Goal: Task Accomplishment & Management: Complete application form

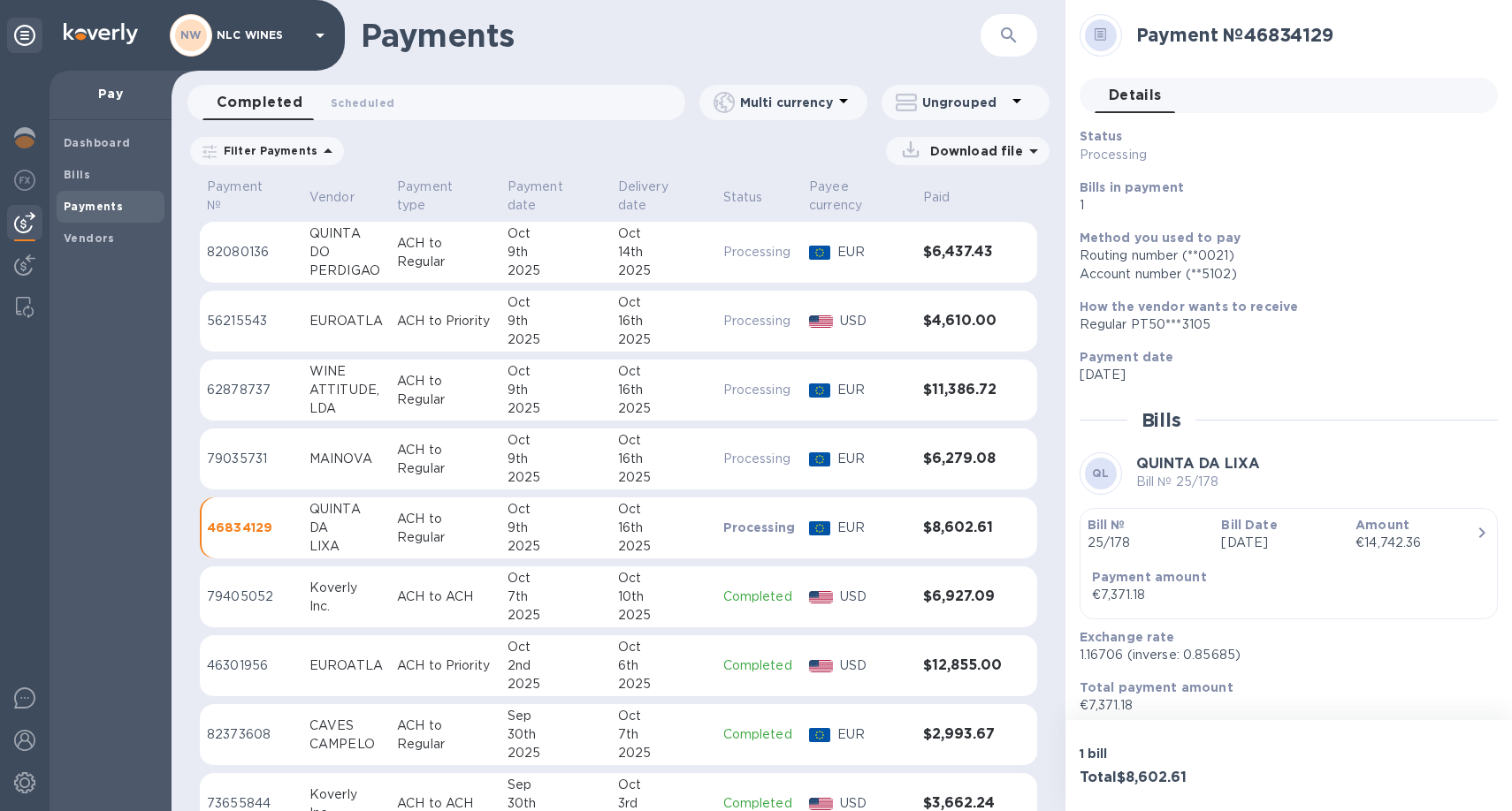
click at [521, 258] on div "9th" at bounding box center [556, 252] width 96 height 18
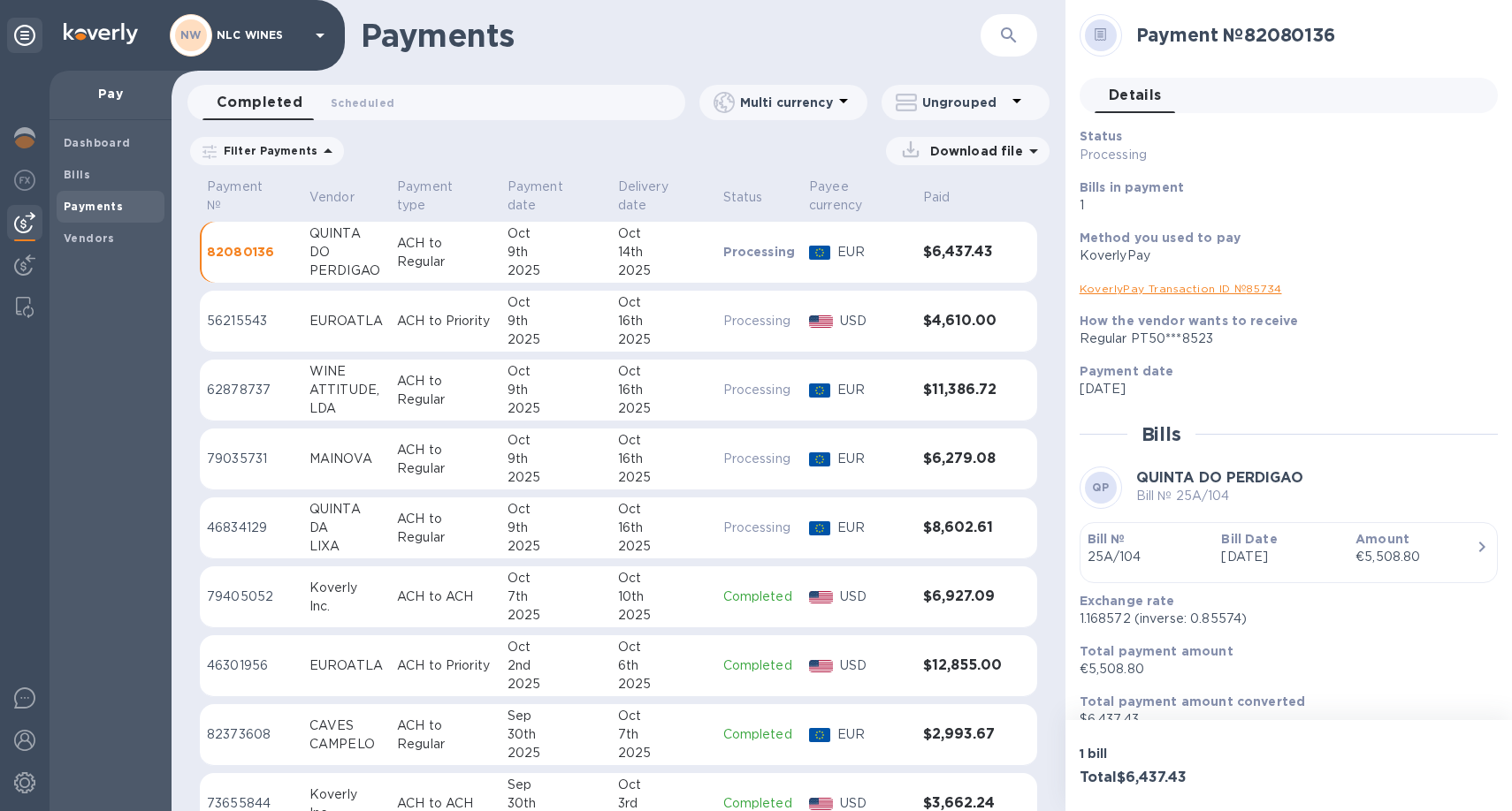
click at [538, 246] on div "9th" at bounding box center [556, 252] width 96 height 18
click at [351, 396] on div "ATTITUDE," at bounding box center [345, 390] width 73 height 18
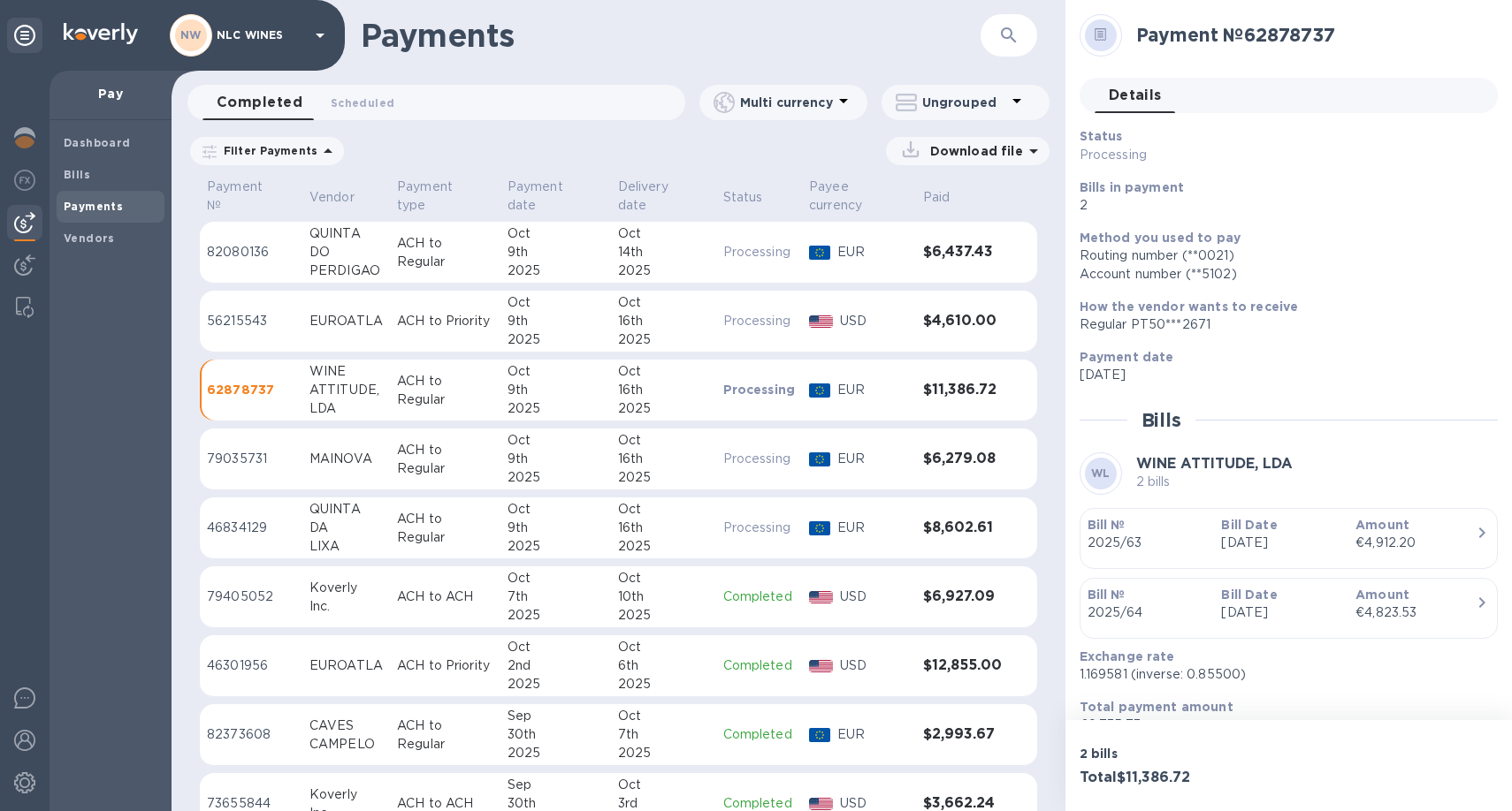
click at [369, 449] on div "MAINOVA" at bounding box center [345, 458] width 73 height 18
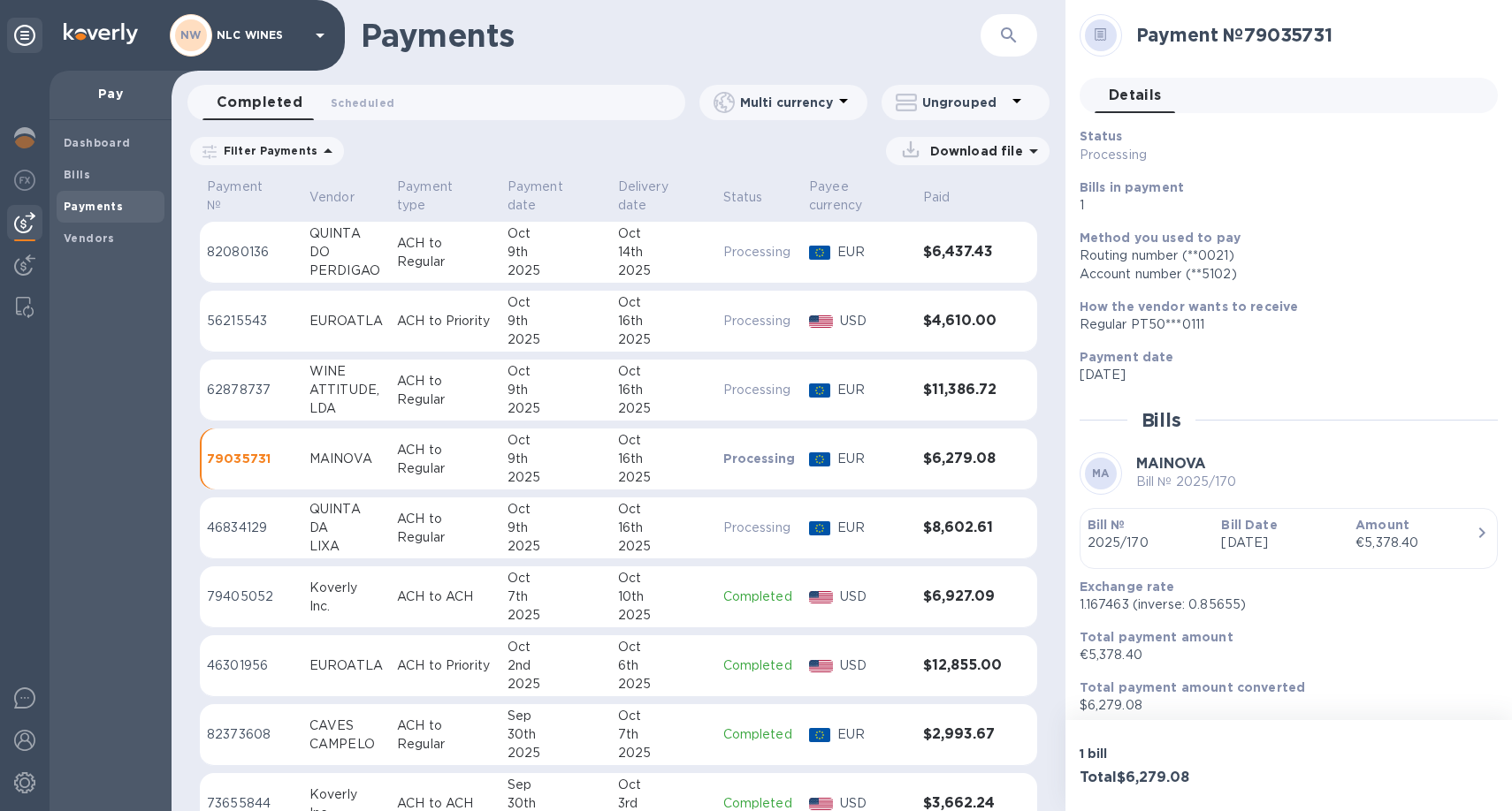
click at [380, 524] on td "QUINTA DA LIXA" at bounding box center [346, 529] width 88 height 62
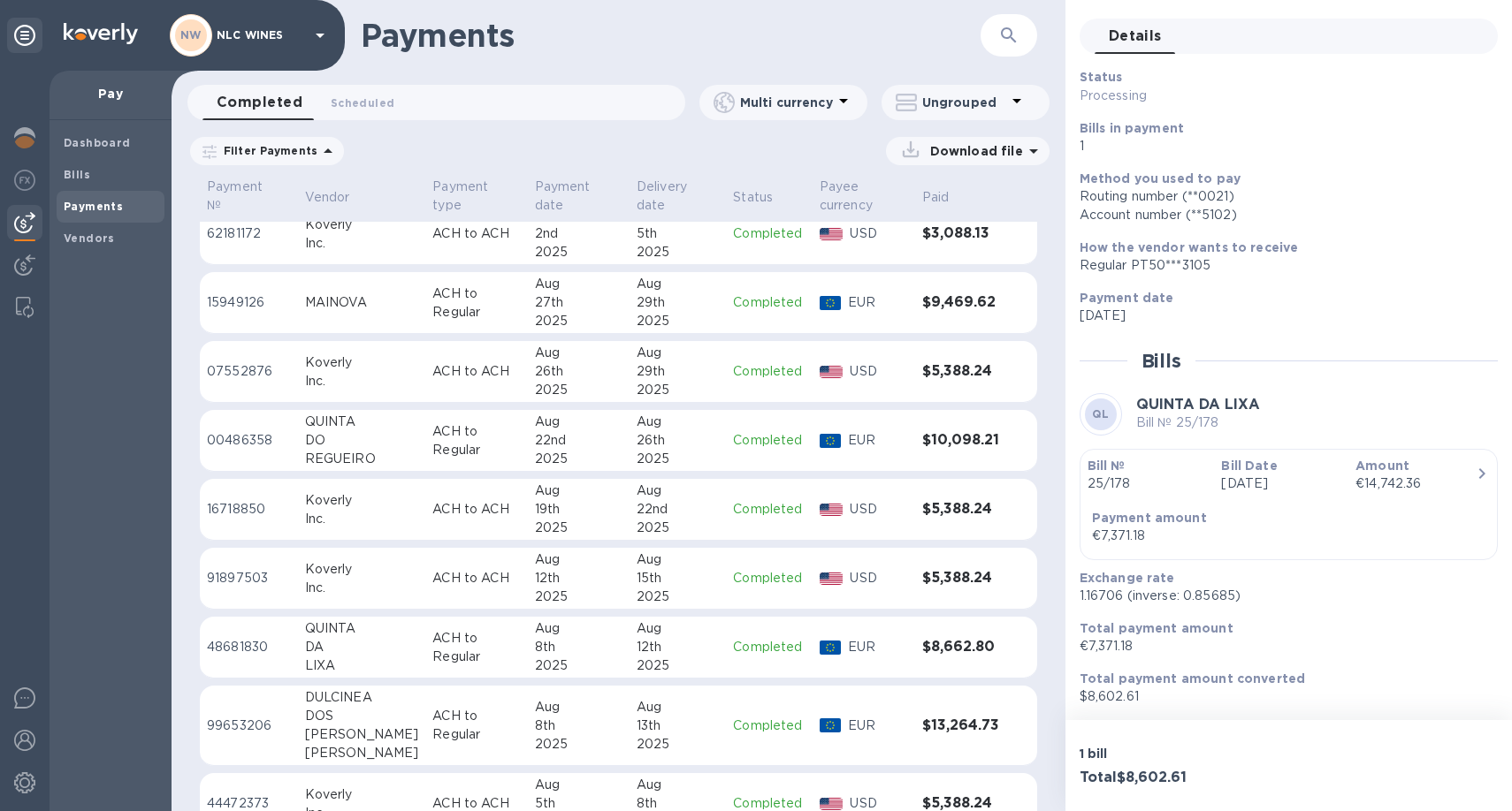
scroll to position [995, 0]
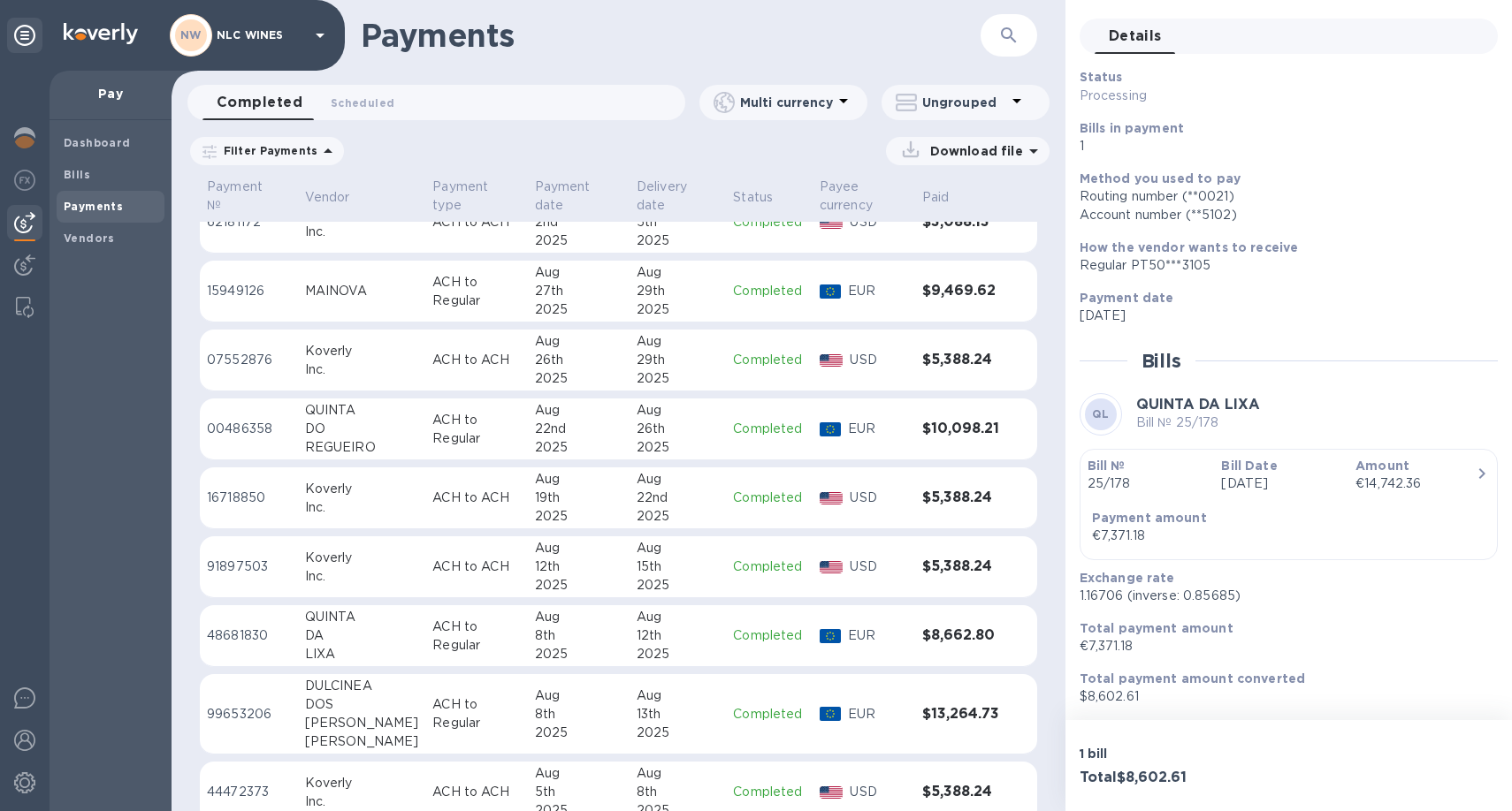
click at [388, 631] on div "DA" at bounding box center [361, 635] width 114 height 18
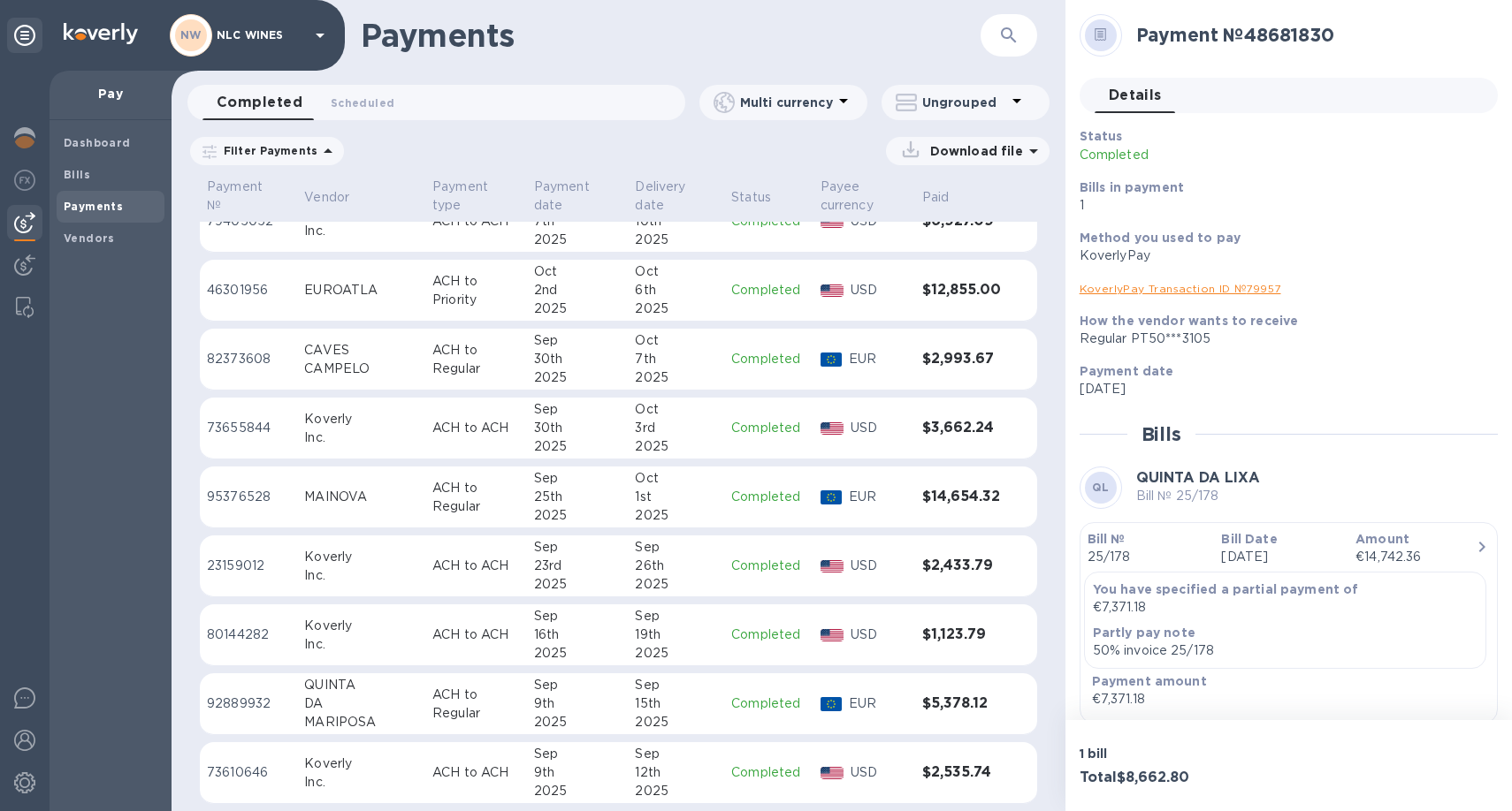
scroll to position [386, 0]
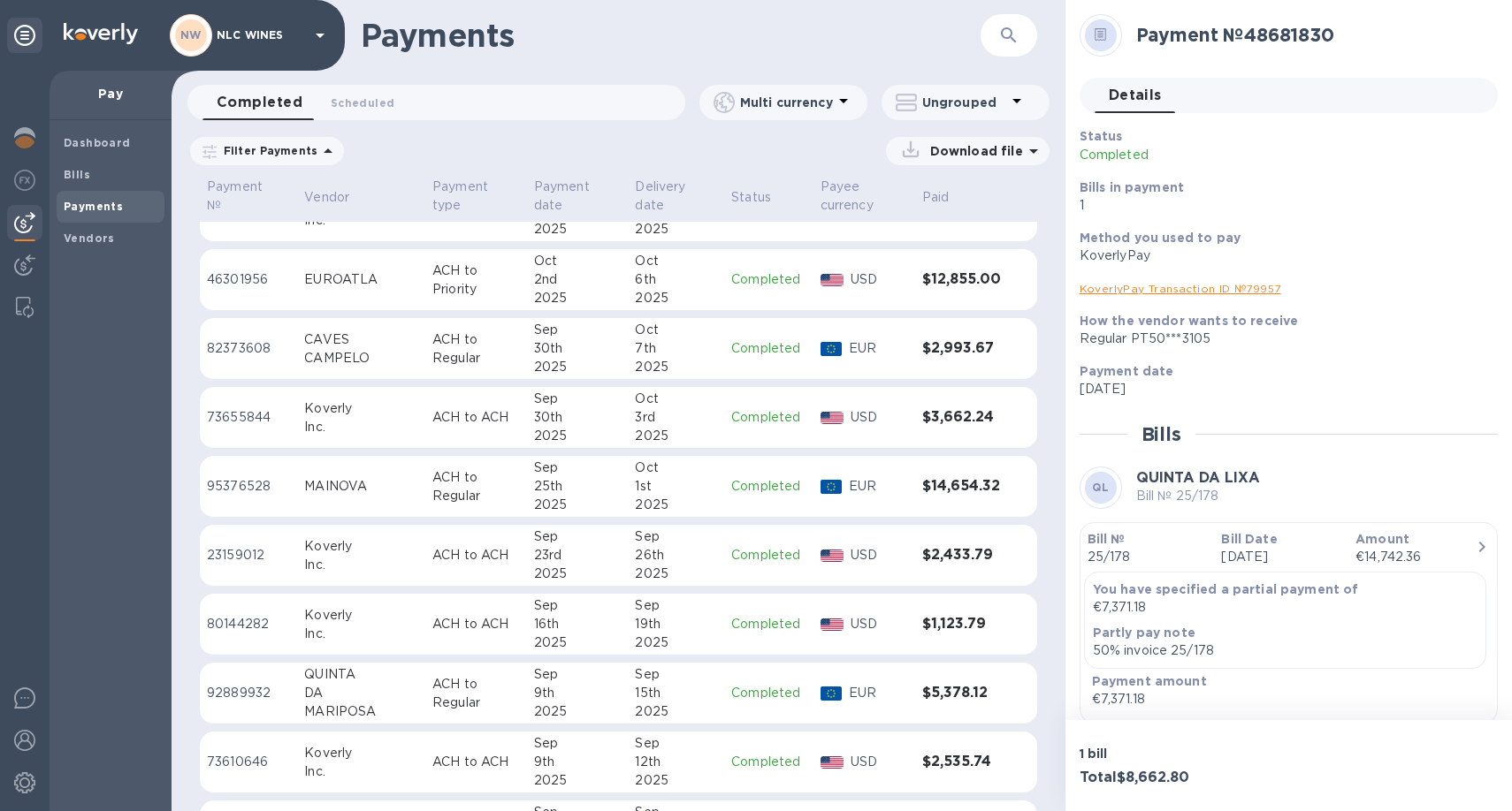
click at [432, 355] on p "ACH to Regular" at bounding box center [476, 349] width 88 height 37
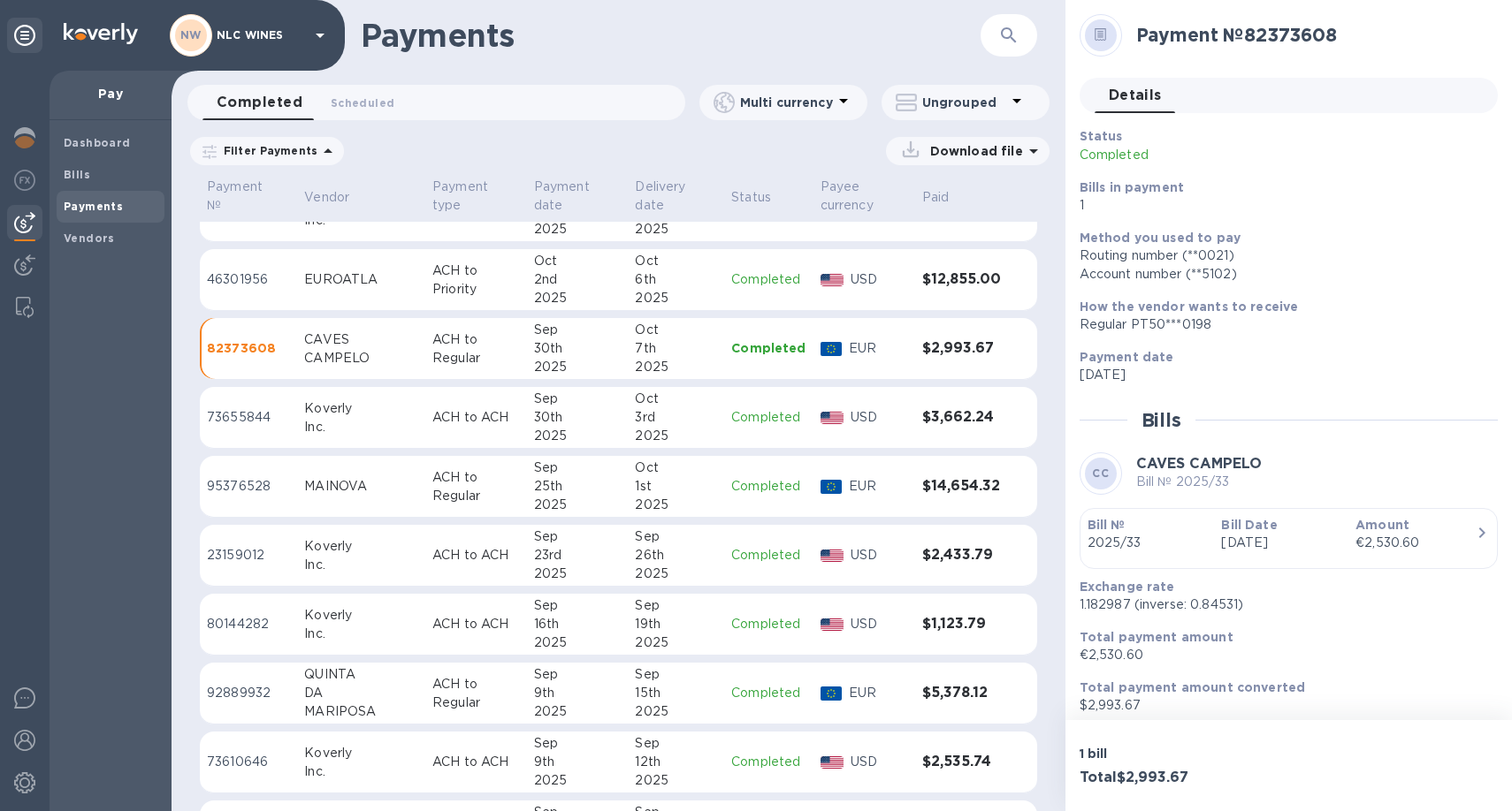
click at [359, 488] on div "MAINOVA" at bounding box center [361, 486] width 114 height 18
click at [432, 492] on p "ACH to Regular" at bounding box center [476, 487] width 88 height 37
click at [448, 492] on p "ACH to Regular" at bounding box center [476, 487] width 88 height 37
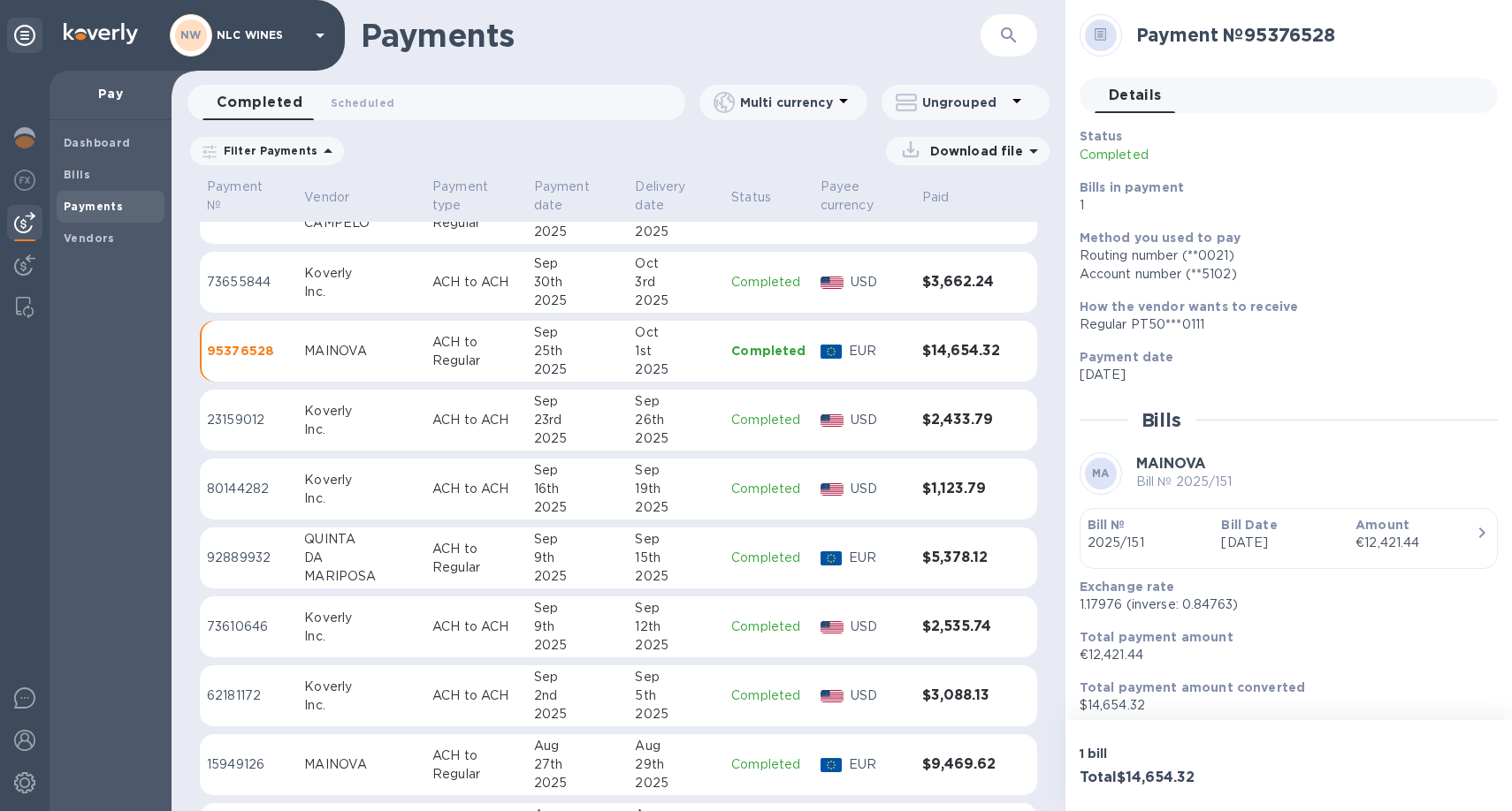
scroll to position [523, 0]
click at [376, 547] on div "QUINTA" at bounding box center [361, 537] width 114 height 18
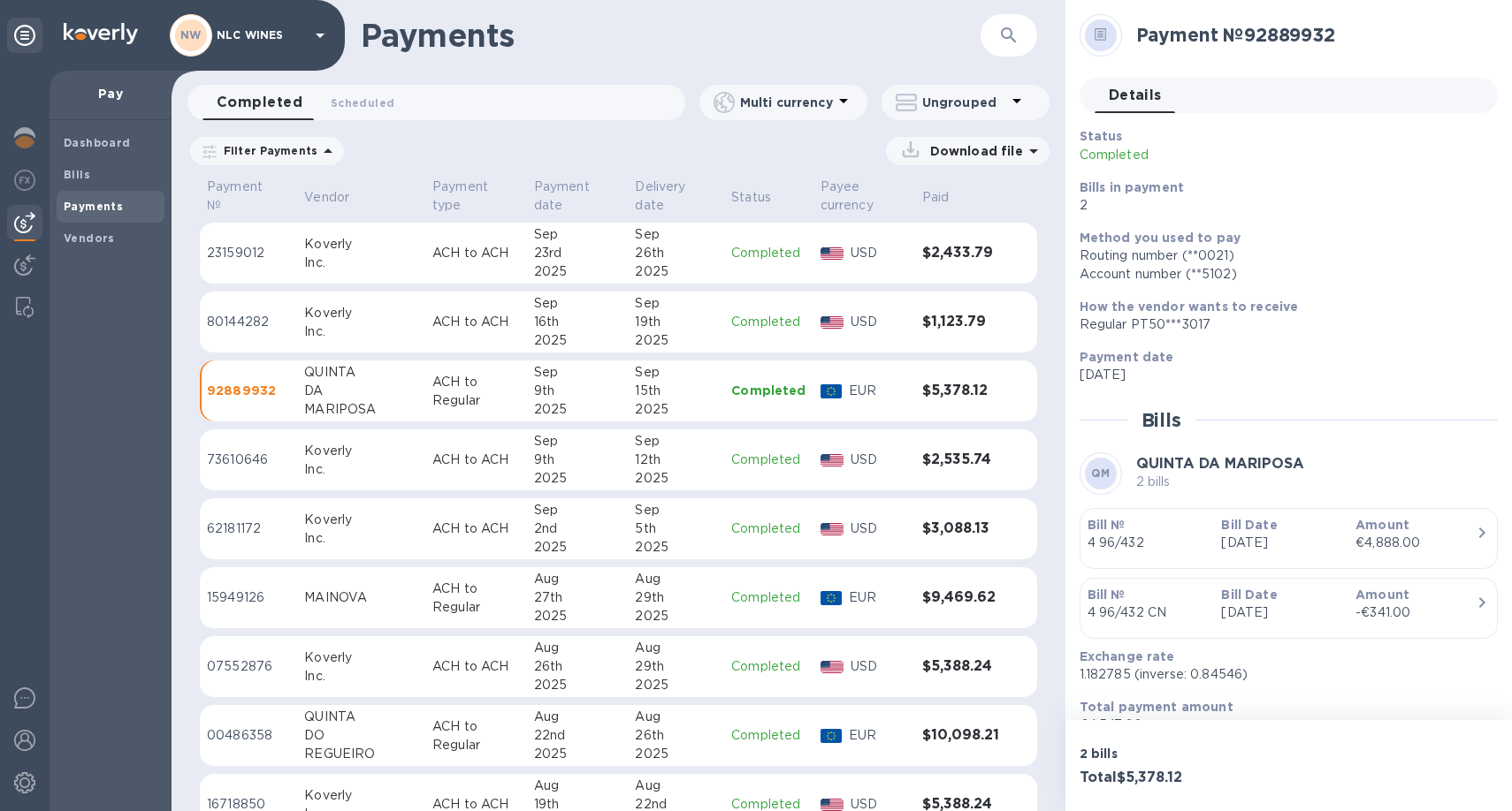
scroll to position [701, 0]
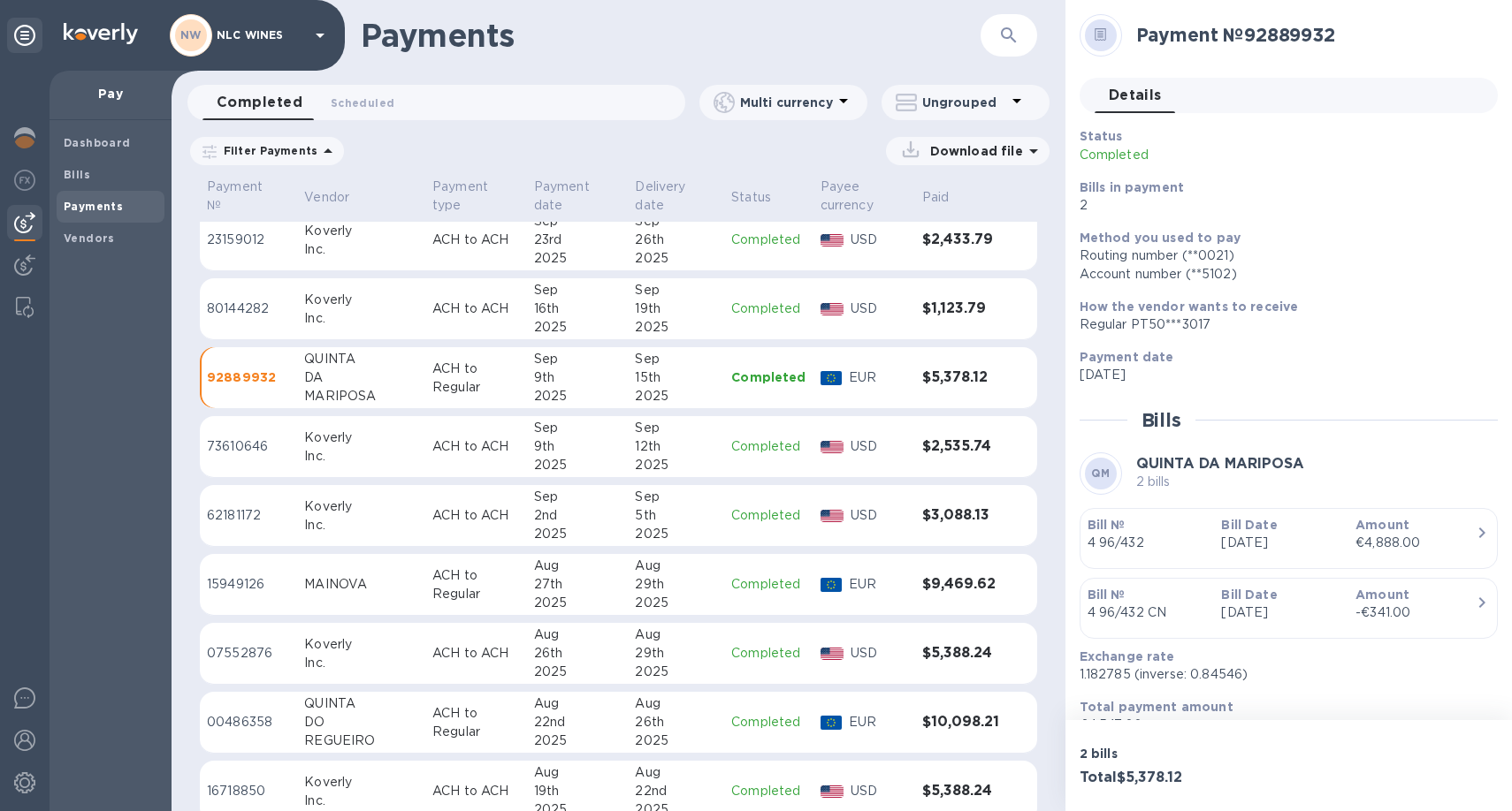
click at [360, 594] on td "MAINOVA" at bounding box center [361, 585] width 128 height 62
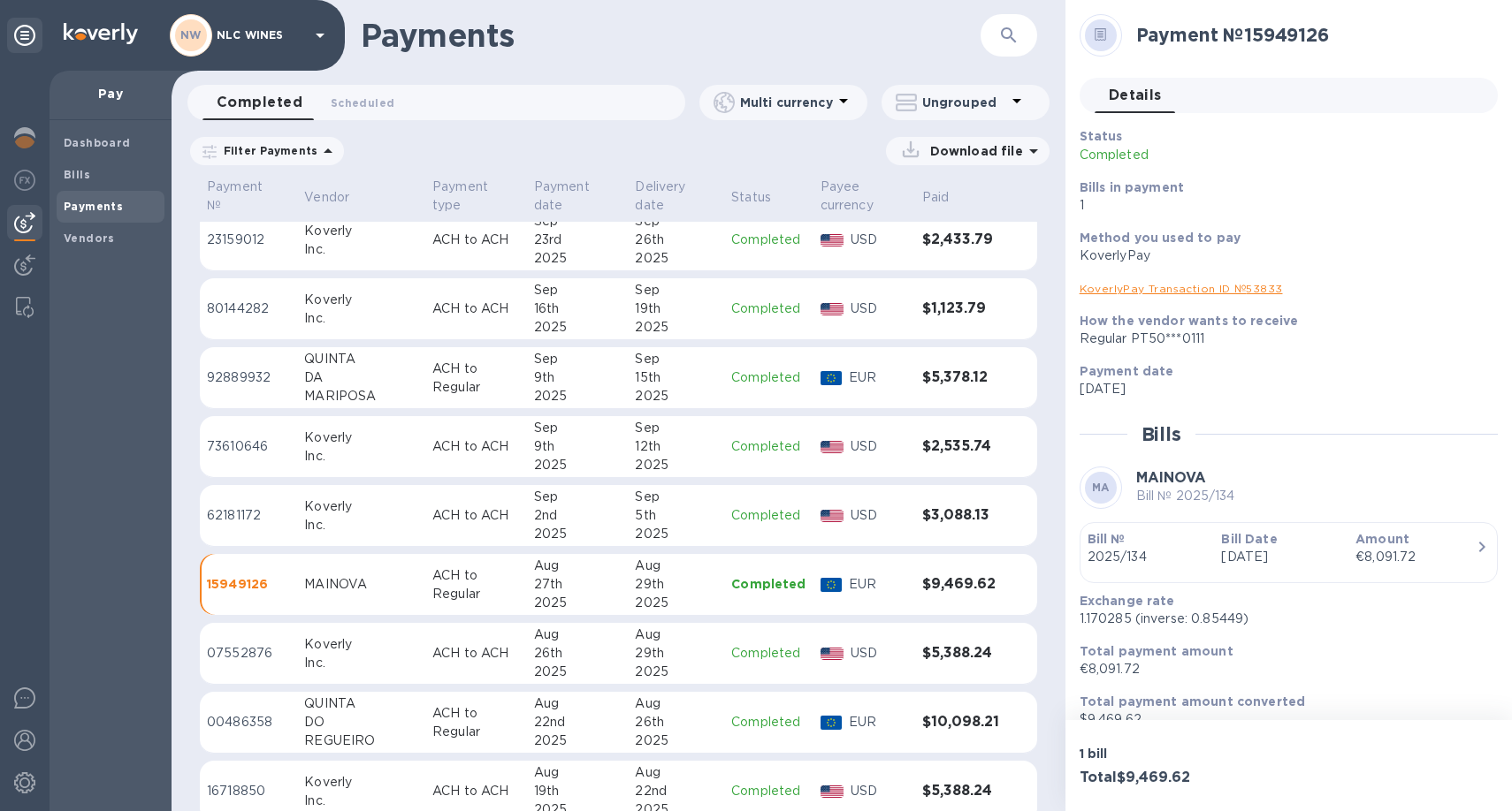
click at [534, 585] on div "27th" at bounding box center [578, 584] width 88 height 18
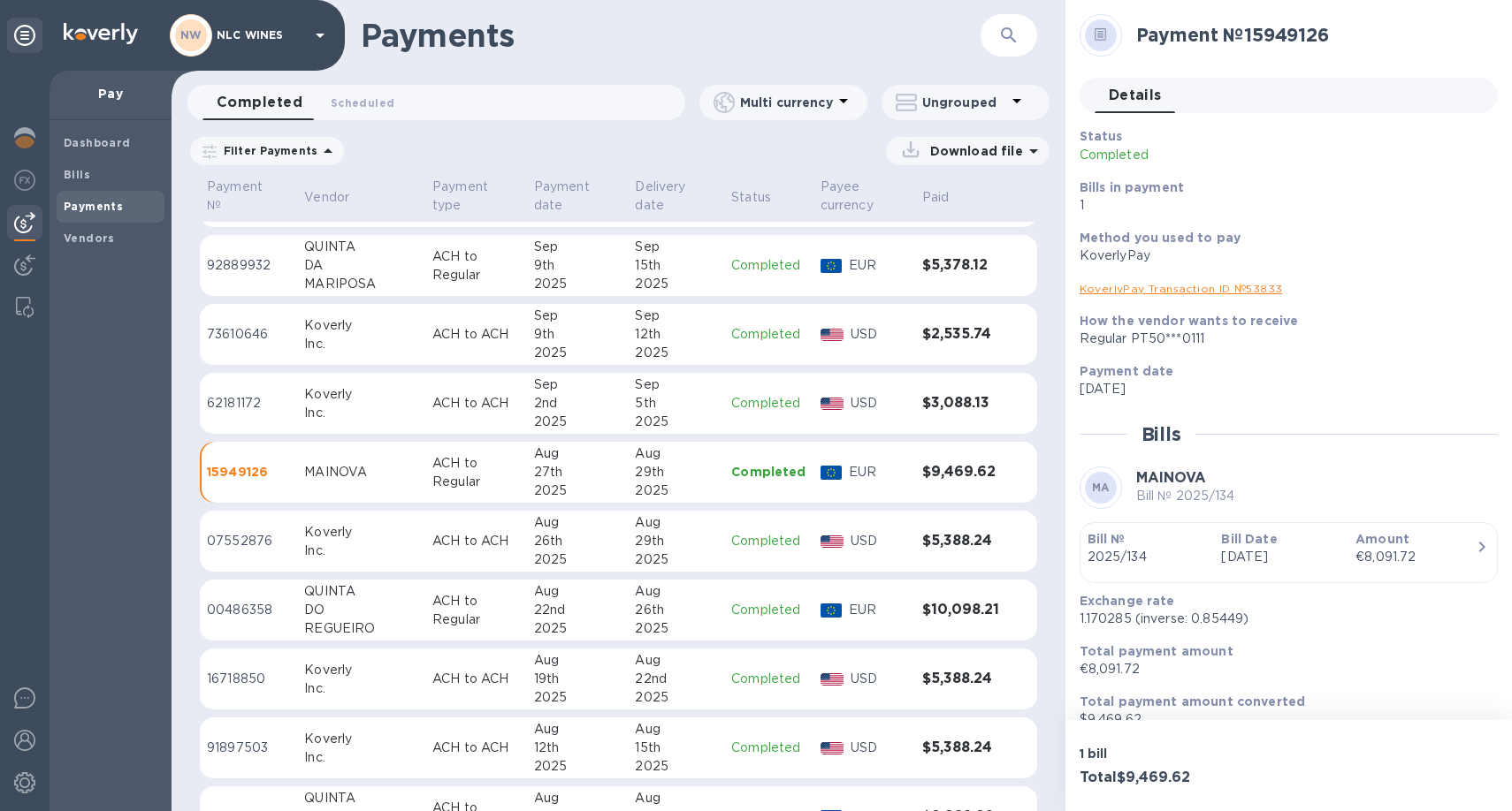
scroll to position [829, 0]
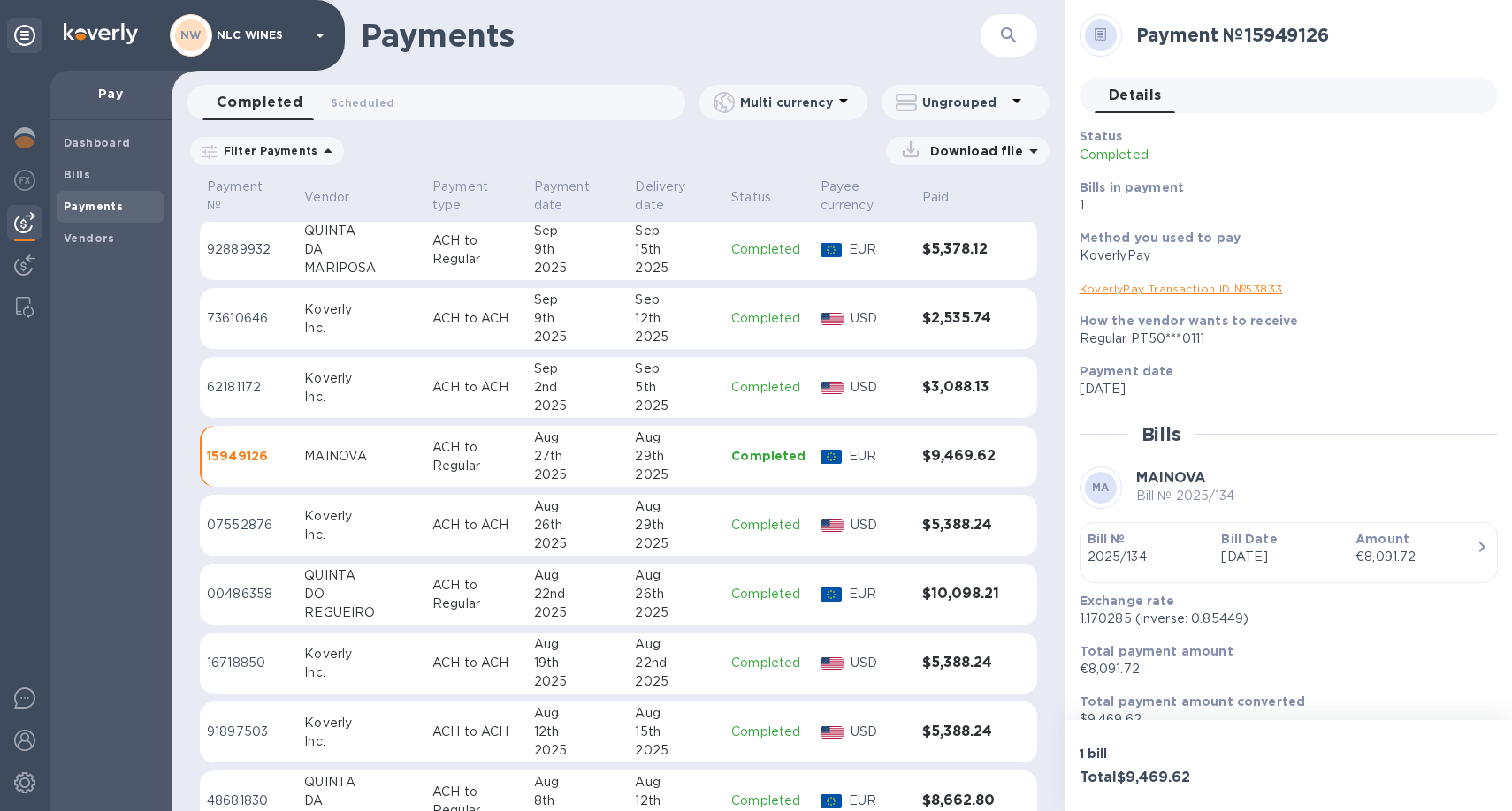
click at [432, 590] on p "ACH to Regular" at bounding box center [476, 594] width 88 height 37
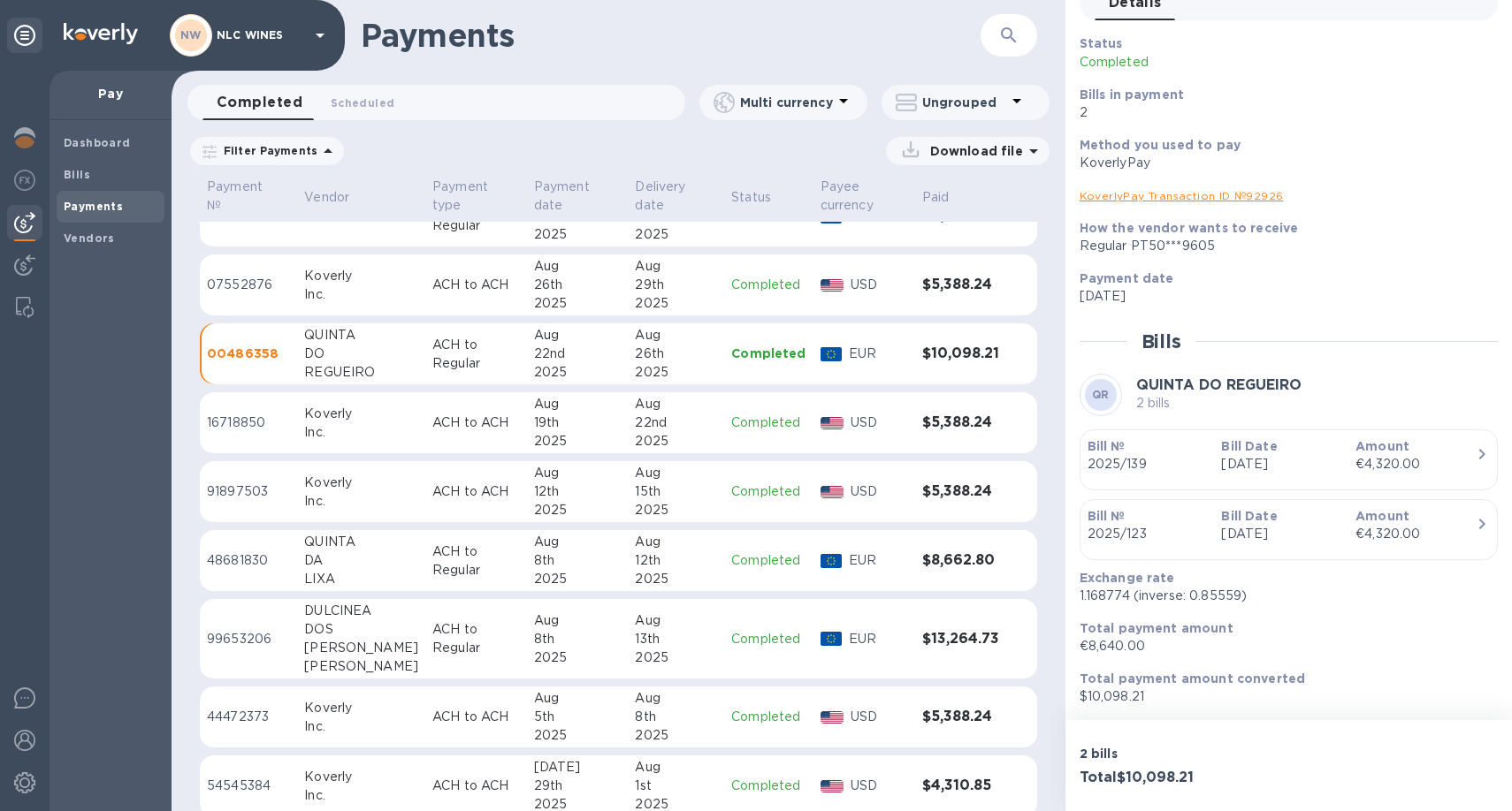
scroll to position [1072, 0]
click at [355, 551] on div "DA" at bounding box center [361, 558] width 114 height 18
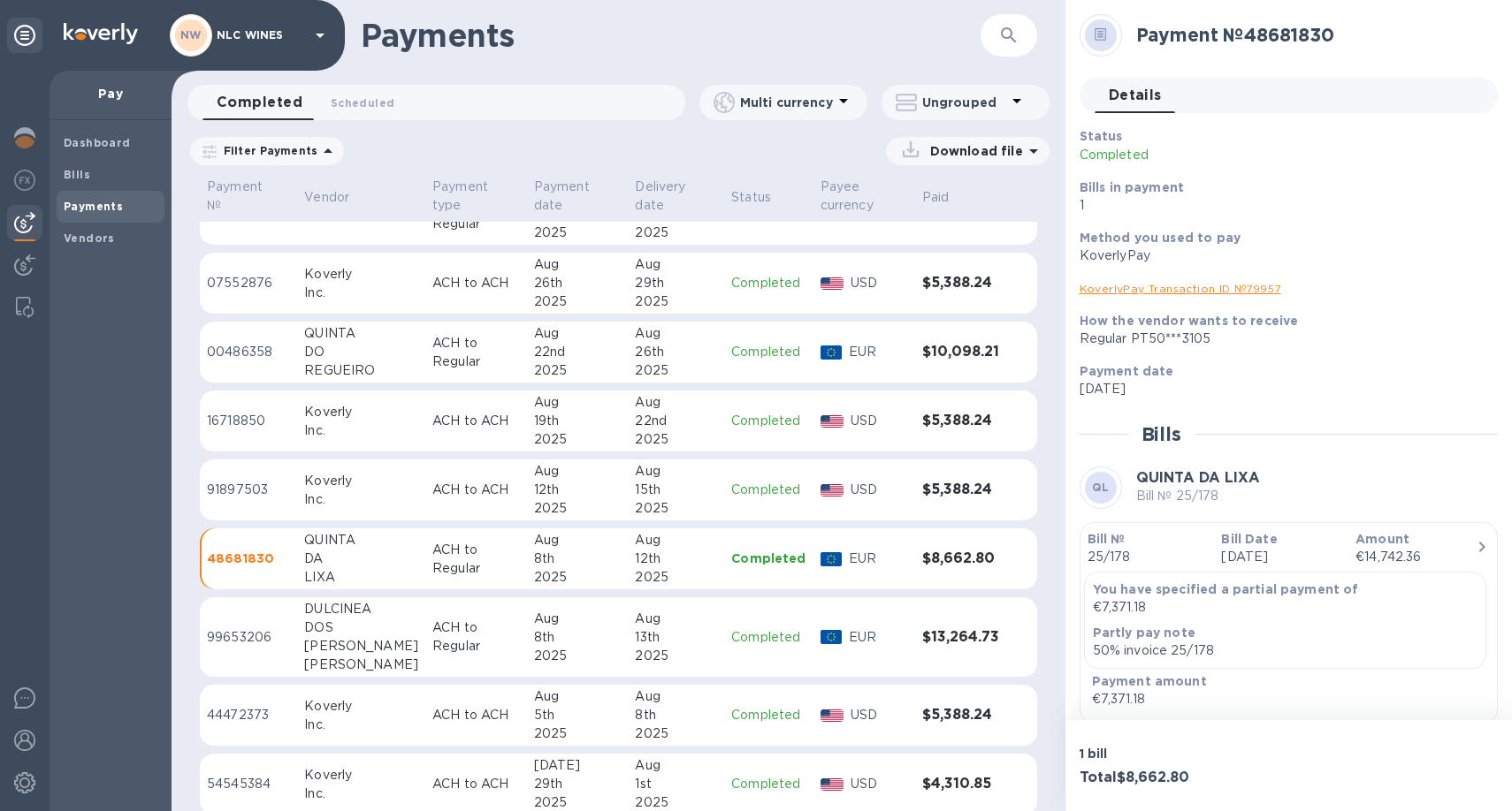
click at [534, 626] on div "Aug" at bounding box center [578, 618] width 88 height 18
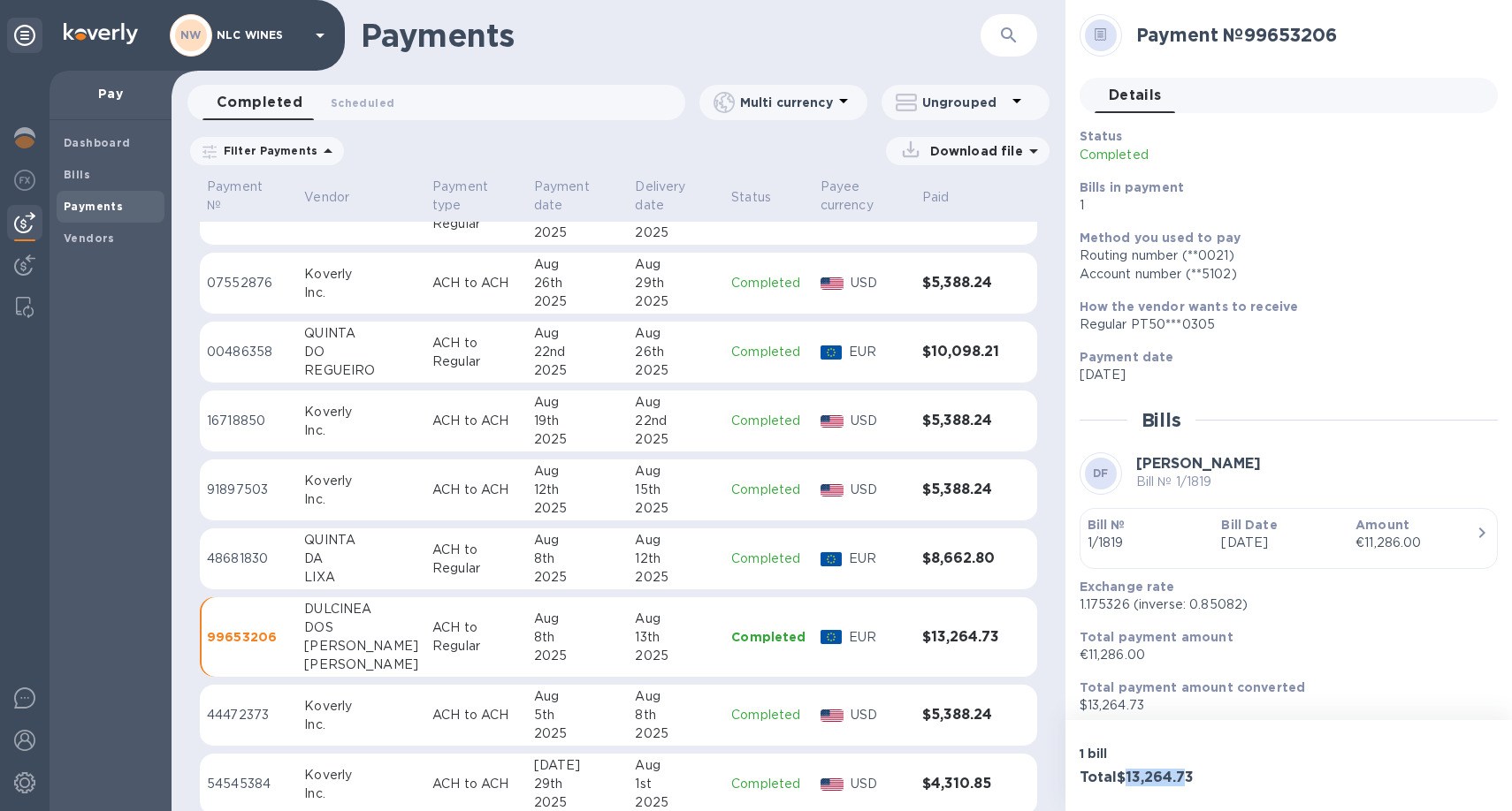
drag, startPoint x: 1127, startPoint y: 778, endPoint x: 1184, endPoint y: 771, distance: 57.4
click at [1184, 771] on h3 "Total $13,264.73" at bounding box center [1180, 777] width 202 height 17
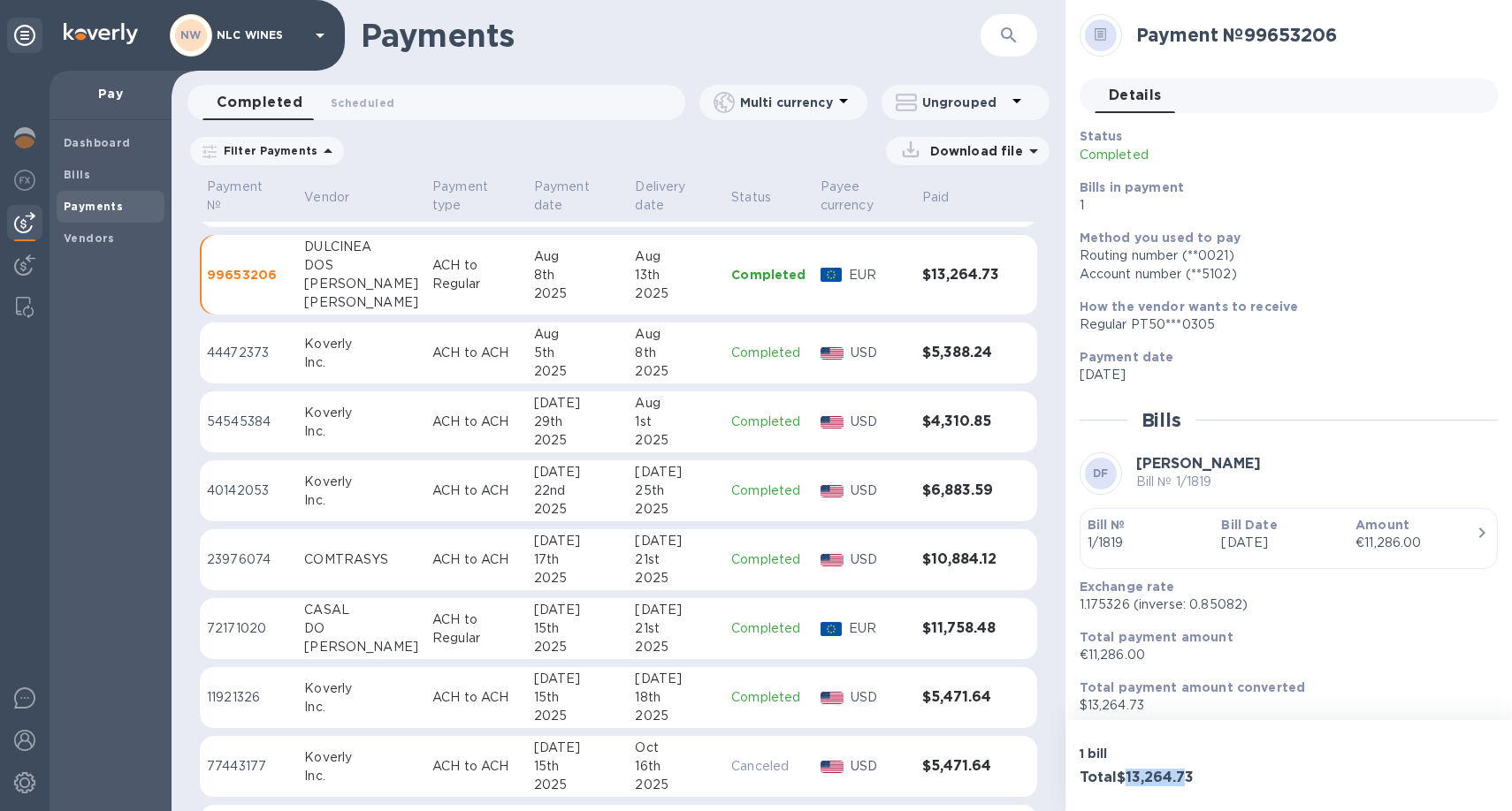
scroll to position [1473, 0]
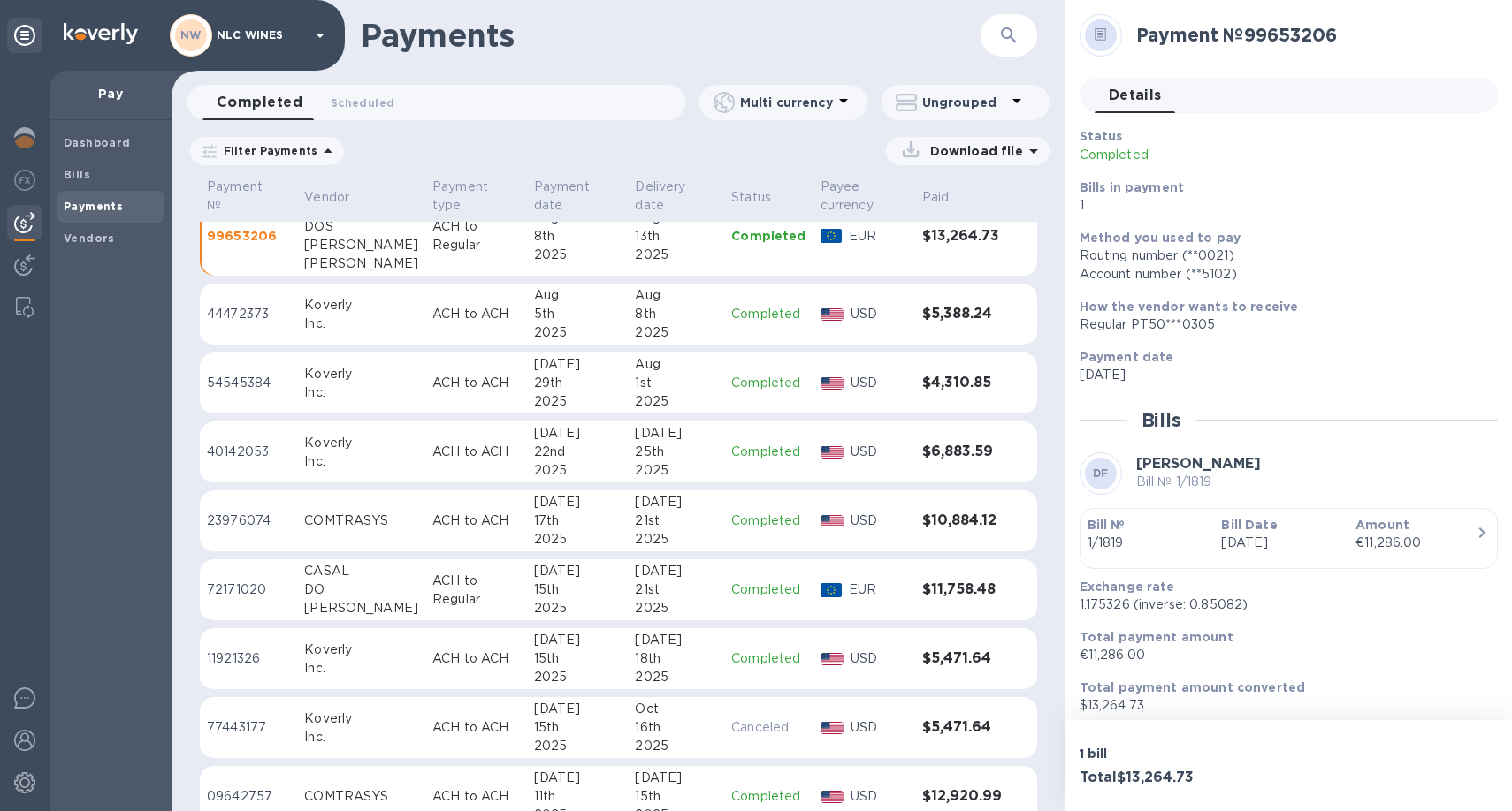
click at [432, 599] on p "ACH to Regular" at bounding box center [476, 590] width 88 height 37
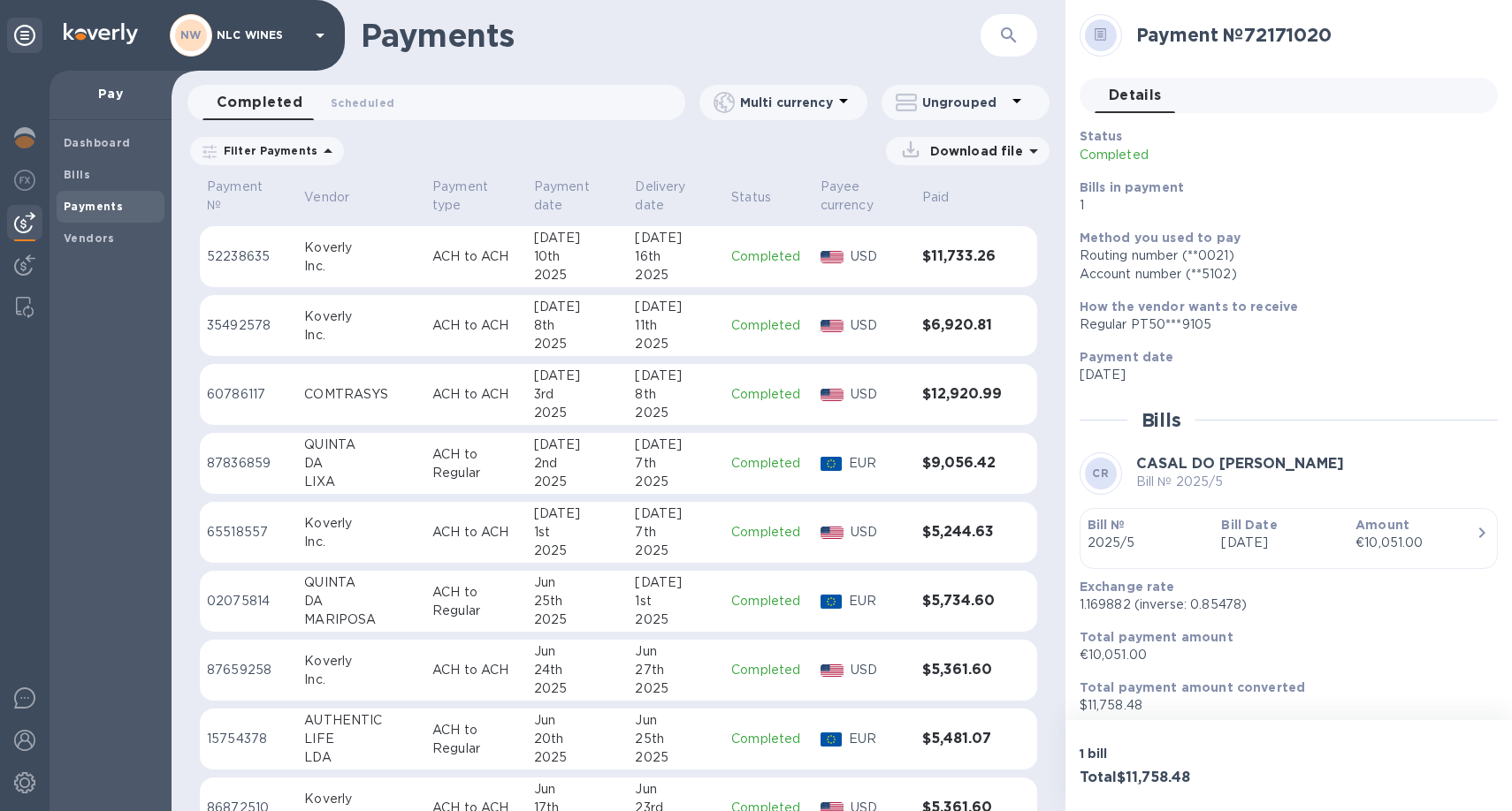
scroll to position [2083, 0]
click at [364, 456] on div "DA" at bounding box center [361, 461] width 114 height 18
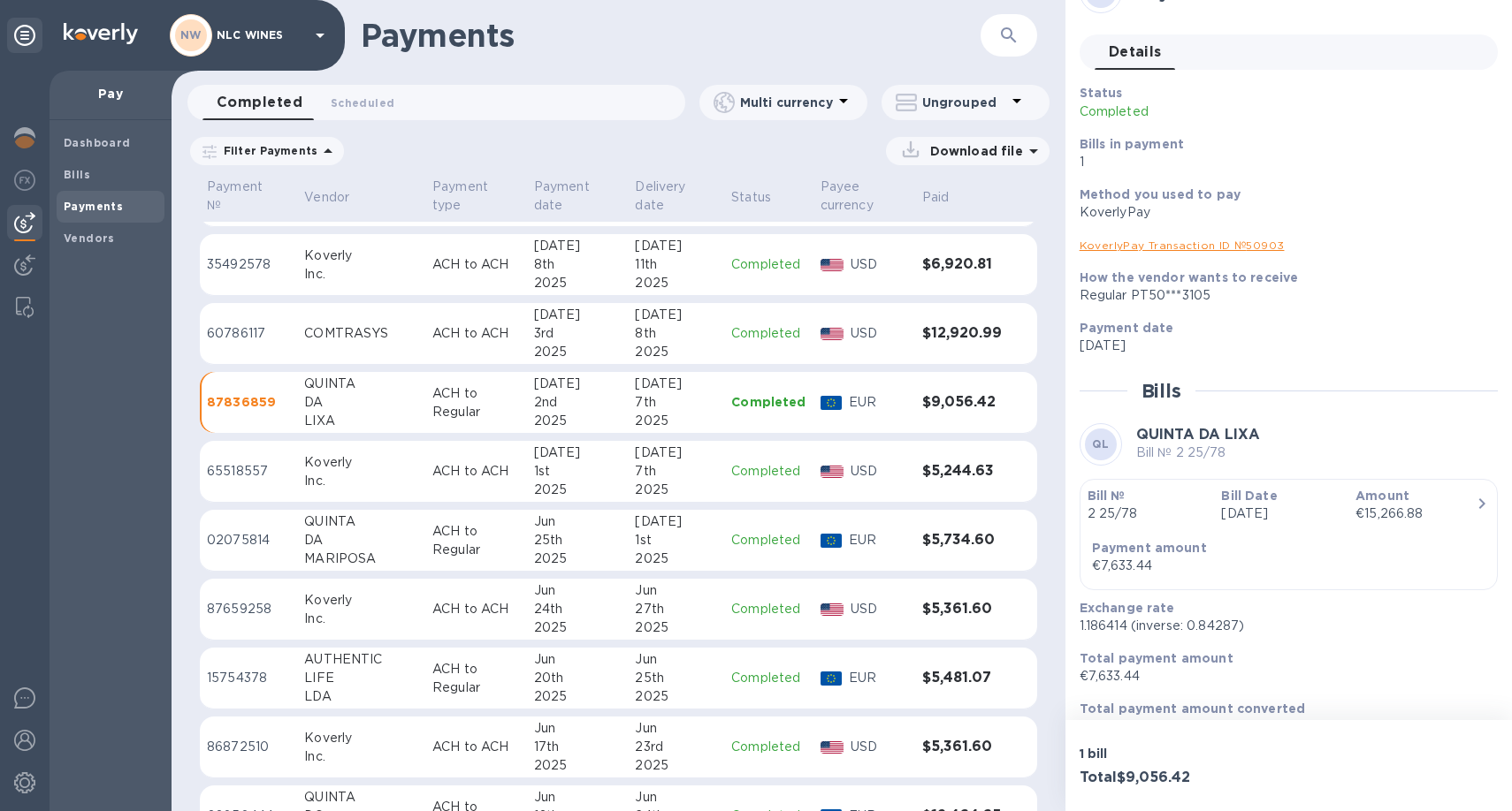
scroll to position [2149, 0]
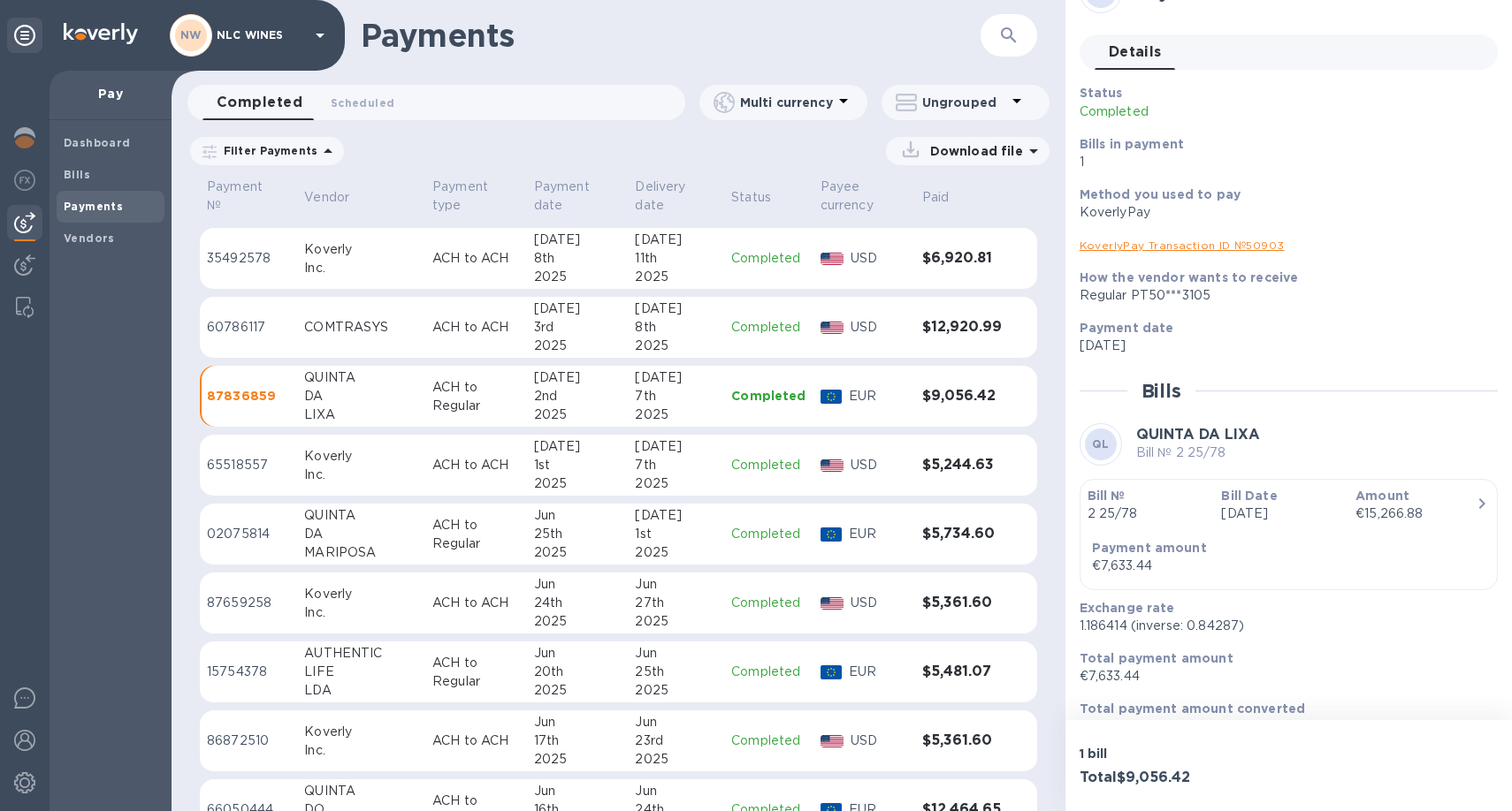
click at [393, 523] on td "QUINTA DA MARIPOSA" at bounding box center [361, 535] width 128 height 62
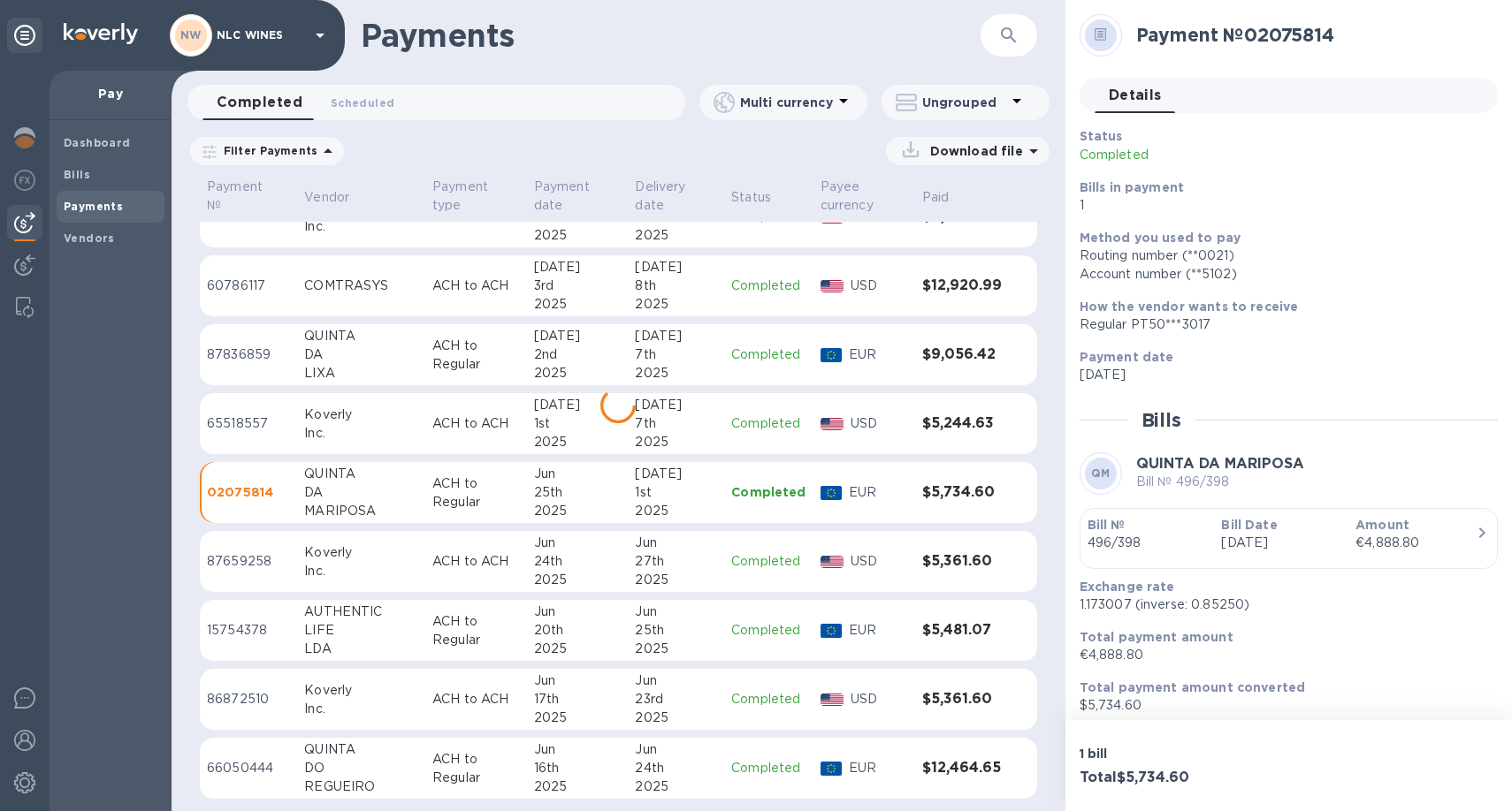
scroll to position [2195, 0]
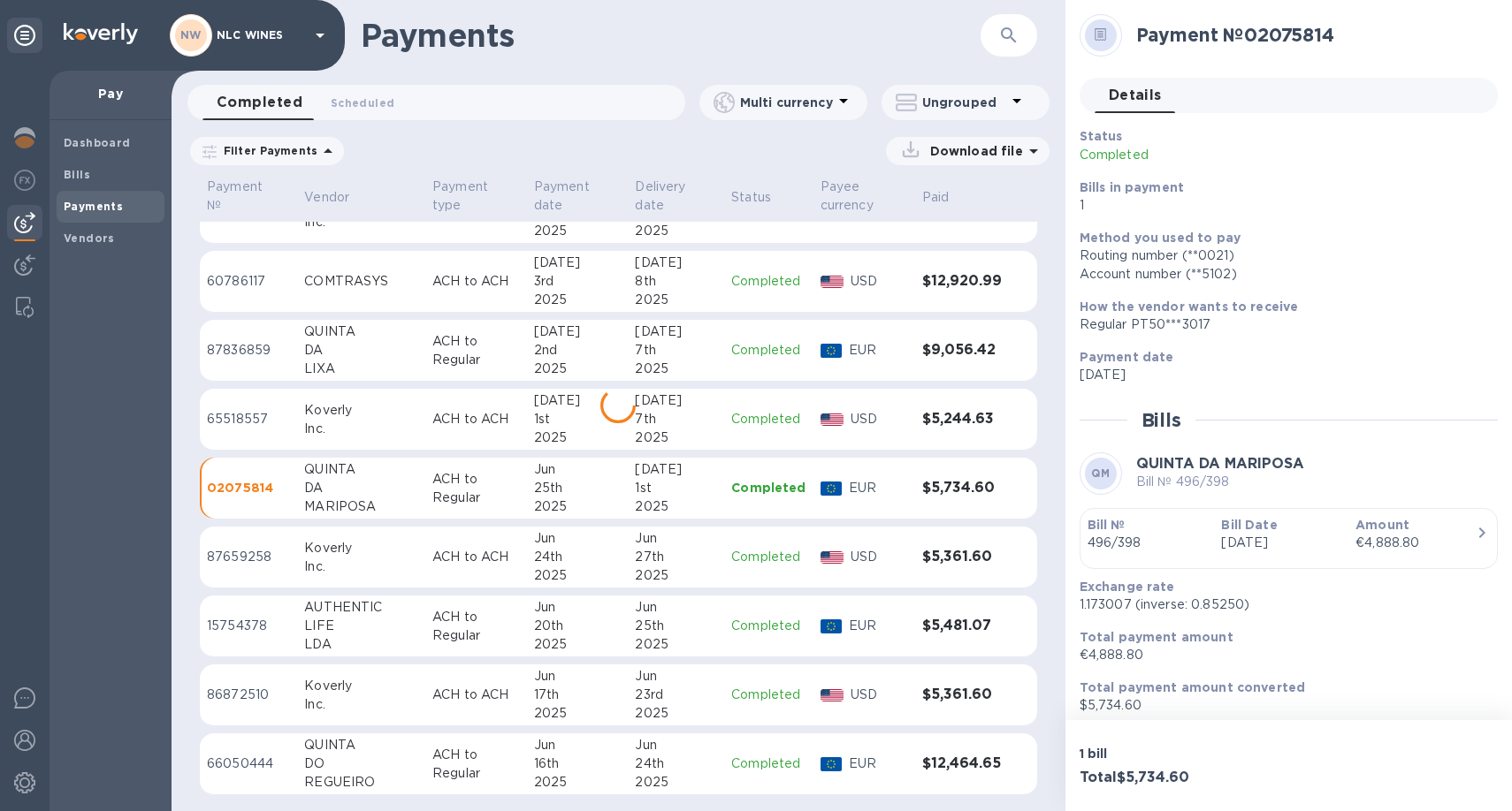
click at [375, 617] on div "LIFE" at bounding box center [361, 625] width 114 height 18
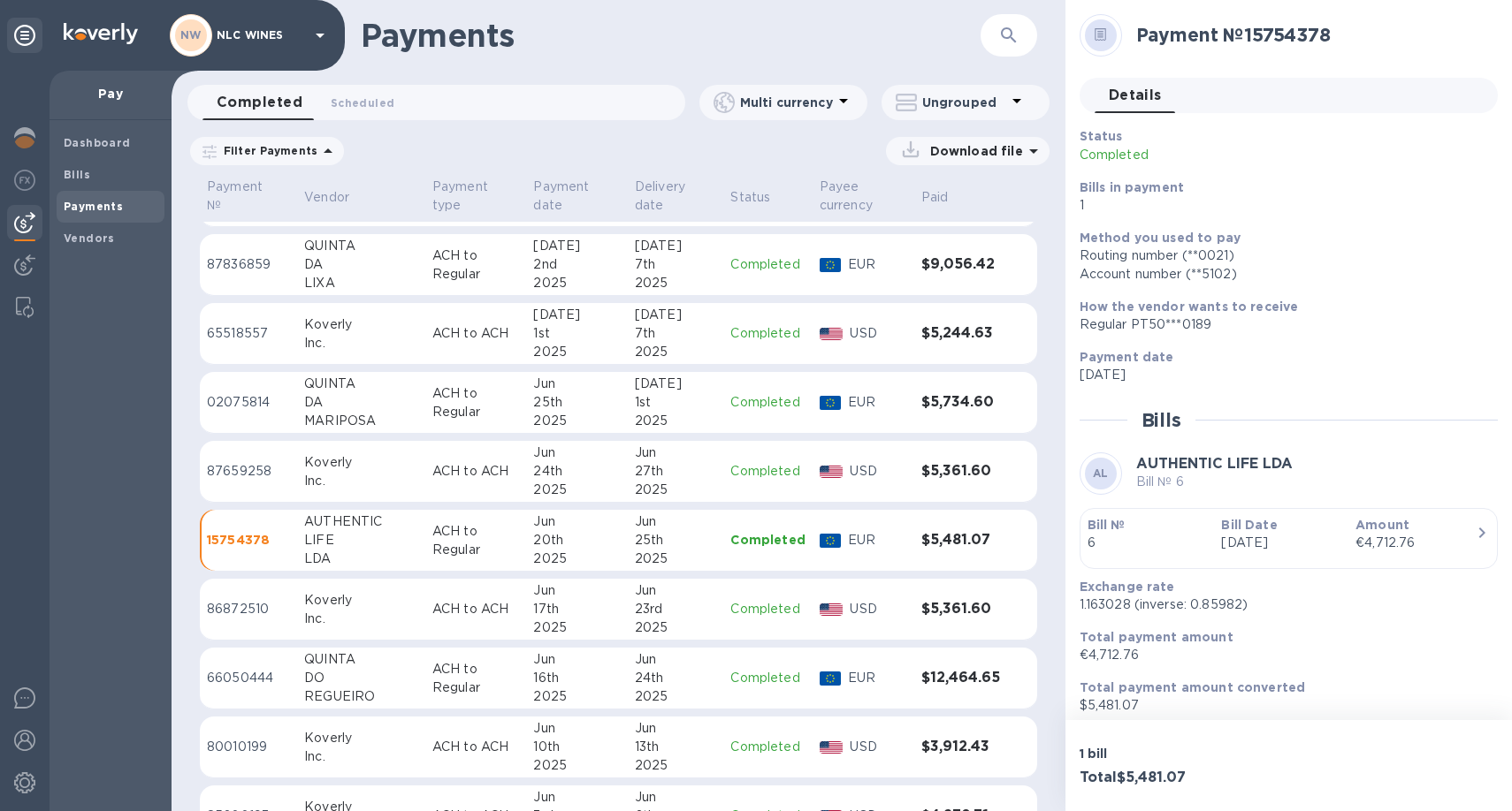
scroll to position [2294, 0]
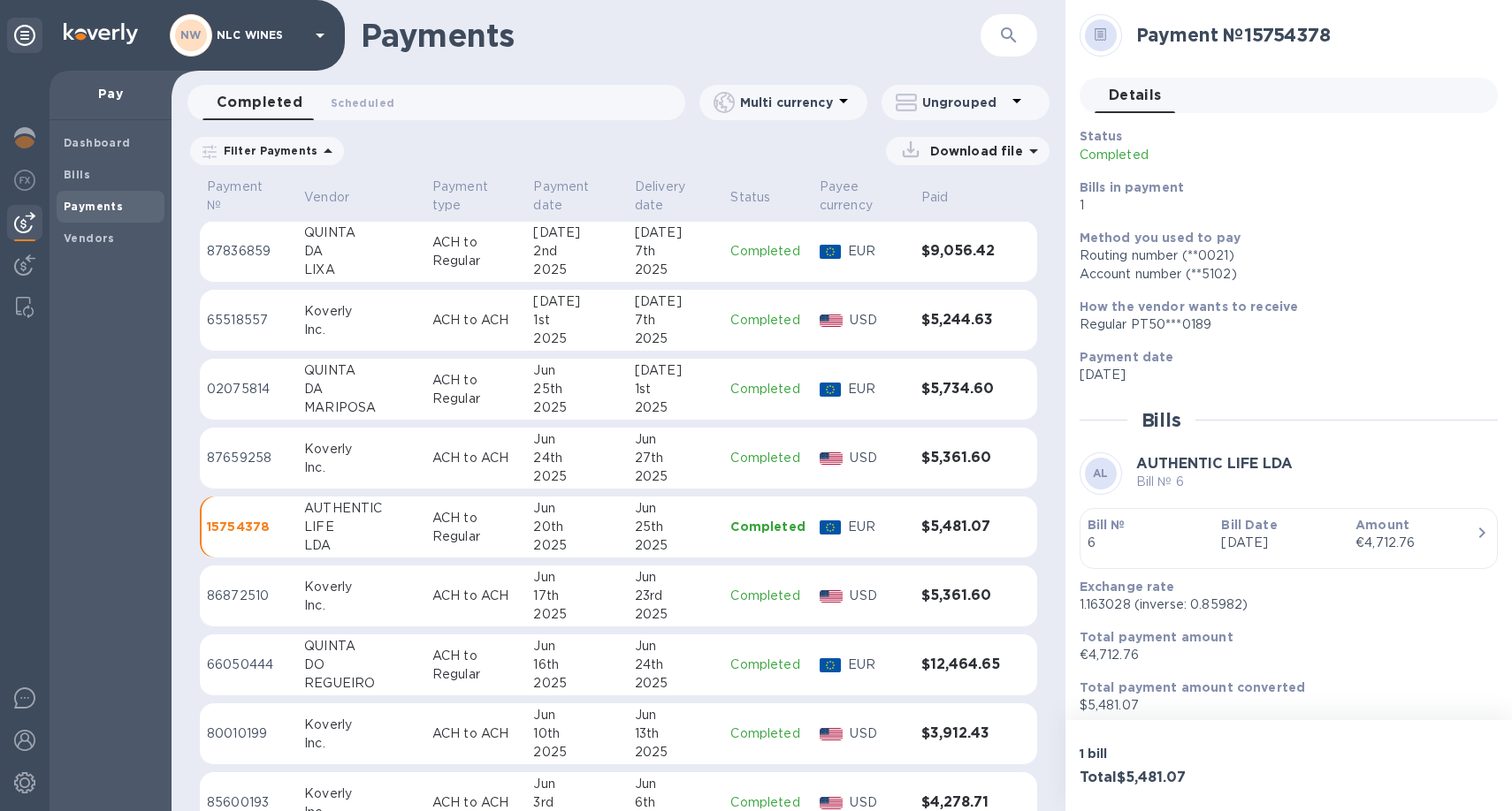
click at [378, 675] on div "REGUEIRO" at bounding box center [361, 683] width 114 height 18
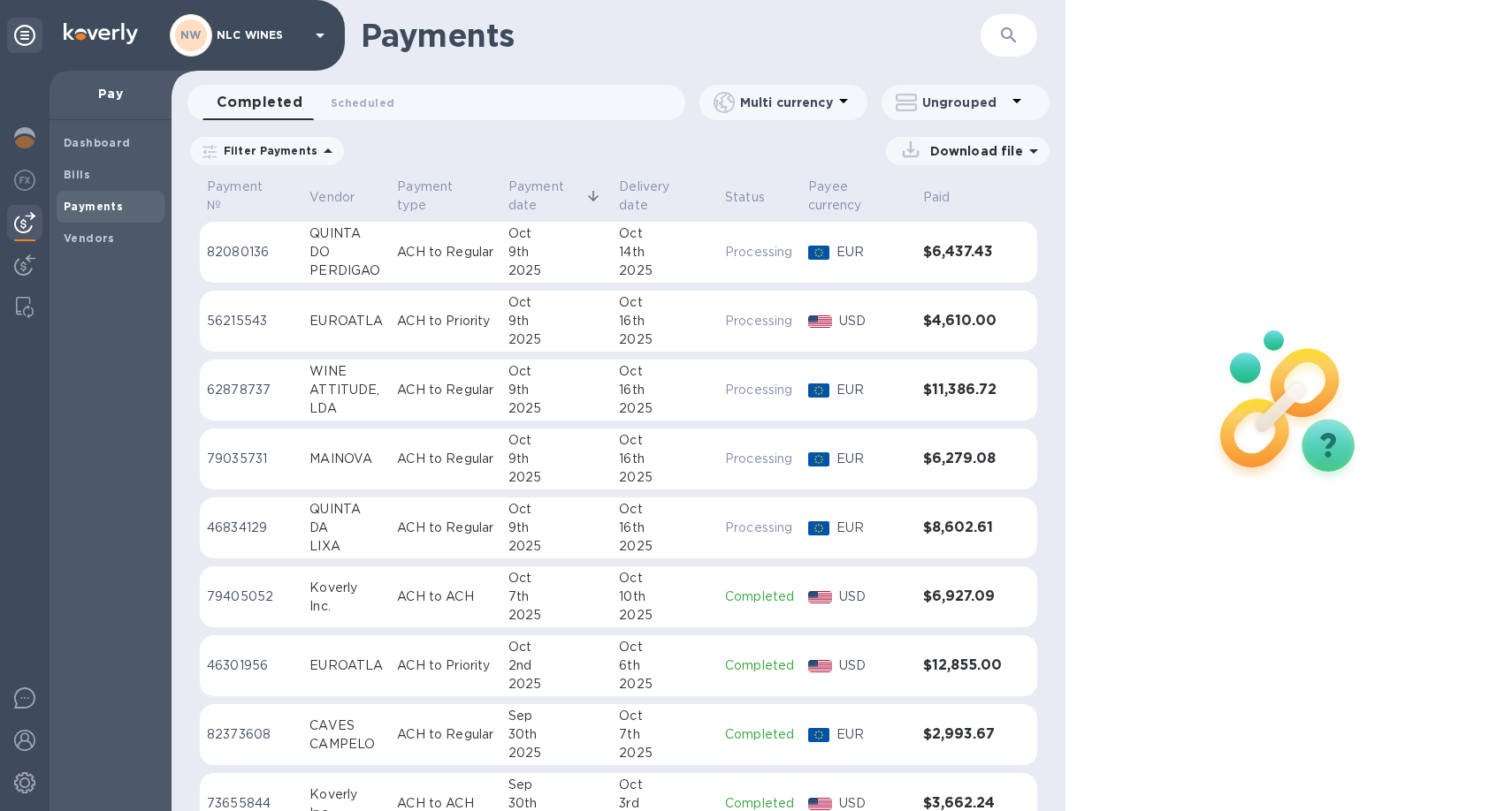
click at [482, 259] on p "ACH to Regular" at bounding box center [446, 252] width 97 height 18
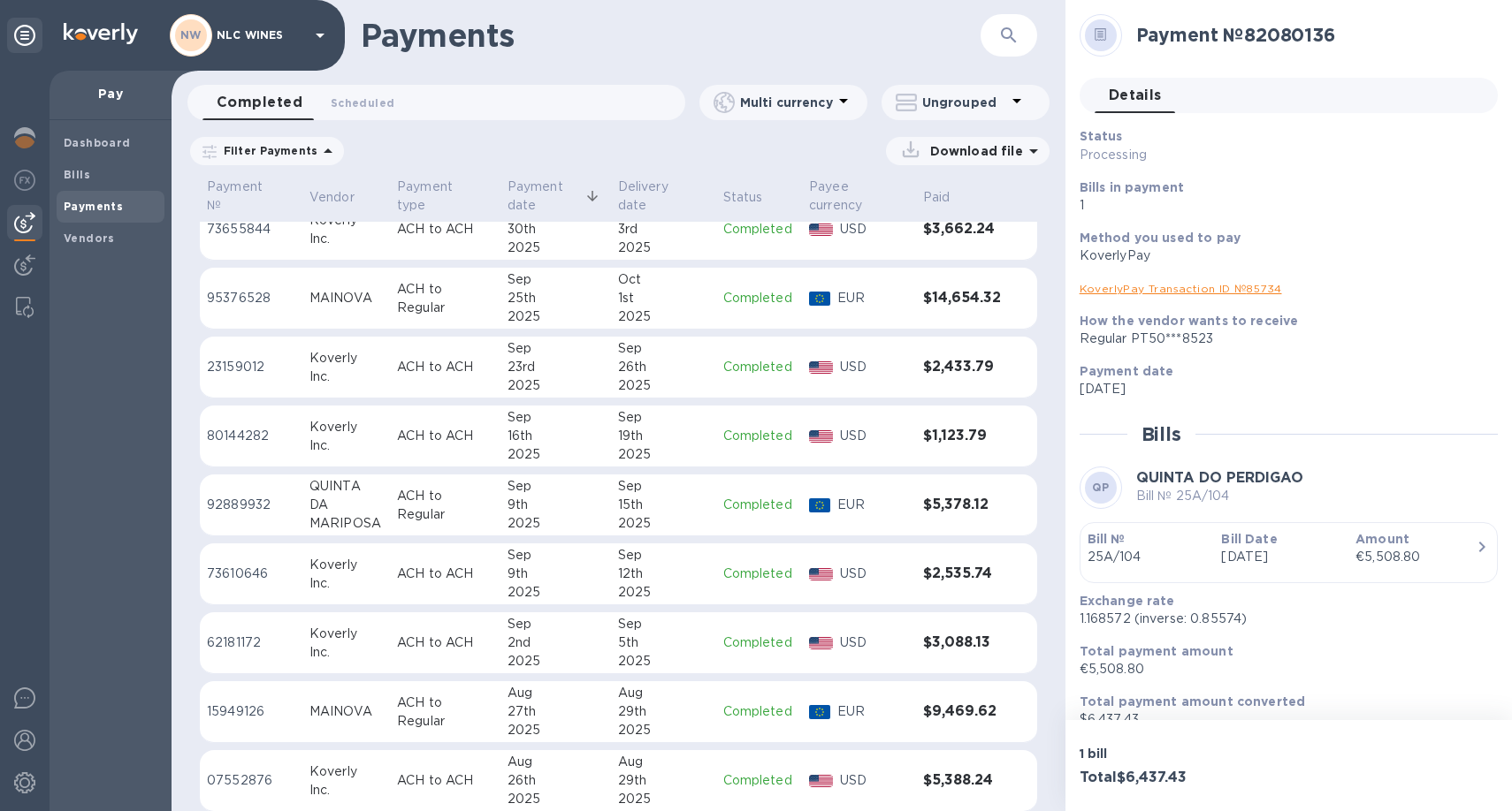
scroll to position [797, 0]
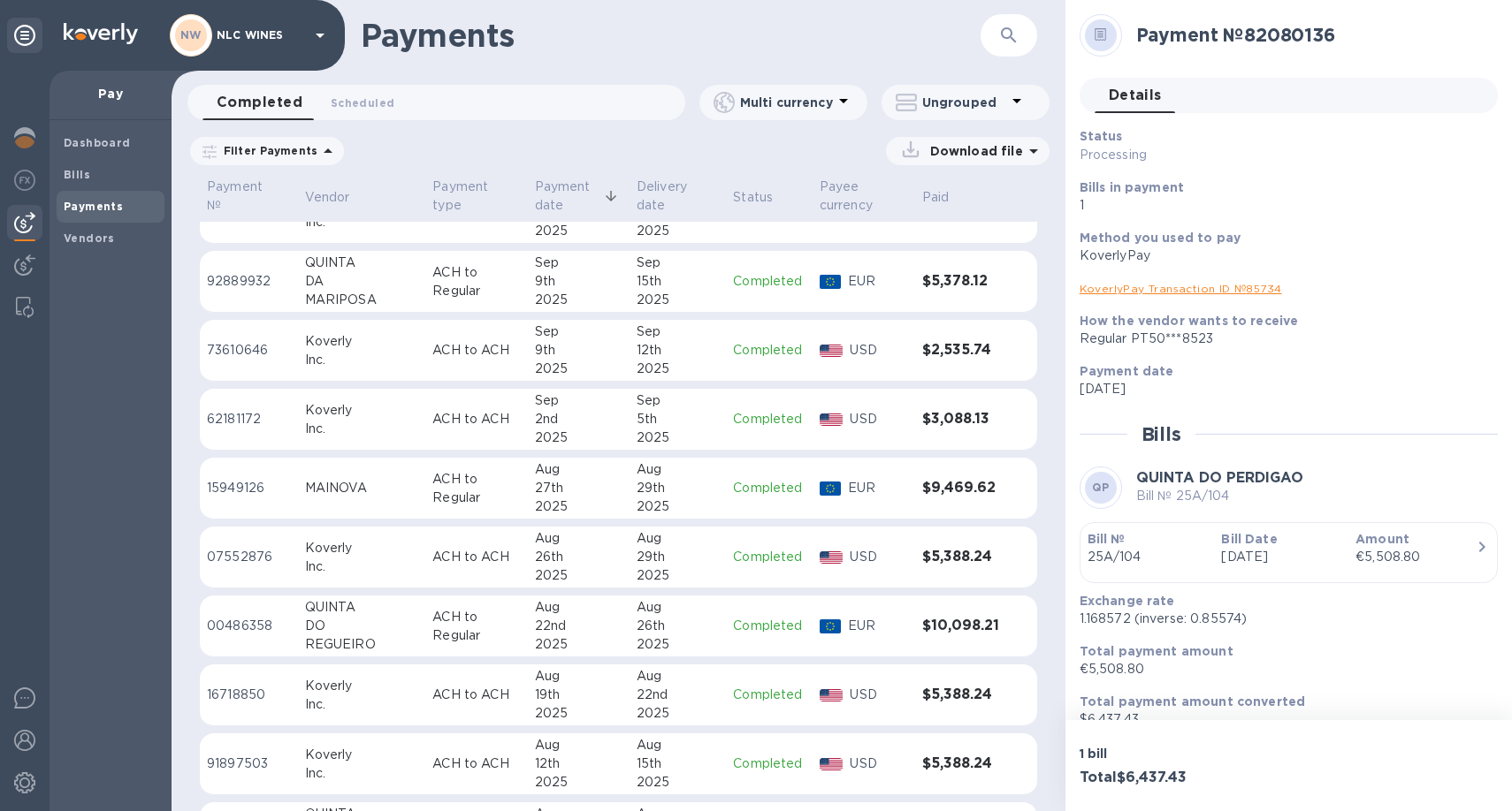
click at [537, 634] on div "22nd" at bounding box center [579, 625] width 88 height 18
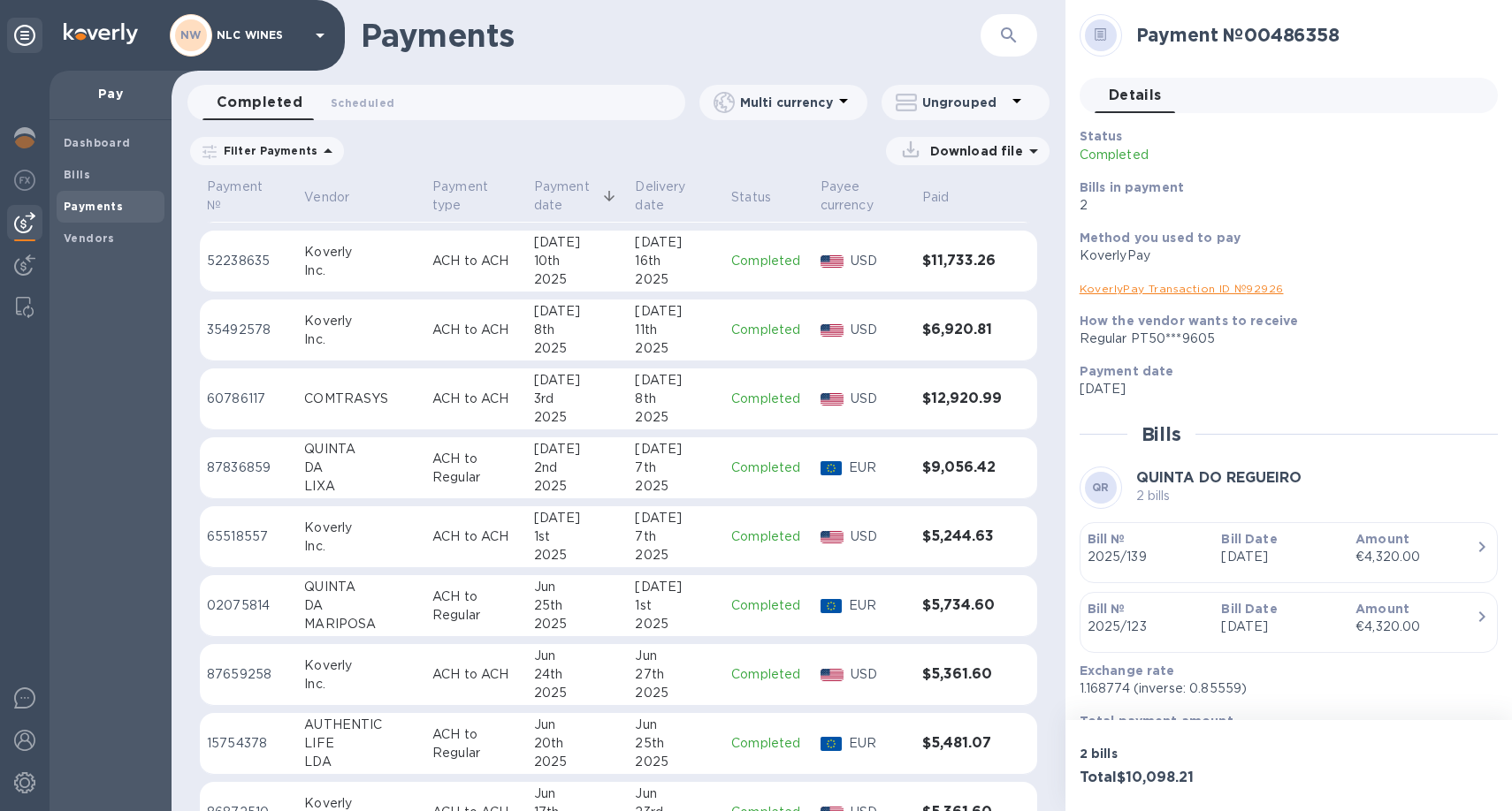
scroll to position [2195, 0]
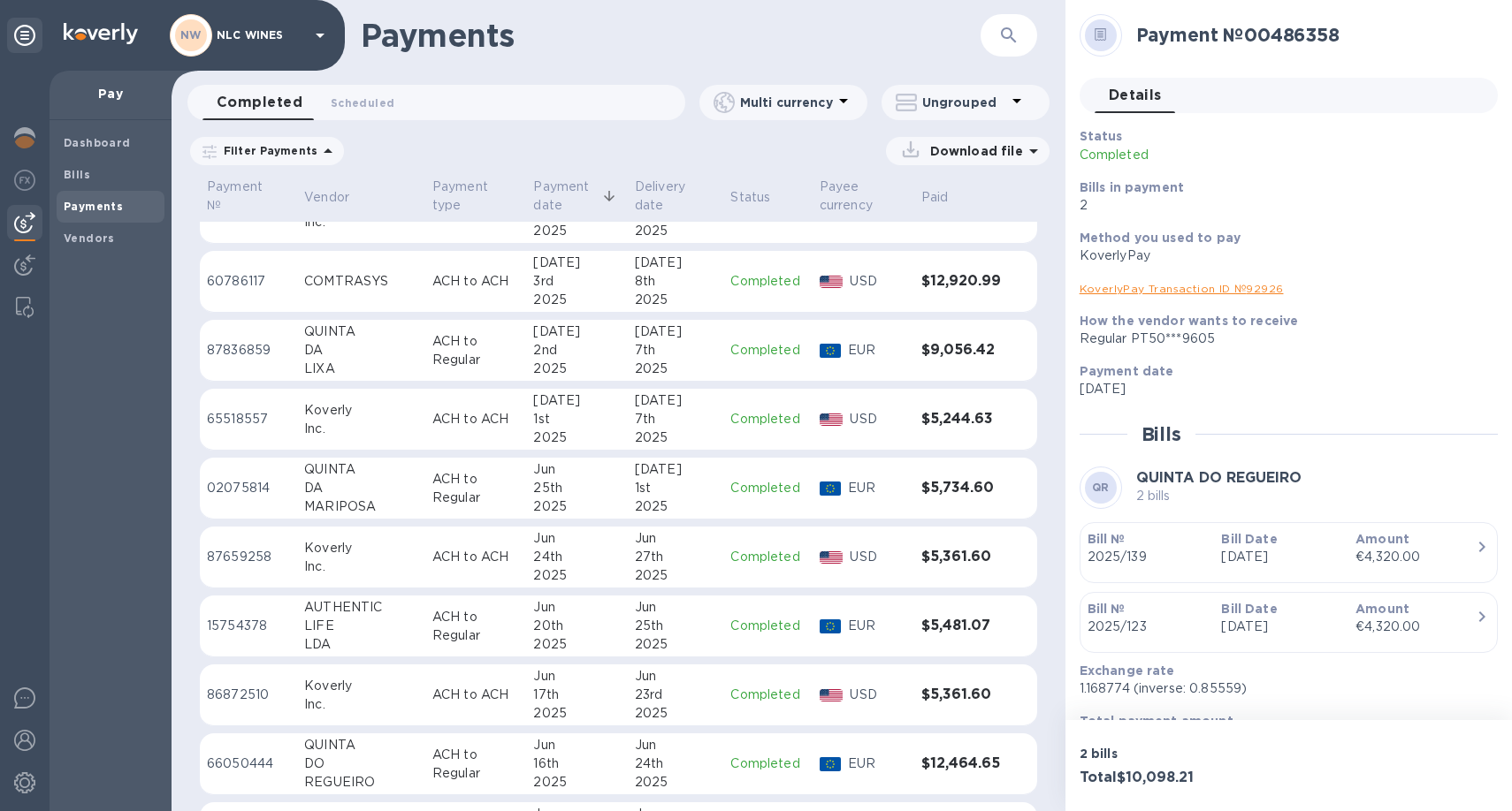
click at [485, 759] on p "ACH to Regular" at bounding box center [475, 764] width 87 height 37
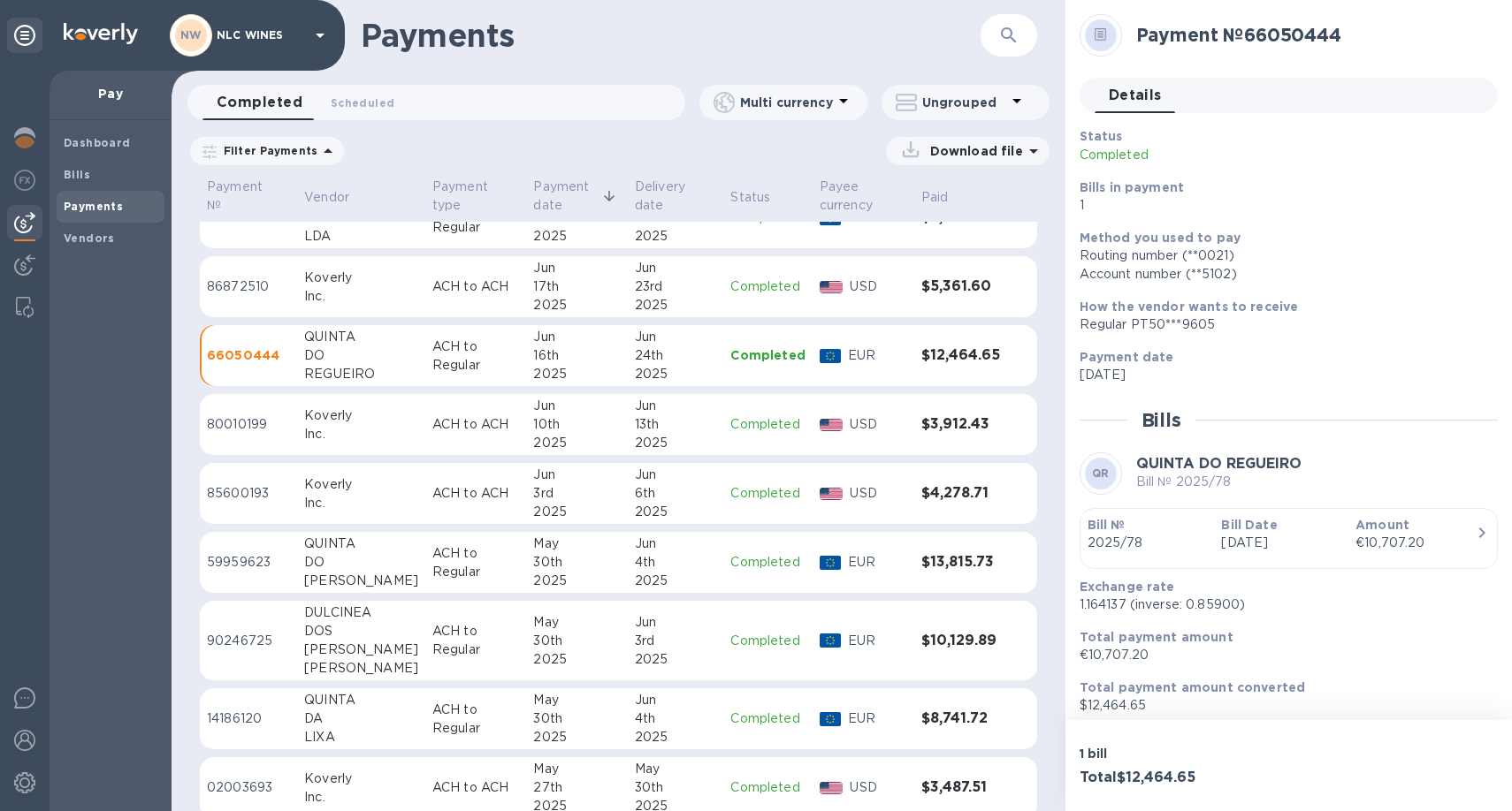
scroll to position [2607, 0]
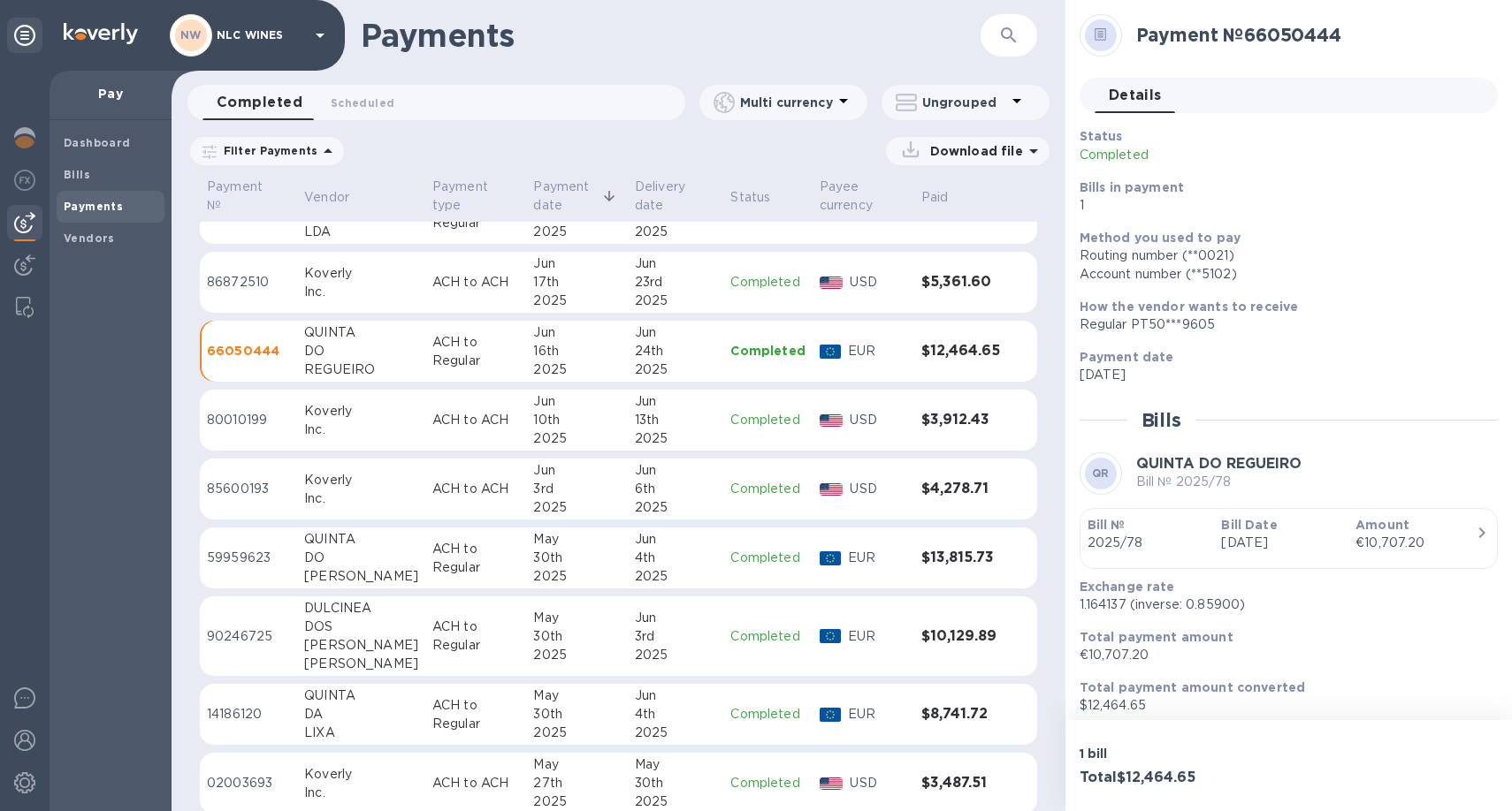
click at [493, 352] on p "ACH to Regular" at bounding box center [475, 352] width 87 height 37
click at [432, 547] on p "ACH to Regular" at bounding box center [475, 558] width 87 height 37
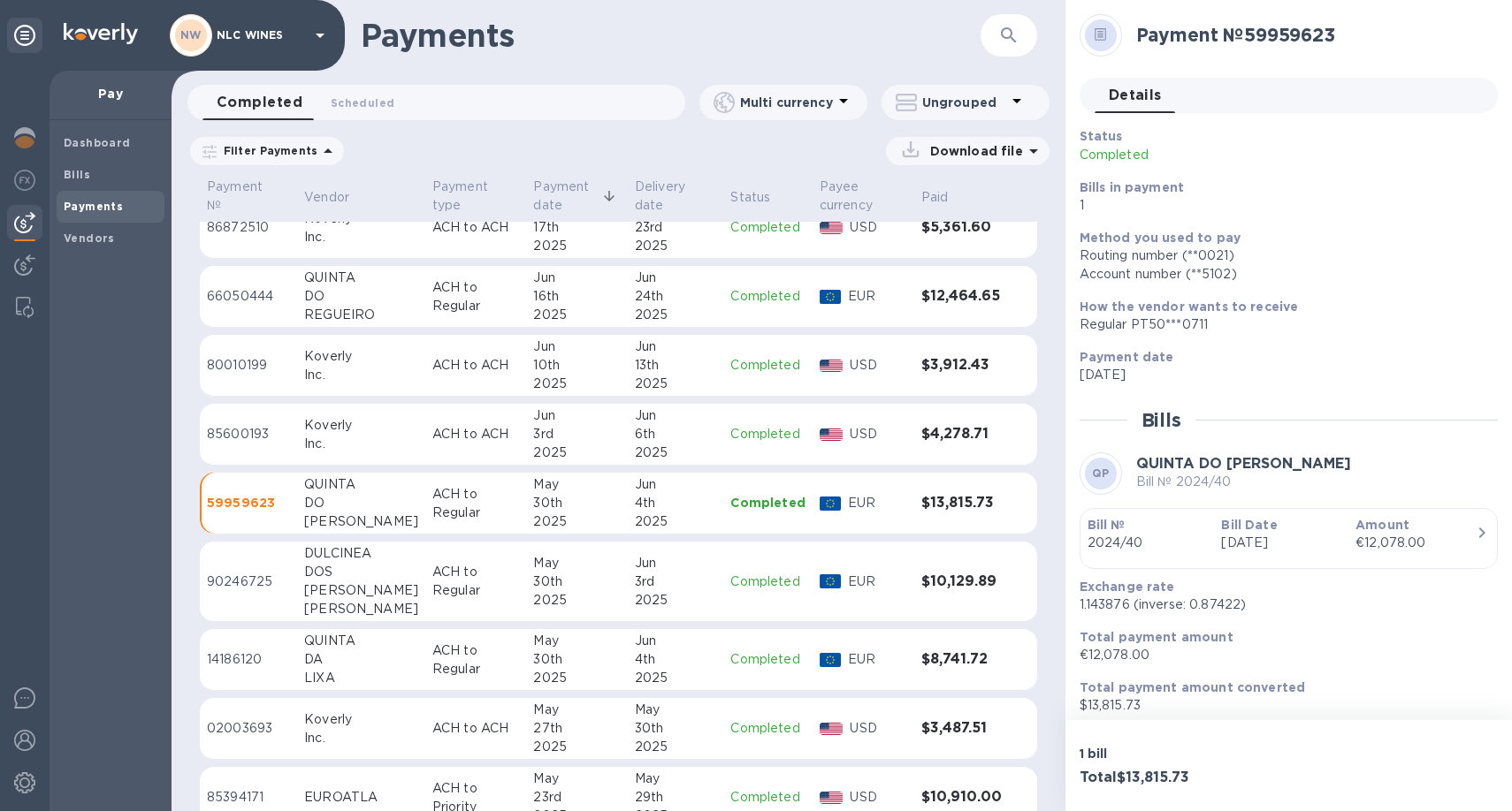
scroll to position [2693, 0]
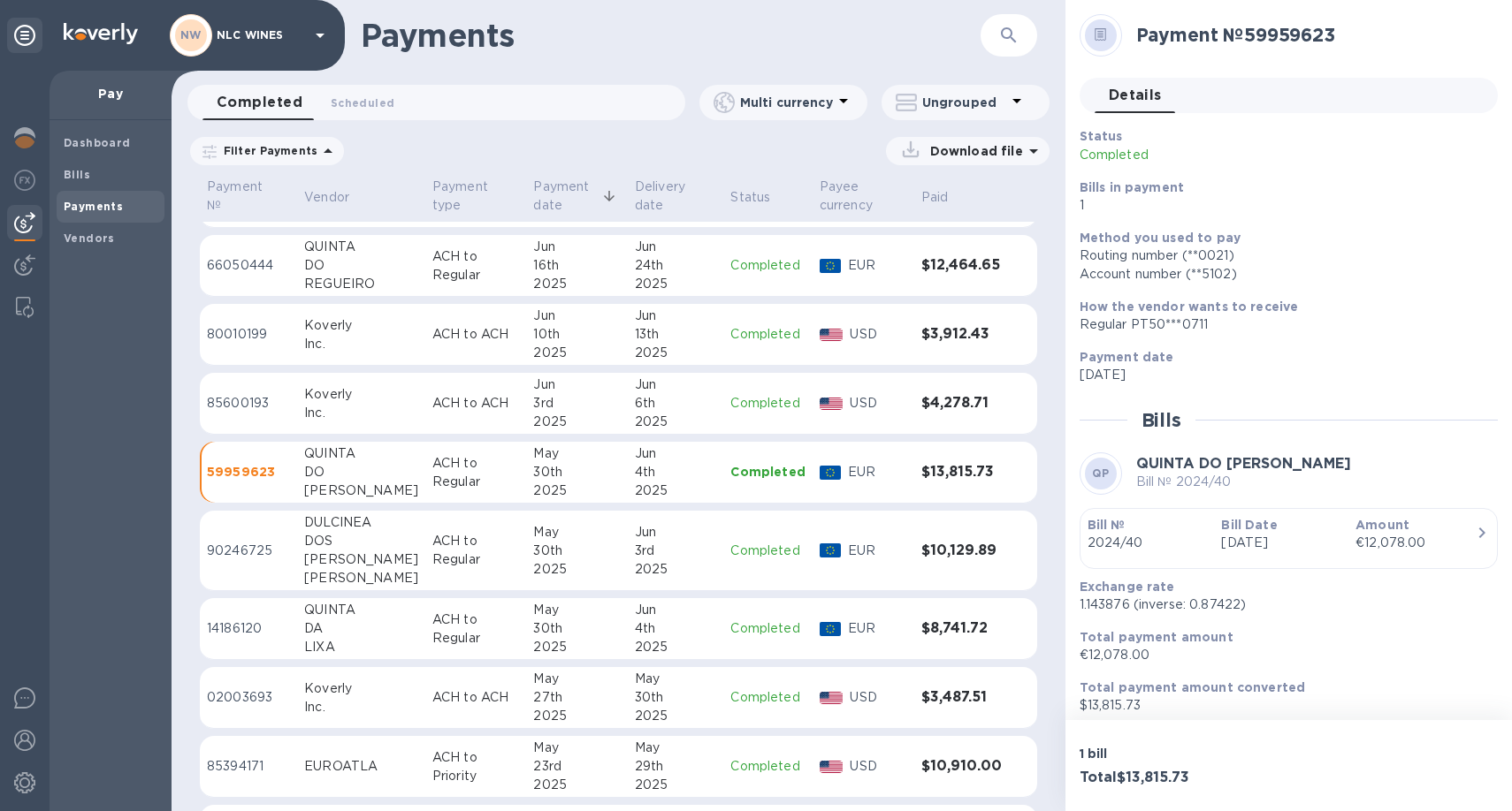
click at [461, 566] on p "ACH to Regular" at bounding box center [475, 550] width 87 height 37
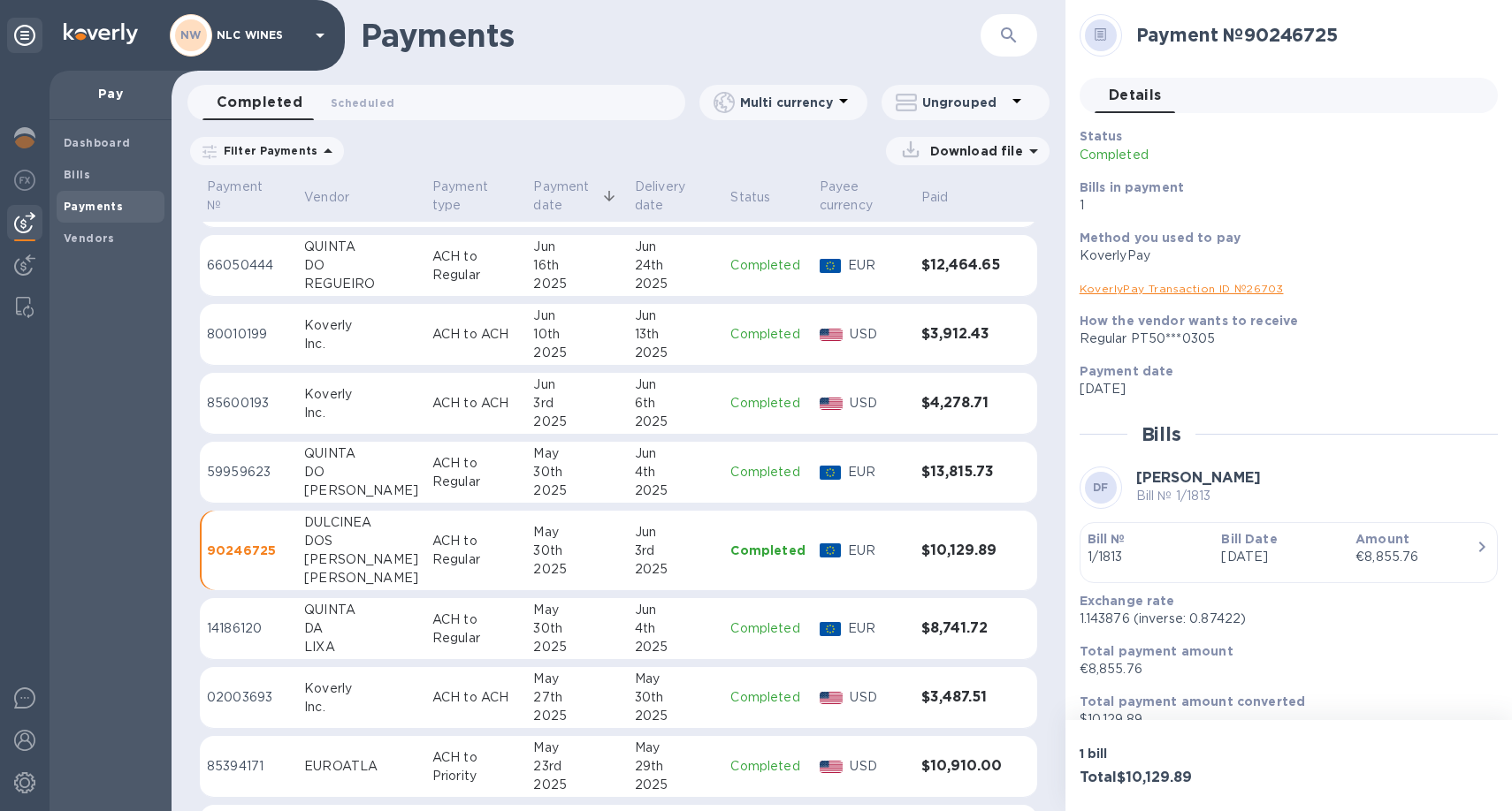
click at [383, 638] on div "LIXA" at bounding box center [361, 647] width 114 height 18
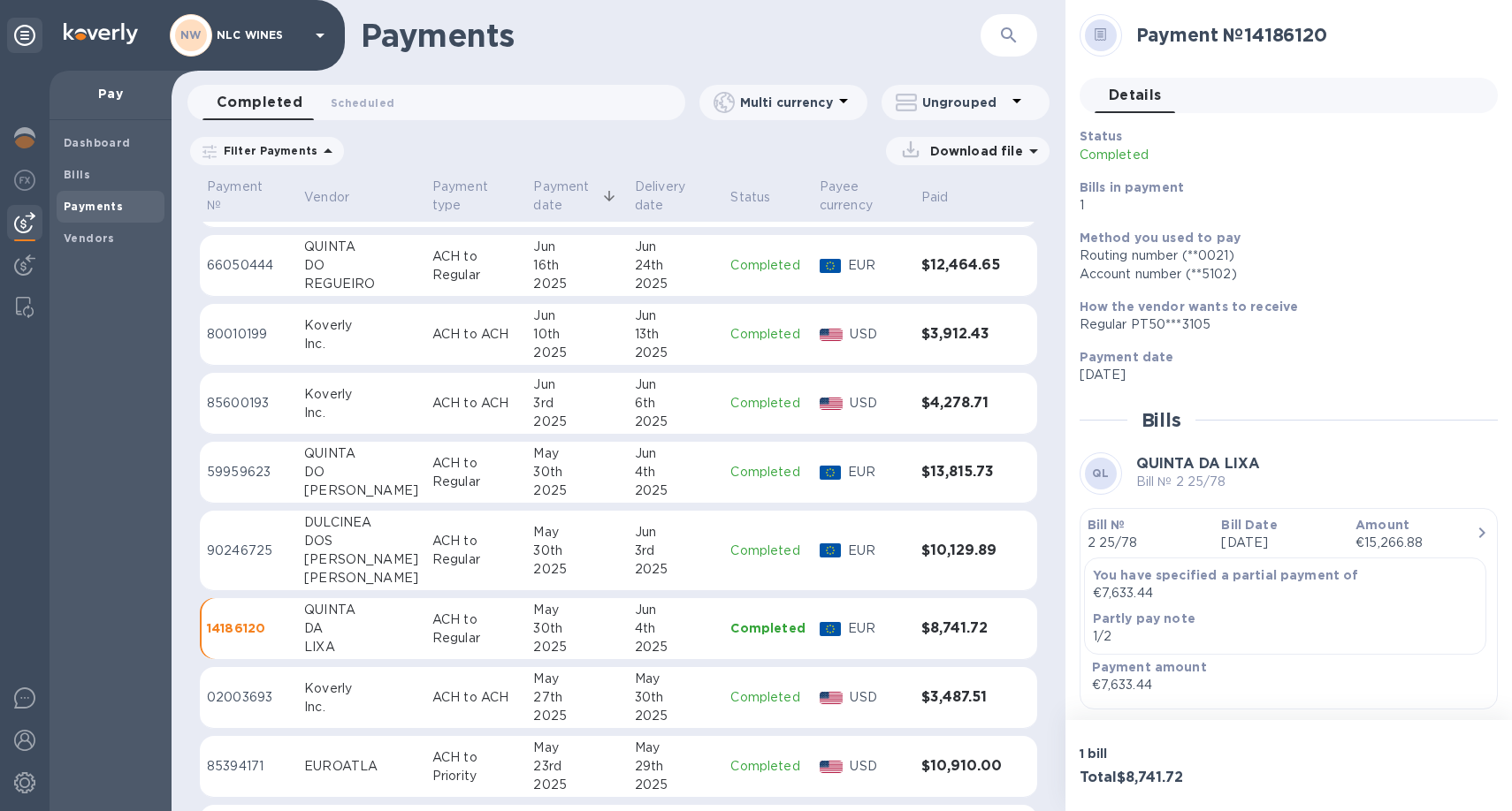
click at [425, 705] on td "ACH to ACH" at bounding box center [476, 698] width 101 height 62
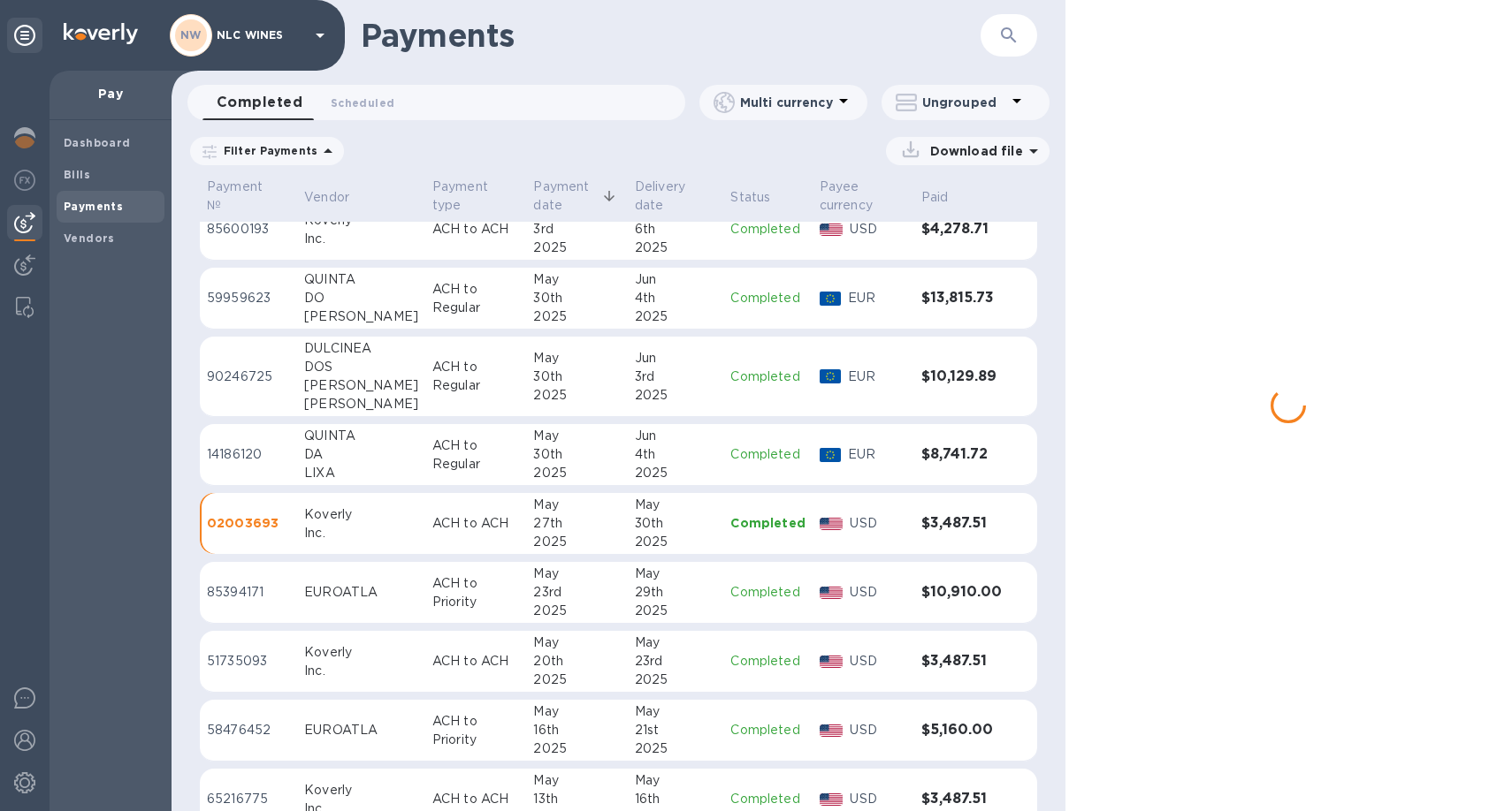
scroll to position [2887, 0]
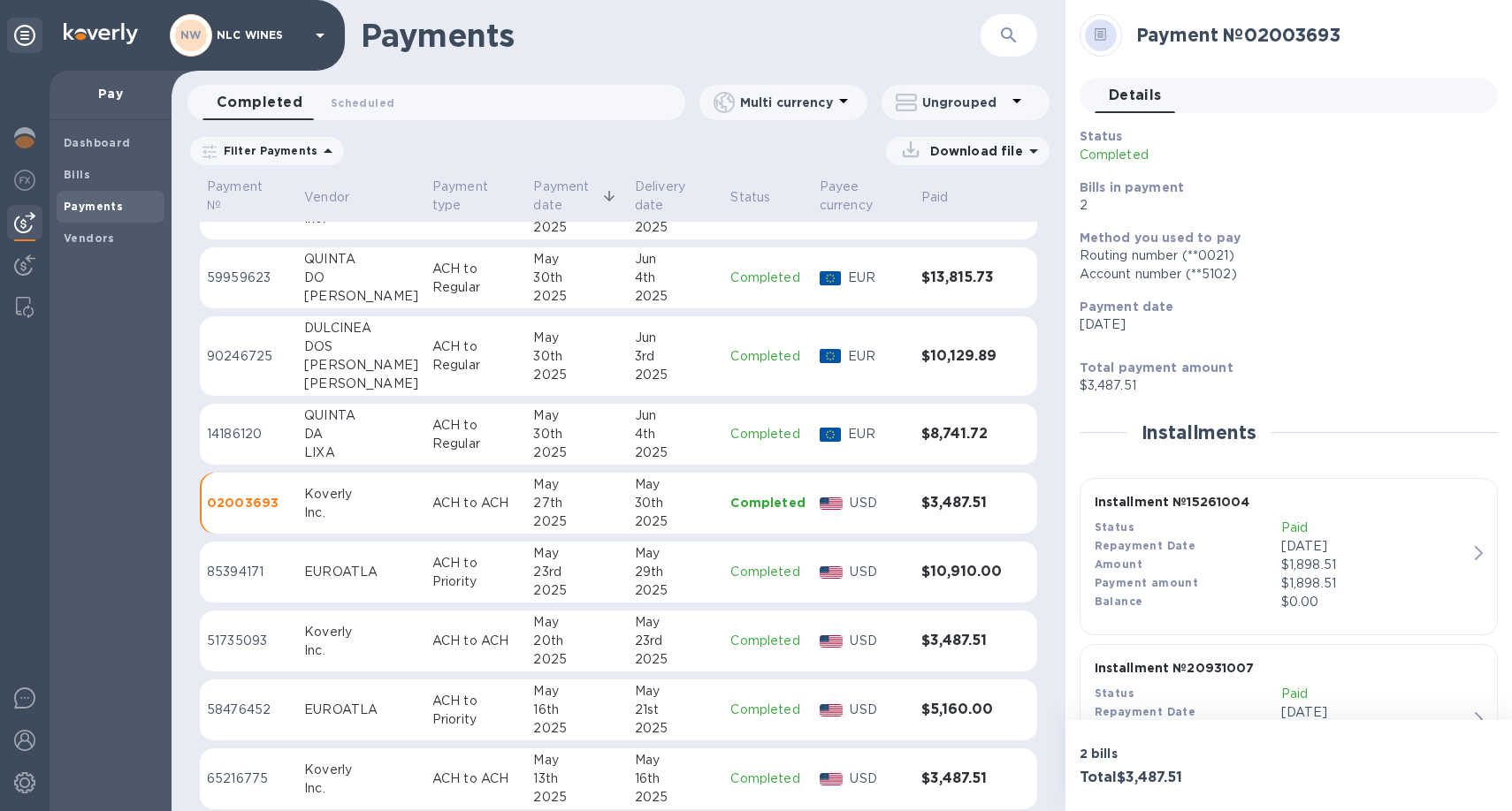
click at [425, 580] on td "ACH to Priority" at bounding box center [476, 573] width 101 height 62
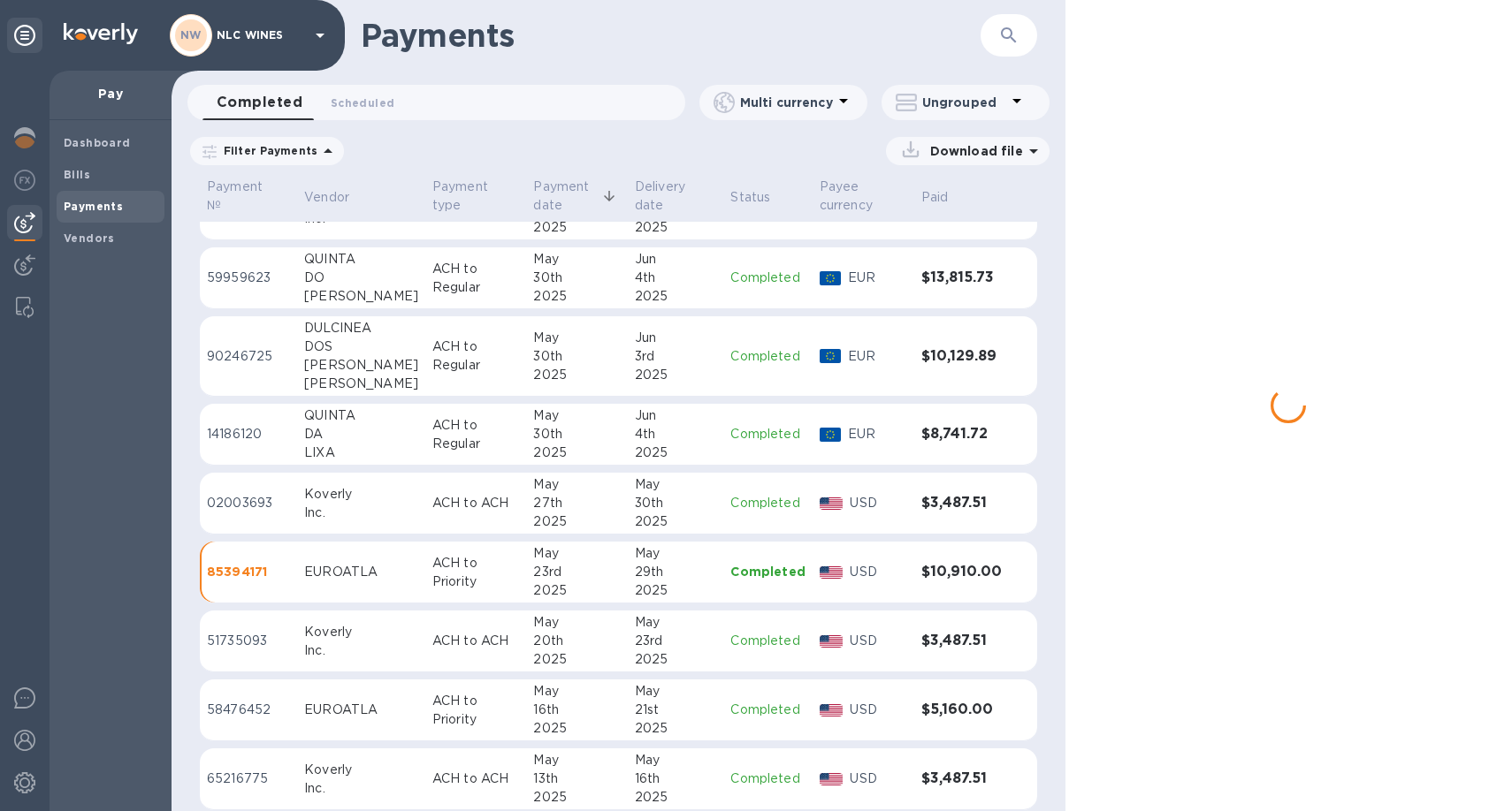
scroll to position [2903, 0]
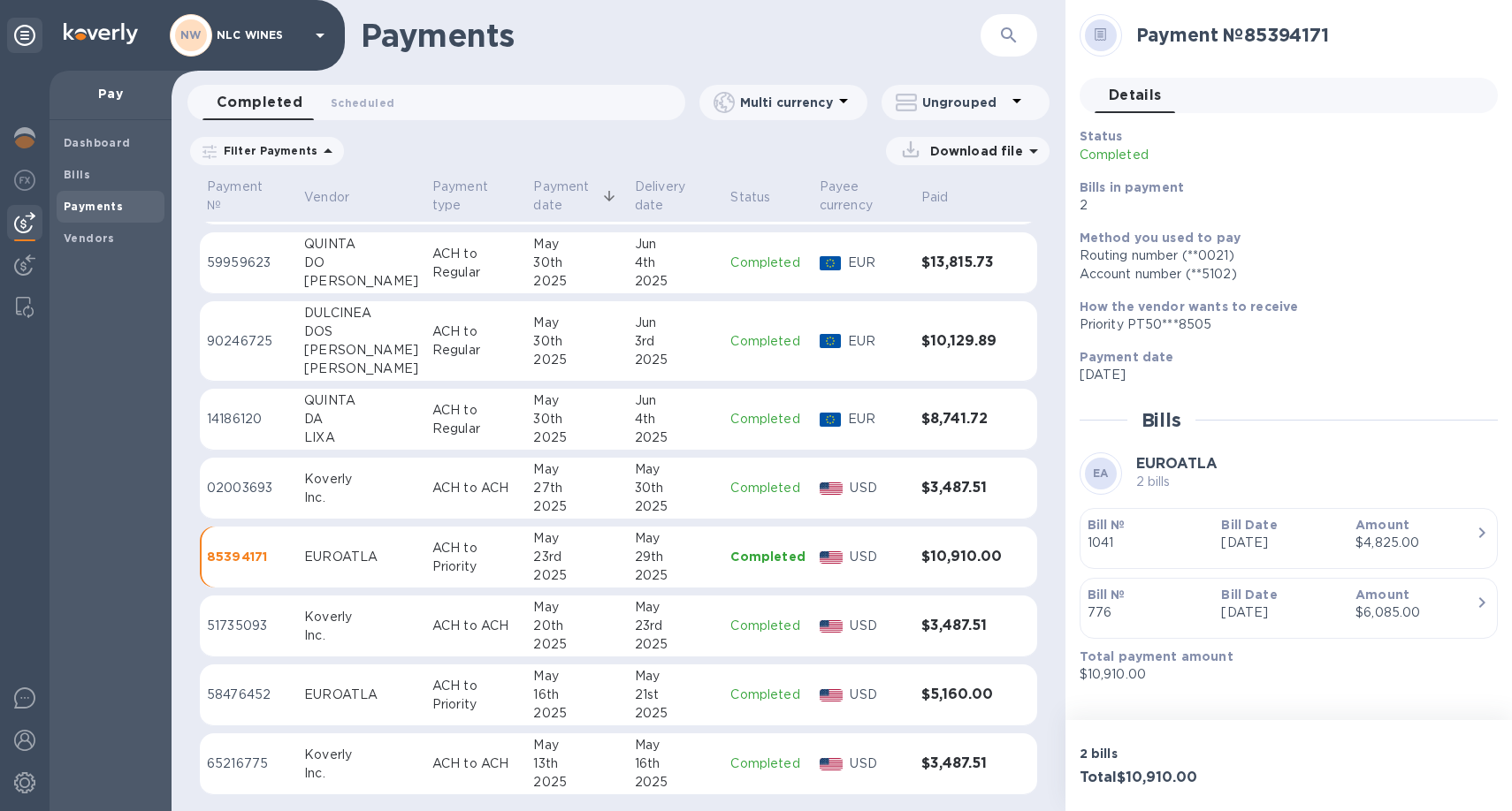
click at [432, 623] on p "ACH to ACH" at bounding box center [475, 625] width 87 height 18
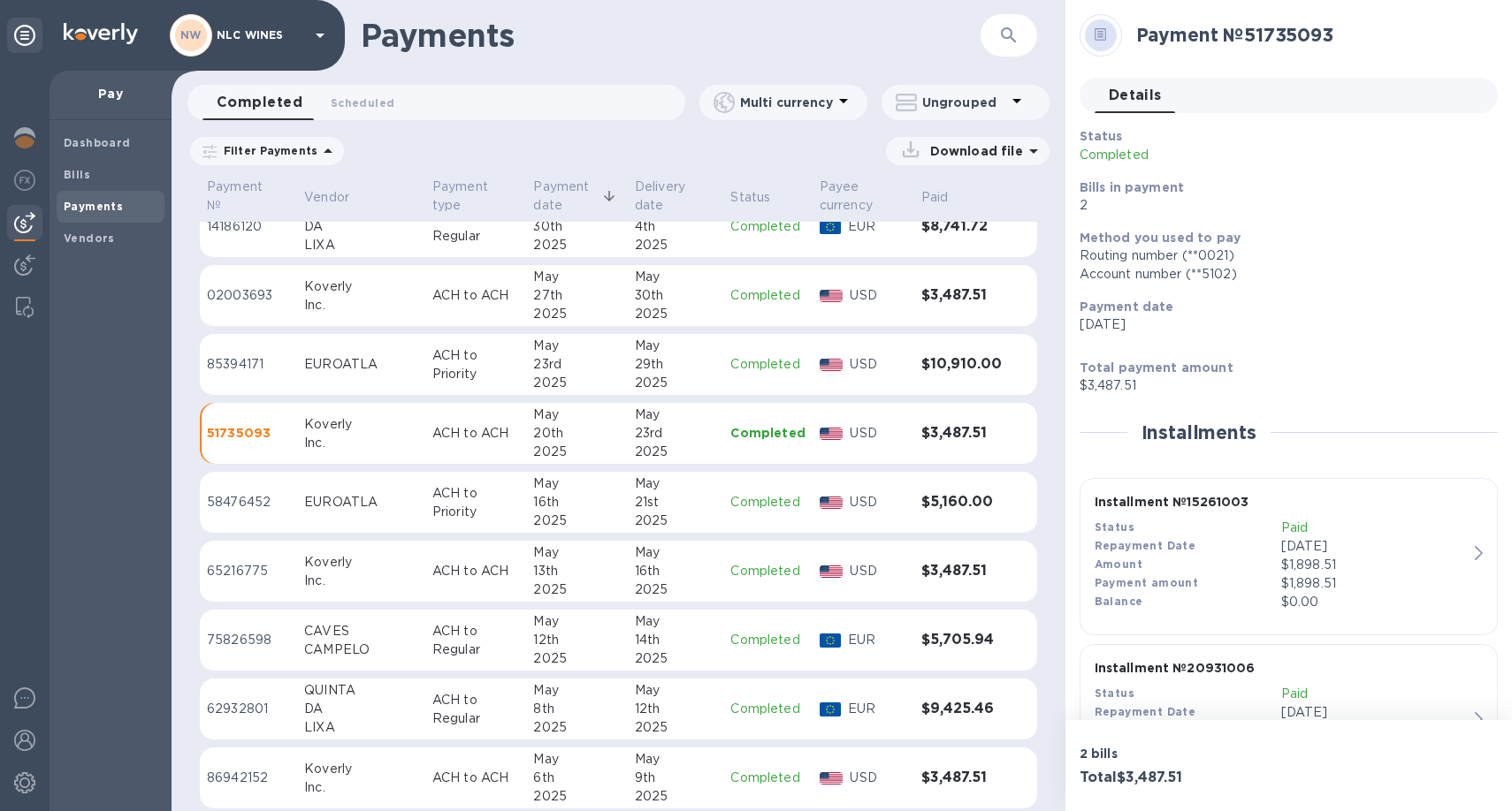
scroll to position [3110, 0]
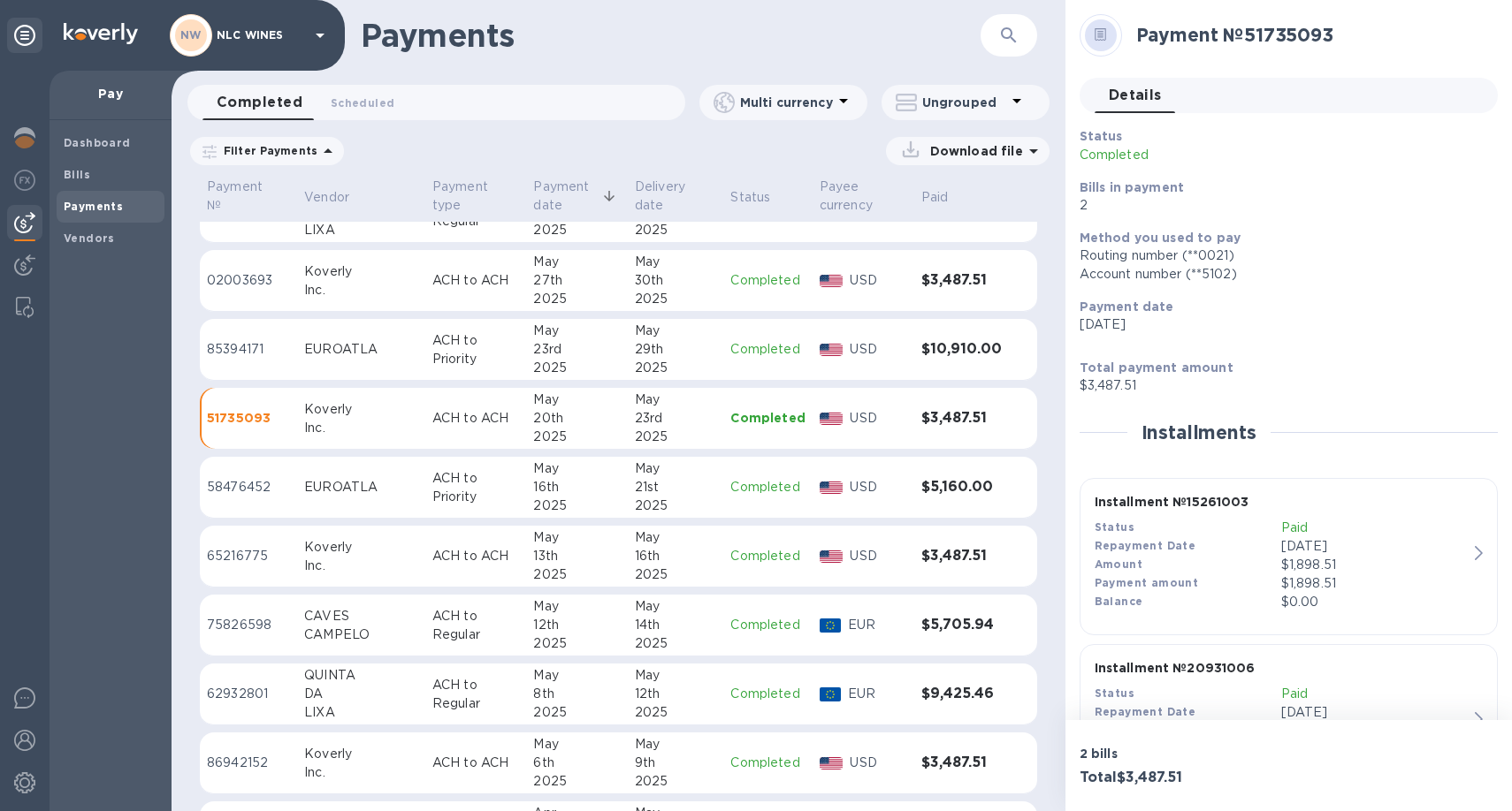
click at [432, 623] on p "ACH to Regular" at bounding box center [475, 625] width 87 height 37
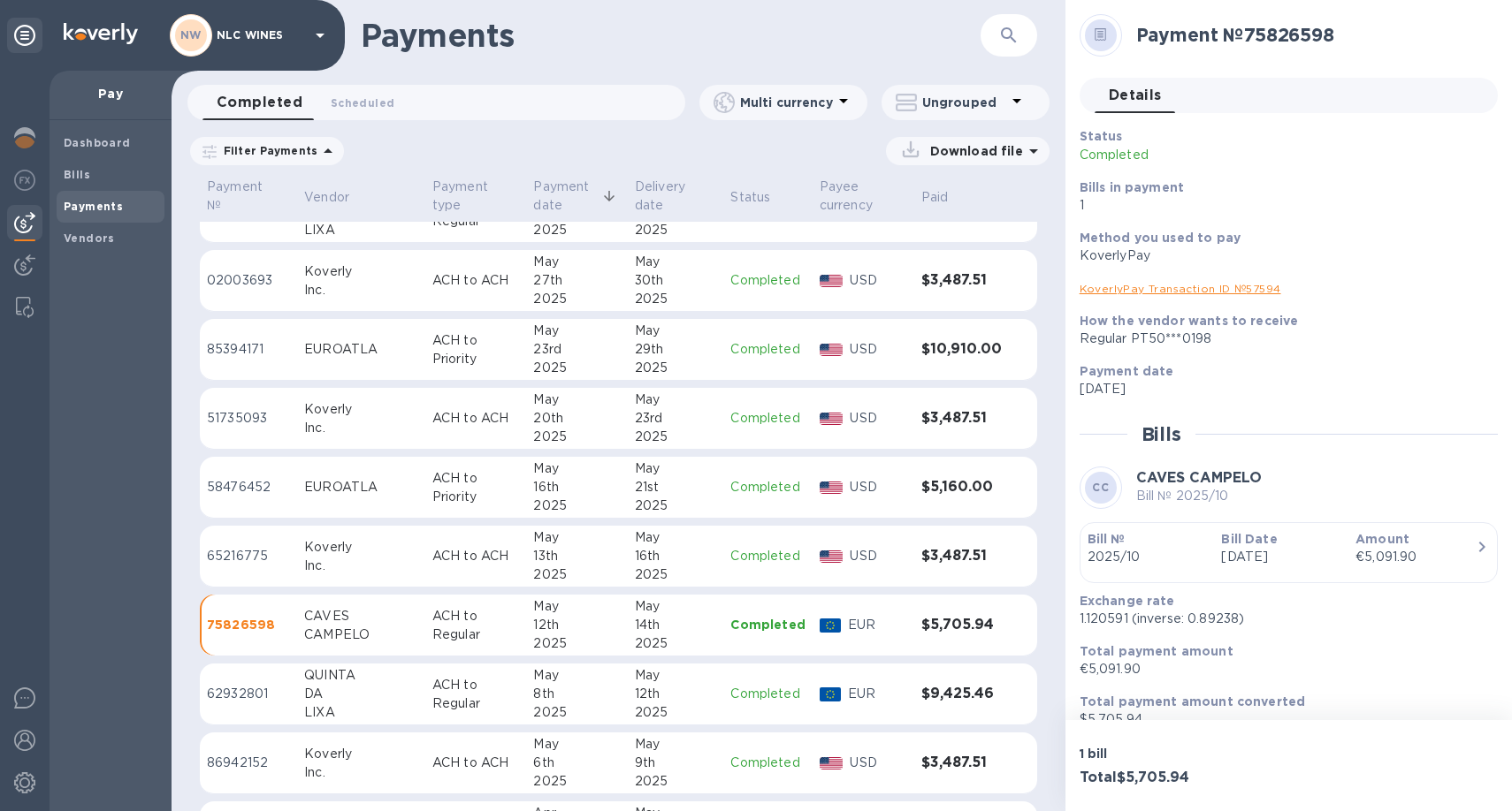
click at [425, 673] on td "ACH to Regular" at bounding box center [476, 694] width 101 height 62
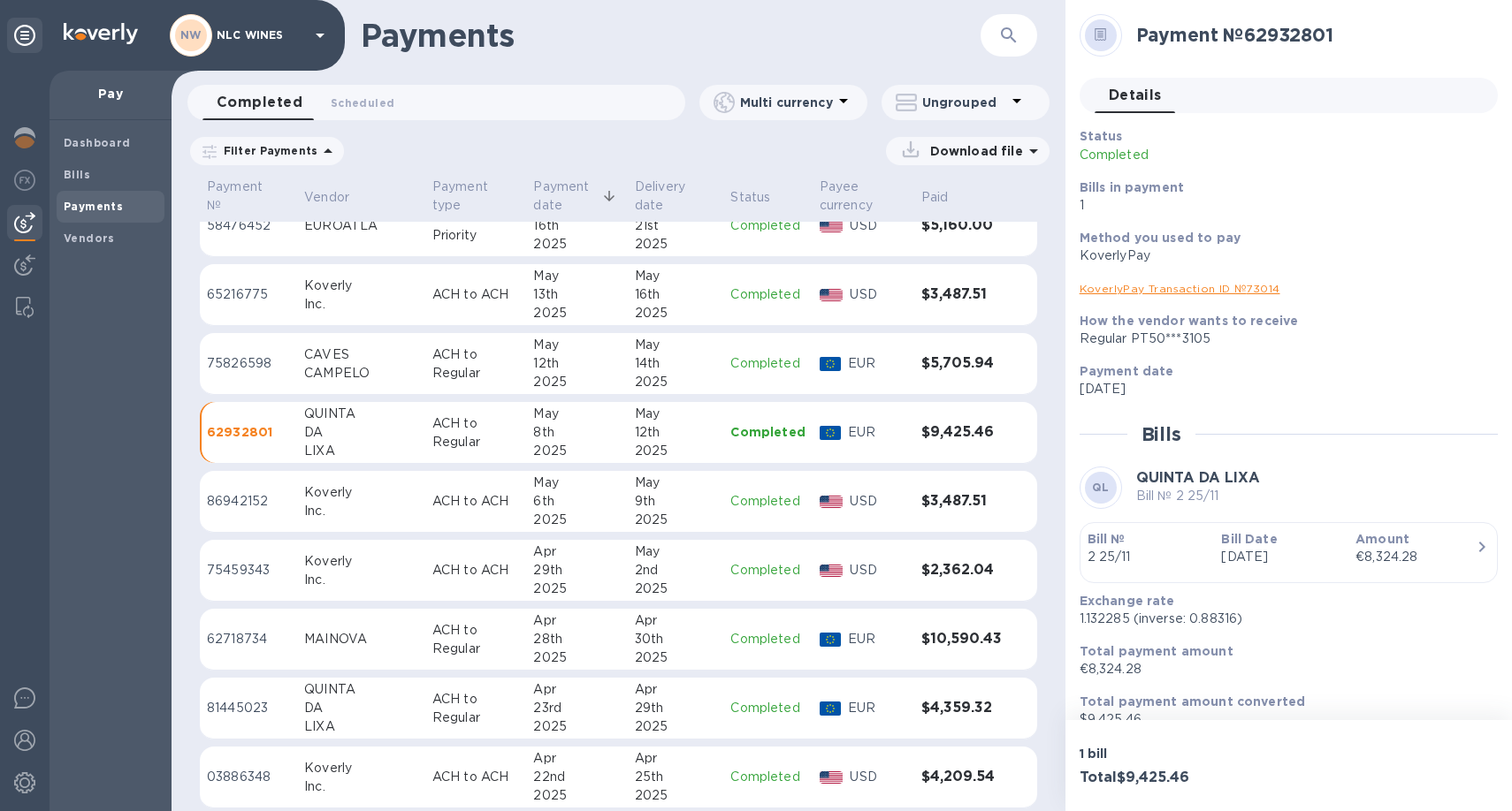
scroll to position [3372, 0]
click at [432, 649] on p "ACH to Regular" at bounding box center [475, 639] width 87 height 37
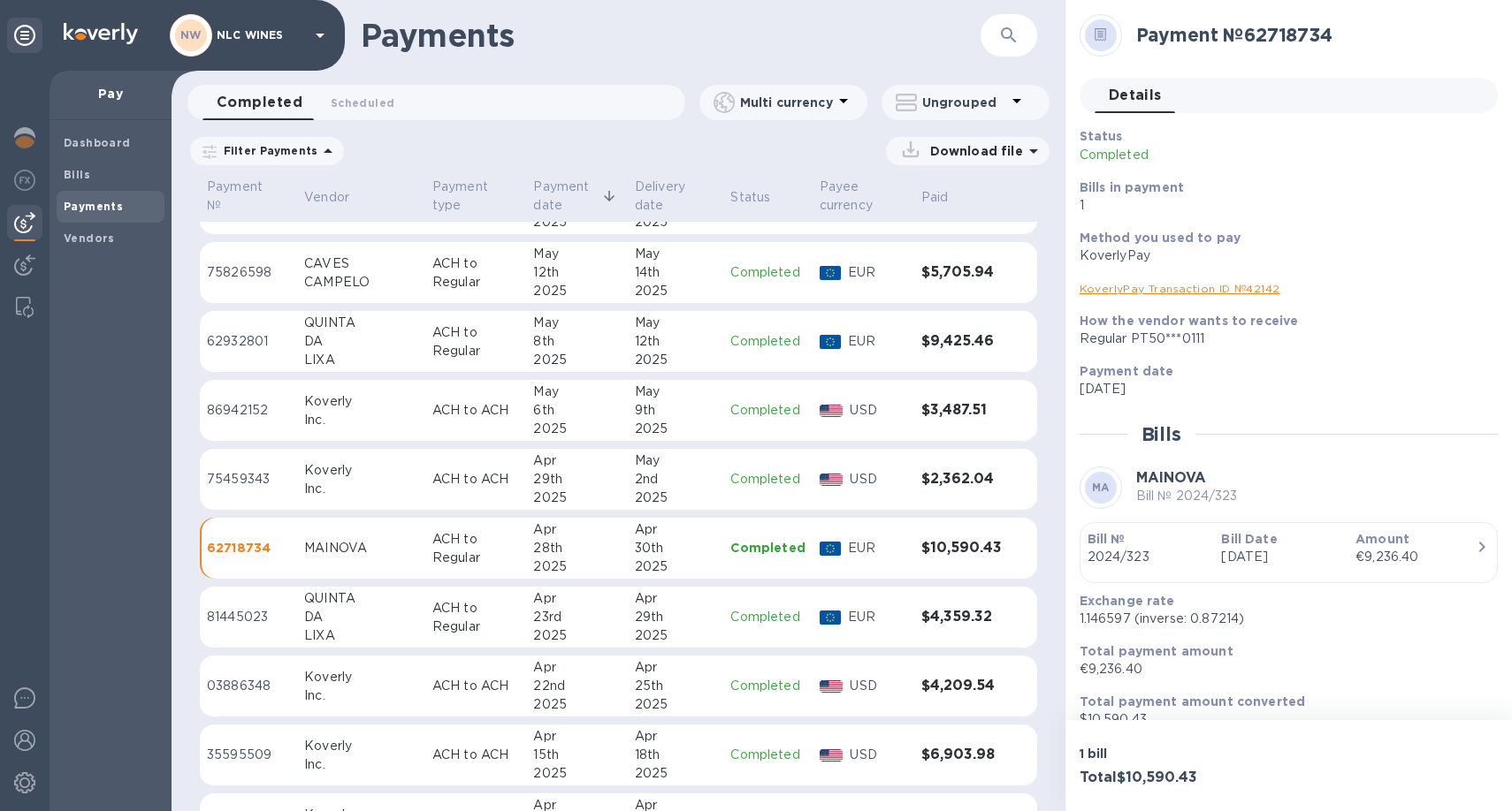
scroll to position [3469, 0]
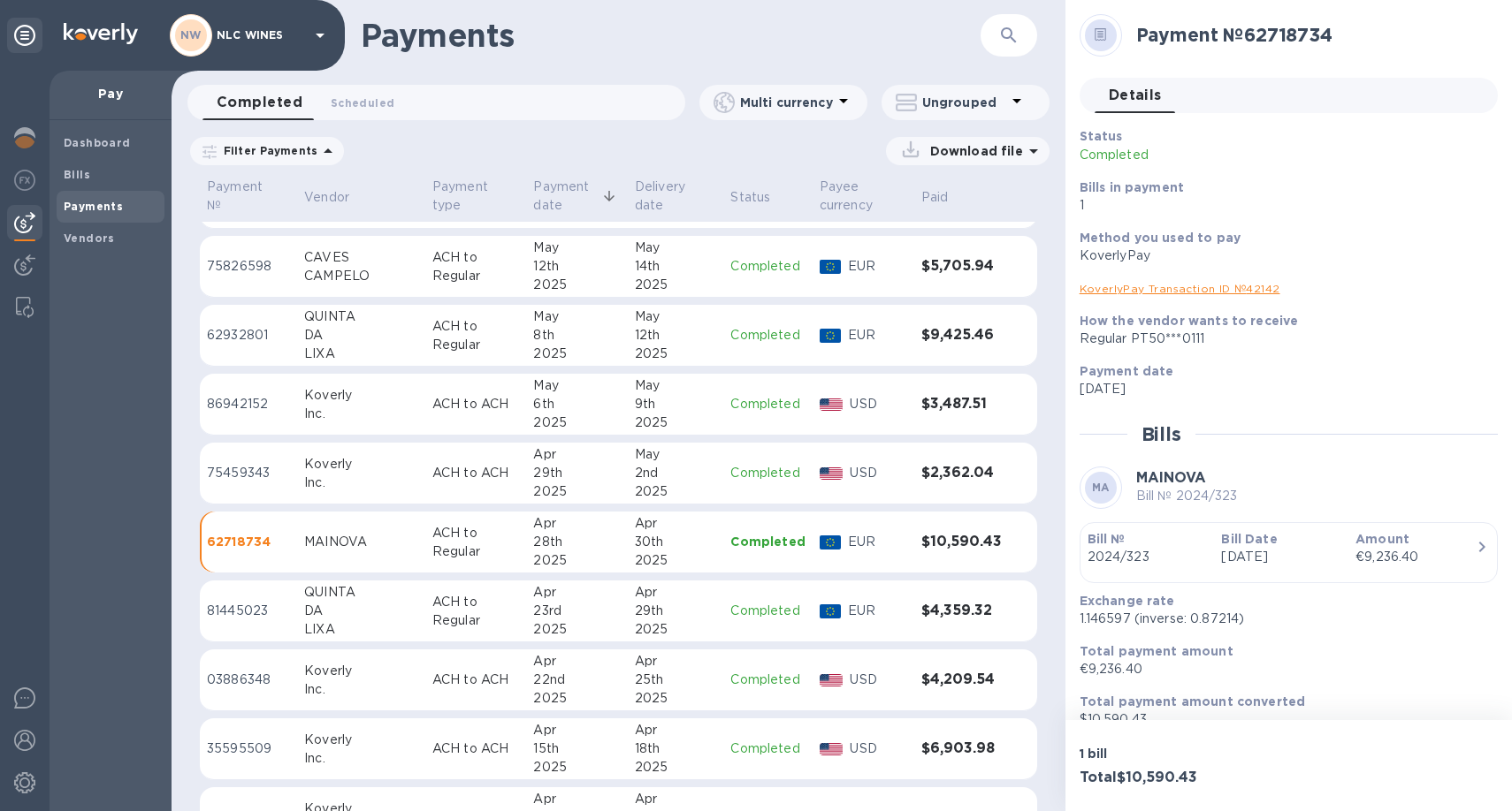
click at [439, 621] on p "ACH to Regular" at bounding box center [475, 612] width 87 height 37
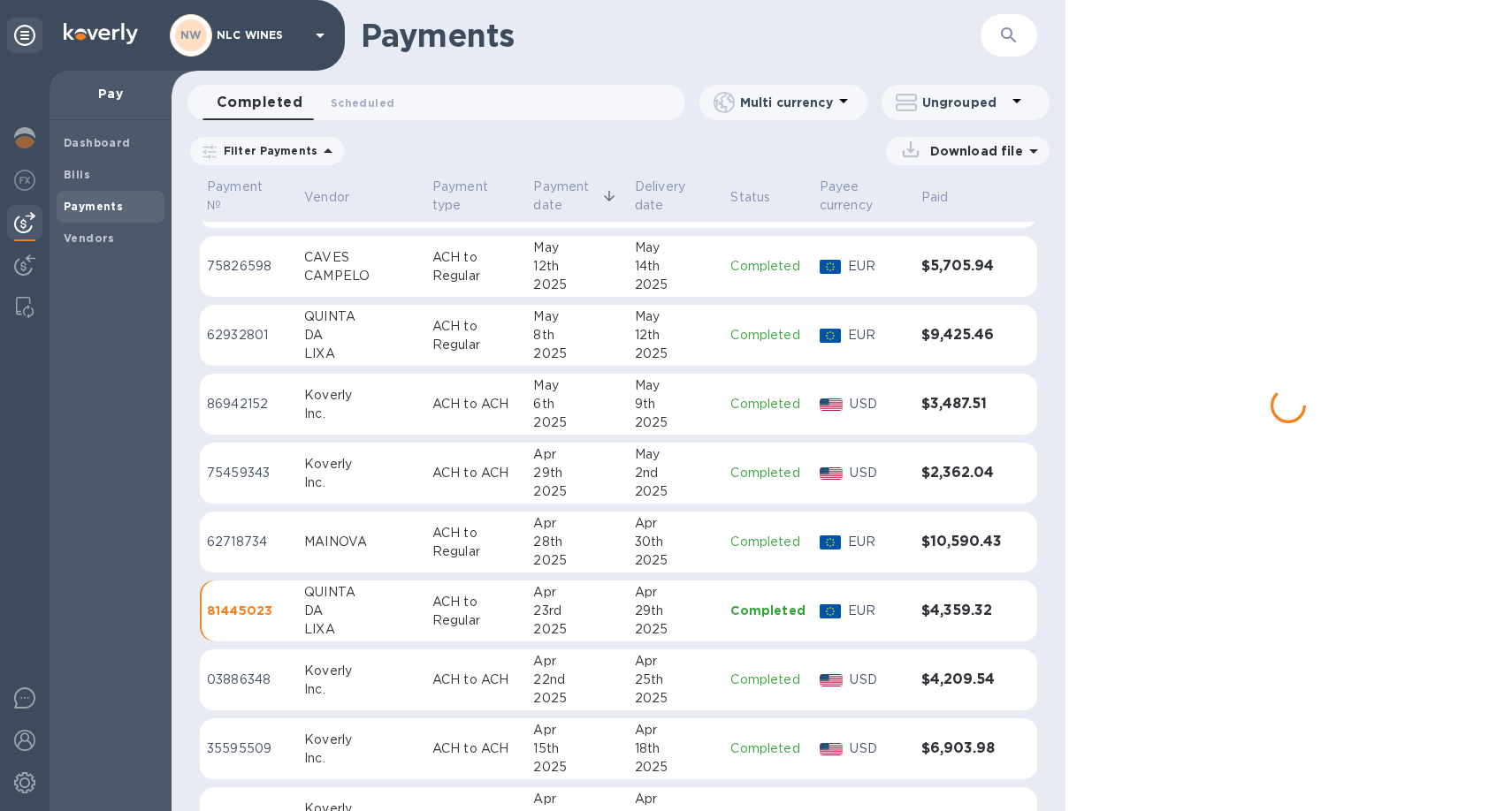
scroll to position [3511, 0]
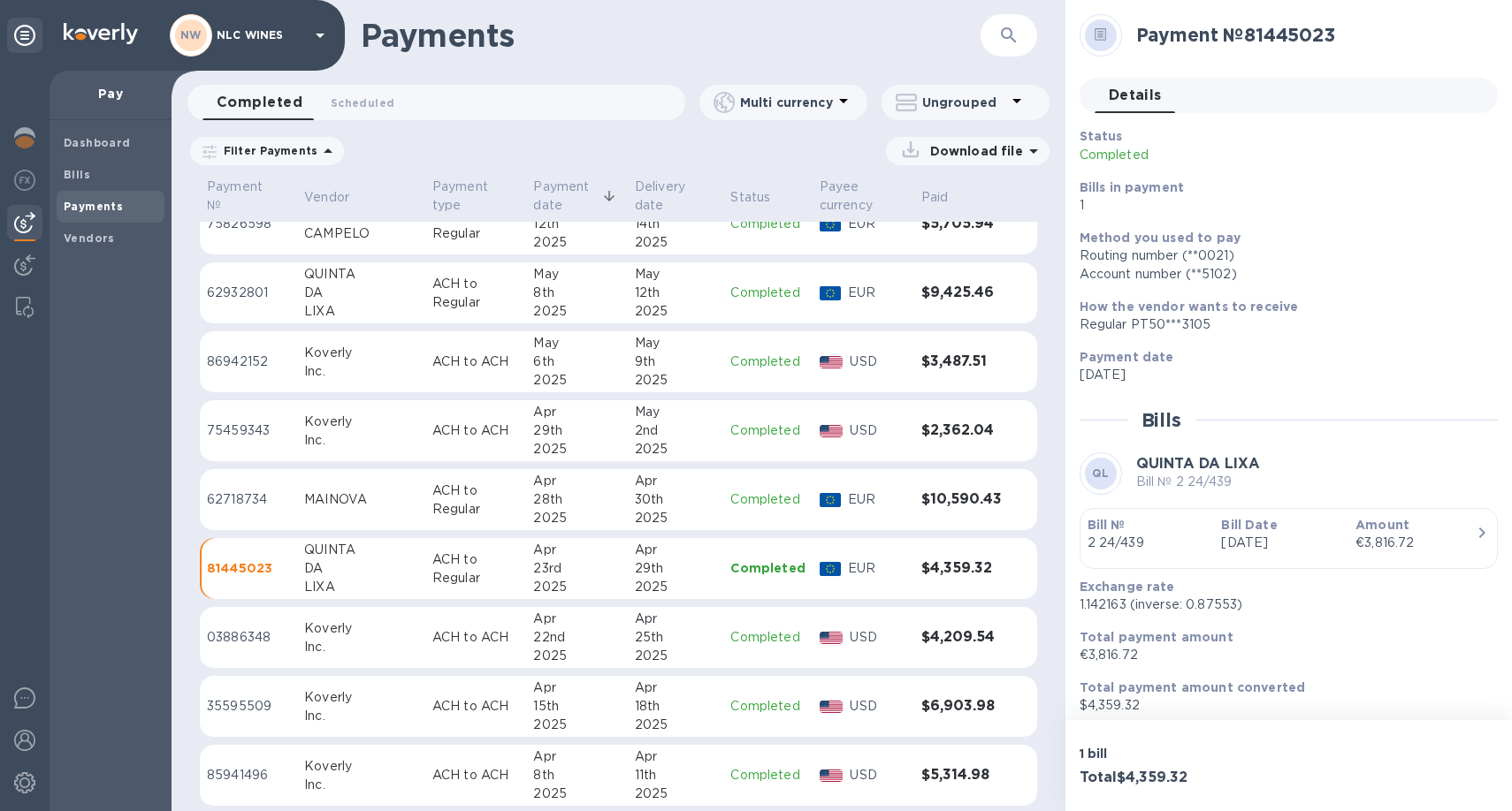
click at [439, 628] on p "ACH to ACH" at bounding box center [475, 637] width 87 height 18
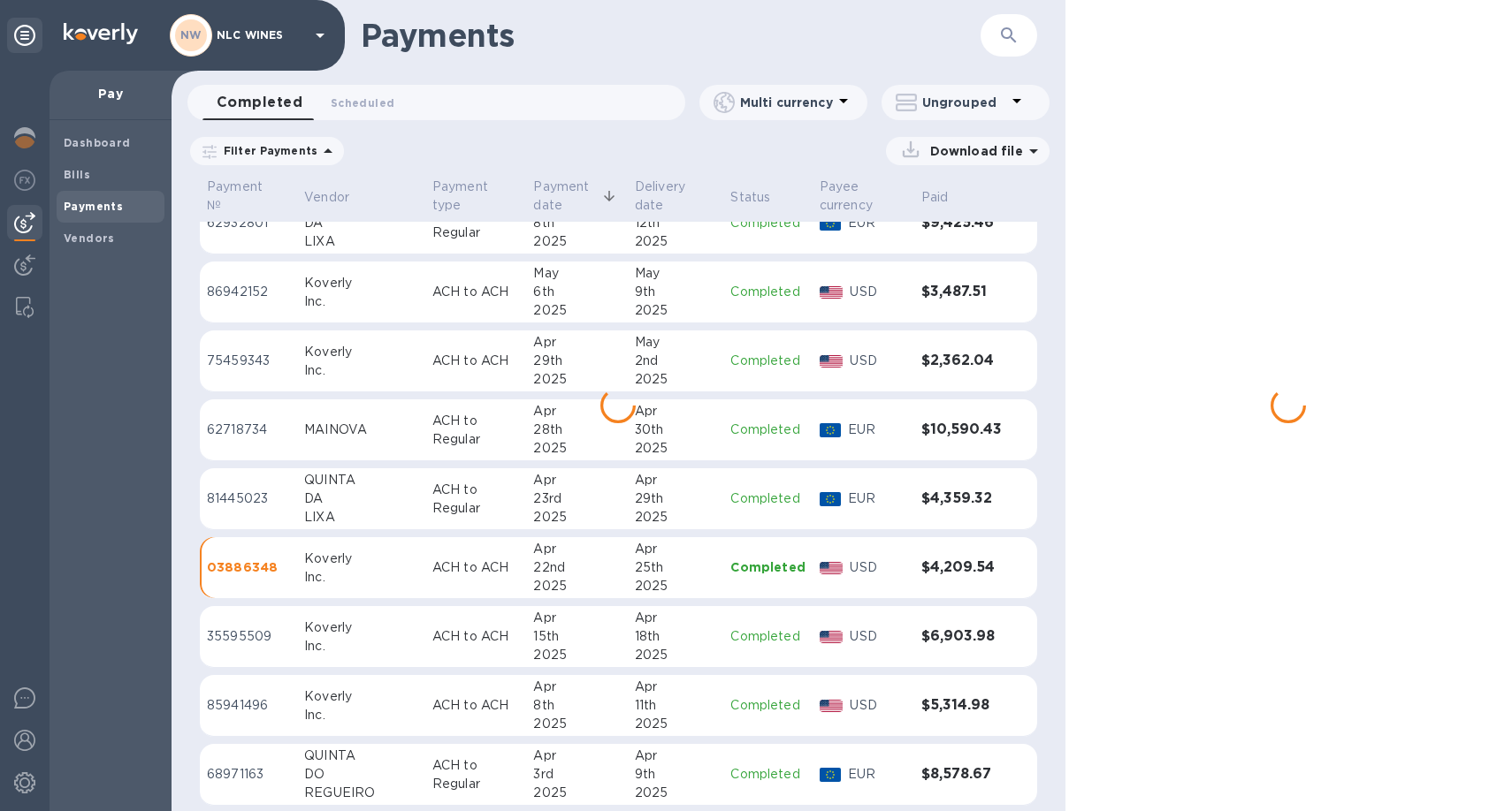
scroll to position [3591, 0]
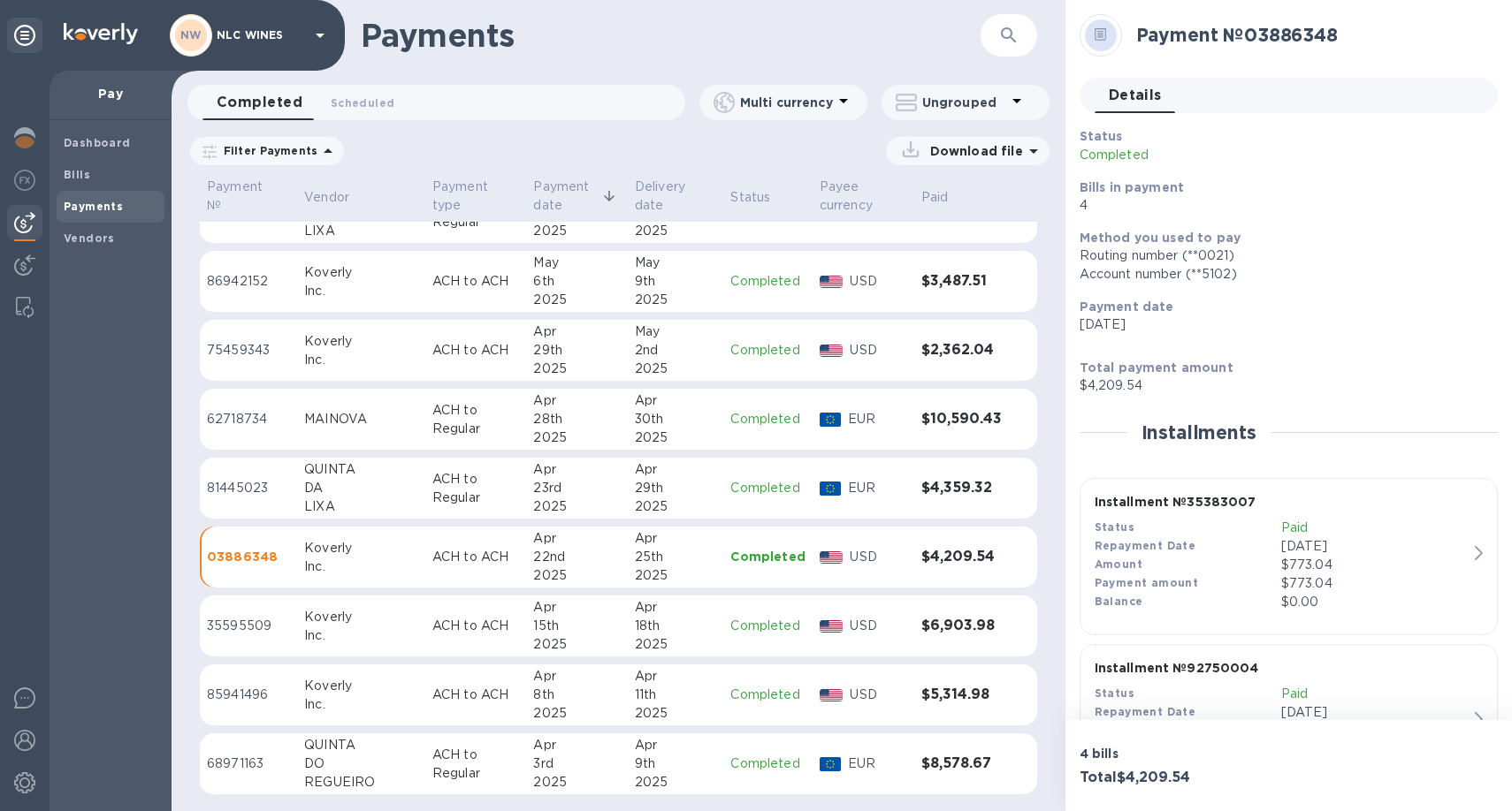
click at [435, 634] on p "ACH to ACH" at bounding box center [475, 625] width 87 height 18
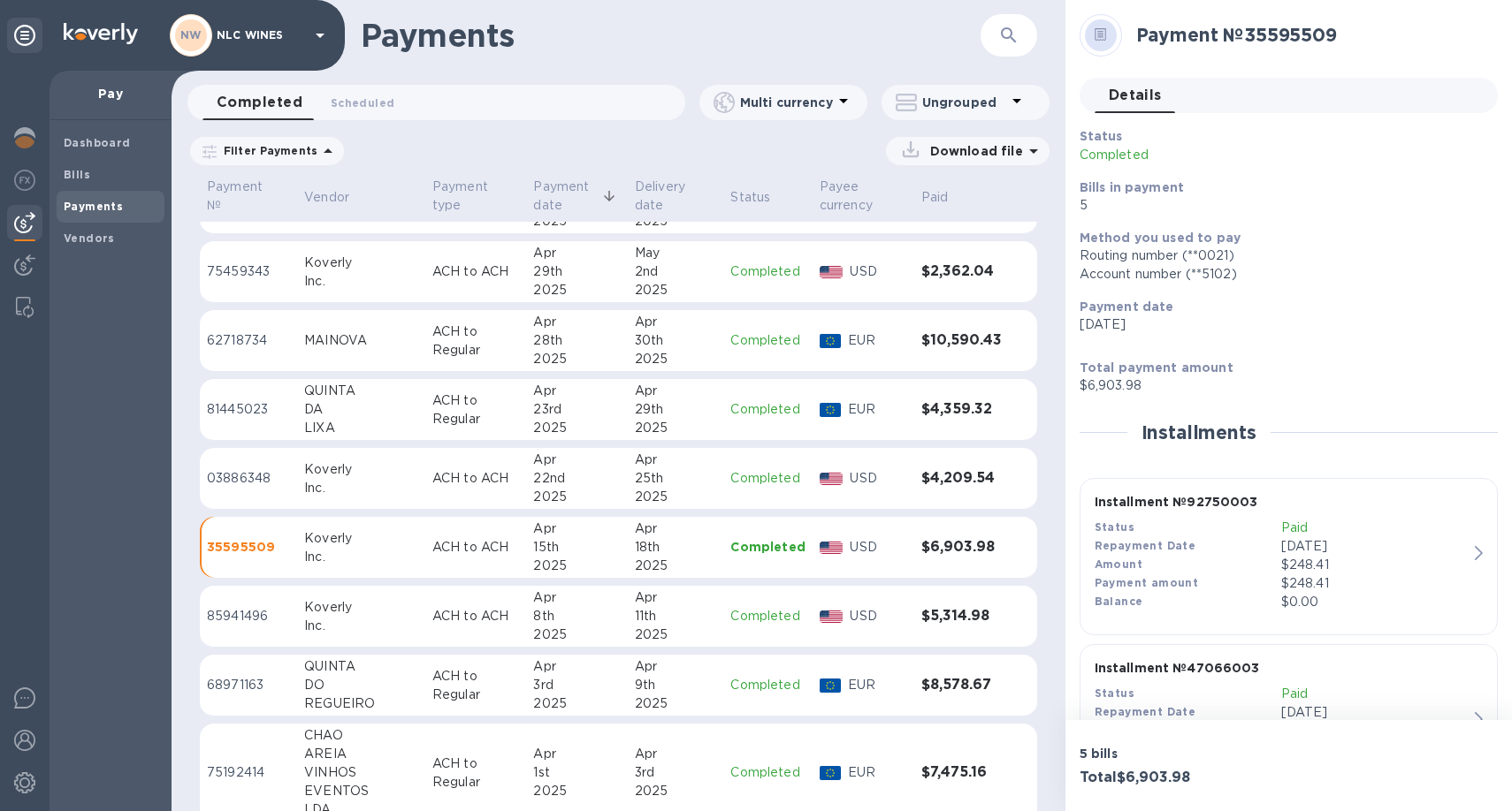
scroll to position [3671, 0]
click at [442, 620] on p "ACH to ACH" at bounding box center [475, 615] width 87 height 18
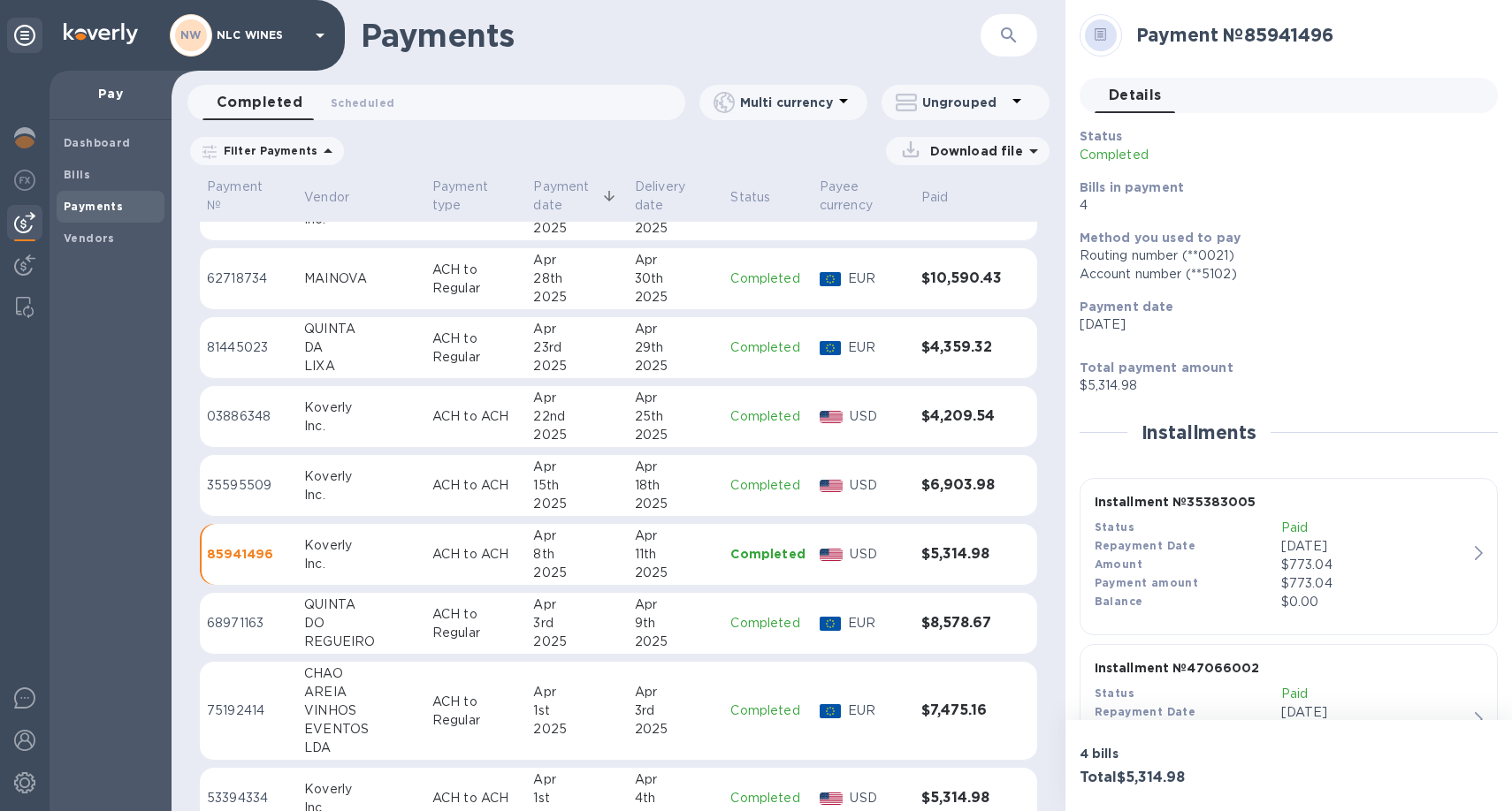
scroll to position [3742, 0]
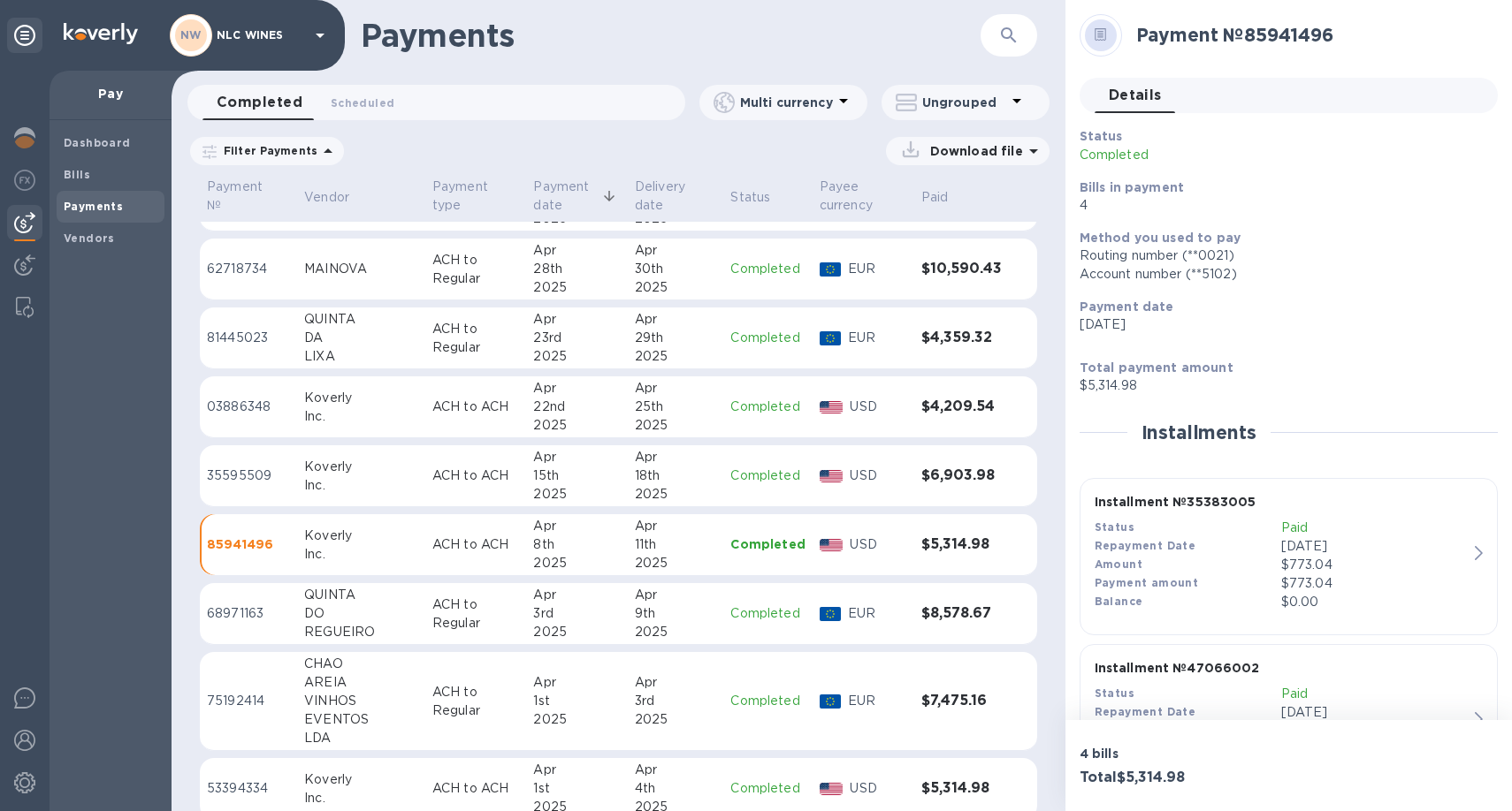
click at [432, 609] on p "ACH to Regular" at bounding box center [475, 614] width 87 height 37
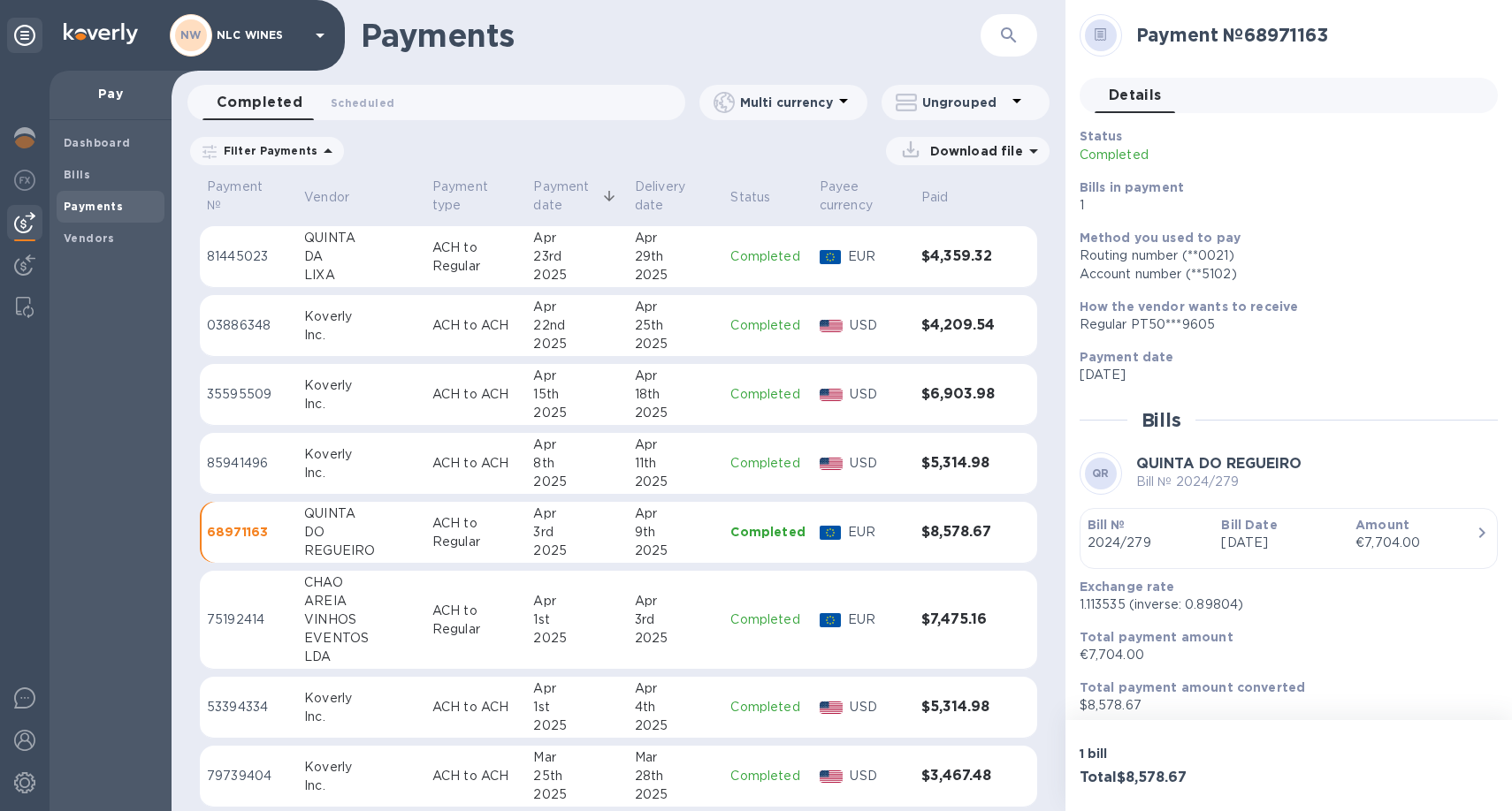
scroll to position [3827, 0]
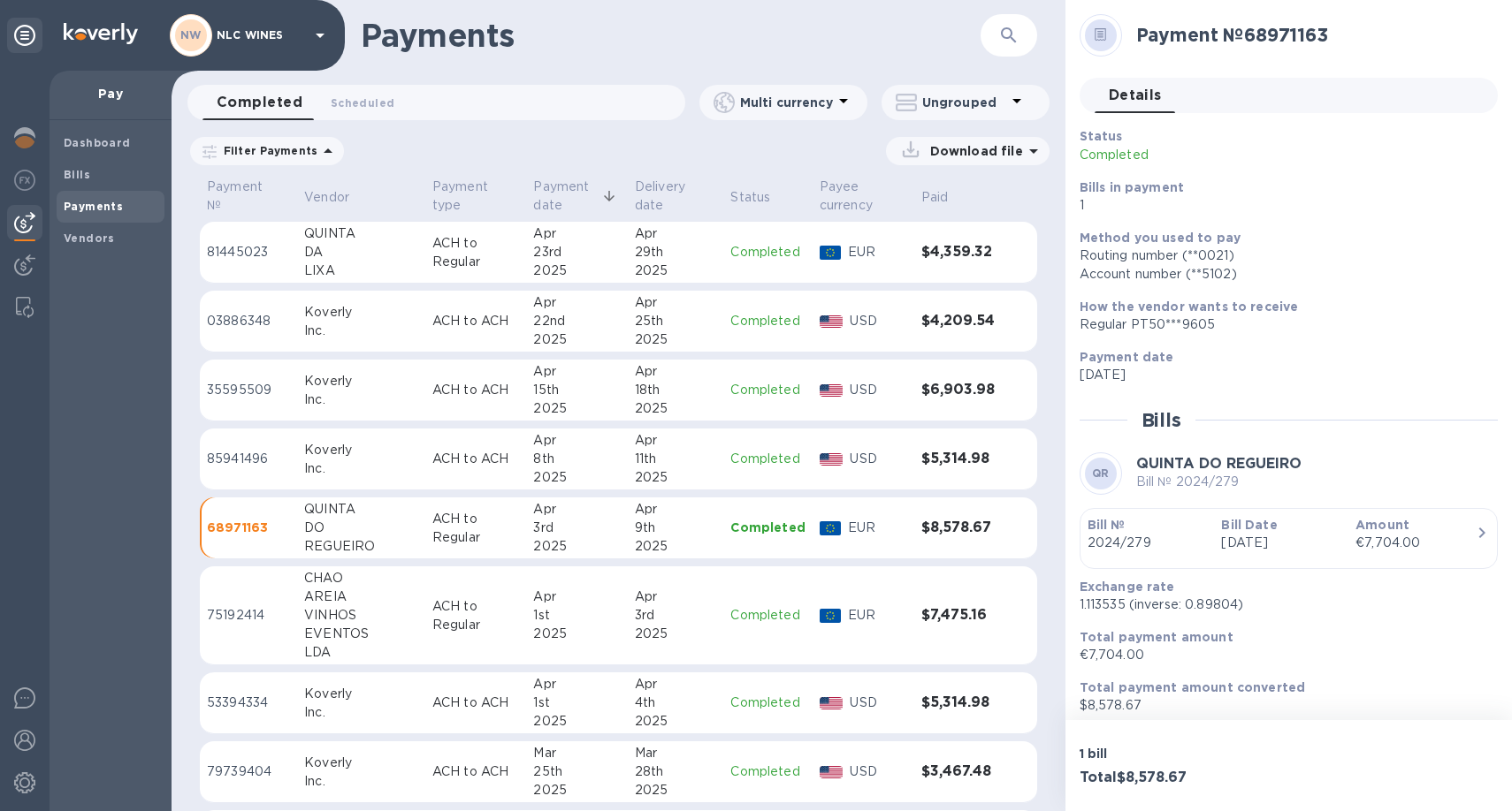
click at [432, 624] on p "ACH to Regular" at bounding box center [475, 616] width 87 height 37
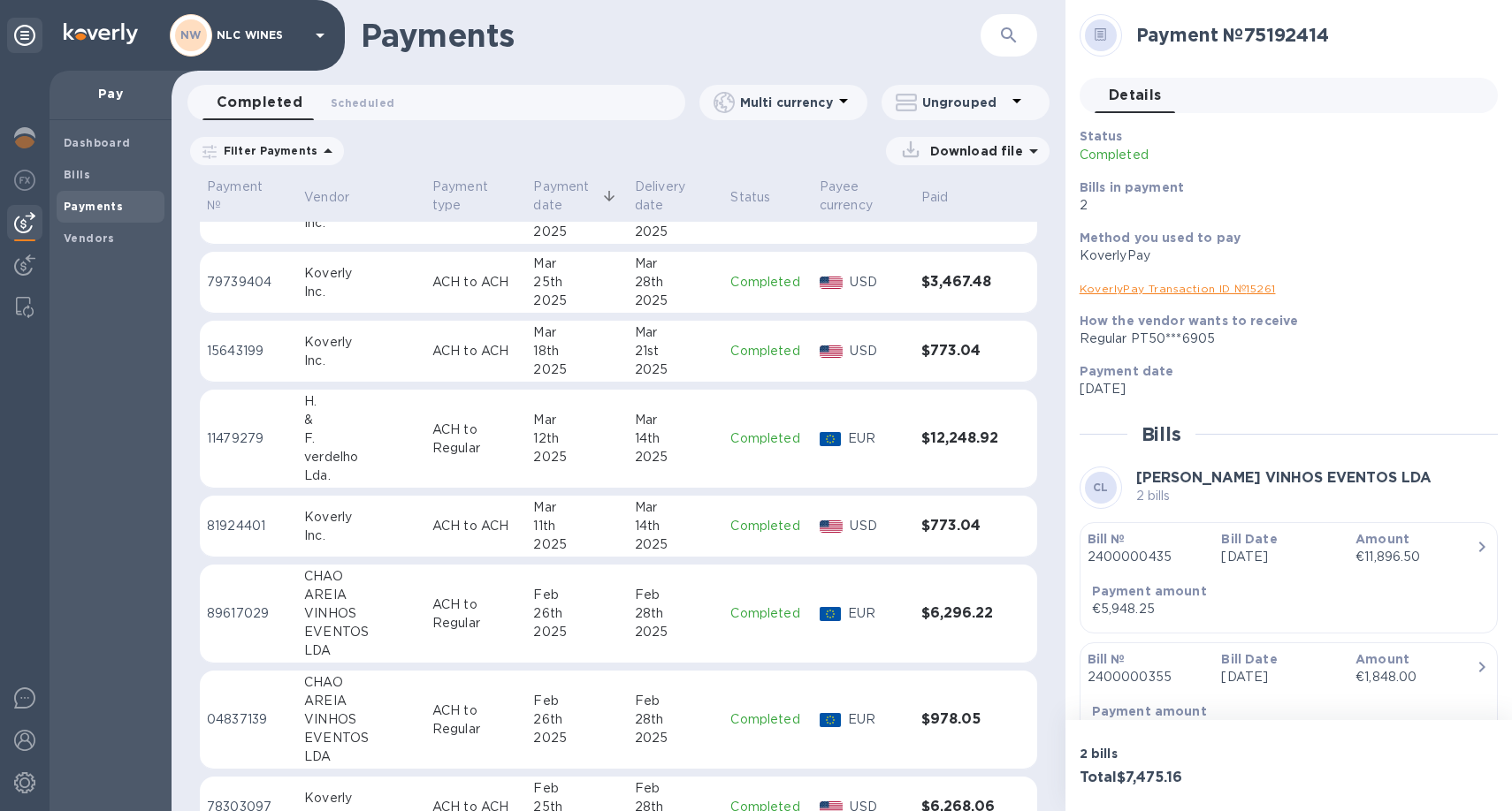
scroll to position [4320, 0]
click at [432, 605] on p "ACH to Regular" at bounding box center [475, 611] width 87 height 37
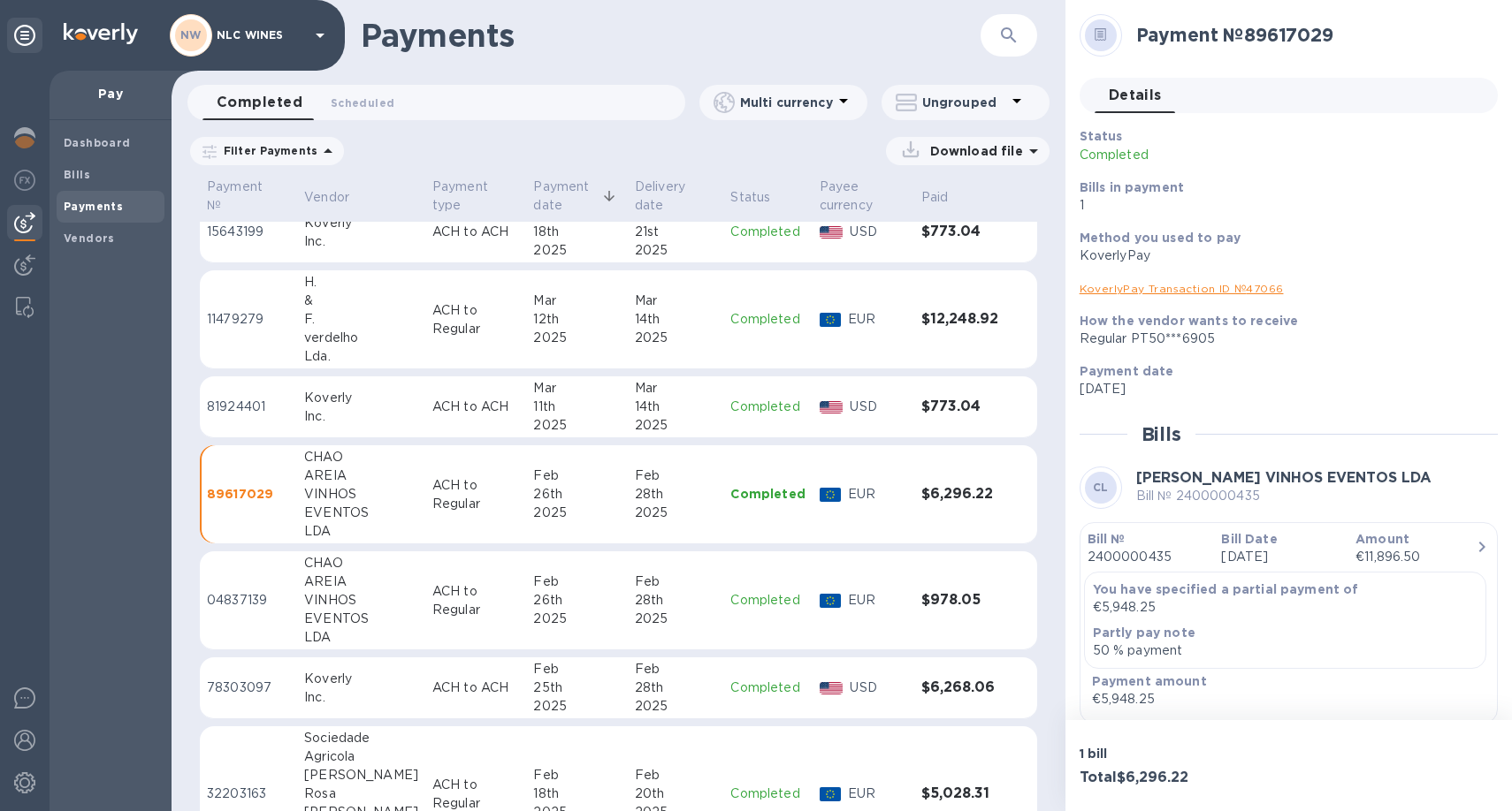
scroll to position [4503, 0]
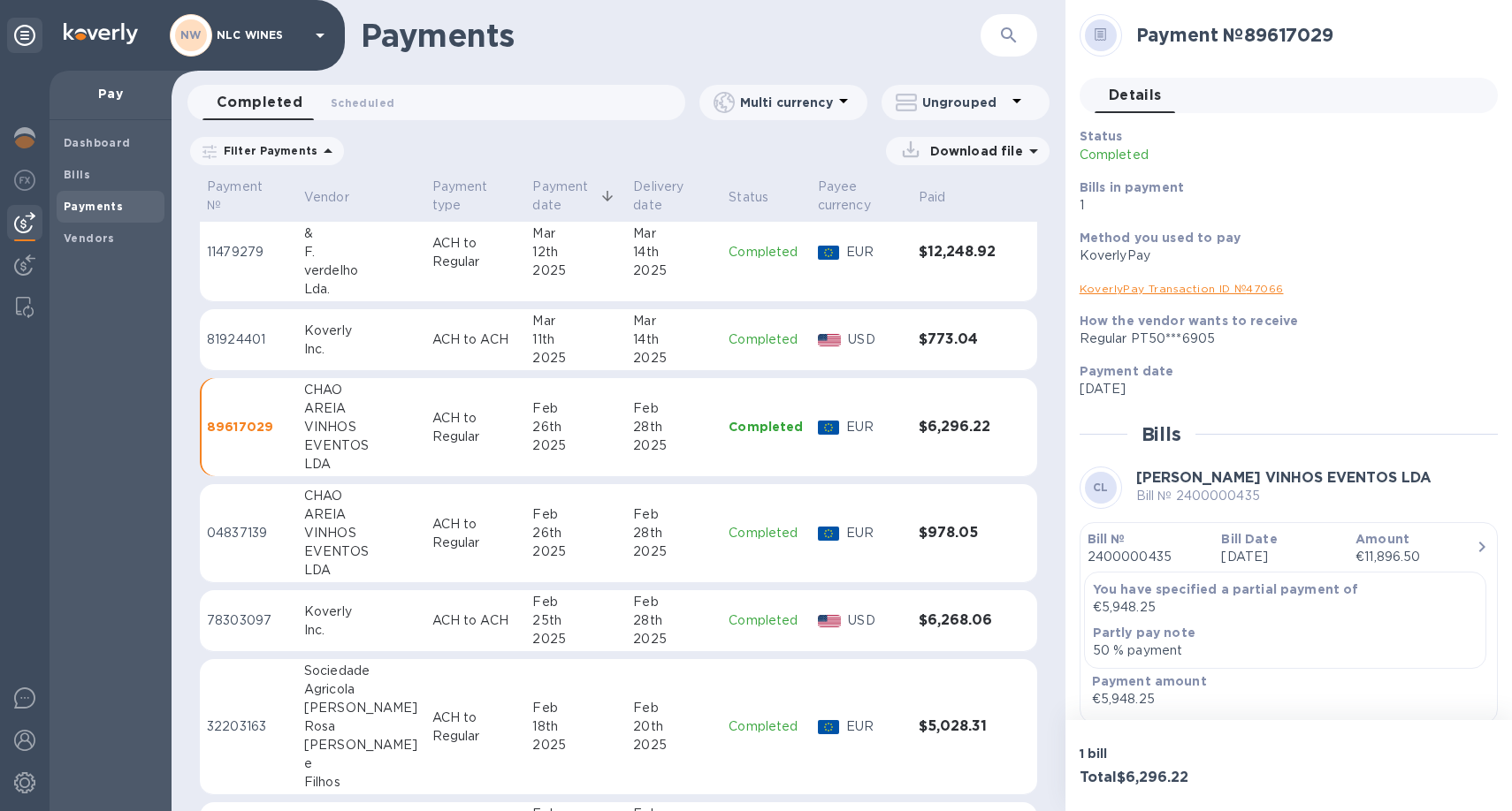
click at [425, 557] on td "ACH to Regular" at bounding box center [476, 534] width 101 height 99
click at [432, 716] on p "ACH to Regular" at bounding box center [475, 727] width 87 height 37
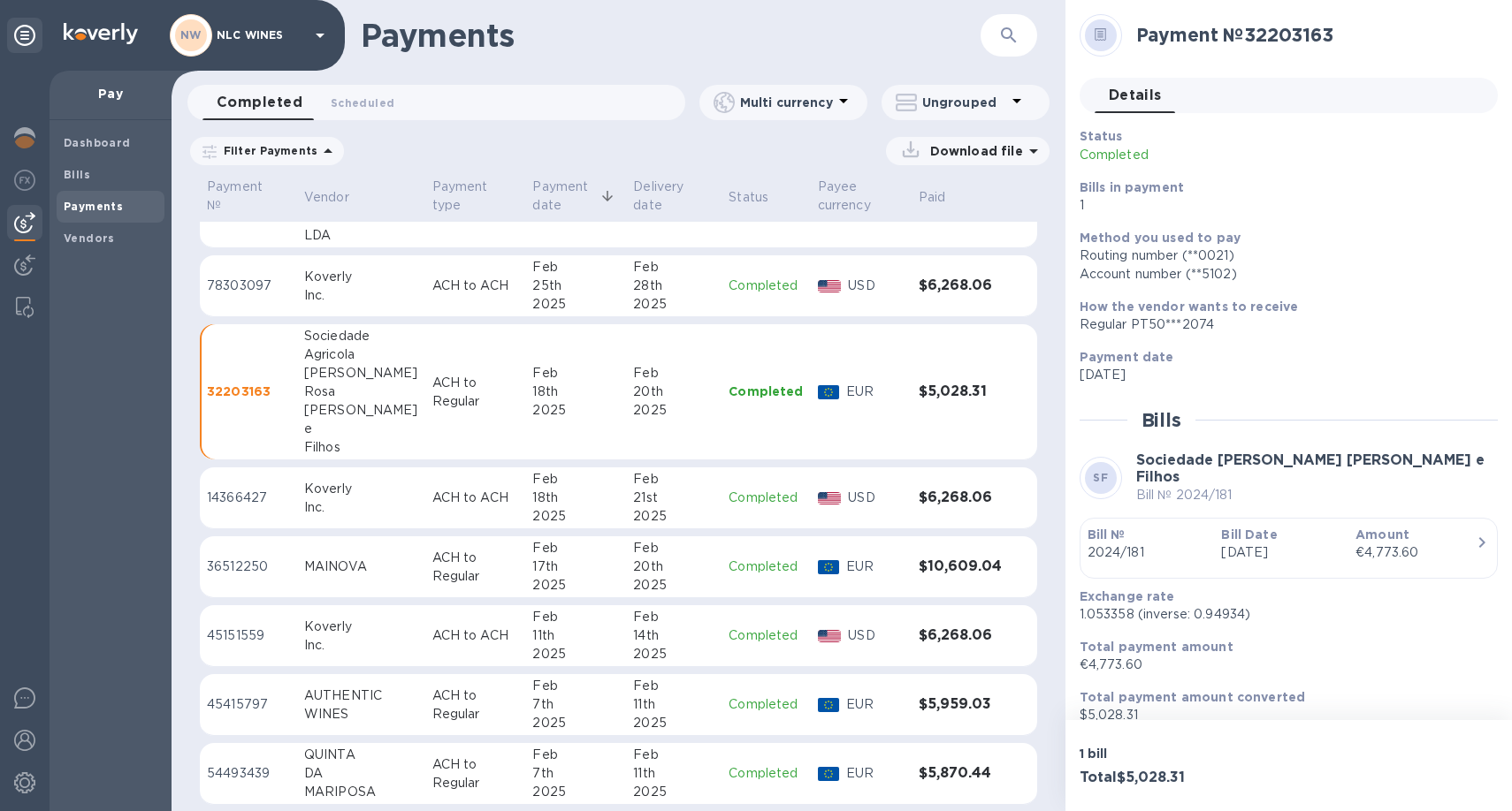
scroll to position [4846, 0]
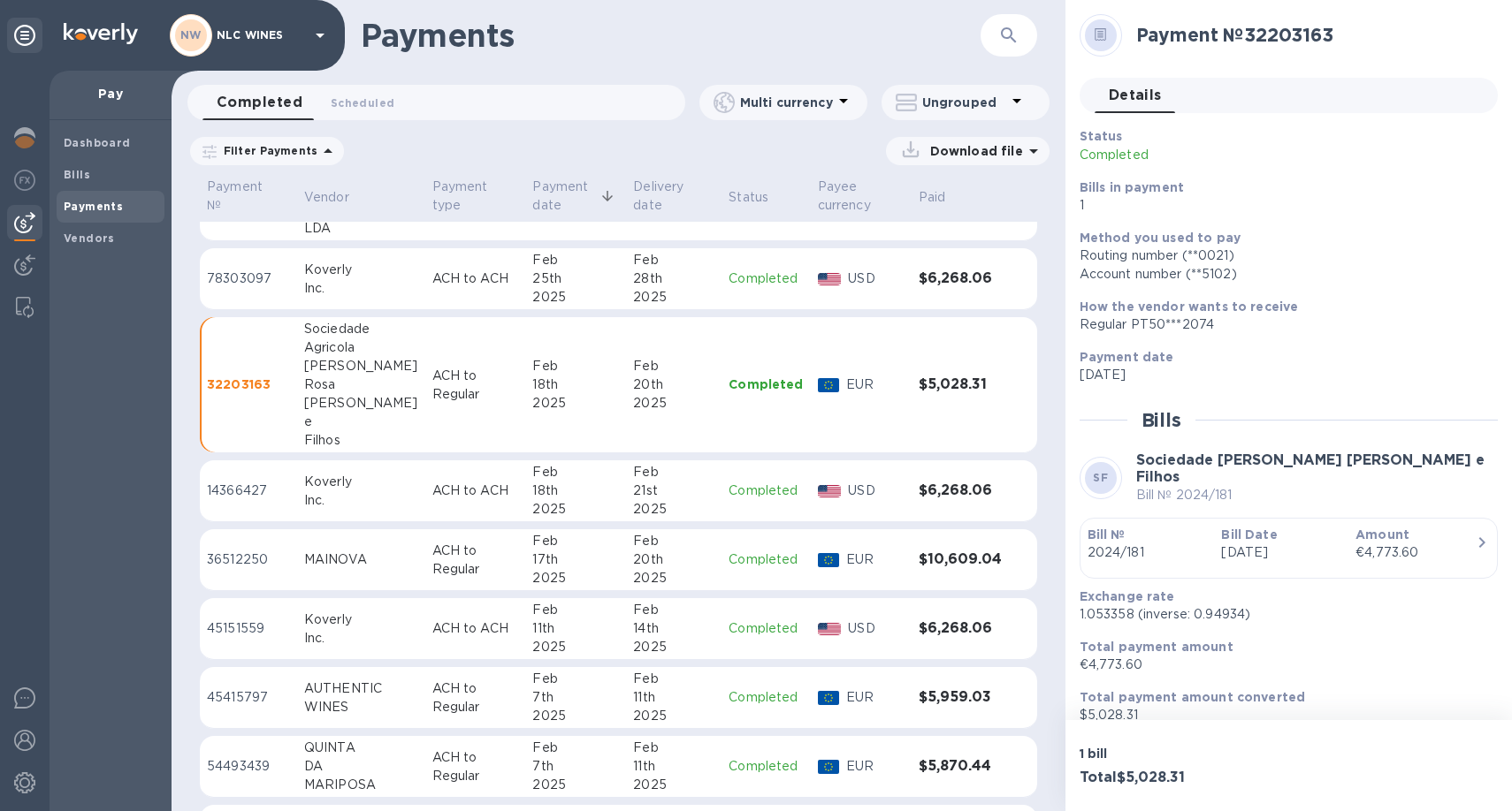
click at [436, 574] on p "ACH to Regular" at bounding box center [475, 560] width 87 height 37
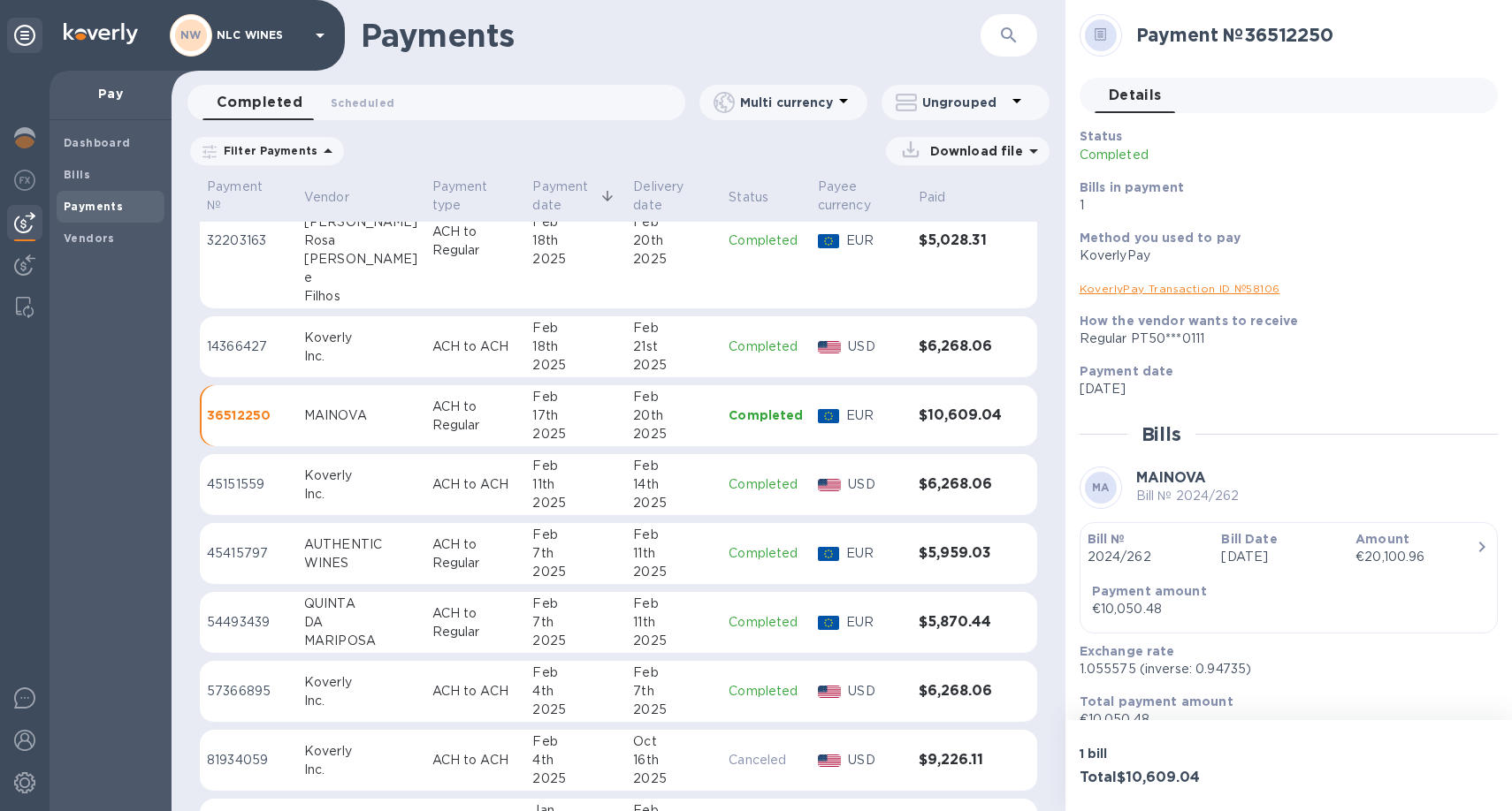
scroll to position [4996, 0]
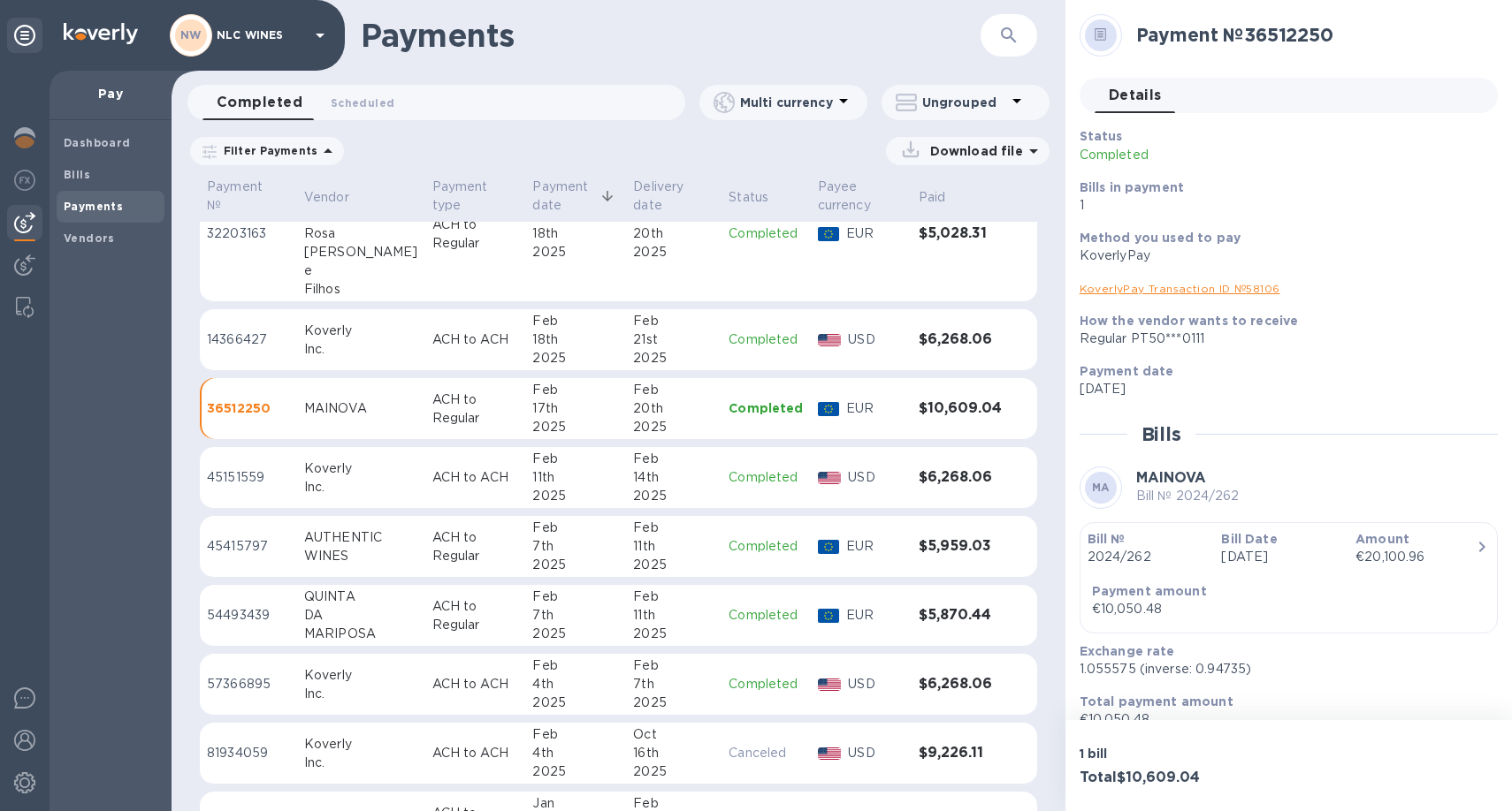
click at [432, 534] on p "ACH to Regular" at bounding box center [475, 547] width 87 height 37
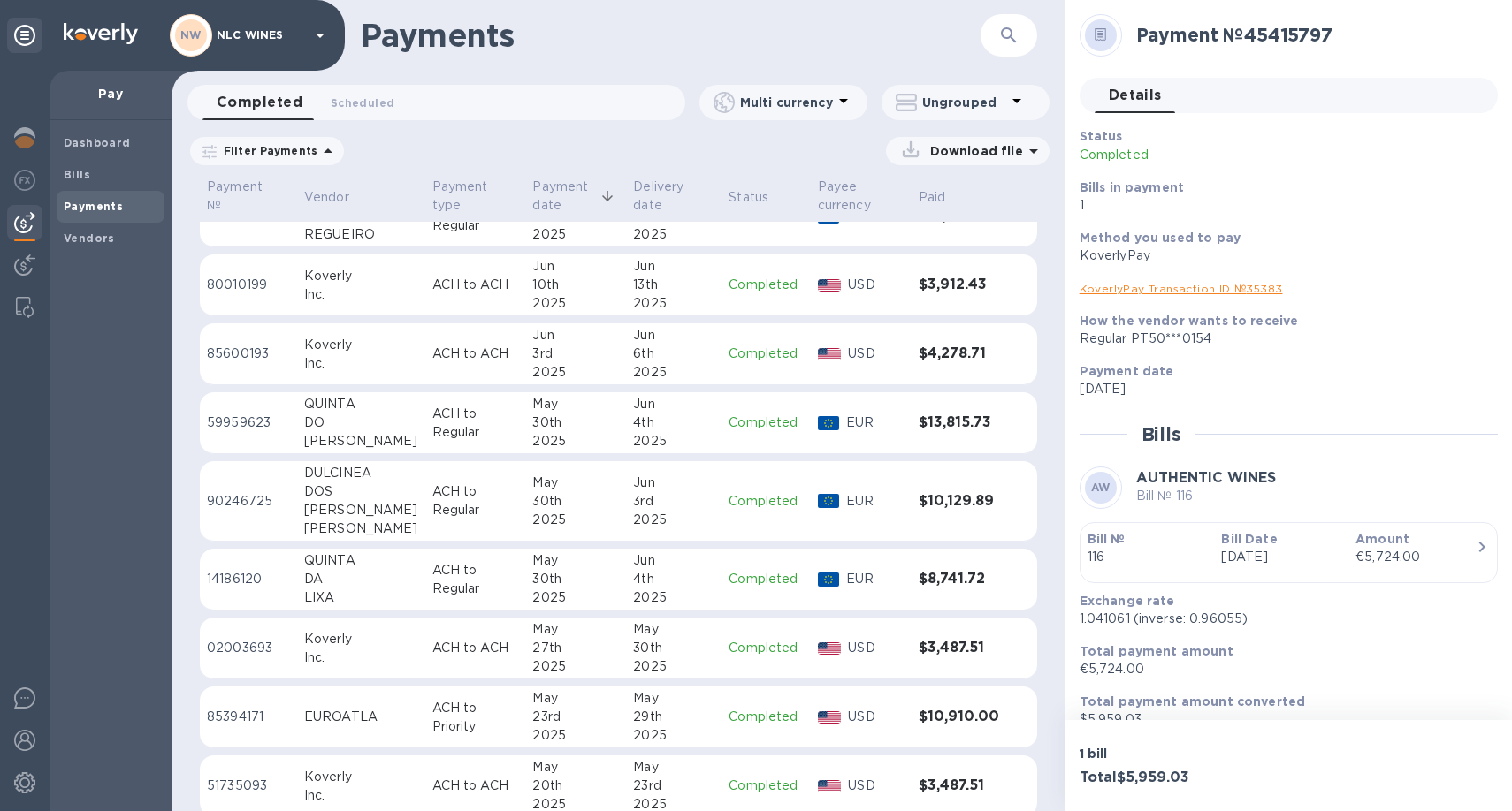
scroll to position [2725, 0]
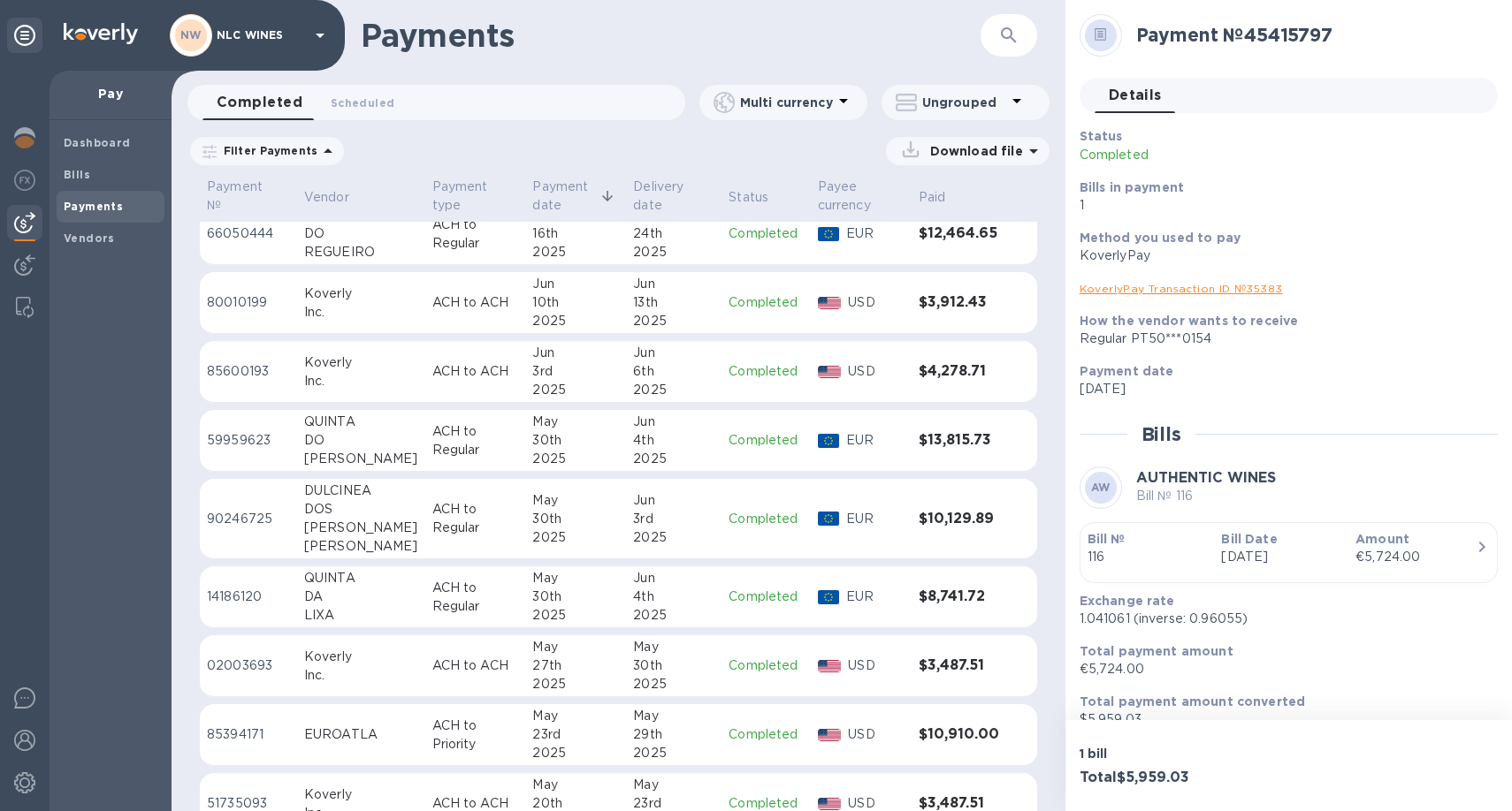
click at [532, 444] on div "30th" at bounding box center [575, 440] width 87 height 18
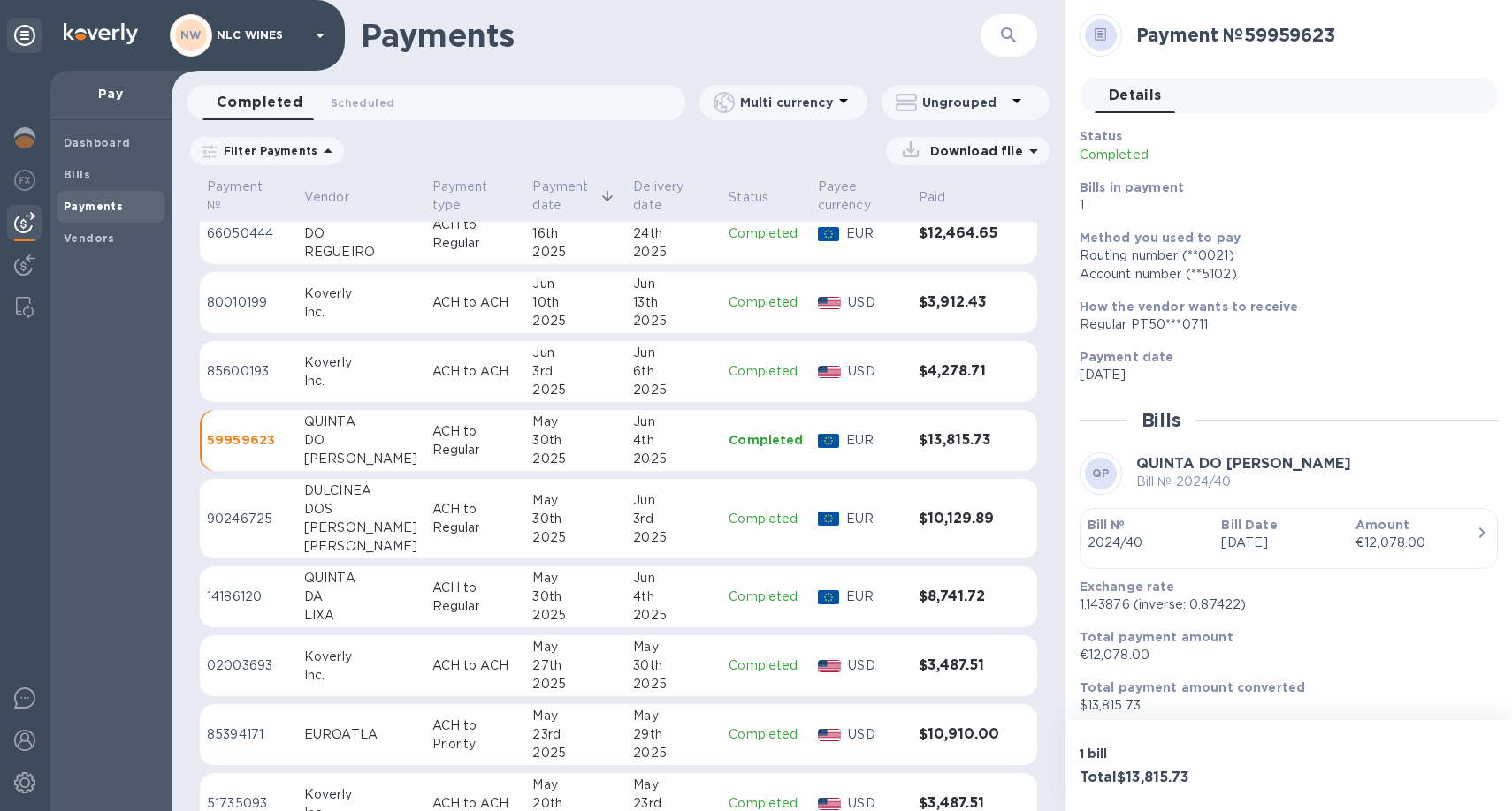
click at [525, 530] on td "[DATE]" at bounding box center [576, 518] width 101 height 81
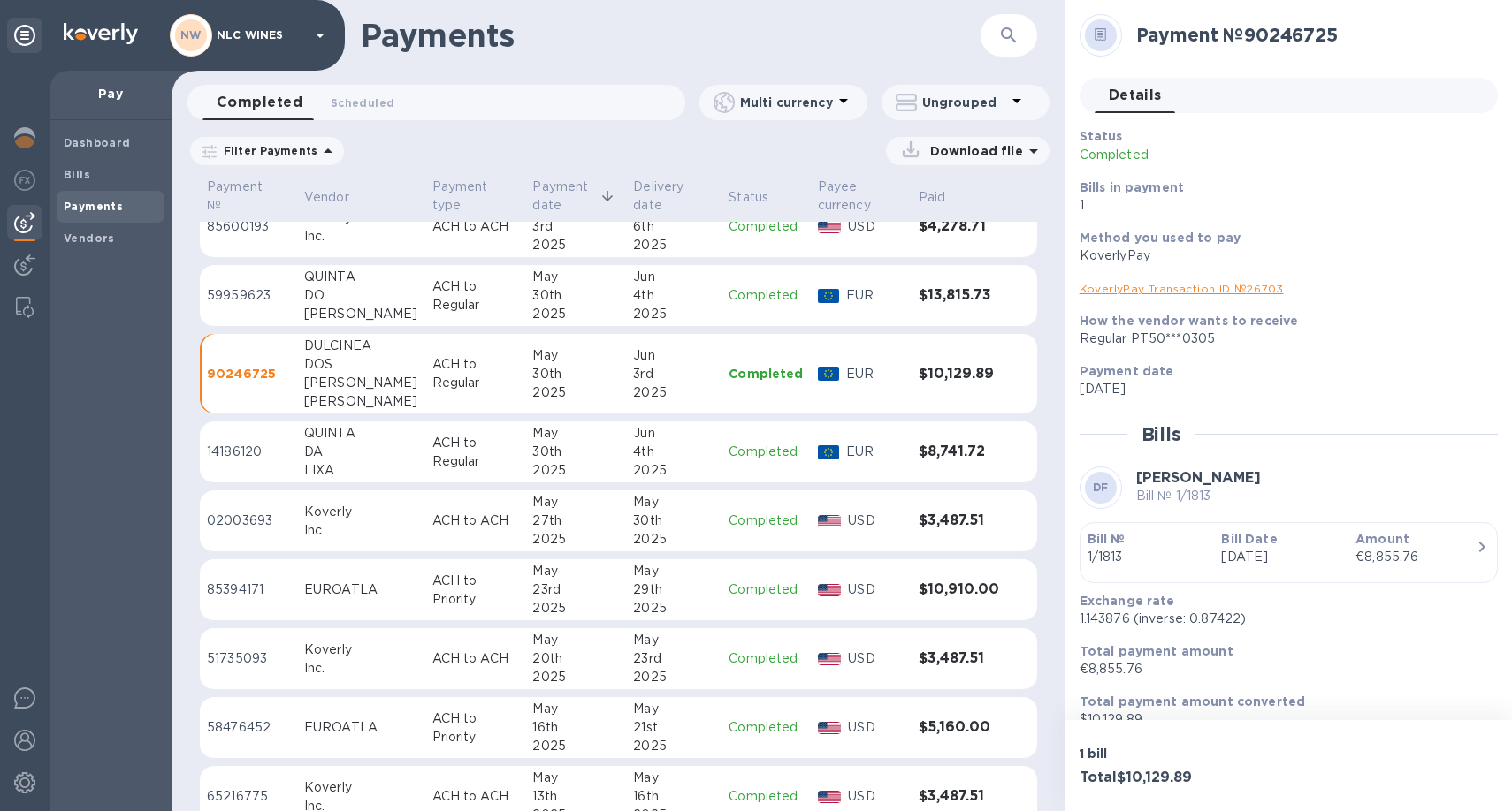
scroll to position [2873, 0]
click at [439, 459] on p "ACH to Regular" at bounding box center [475, 449] width 87 height 37
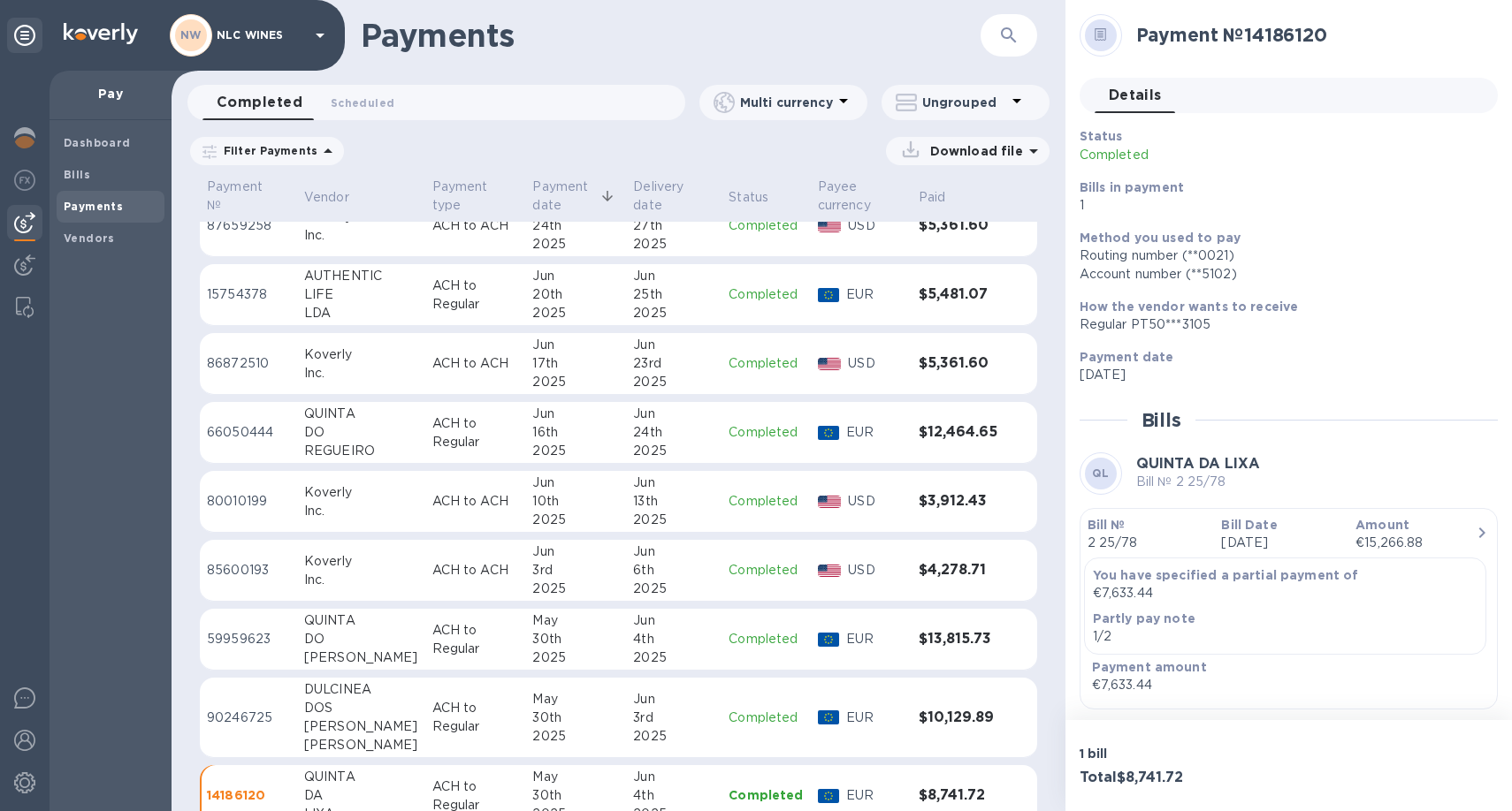
scroll to position [2520, 0]
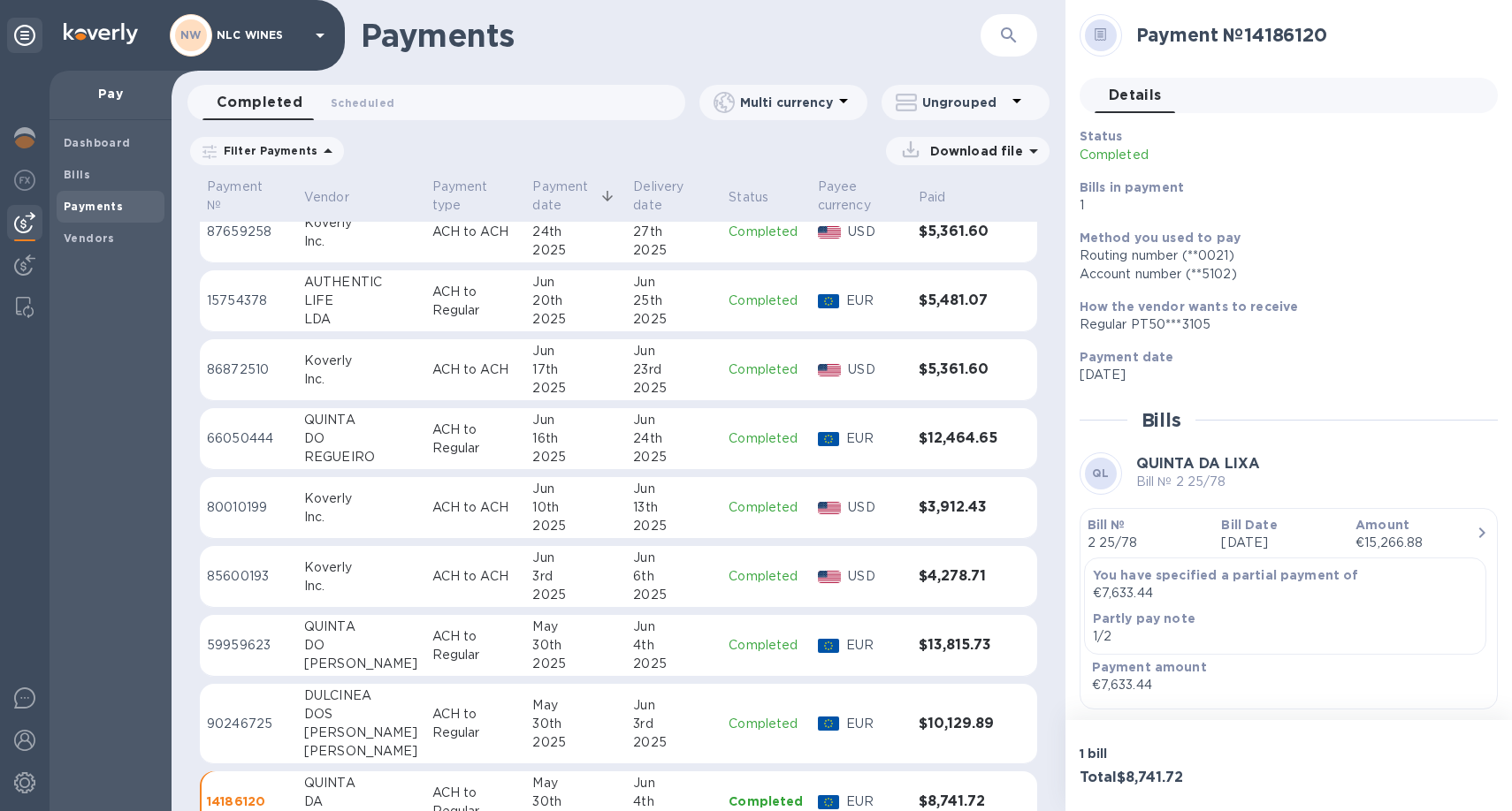
click at [442, 452] on p "ACH to Regular" at bounding box center [475, 439] width 87 height 37
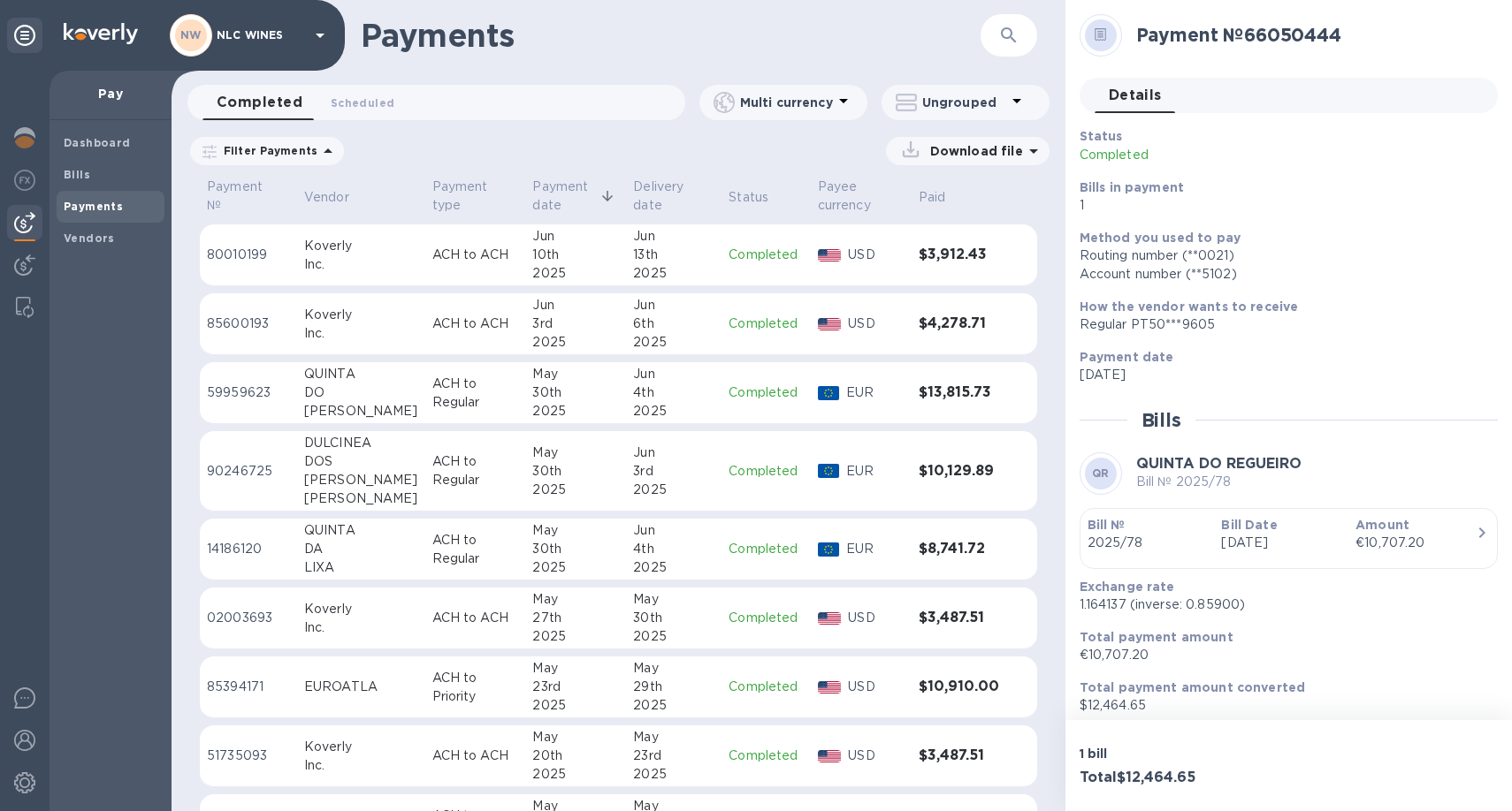
click at [442, 452] on p "ACH to Regular" at bounding box center [475, 471] width 87 height 37
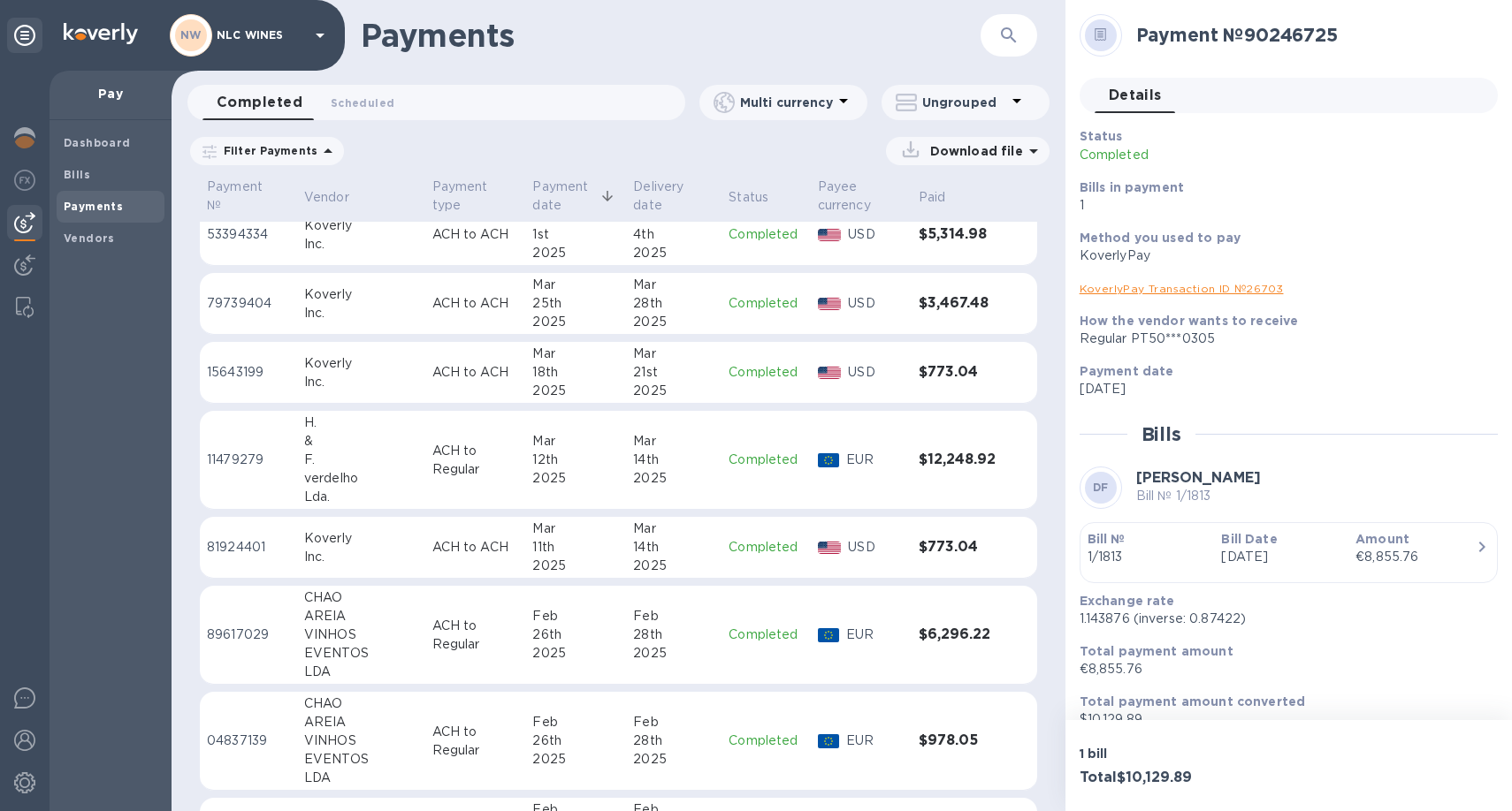
scroll to position [4350, 0]
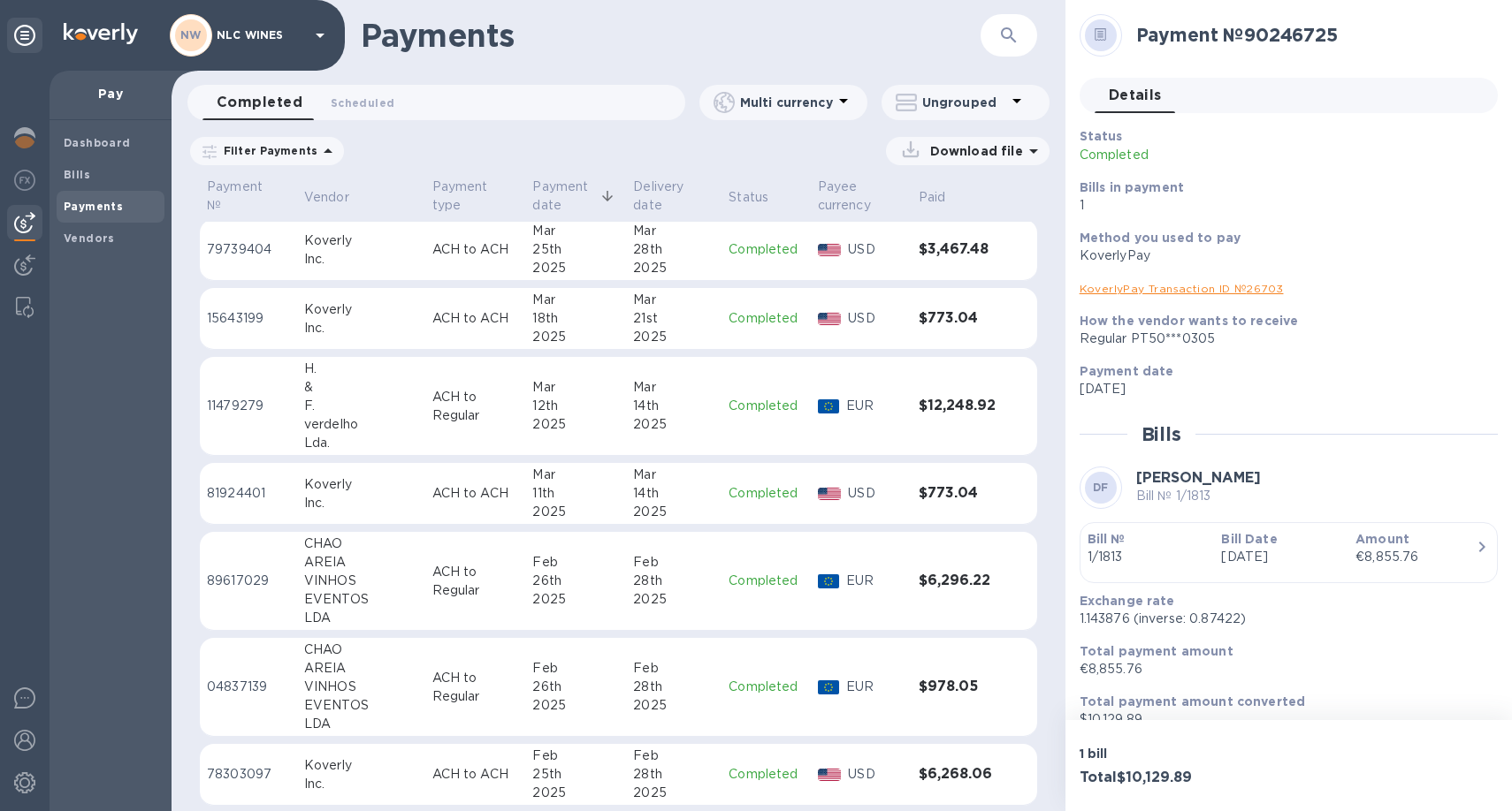
click at [432, 420] on p "ACH to Regular" at bounding box center [475, 406] width 87 height 37
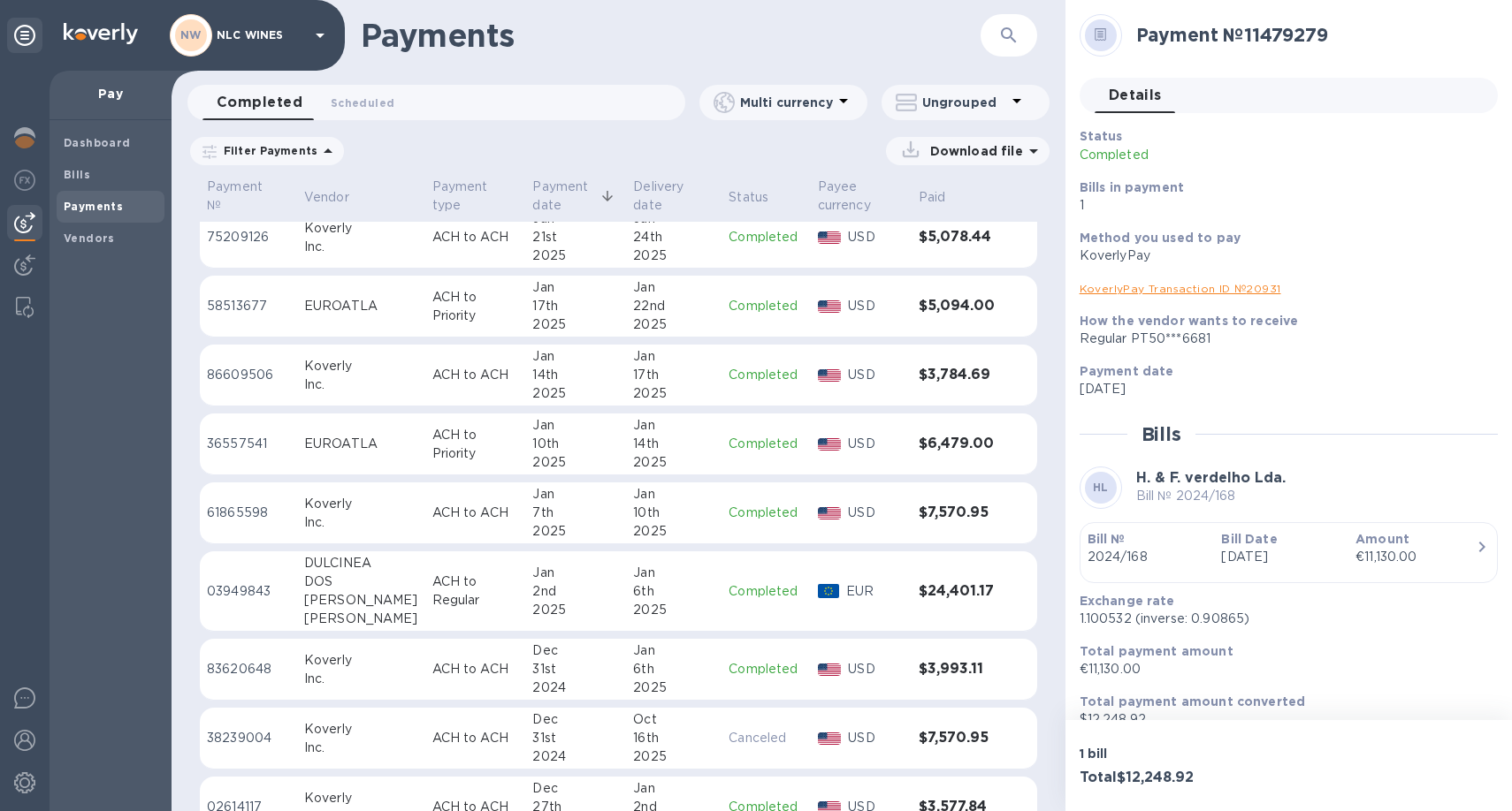
scroll to position [5789, 0]
click at [432, 596] on p "ACH to Regular" at bounding box center [475, 590] width 87 height 37
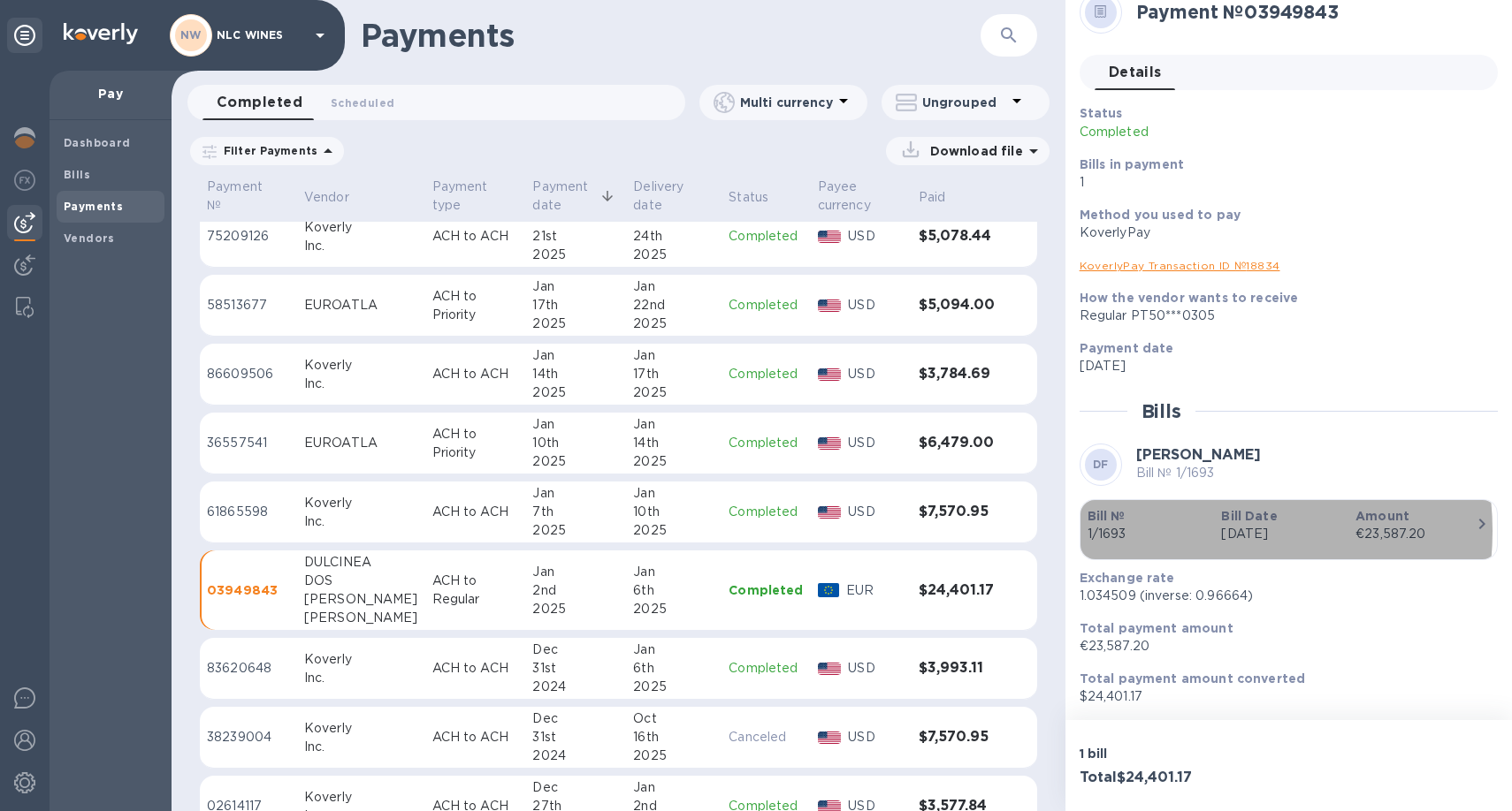
click at [1184, 532] on p "1/1693" at bounding box center [1148, 534] width 121 height 18
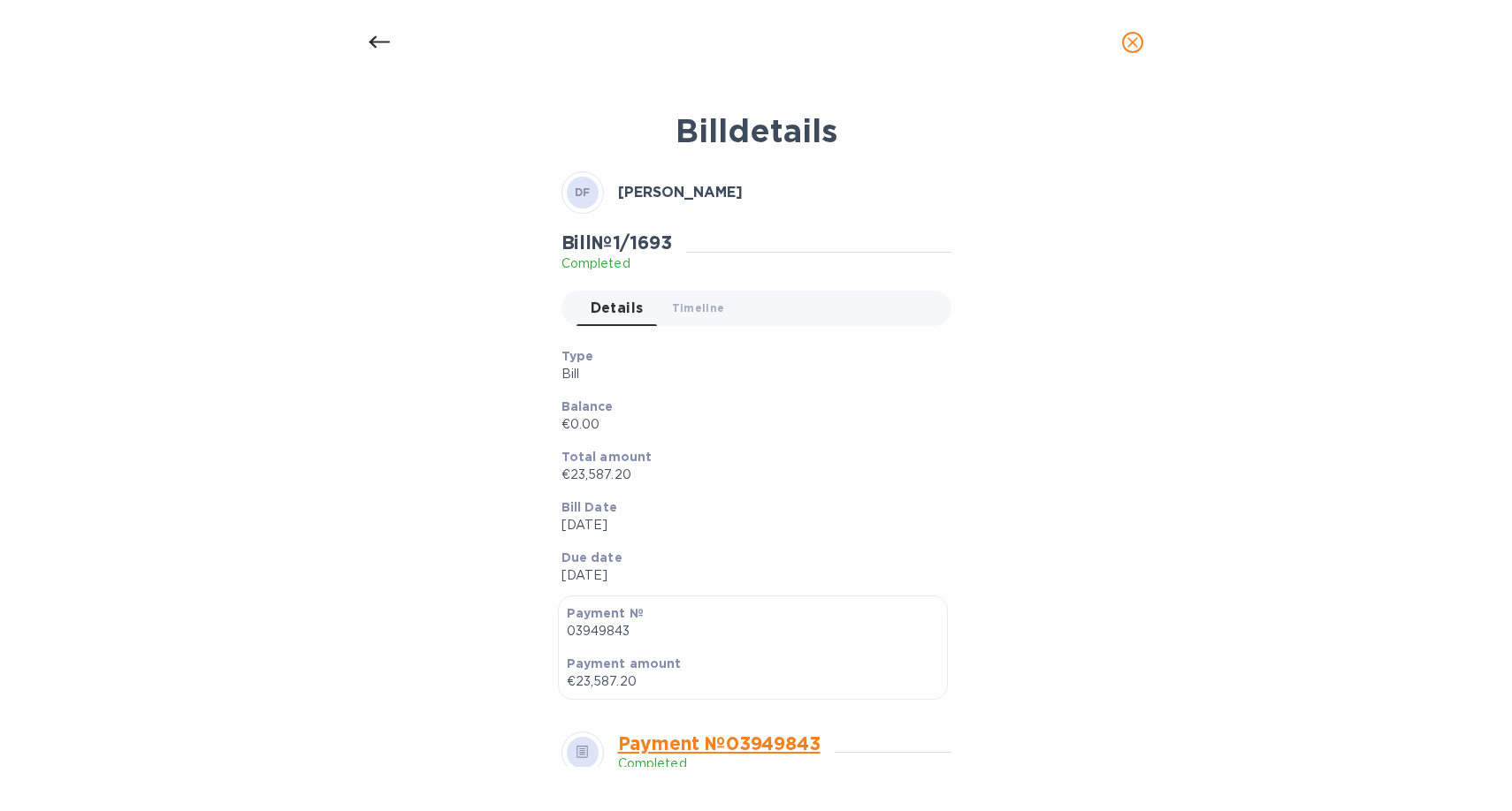
click at [376, 46] on icon at bounding box center [379, 42] width 21 height 13
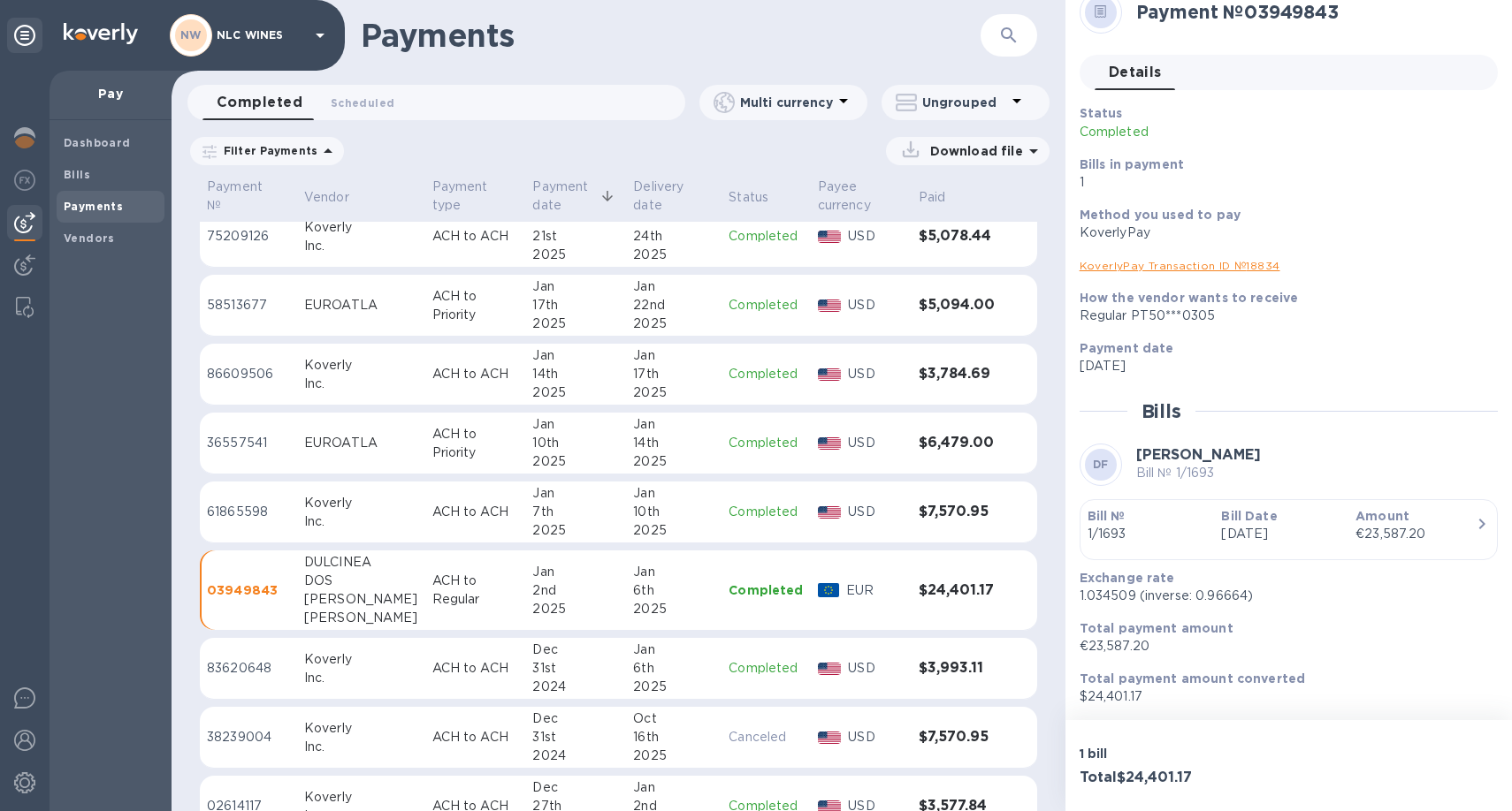
click at [324, 150] on icon at bounding box center [328, 151] width 9 height 5
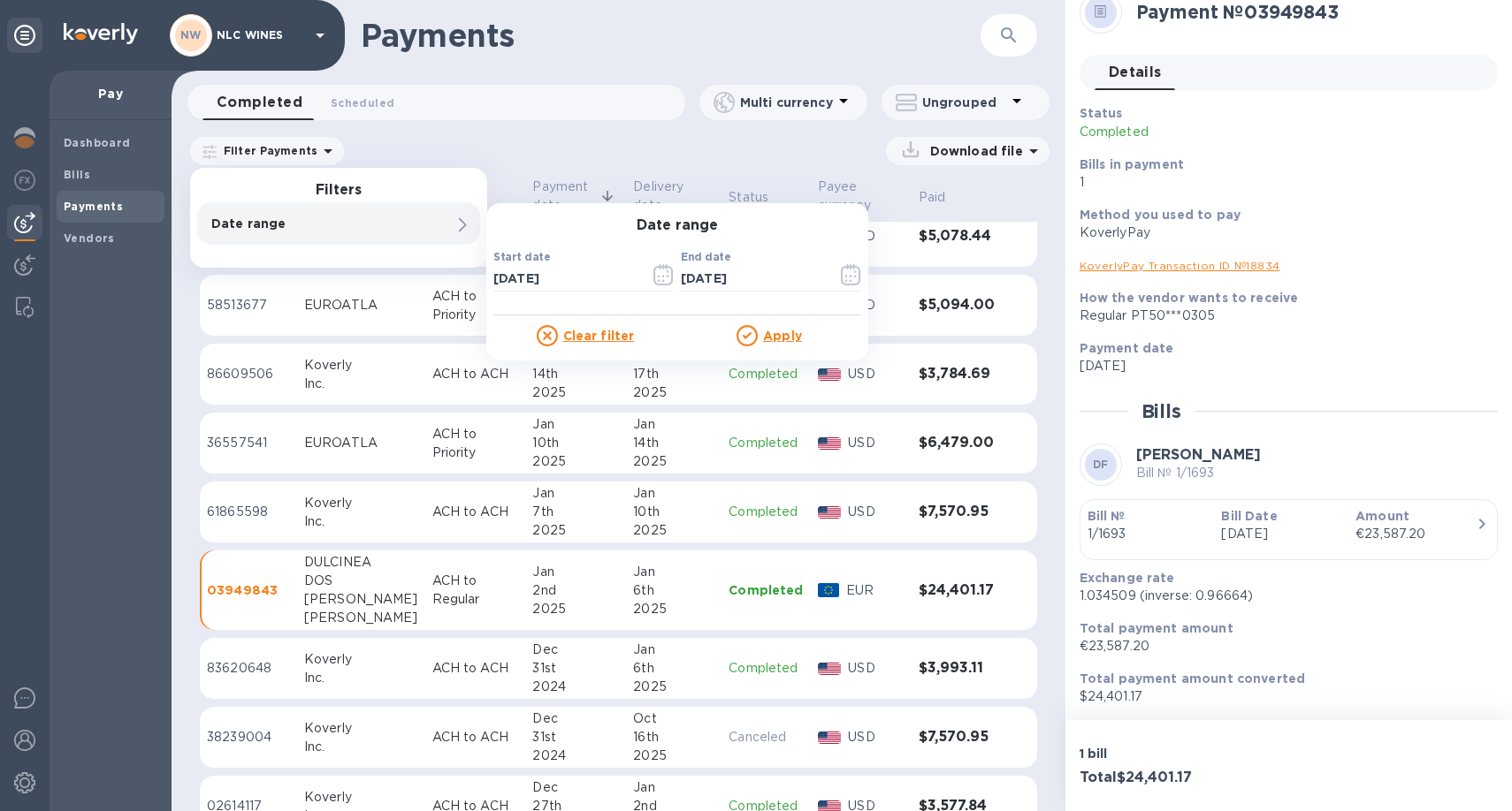
click at [555, 336] on icon at bounding box center [548, 335] width 21 height 21
click at [550, 333] on icon at bounding box center [548, 335] width 21 height 21
click at [428, 238] on div "Date range 0" at bounding box center [339, 224] width 283 height 43
click at [324, 150] on icon at bounding box center [328, 151] width 21 height 21
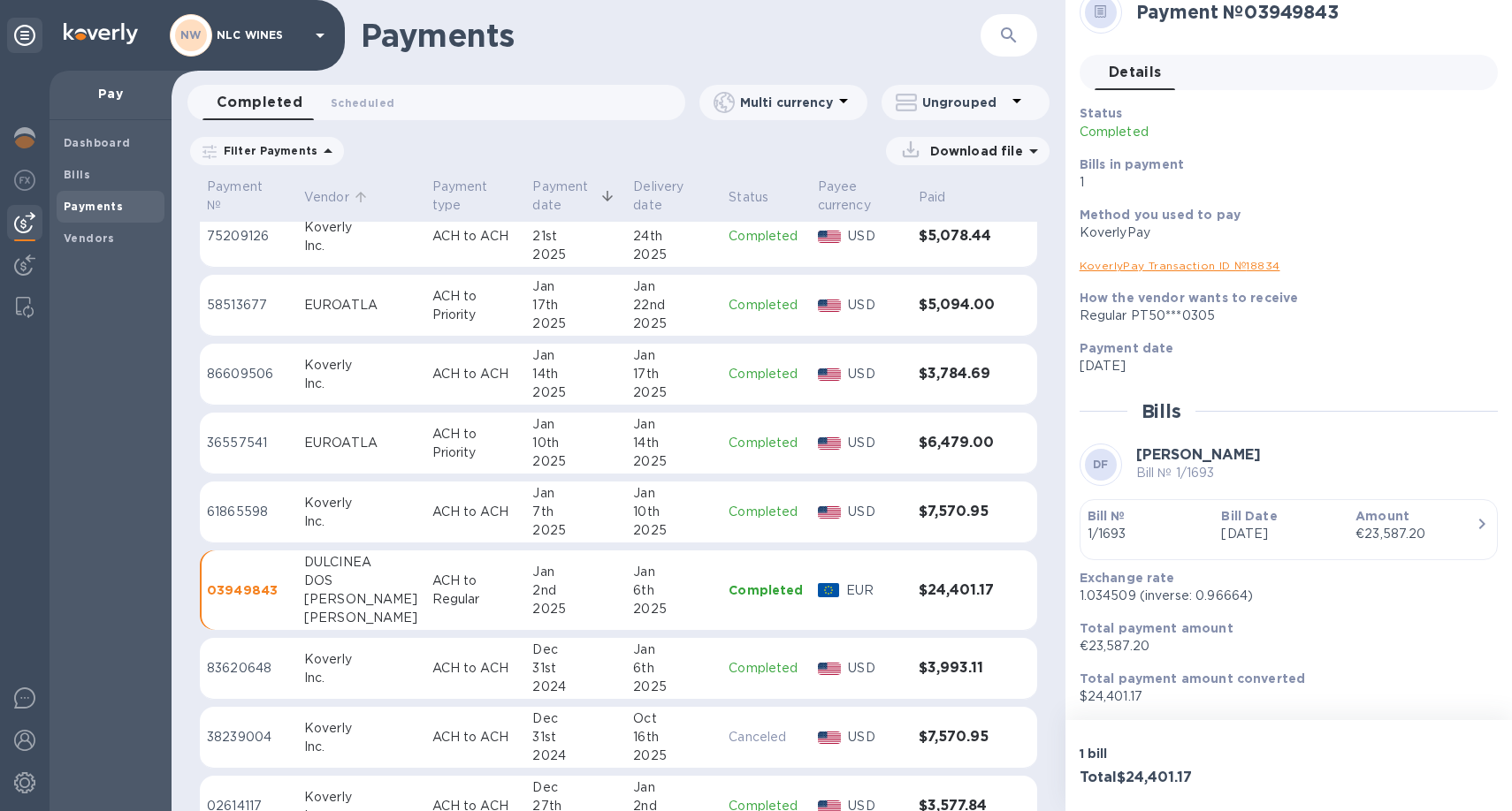
click at [365, 196] on icon at bounding box center [361, 196] width 16 height 16
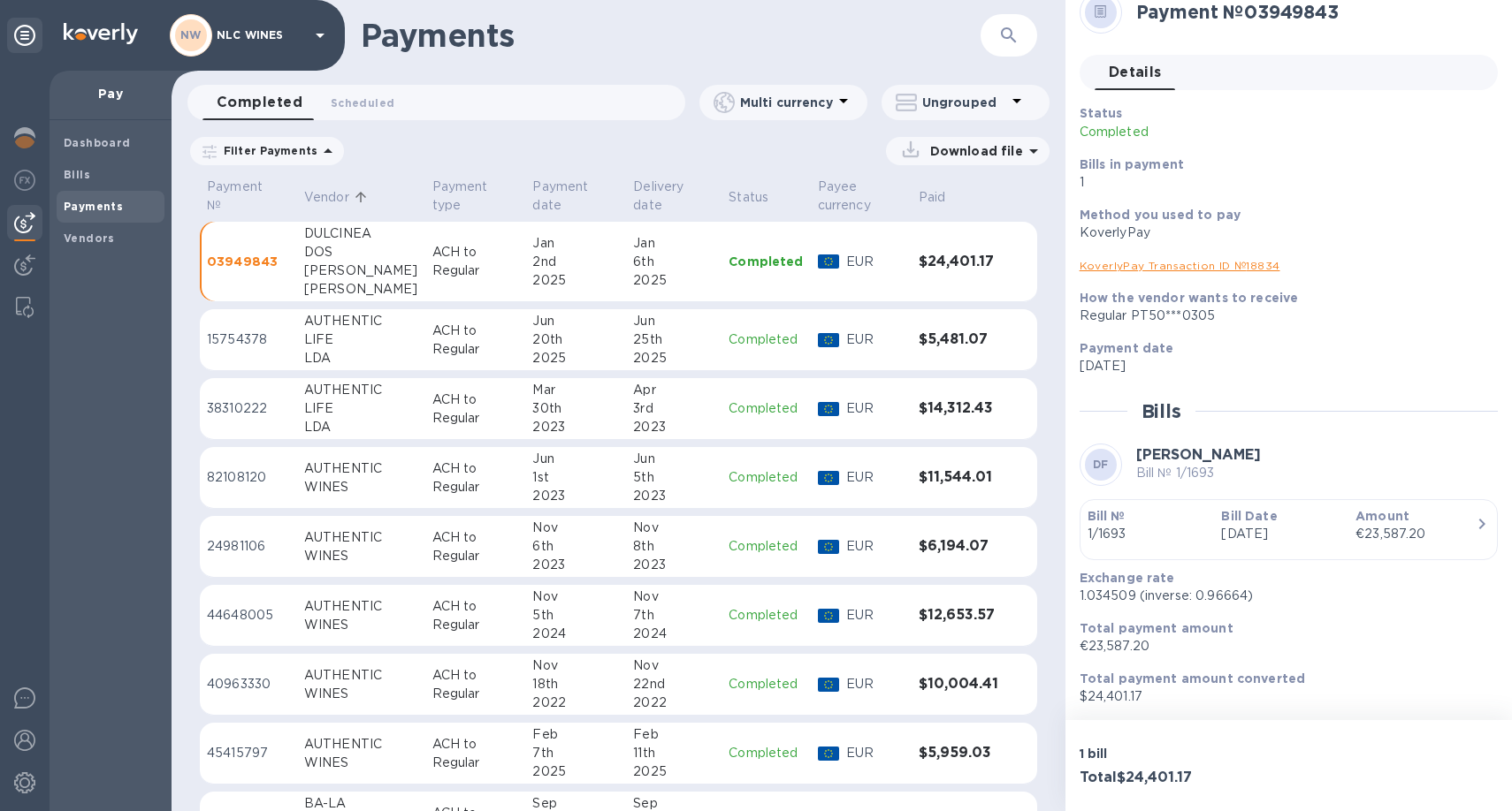
click at [368, 295] on div "[PERSON_NAME]" at bounding box center [361, 289] width 114 height 18
click at [360, 288] on div "[PERSON_NAME]" at bounding box center [361, 289] width 114 height 18
click at [432, 268] on p "ACH to Regular" at bounding box center [475, 262] width 87 height 37
click at [524, 255] on td "[DATE]" at bounding box center [574, 262] width 100 height 81
click at [359, 202] on icon at bounding box center [360, 196] width 16 height 16
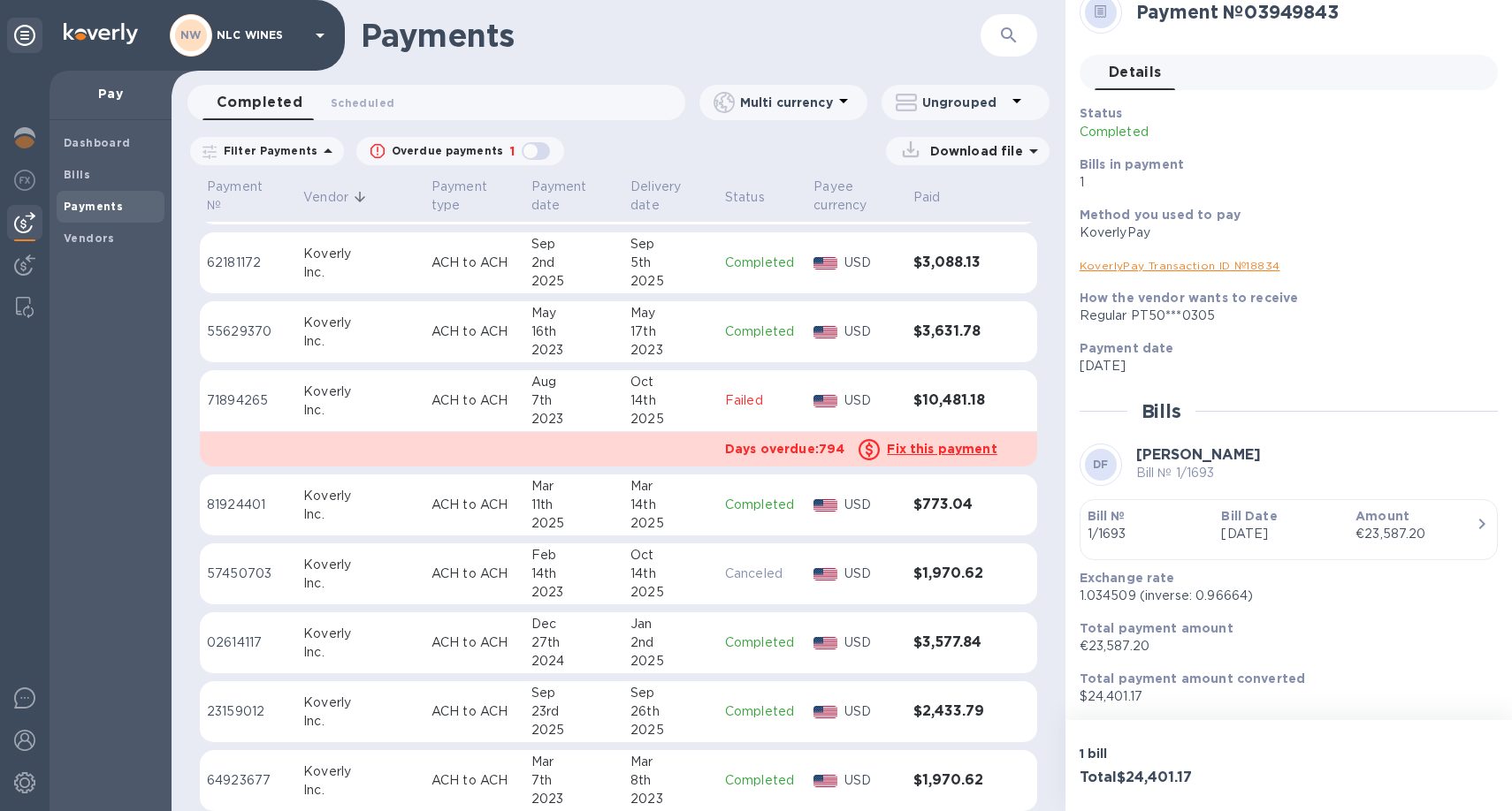
scroll to position [4443, 0]
click at [459, 404] on p "ACH to ACH" at bounding box center [474, 402] width 86 height 18
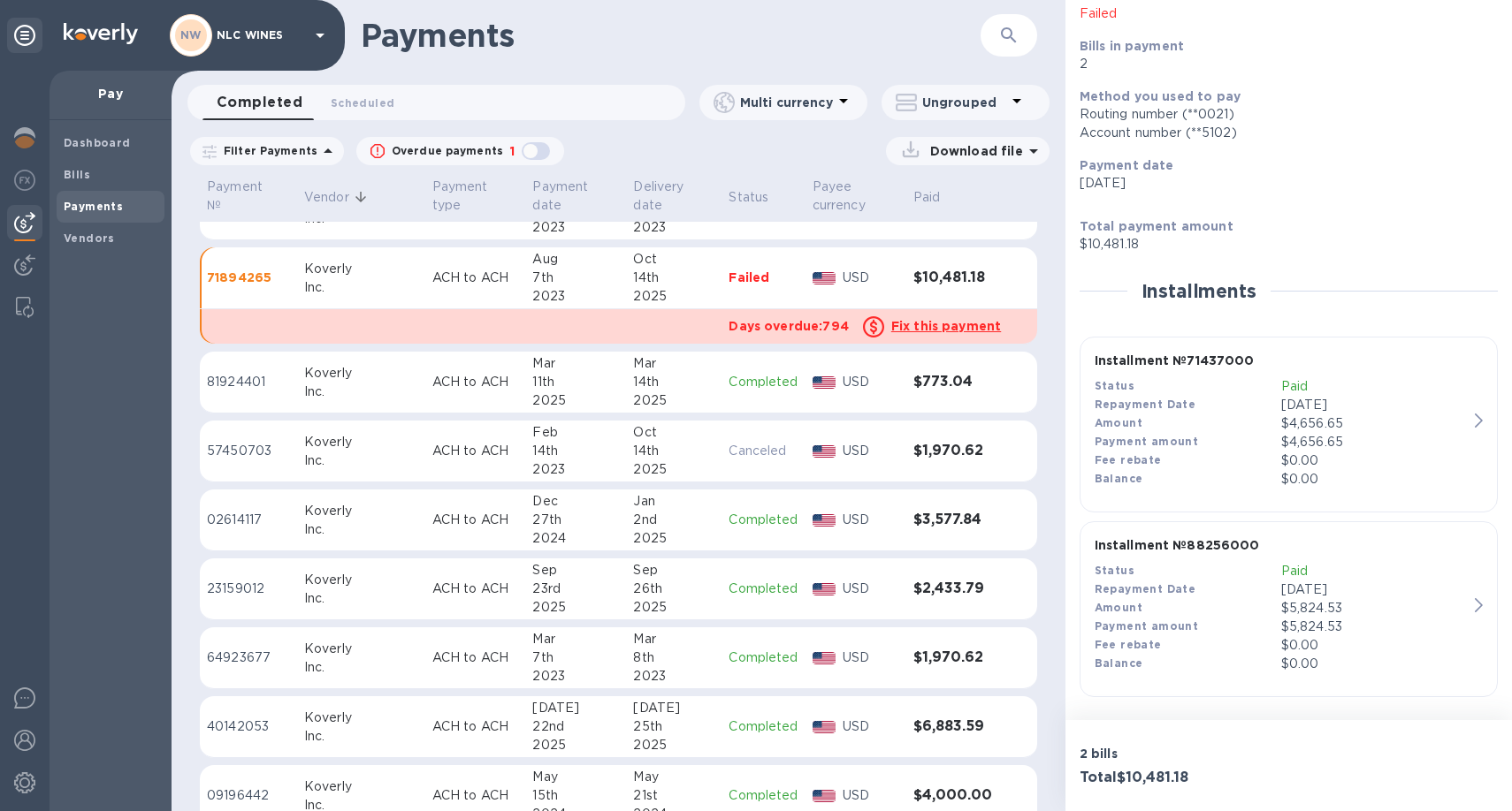
scroll to position [4574, 0]
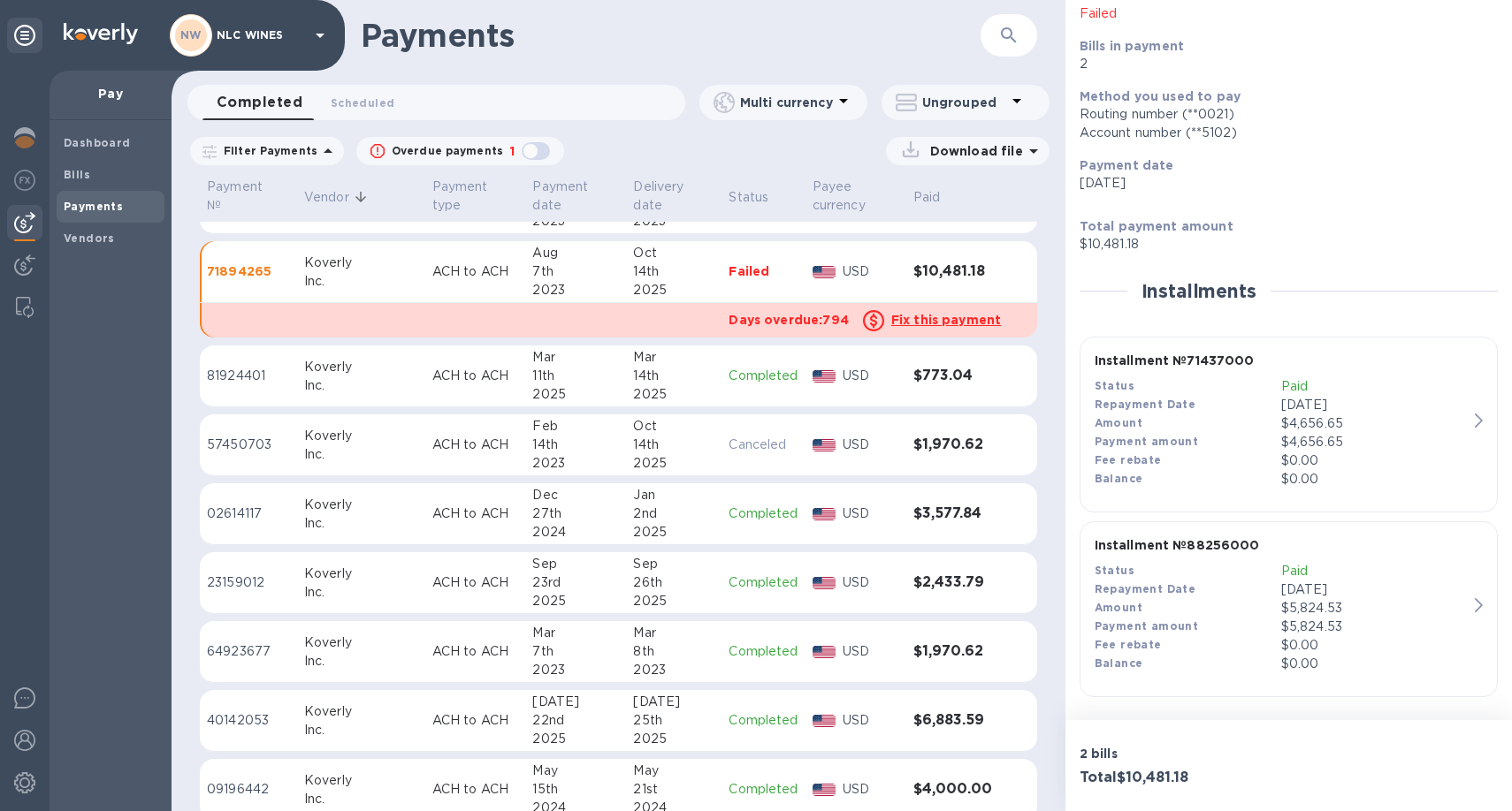
click at [863, 325] on icon at bounding box center [874, 321] width 21 height 21
click at [891, 323] on u "Fix this payment" at bounding box center [946, 320] width 110 height 15
click at [917, 264] on h3 "$10,481.18" at bounding box center [957, 271] width 89 height 17
click at [896, 313] on u "Fix this payment" at bounding box center [946, 320] width 110 height 15
click at [891, 322] on u "Fix this payment" at bounding box center [946, 320] width 110 height 15
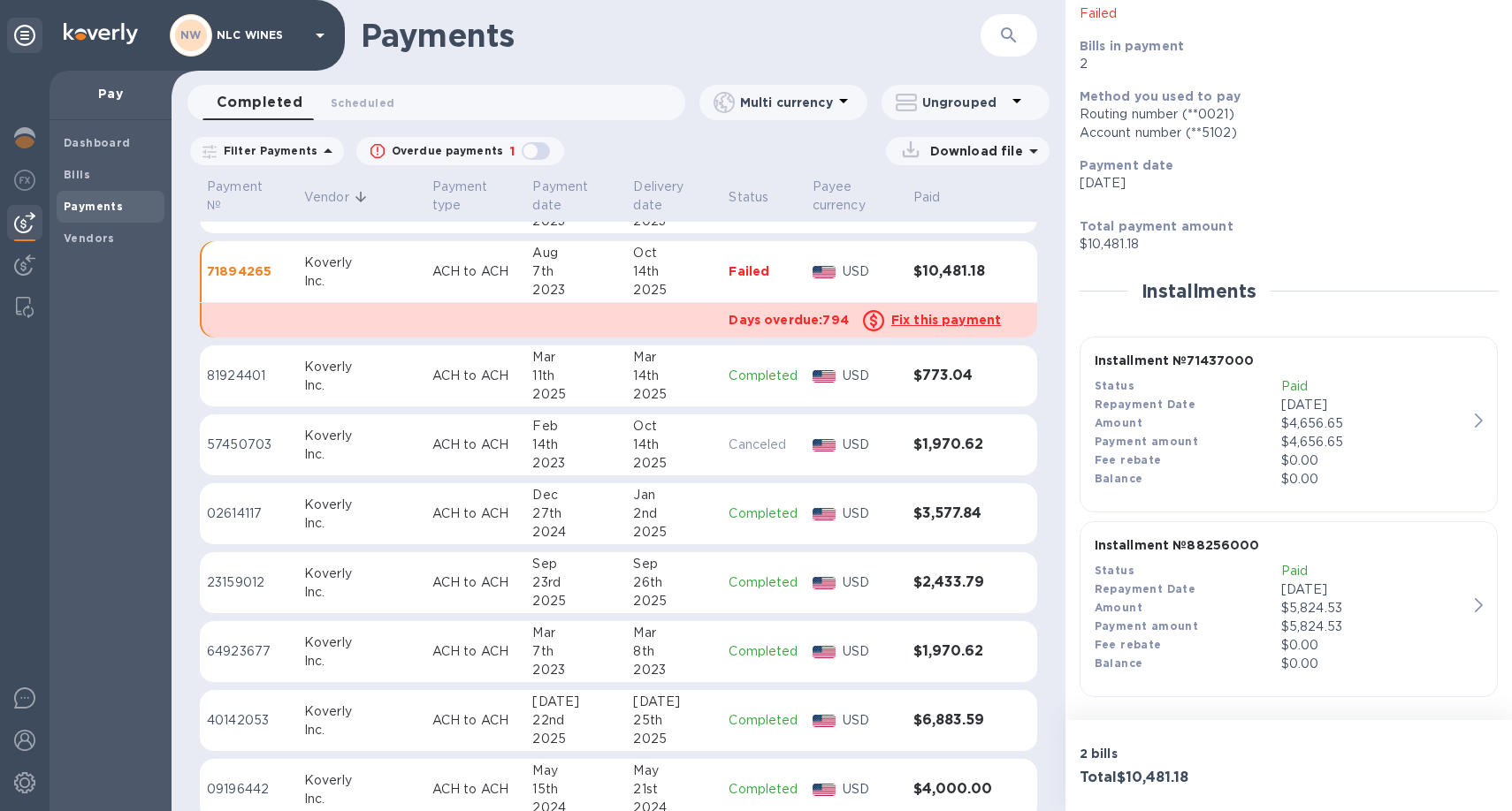
click at [806, 298] on td "USD" at bounding box center [856, 272] width 101 height 62
click at [803, 320] on p "Days overdue: 794" at bounding box center [788, 320] width 120 height 18
click at [863, 310] on icon at bounding box center [874, 321] width 21 height 21
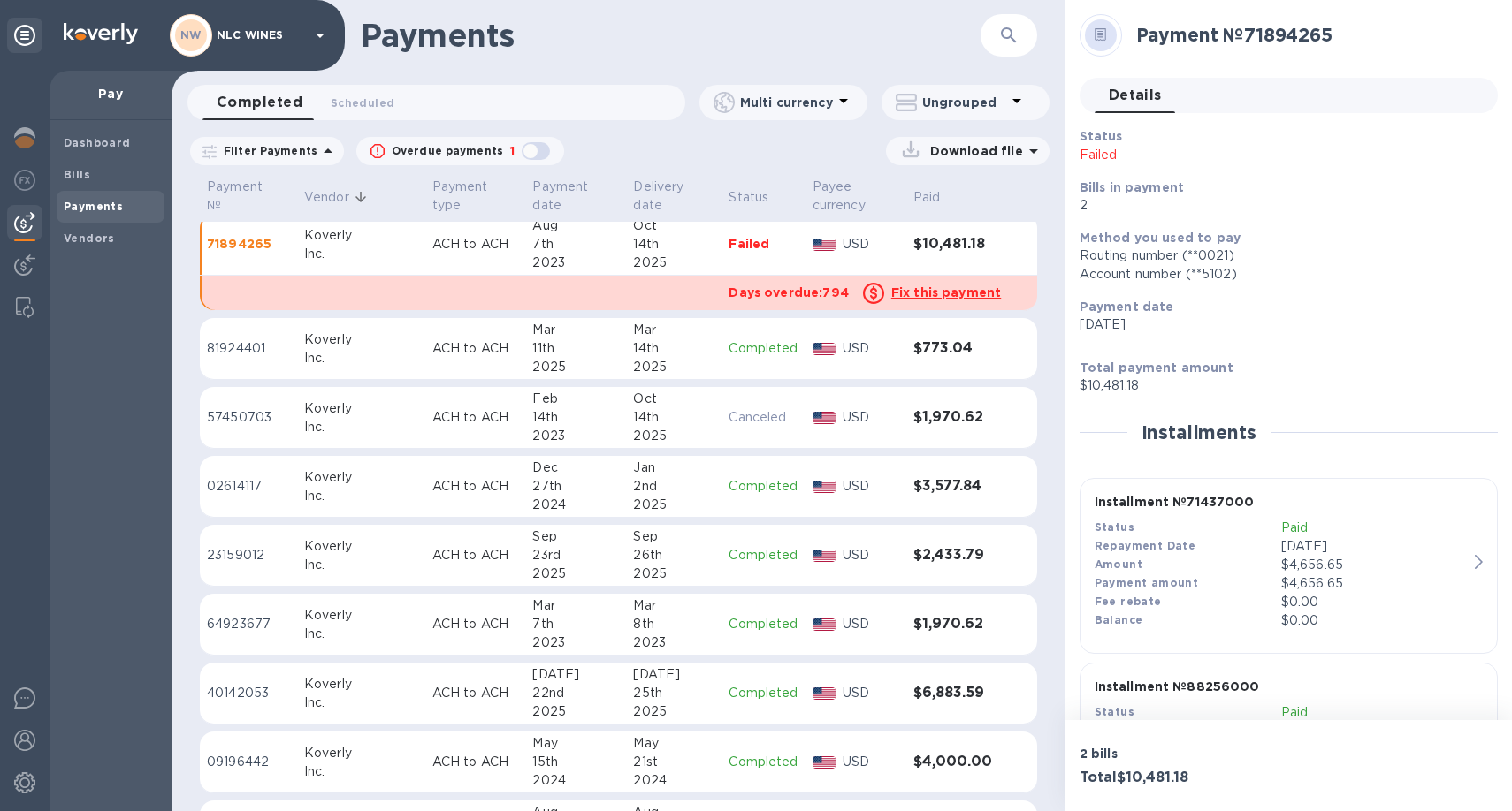
scroll to position [4584, 0]
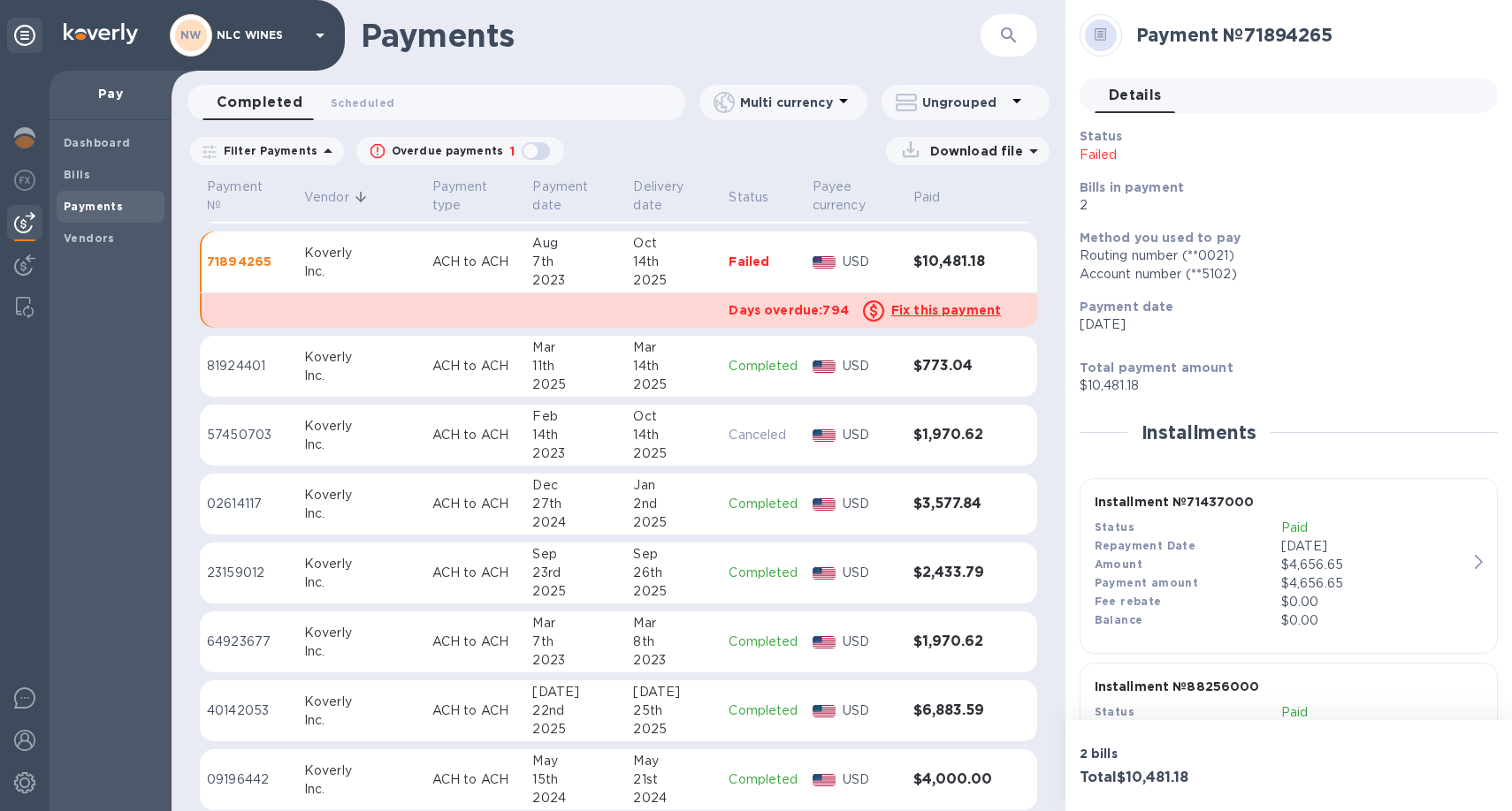
click at [532, 268] on div "7th" at bounding box center [575, 262] width 87 height 18
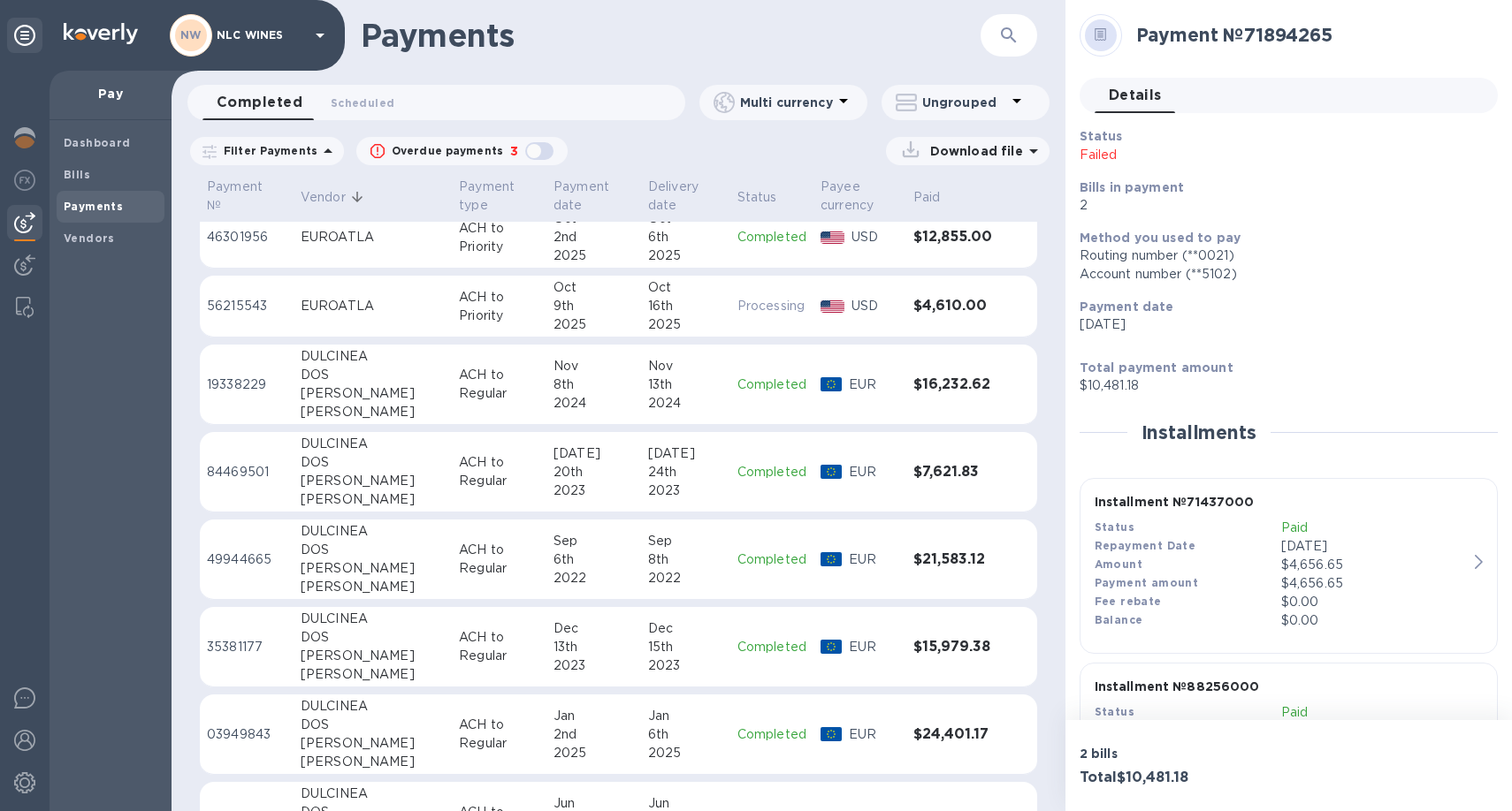
scroll to position [13663, 0]
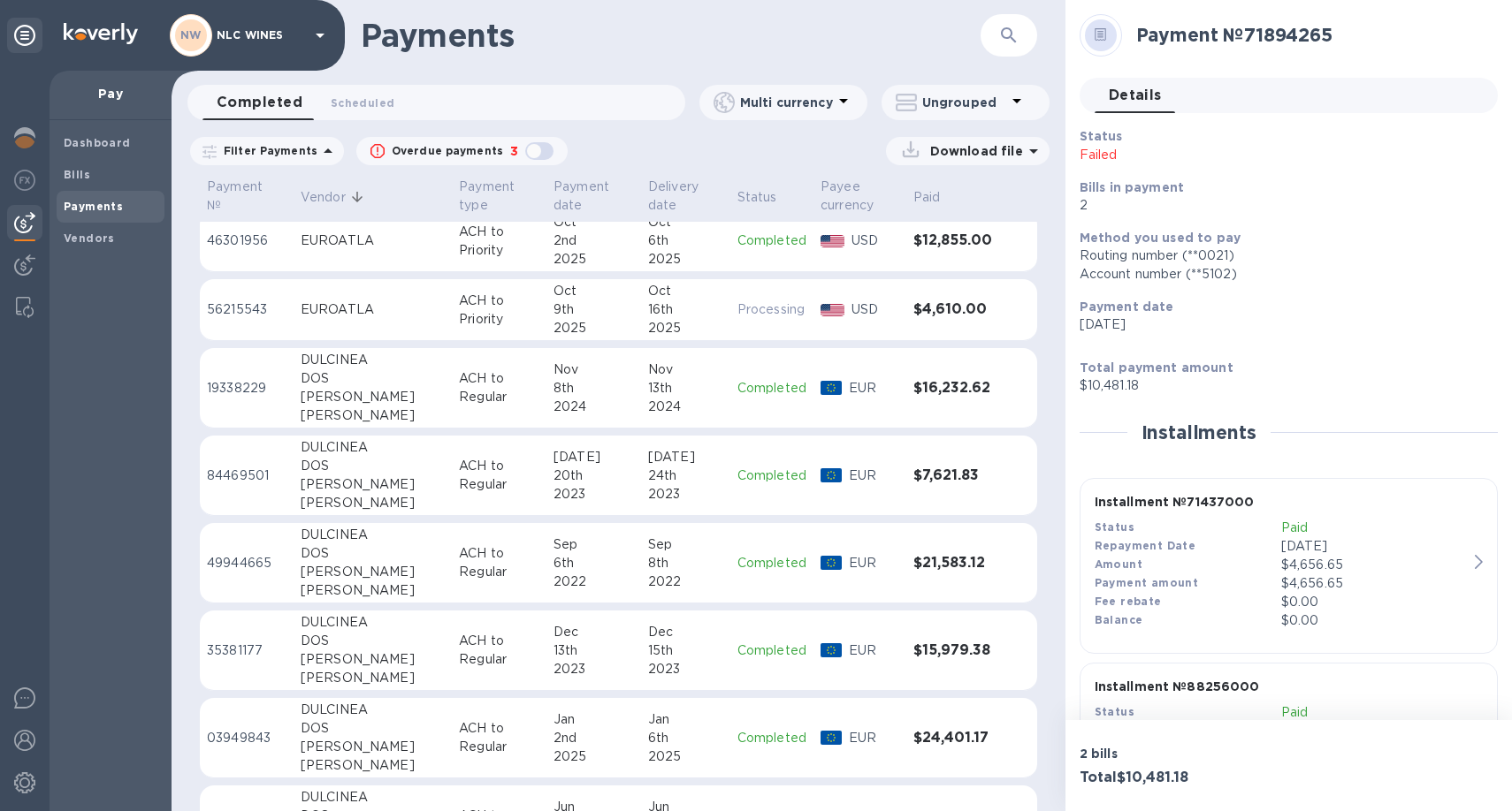
click at [390, 389] on div "[PERSON_NAME]" at bounding box center [373, 397] width 144 height 18
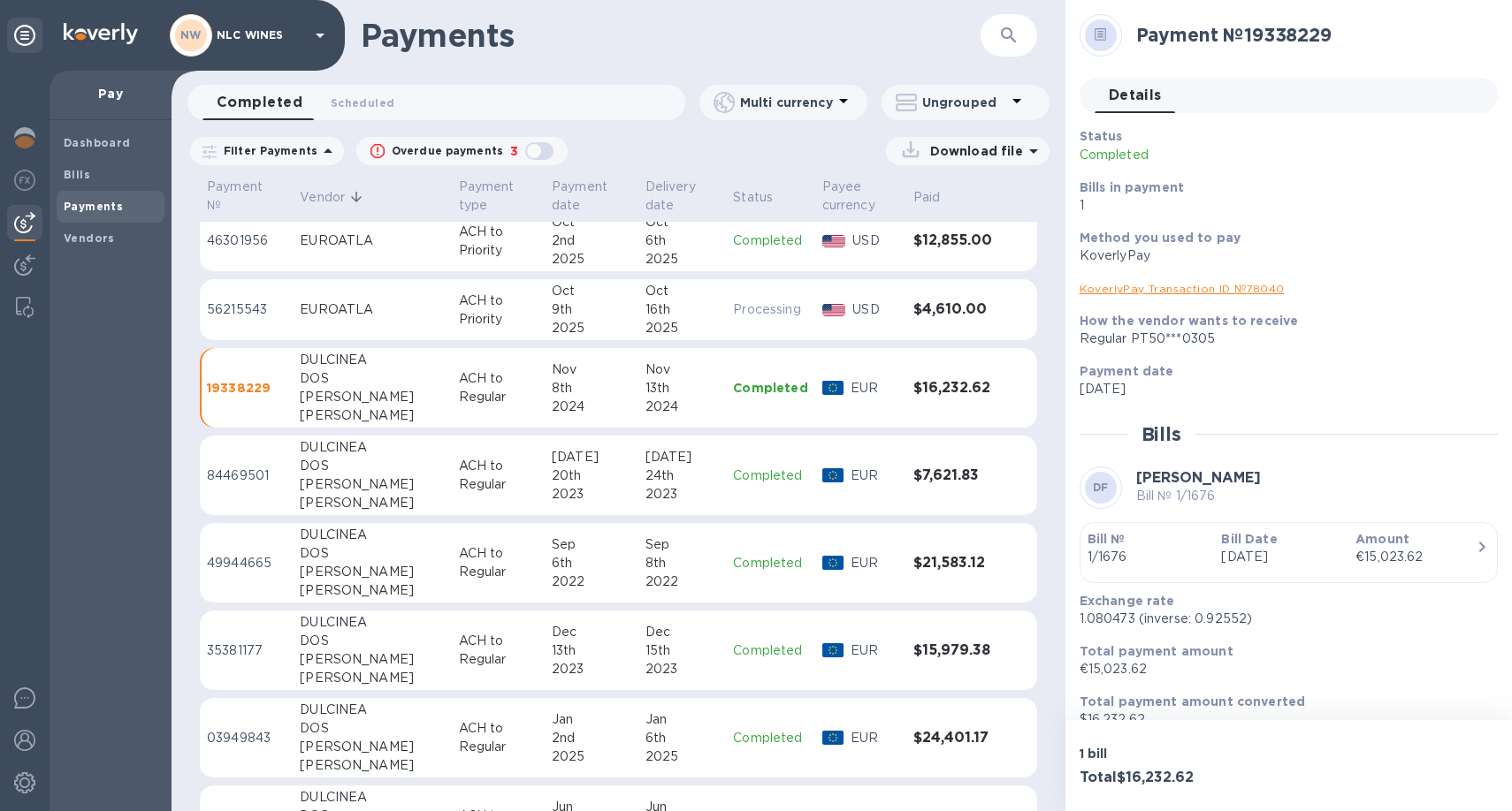
click at [394, 461] on div "DOS" at bounding box center [372, 466] width 144 height 18
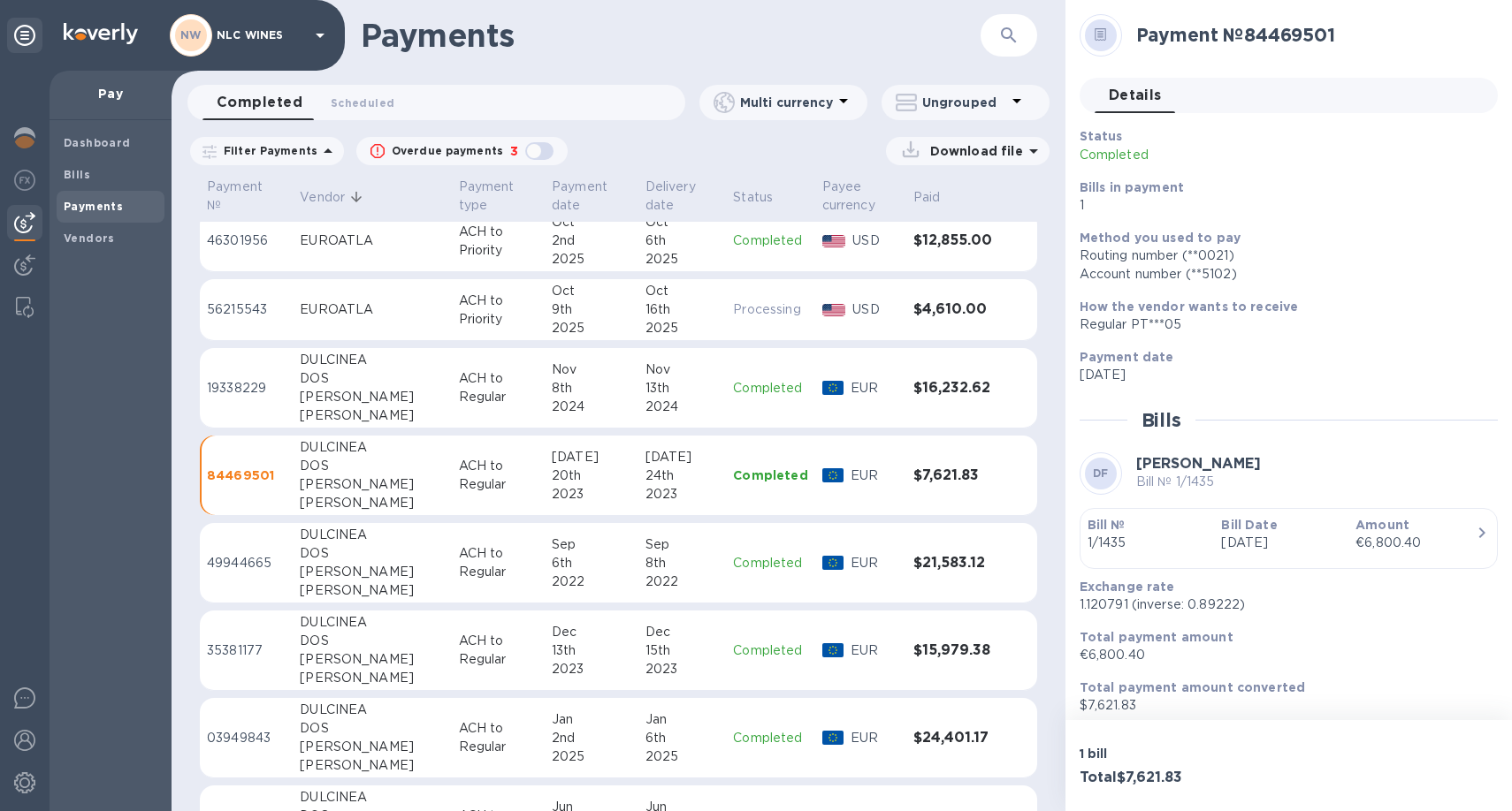
click at [393, 548] on div "DOS" at bounding box center [372, 553] width 144 height 18
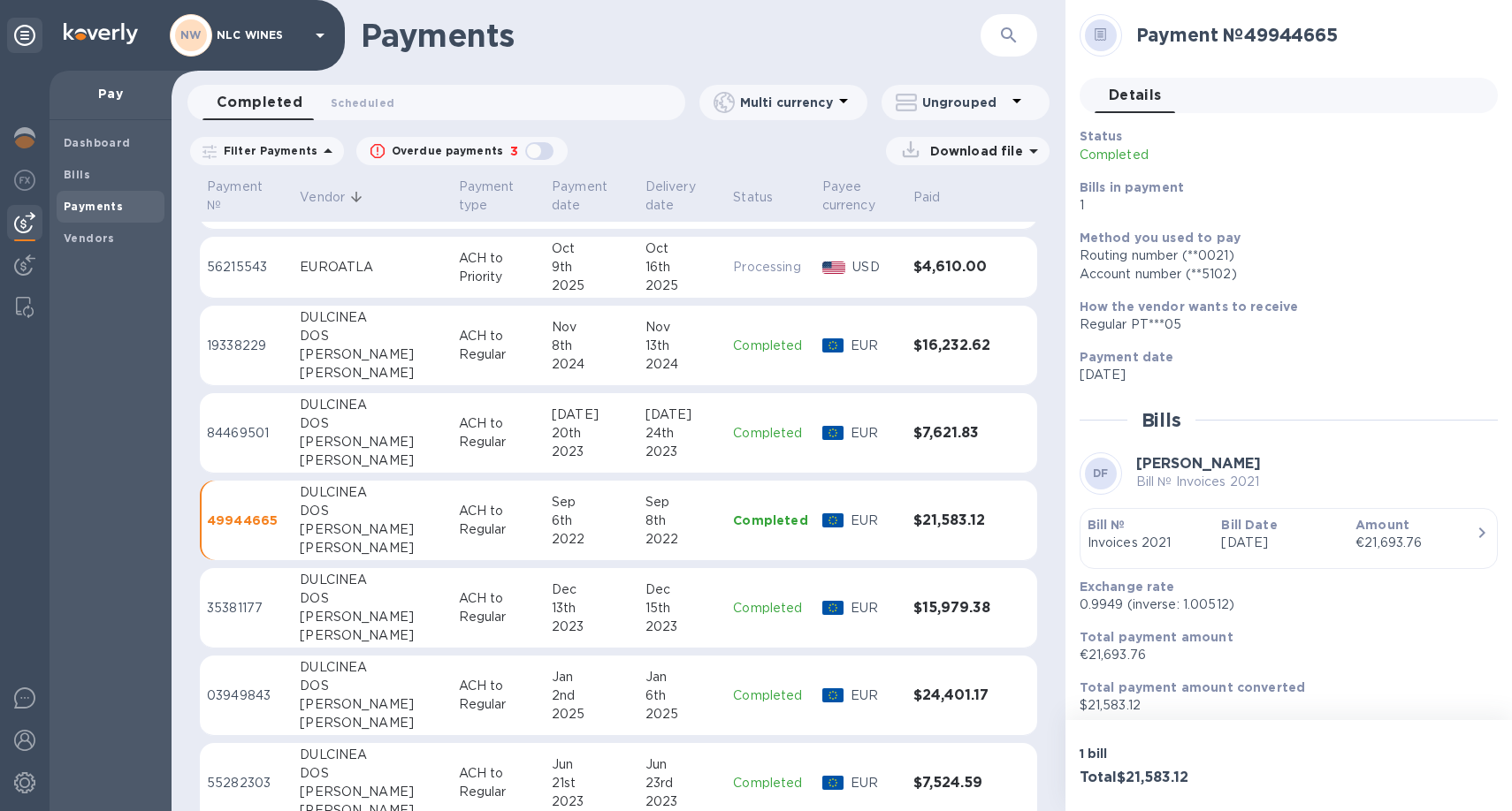
scroll to position [13731, 0]
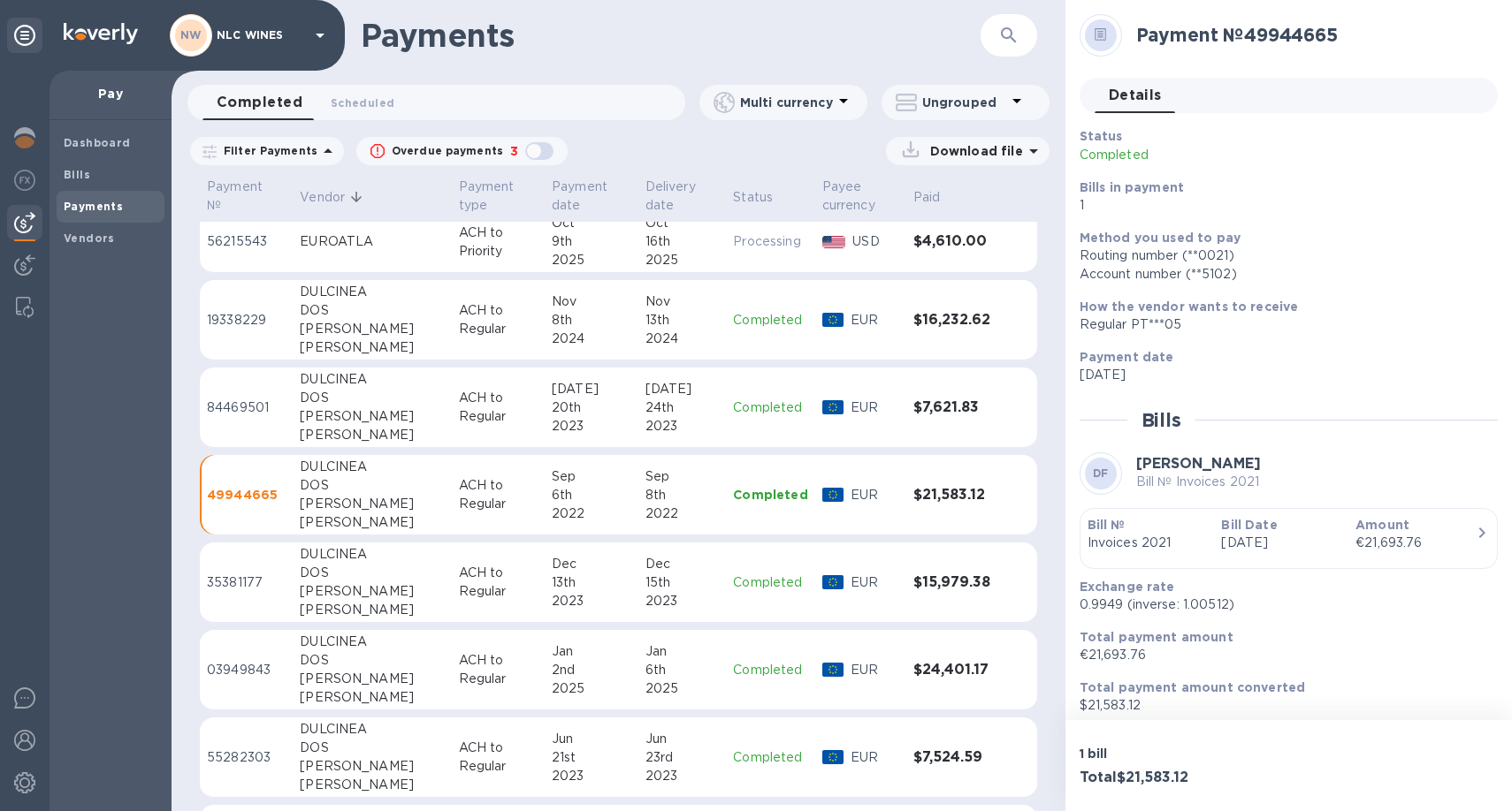
click at [390, 576] on div "DOS" at bounding box center [372, 573] width 144 height 18
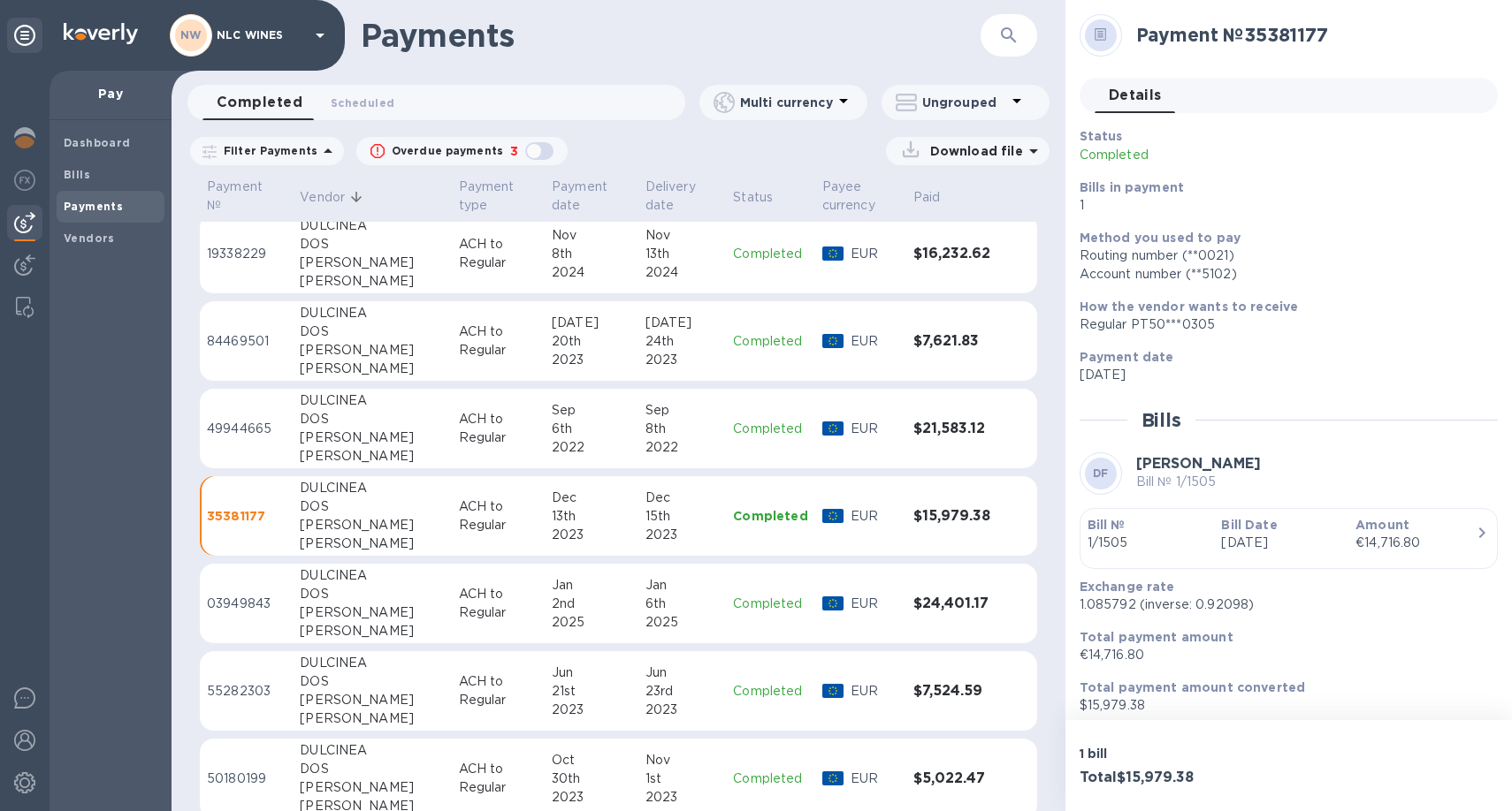
scroll to position [13794, 0]
click at [380, 590] on div "DOS" at bounding box center [372, 596] width 144 height 18
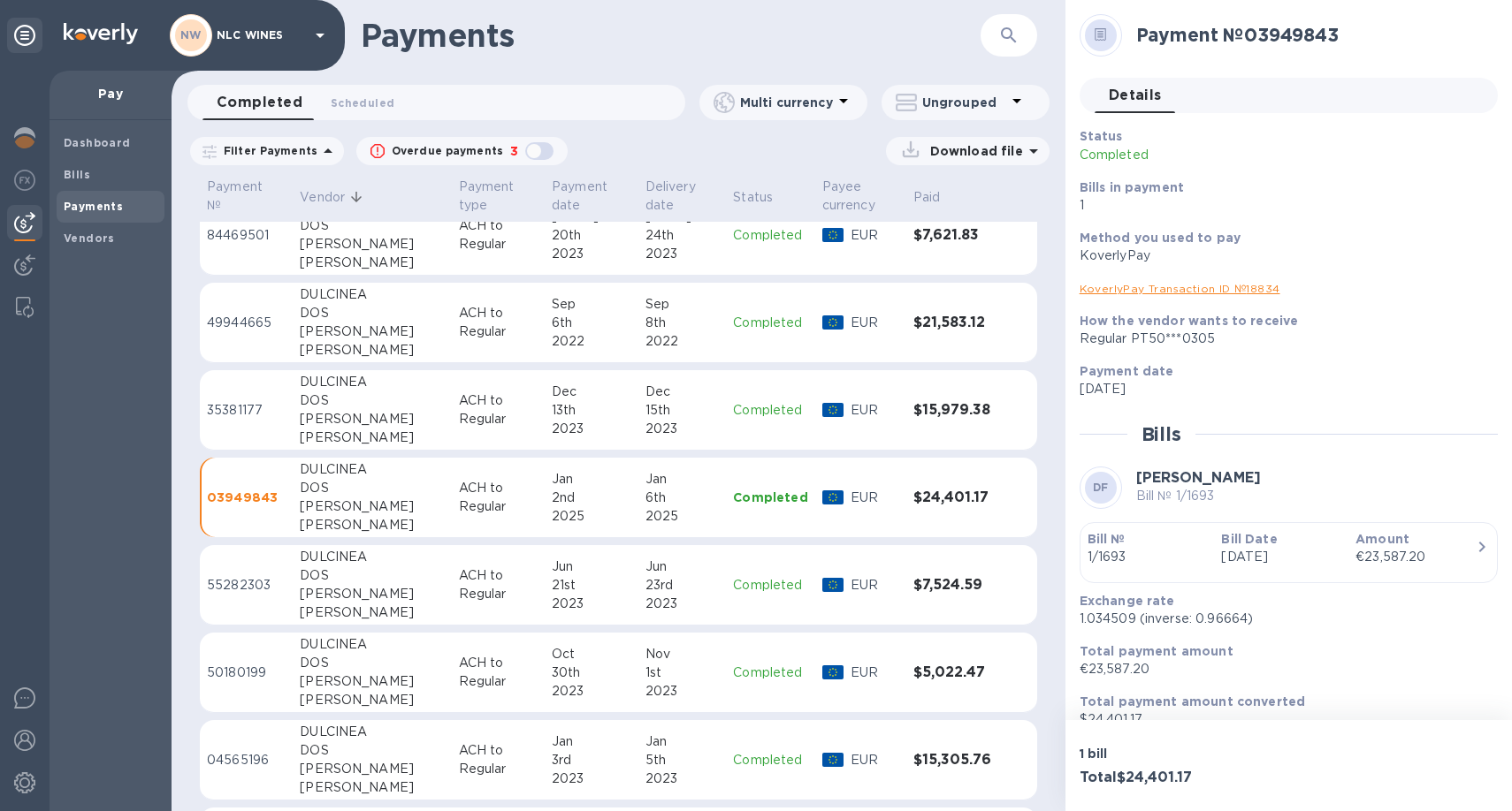
scroll to position [13905, 0]
click at [380, 590] on div "[PERSON_NAME]" at bounding box center [372, 592] width 144 height 18
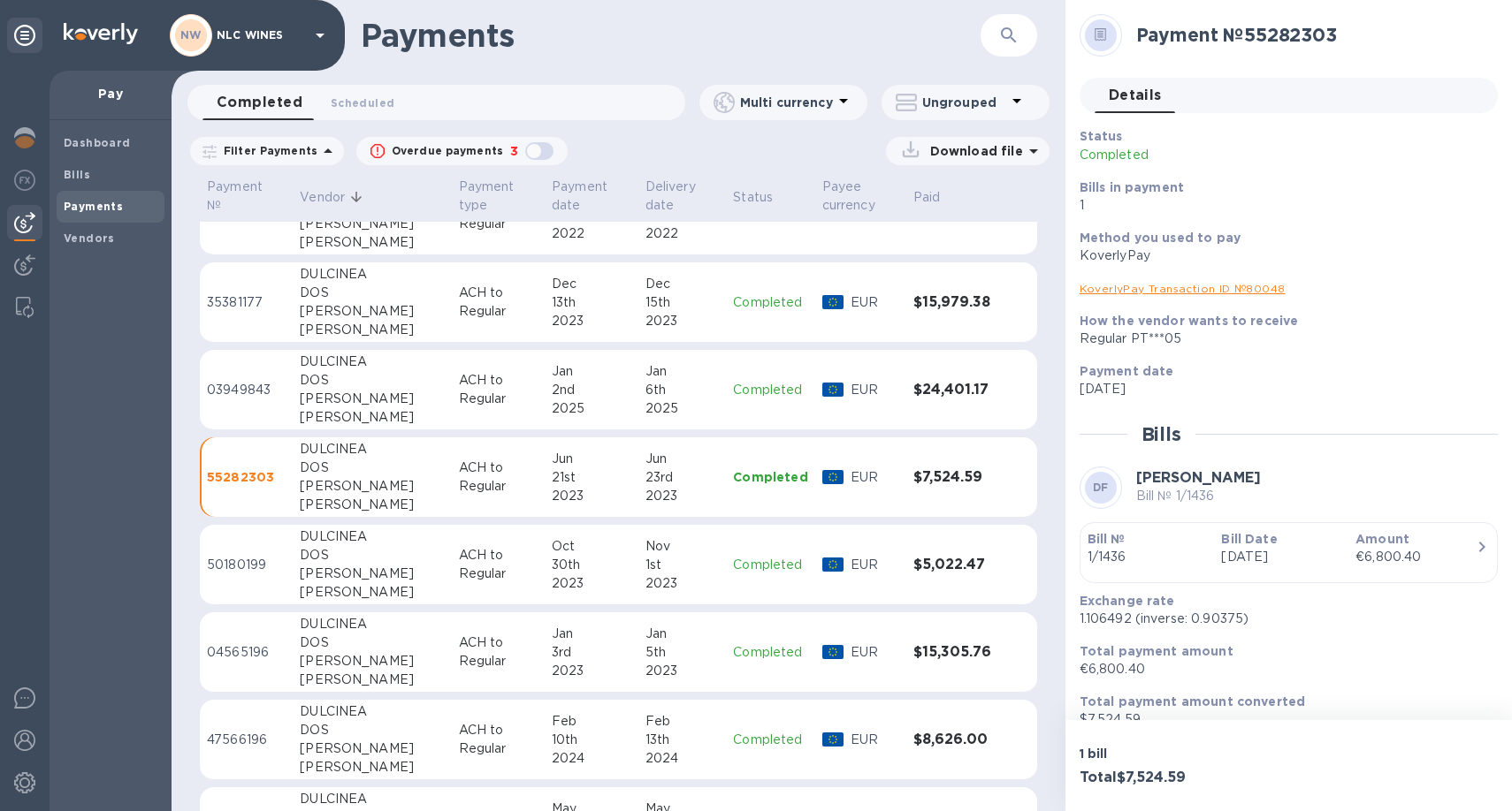
scroll to position [14021, 0]
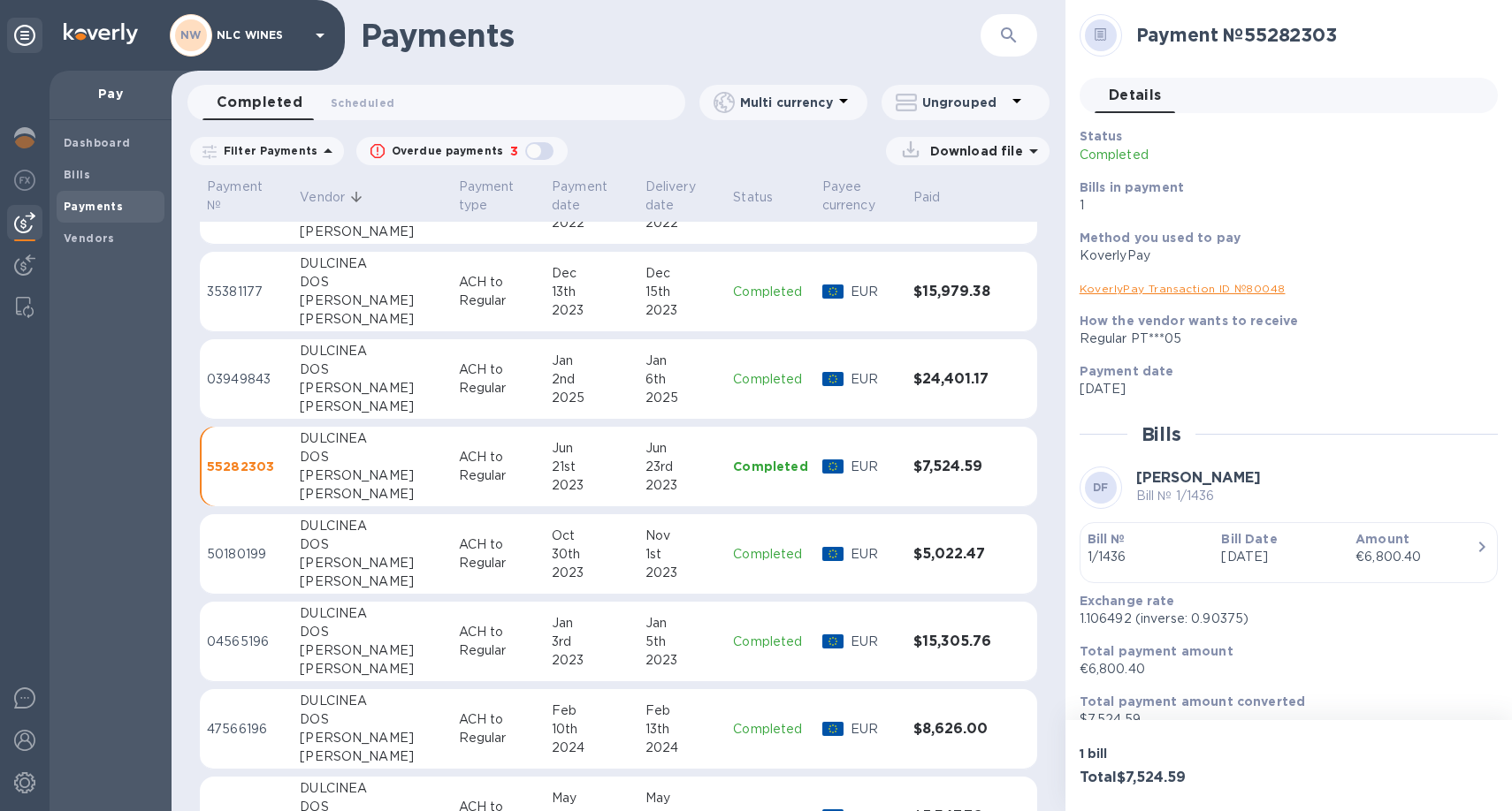
click at [388, 561] on div "[PERSON_NAME]" at bounding box center [372, 563] width 144 height 18
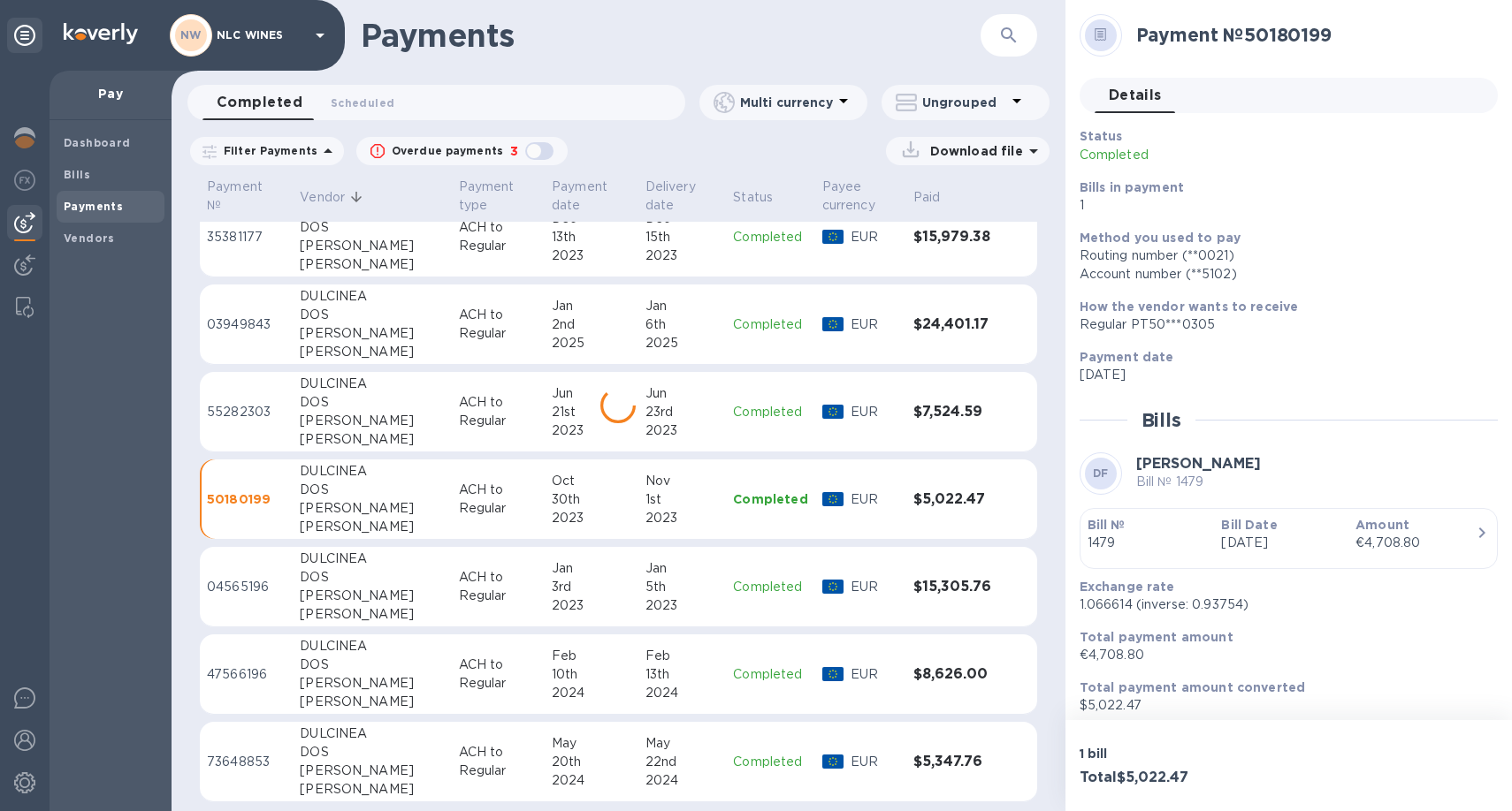
scroll to position [14083, 0]
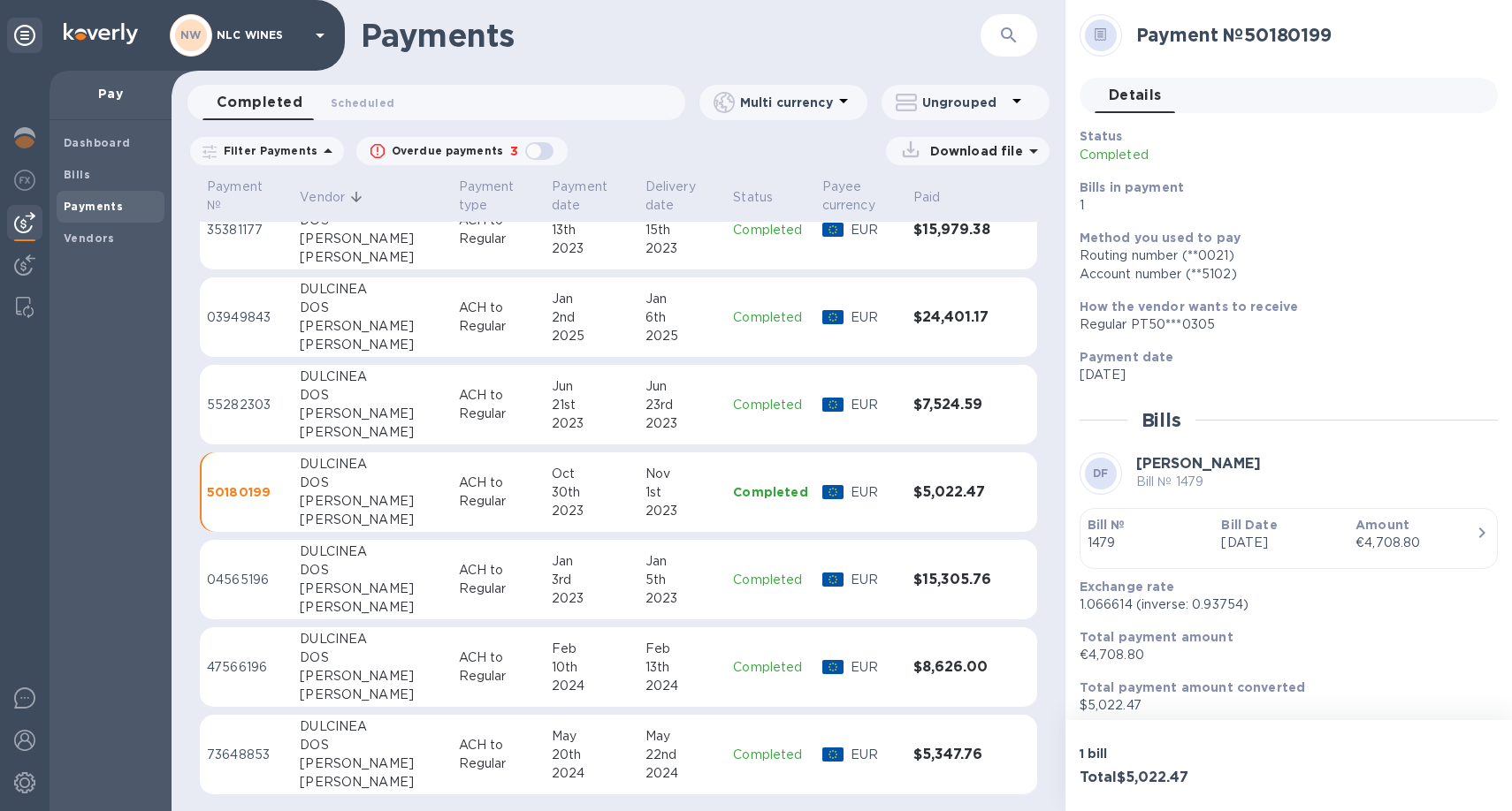
click at [388, 561] on div "DOS" at bounding box center [372, 570] width 144 height 18
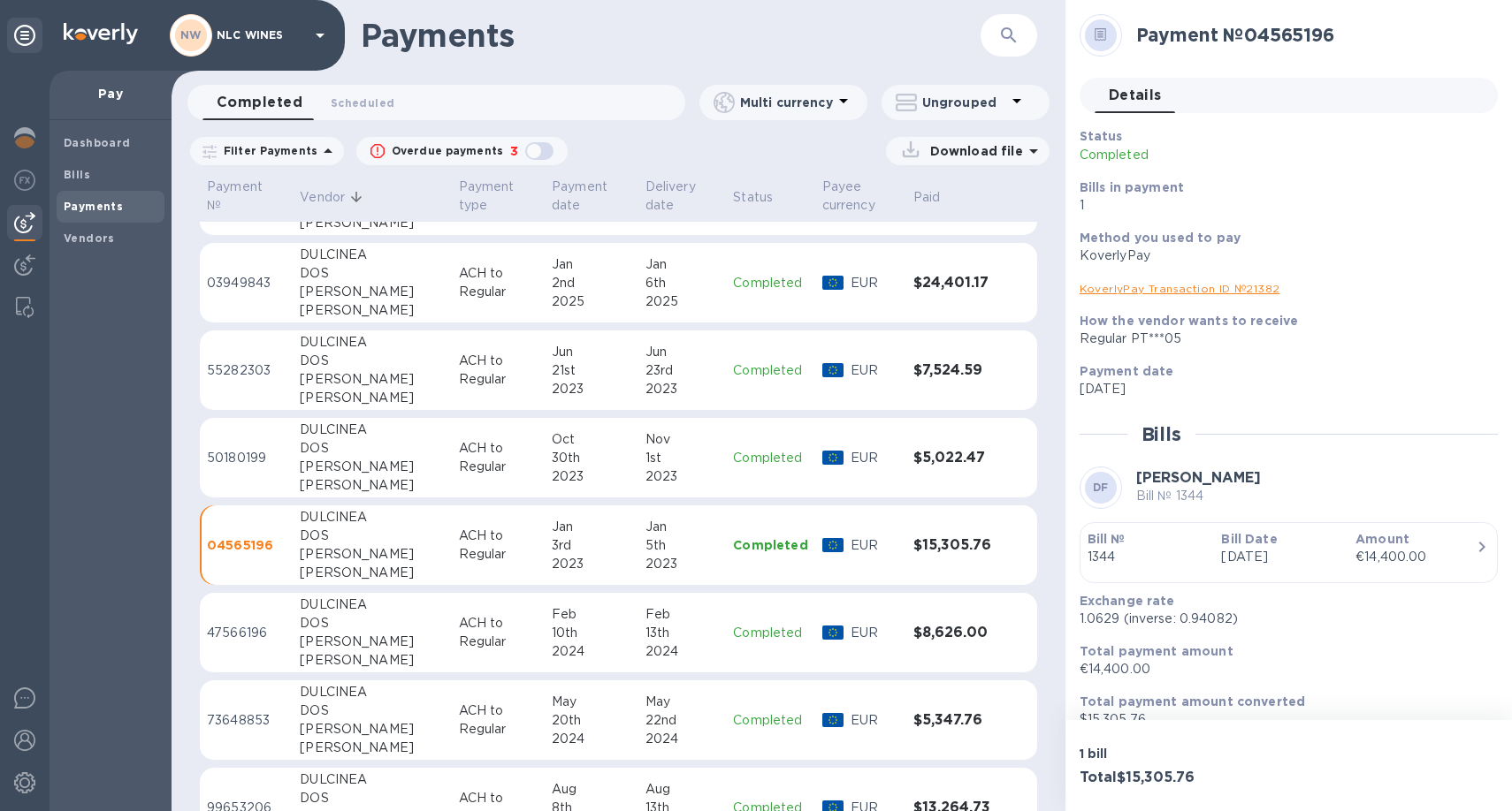
scroll to position [14119, 0]
click at [370, 629] on div "DOS" at bounding box center [372, 622] width 144 height 18
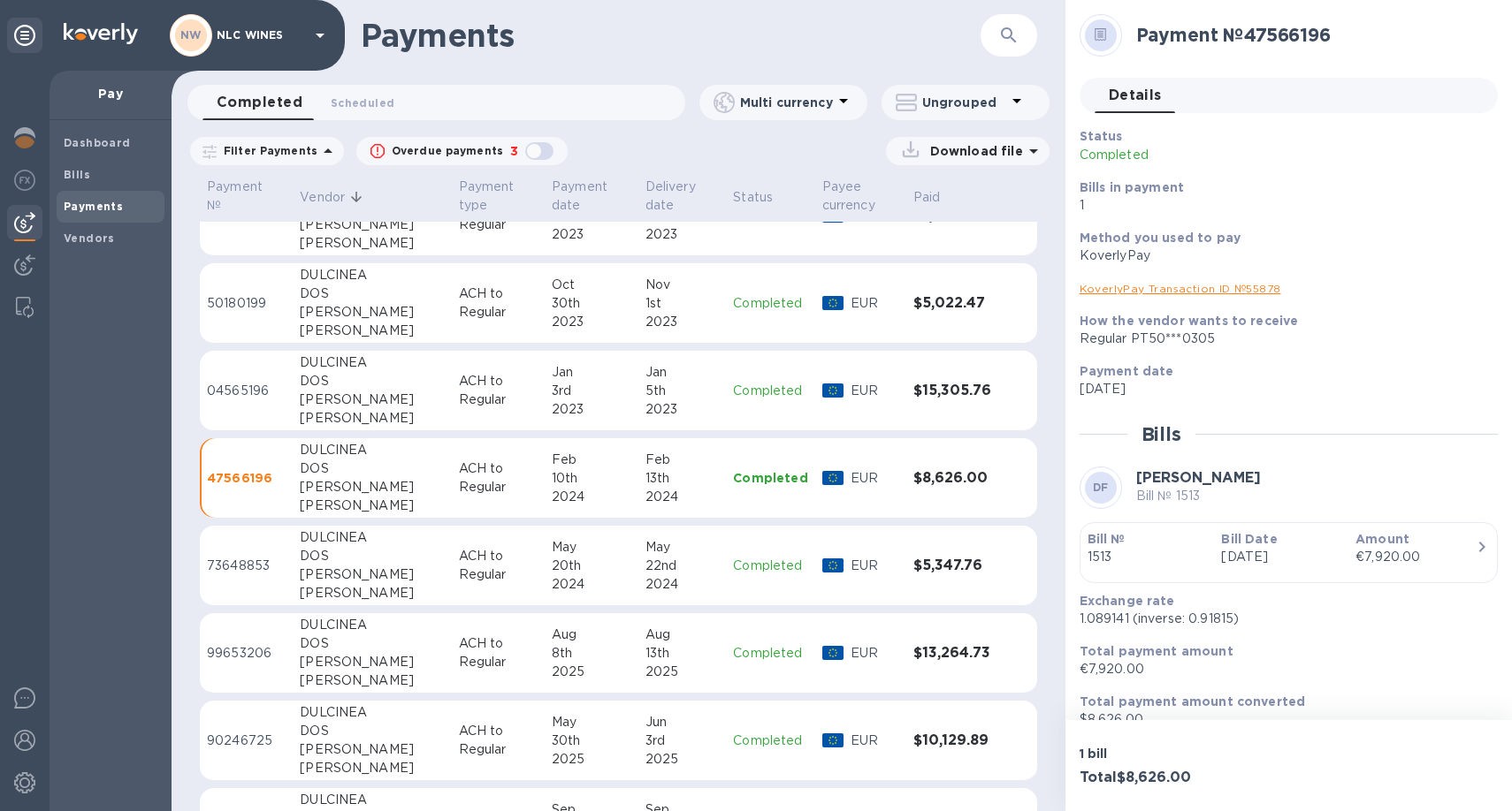
scroll to position [14276, 0]
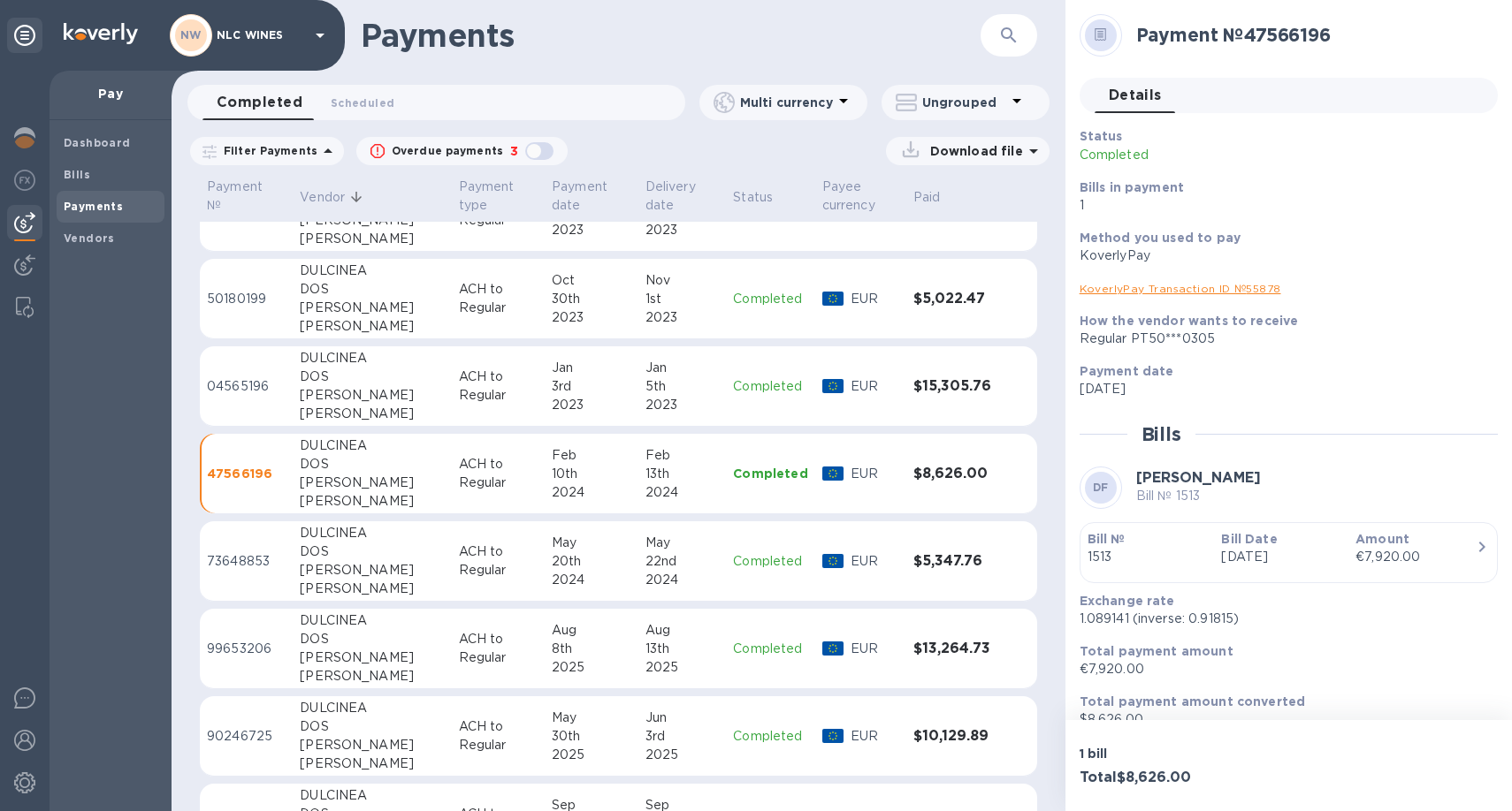
click at [392, 567] on div "[PERSON_NAME]" at bounding box center [372, 570] width 144 height 18
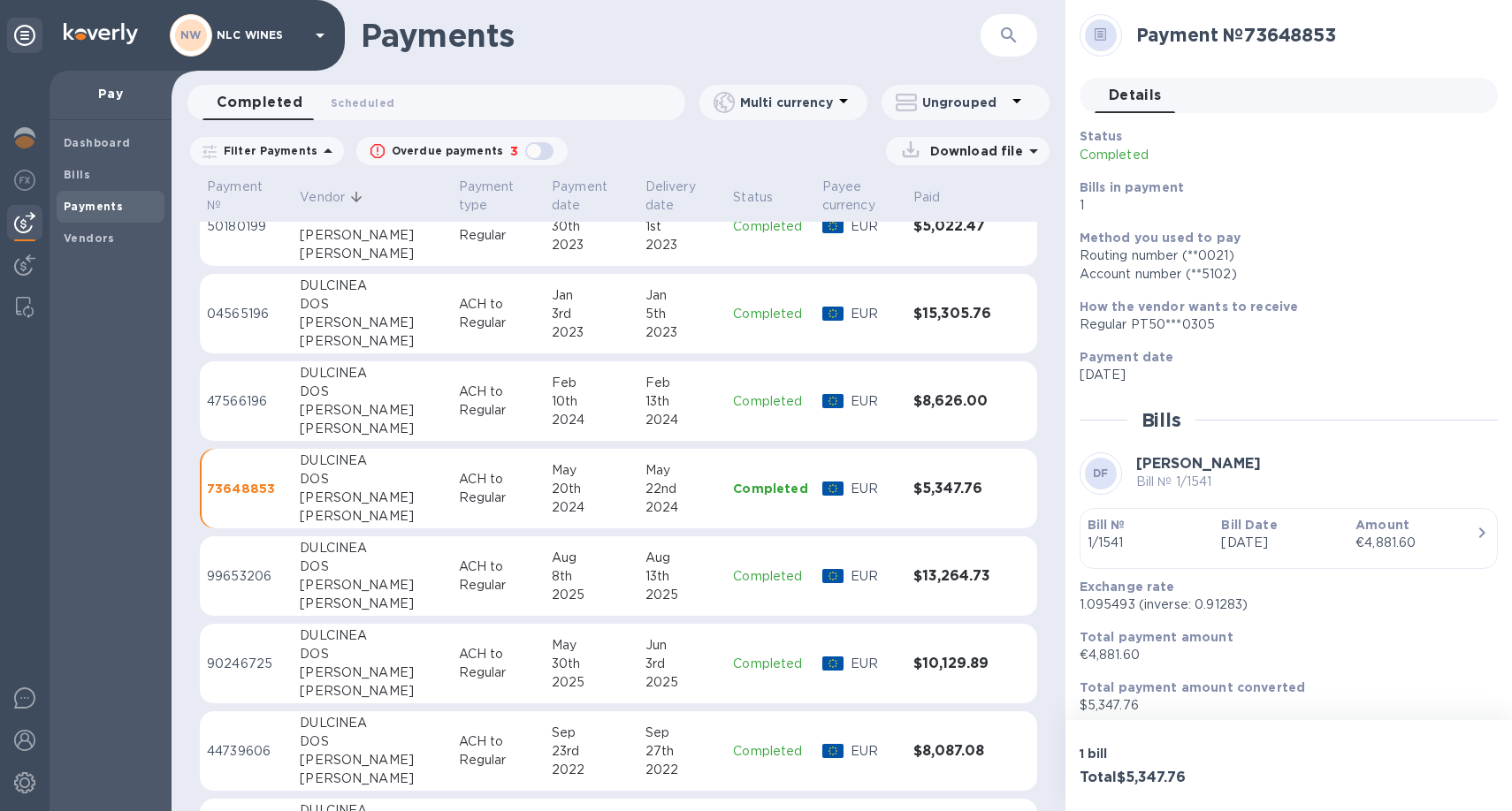
scroll to position [14355, 0]
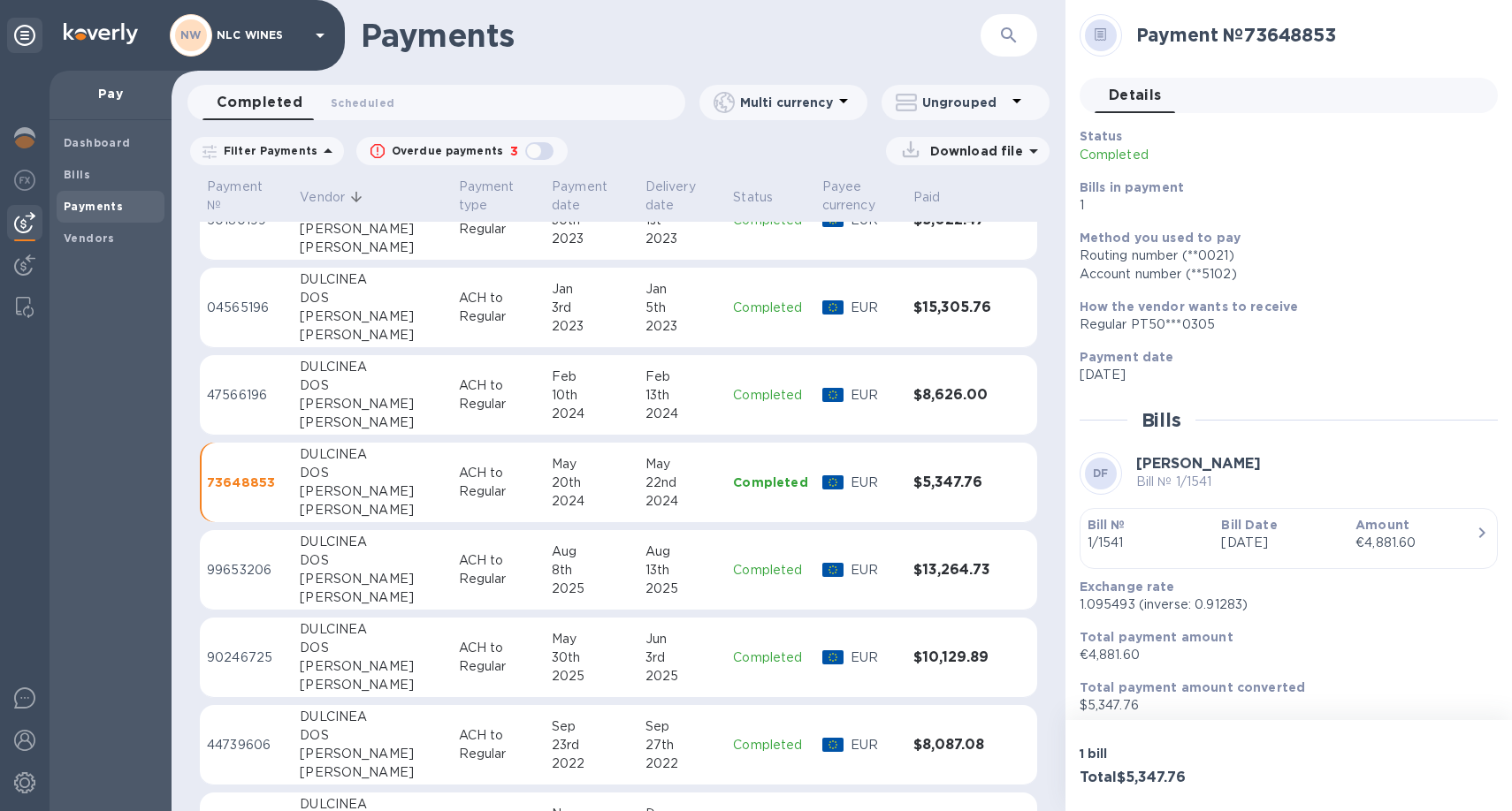
click at [403, 559] on td "[PERSON_NAME]" at bounding box center [372, 570] width 159 height 81
click at [389, 652] on div "DOS" at bounding box center [372, 648] width 144 height 18
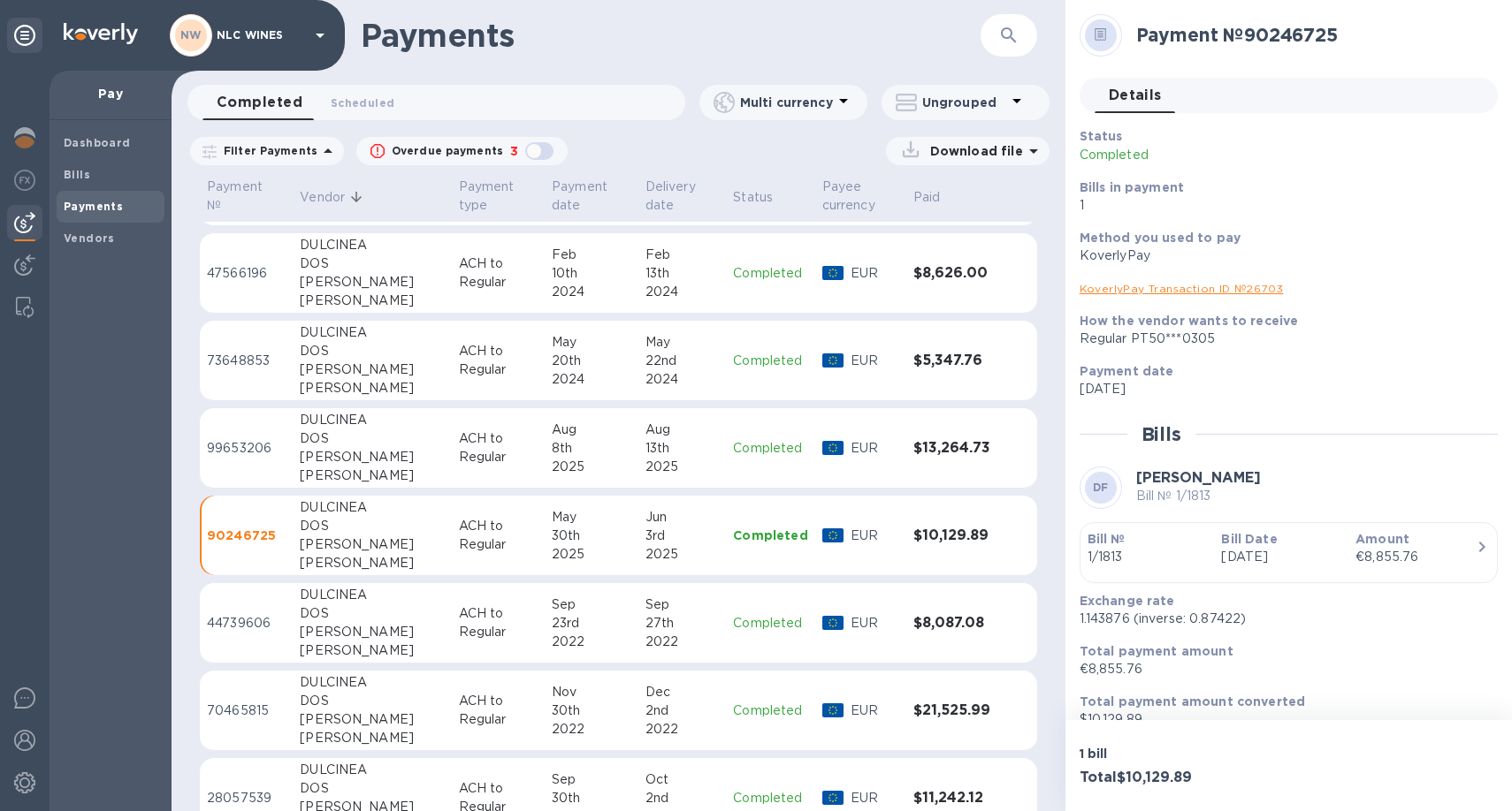
scroll to position [14494, 0]
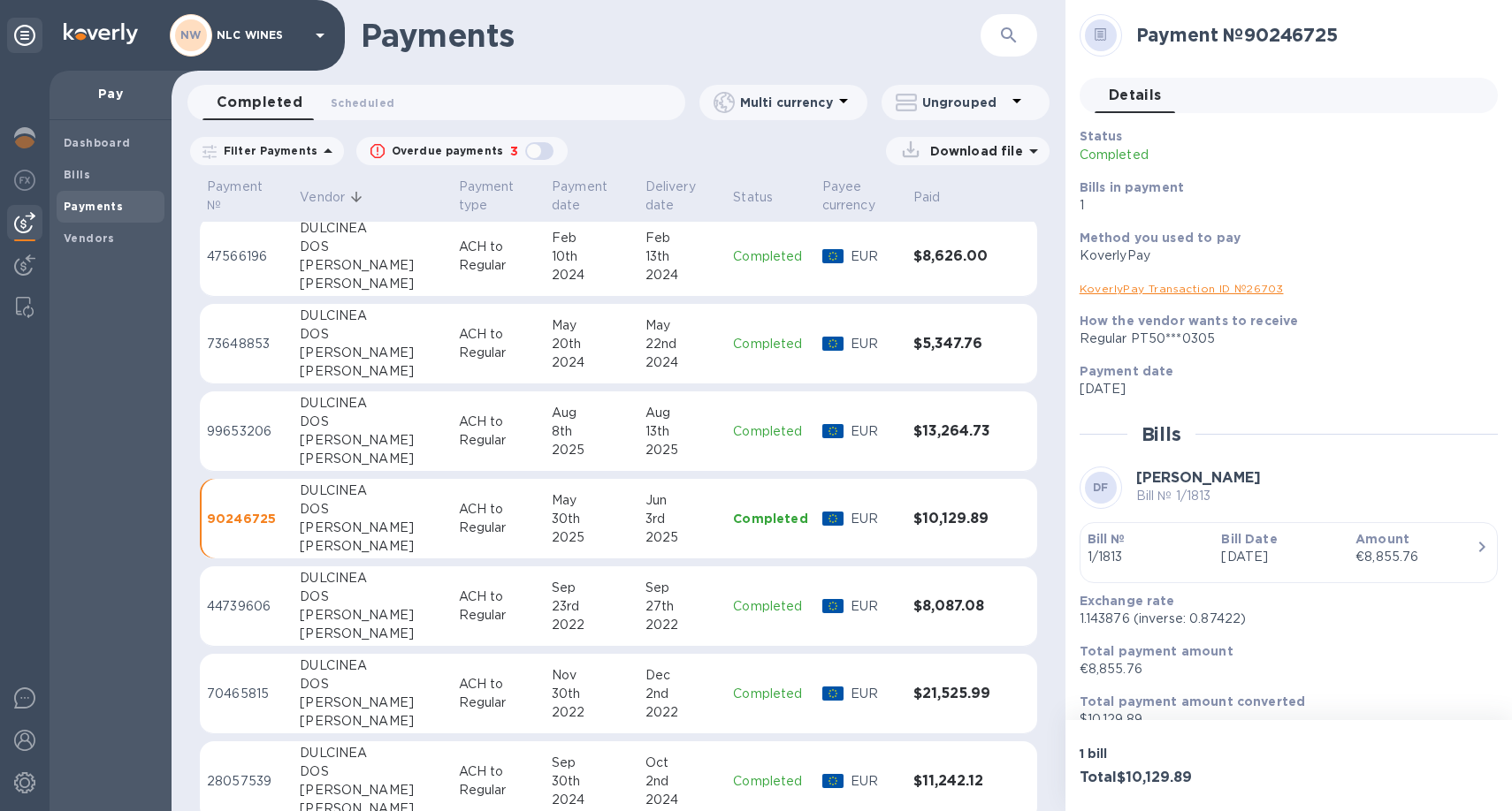
click at [451, 625] on td "ACH to Regular" at bounding box center [498, 606] width 93 height 81
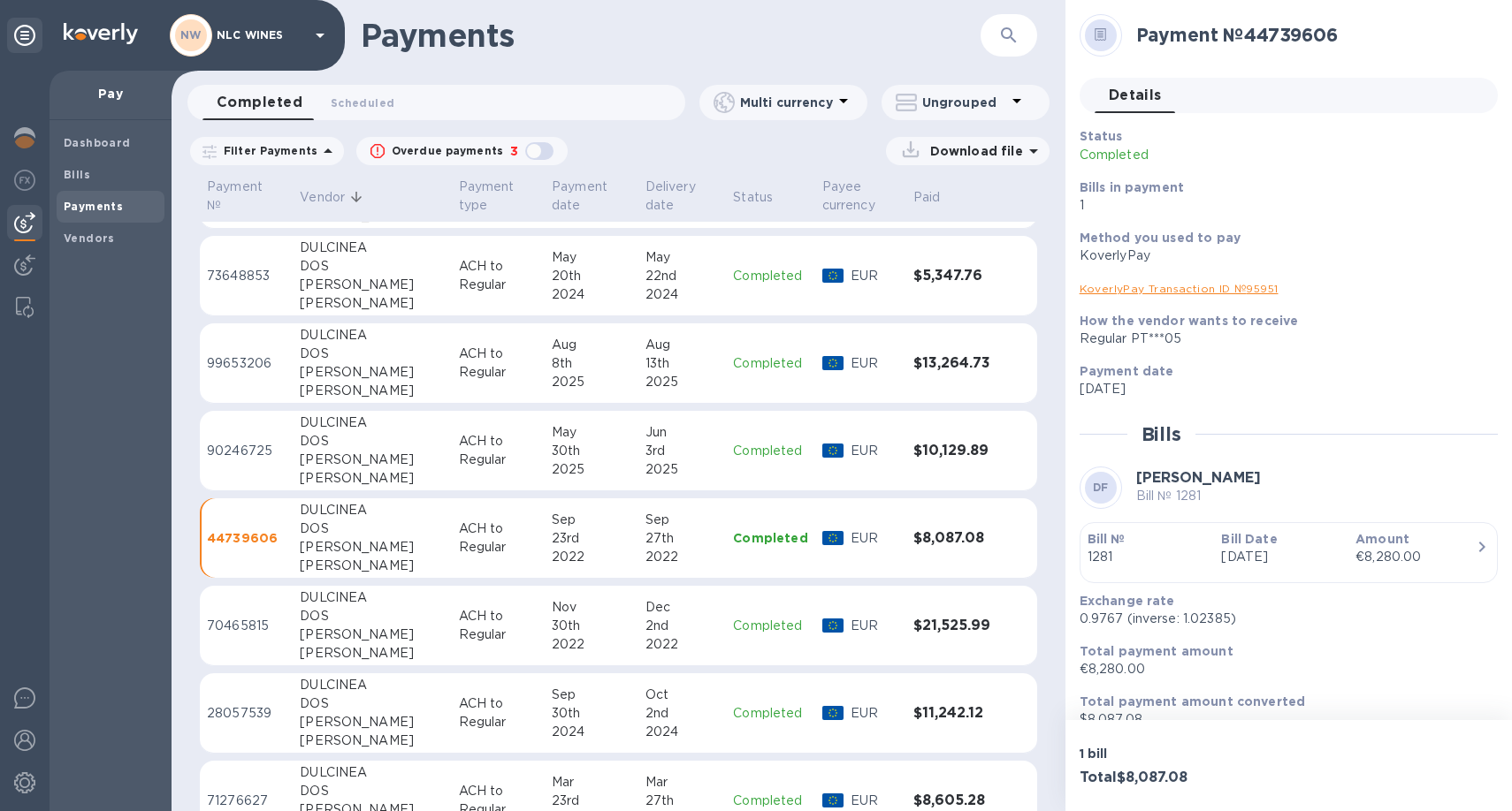
scroll to position [14641, 0]
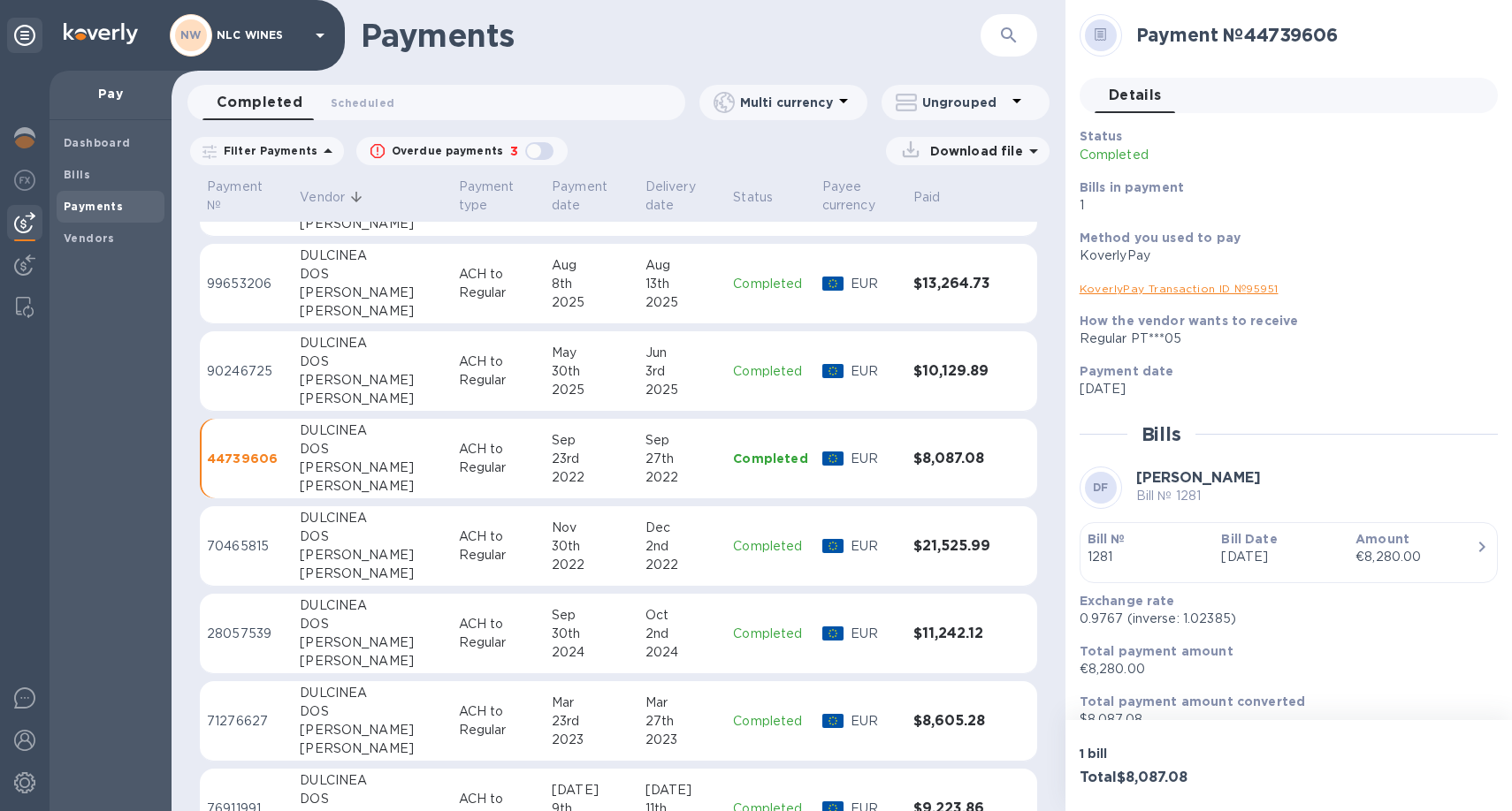
click at [451, 565] on td "ACH to Regular" at bounding box center [498, 547] width 93 height 81
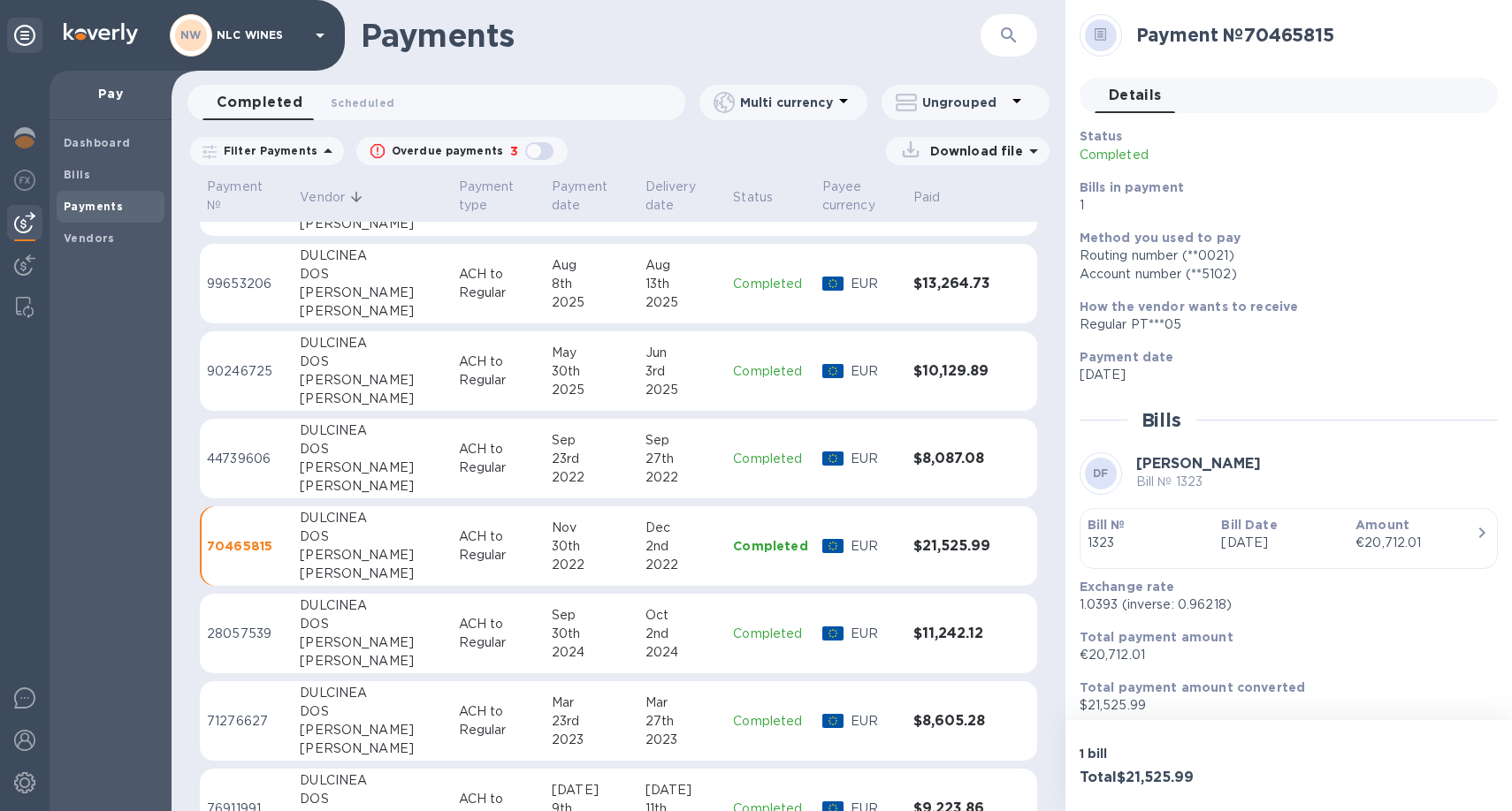
click at [396, 652] on div "[PERSON_NAME]" at bounding box center [372, 661] width 144 height 18
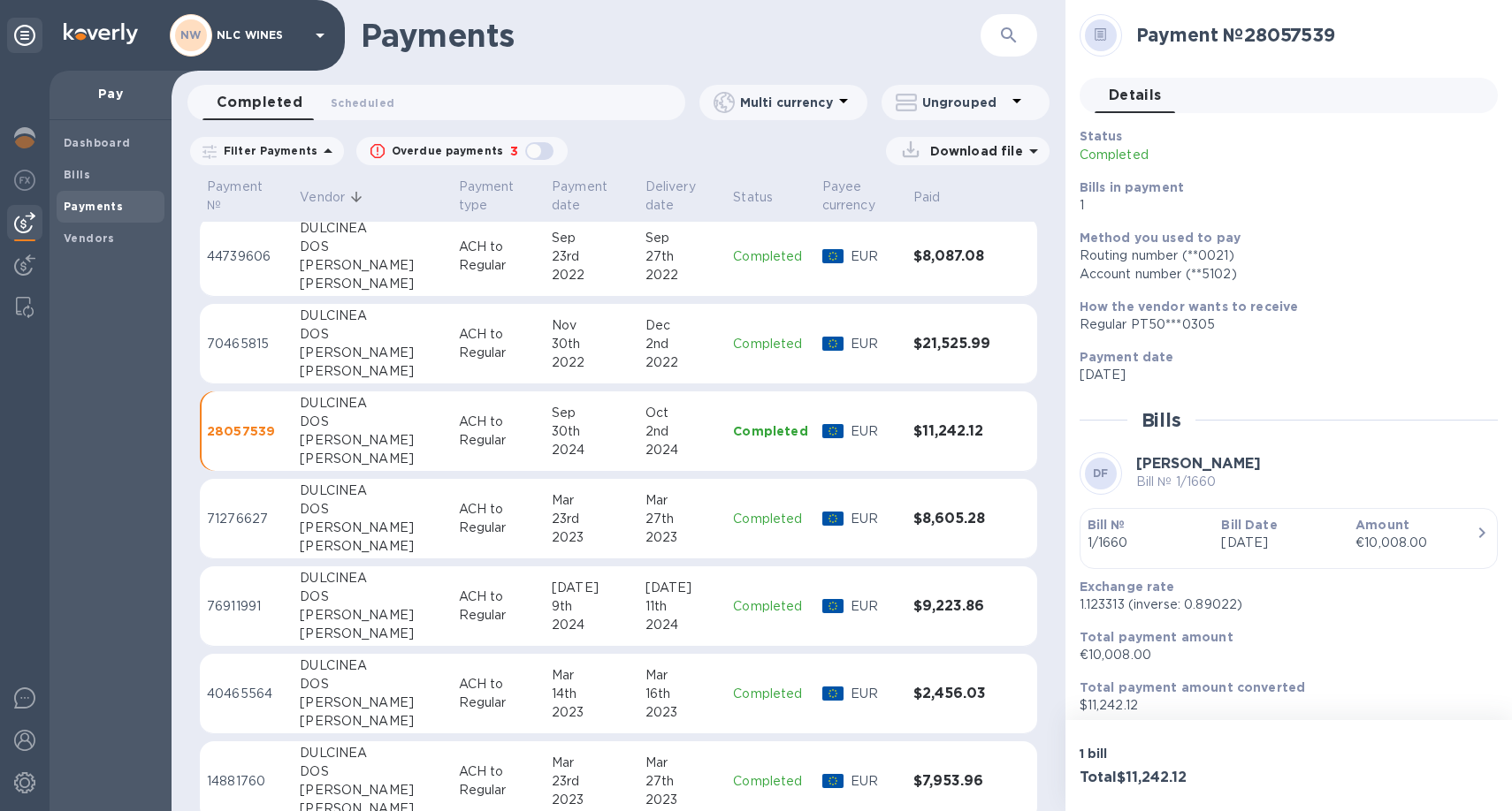
scroll to position [14846, 0]
click at [459, 534] on p "ACH to Regular" at bounding box center [499, 516] width 80 height 37
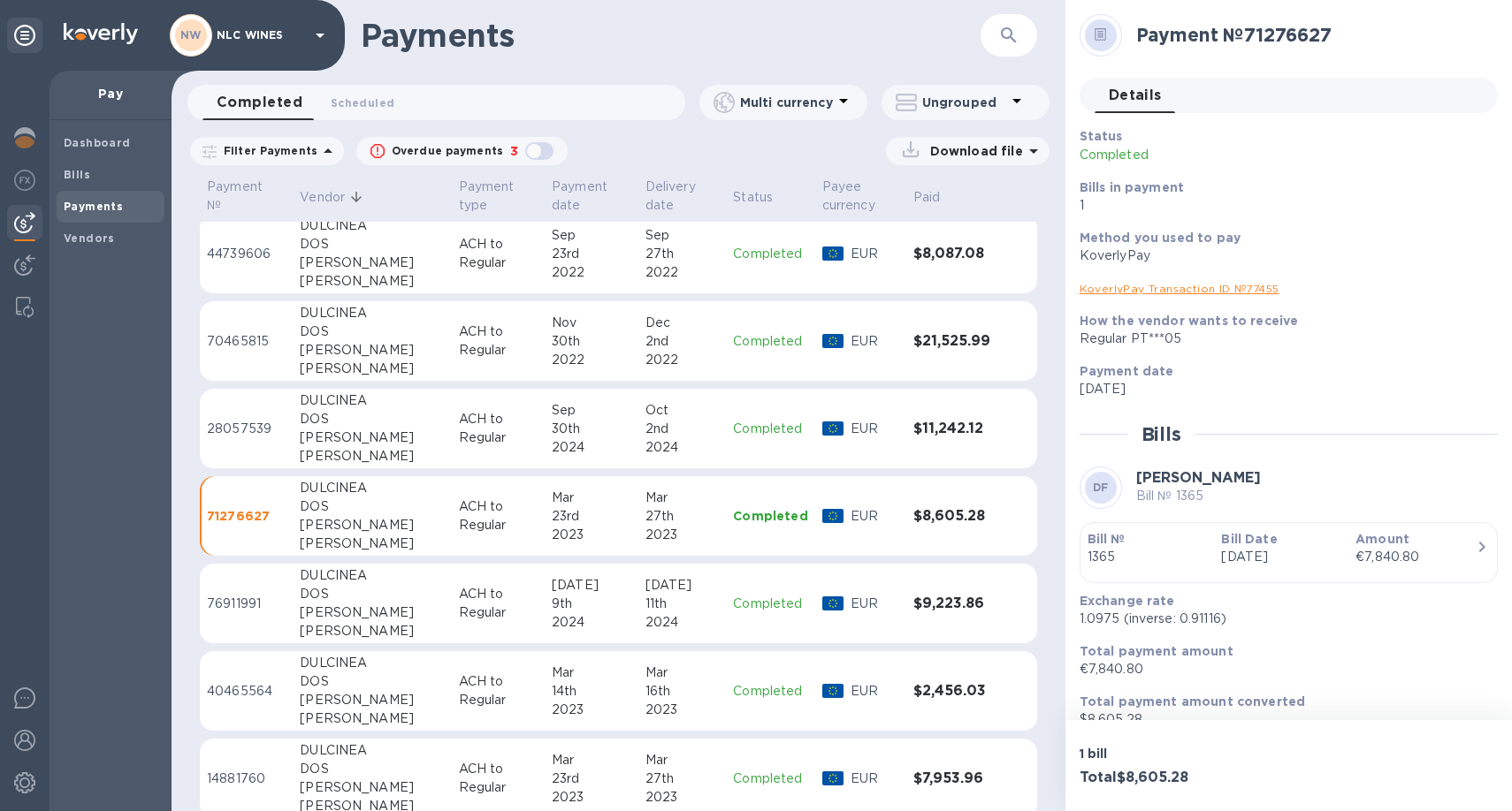
click at [403, 617] on td "[PERSON_NAME]" at bounding box center [372, 604] width 159 height 81
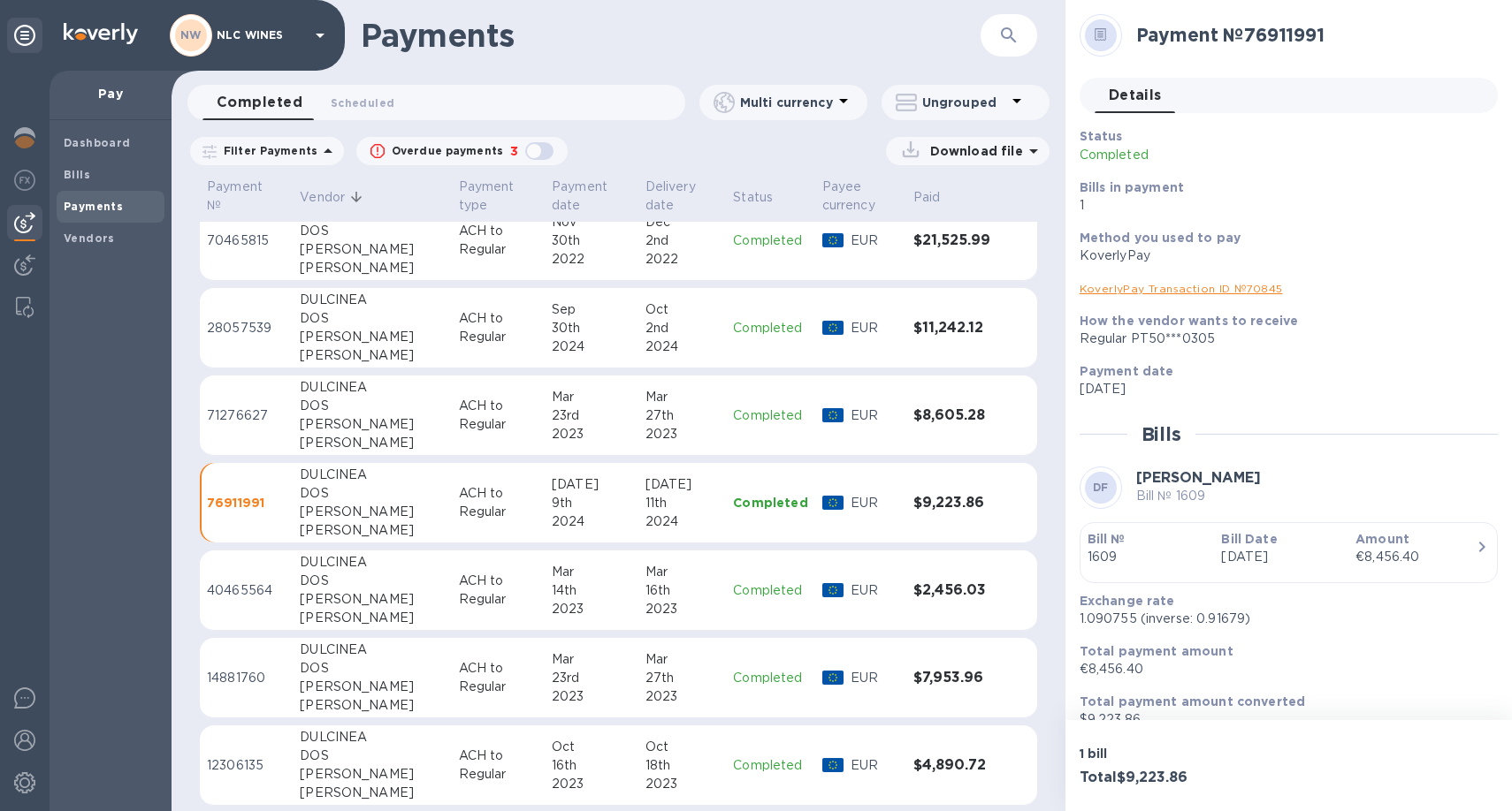
scroll to position [14958, 0]
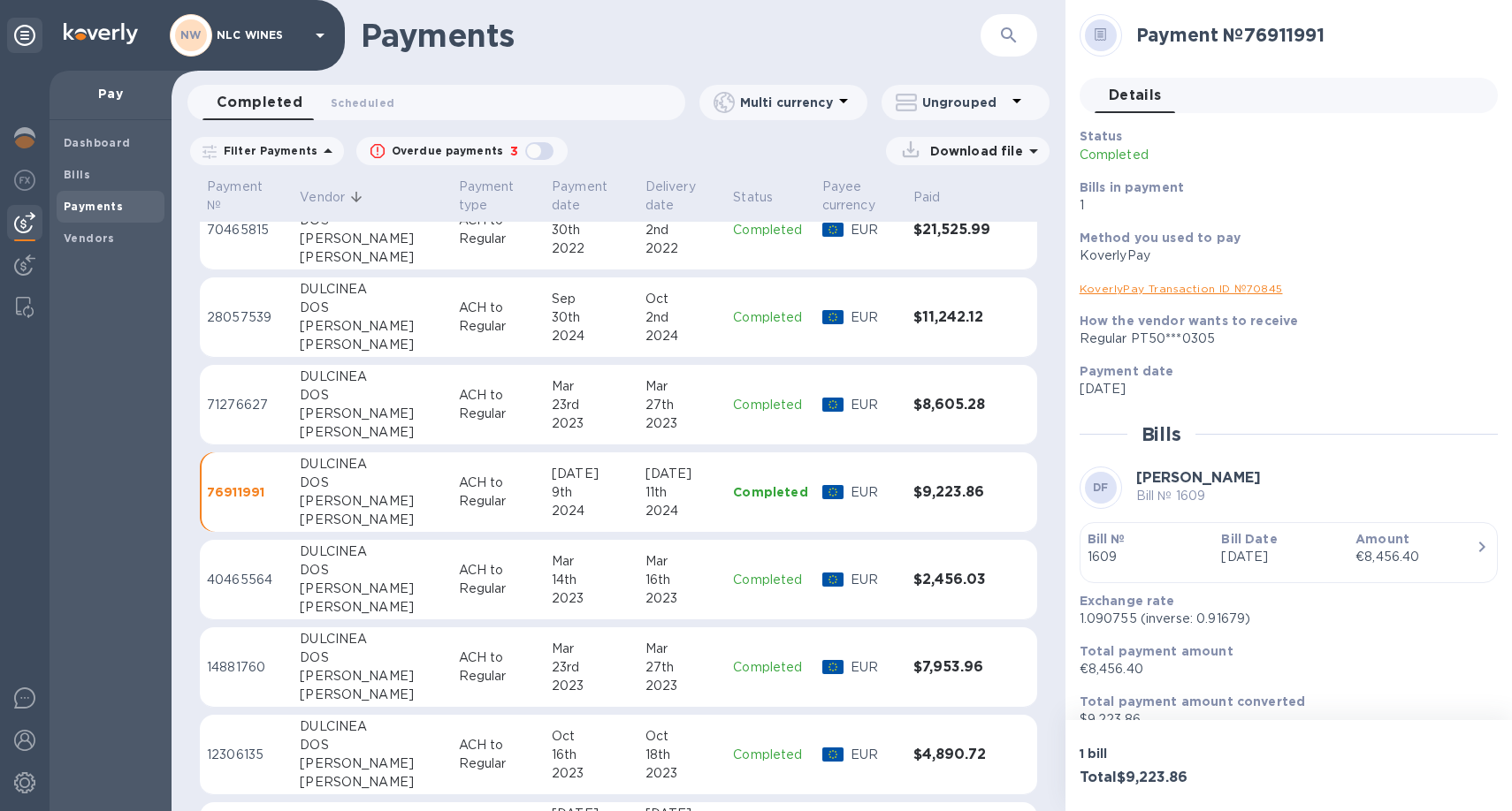
click at [459, 582] on p "ACH to Regular" at bounding box center [499, 580] width 80 height 37
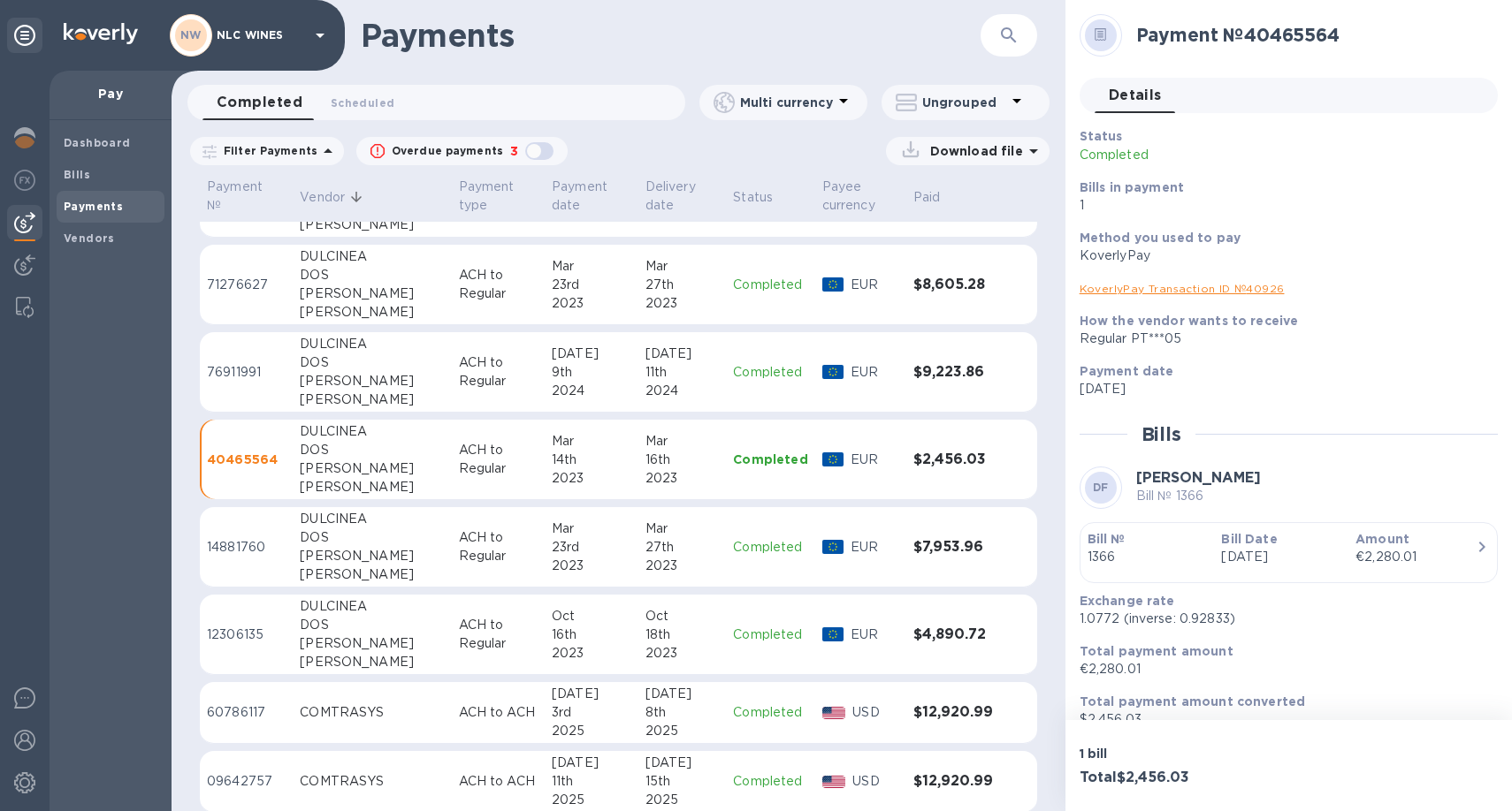
scroll to position [15078, 0]
click at [459, 543] on p "ACH to Regular" at bounding box center [499, 546] width 80 height 37
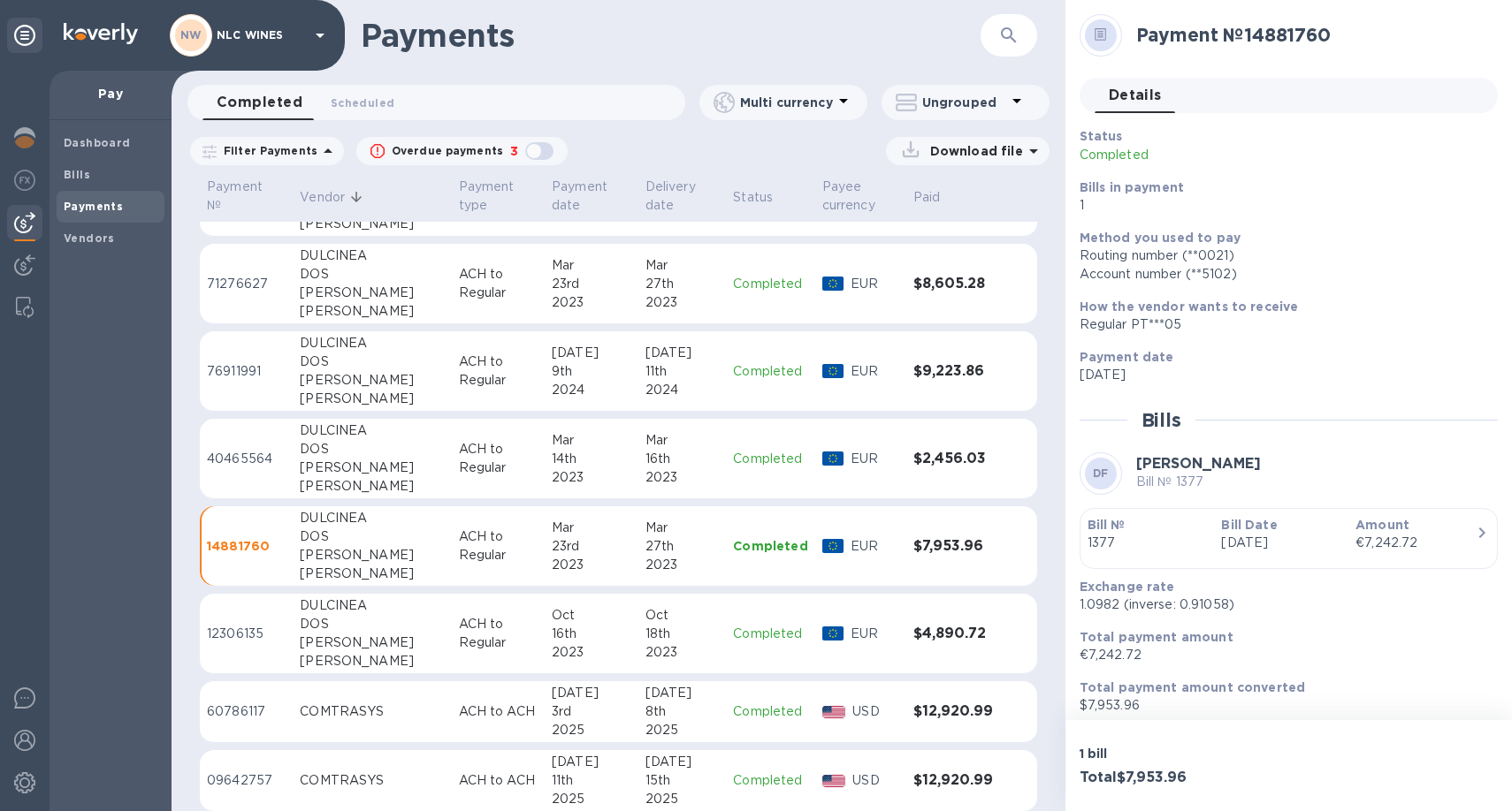
click at [459, 650] on p "ACH to Regular" at bounding box center [499, 633] width 80 height 37
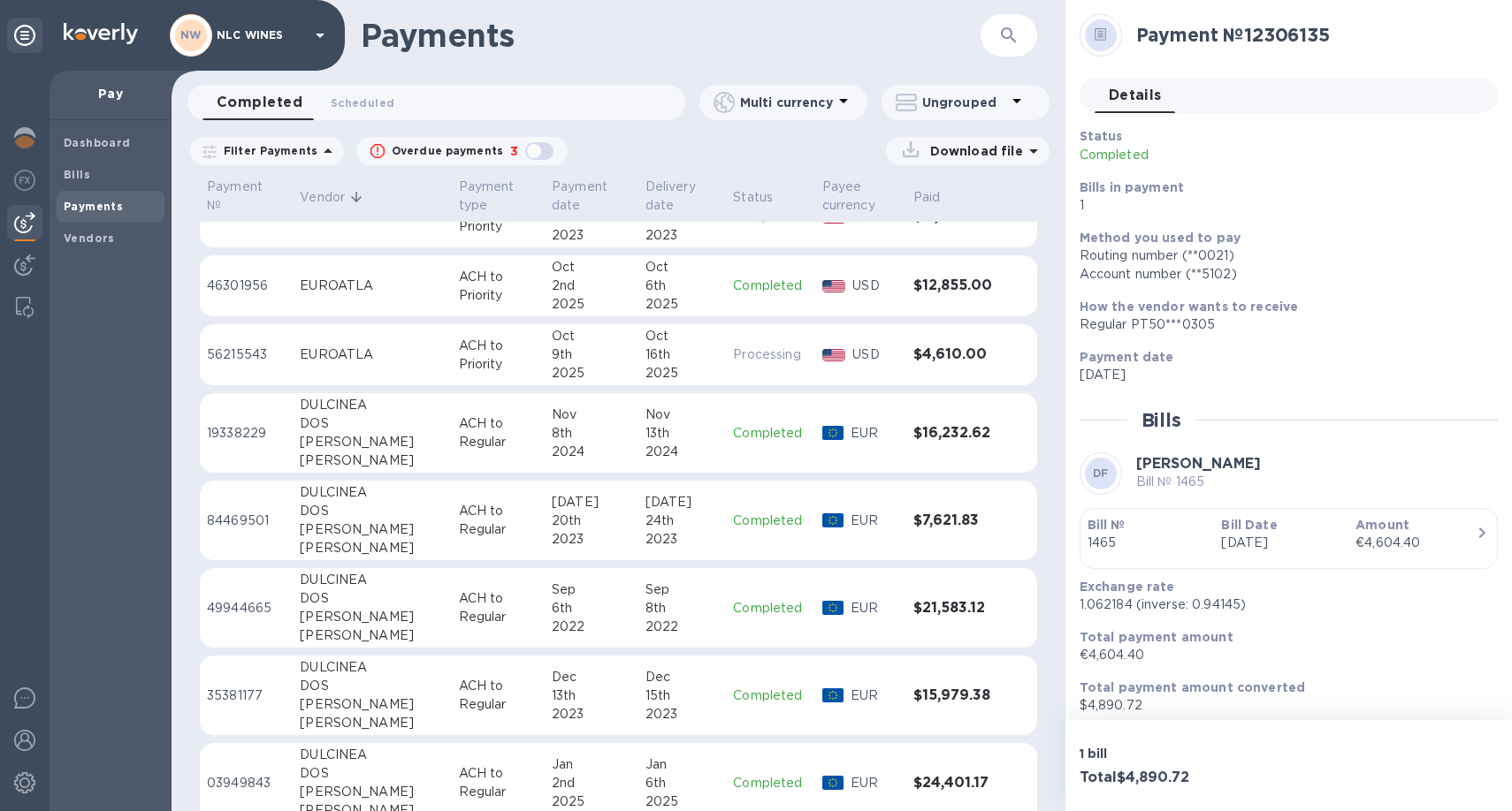
scroll to position [13614, 0]
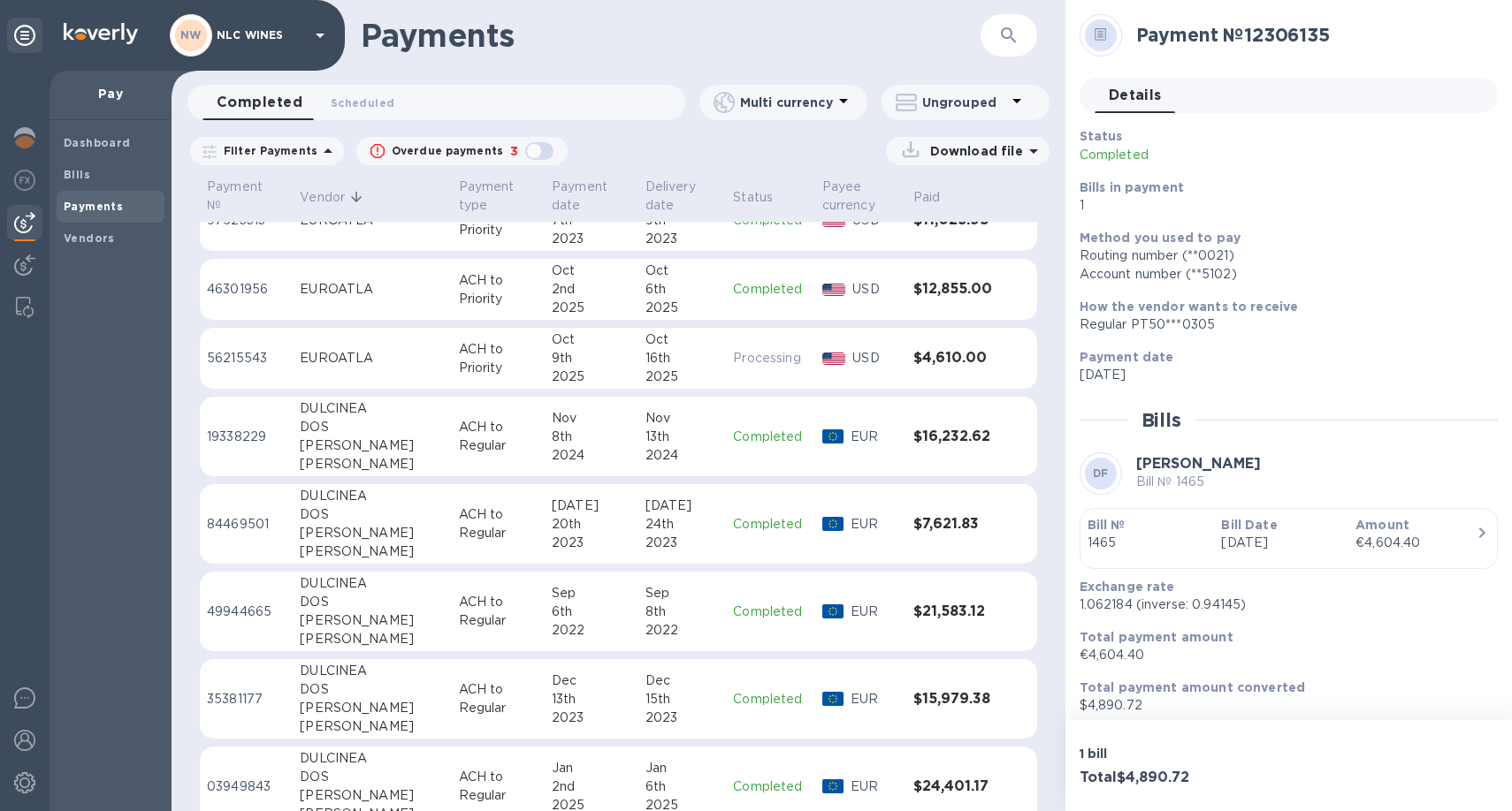
click at [645, 436] on div "13th" at bounding box center [682, 437] width 74 height 18
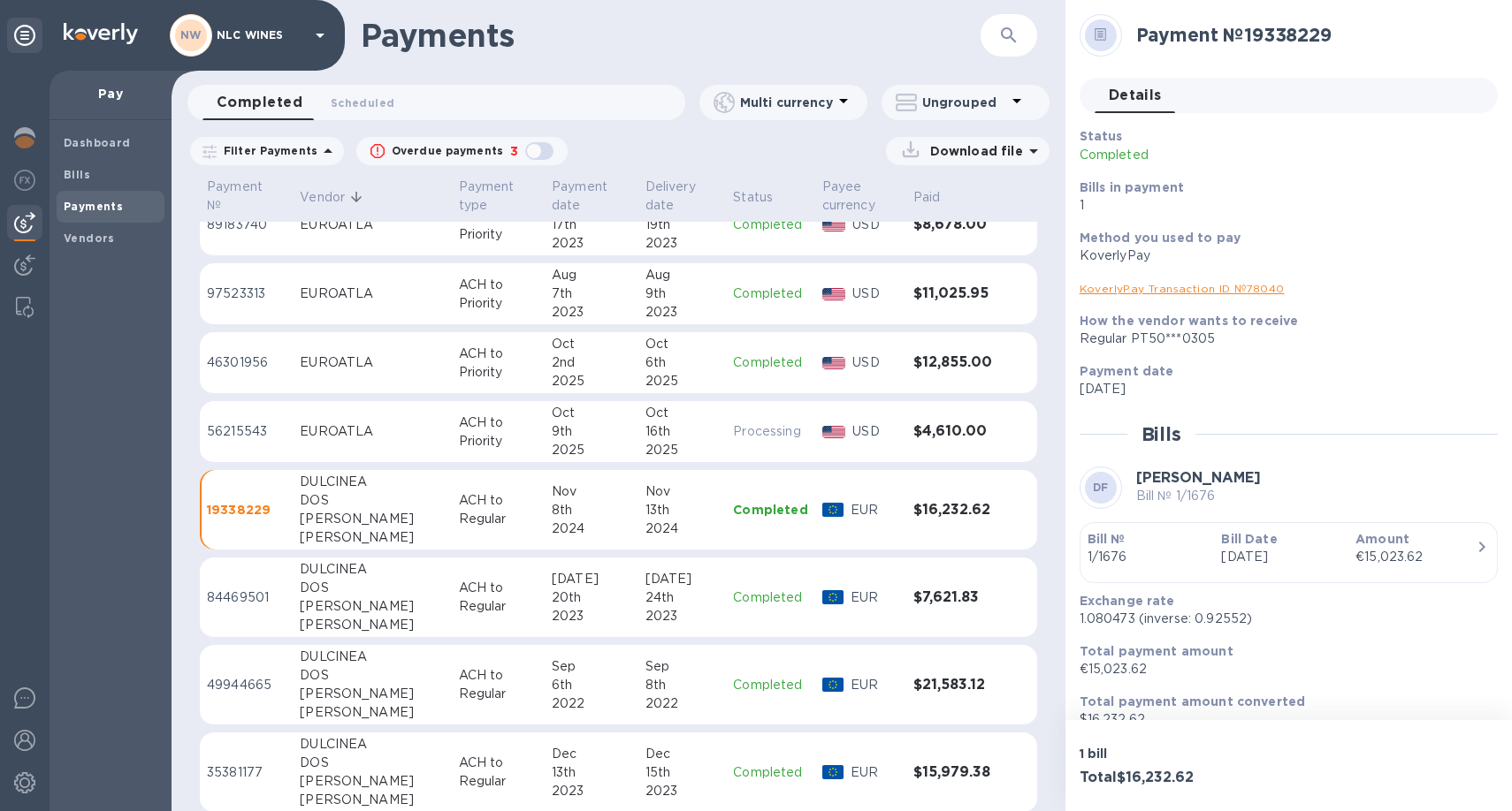
scroll to position [13537, 0]
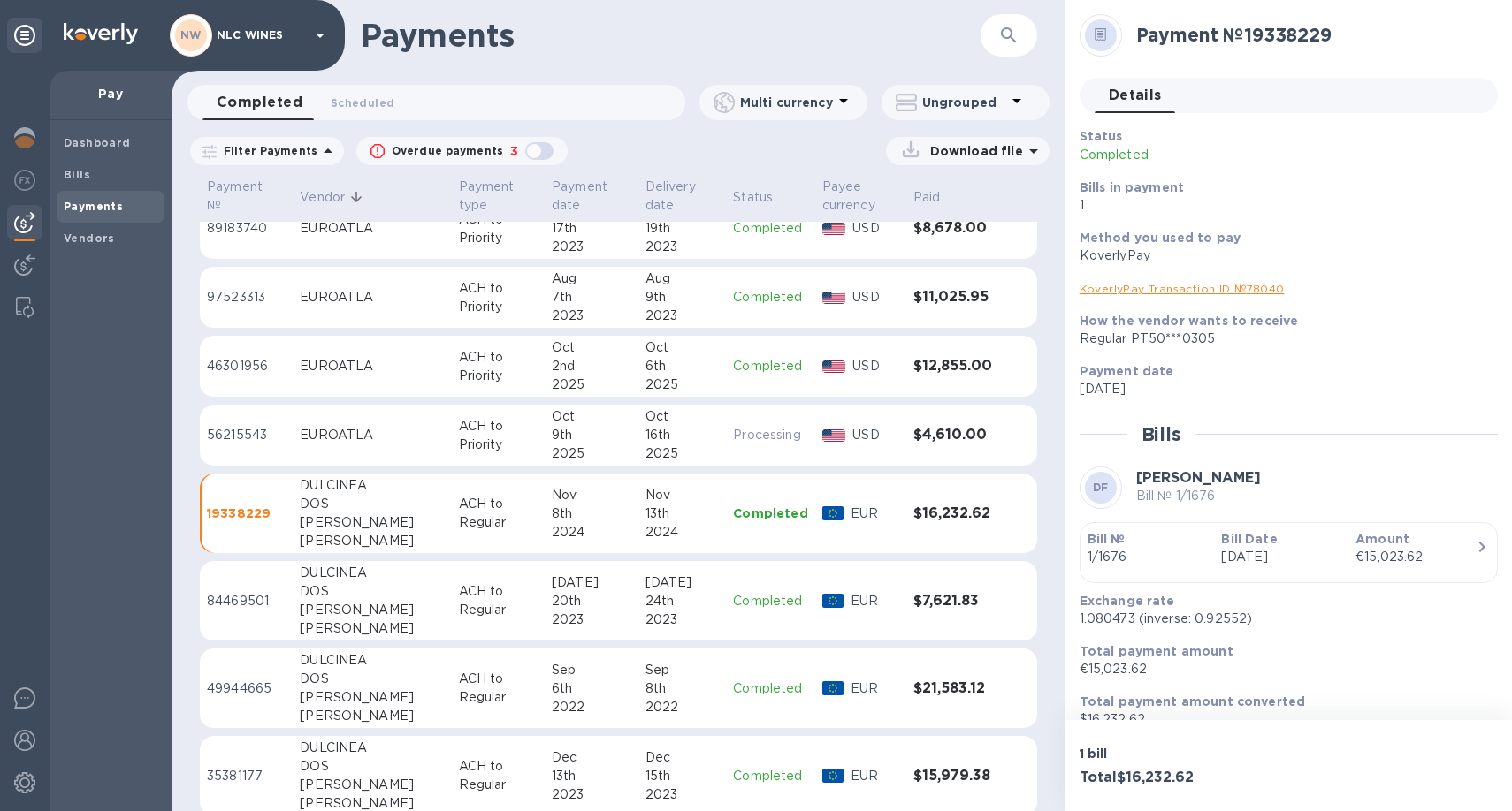
click at [645, 435] on div "16th" at bounding box center [682, 435] width 74 height 18
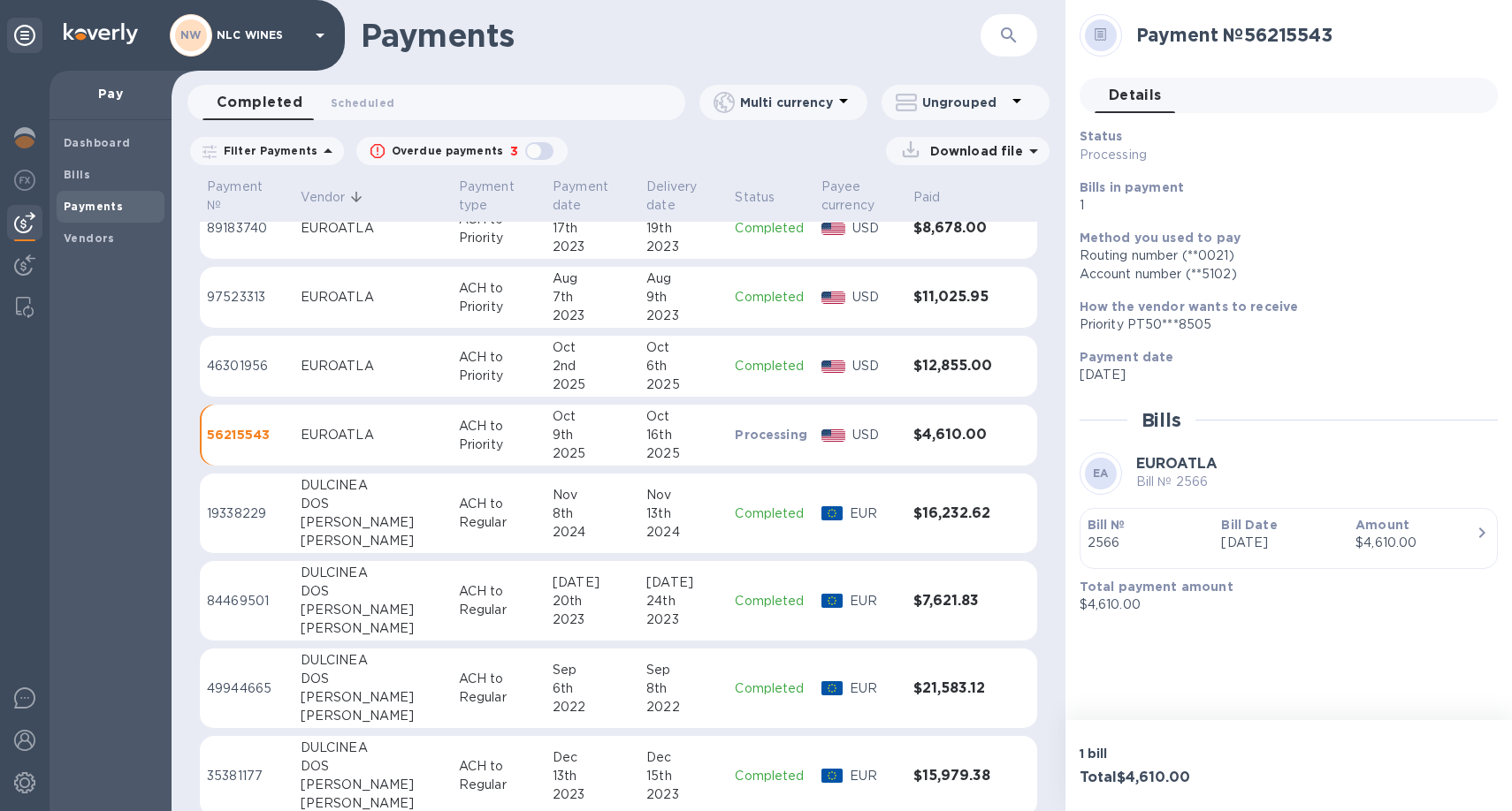
click at [639, 505] on td "[DATE]" at bounding box center [683, 513] width 89 height 81
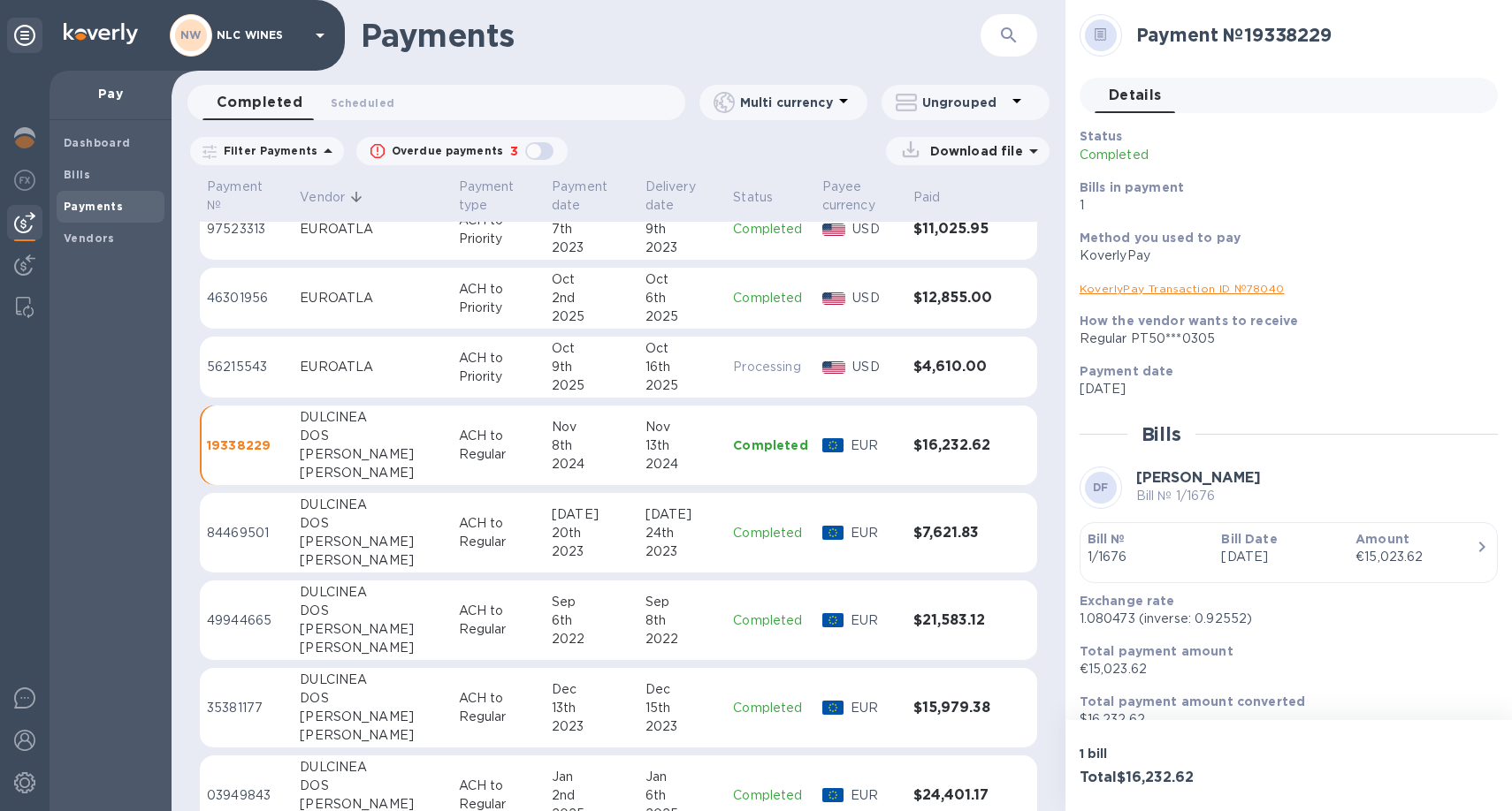
scroll to position [13615, 0]
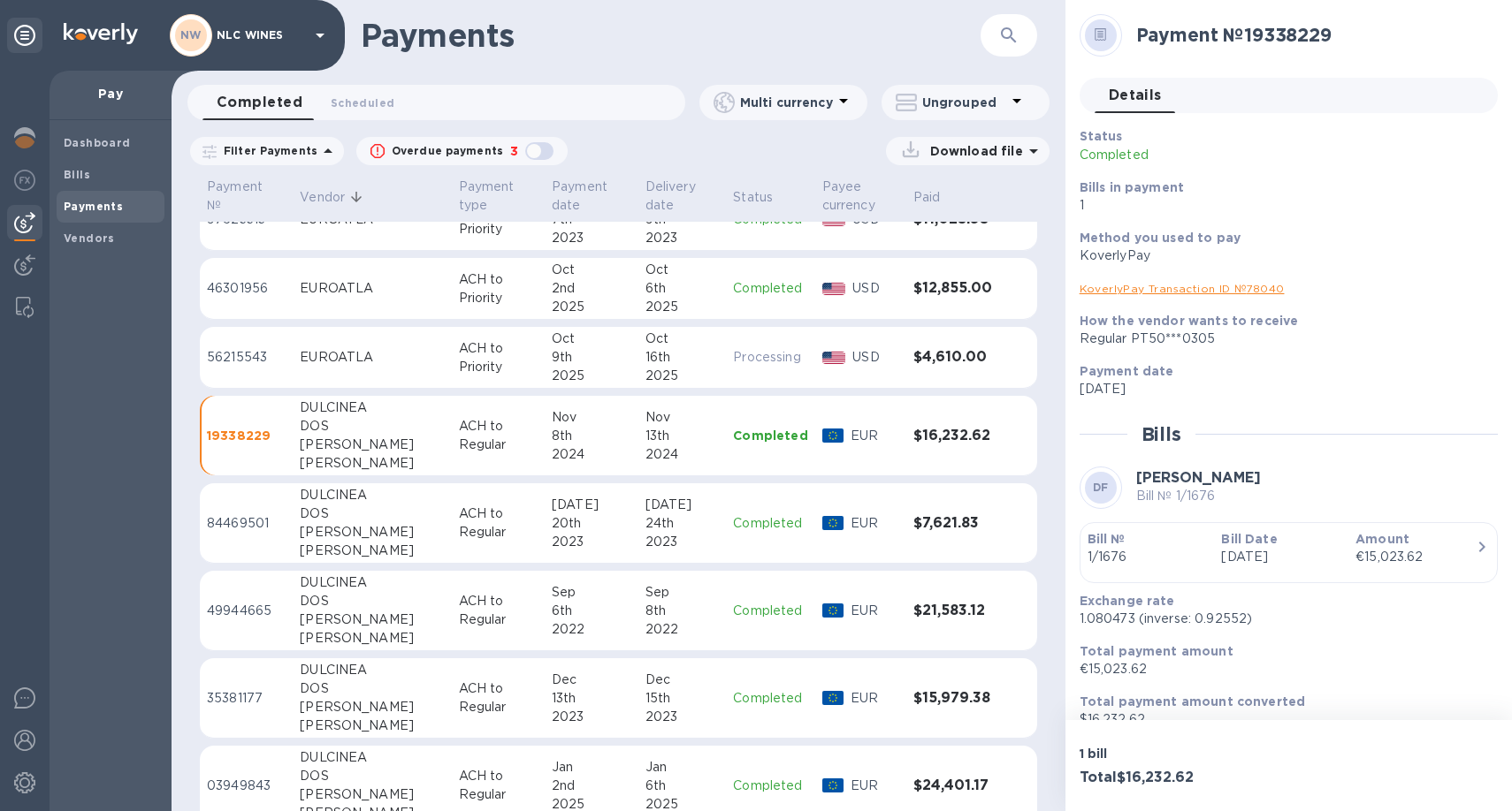
click at [638, 513] on td "[DATE]" at bounding box center [682, 523] width 89 height 81
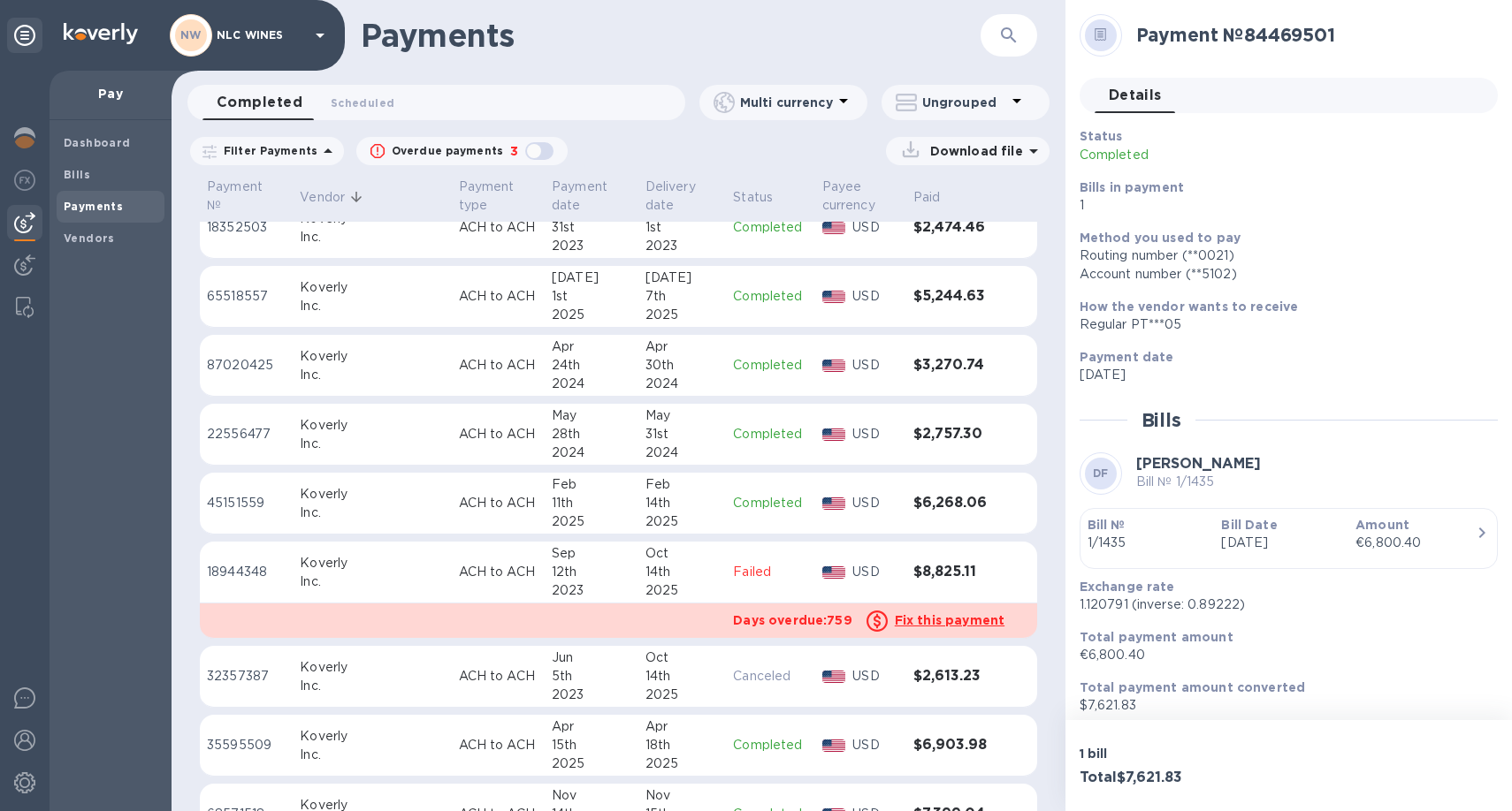
scroll to position [10751, 0]
click at [552, 206] on p "Payment date" at bounding box center [580, 196] width 56 height 37
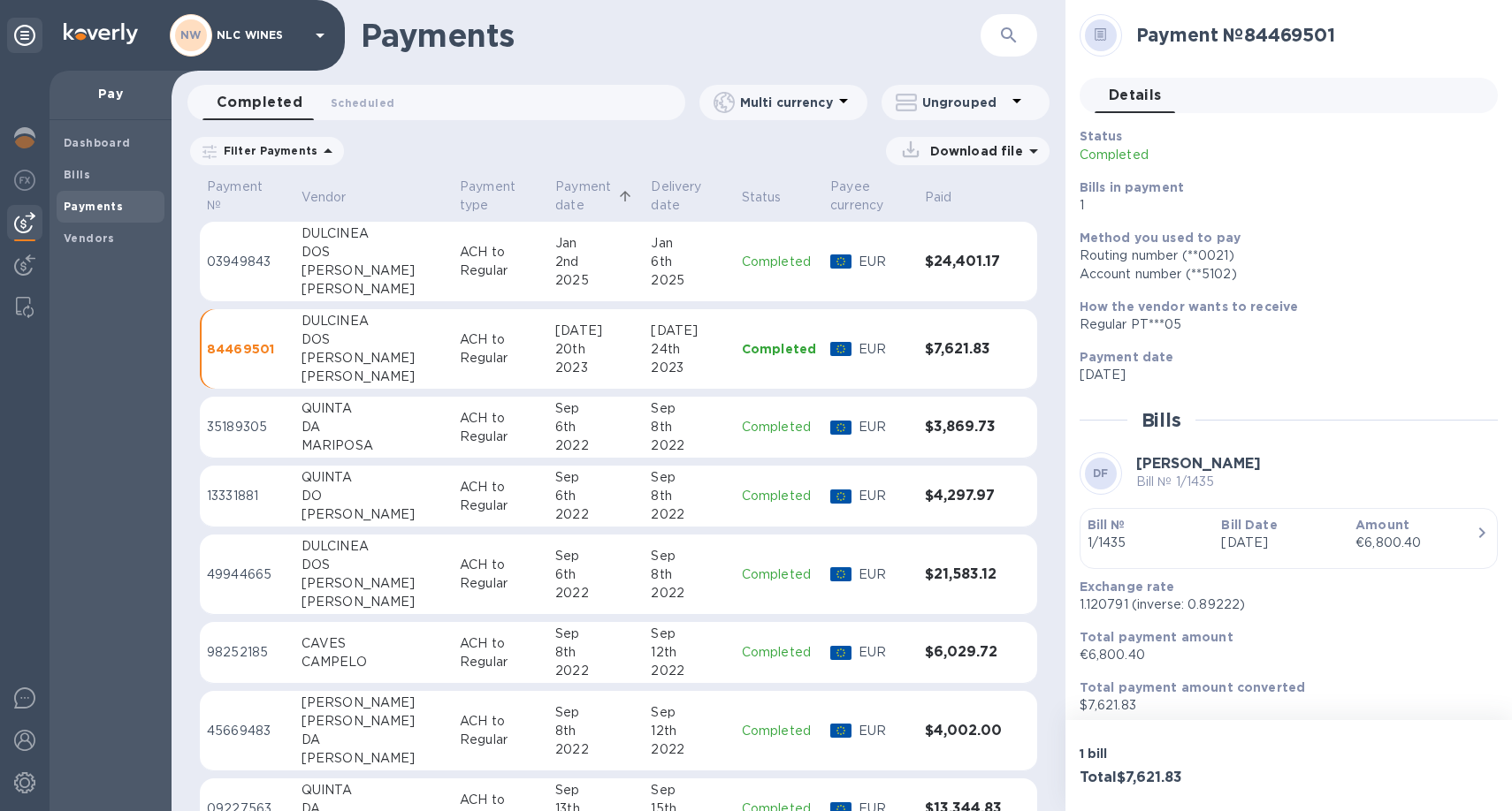
click at [459, 267] on p "ACH to Regular" at bounding box center [500, 262] width 82 height 37
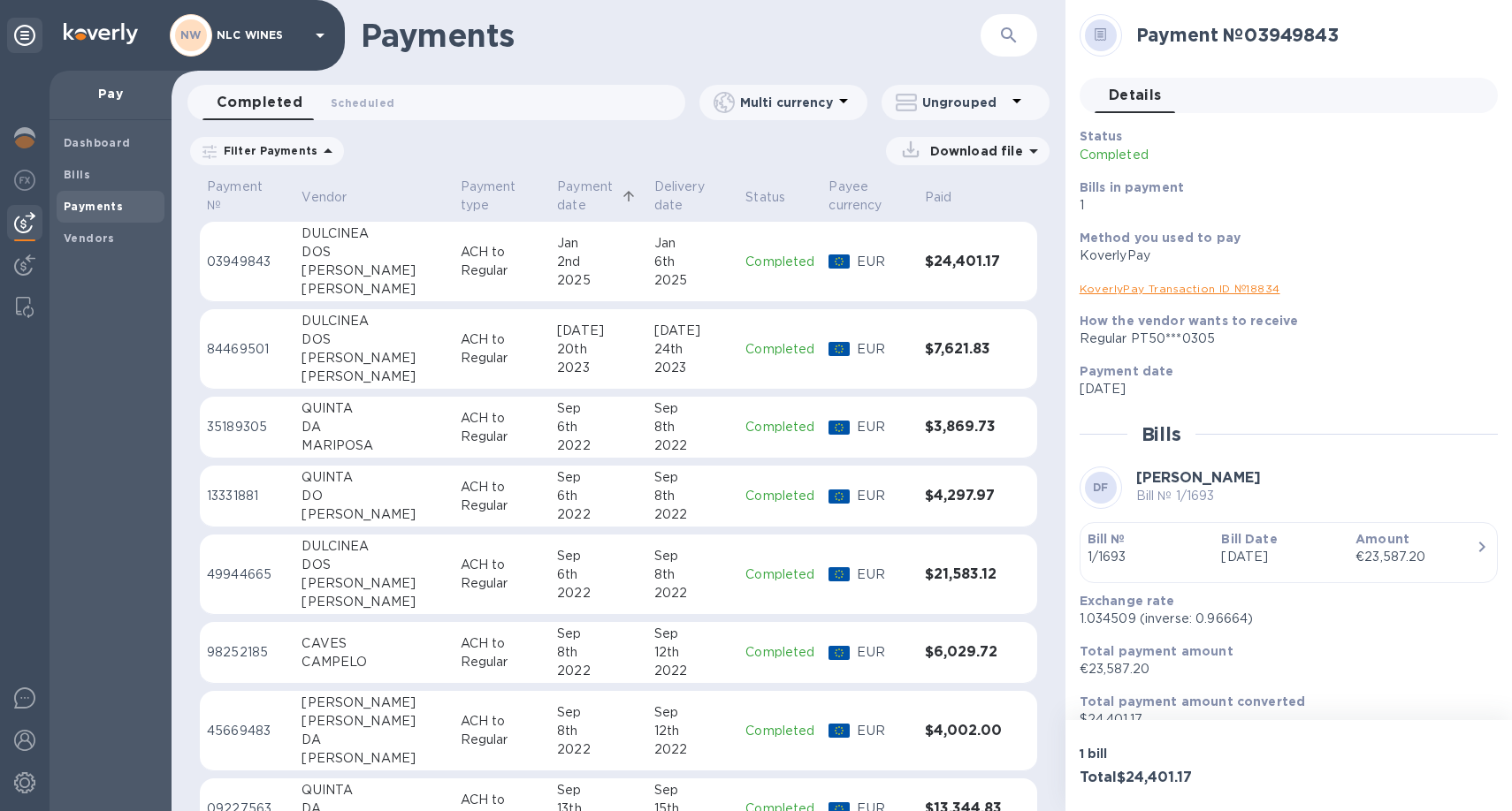
click at [557, 359] on div "2023" at bounding box center [597, 368] width 83 height 18
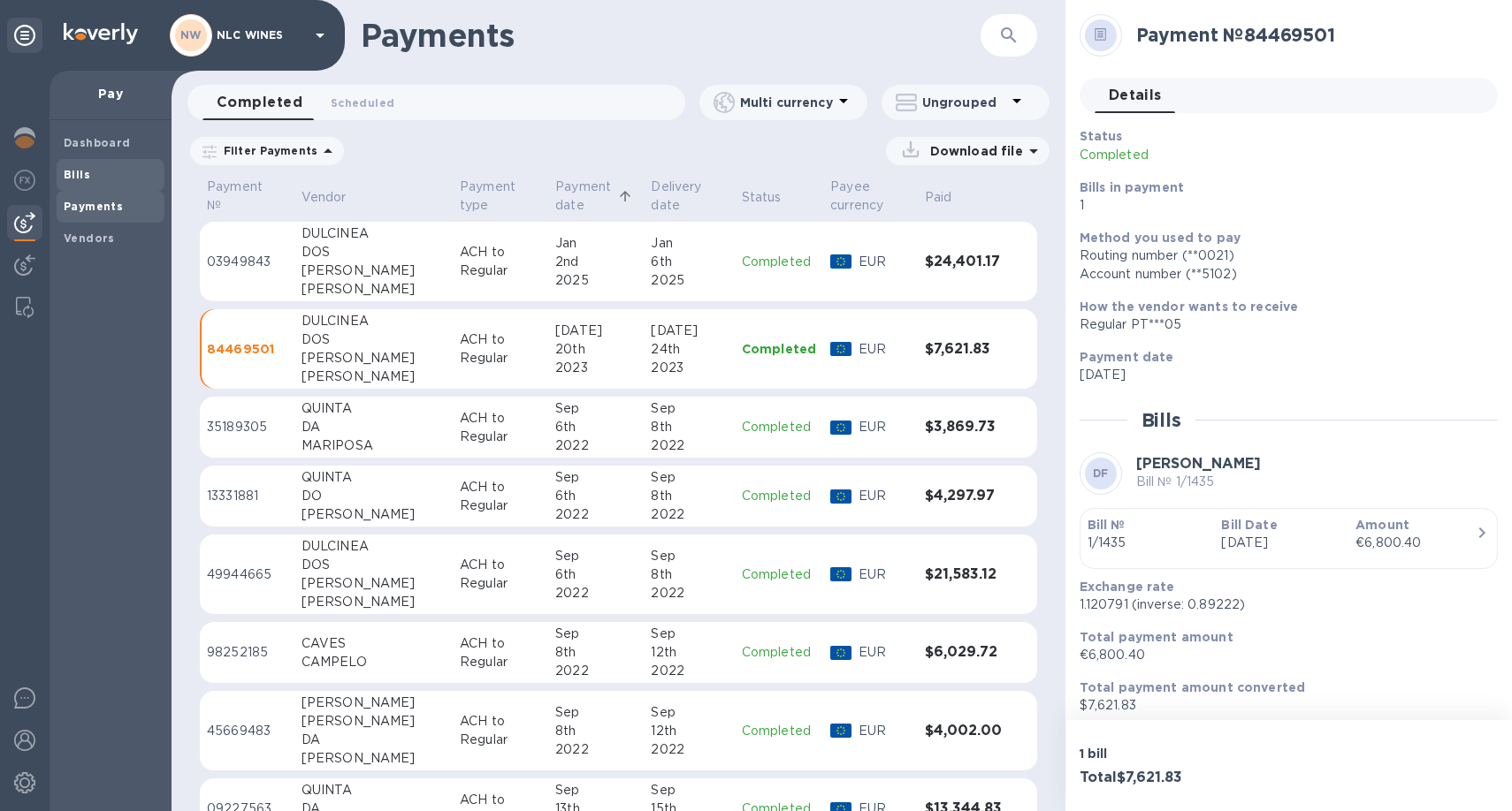
click at [83, 169] on b "Bills" at bounding box center [76, 175] width 26 height 14
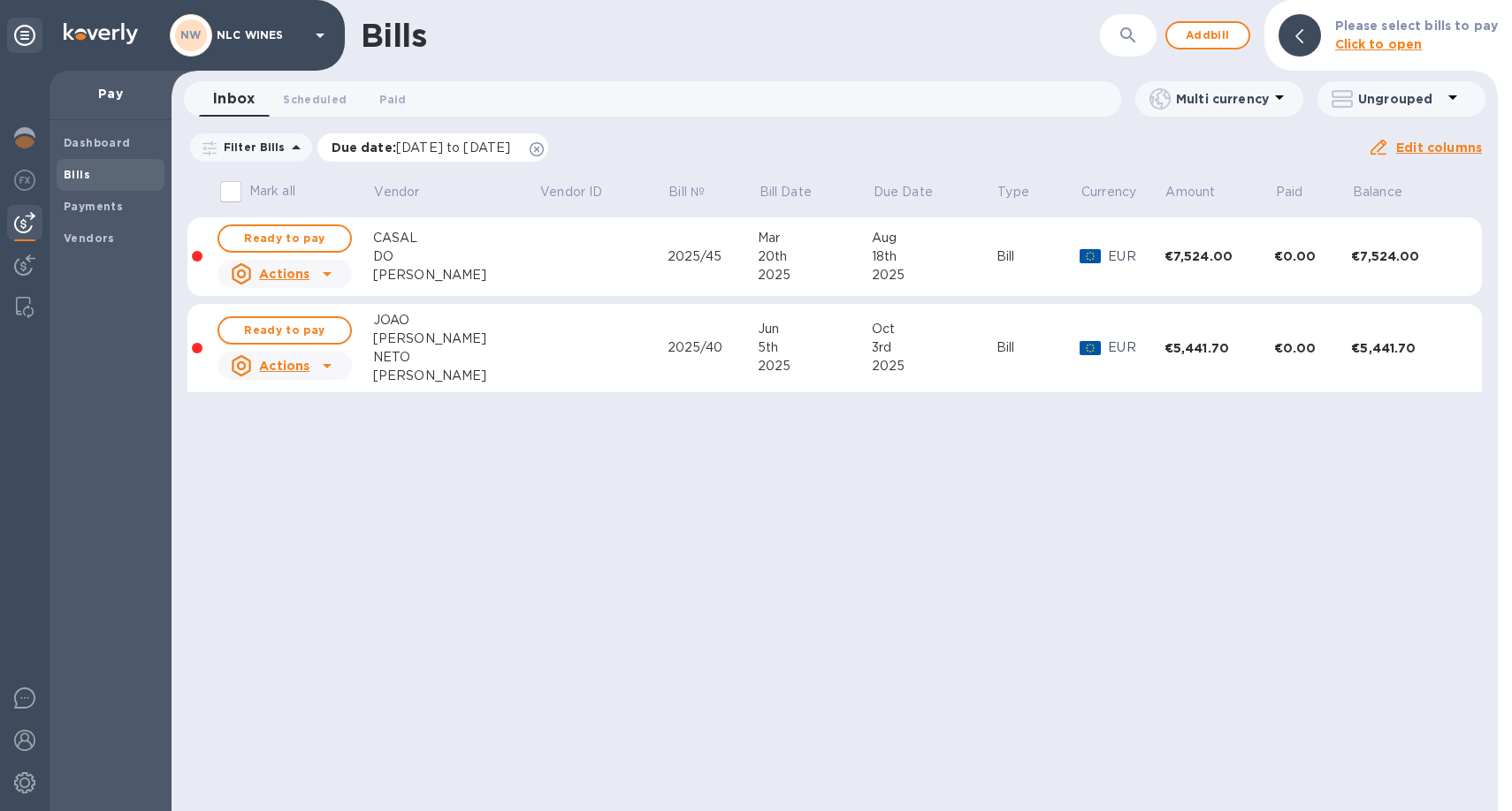
click at [544, 148] on icon at bounding box center [536, 149] width 15 height 15
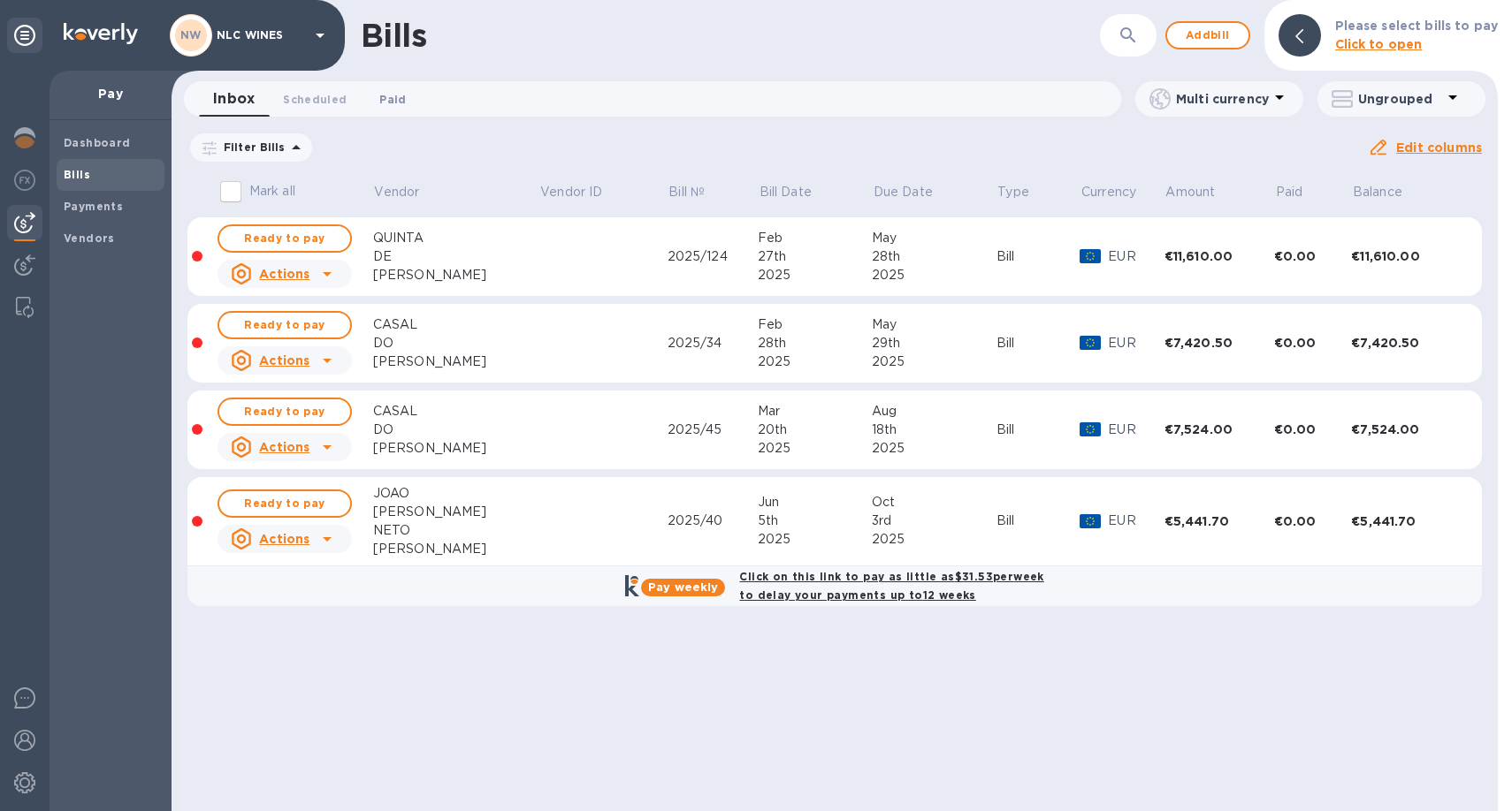
click at [387, 95] on span "Paid 0" at bounding box center [392, 99] width 26 height 18
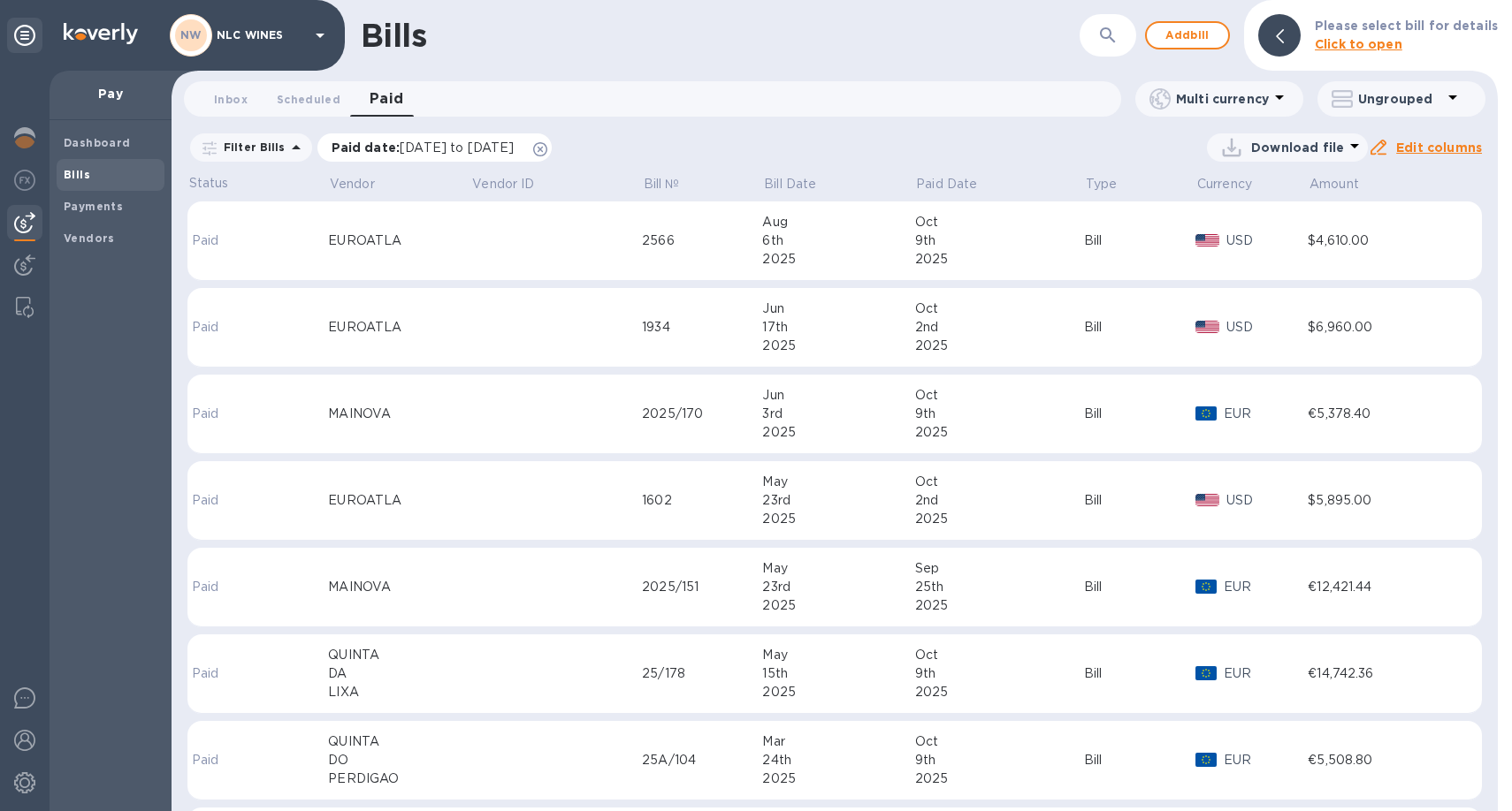
click at [547, 152] on icon at bounding box center [540, 149] width 15 height 15
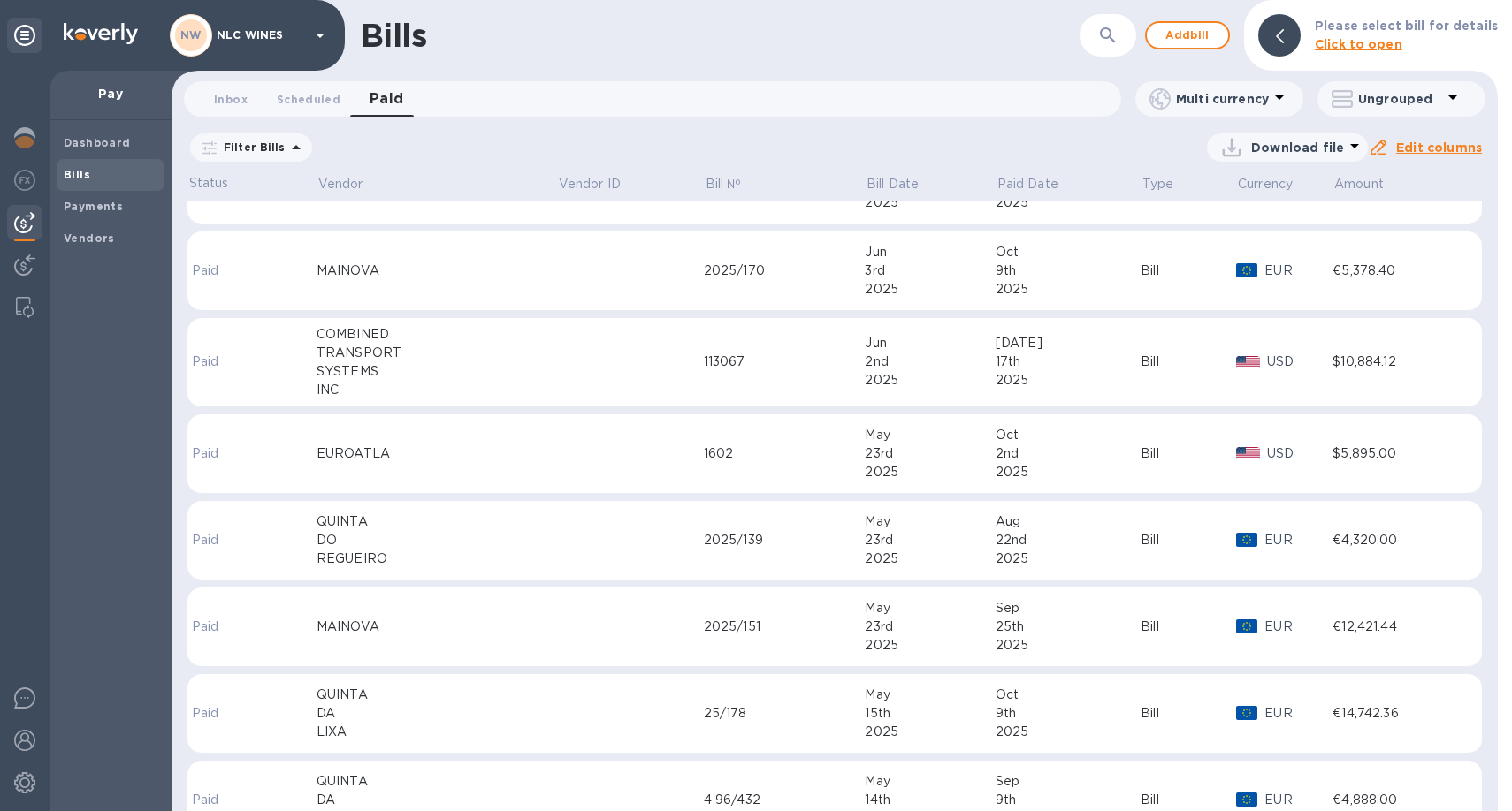
scroll to position [439, 0]
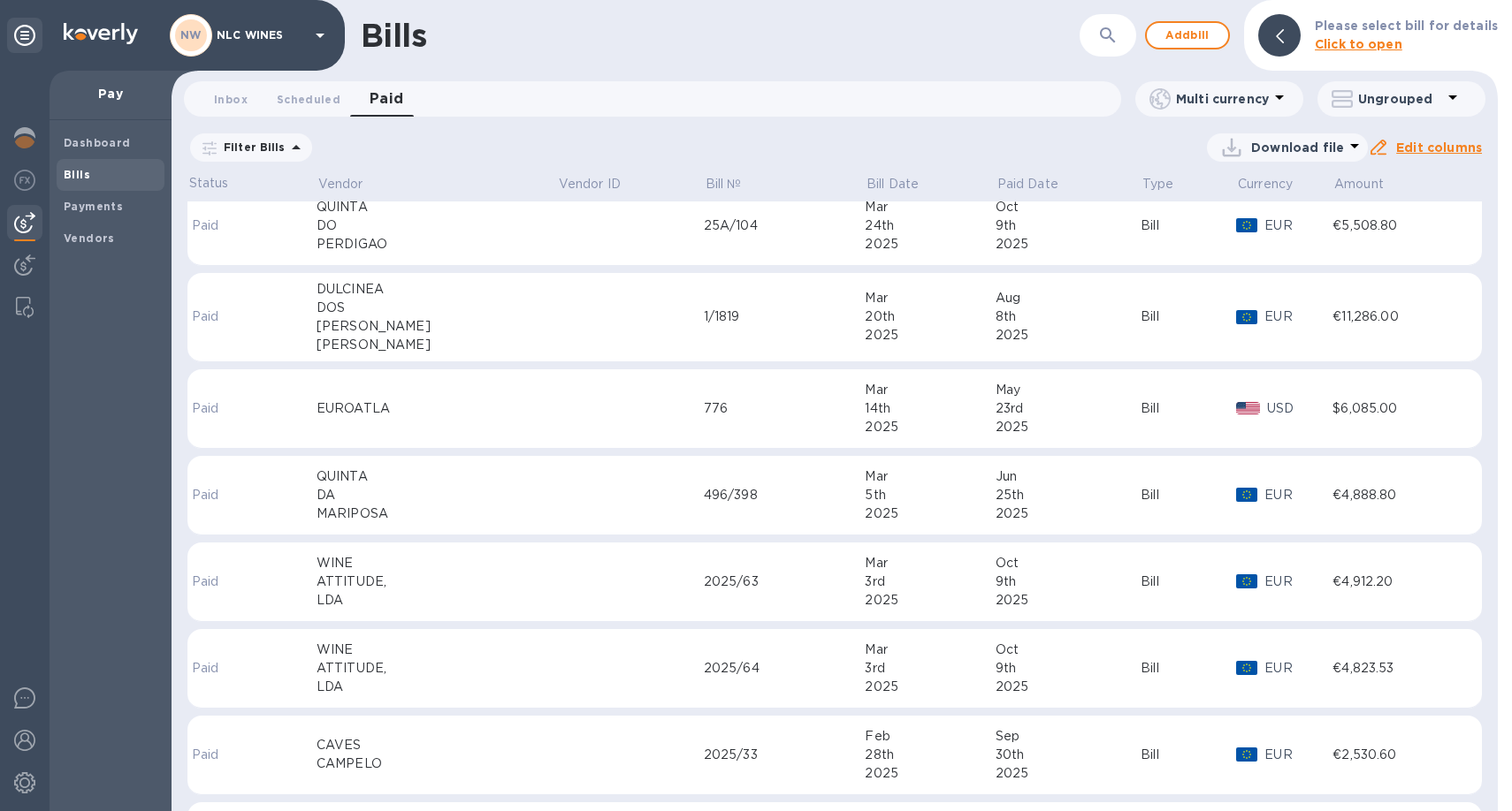
click at [557, 326] on td at bounding box center [630, 318] width 147 height 89
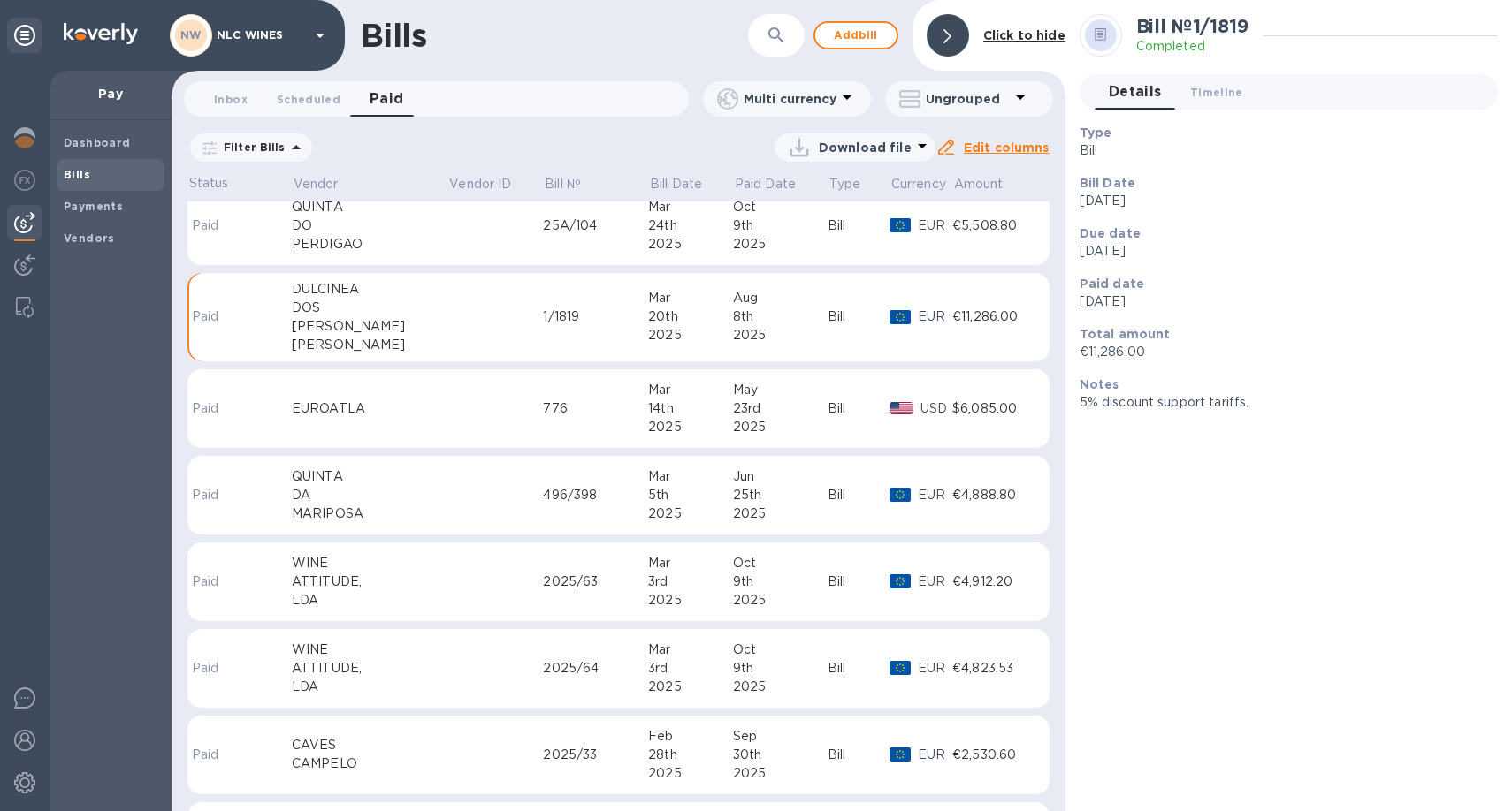
scroll to position [1429, 0]
click at [339, 186] on p "Vendor" at bounding box center [316, 184] width 45 height 18
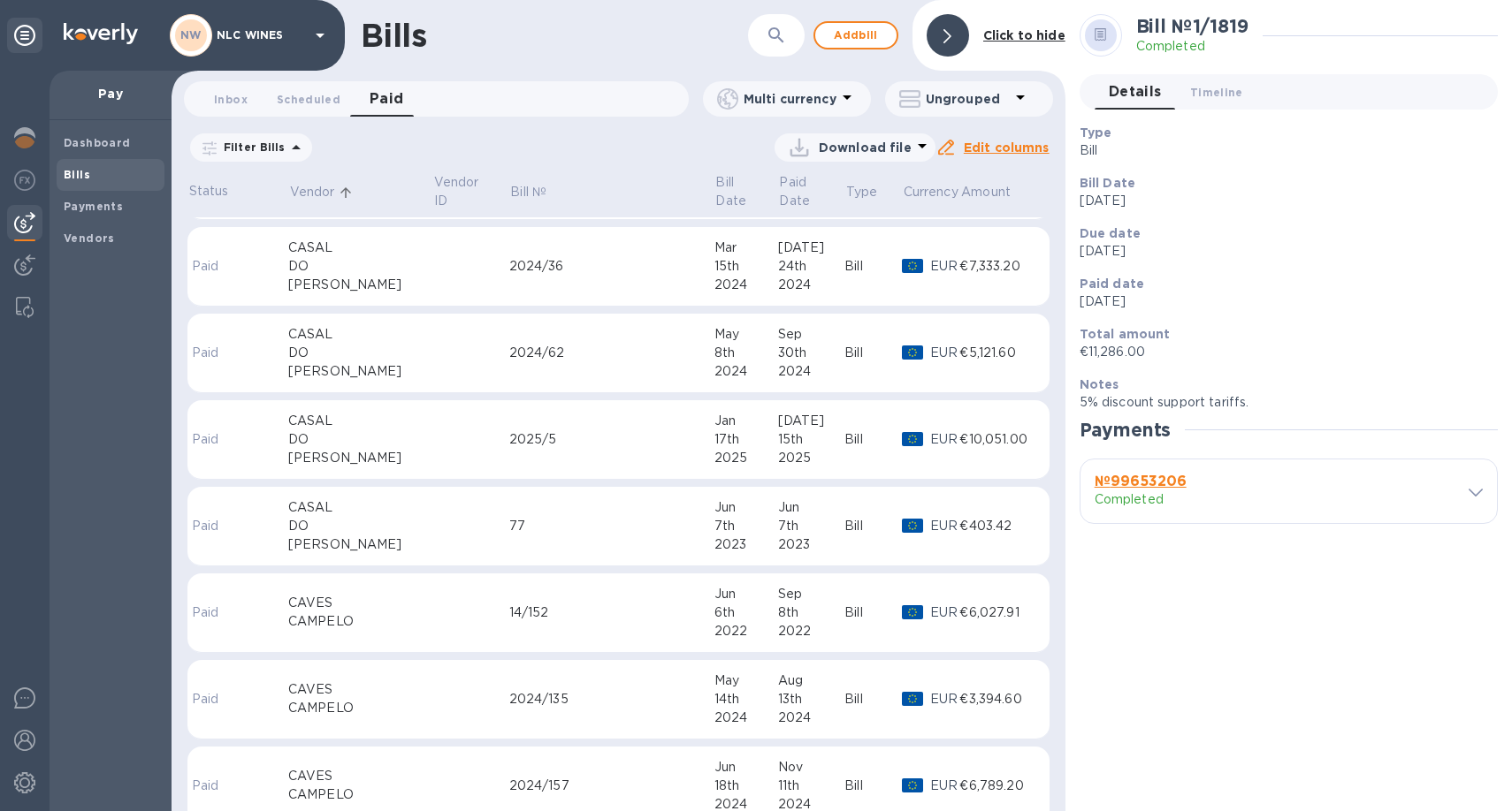
scroll to position [1388, 0]
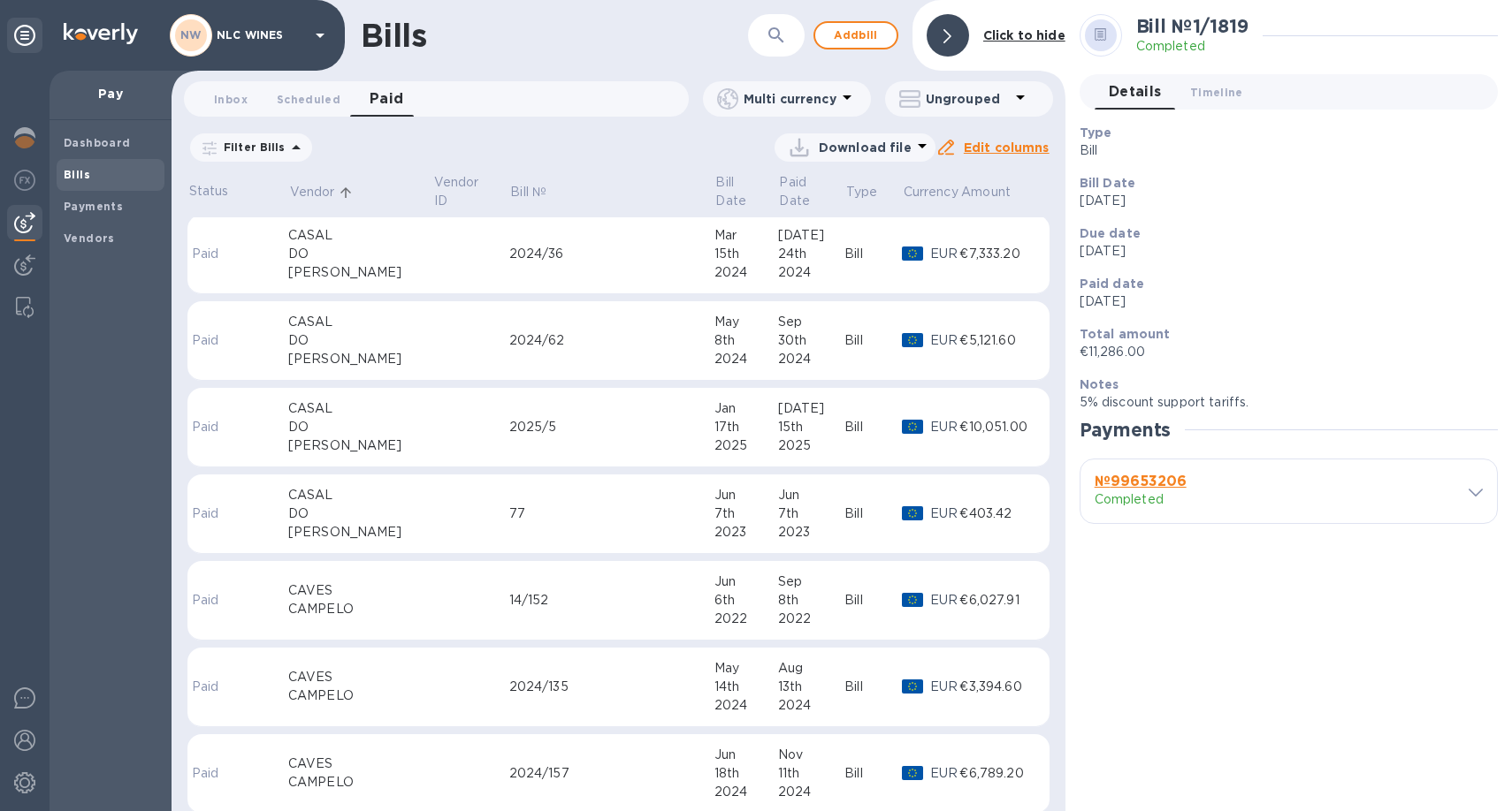
click at [718, 430] on div "17th" at bounding box center [745, 427] width 63 height 18
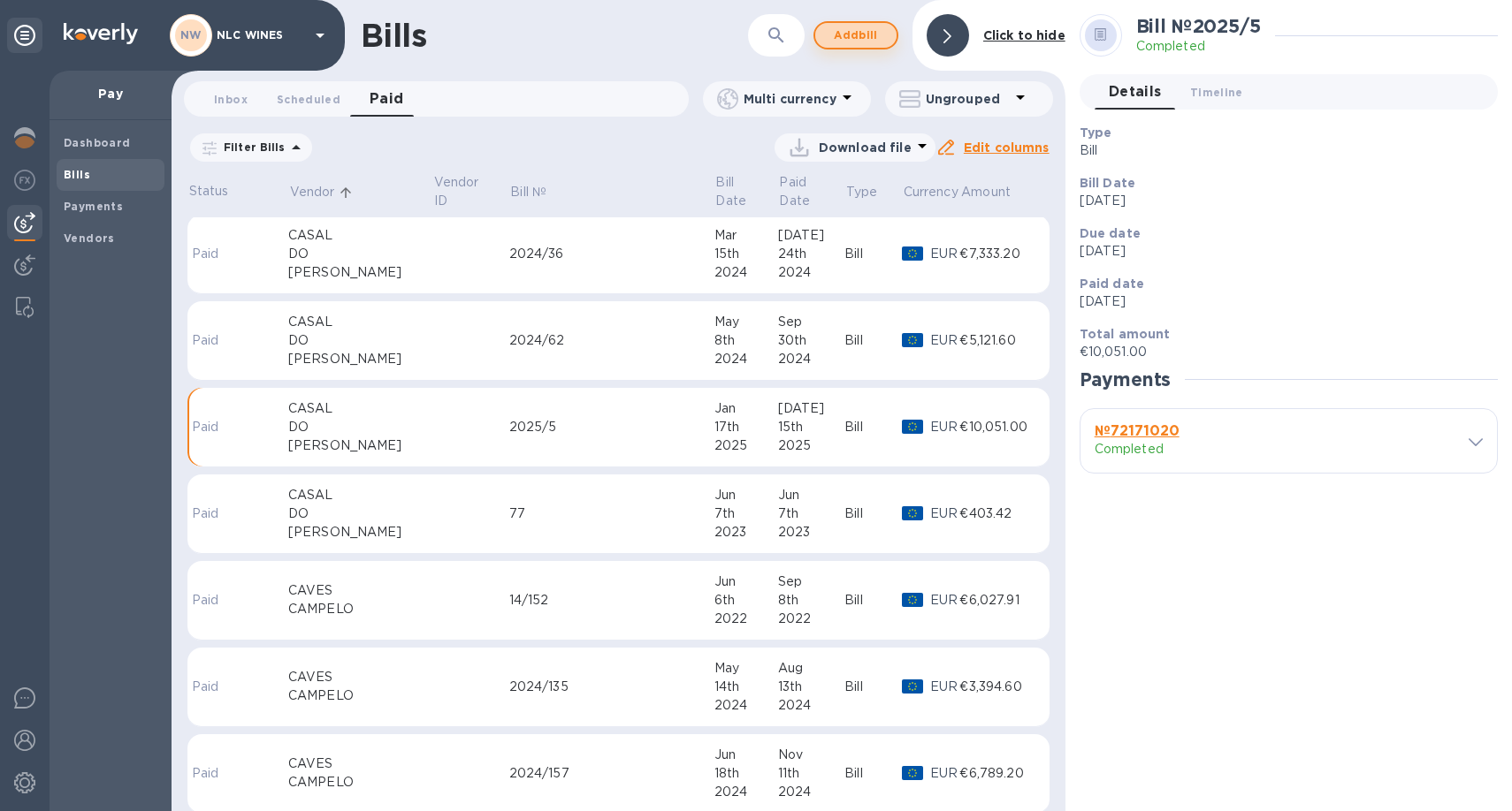
click at [869, 35] on span "Add bill" at bounding box center [855, 35] width 54 height 21
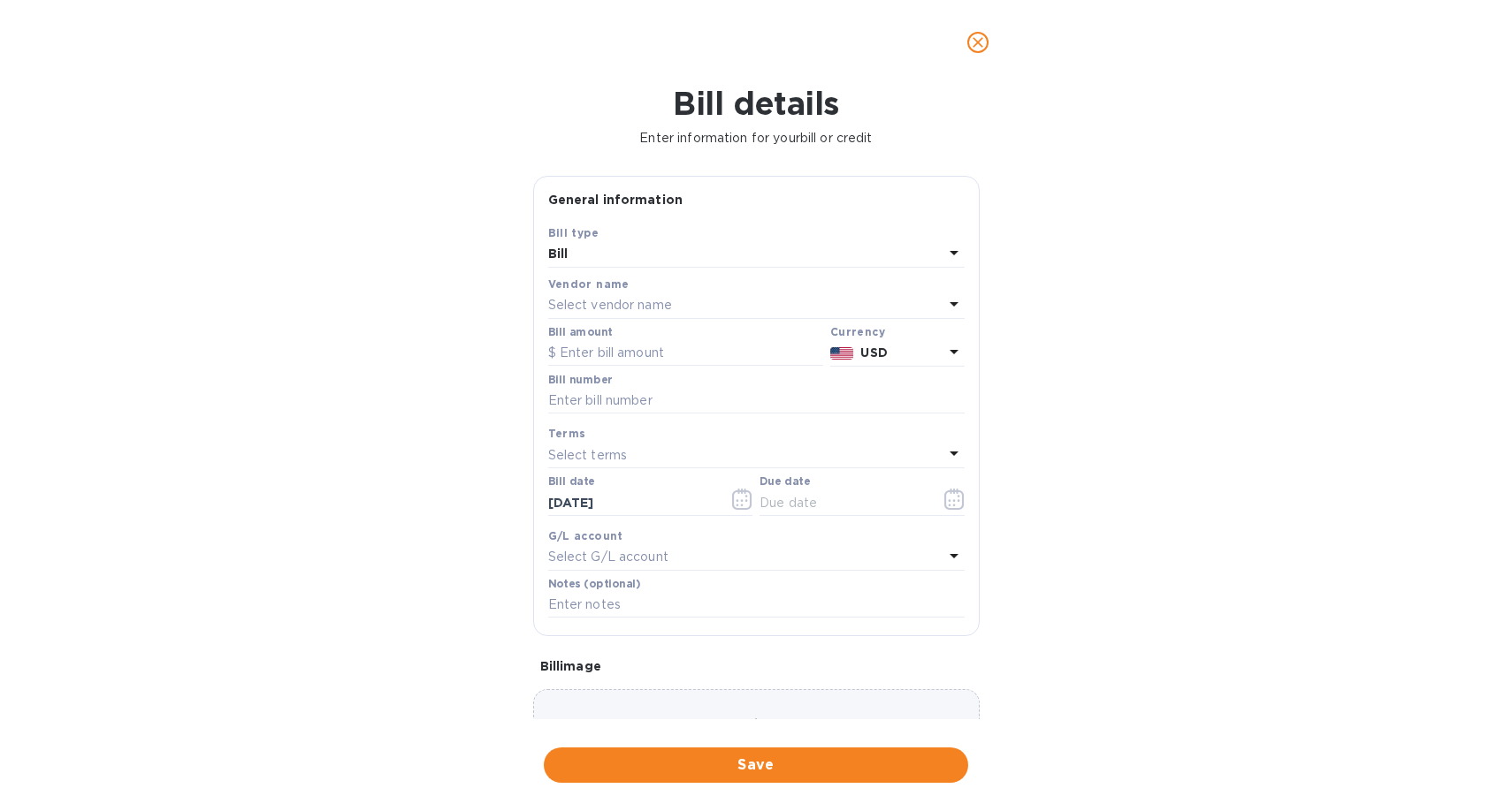
click at [604, 300] on p "Select vendor name" at bounding box center [609, 304] width 124 height 18
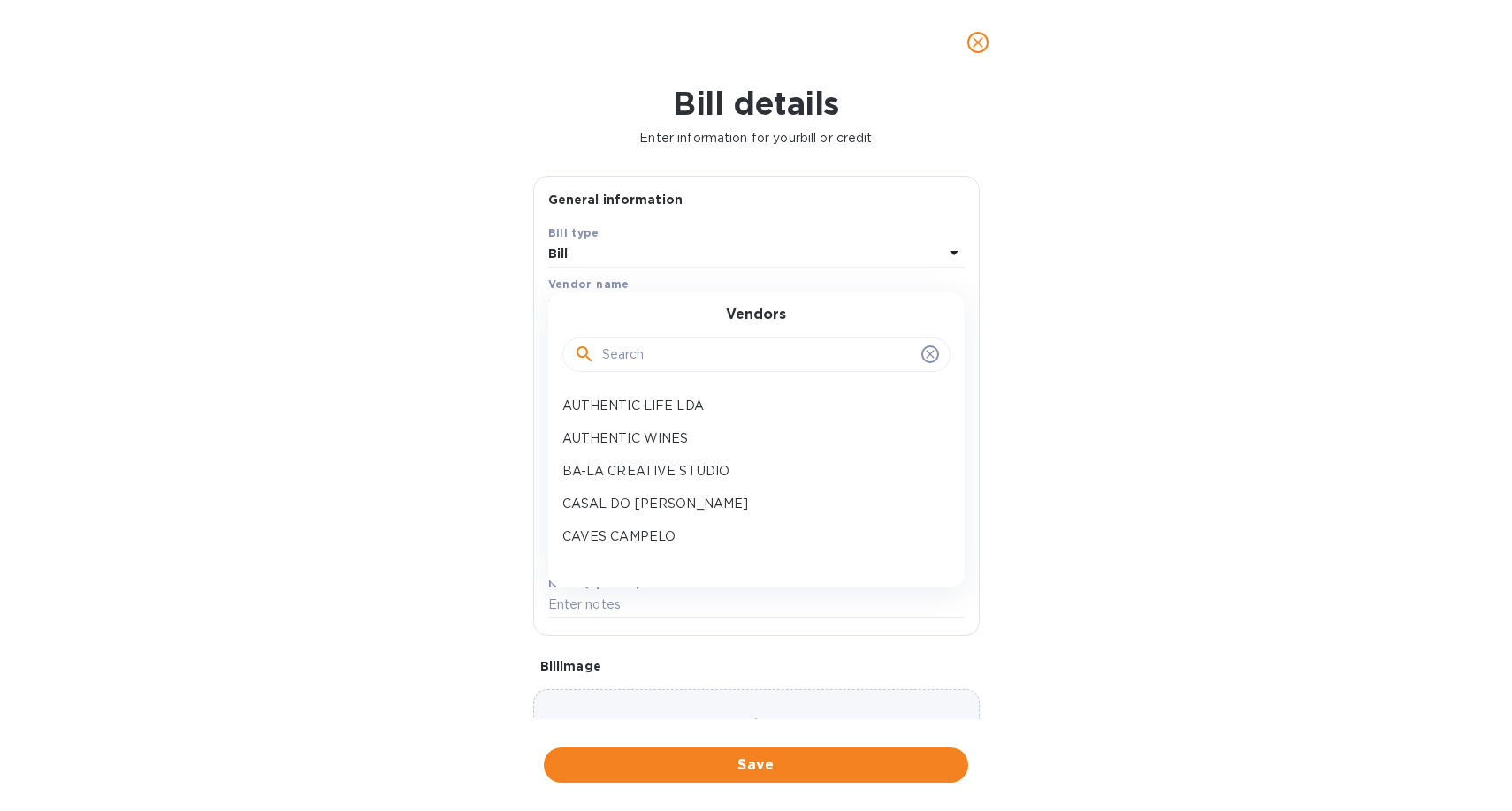
click at [627, 369] on div at bounding box center [756, 355] width 388 height 35
click at [639, 360] on input "text" at bounding box center [758, 355] width 312 height 26
type input "casa"
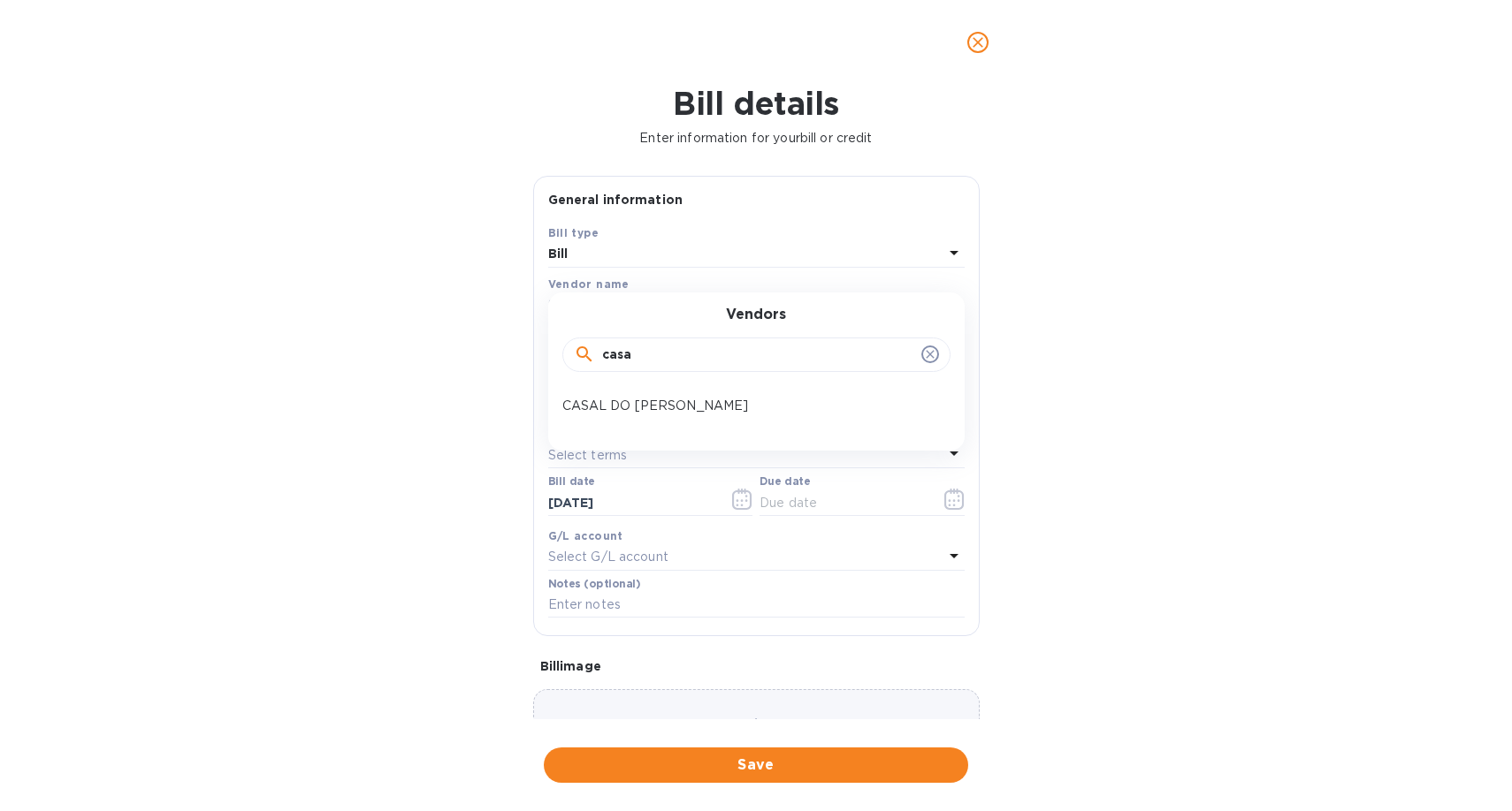
click at [979, 38] on icon "close" at bounding box center [978, 43] width 18 height 18
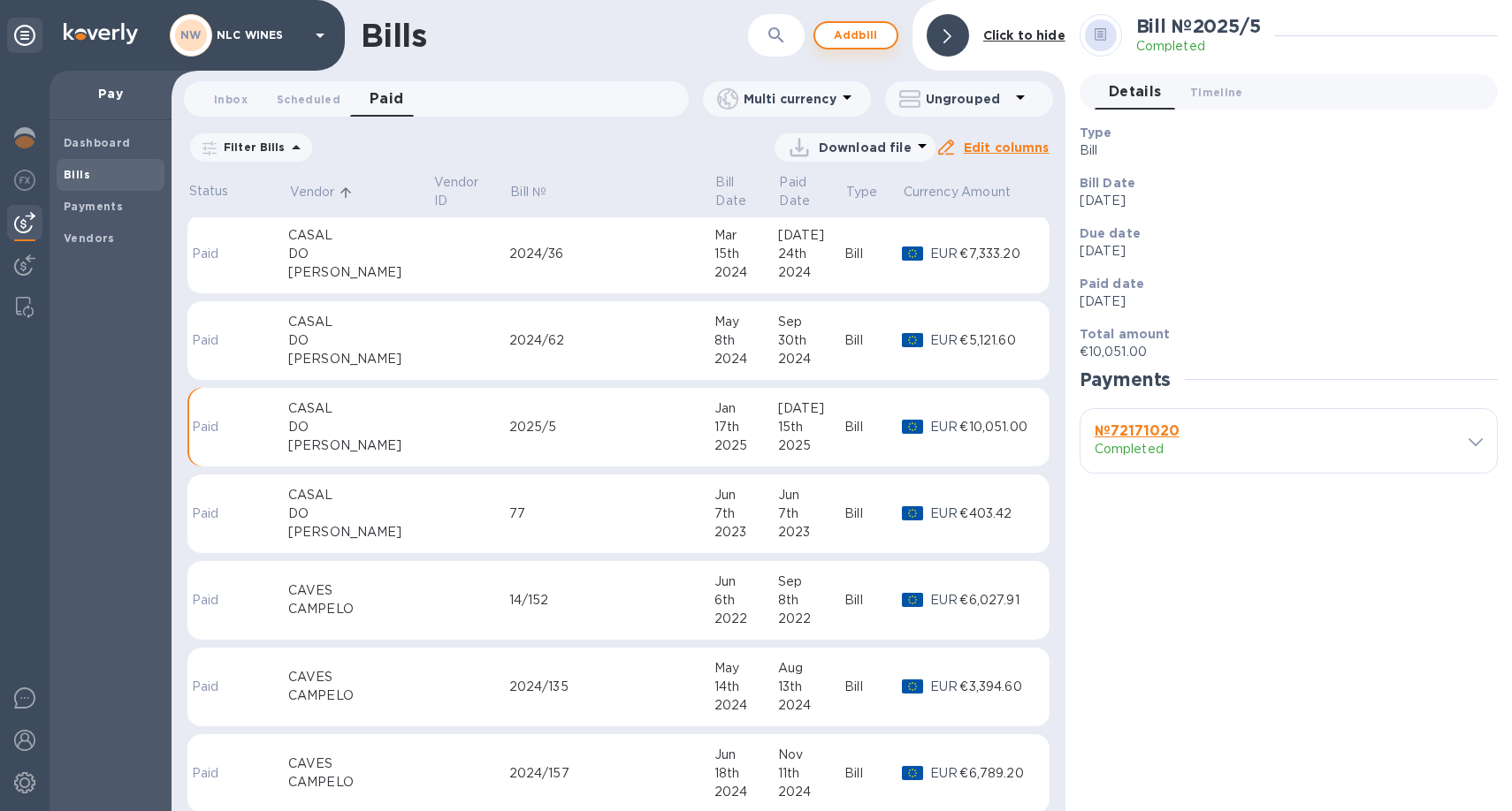
click at [874, 30] on span "Add bill" at bounding box center [855, 35] width 54 height 21
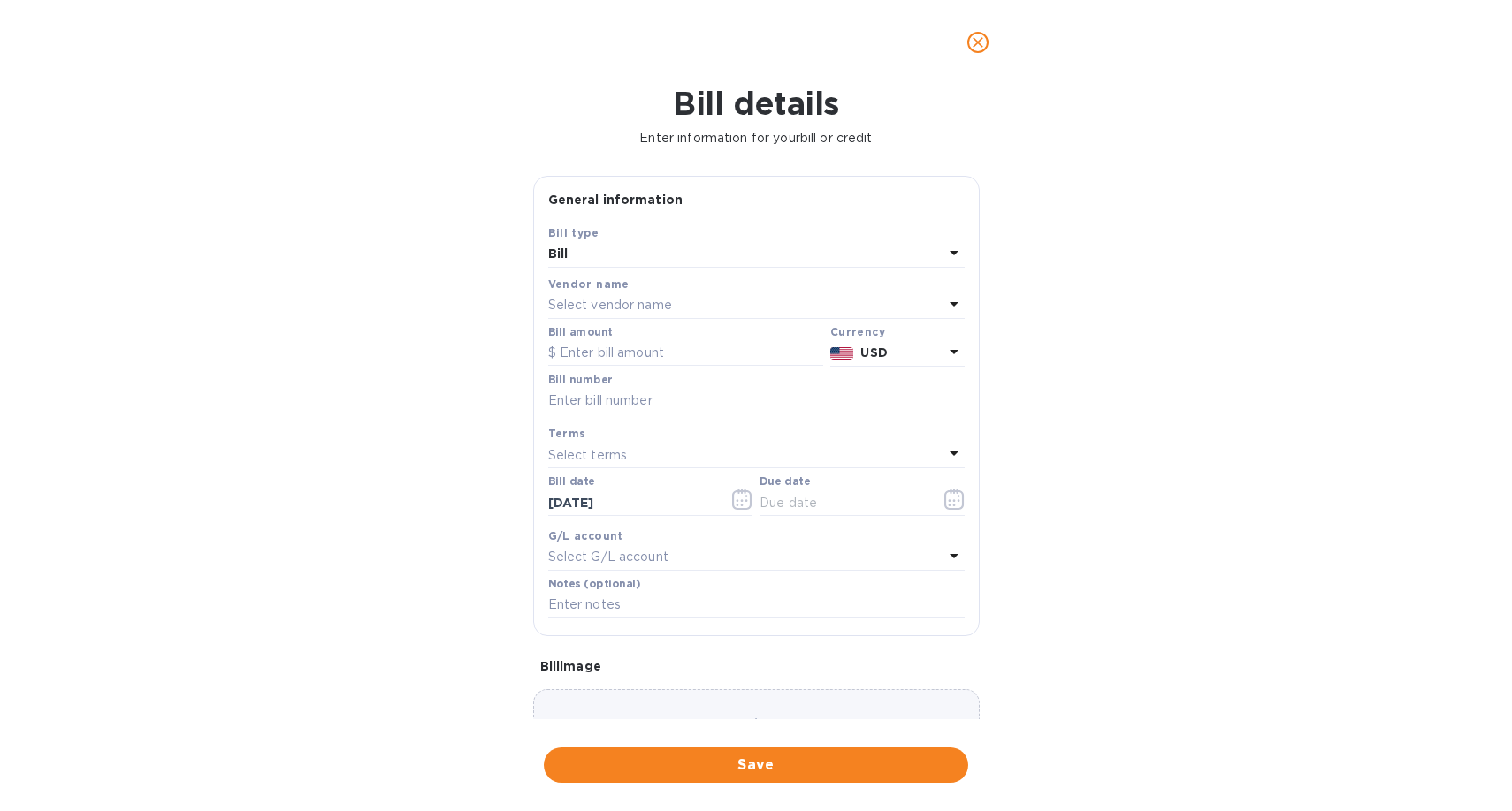
click at [639, 301] on p "Select vendor name" at bounding box center [609, 304] width 124 height 18
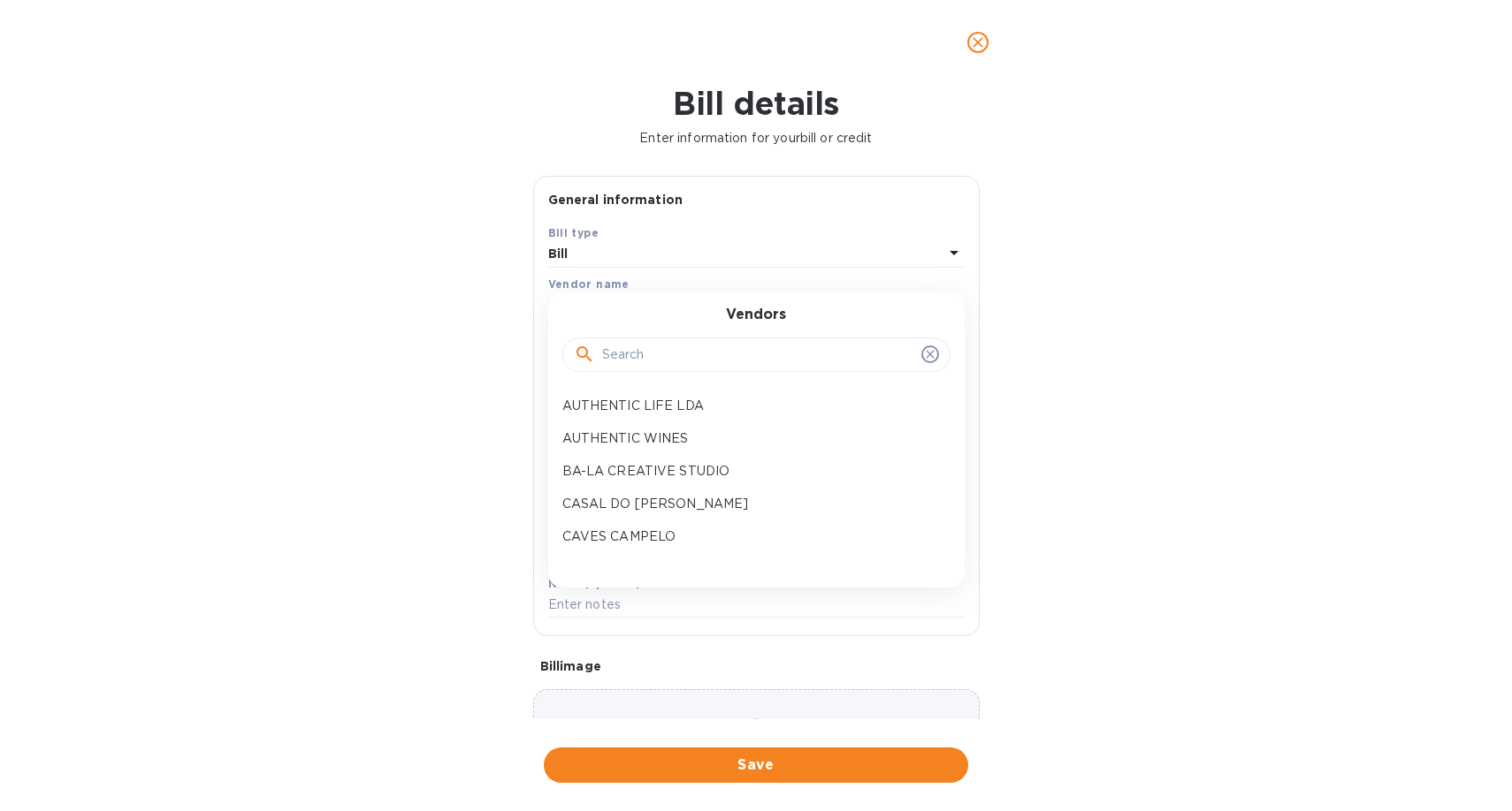
click at [687, 350] on input "text" at bounding box center [758, 355] width 312 height 26
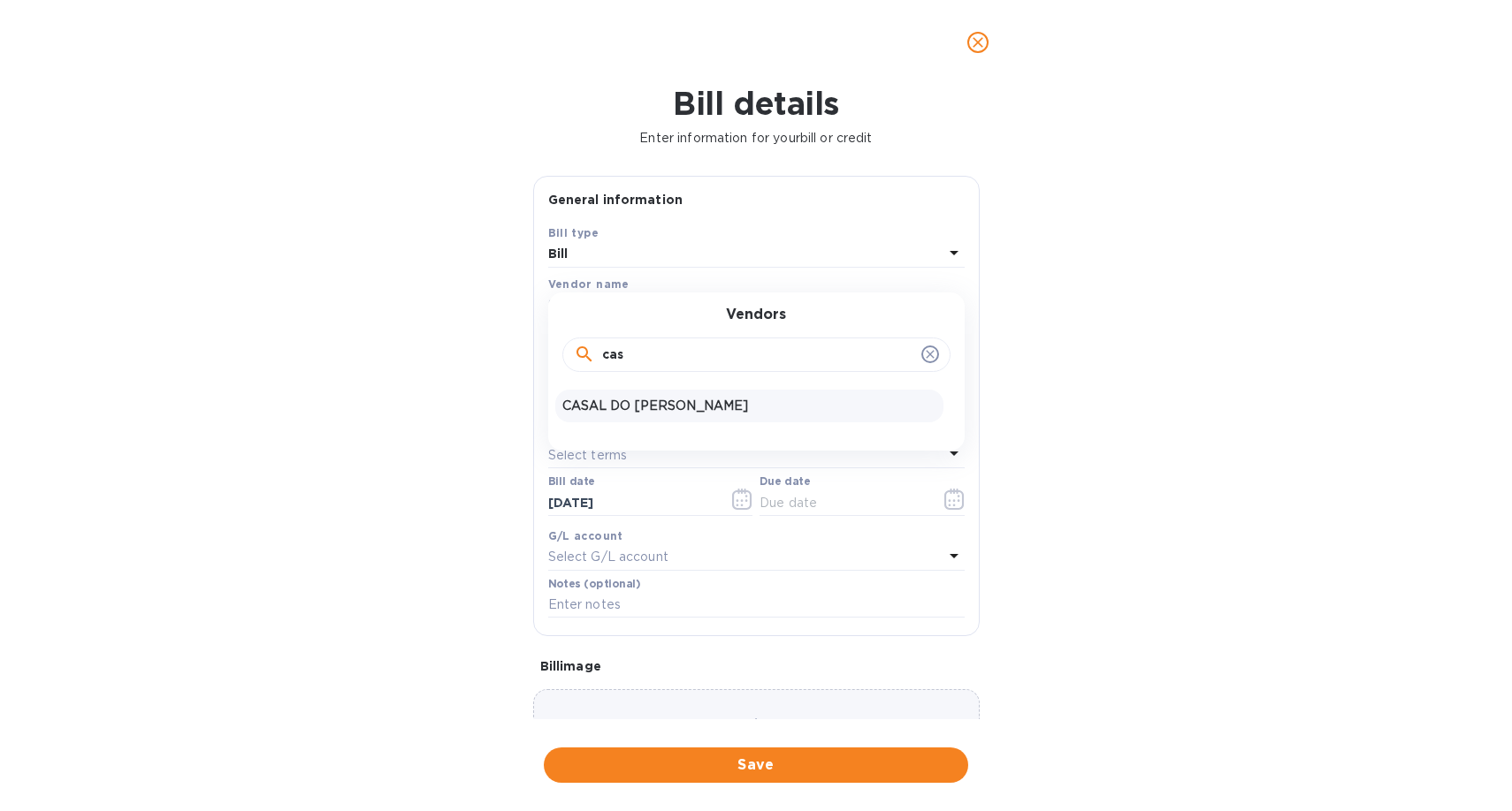
type input "cas"
click at [673, 420] on div "CASAL DO [PERSON_NAME]" at bounding box center [749, 406] width 388 height 33
type input "[DATE]"
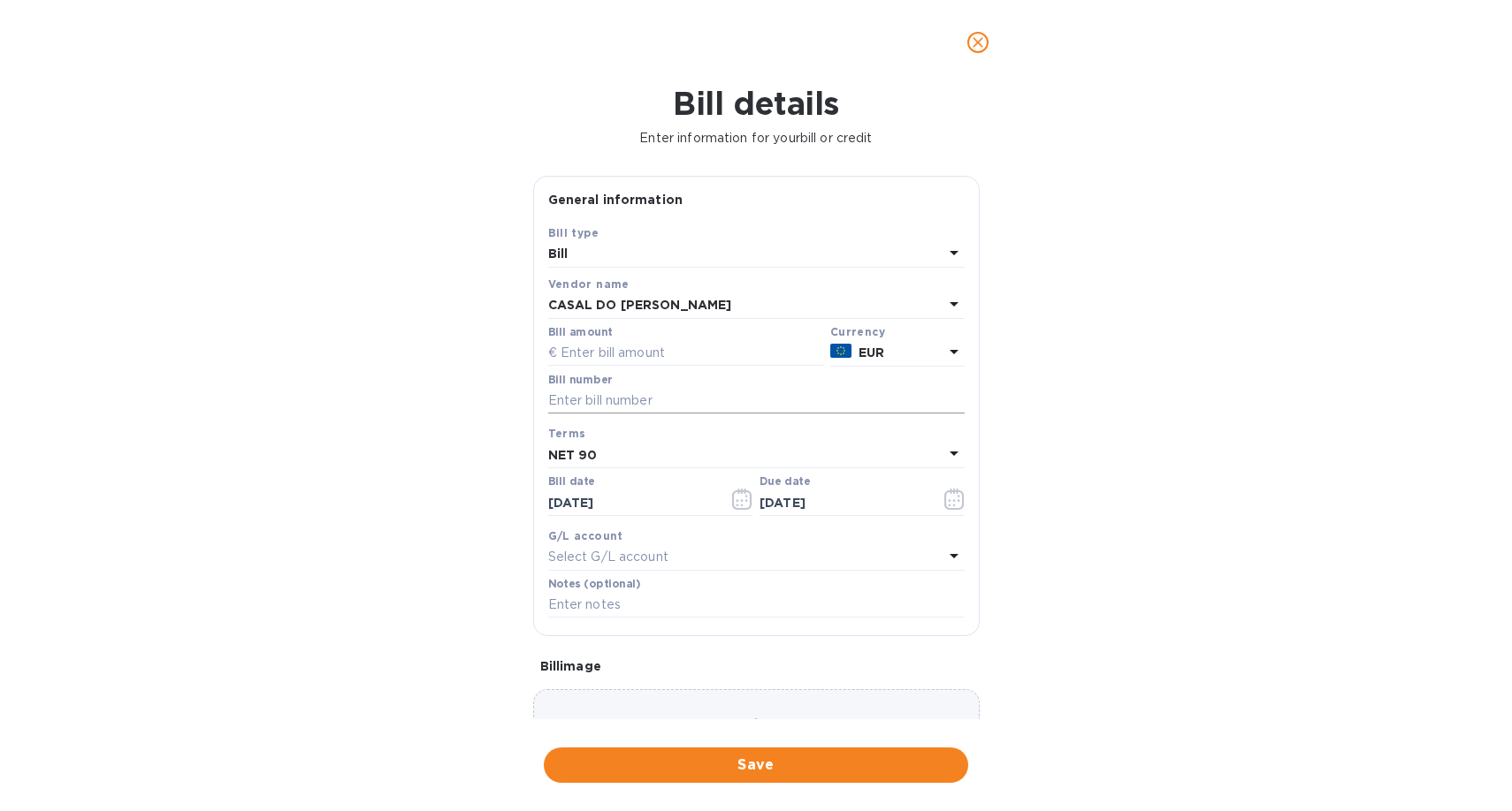
click at [645, 398] on input "text" at bounding box center [756, 401] width 416 height 26
type input "2024/36"
click button "Save" at bounding box center [0, 0] width 0 height 0
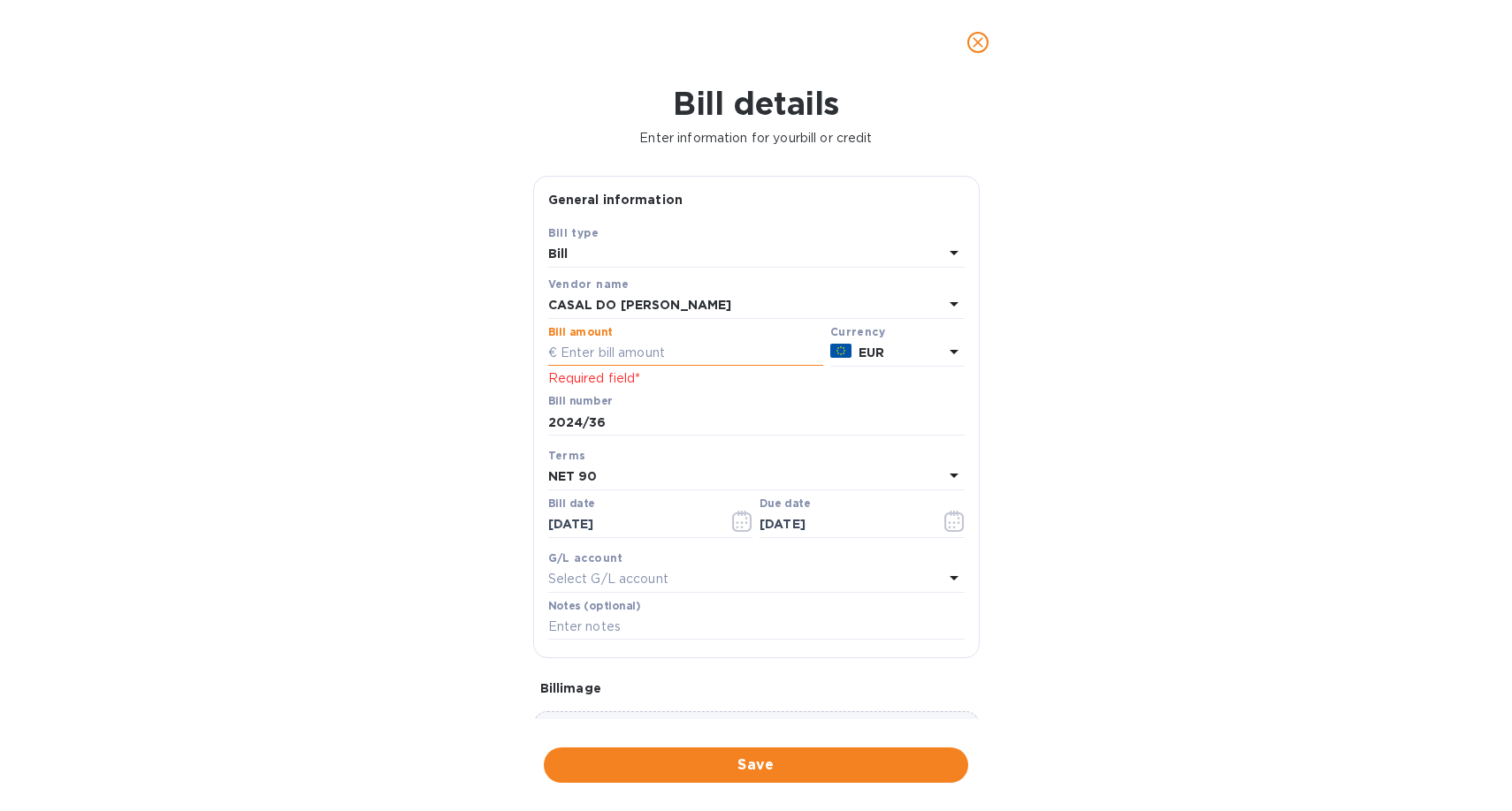
click at [663, 352] on input "text" at bounding box center [685, 353] width 275 height 26
type input "5,000"
click at [882, 426] on input "2024/36" at bounding box center [756, 422] width 416 height 26
click at [669, 481] on div "NET 90" at bounding box center [745, 476] width 395 height 24
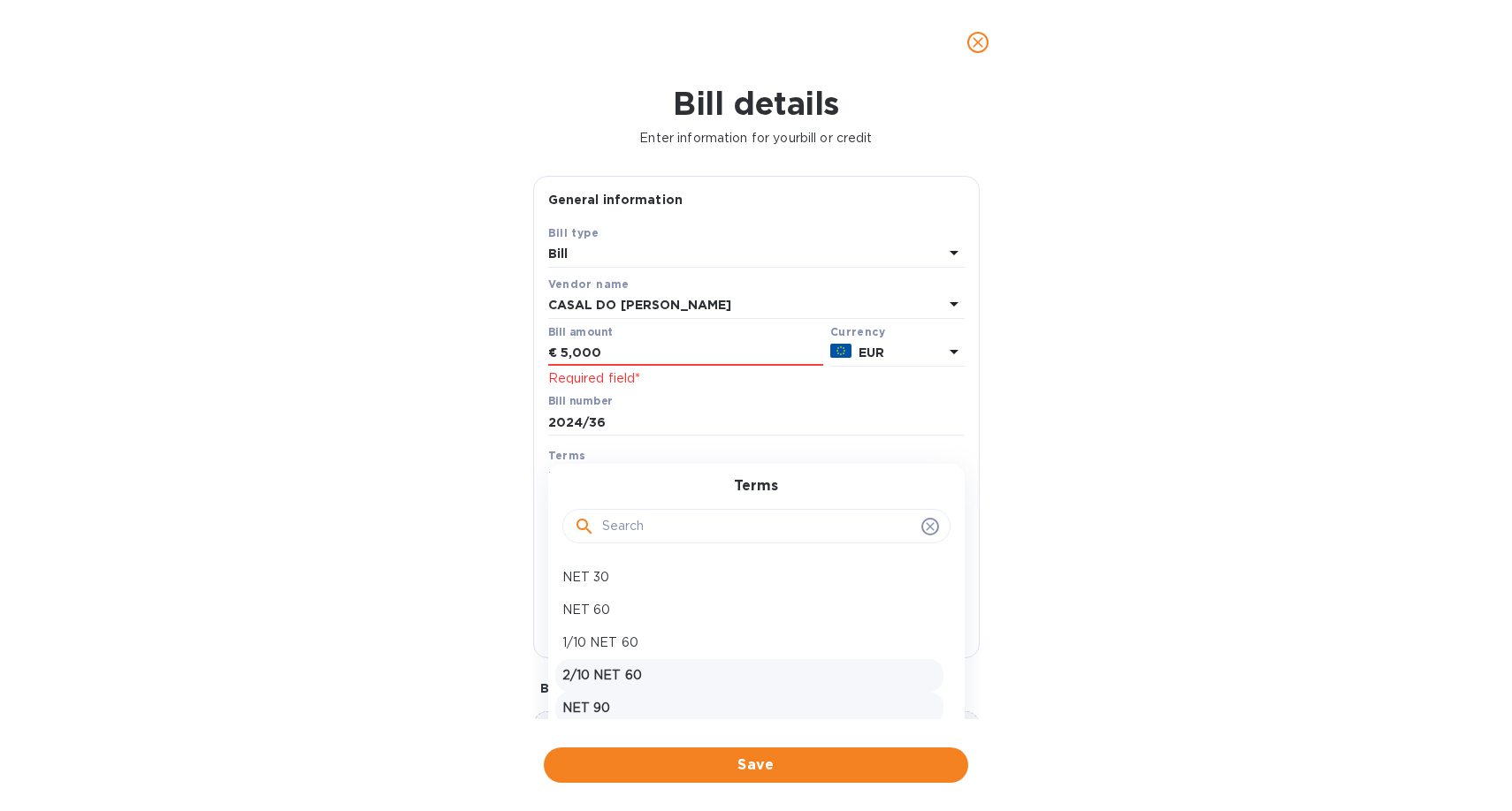
click at [644, 678] on p "2/10 NET 60" at bounding box center [749, 675] width 374 height 18
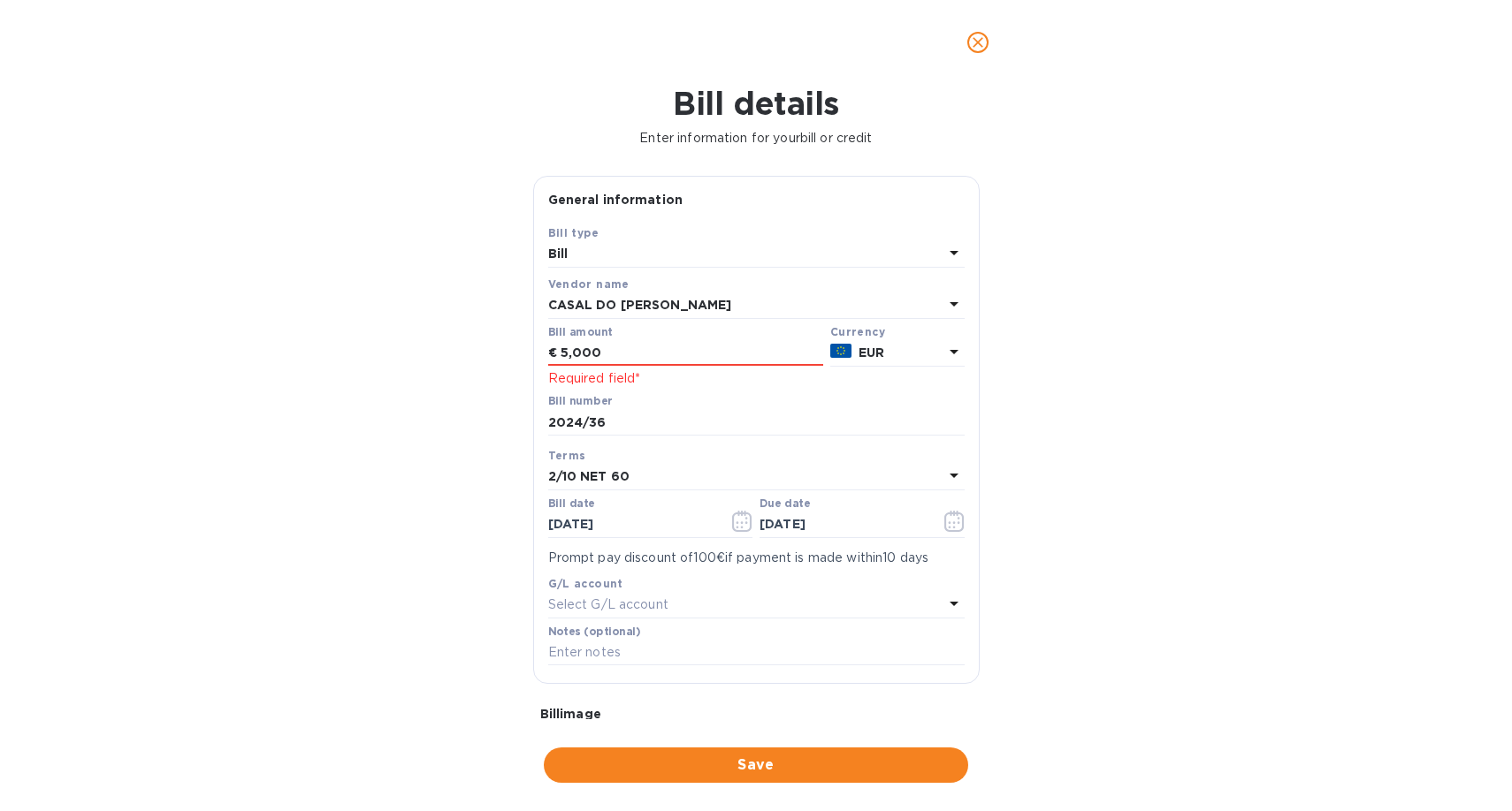
click at [688, 408] on div "Bill number 2024/36" at bounding box center [756, 415] width 416 height 41
click at [642, 479] on div "2/10 NET 60" at bounding box center [745, 476] width 395 height 24
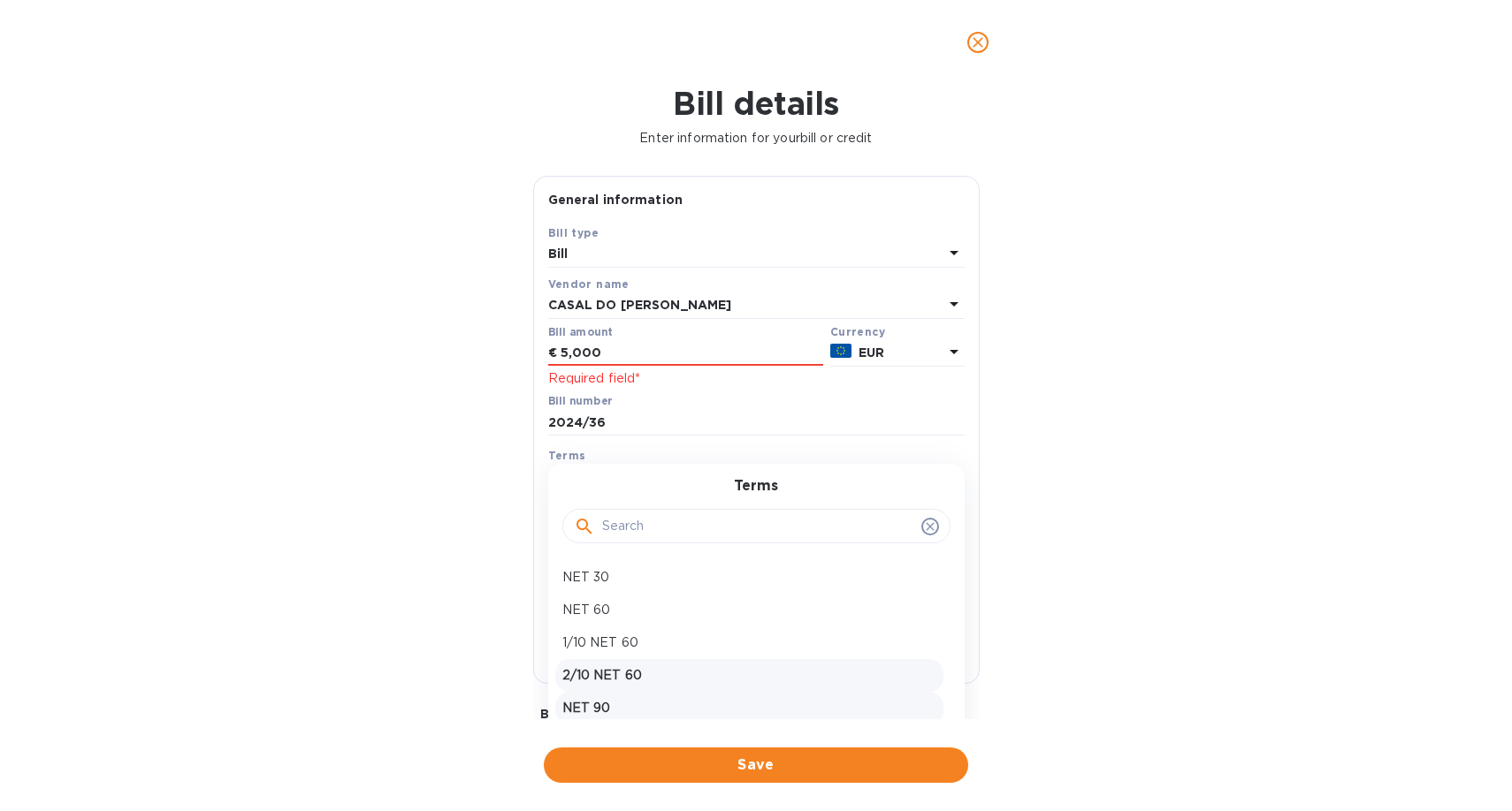
click at [607, 708] on p "NET 90" at bounding box center [749, 708] width 374 height 18
type input "[DATE]"
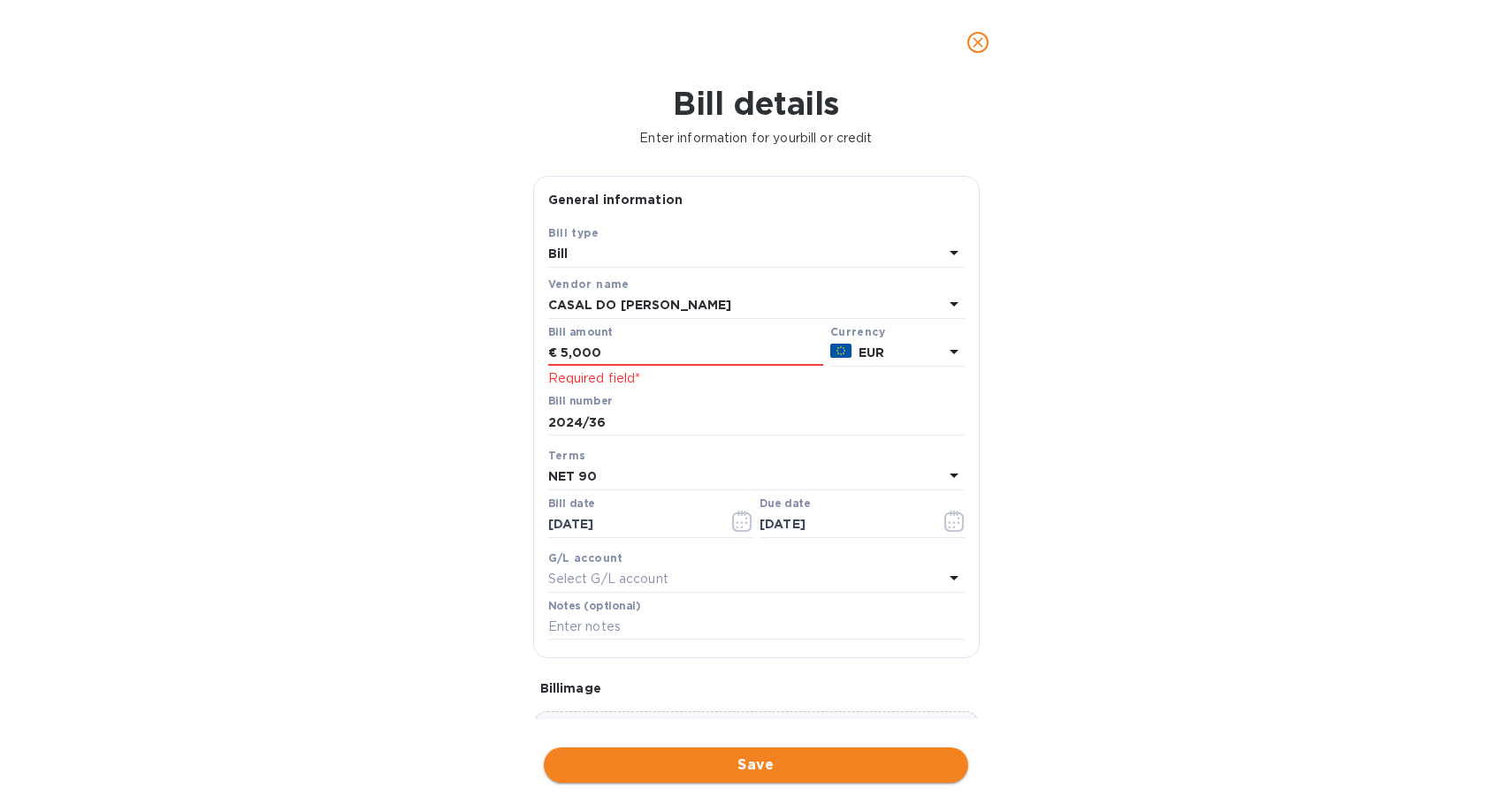
click at [732, 760] on span "Save" at bounding box center [755, 765] width 396 height 21
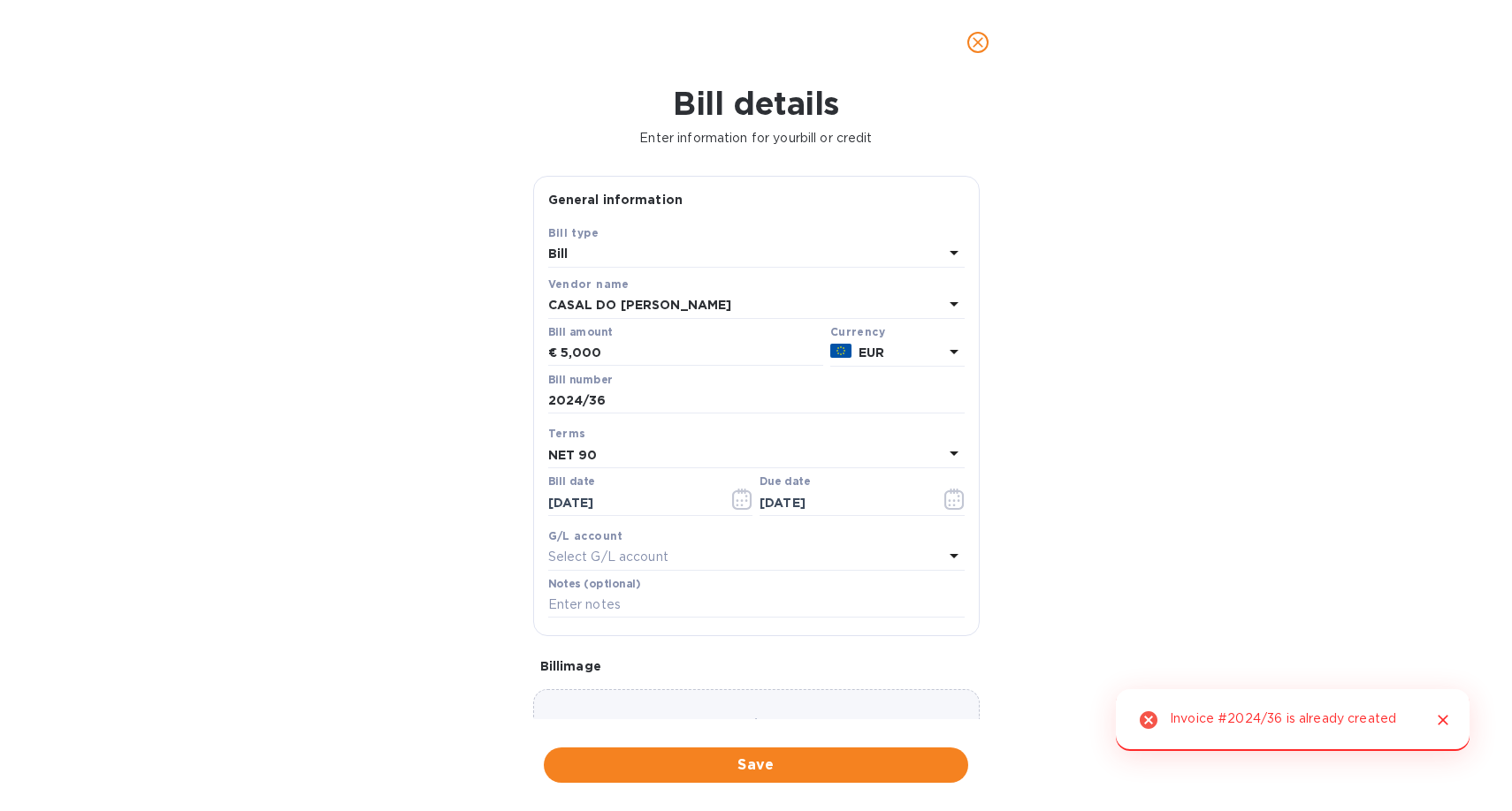
click at [1449, 716] on icon "Close" at bounding box center [1443, 720] width 18 height 18
click at [990, 47] on button "close" at bounding box center [978, 43] width 43 height 43
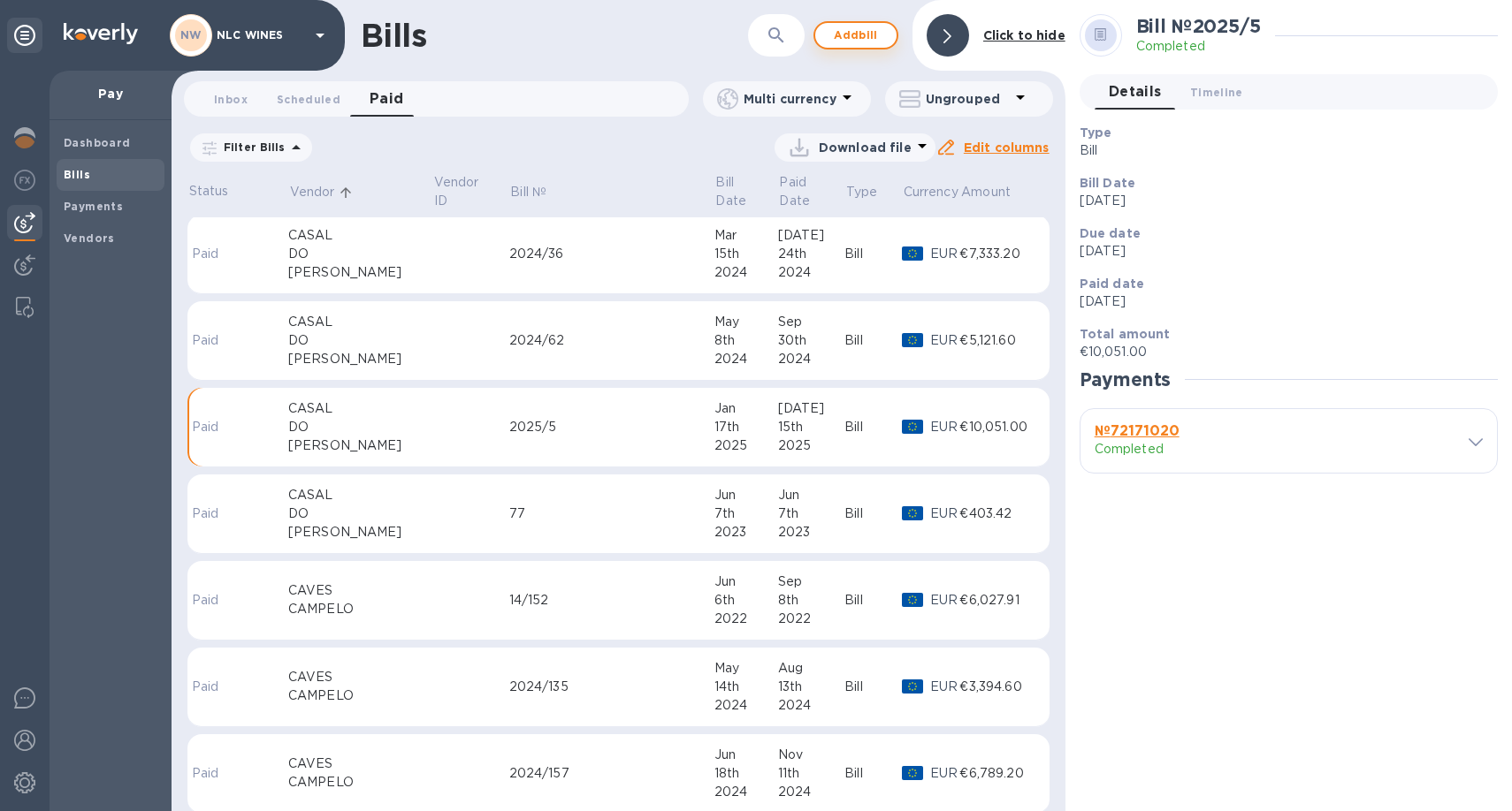
click at [877, 33] on span "Add bill" at bounding box center [855, 35] width 54 height 21
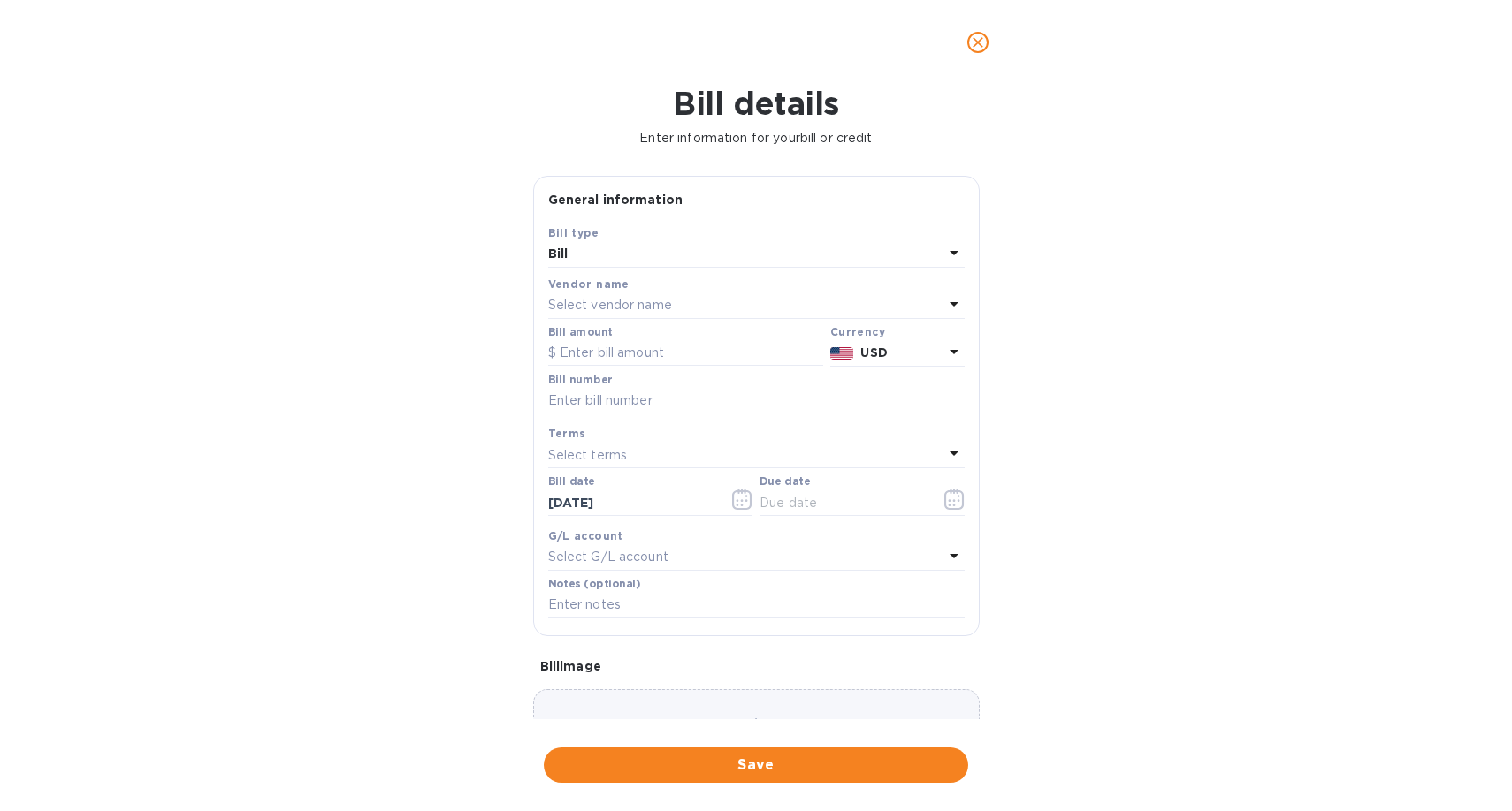
click at [598, 304] on p "Select vendor name" at bounding box center [609, 304] width 124 height 18
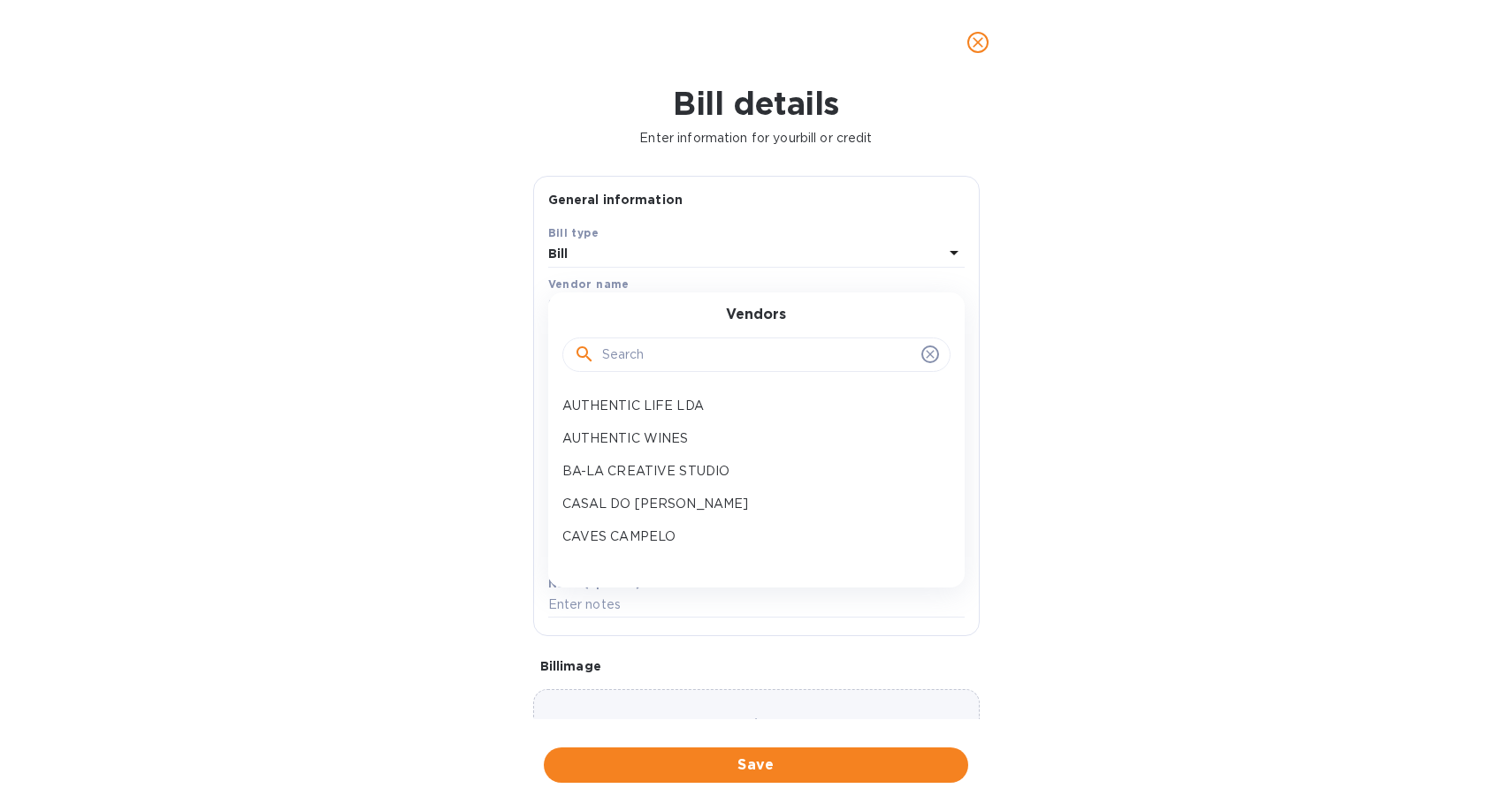
click at [641, 374] on div at bounding box center [756, 354] width 388 height 60
click at [644, 363] on input "text" at bounding box center [758, 355] width 312 height 26
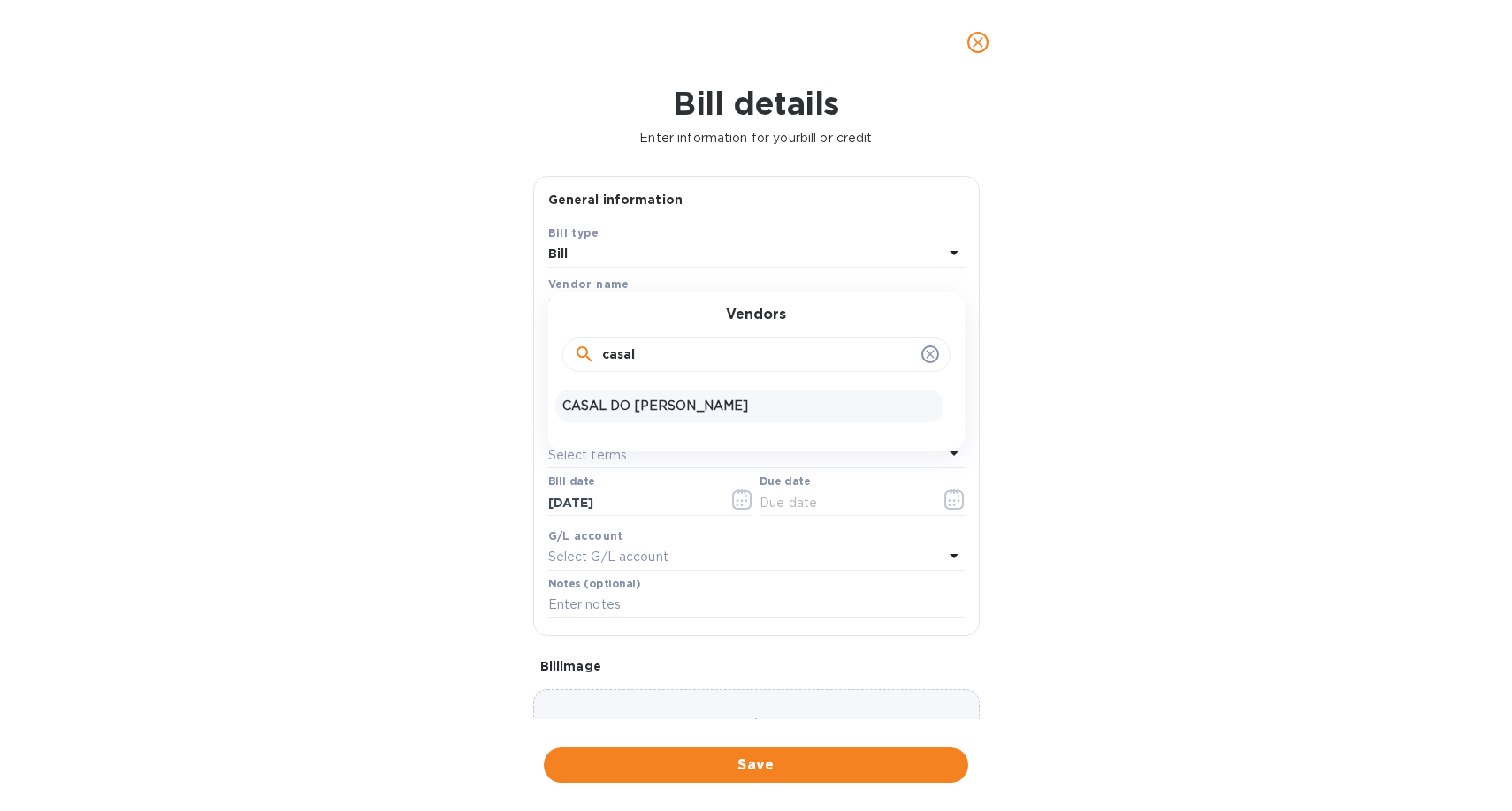
type input "casal"
click at [638, 413] on p "CASAL DO [PERSON_NAME]" at bounding box center [749, 406] width 374 height 18
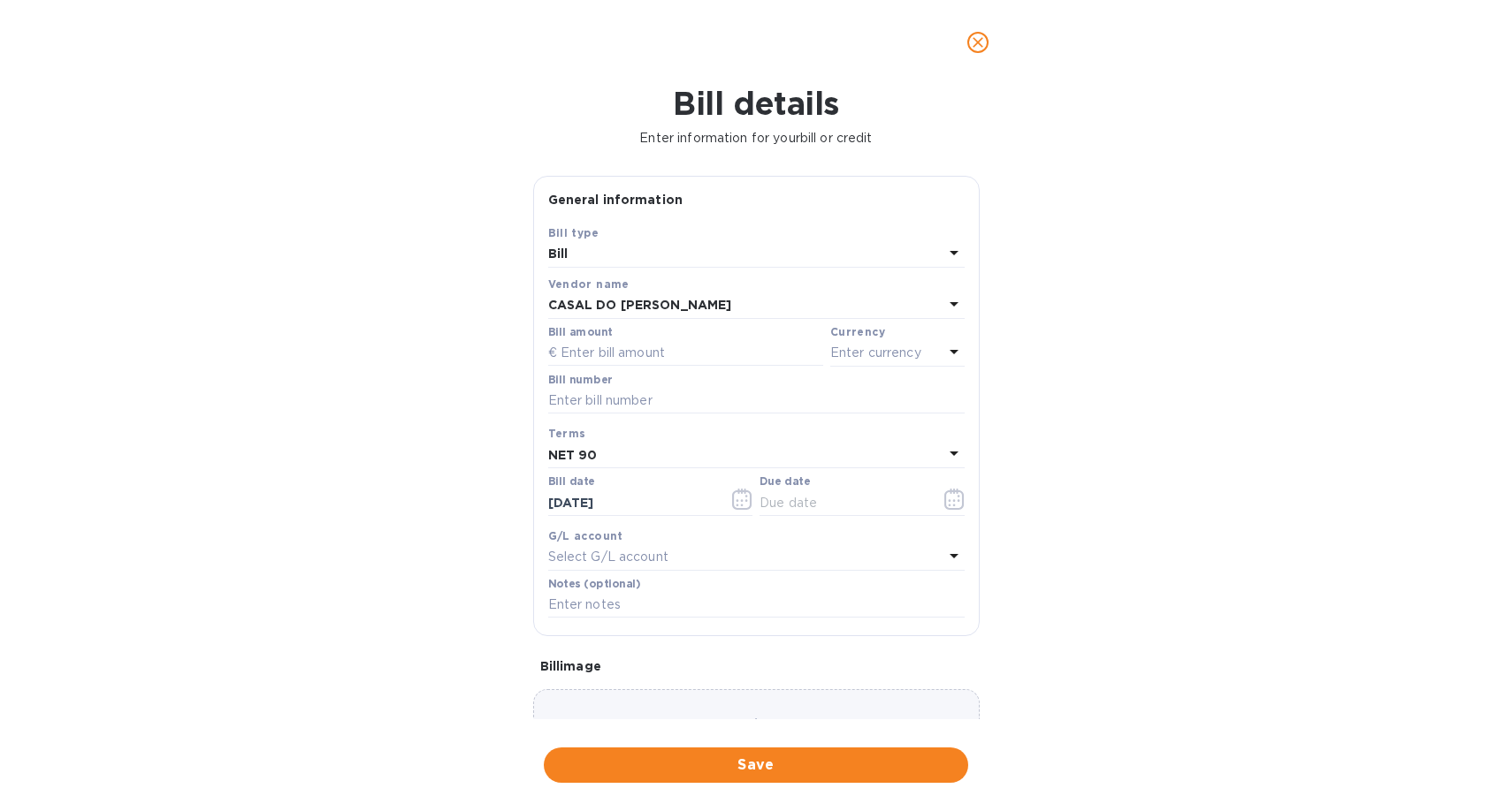
type input "[DATE]"
click at [638, 348] on input "text" at bounding box center [685, 353] width 275 height 26
type input "7,420"
click button "Save" at bounding box center [0, 0] width 0 height 0
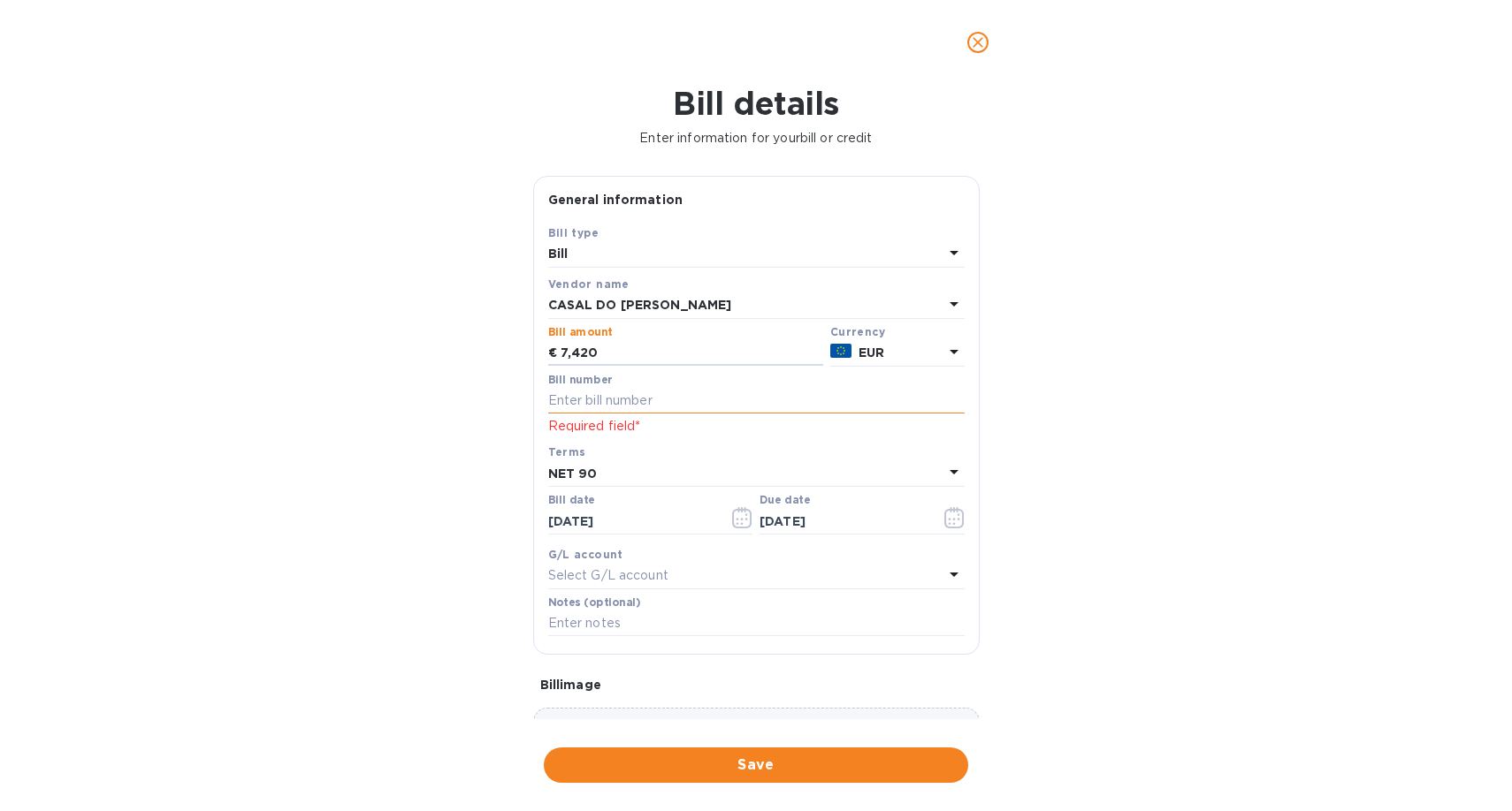
click at [604, 398] on input "text" at bounding box center [756, 401] width 416 height 26
type input "2025/34"
click at [633, 480] on div "NET 90" at bounding box center [745, 473] width 395 height 24
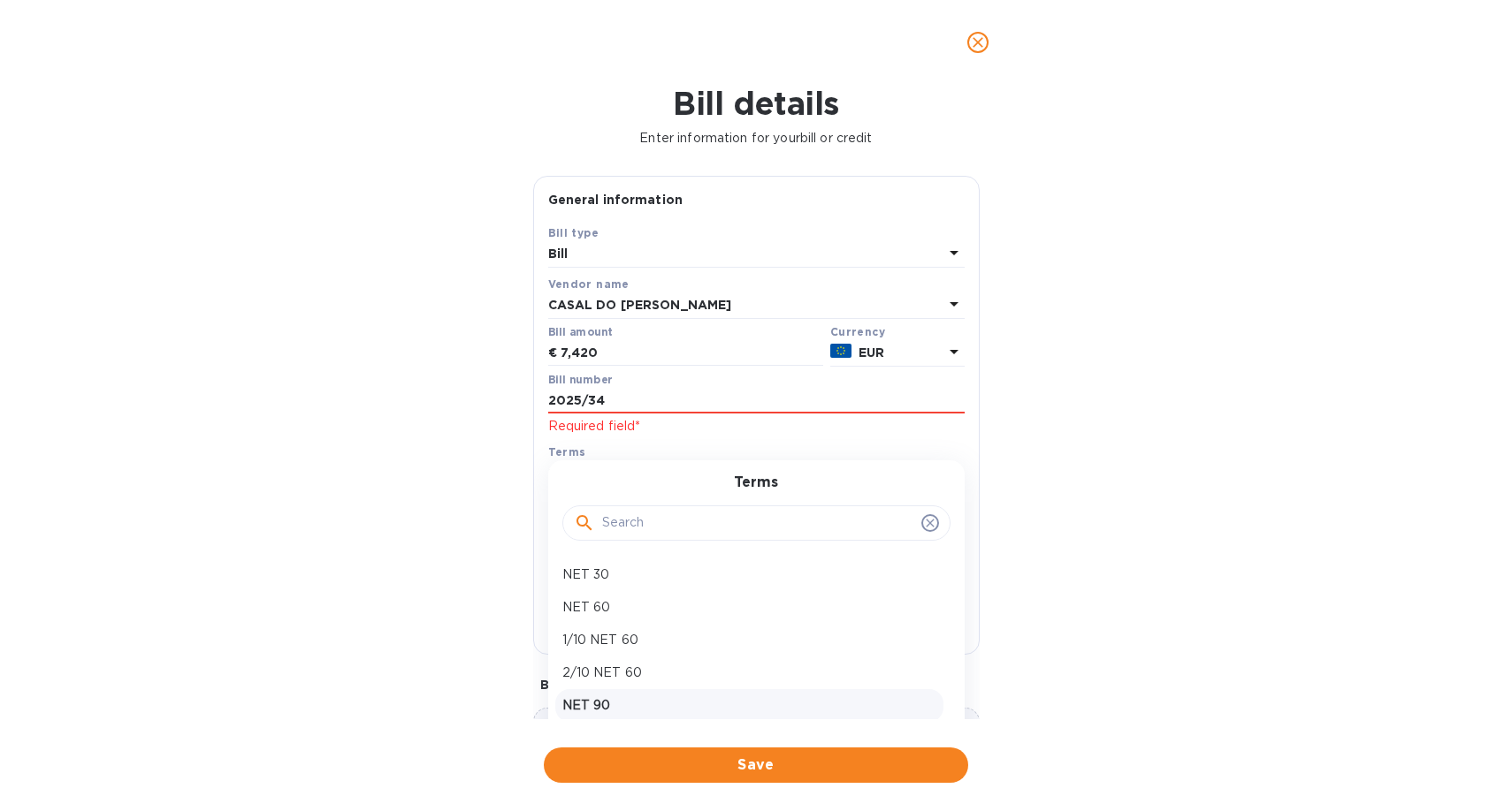
scroll to position [59, 0]
click at [617, 685] on p "NET 120" at bounding box center [749, 679] width 374 height 18
type input "[DATE]"
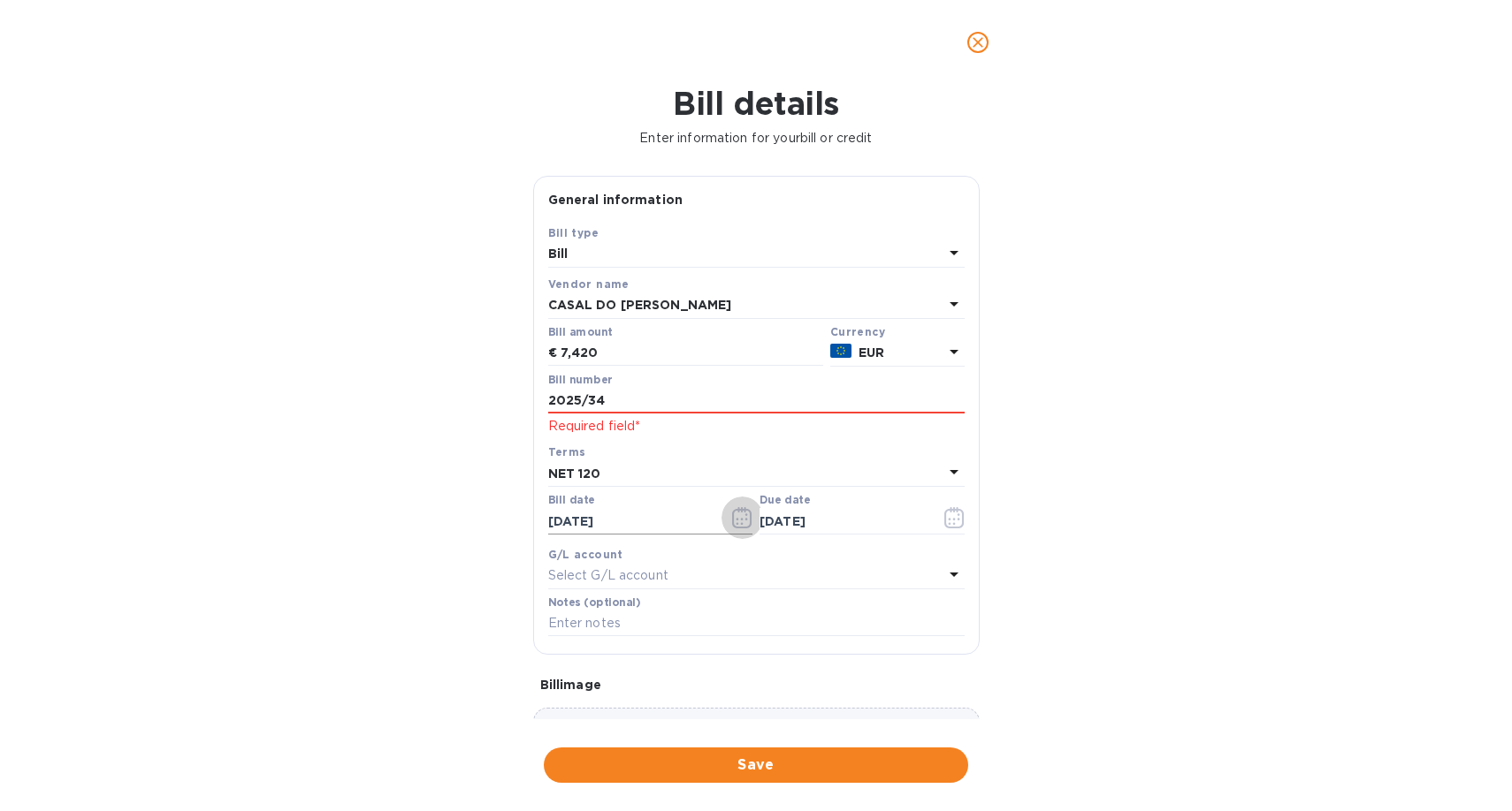
click at [738, 523] on icon "button" at bounding box center [741, 518] width 20 height 21
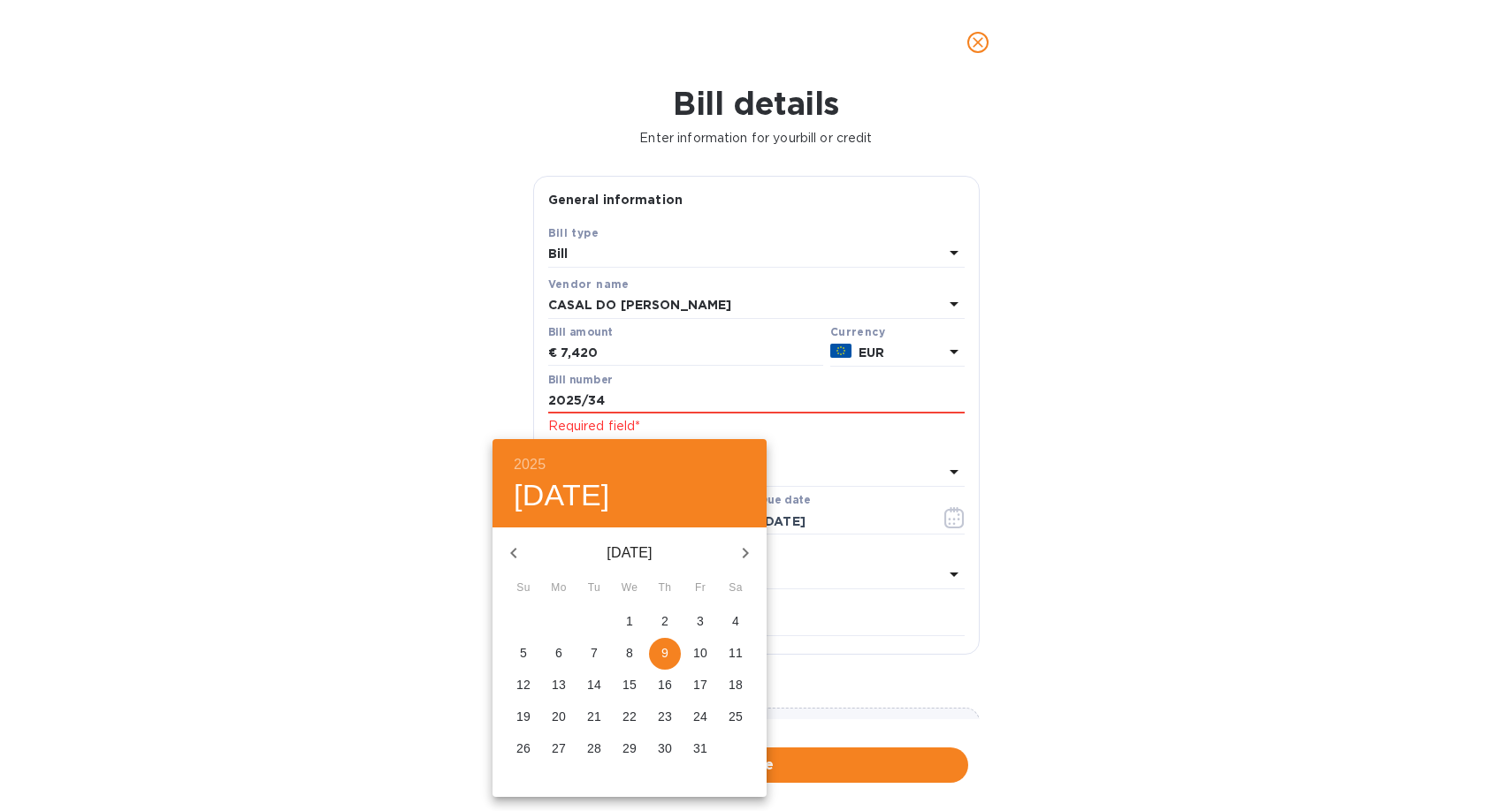
click at [516, 552] on icon "button" at bounding box center [514, 553] width 21 height 21
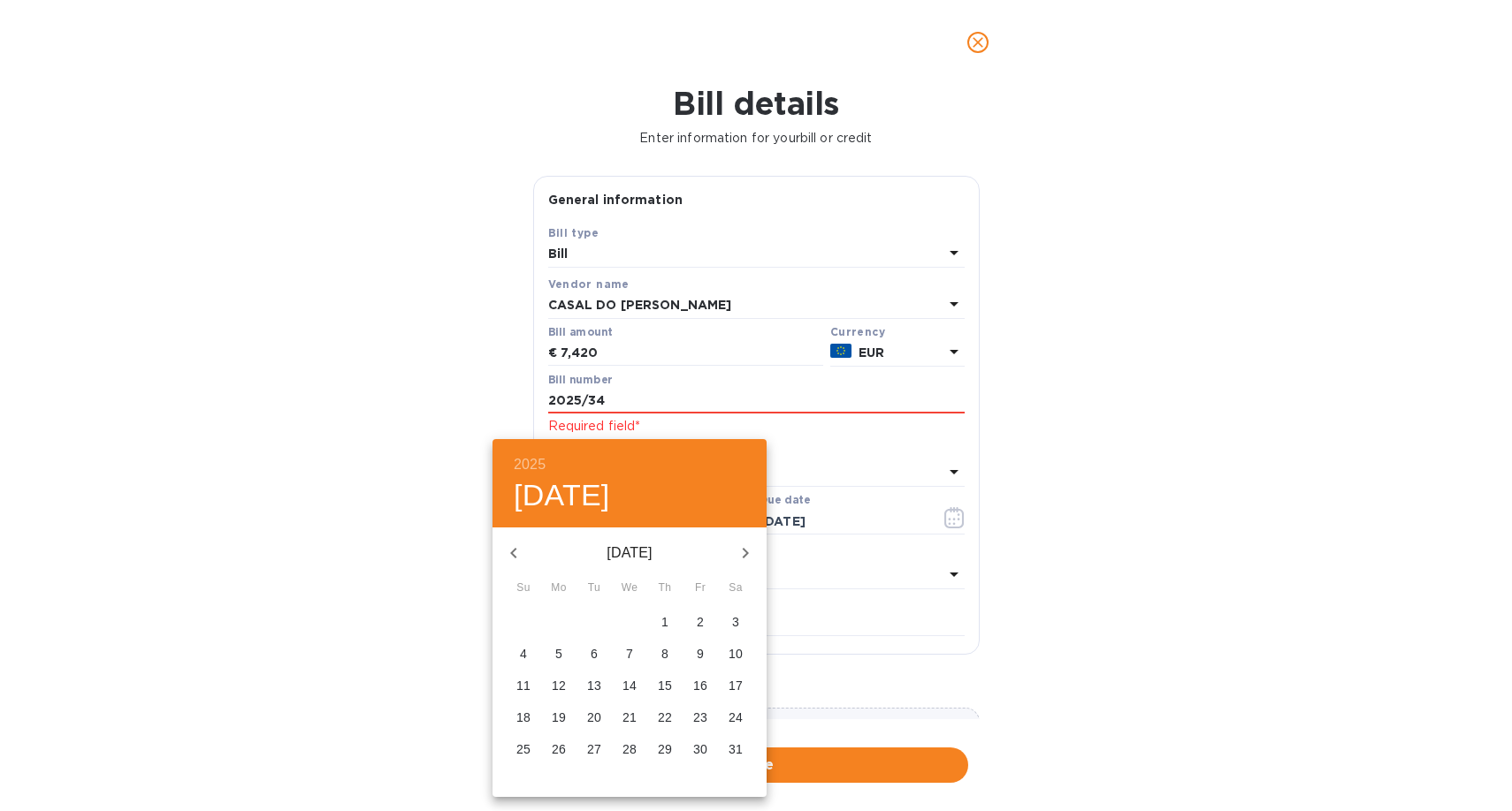
click at [516, 552] on icon "button" at bounding box center [514, 553] width 21 height 21
click at [702, 745] on p "28" at bounding box center [700, 749] width 15 height 18
type input "[DATE]"
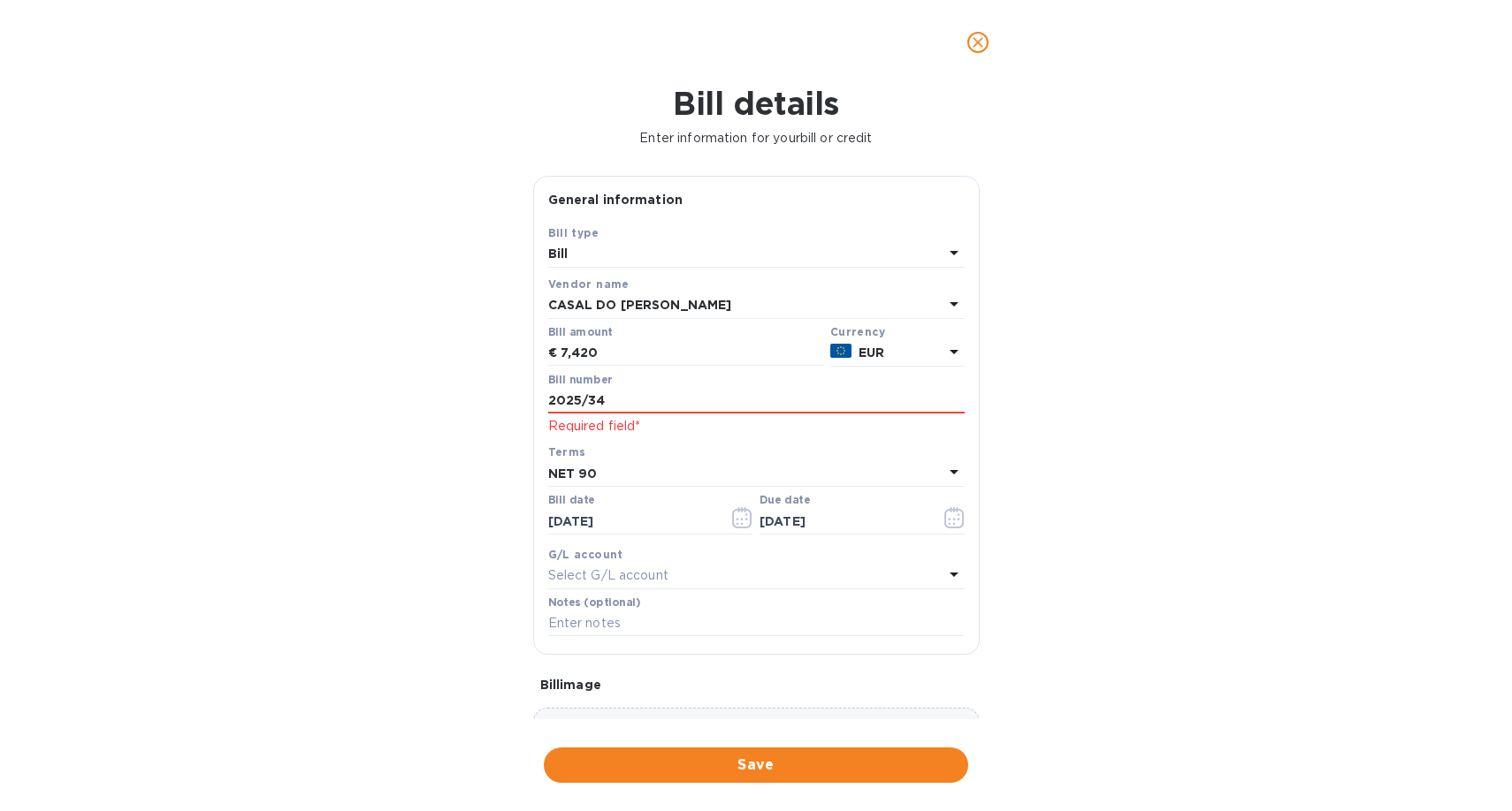
click at [696, 486] on div "NET 90" at bounding box center [745, 473] width 395 height 24
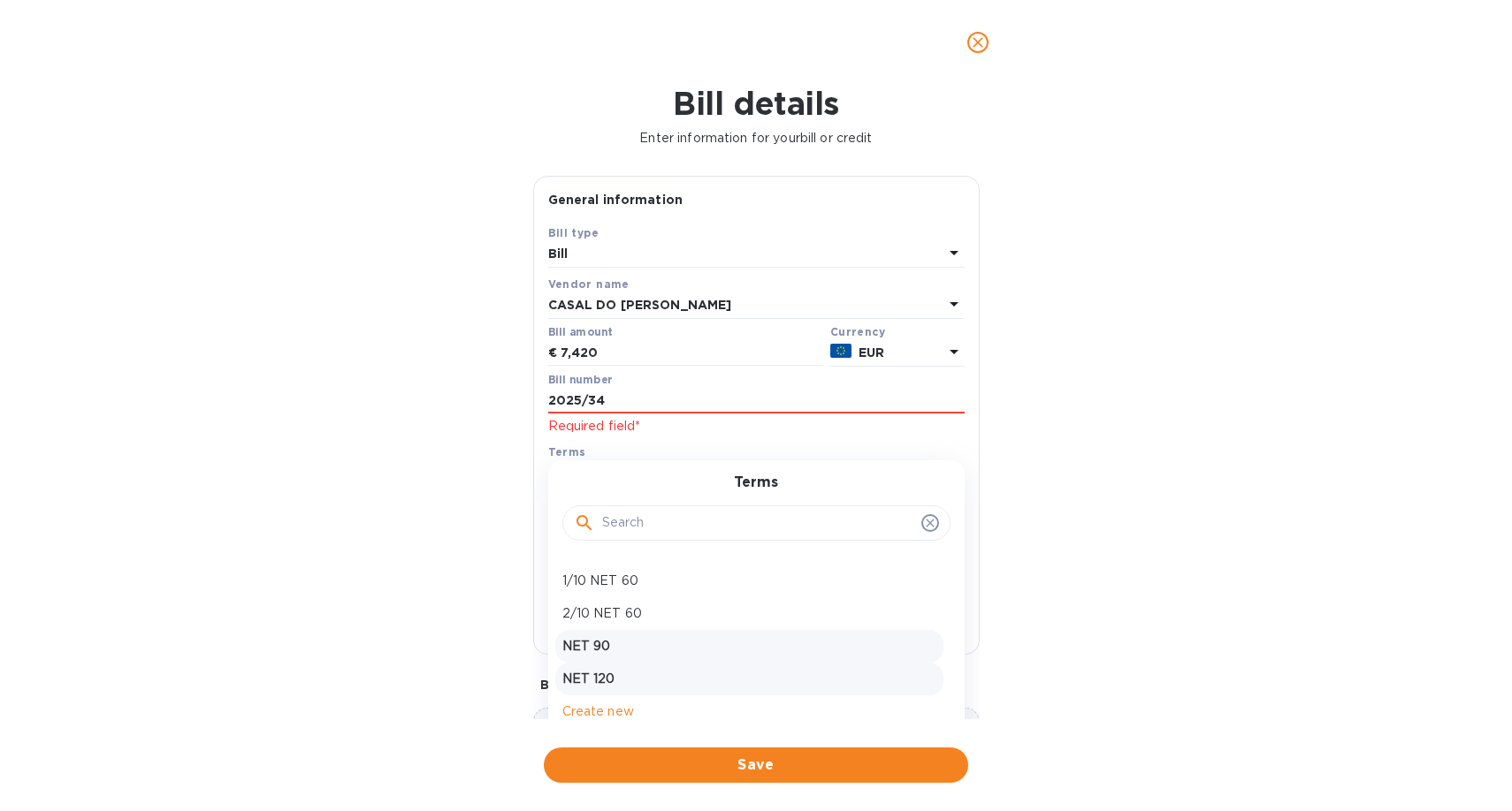
click at [608, 675] on p "NET 120" at bounding box center [749, 679] width 374 height 18
type input "[DATE]"
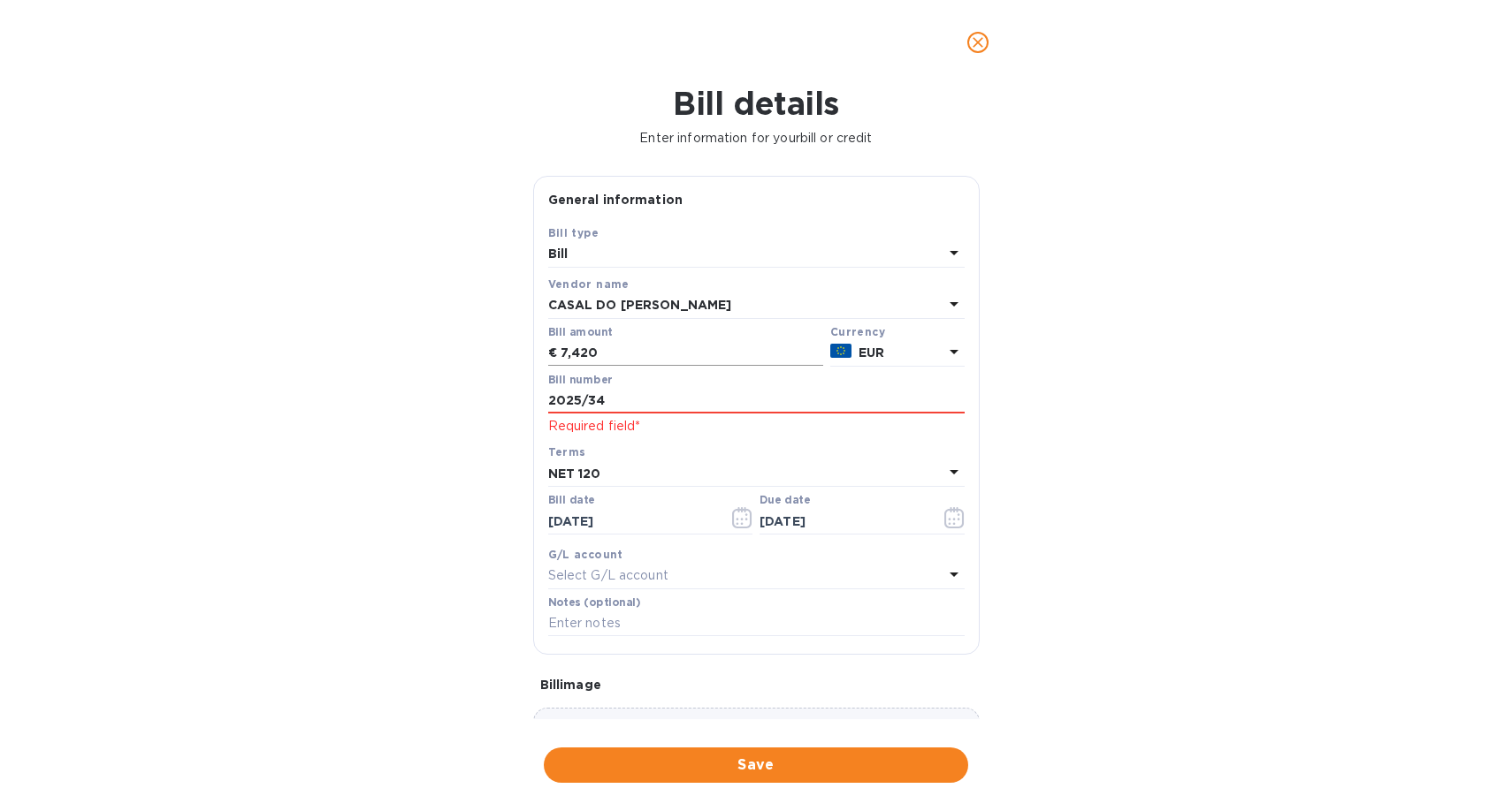
click at [617, 350] on input "7,420" at bounding box center [692, 353] width 263 height 26
type input "7,420.5"
click button "Save" at bounding box center [0, 0] width 0 height 0
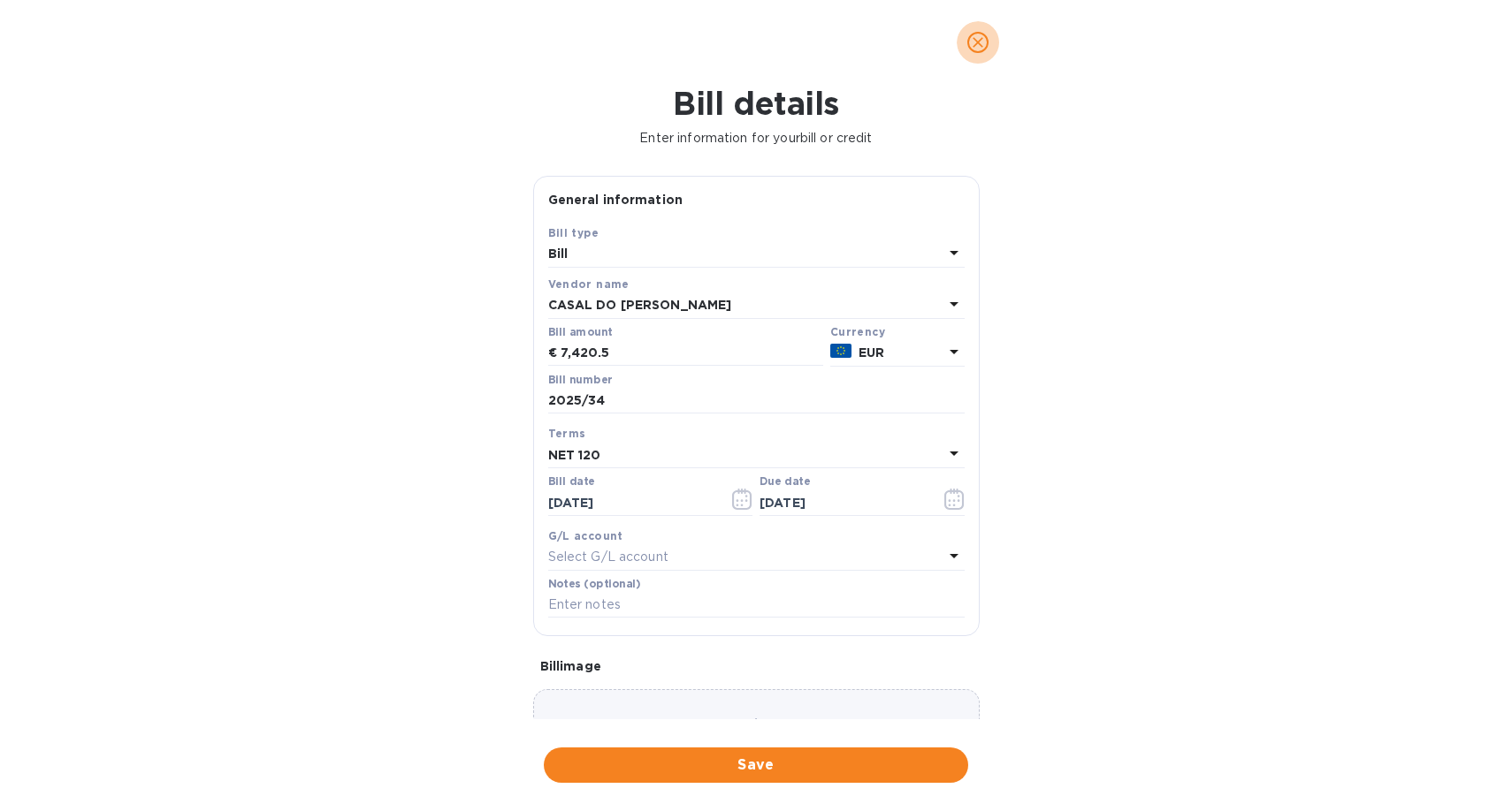
click at [981, 47] on icon "close" at bounding box center [978, 43] width 18 height 18
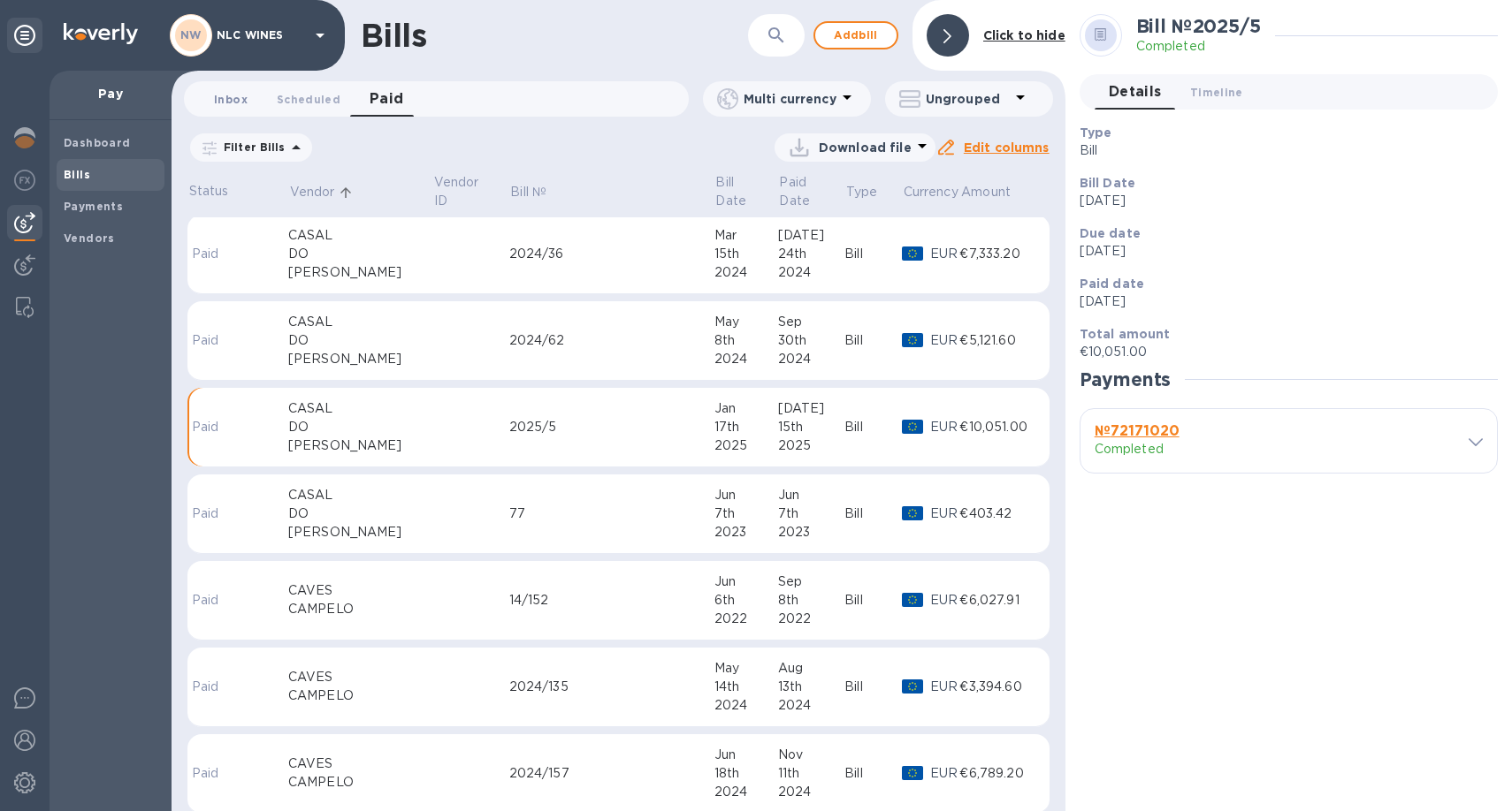
click at [246, 98] on span "Inbox 0" at bounding box center [231, 99] width 34 height 18
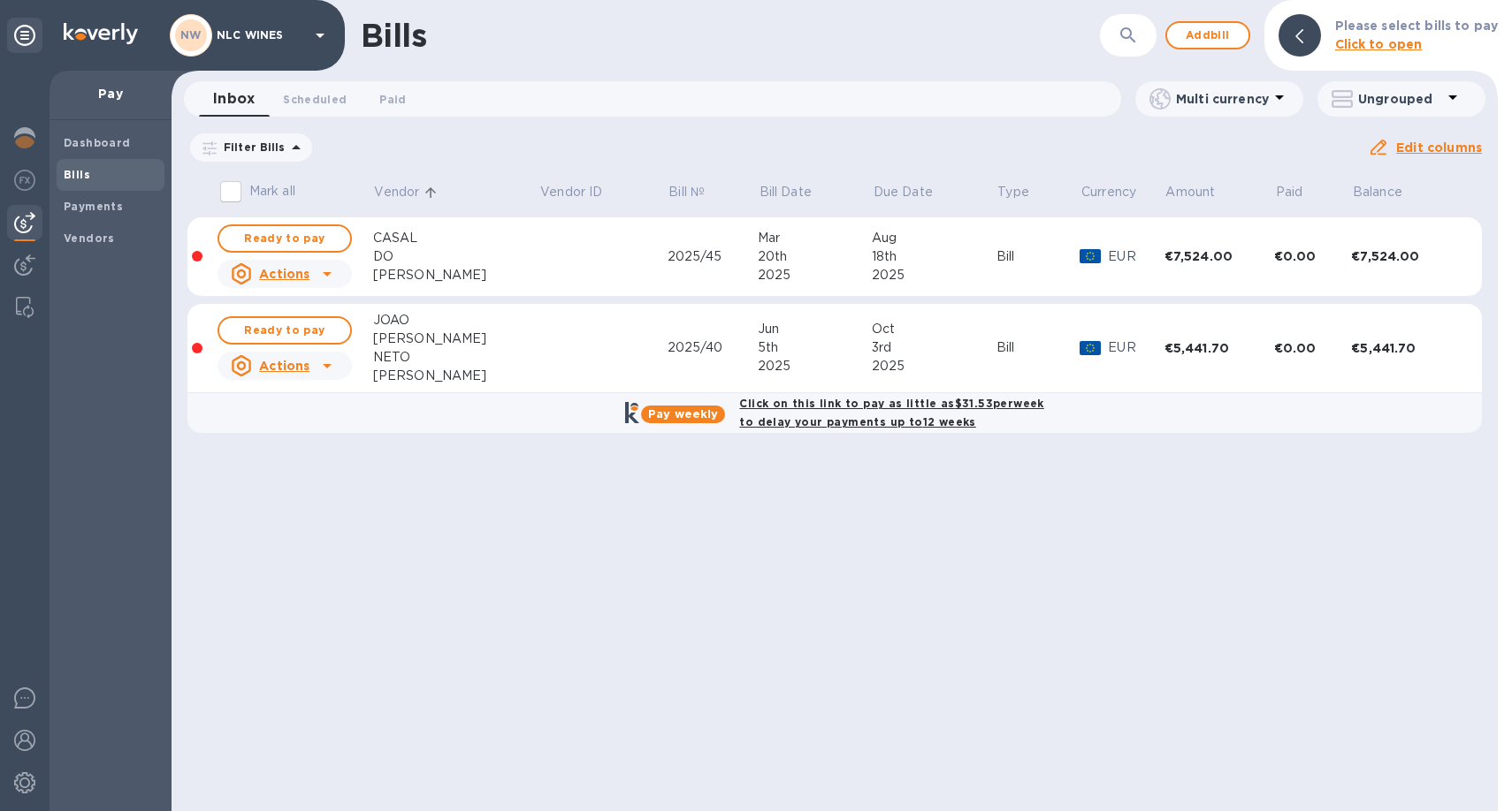
click at [0, 0] on icon at bounding box center [0, 0] width 0 height 0
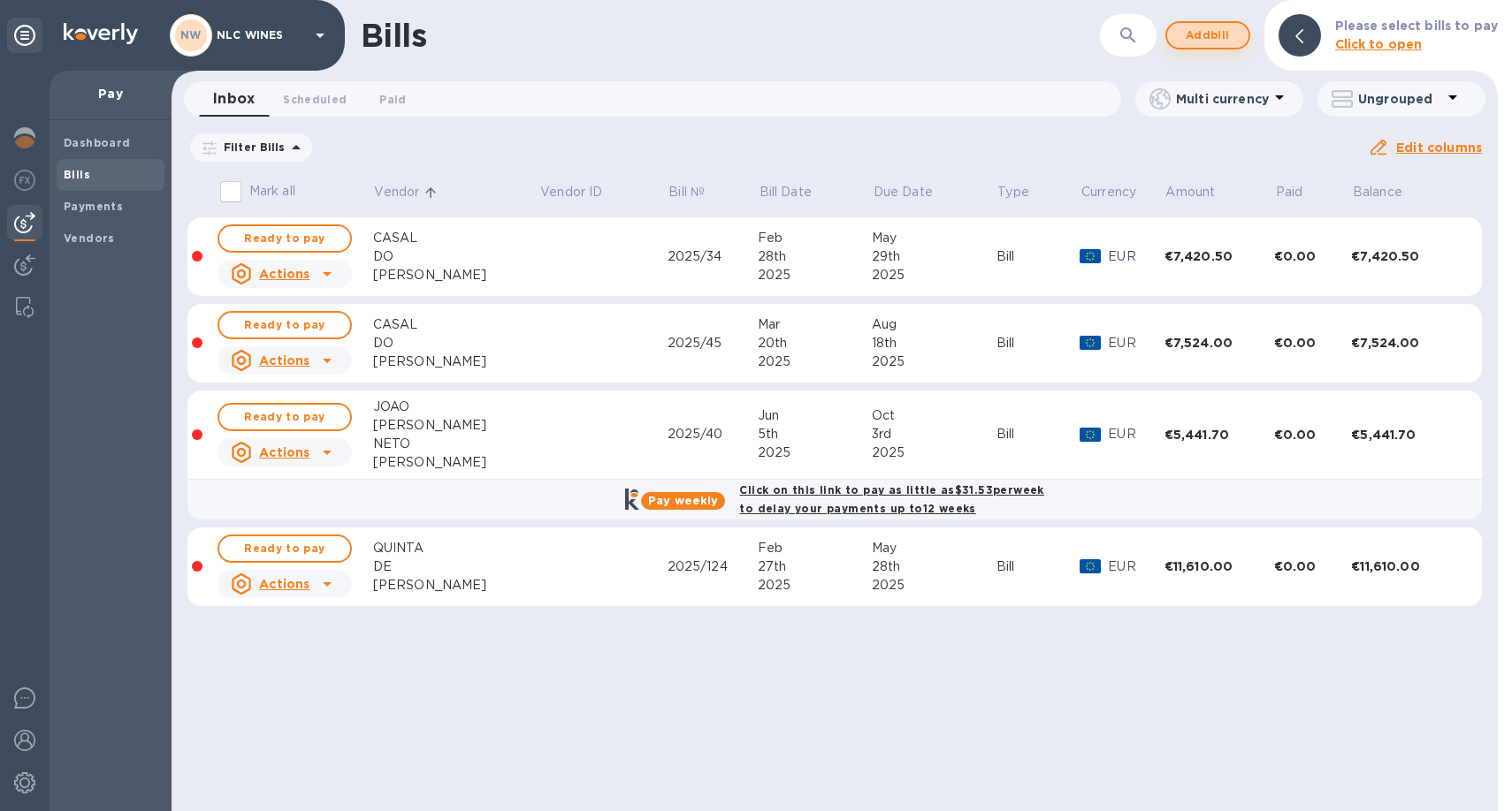
click at [1224, 34] on span "Add bill" at bounding box center [1207, 35] width 54 height 21
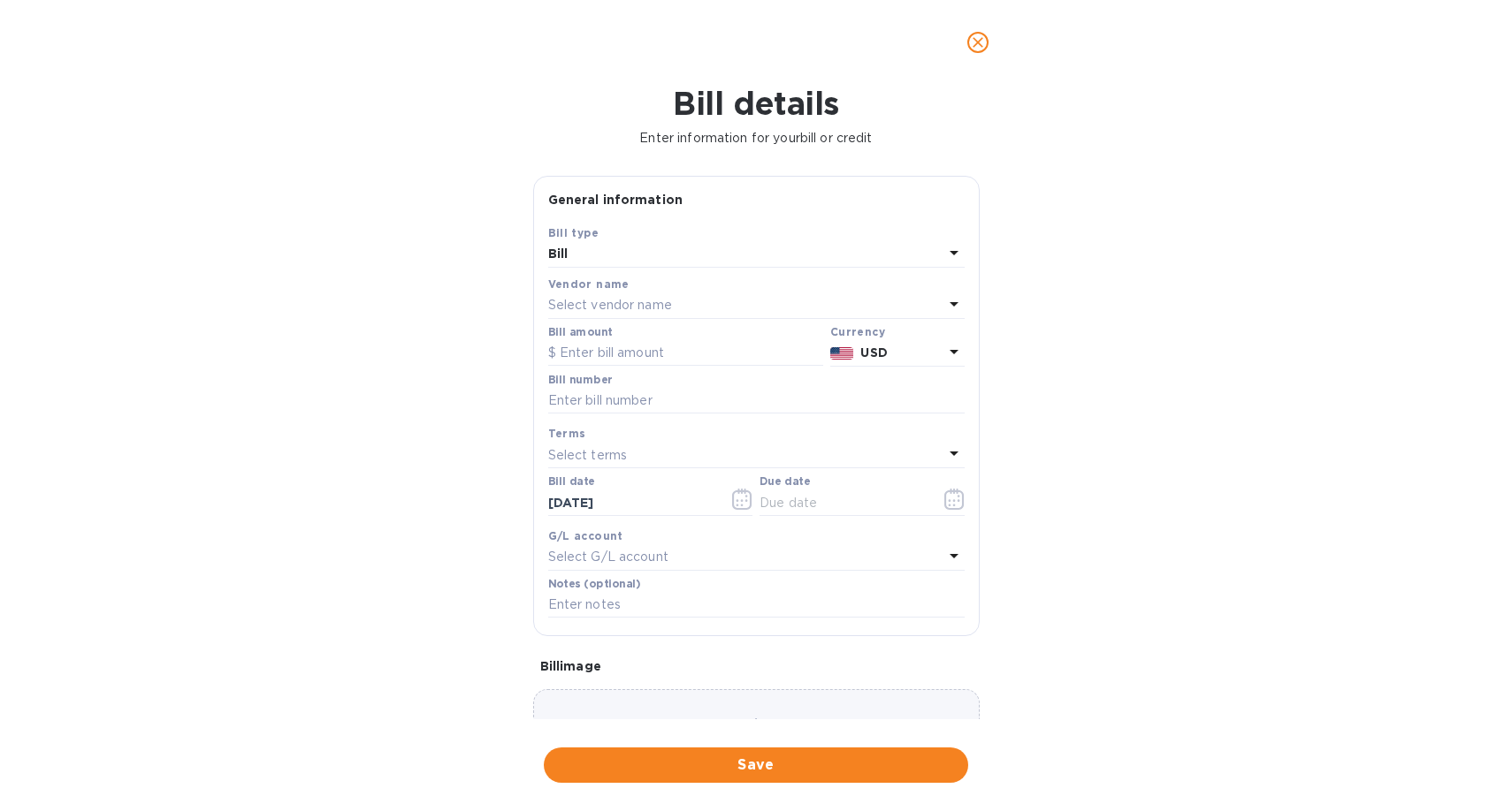
click at [625, 301] on p "Select vendor name" at bounding box center [609, 304] width 124 height 18
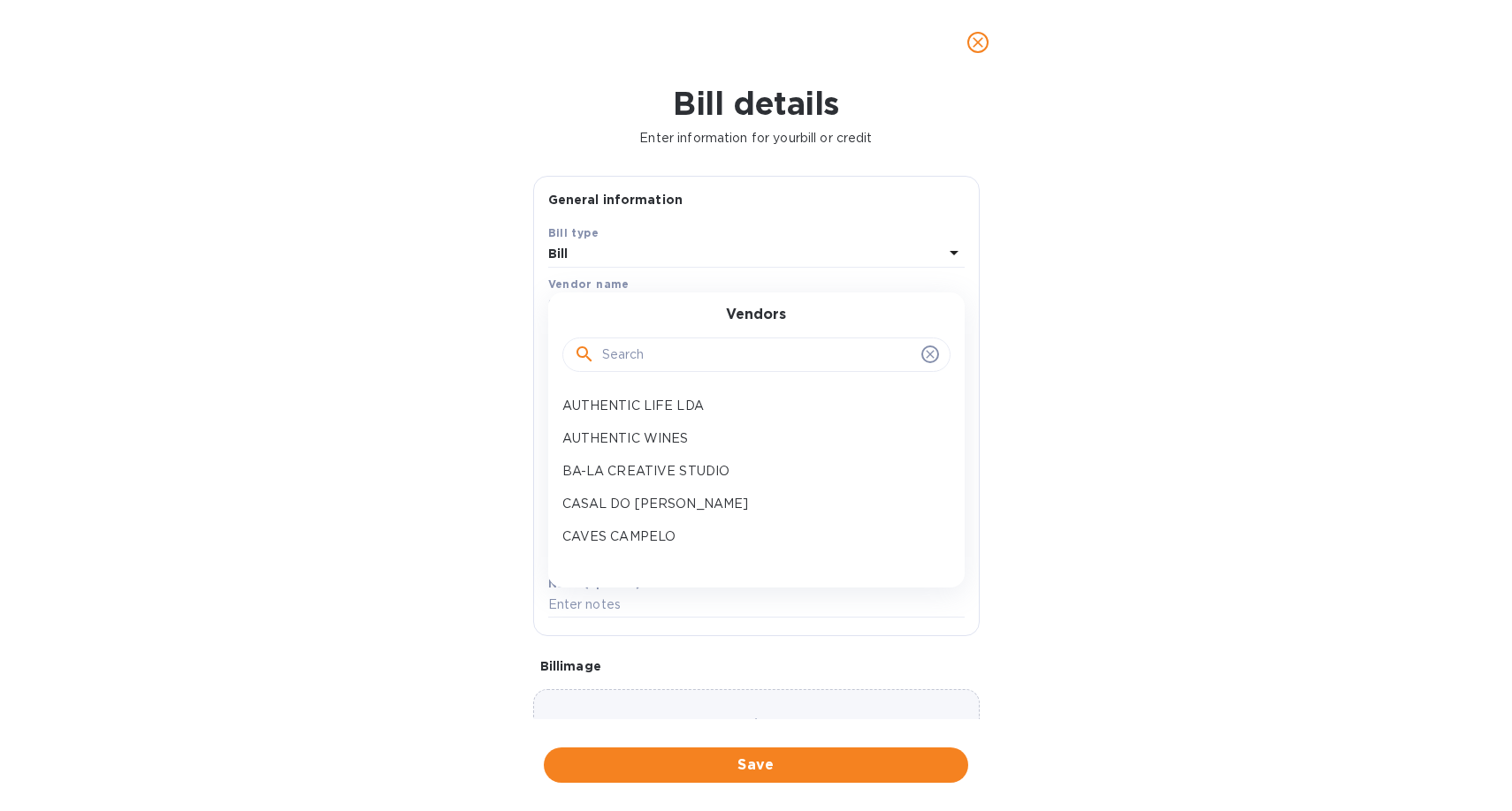
click at [637, 356] on input "text" at bounding box center [758, 355] width 312 height 26
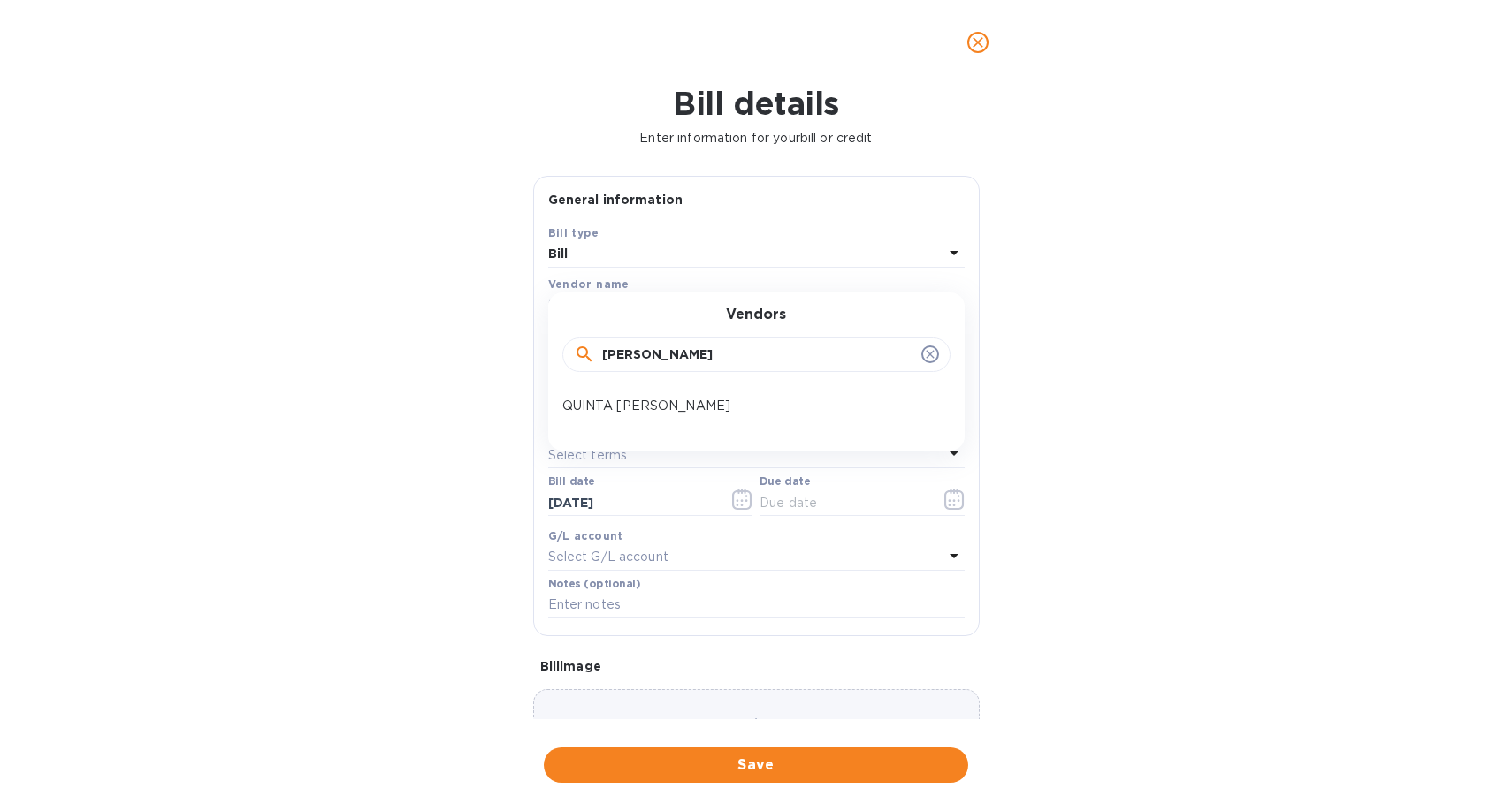
type input "[PERSON_NAME]"
click button "Save" at bounding box center [0, 0] width 0 height 0
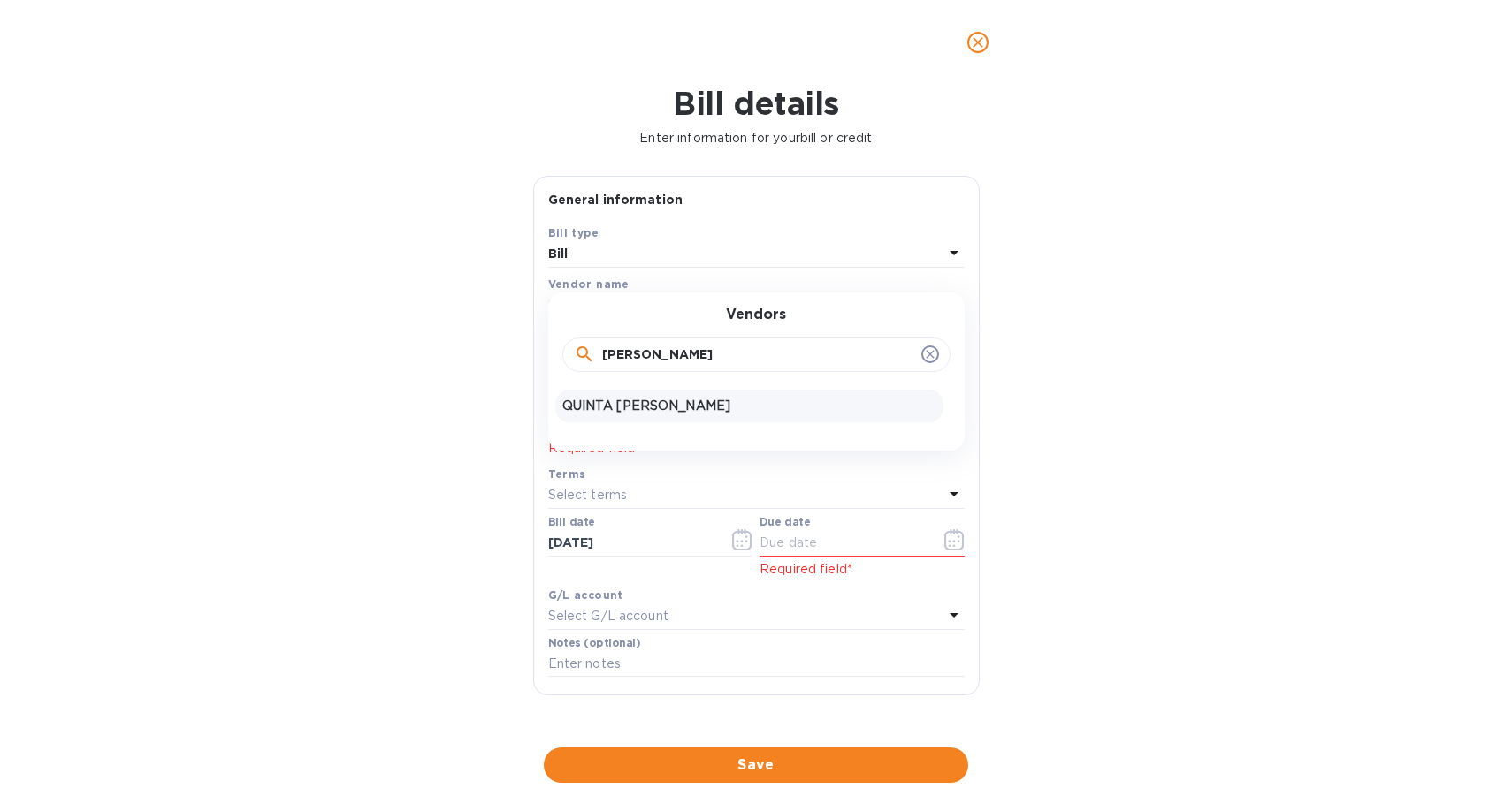
click at [634, 405] on p "QUINTA [PERSON_NAME]" at bounding box center [749, 406] width 374 height 18
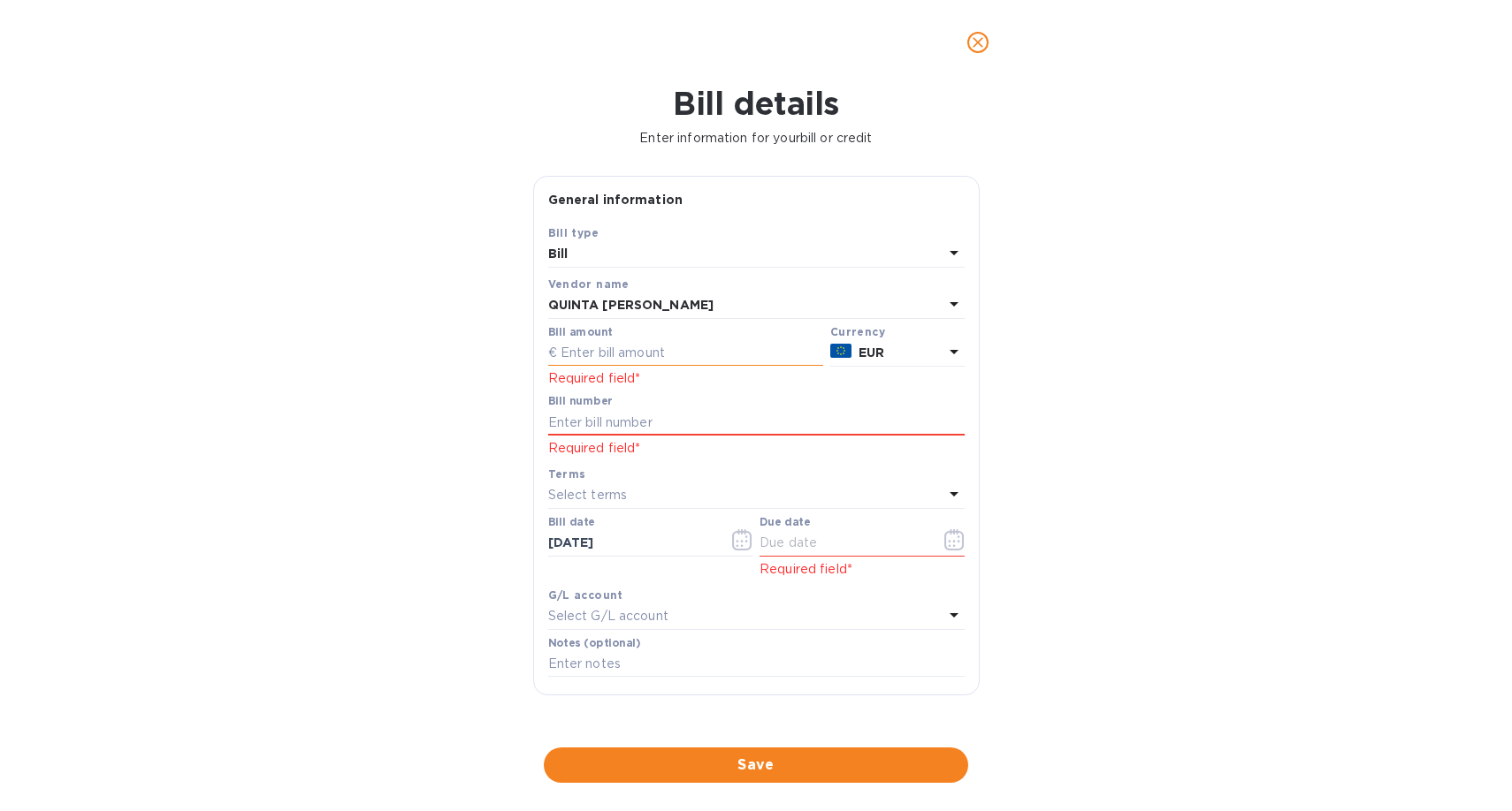
click at [674, 356] on input "text" at bounding box center [685, 353] width 275 height 26
type input "4,698"
click at [681, 422] on input "text" at bounding box center [756, 422] width 416 height 26
click at [614, 434] on input "text" at bounding box center [756, 422] width 416 height 26
type input "2025/303"
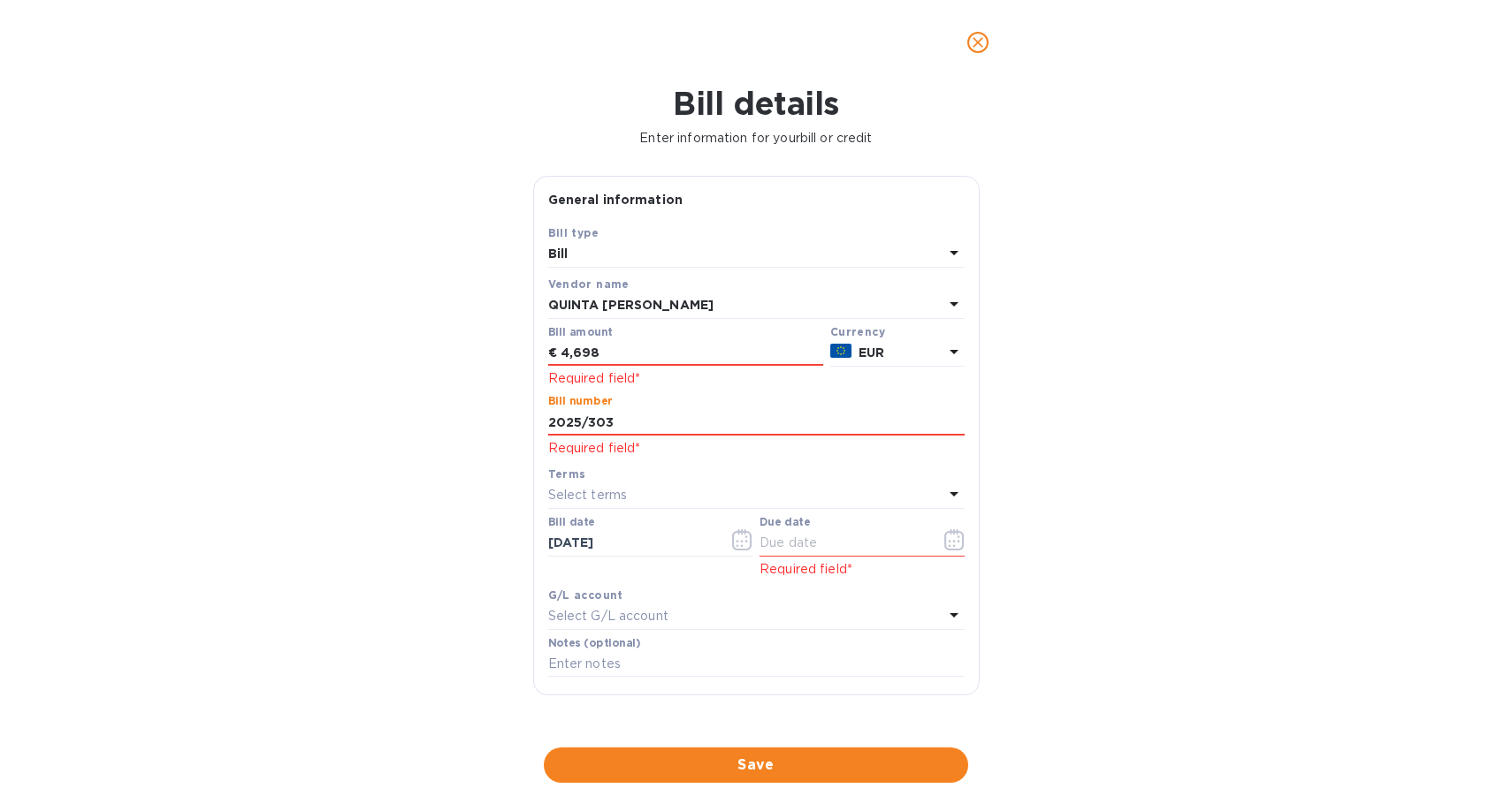
click at [597, 498] on p "Select terms" at bounding box center [588, 495] width 80 height 18
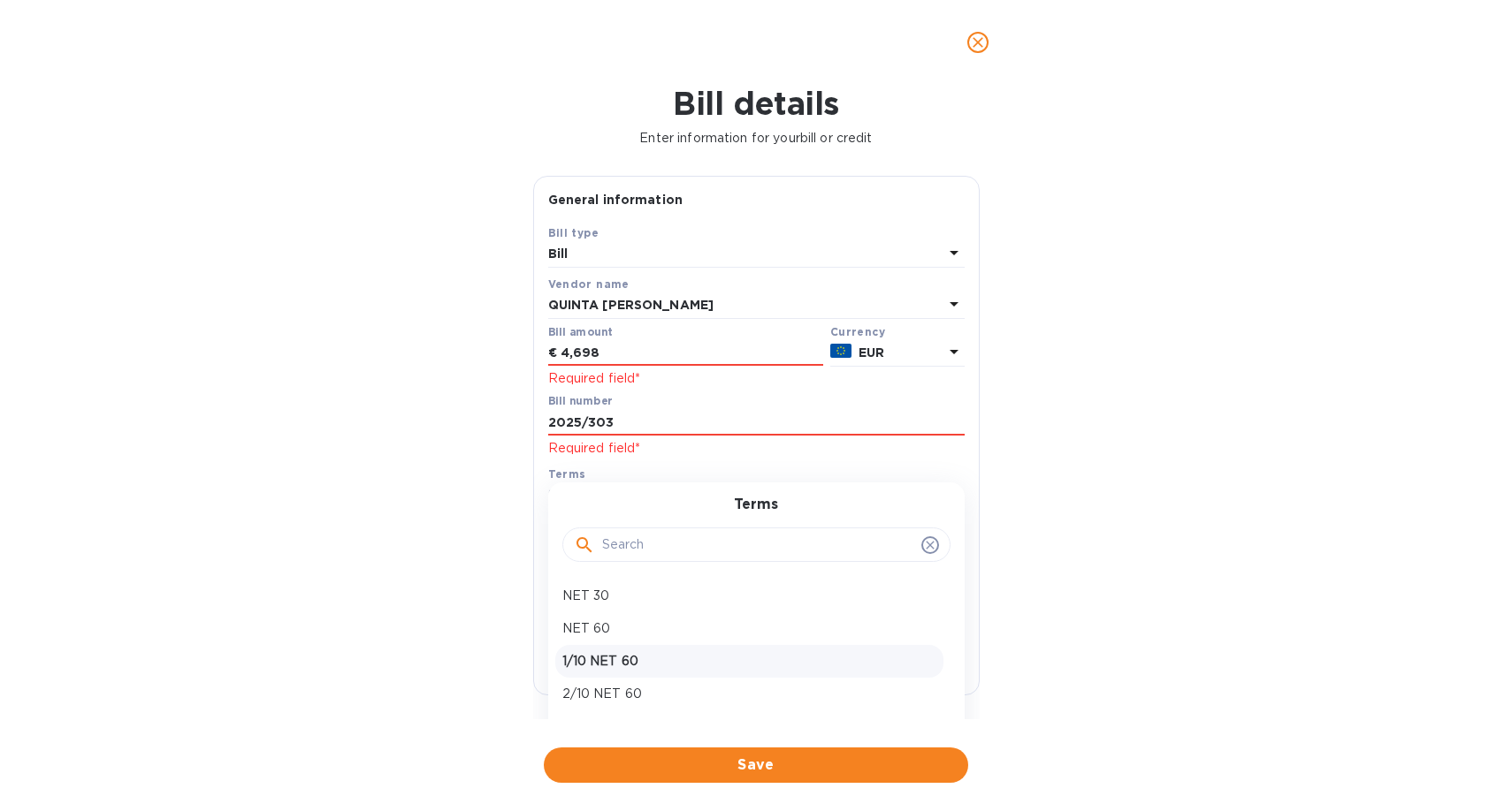
scroll to position [59, 0]
click at [616, 710] on p "NET 120" at bounding box center [749, 700] width 374 height 18
type input "[DATE]"
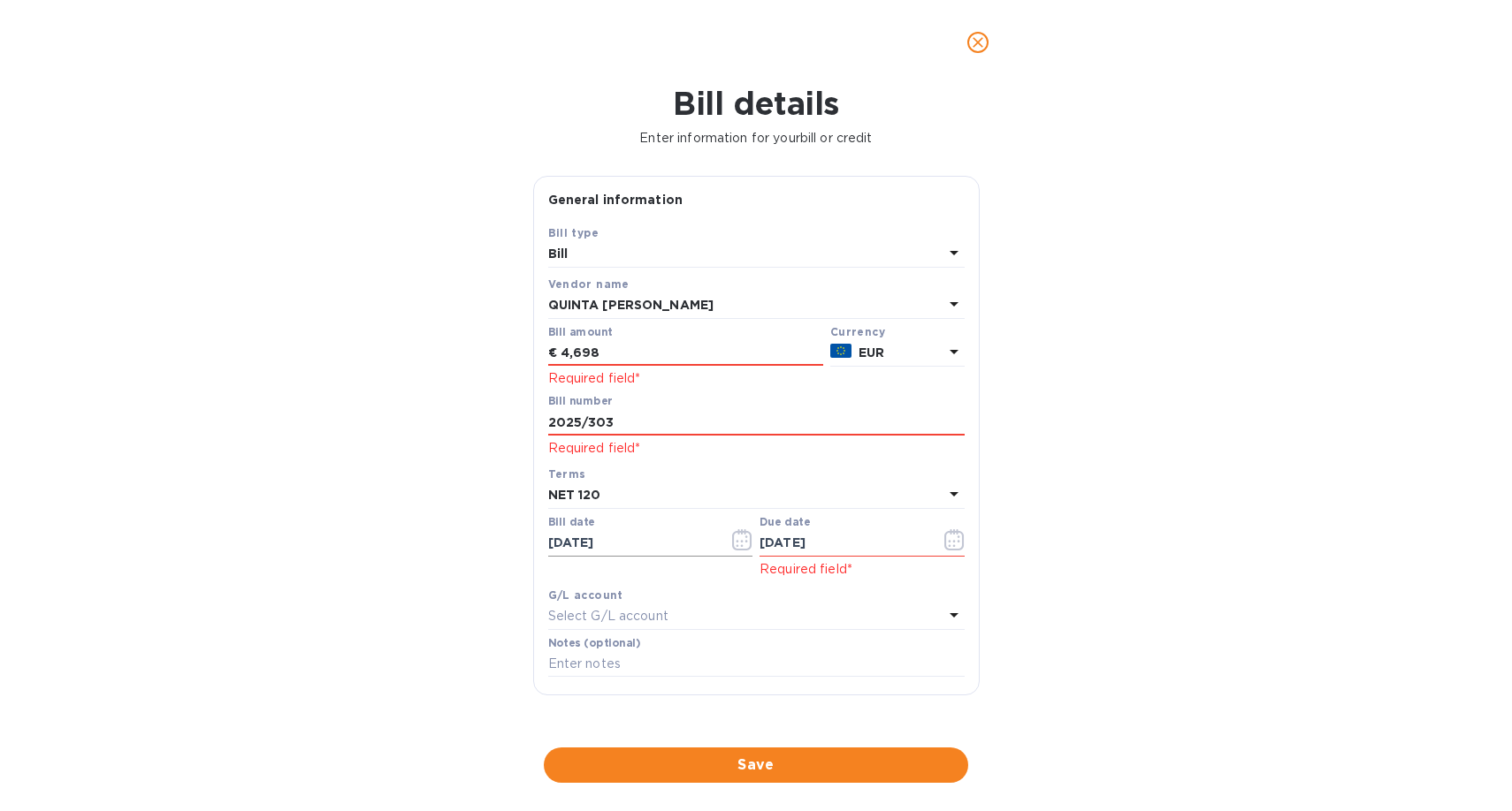
click at [740, 542] on icon "button" at bounding box center [741, 541] width 3 height 3
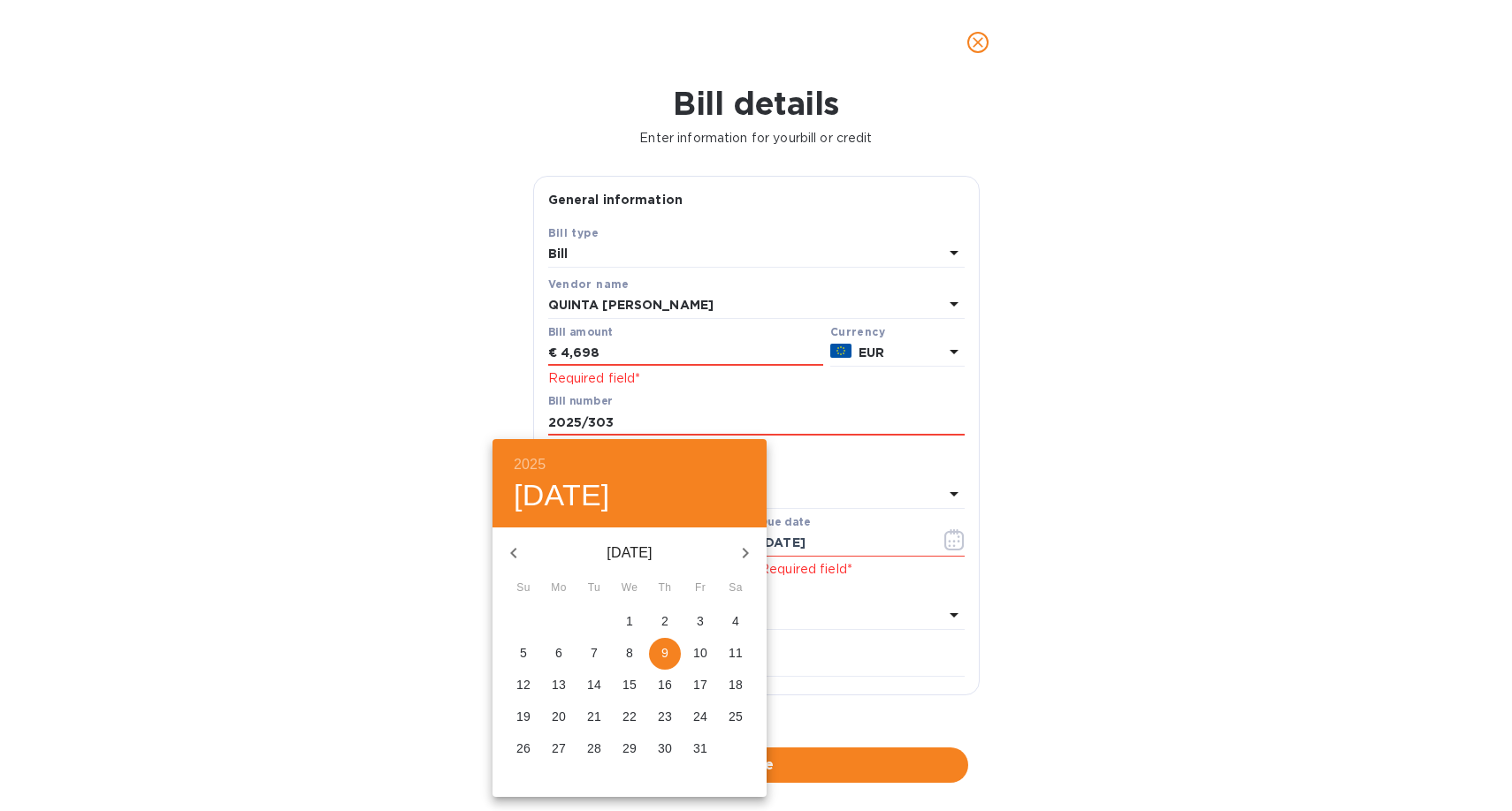
click at [517, 553] on icon "button" at bounding box center [514, 553] width 21 height 21
click at [596, 654] on p "5" at bounding box center [594, 652] width 7 height 18
type input "[DATE]"
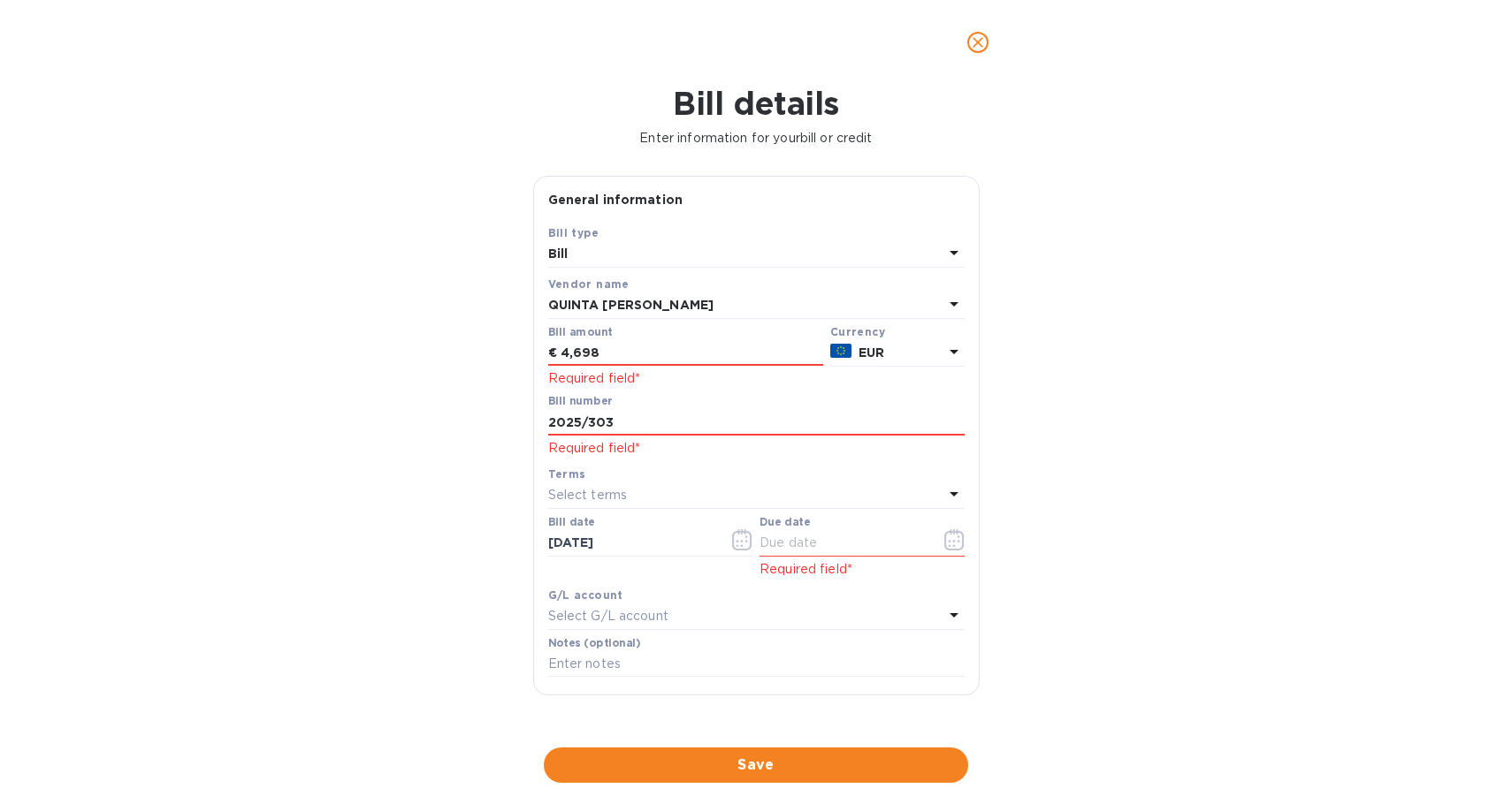
click at [714, 492] on div "Select terms" at bounding box center [745, 495] width 395 height 24
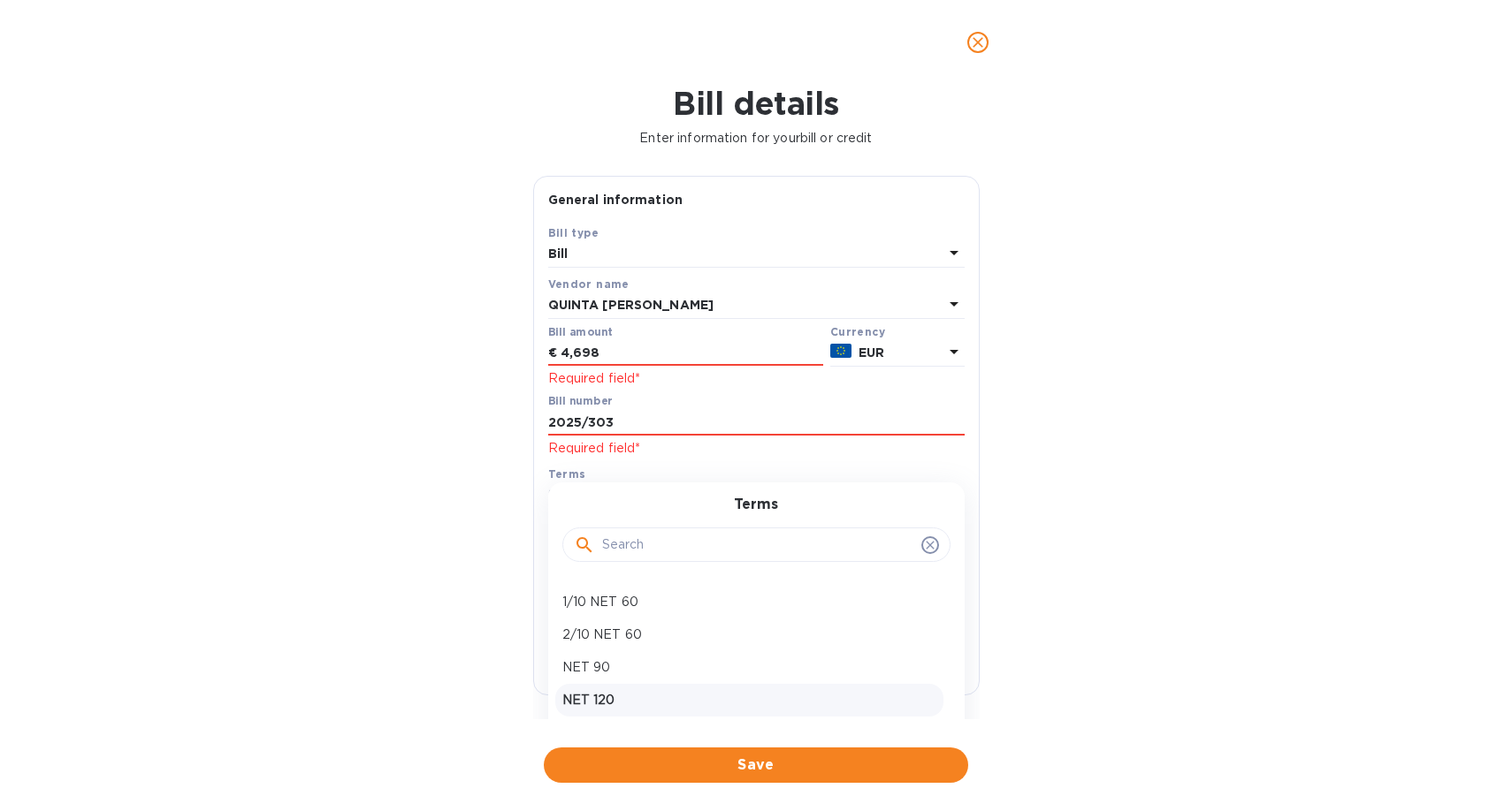
click at [616, 697] on p "NET 120" at bounding box center [749, 700] width 374 height 18
type input "[DATE]"
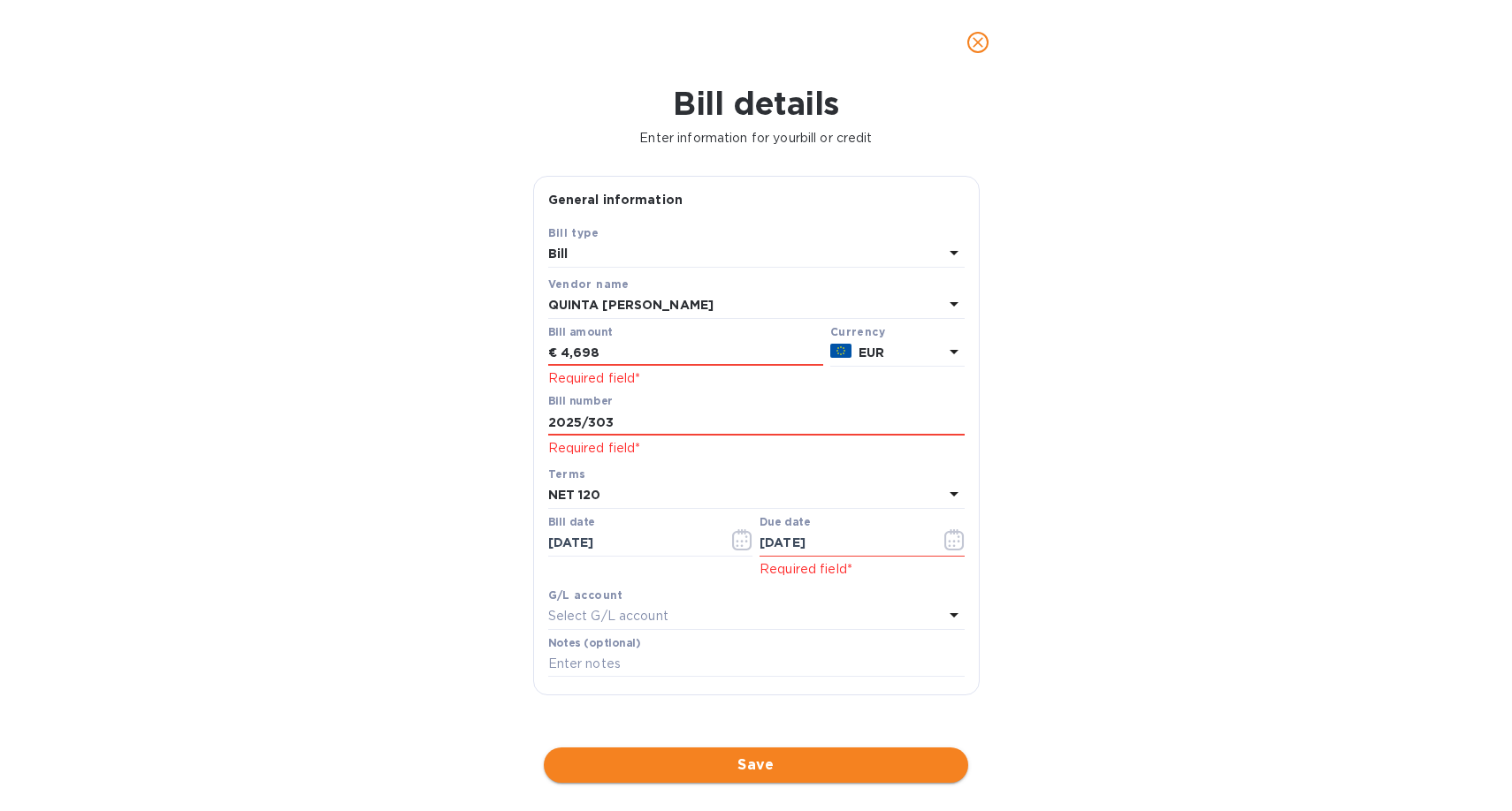
click at [756, 762] on span "Save" at bounding box center [755, 765] width 396 height 21
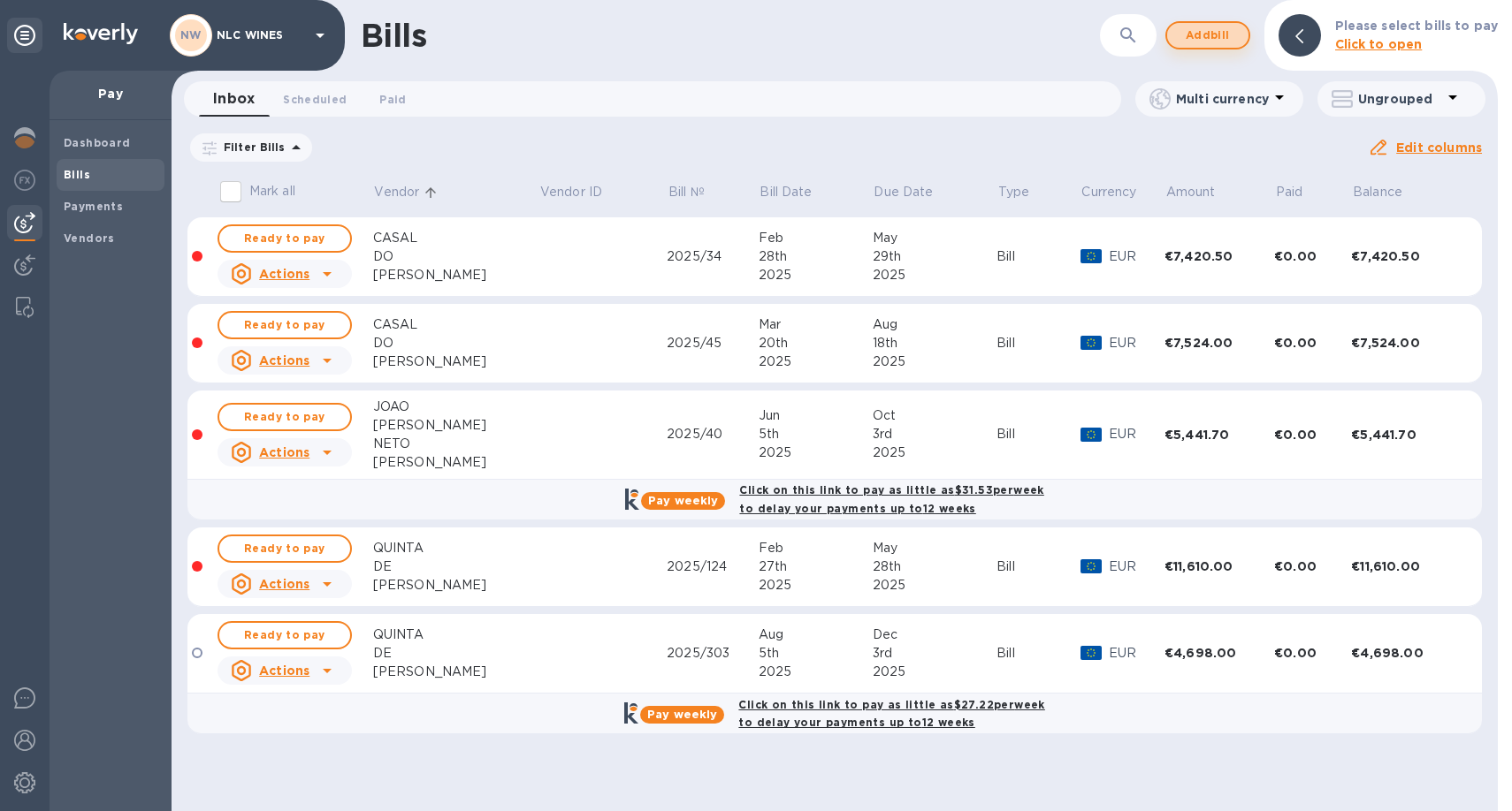
click at [1220, 36] on span "Add bill" at bounding box center [1207, 35] width 54 height 21
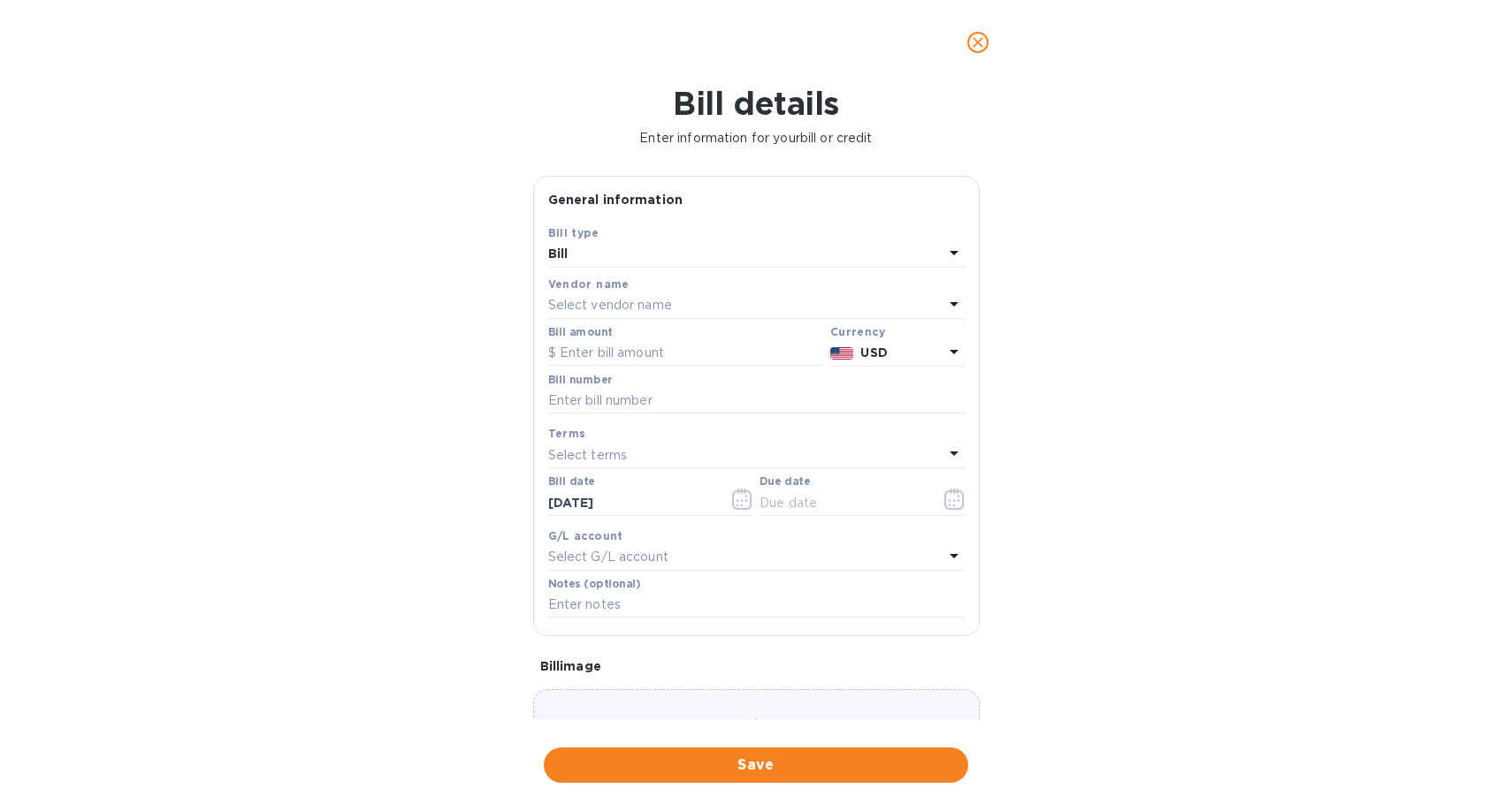
click at [599, 300] on p "Select vendor name" at bounding box center [609, 304] width 124 height 18
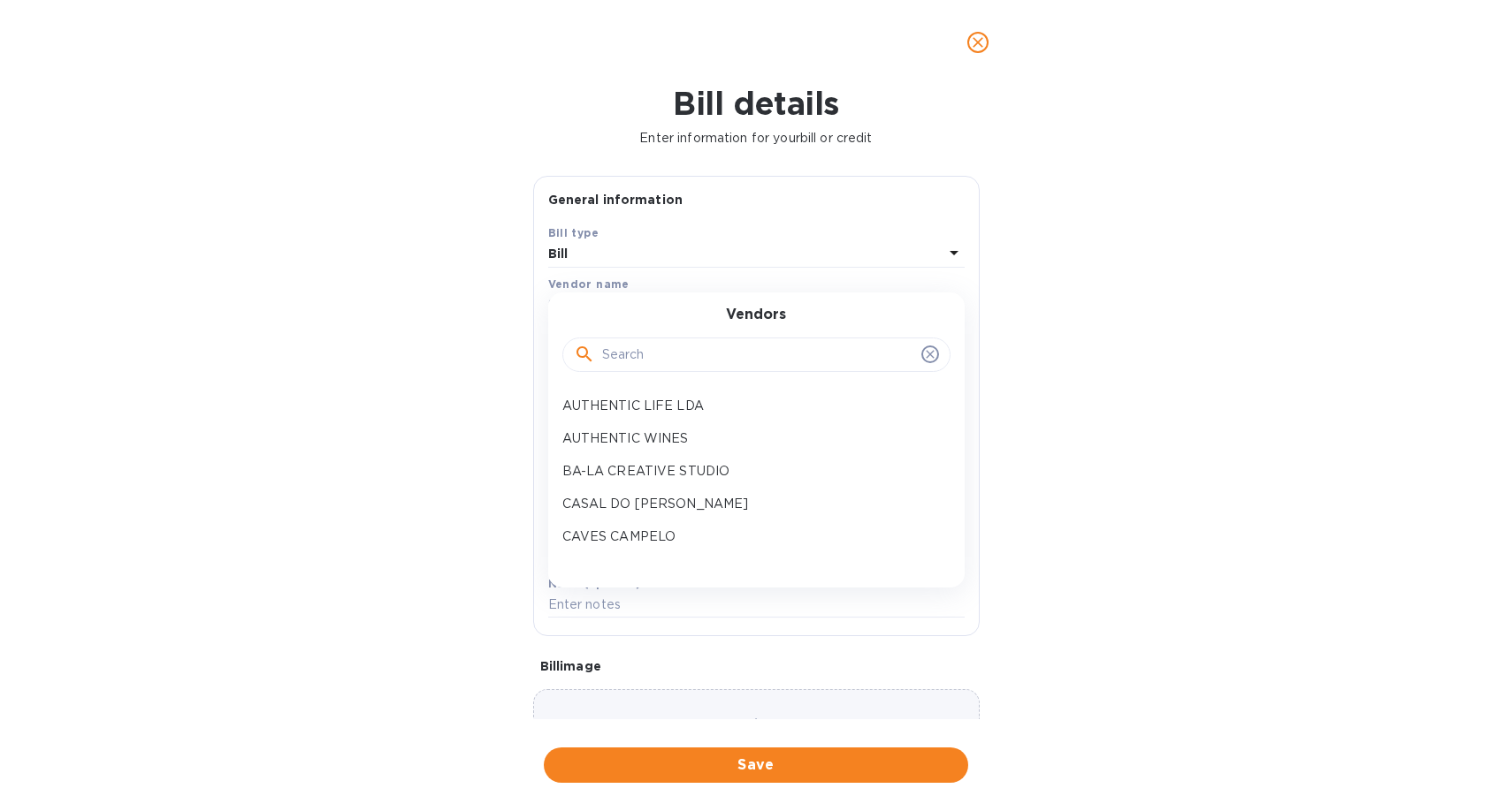
click at [619, 362] on input "text" at bounding box center [758, 355] width 312 height 26
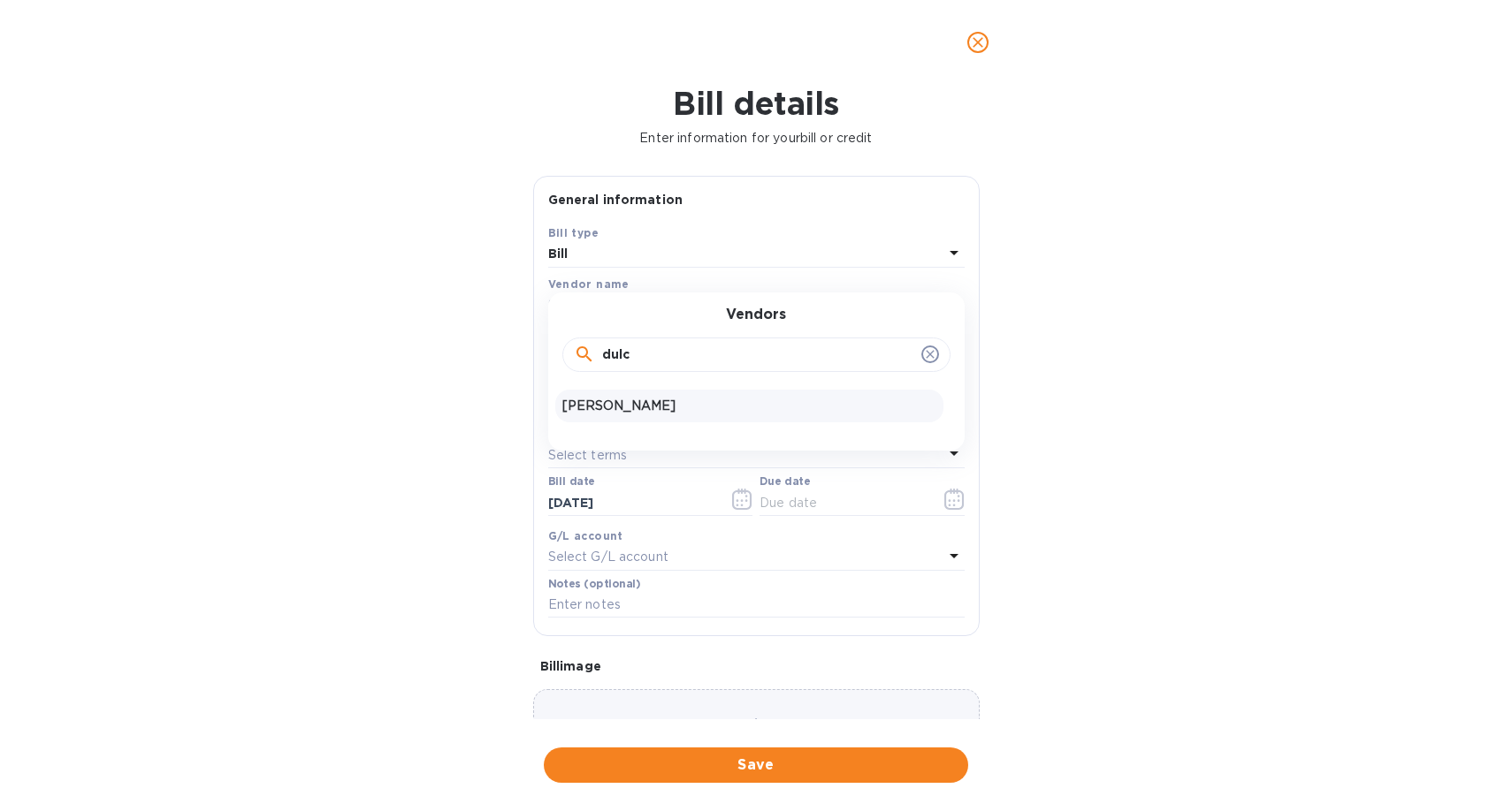
type input "dulc"
click at [644, 403] on p "[PERSON_NAME]" at bounding box center [749, 406] width 374 height 18
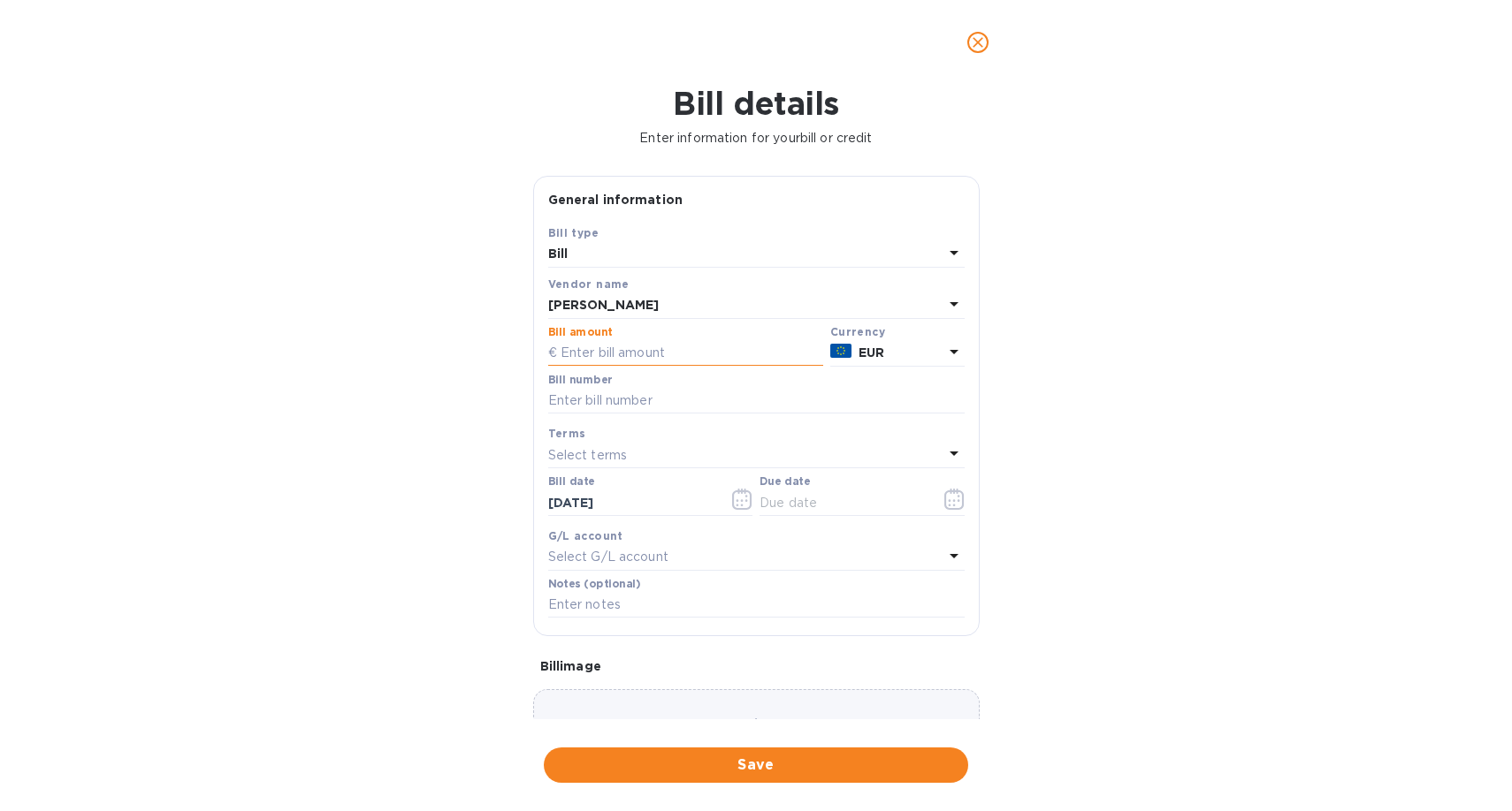
click at [693, 356] on input "text" at bounding box center [685, 353] width 275 height 26
type input "10,146.76"
click at [649, 410] on input "text" at bounding box center [756, 401] width 416 height 26
type input "1/1857"
click at [600, 462] on p "Select terms" at bounding box center [588, 455] width 80 height 18
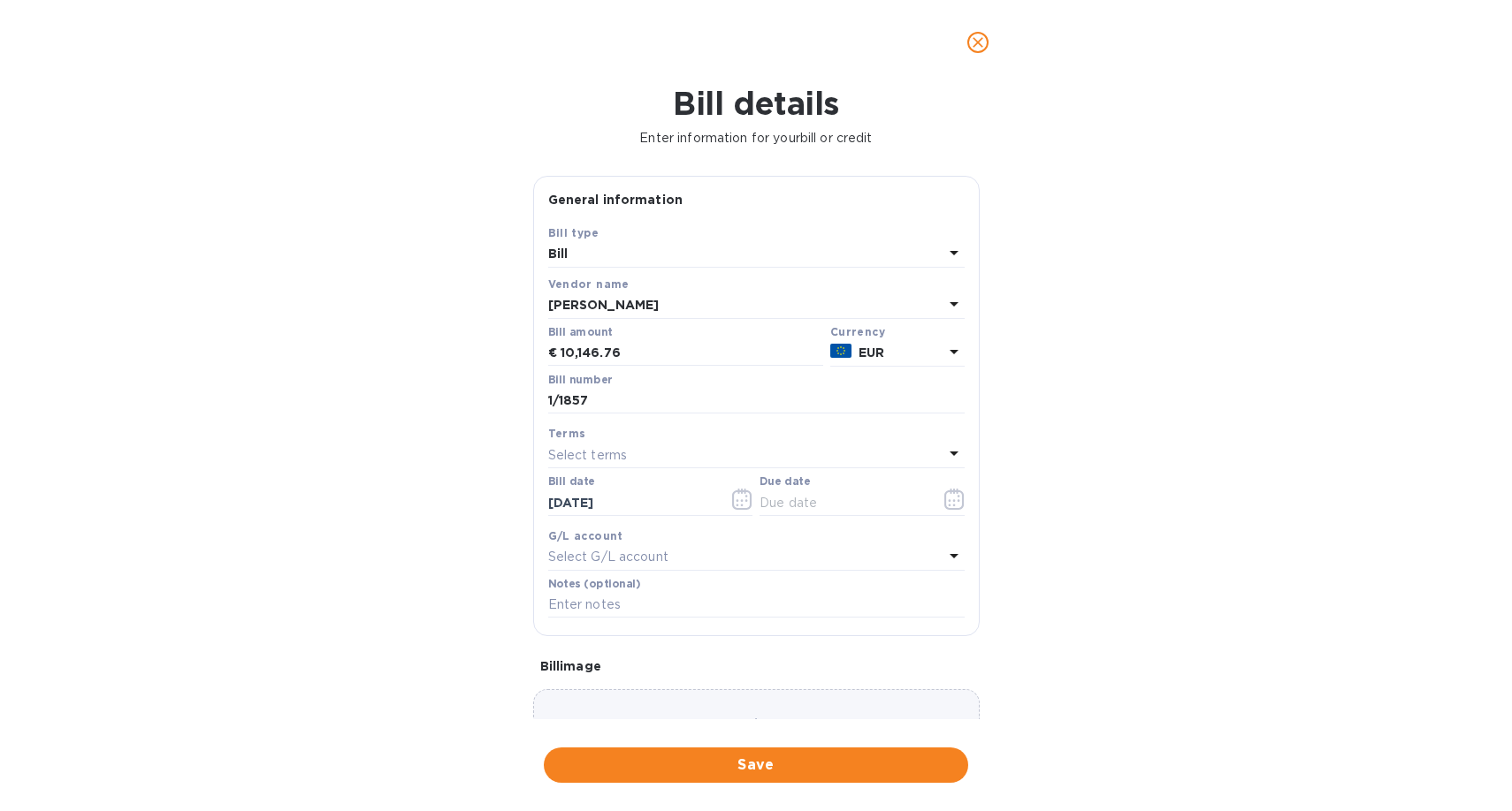
click at [1058, 498] on div "Bill details Enter information for your bill or credit General information Save…" at bounding box center [756, 447] width 1512 height 726
click at [745, 502] on icon "button" at bounding box center [746, 500] width 3 height 3
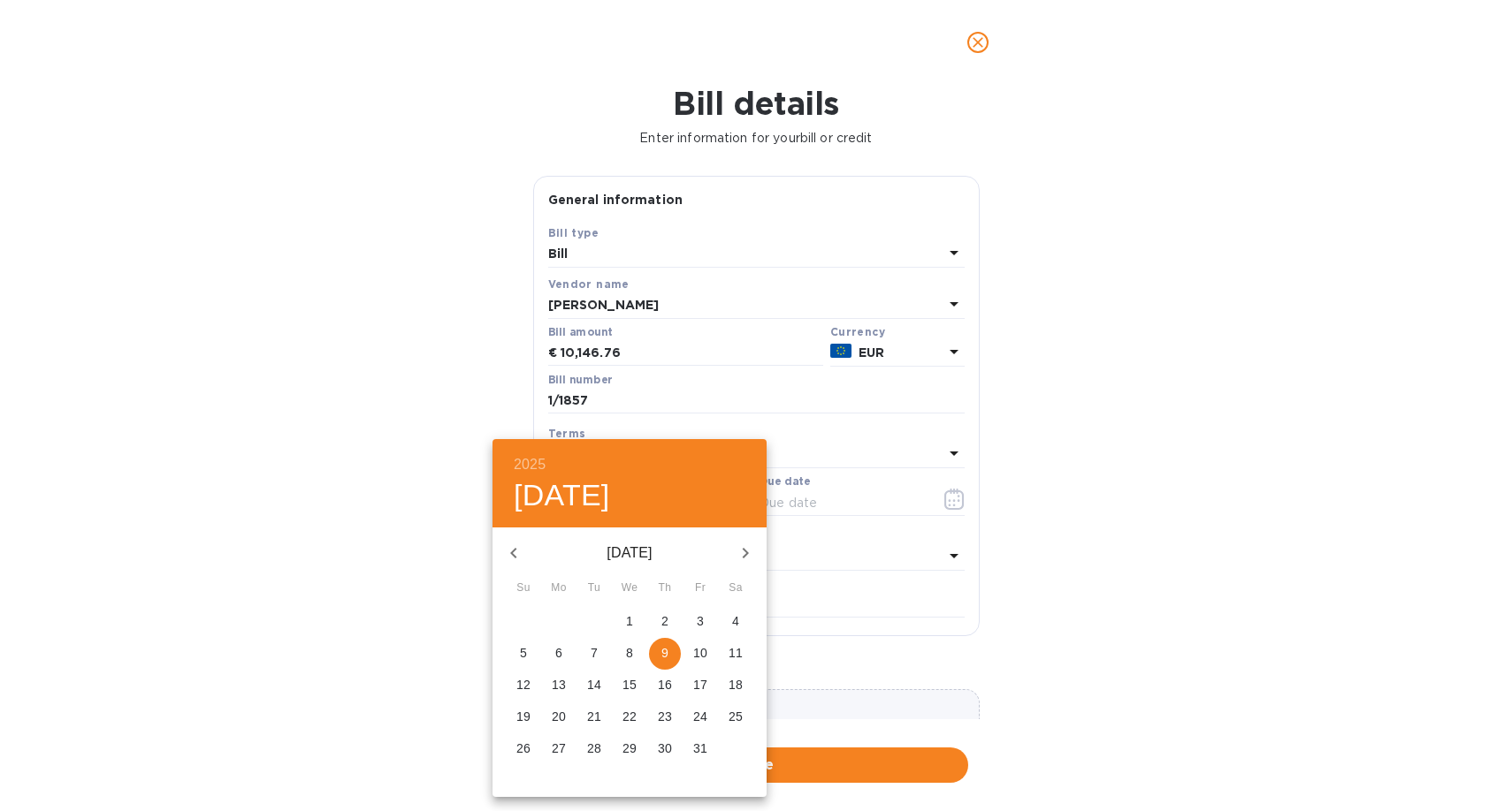
click at [513, 551] on icon "button" at bounding box center [513, 552] width 6 height 11
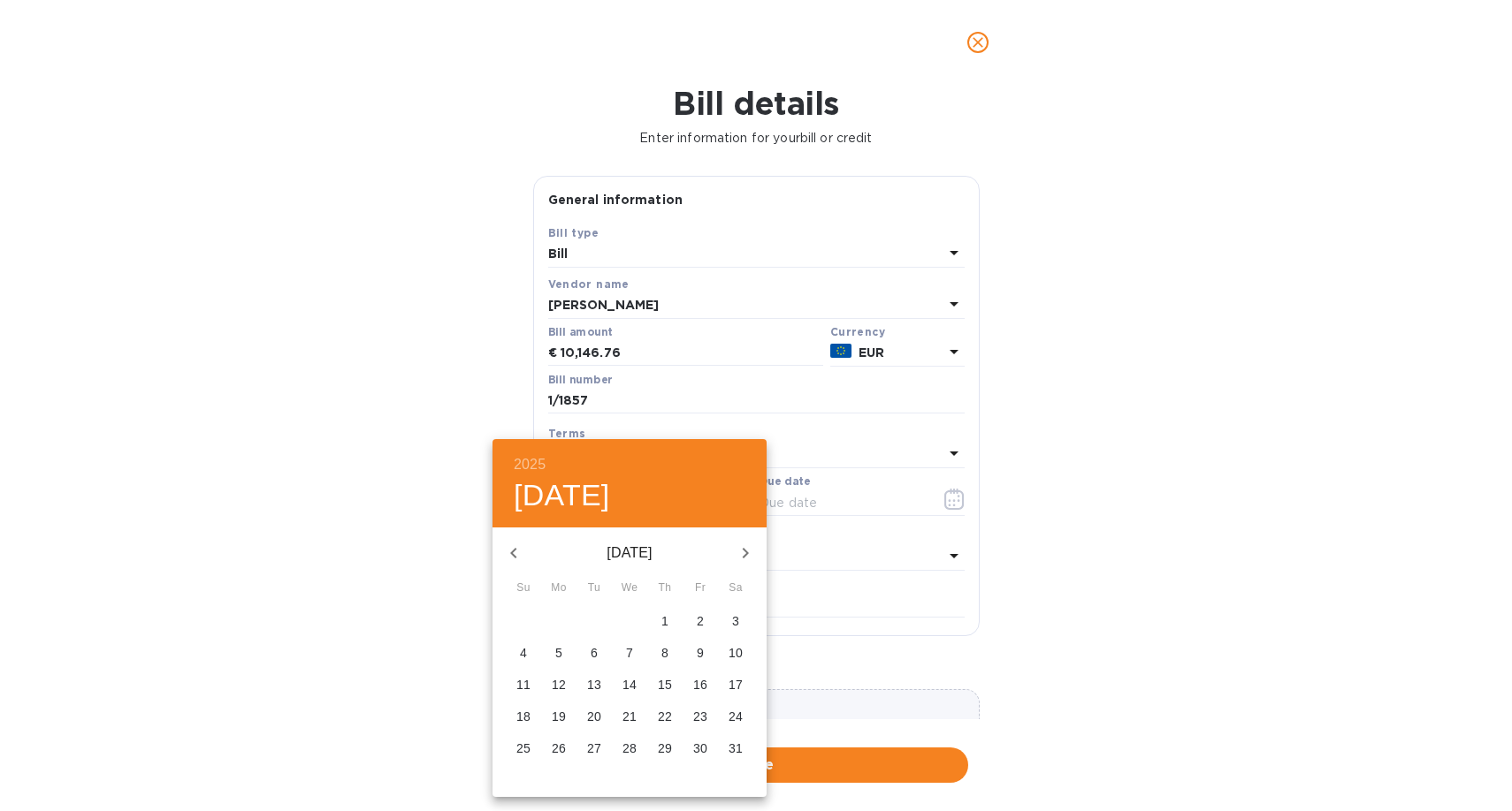
click at [704, 652] on span "9" at bounding box center [700, 652] width 32 height 18
type input "[DATE]"
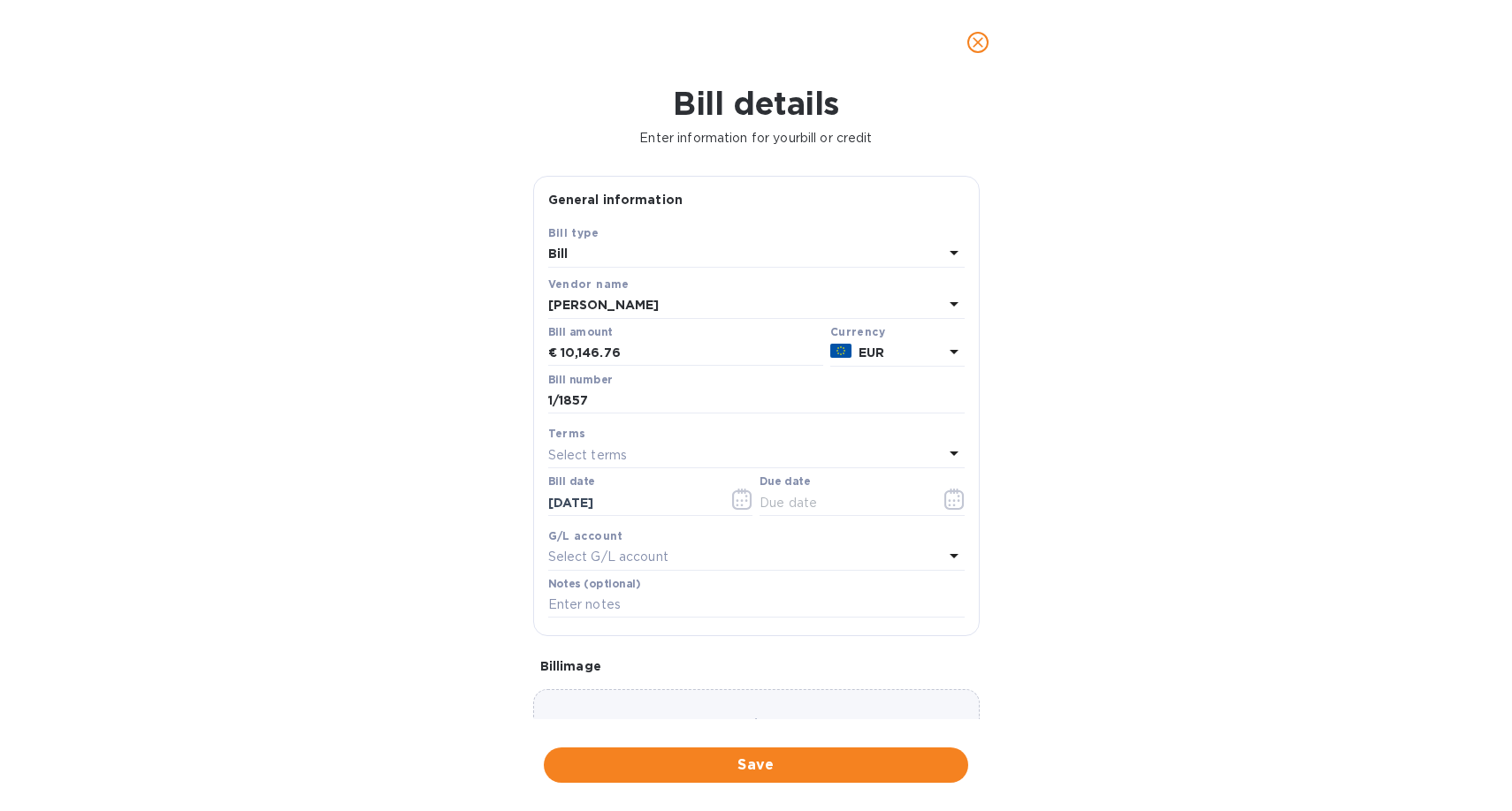
click at [643, 450] on div "Select terms" at bounding box center [745, 454] width 395 height 24
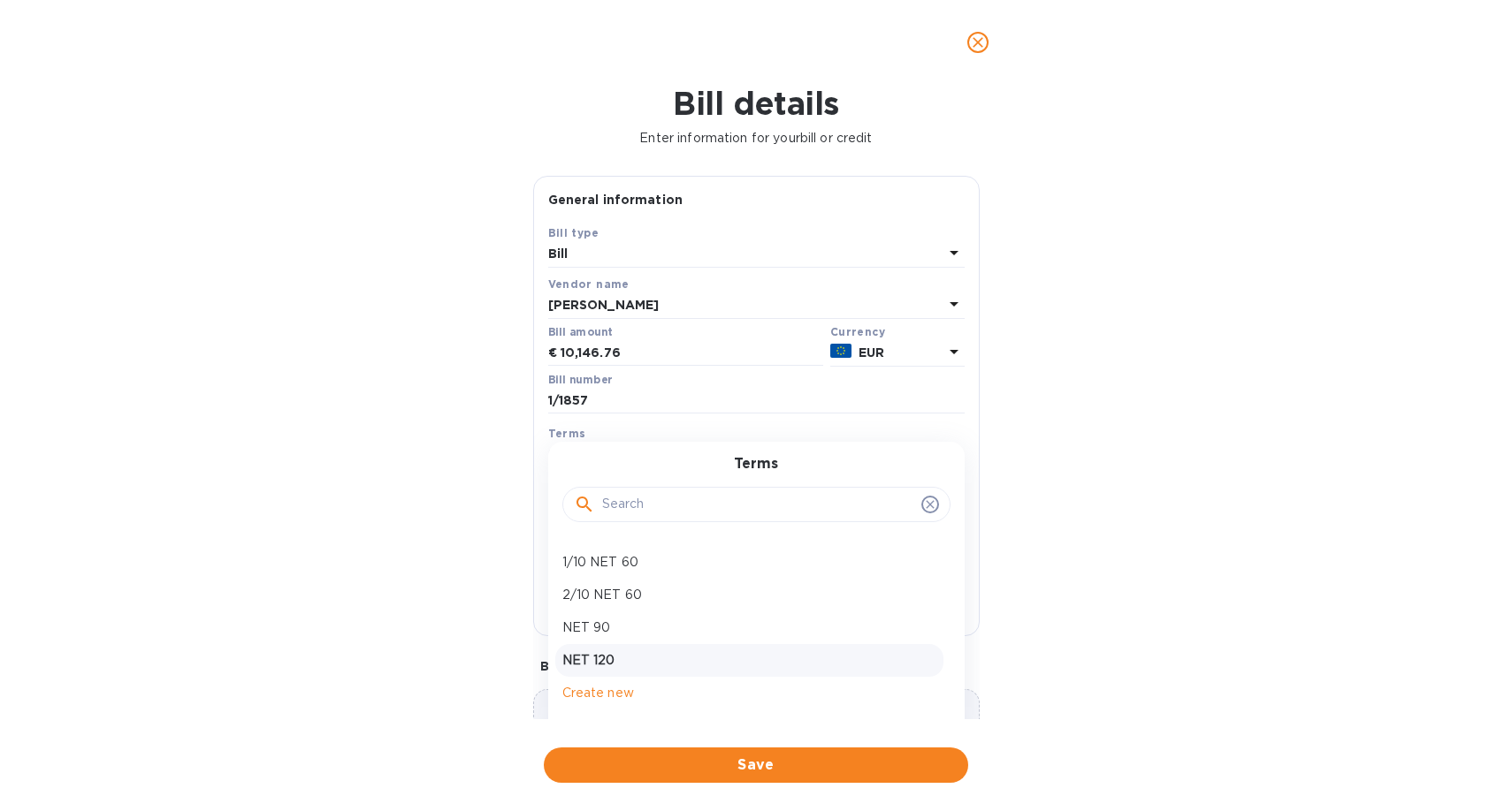
click at [612, 664] on p "NET 120" at bounding box center [749, 660] width 374 height 18
type input "[DATE]"
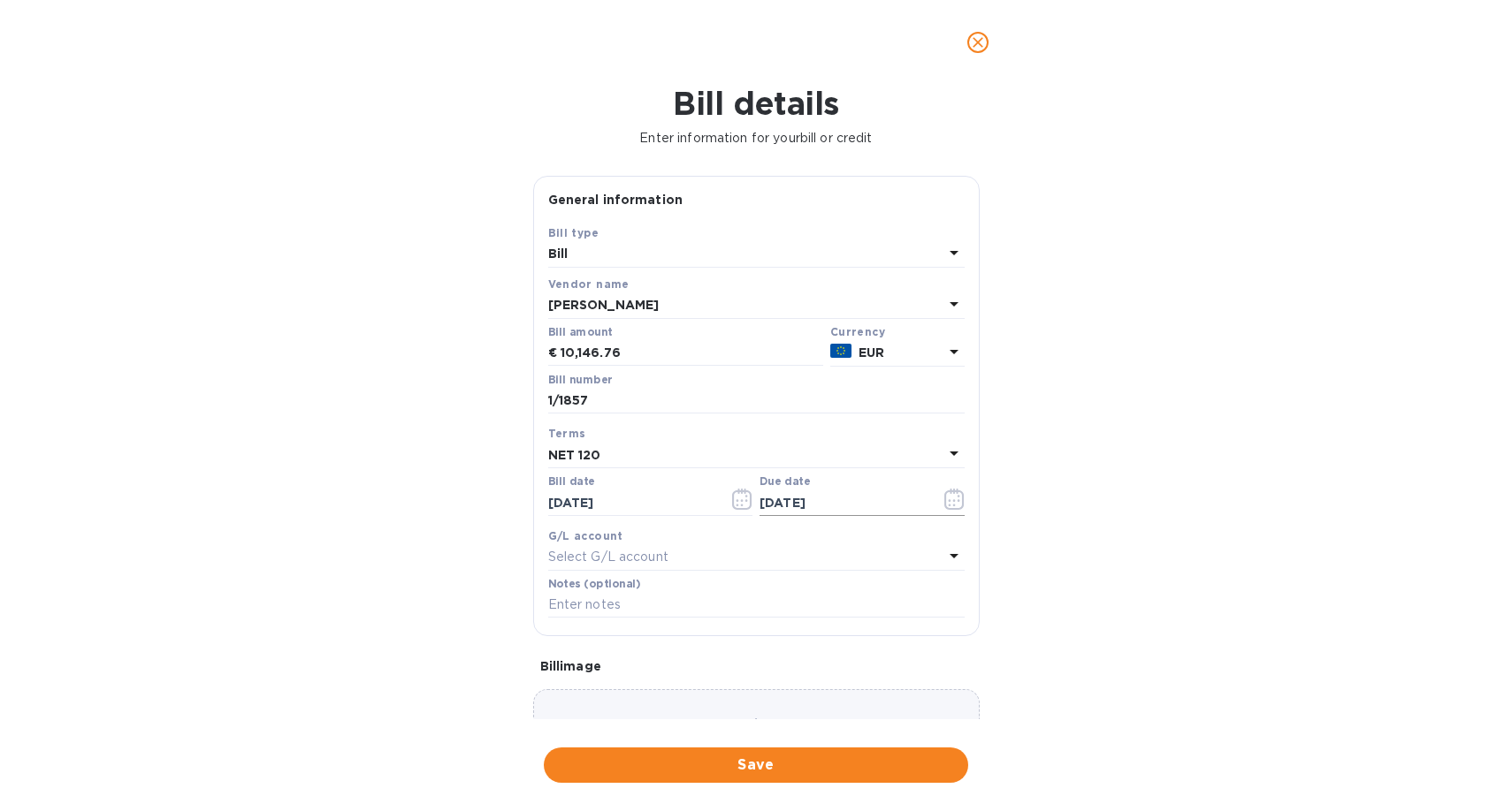
scroll to position [89, 0]
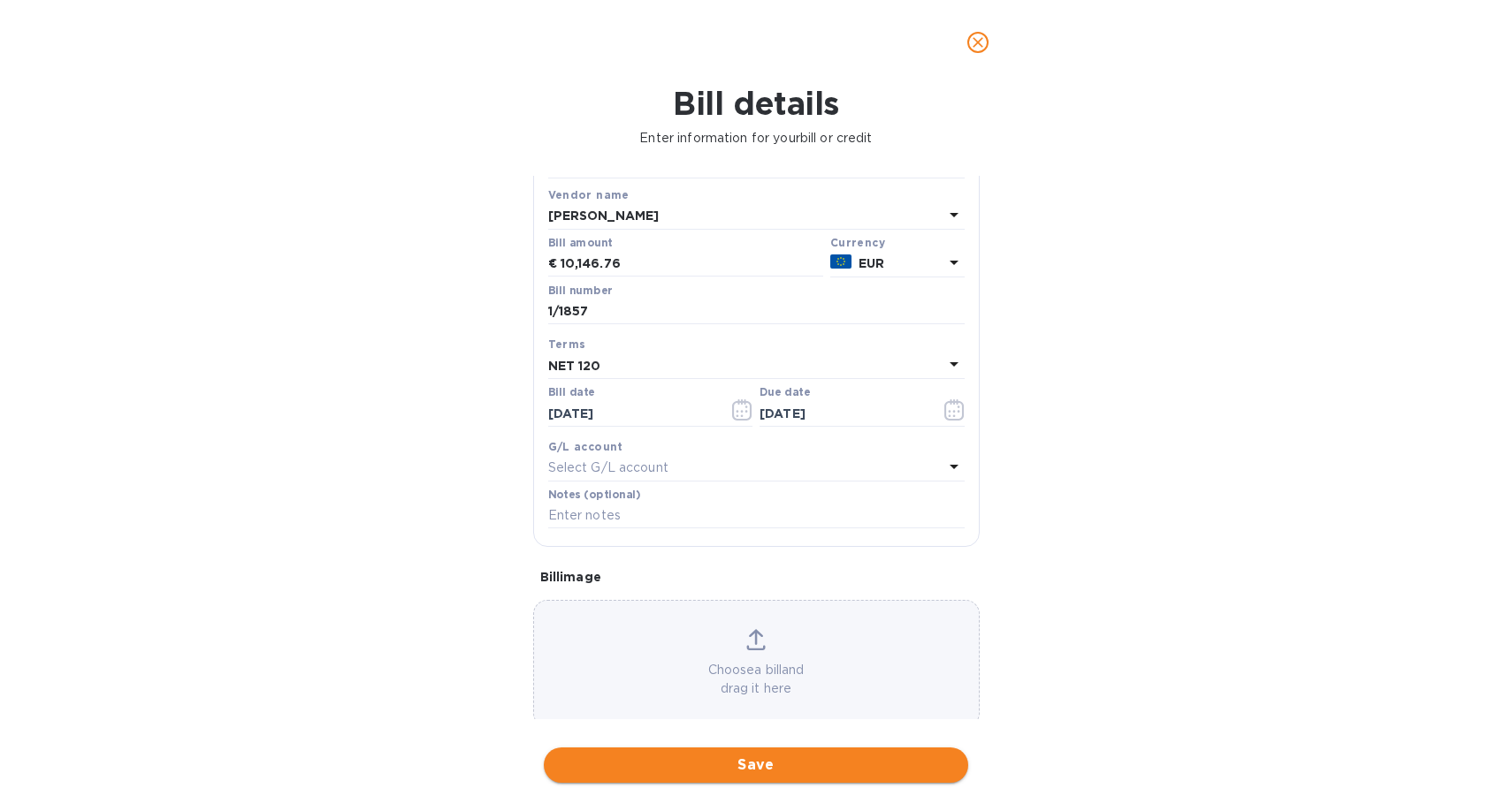
click at [778, 774] on span "Save" at bounding box center [755, 765] width 396 height 21
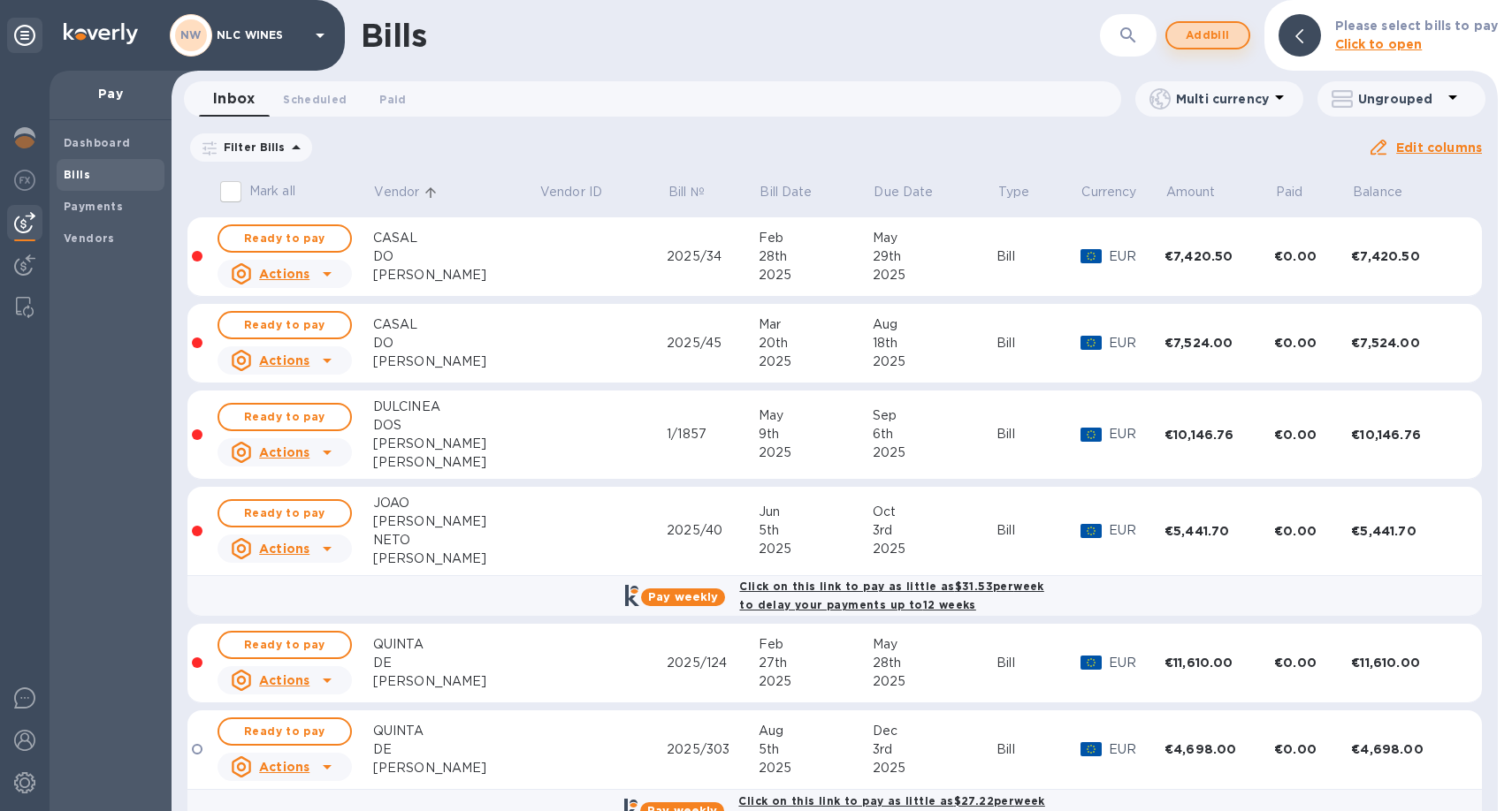
click at [1218, 30] on span "Add bill" at bounding box center [1207, 35] width 54 height 21
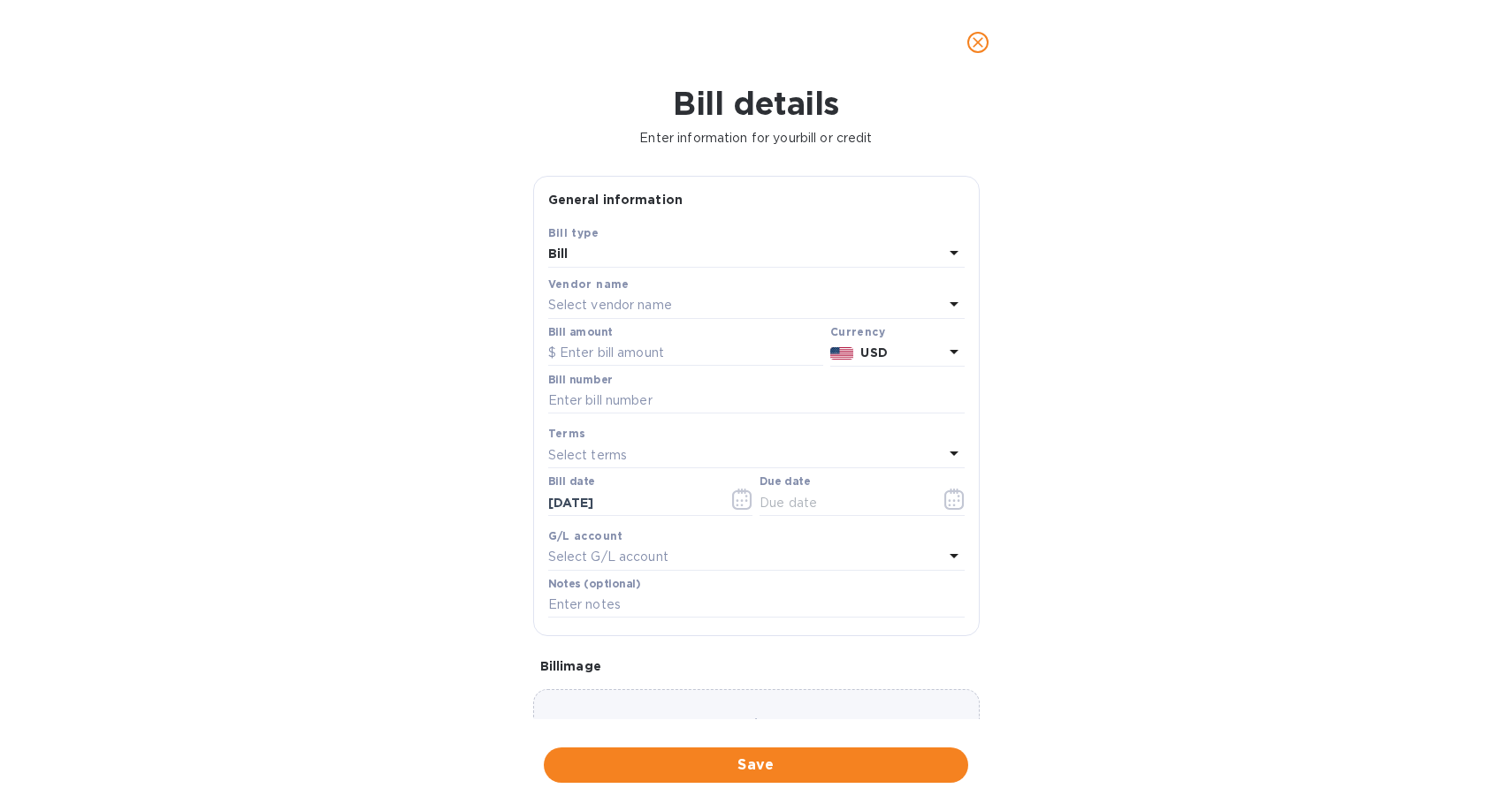
click at [604, 305] on p "Select vendor name" at bounding box center [609, 304] width 124 height 18
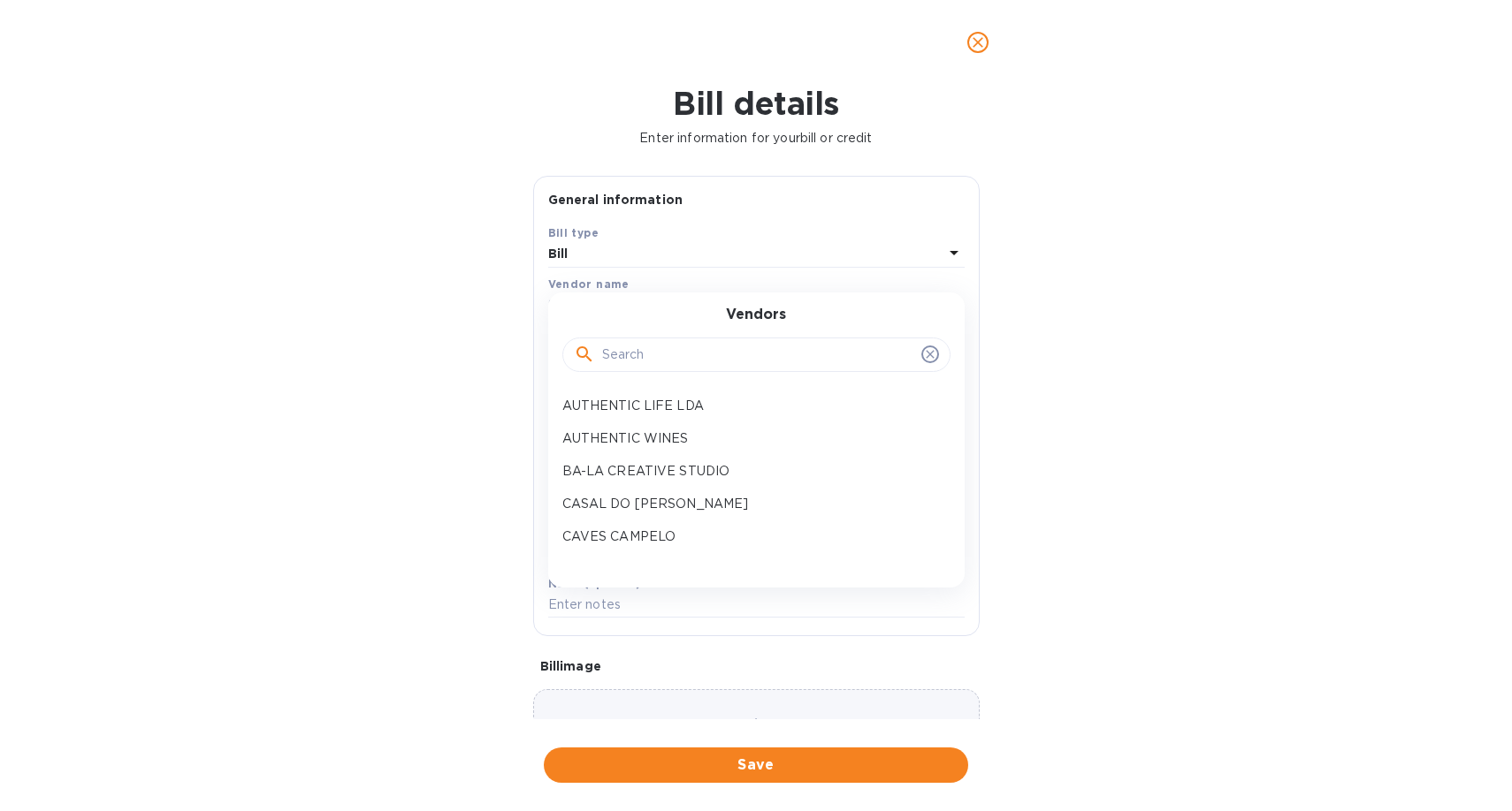
click at [639, 361] on input "text" at bounding box center [758, 355] width 312 height 26
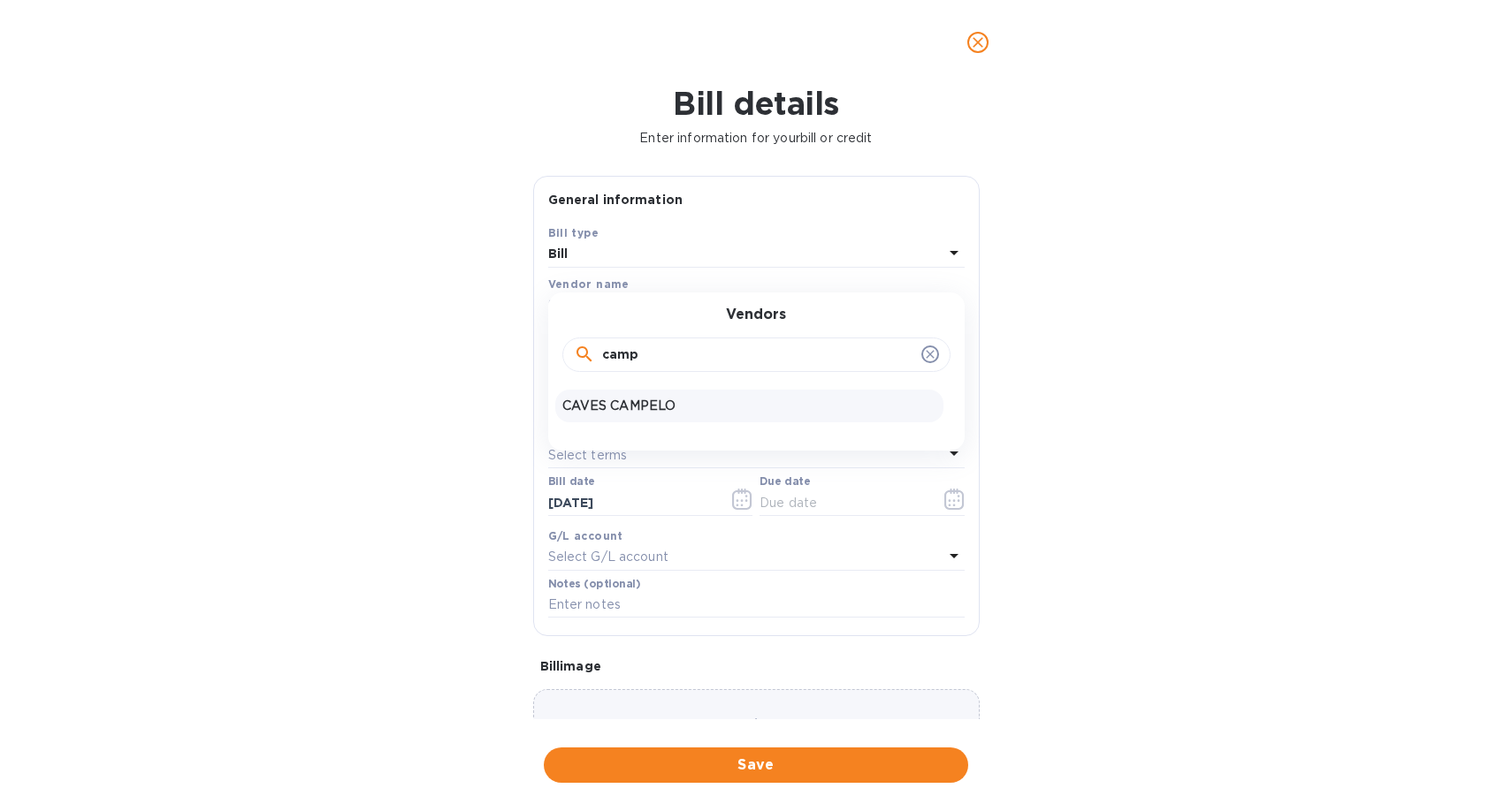
type input "camp"
click at [664, 413] on p "CAVES CAMPELO" at bounding box center [749, 406] width 374 height 18
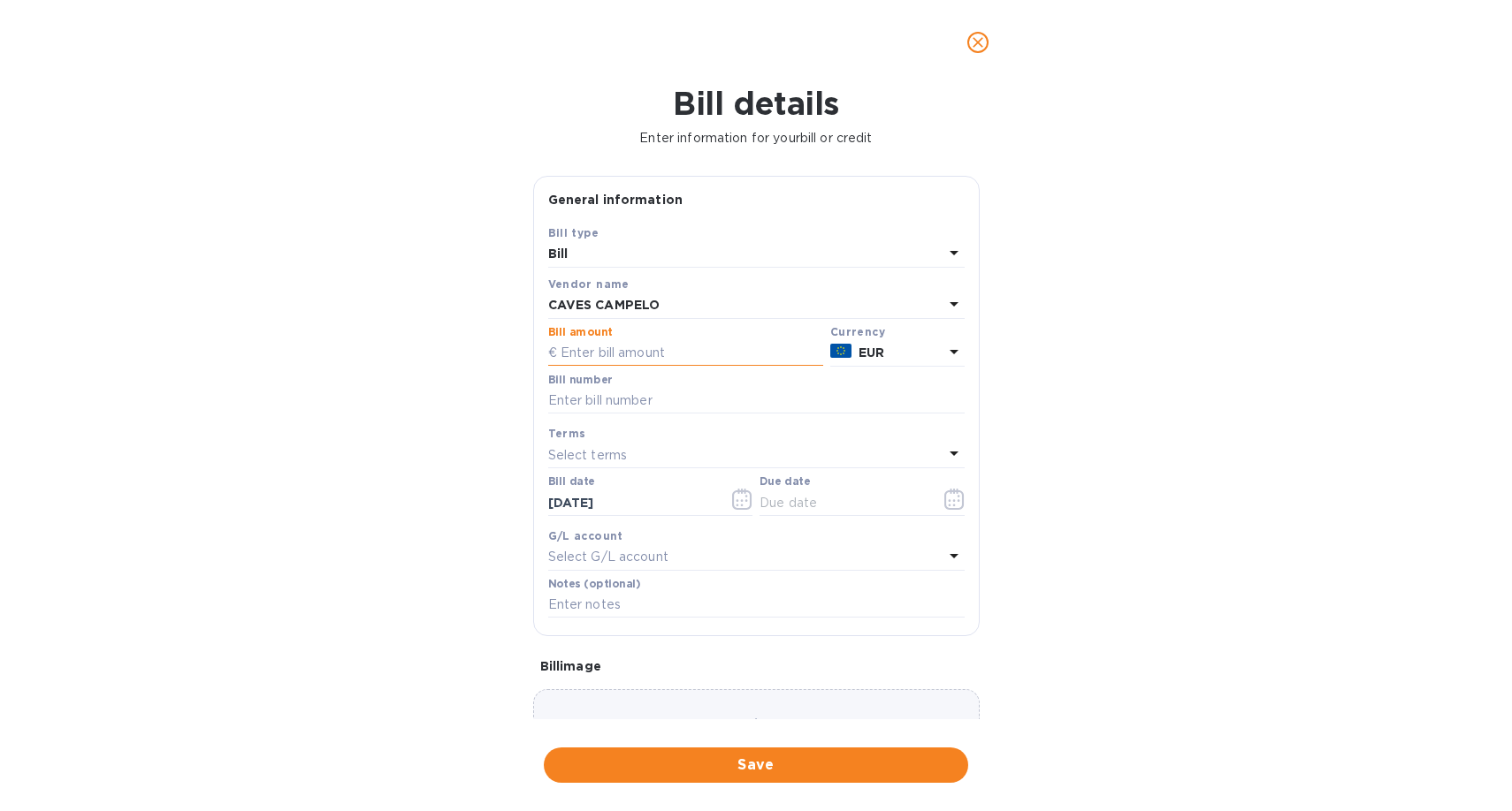
click at [661, 357] on input "text" at bounding box center [685, 353] width 275 height 26
type input "8,054.5"
click at [575, 406] on input "text" at bounding box center [756, 401] width 416 height 26
type input "2025/110"
click at [606, 507] on input "[DATE]" at bounding box center [631, 502] width 167 height 26
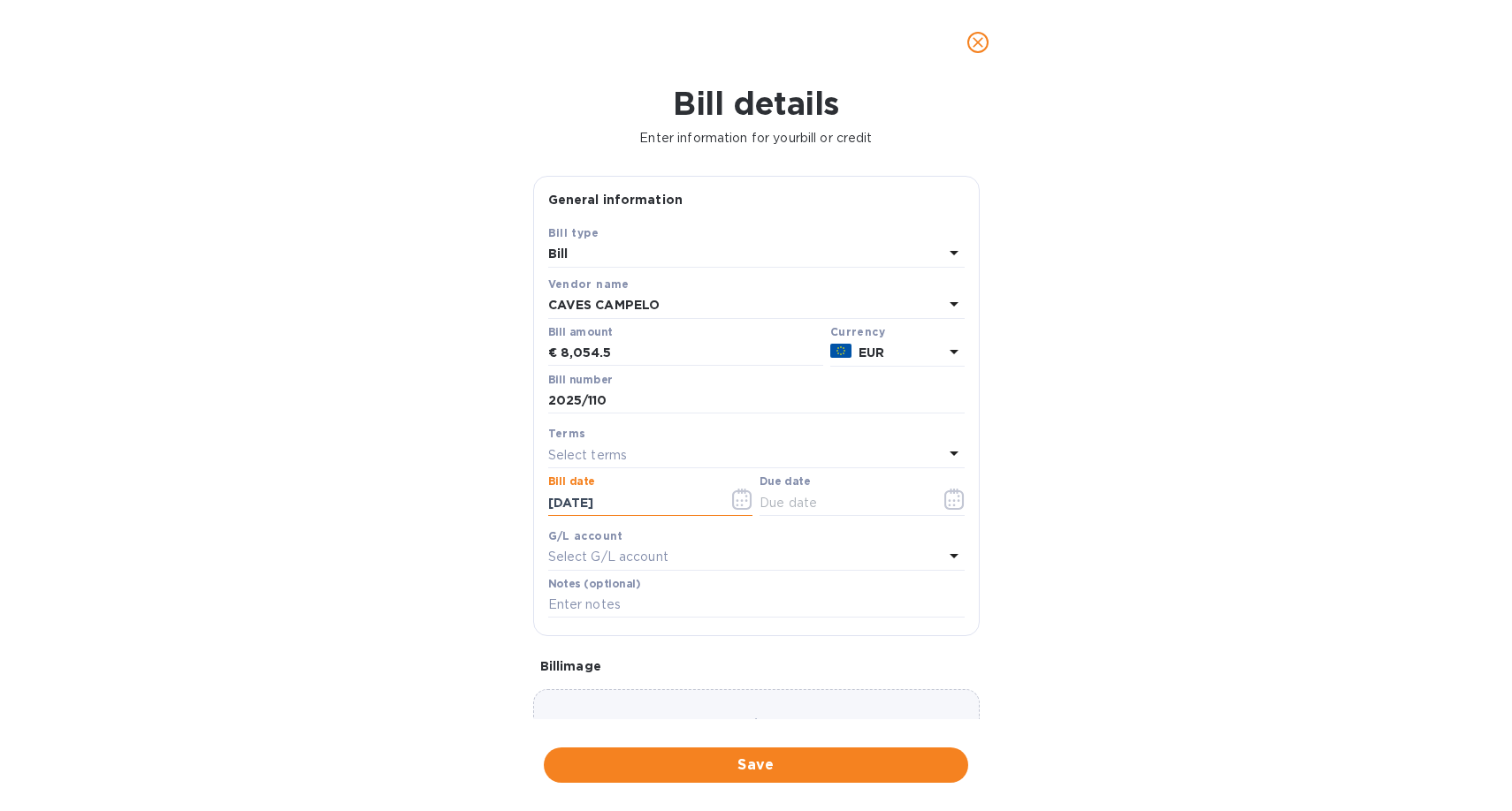
click at [737, 502] on icon "button" at bounding box center [738, 500] width 3 height 3
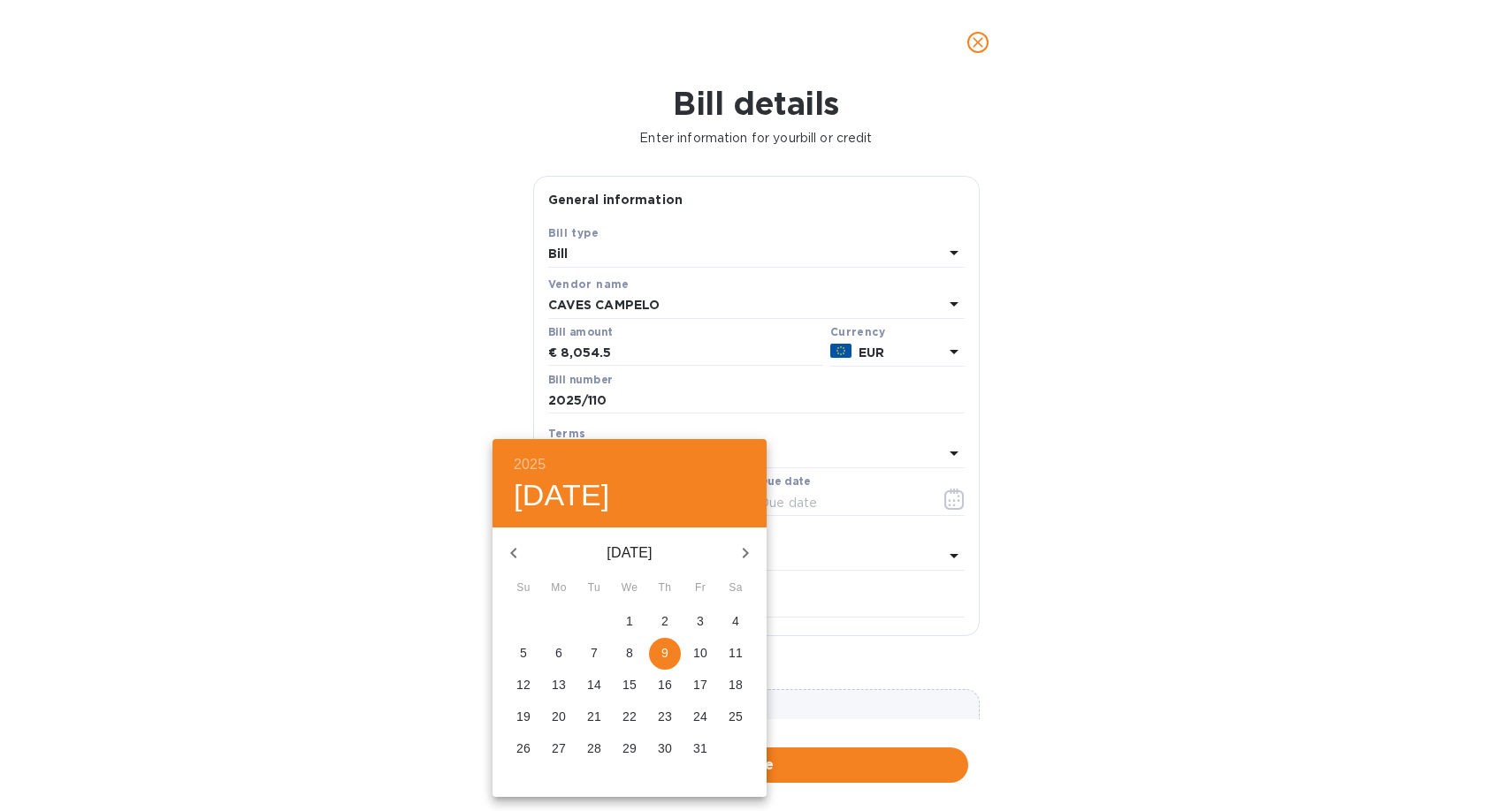
click at [518, 550] on icon "button" at bounding box center [514, 553] width 21 height 21
click at [526, 653] on p "6" at bounding box center [522, 652] width 7 height 18
type input "[DATE]"
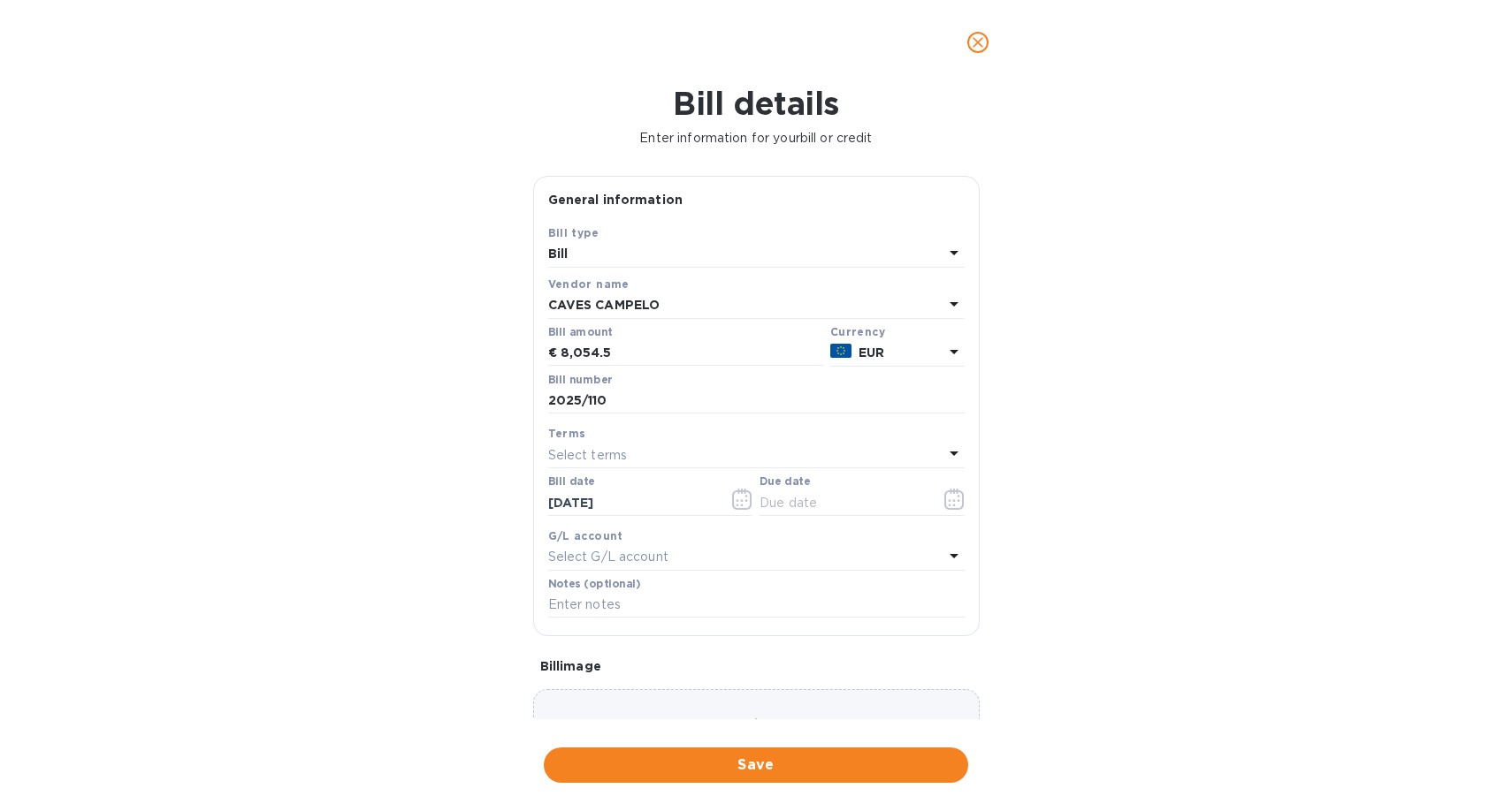
click at [670, 449] on div "Select terms" at bounding box center [745, 454] width 395 height 24
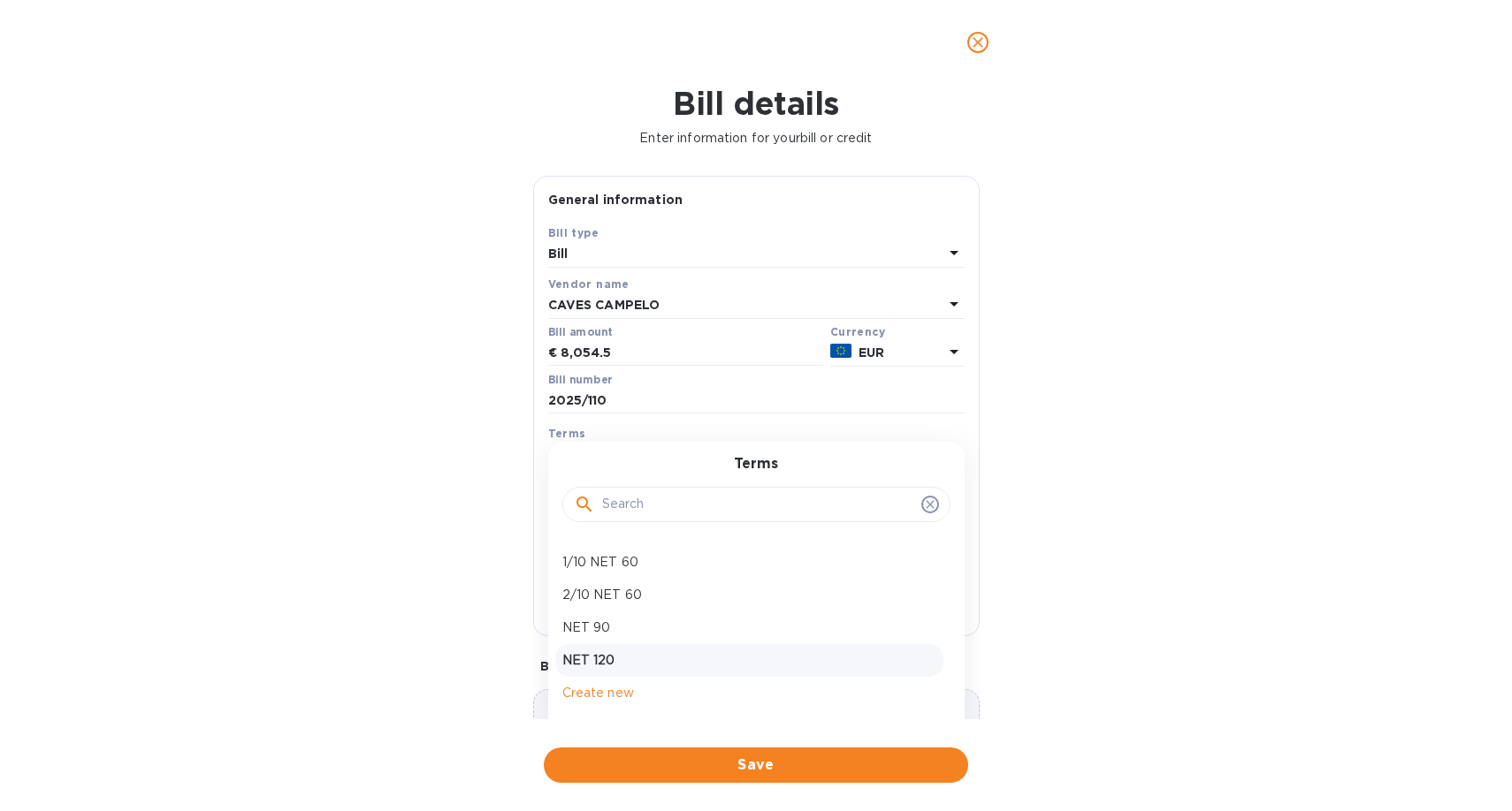
click at [620, 665] on p "NET 120" at bounding box center [749, 660] width 374 height 18
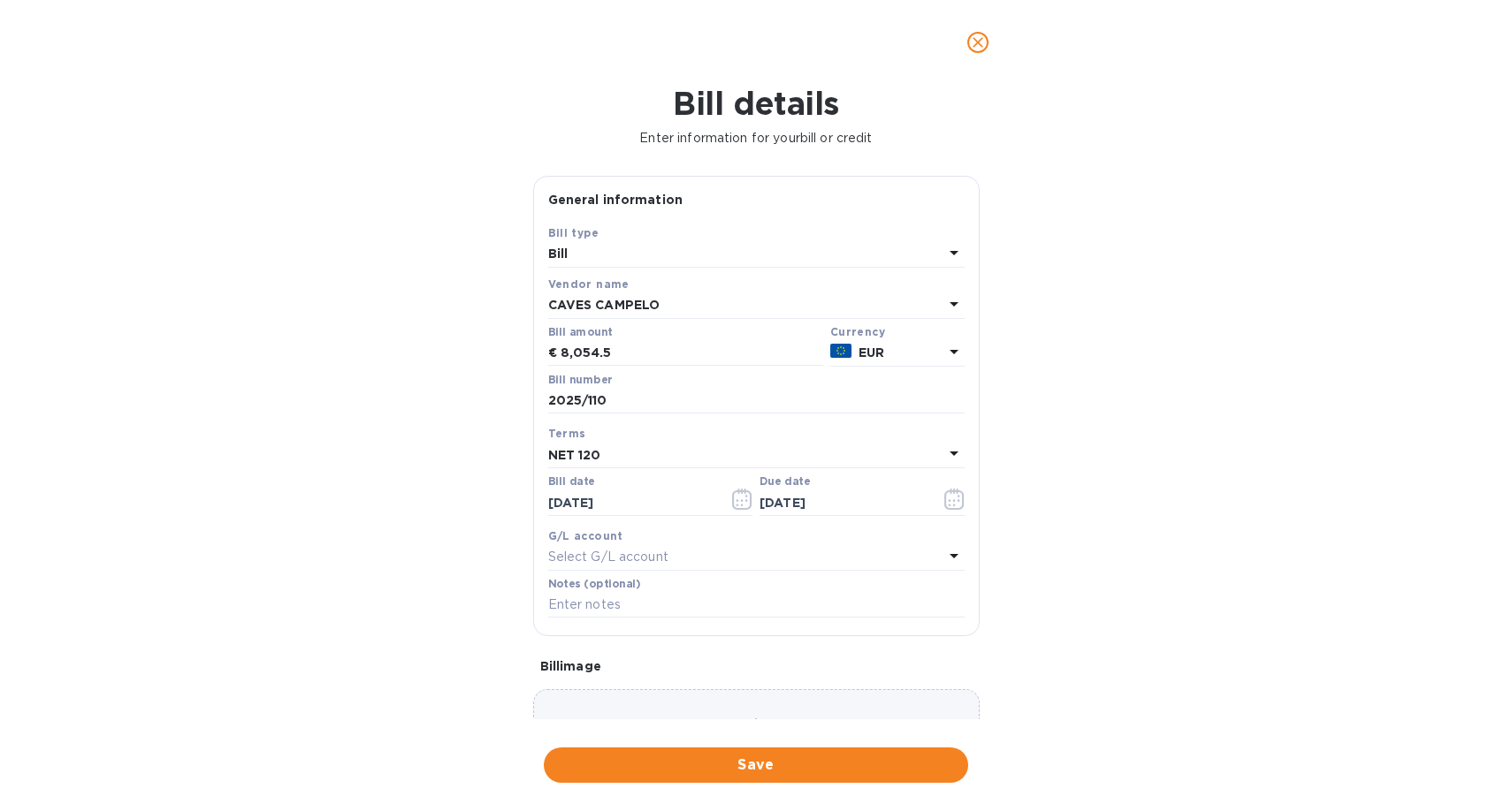
click at [639, 452] on div "NET 120" at bounding box center [745, 454] width 395 height 24
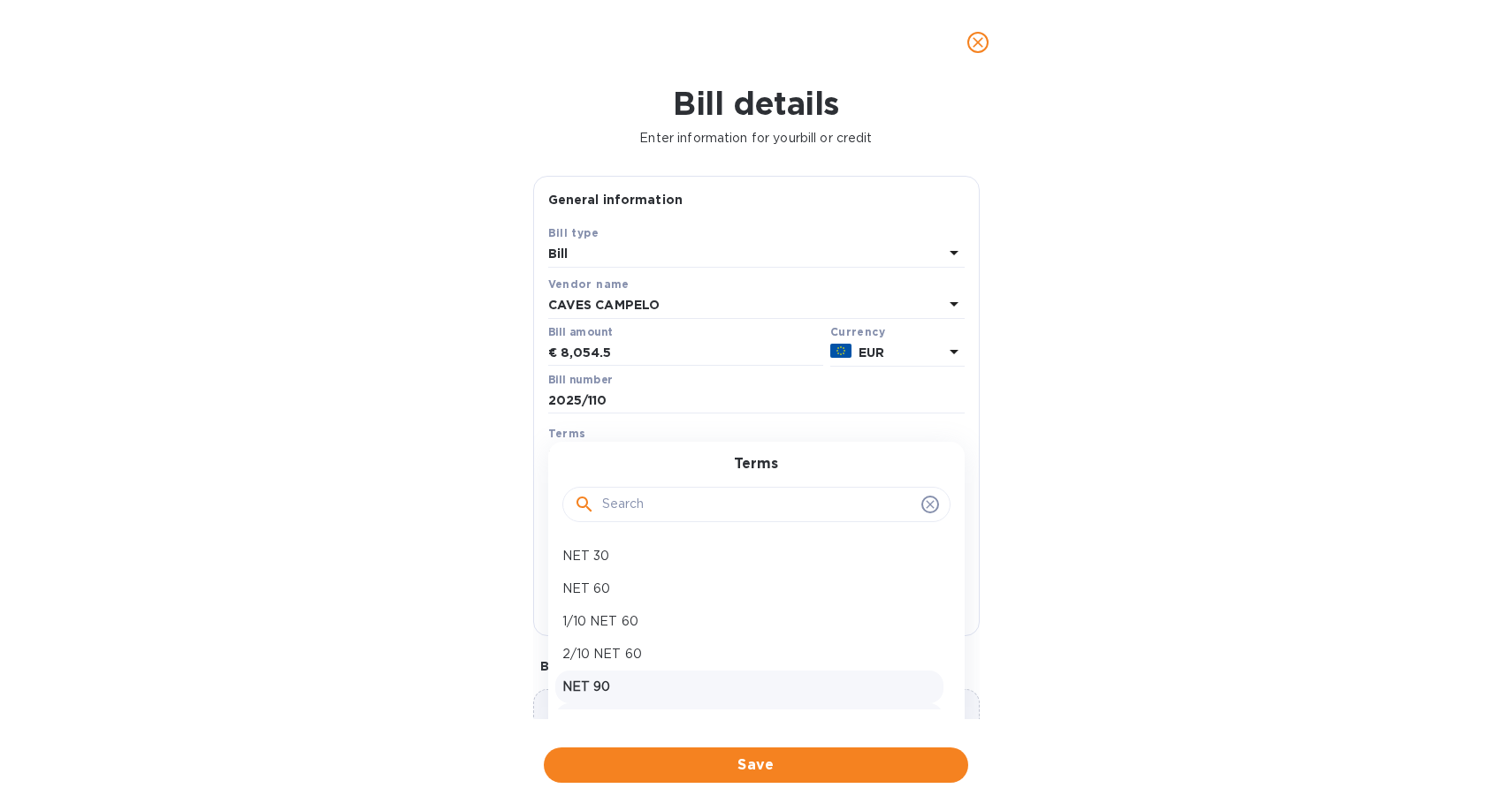
click at [623, 693] on p "NET 90" at bounding box center [749, 687] width 374 height 18
type input "[DATE]"
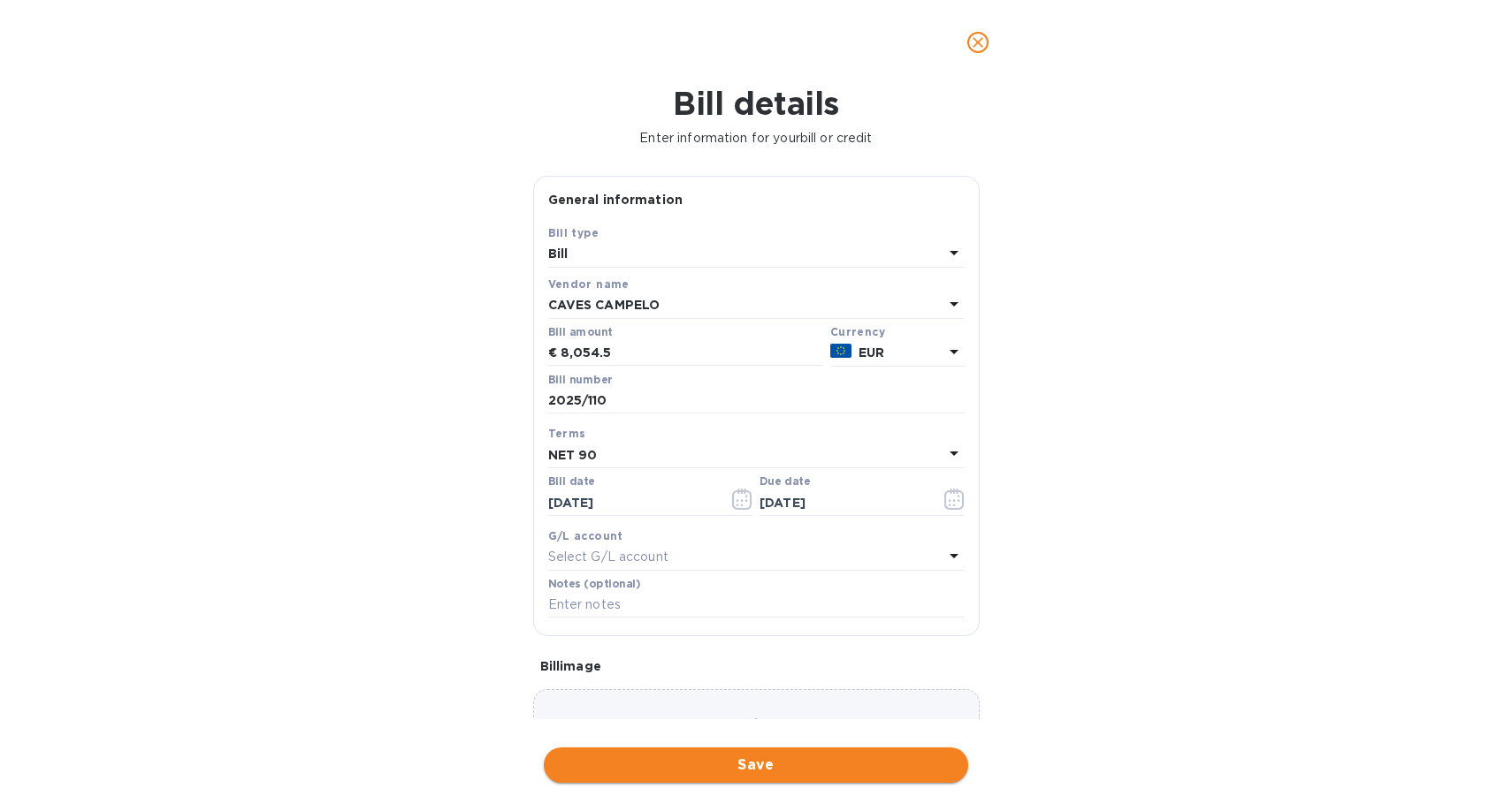
click at [759, 765] on span "Save" at bounding box center [755, 765] width 396 height 21
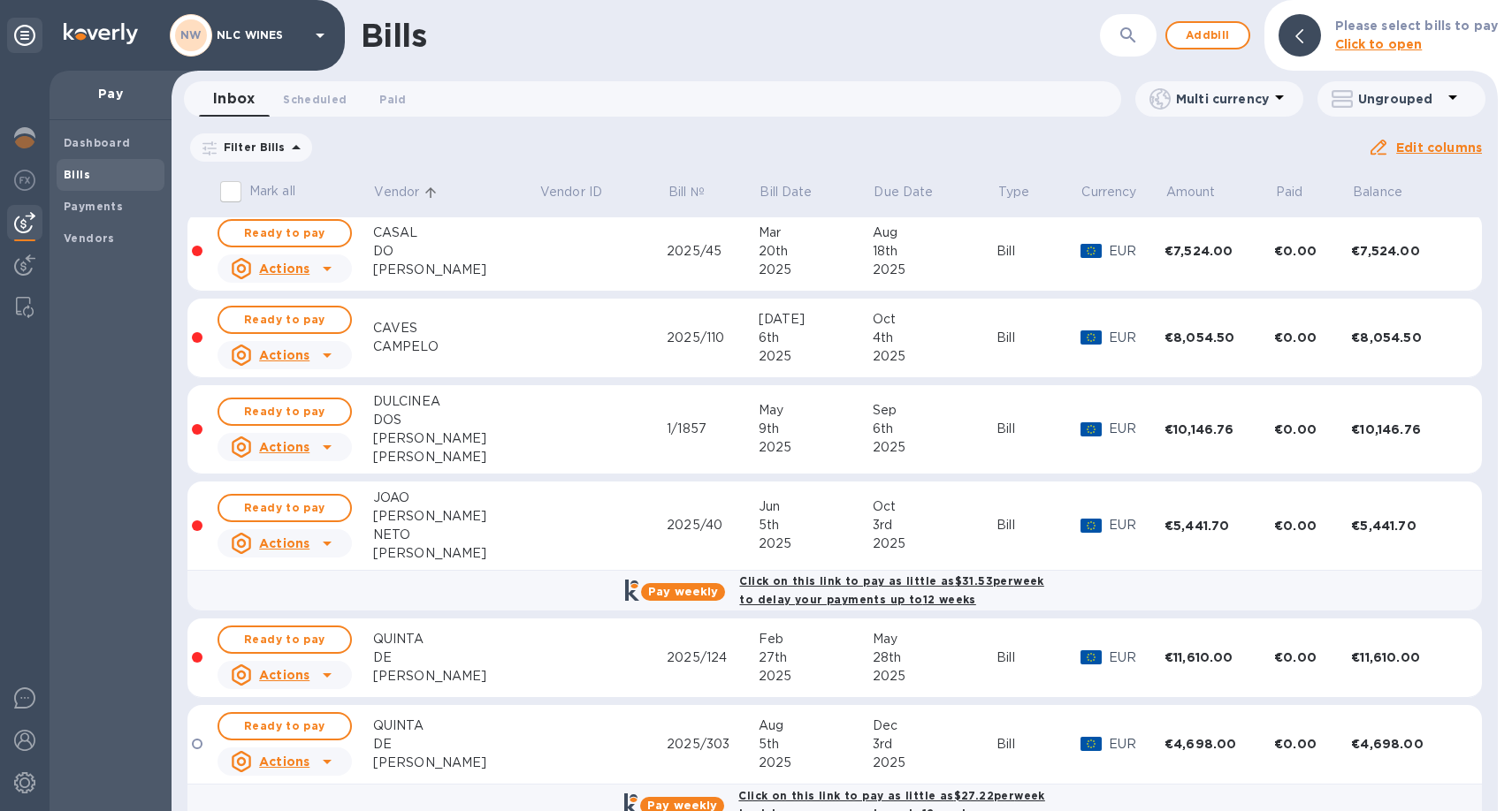
scroll to position [129, 0]
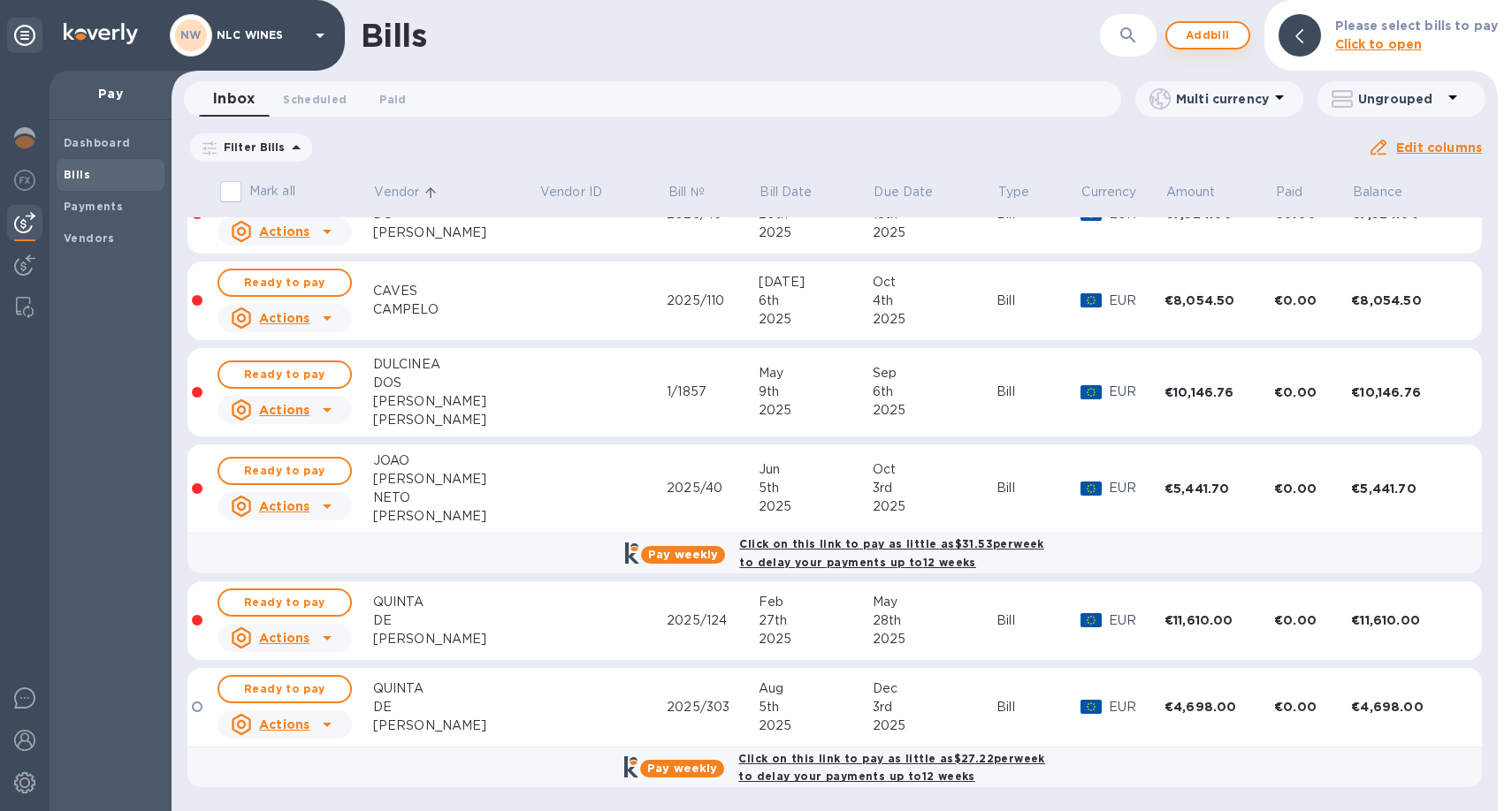
click at [1221, 34] on span "Add bill" at bounding box center [1207, 35] width 54 height 21
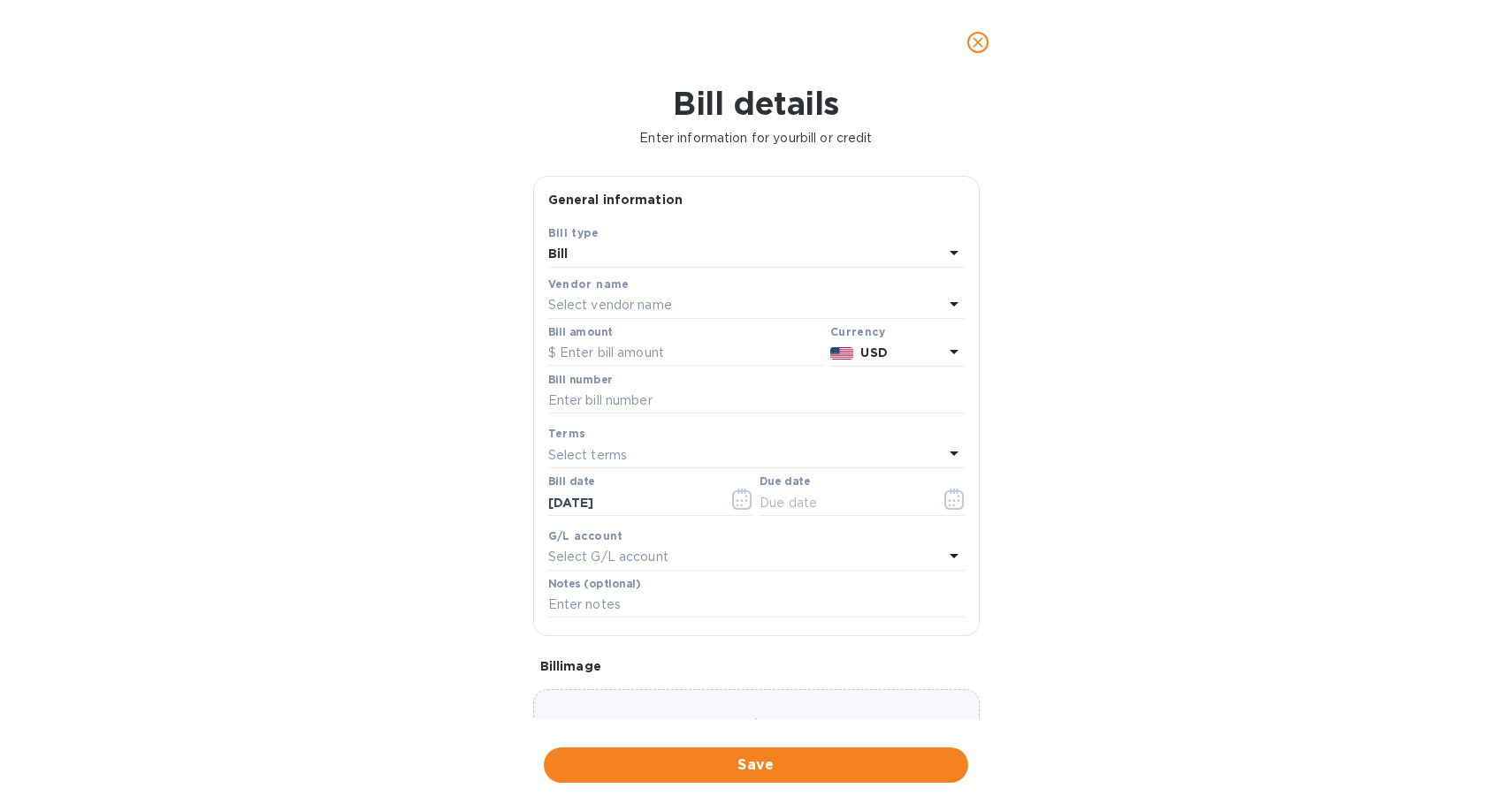
click at [635, 299] on p "Select vendor name" at bounding box center [609, 304] width 124 height 18
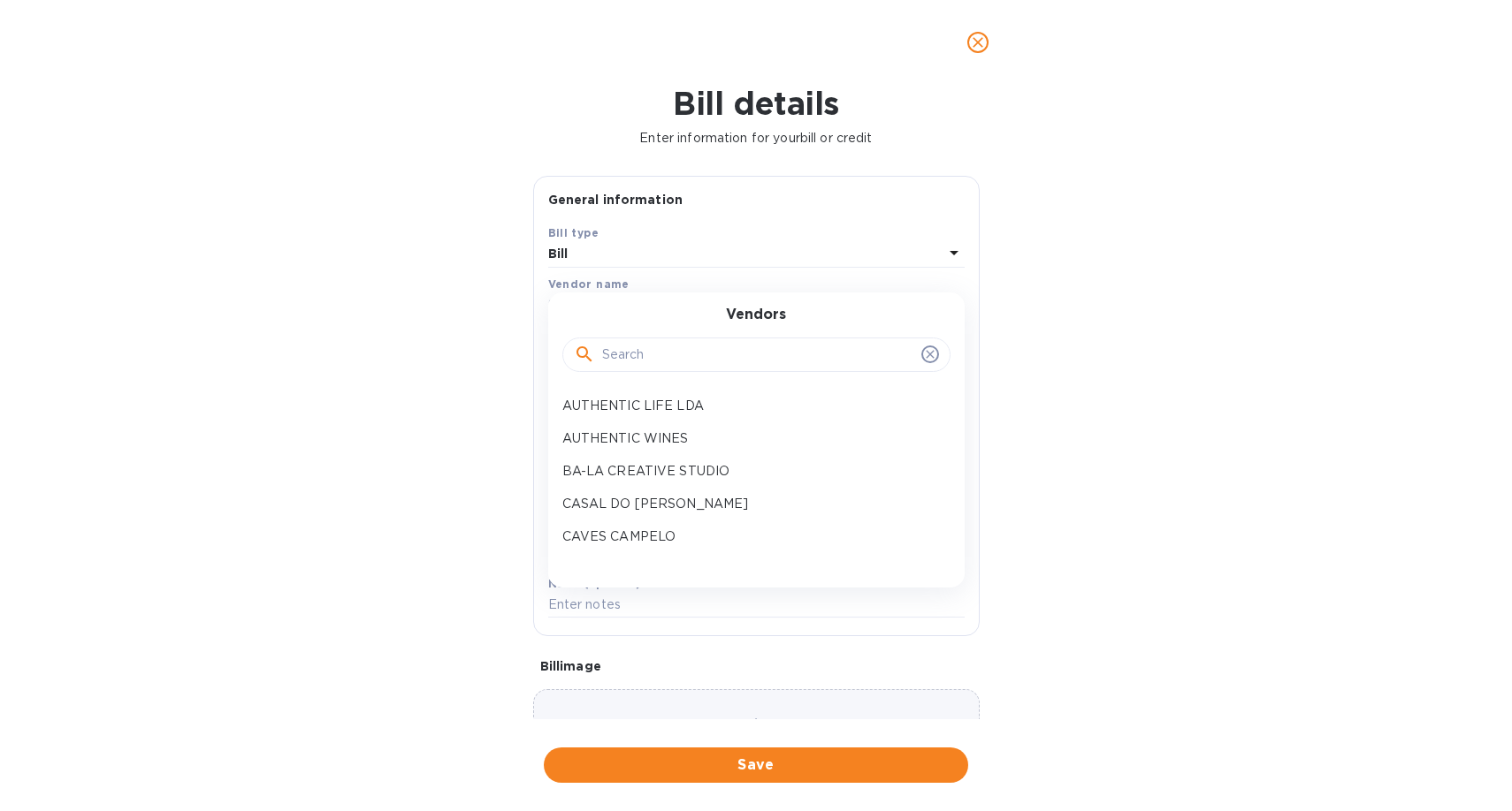
click at [649, 363] on input "text" at bounding box center [758, 355] width 312 height 26
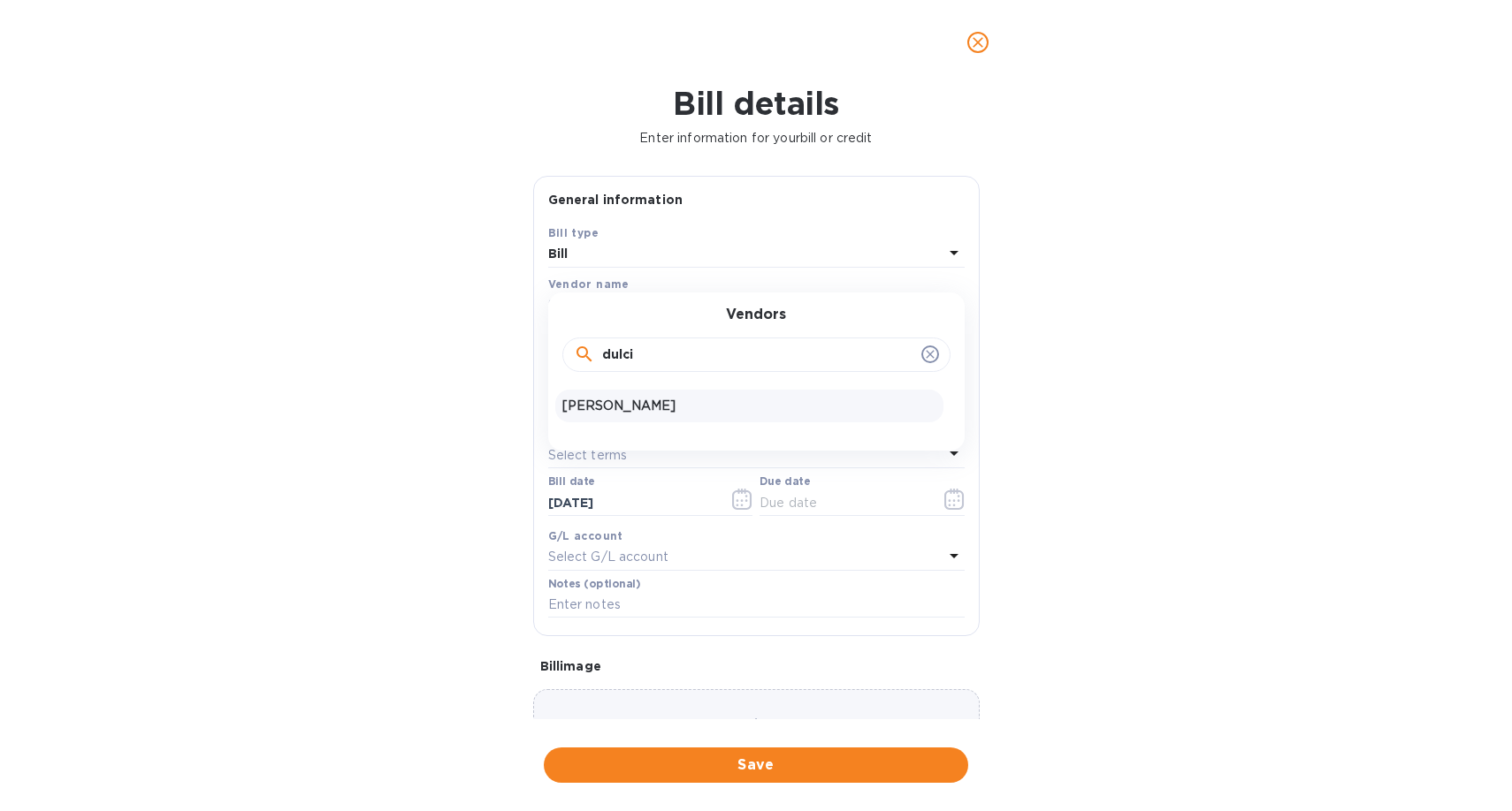
type input "dulci"
click at [644, 411] on p "[PERSON_NAME]" at bounding box center [749, 406] width 374 height 18
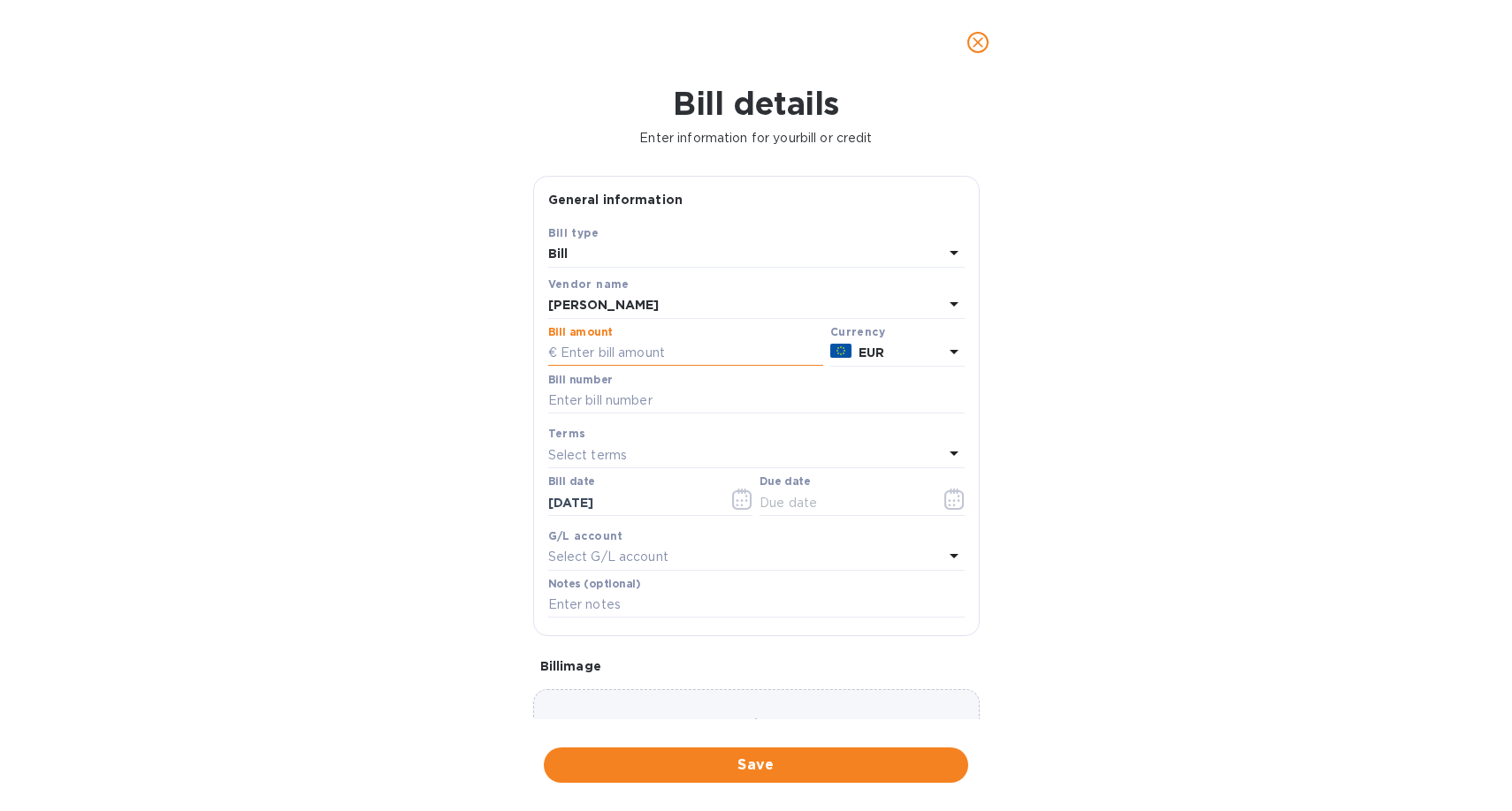
click at [682, 358] on input "text" at bounding box center [685, 353] width 275 height 26
type input "3,762"
click at [711, 407] on input "text" at bounding box center [756, 401] width 416 height 26
click at [479, 411] on div "Bill details Enter information for your bill or credit General information Save…" at bounding box center [756, 447] width 1512 height 726
click at [579, 410] on input "text" at bounding box center [756, 401] width 416 height 26
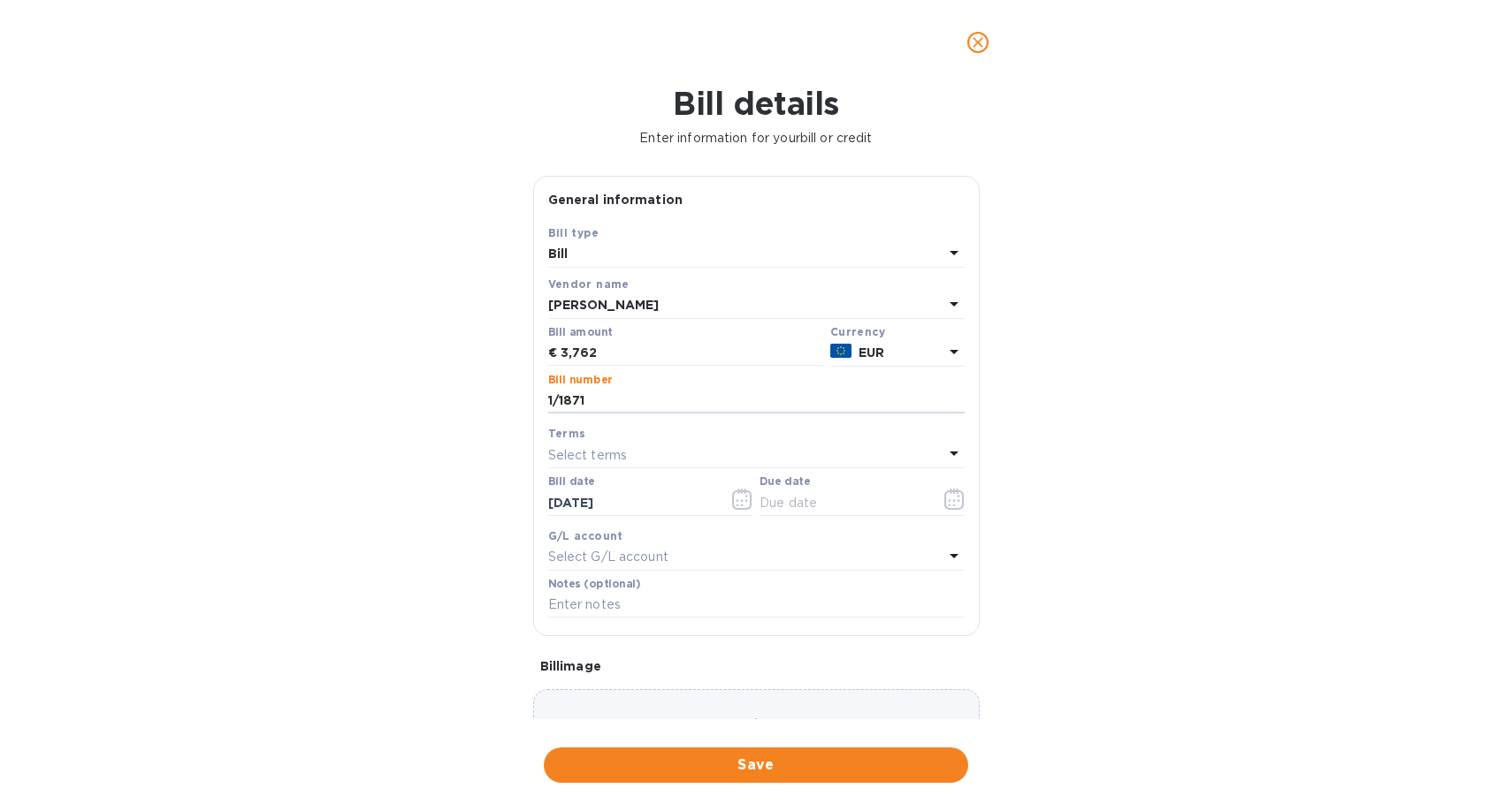
type input "1/1871"
click at [598, 459] on p "Select terms" at bounding box center [588, 455] width 80 height 18
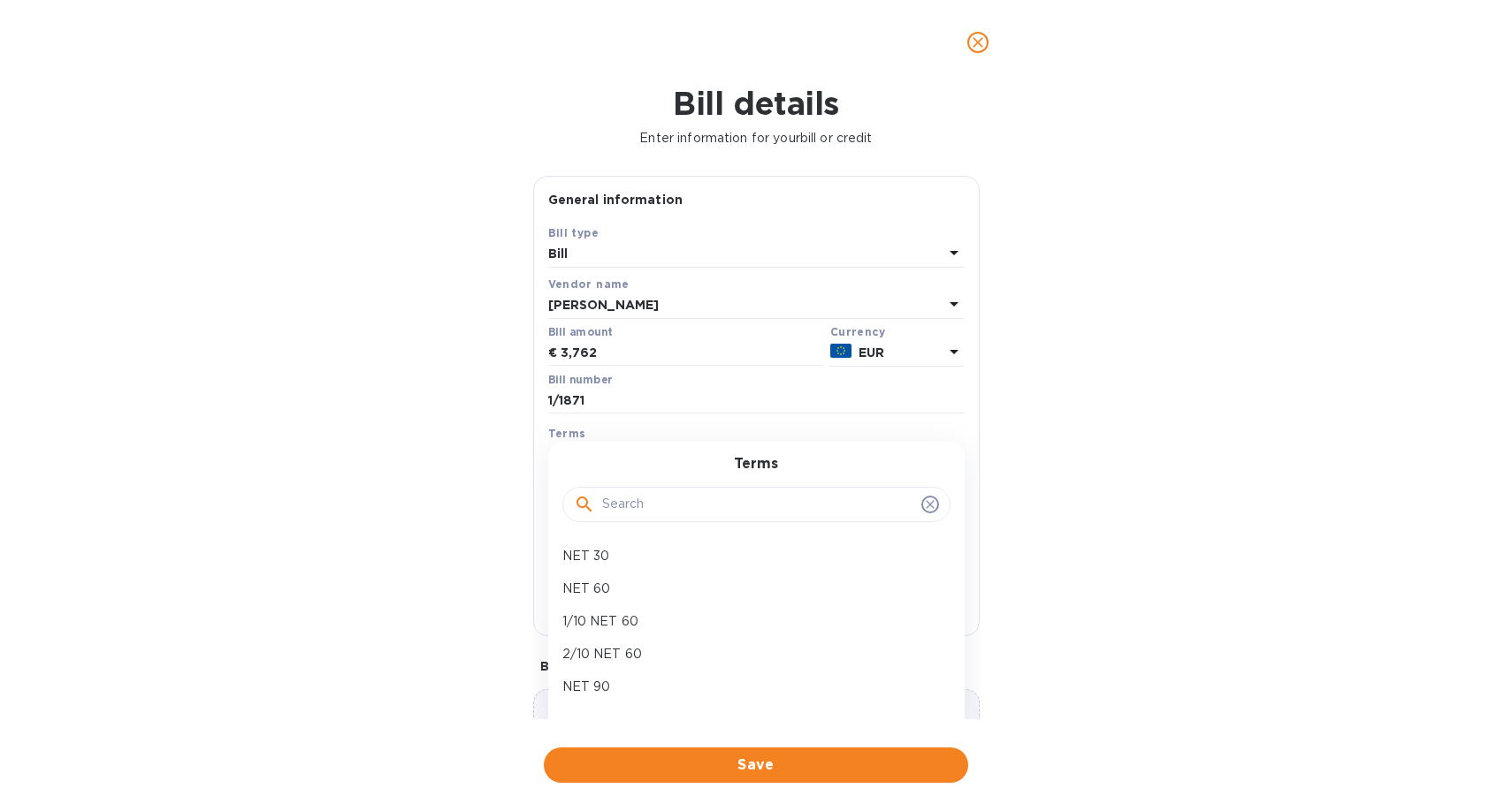
click at [1115, 448] on div "Bill details Enter information for your bill or credit General information Save…" at bounding box center [756, 447] width 1512 height 726
click at [740, 505] on icon "button" at bounding box center [741, 499] width 20 height 21
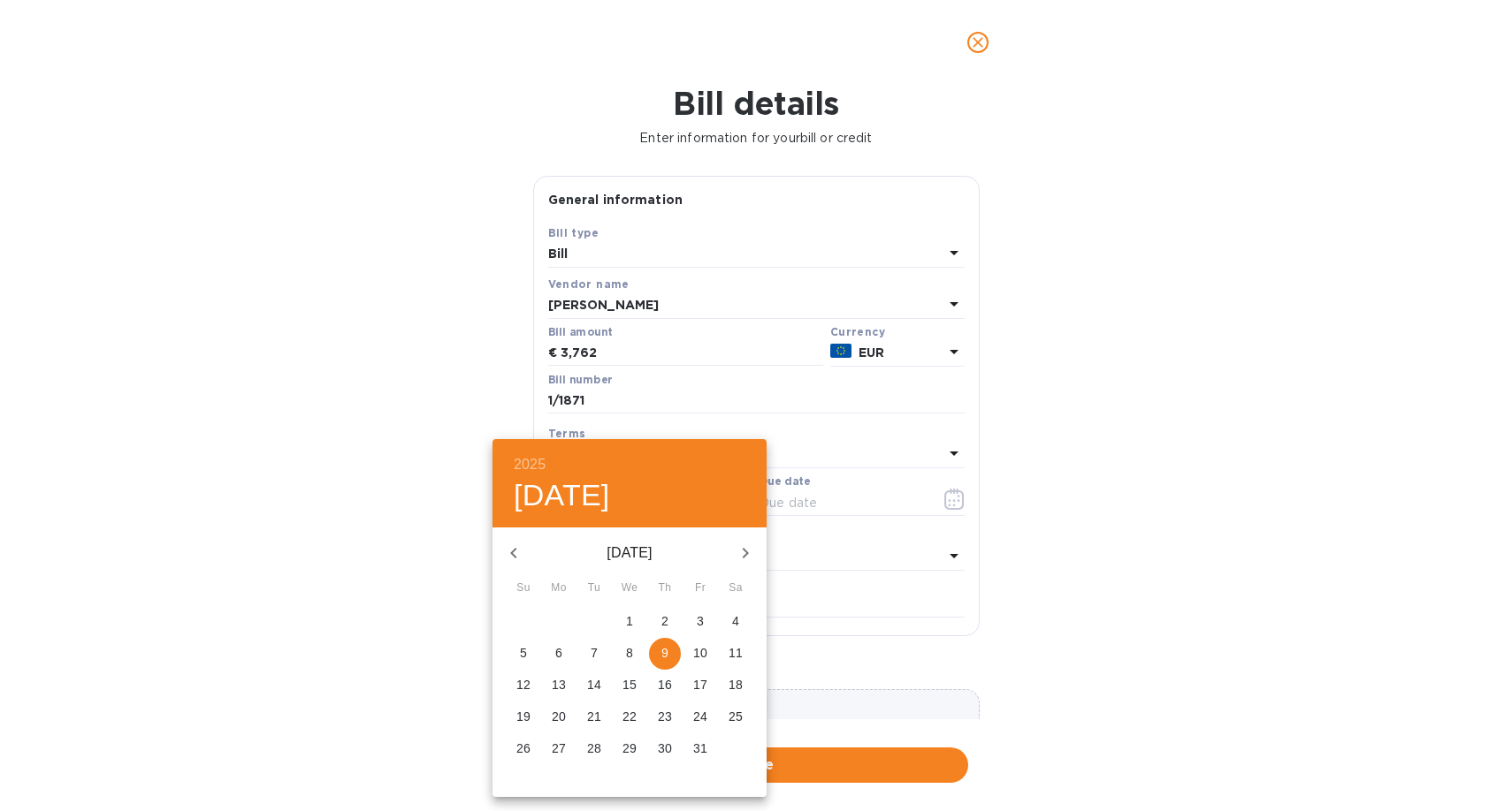
click at [522, 554] on icon "button" at bounding box center [514, 553] width 21 height 21
click at [565, 620] on span "2" at bounding box center [558, 621] width 32 height 18
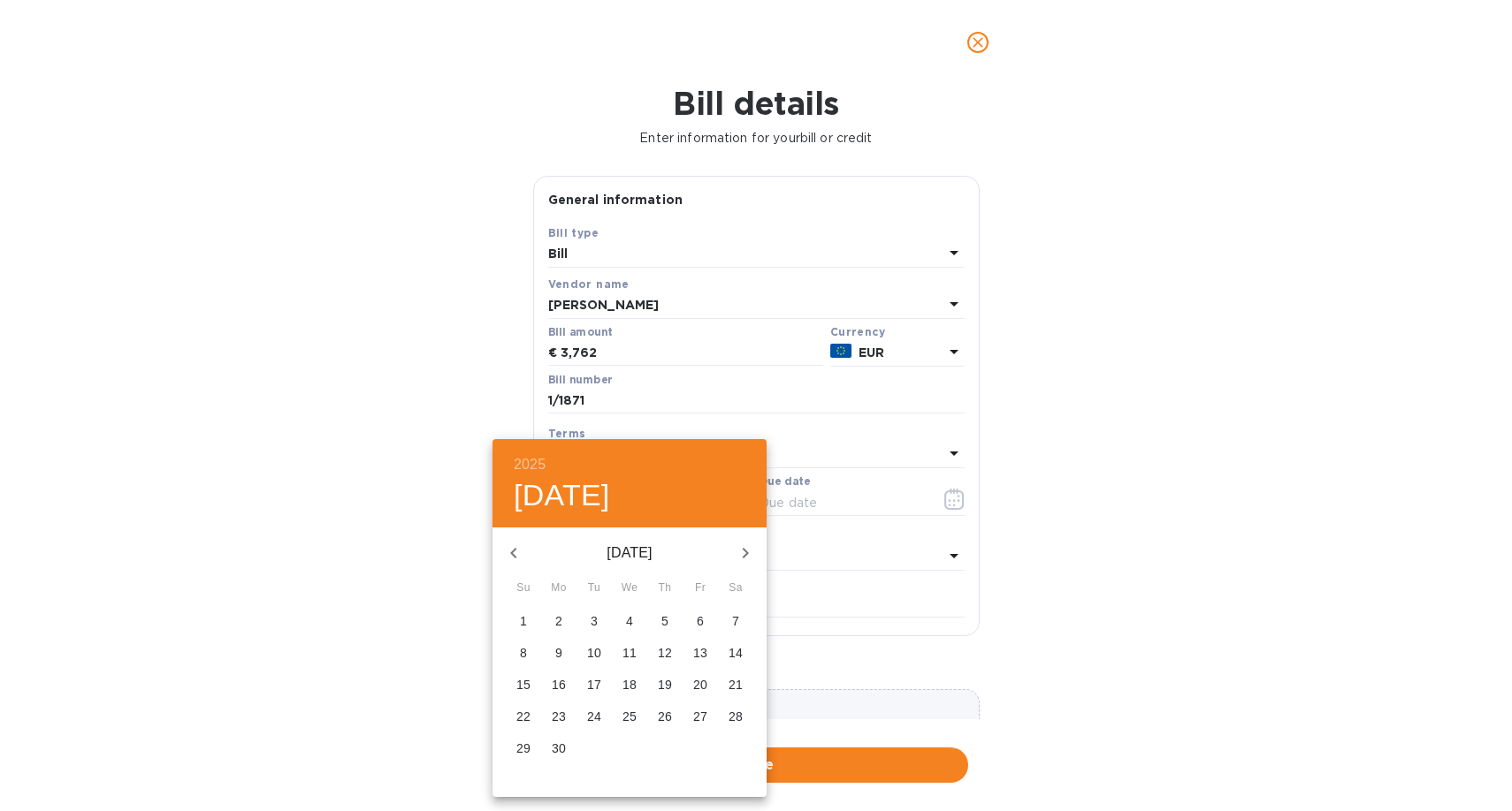
type input "[DATE]"
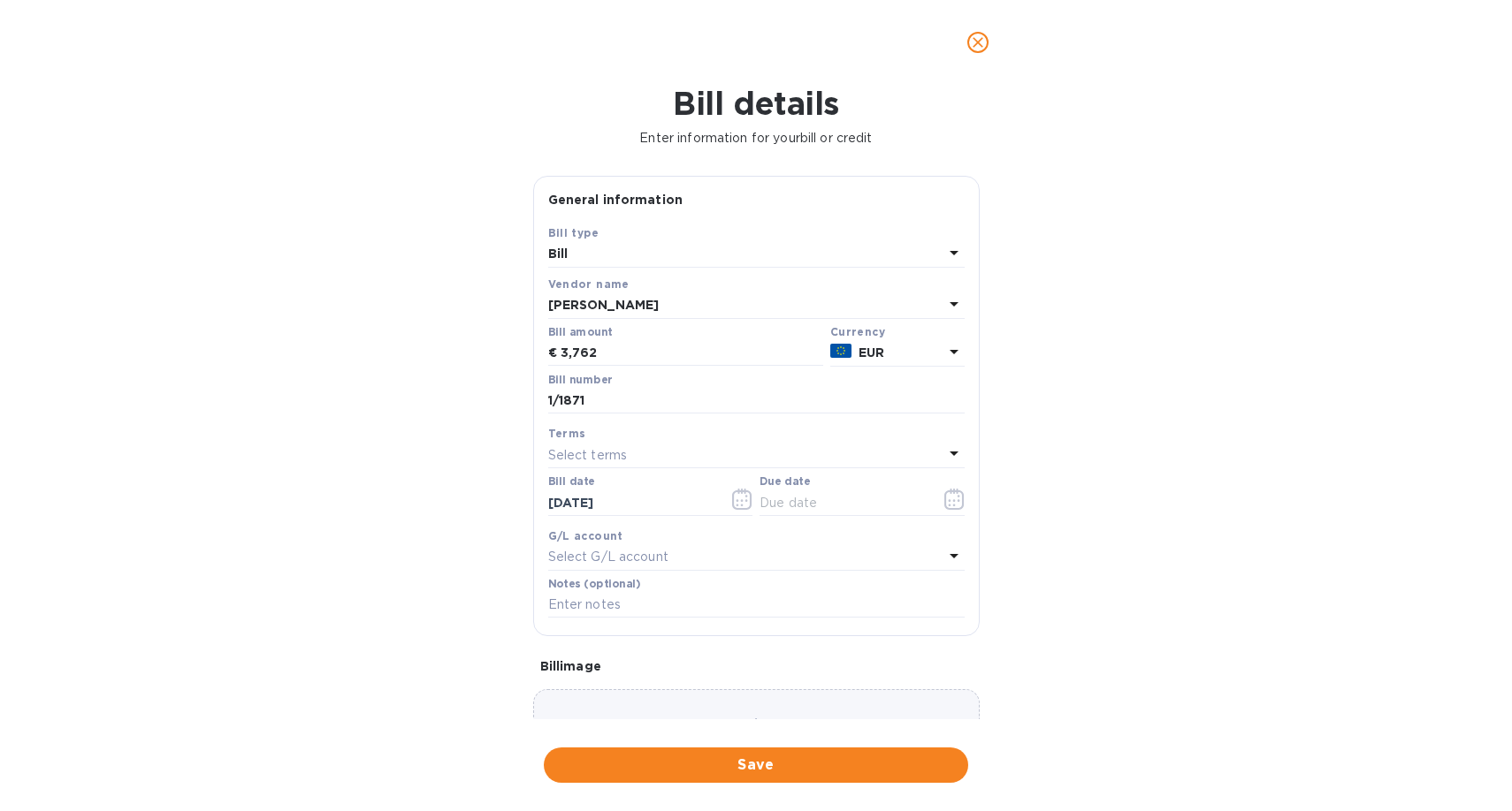
click at [759, 453] on div "Select terms" at bounding box center [745, 454] width 395 height 24
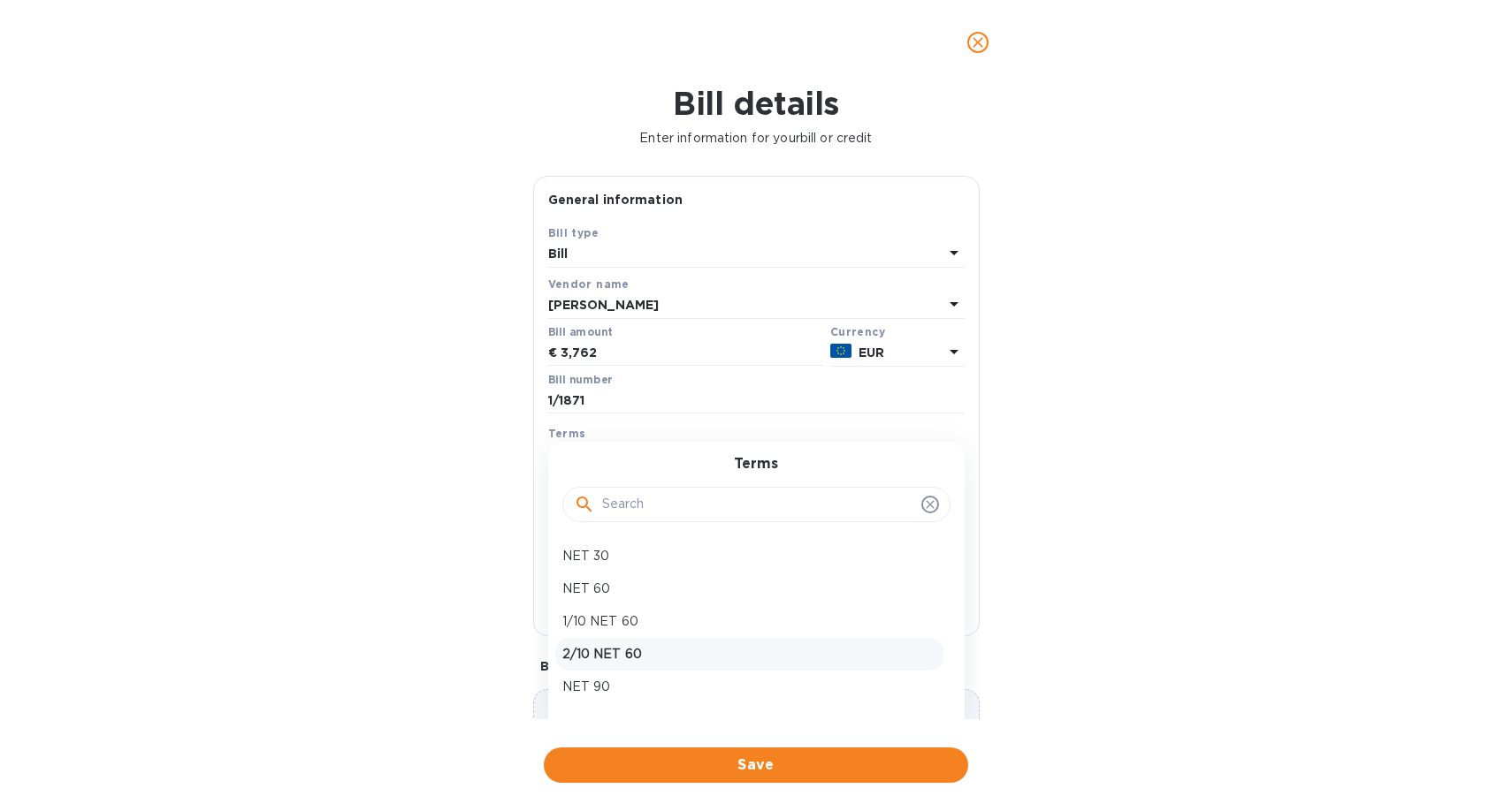
scroll to position [59, 0]
click at [630, 667] on p "NET 120" at bounding box center [749, 660] width 374 height 18
type input "[DATE]"
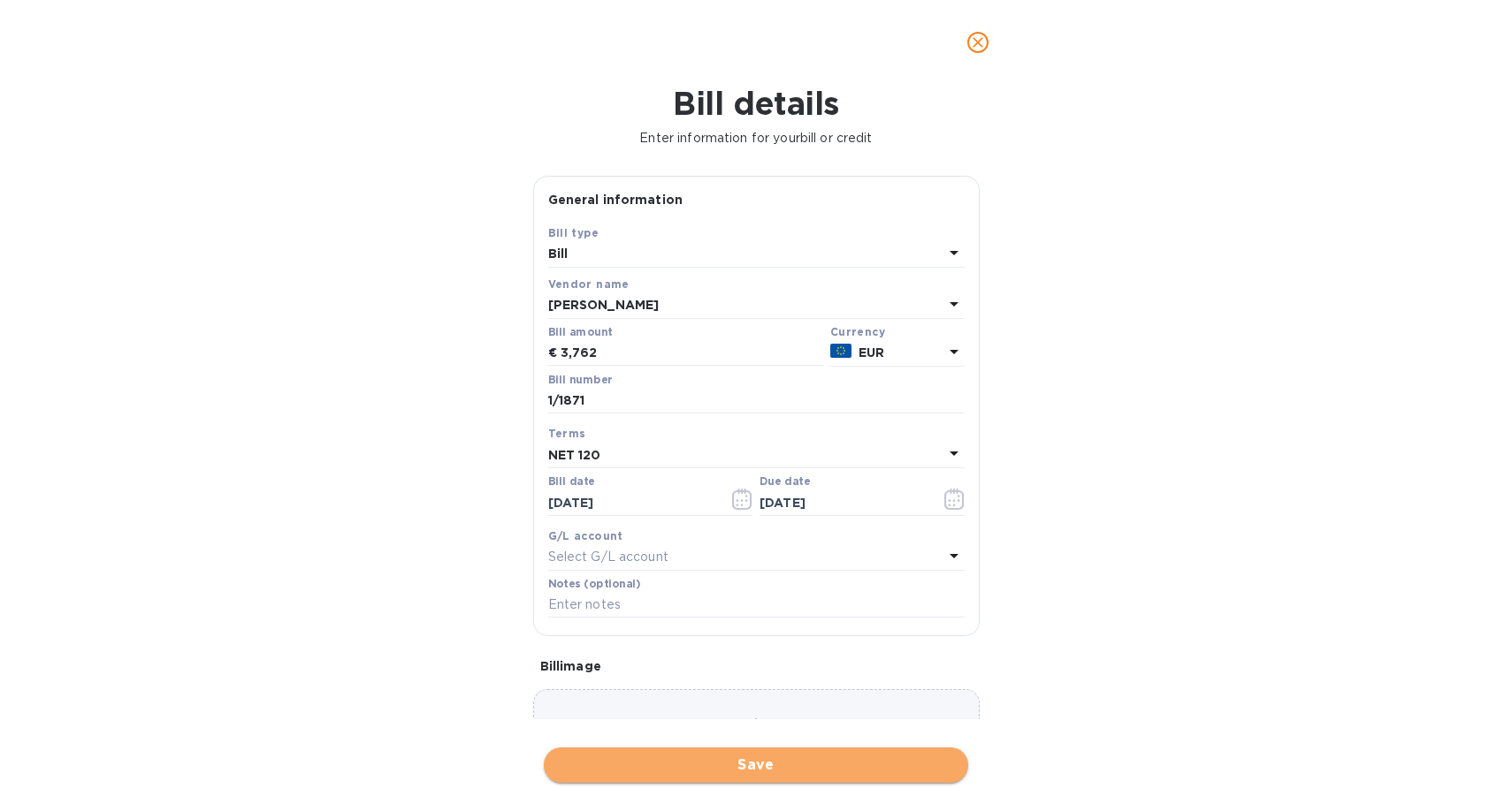
click at [749, 768] on span "Save" at bounding box center [755, 765] width 396 height 21
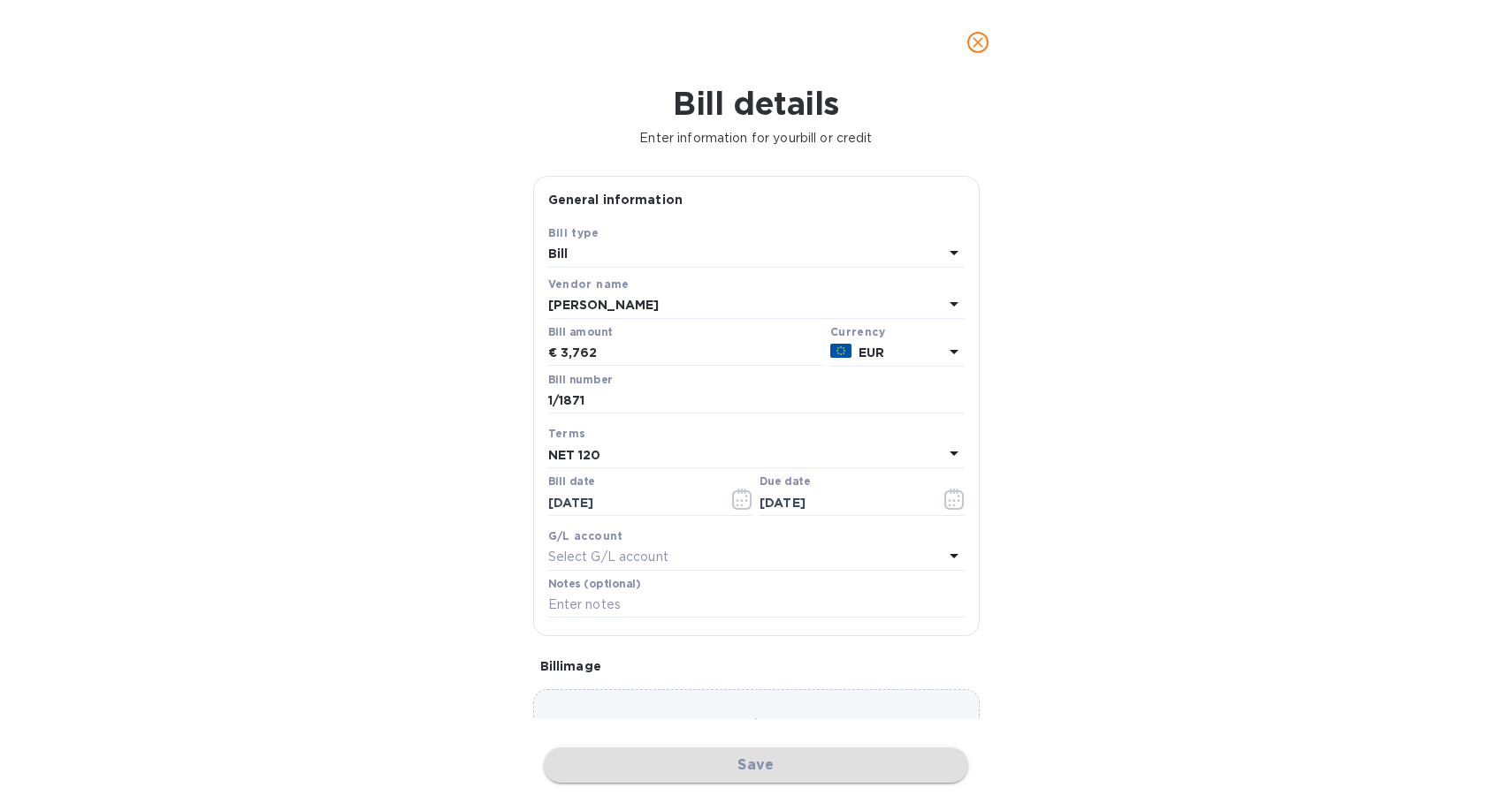
scroll to position [0, 0]
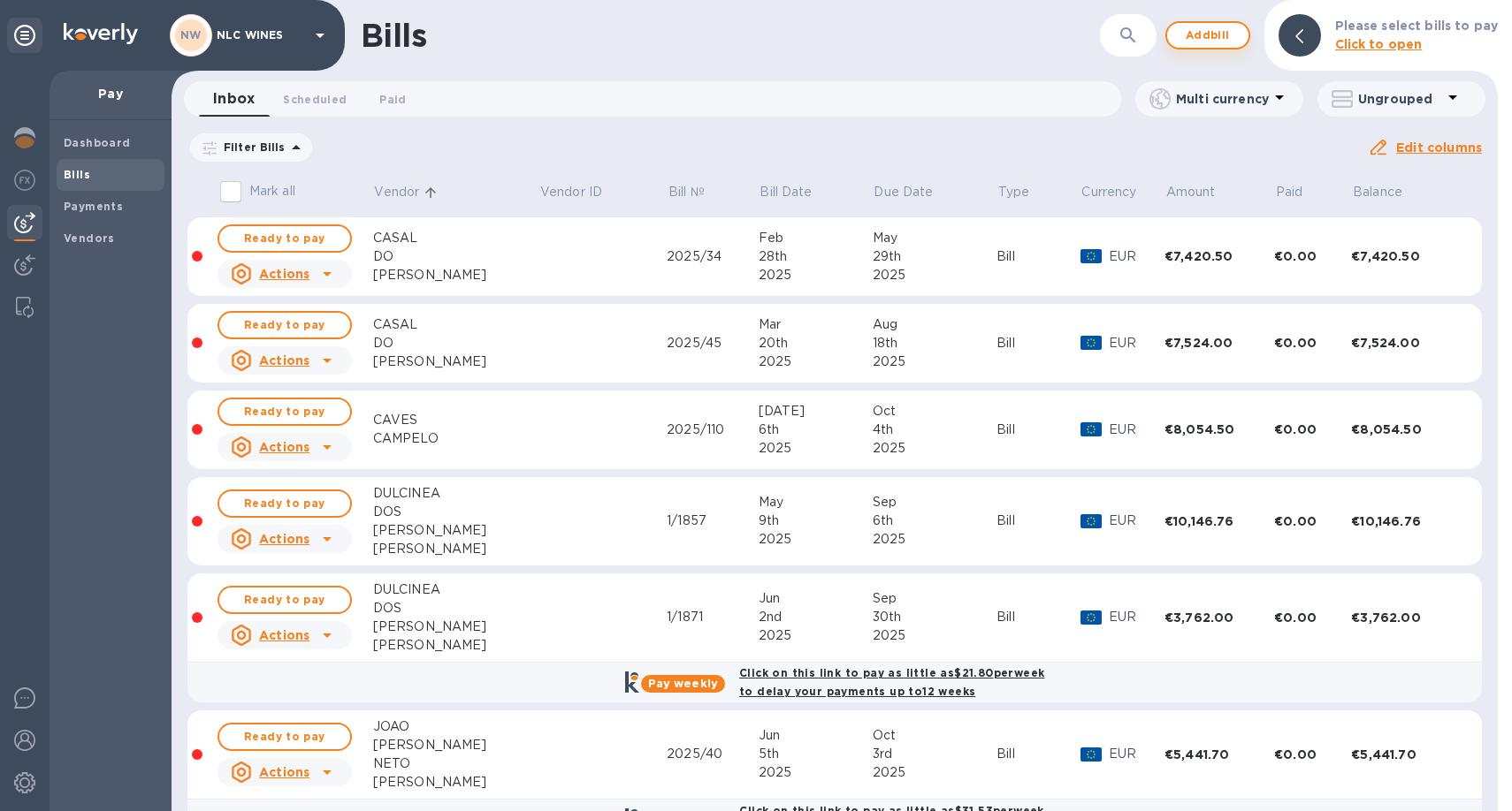
click at [1202, 37] on span "Add bill" at bounding box center [1207, 35] width 54 height 21
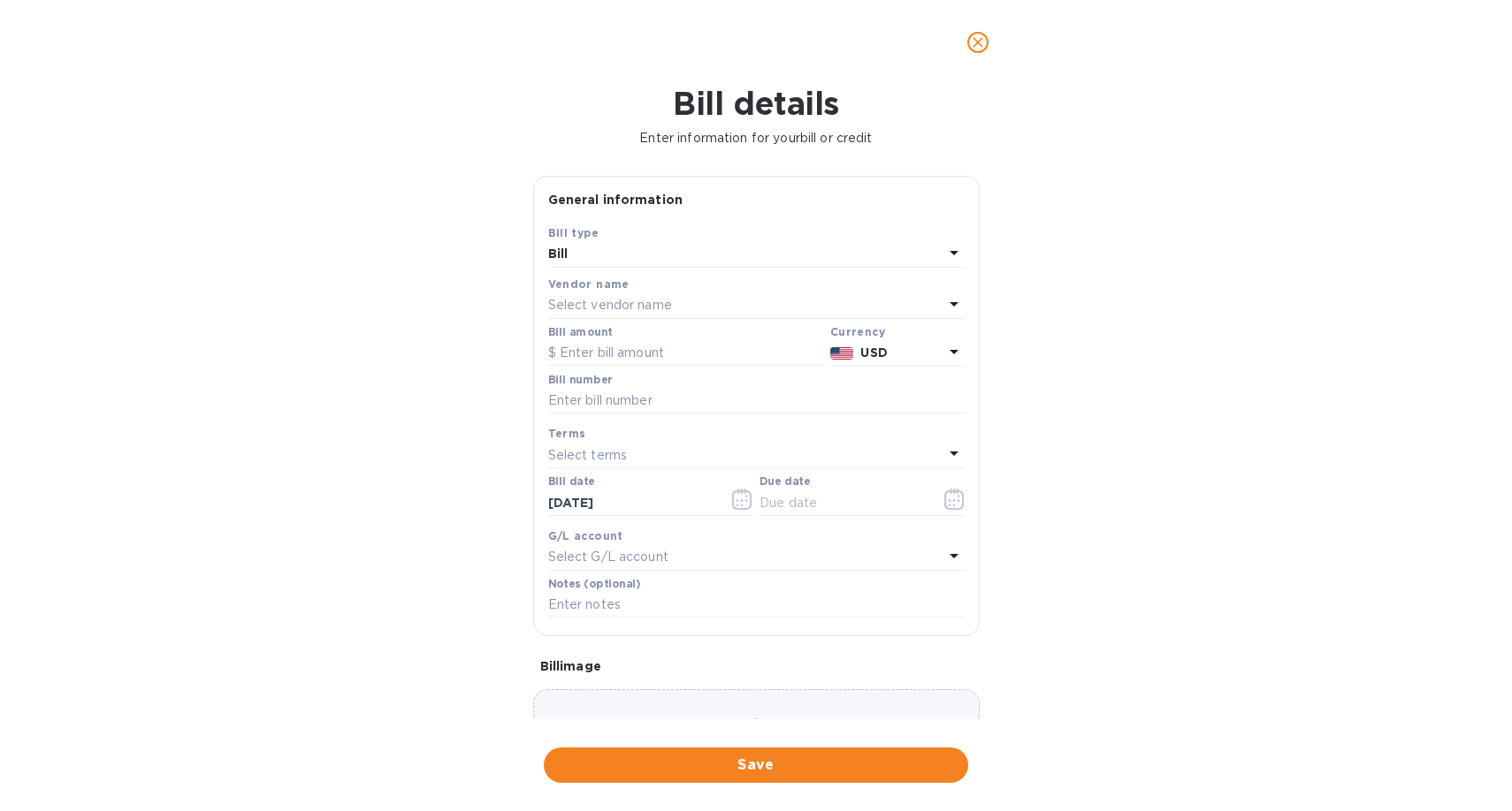
click at [593, 298] on p "Select vendor name" at bounding box center [609, 304] width 124 height 18
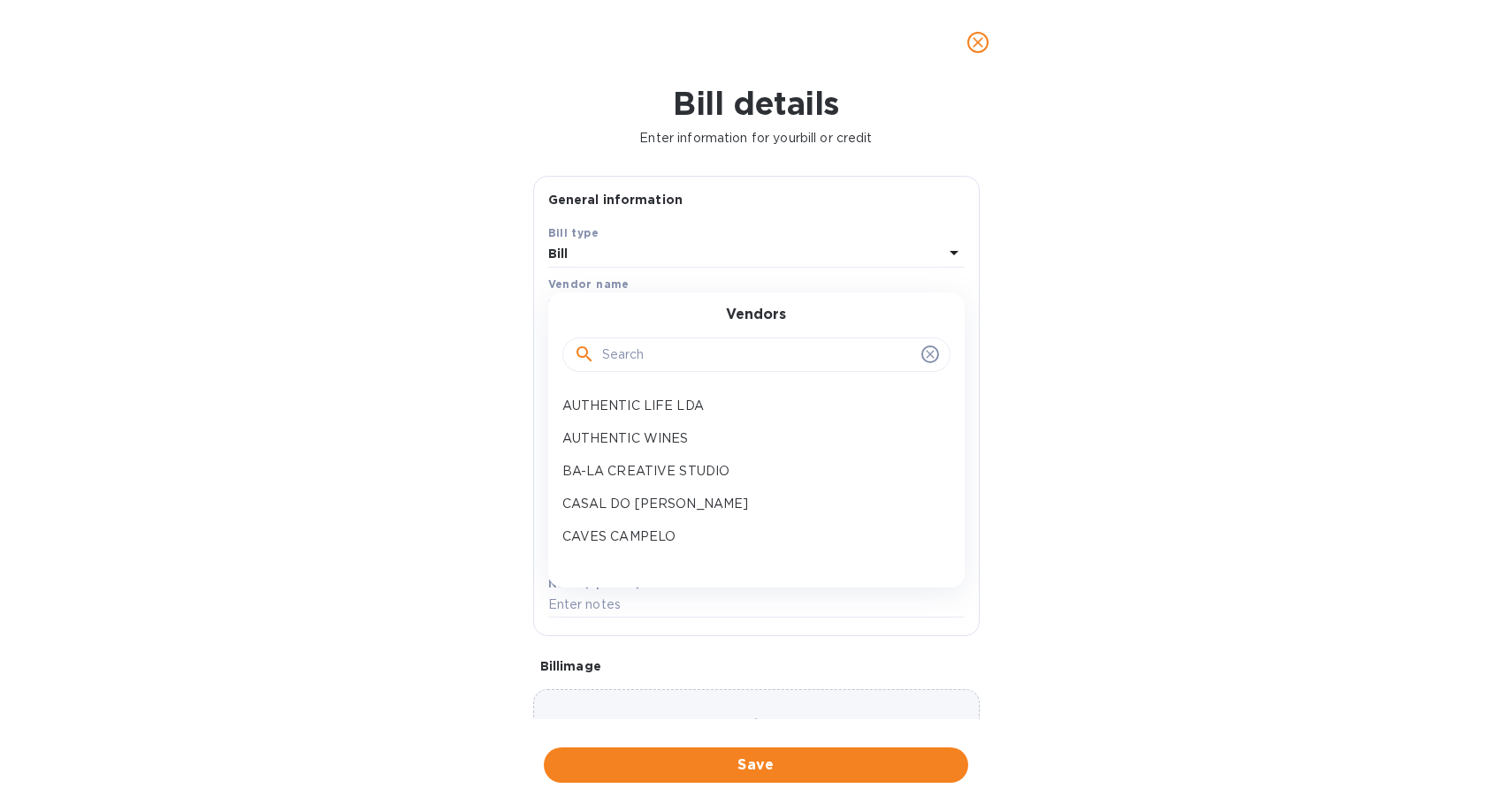
click at [650, 359] on input "text" at bounding box center [758, 355] width 312 height 26
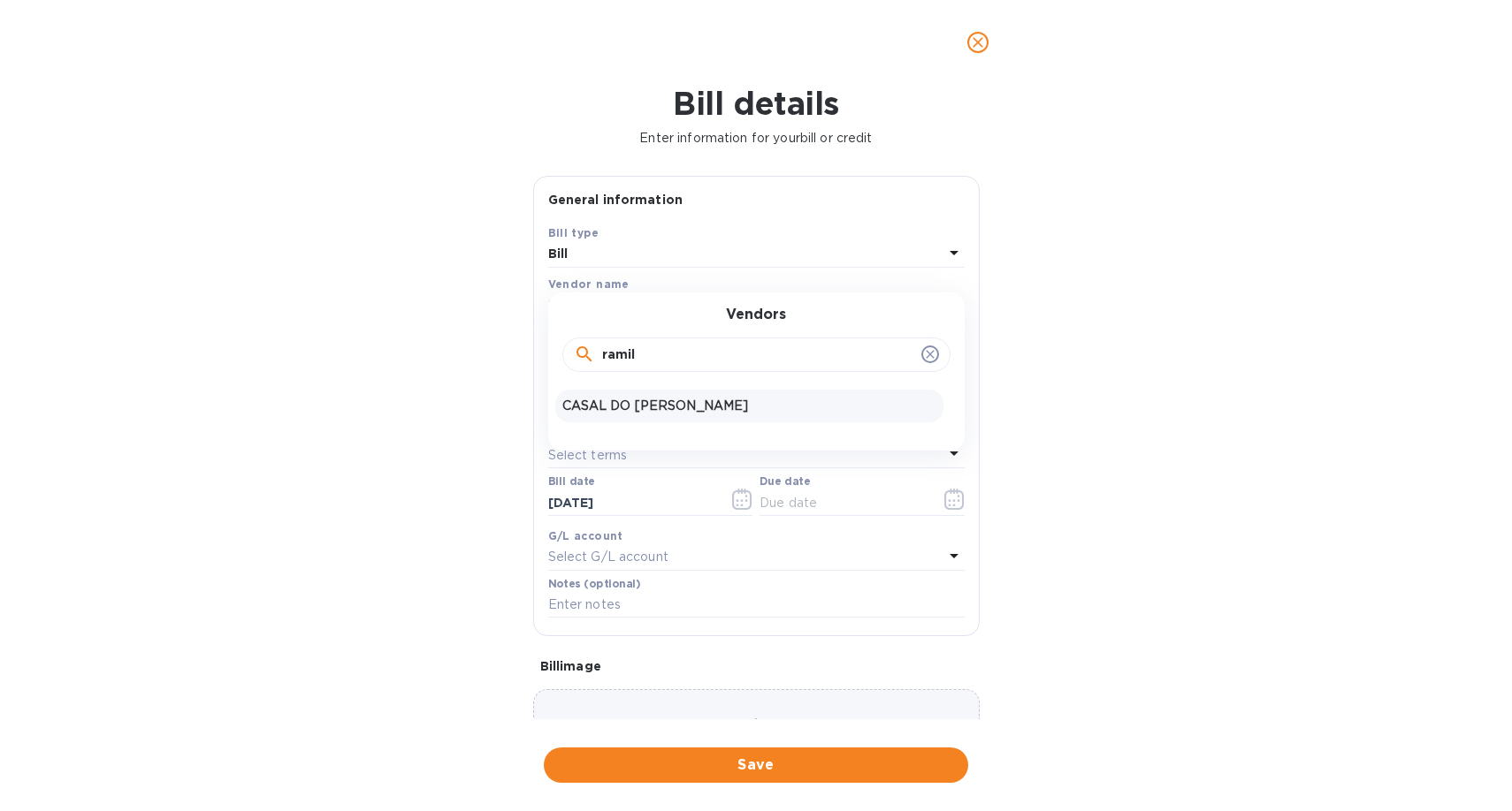
type input "ramil"
click at [643, 415] on p "CASAL DO [PERSON_NAME]" at bounding box center [749, 406] width 374 height 18
type input "[DATE]"
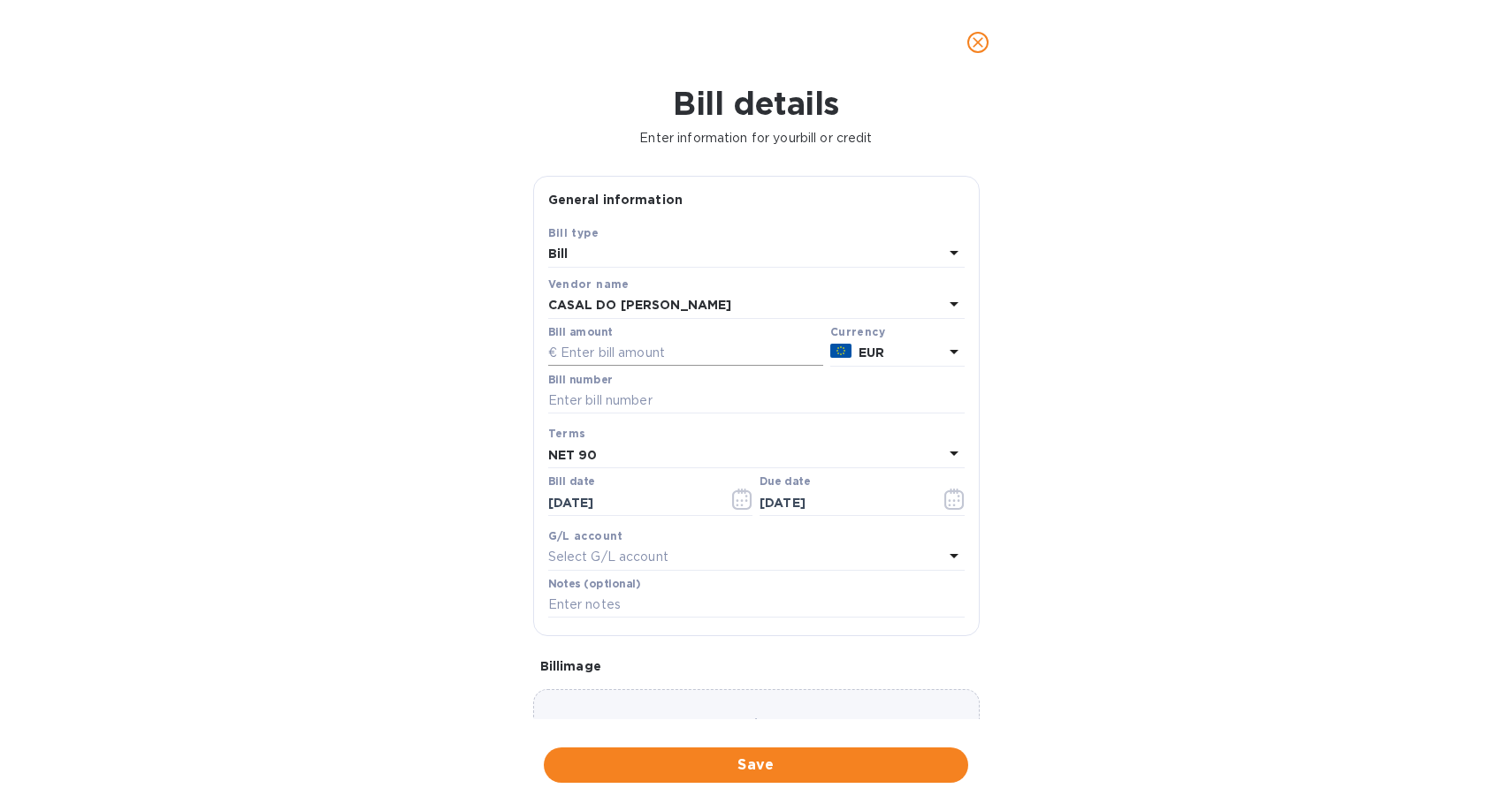
click at [662, 347] on input "text" at bounding box center [685, 353] width 275 height 26
type input "3,024"
click at [660, 405] on input "text" at bounding box center [756, 401] width 416 height 26
type input "2025/85"
click at [745, 510] on icon "button" at bounding box center [741, 499] width 20 height 21
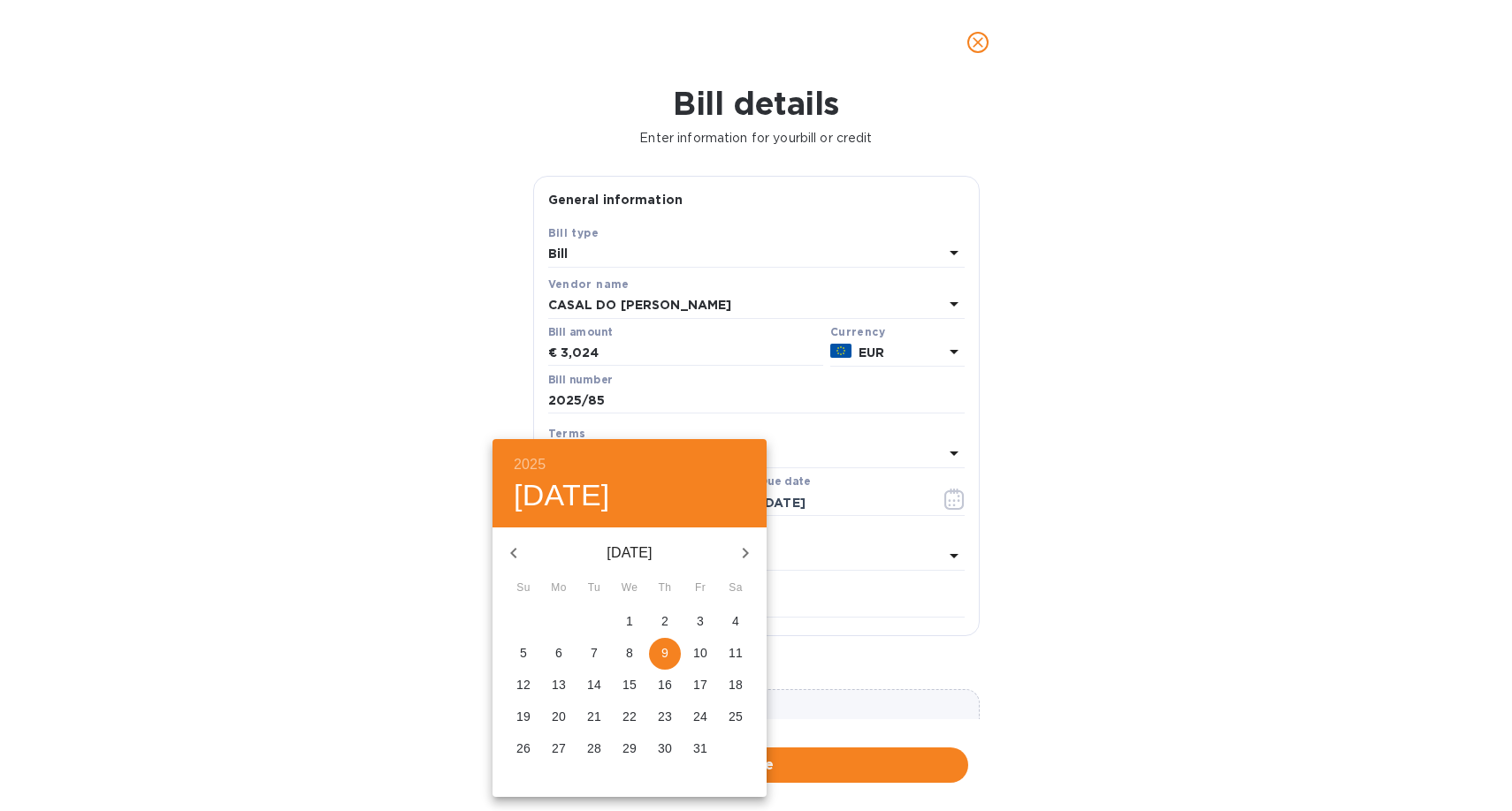
click at [513, 548] on icon "button" at bounding box center [514, 553] width 21 height 21
click at [591, 619] on p "3" at bounding box center [594, 621] width 7 height 18
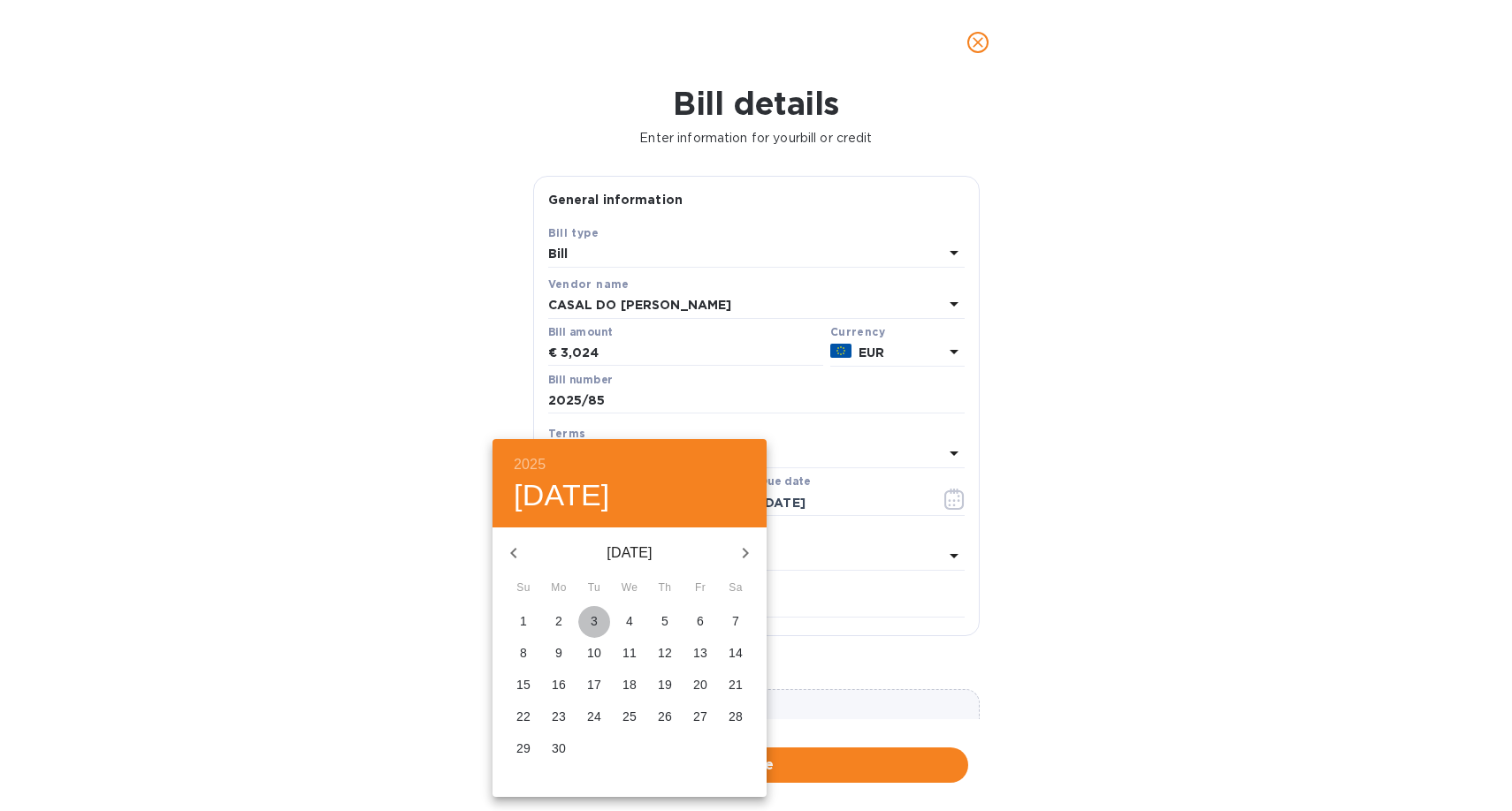
type input "[DATE]"
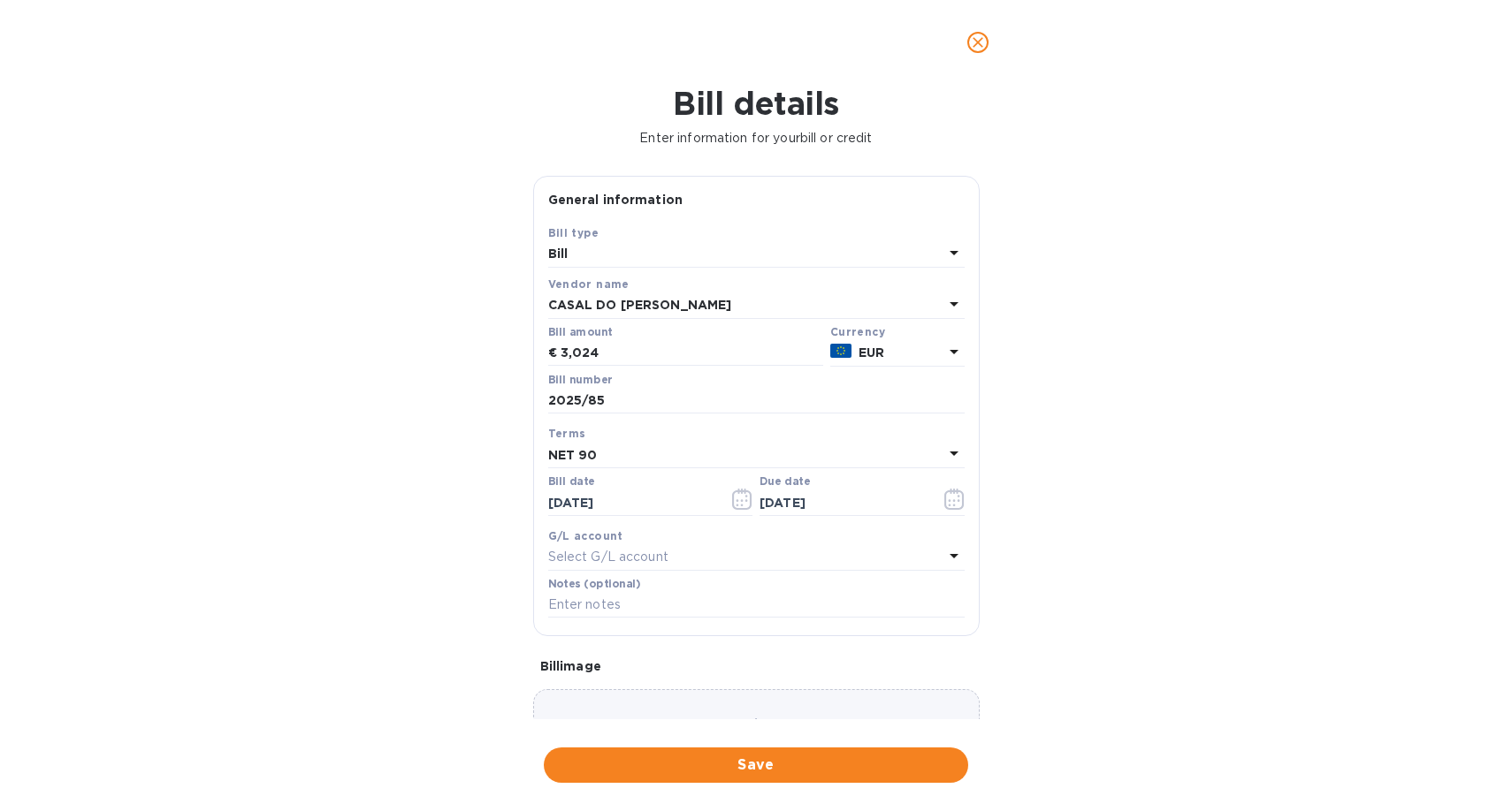
click at [733, 465] on div "NET 90" at bounding box center [745, 454] width 395 height 24
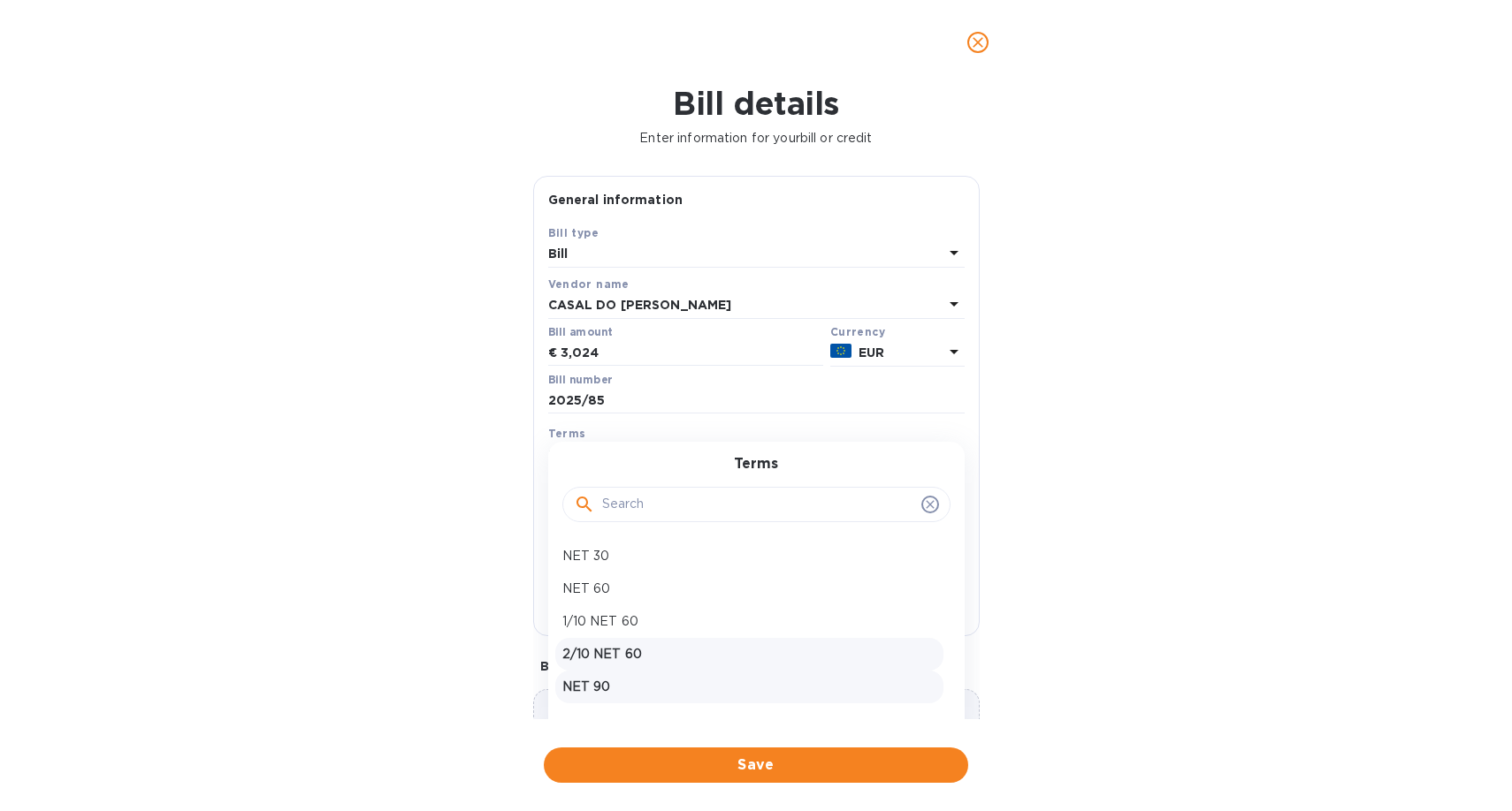
scroll to position [59, 0]
click at [626, 666] on p "NET 120" at bounding box center [749, 660] width 374 height 18
type input "[DATE]"
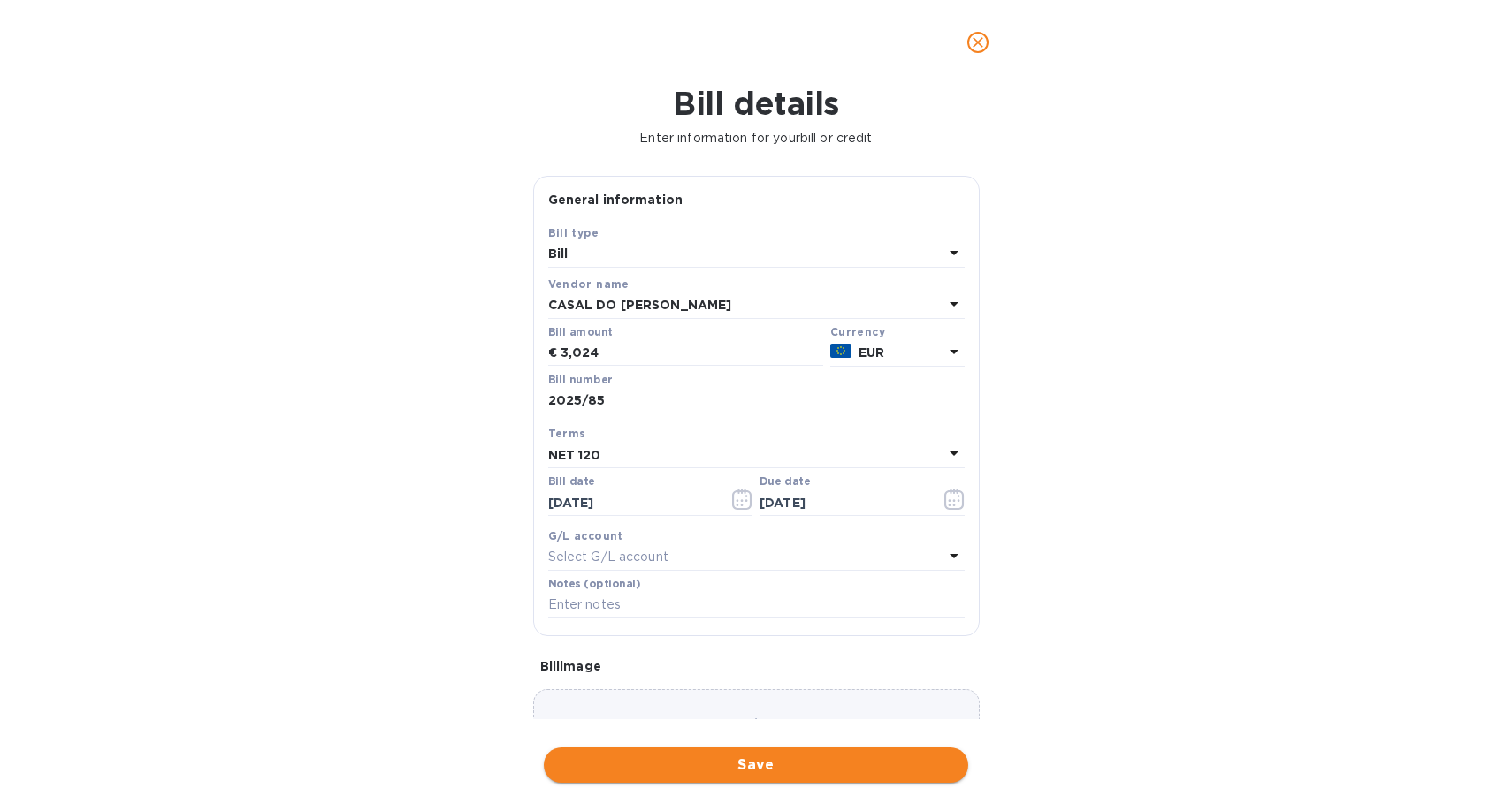
click at [786, 767] on span "Save" at bounding box center [755, 765] width 396 height 21
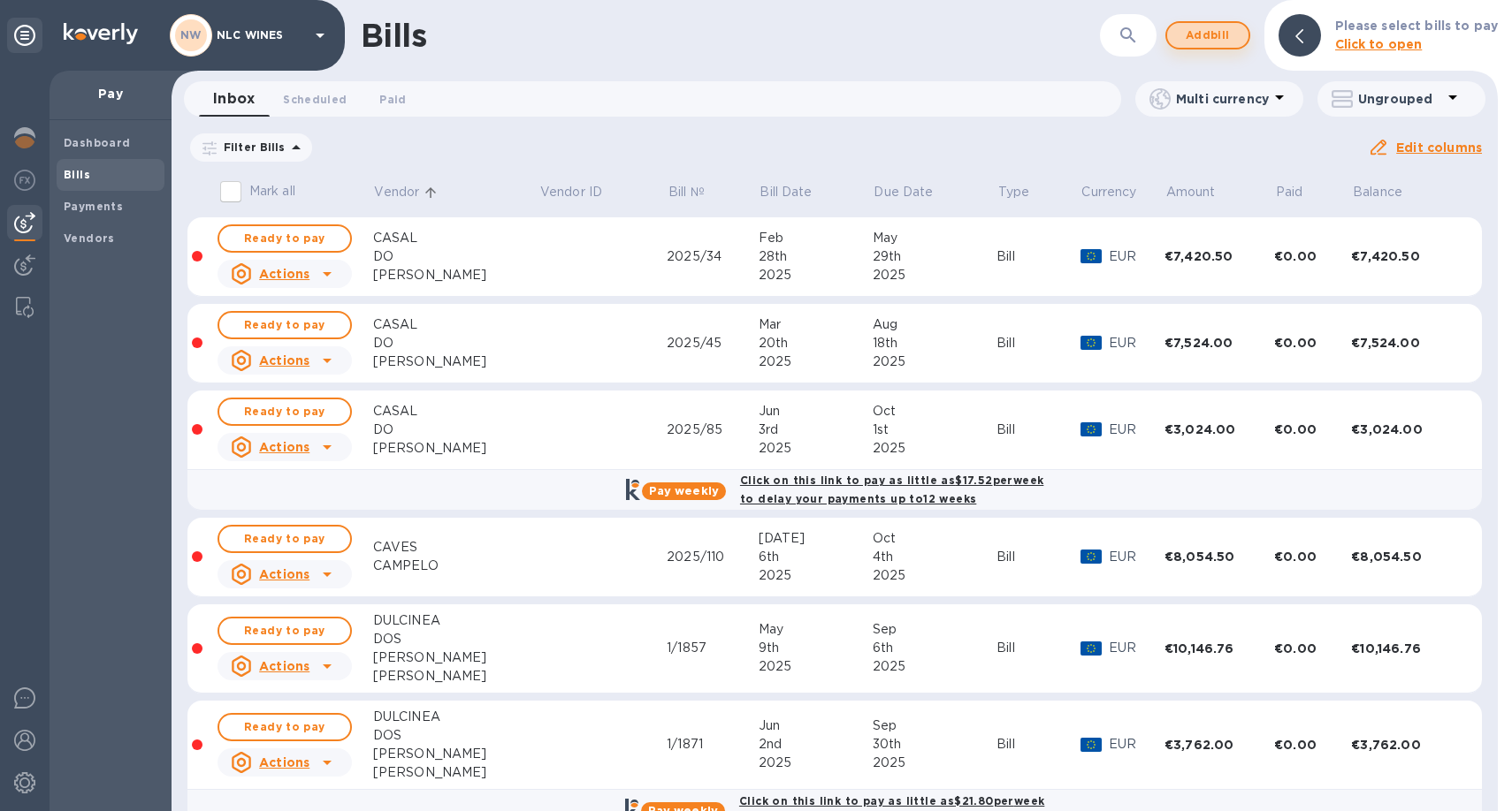
click at [1206, 30] on span "Add bill" at bounding box center [1207, 35] width 54 height 21
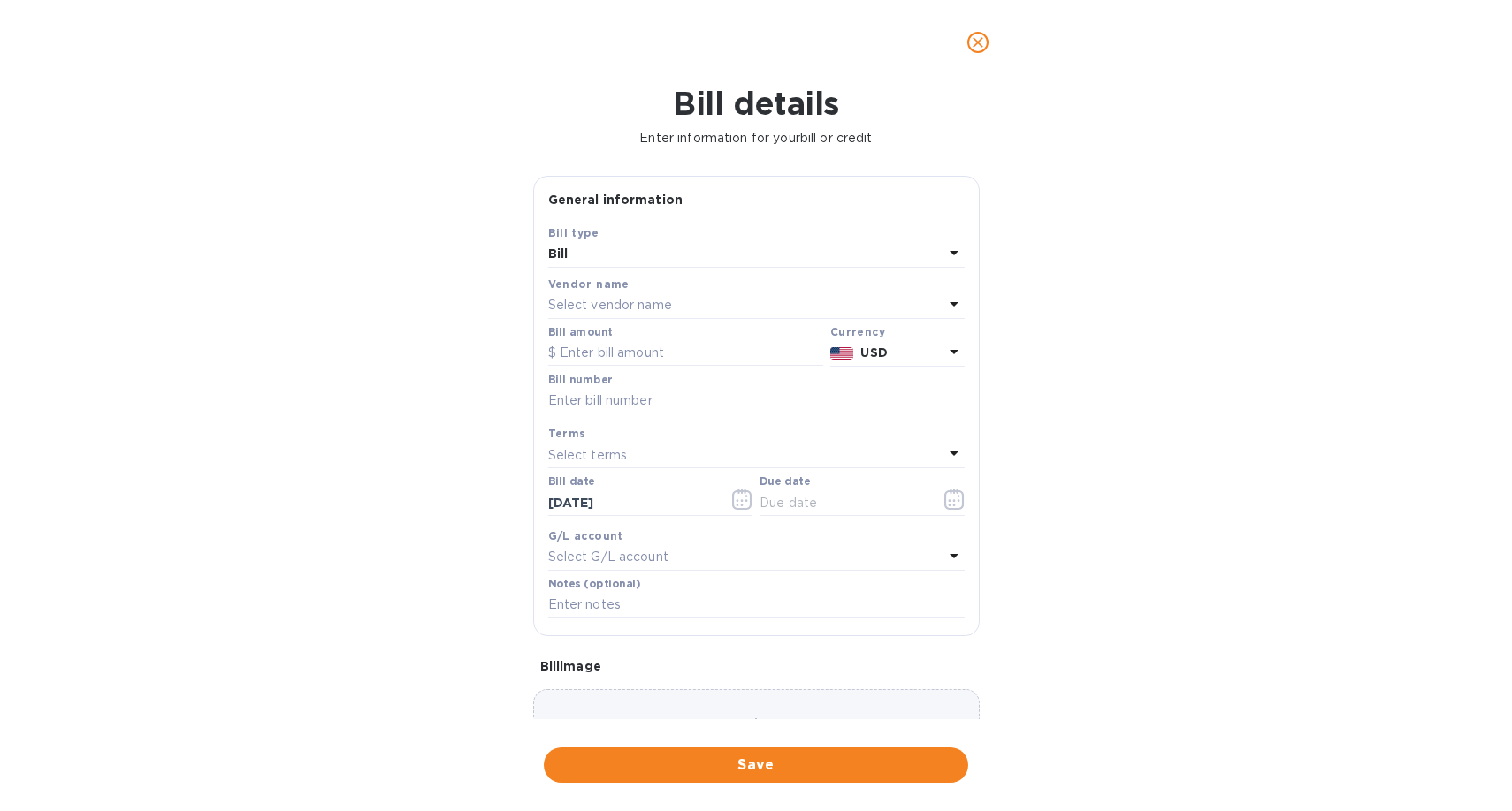
click at [619, 307] on p "Select vendor name" at bounding box center [609, 304] width 124 height 18
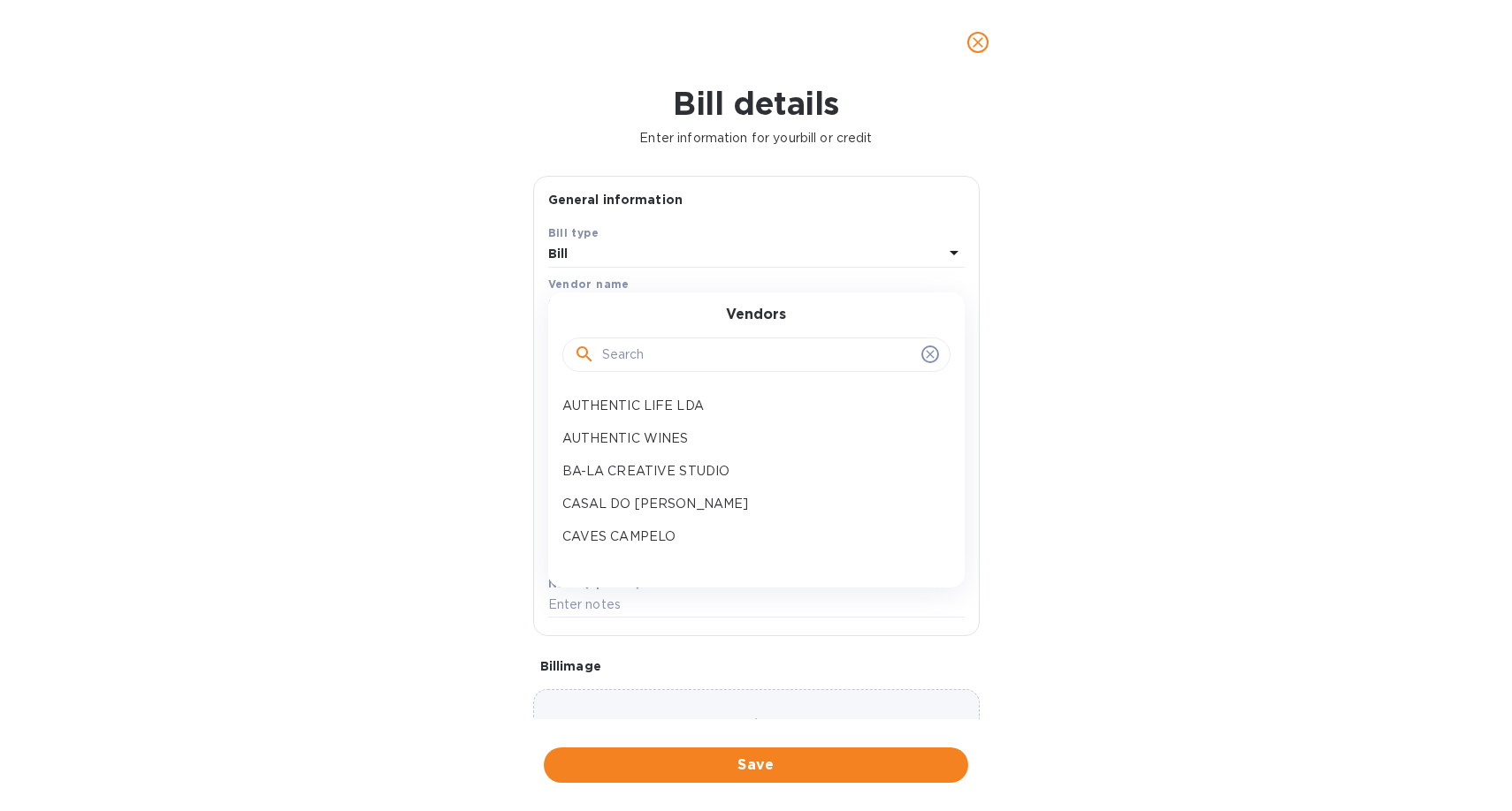
click at [634, 356] on input "text" at bounding box center [758, 355] width 312 height 26
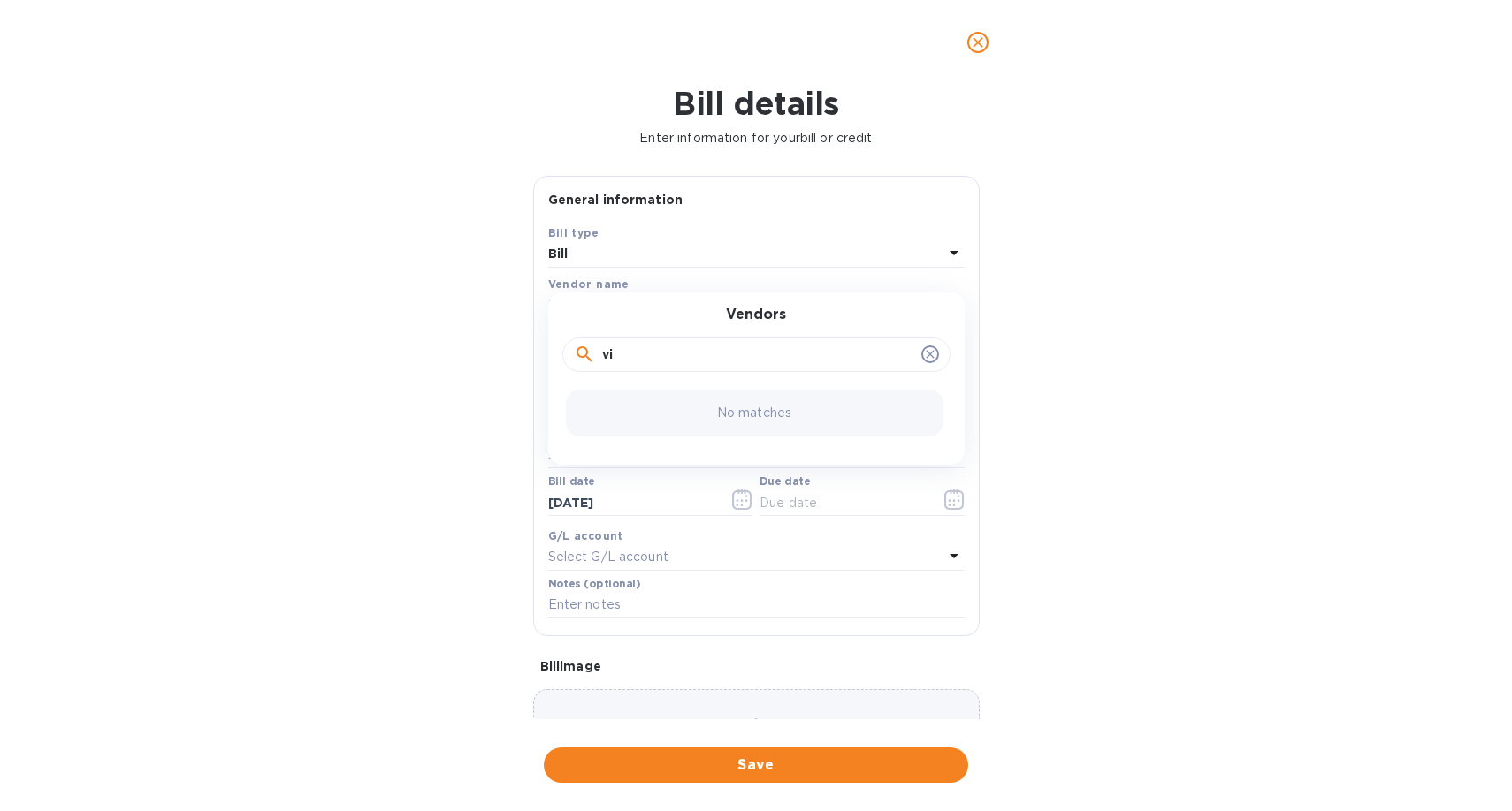
type input "v"
type input "chao"
click at [630, 411] on p "[PERSON_NAME] VINHOS EVENTOS LDA" at bounding box center [749, 406] width 374 height 18
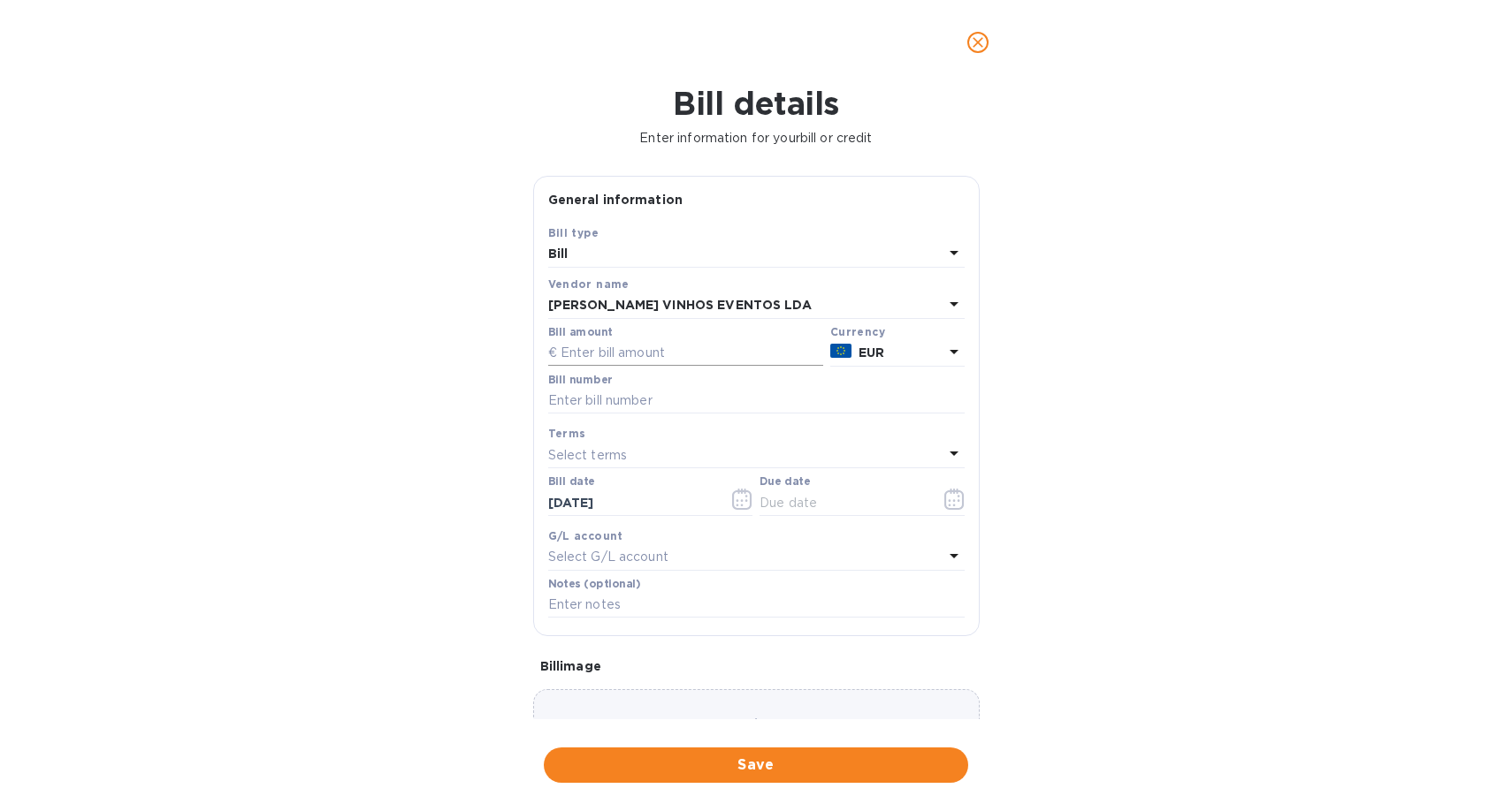
click at [626, 357] on input "text" at bounding box center [685, 353] width 275 height 26
type input "1,904.4"
click at [643, 406] on input "text" at bounding box center [756, 401] width 416 height 26
type input "181"
click at [588, 456] on p "Select terms" at bounding box center [588, 455] width 80 height 18
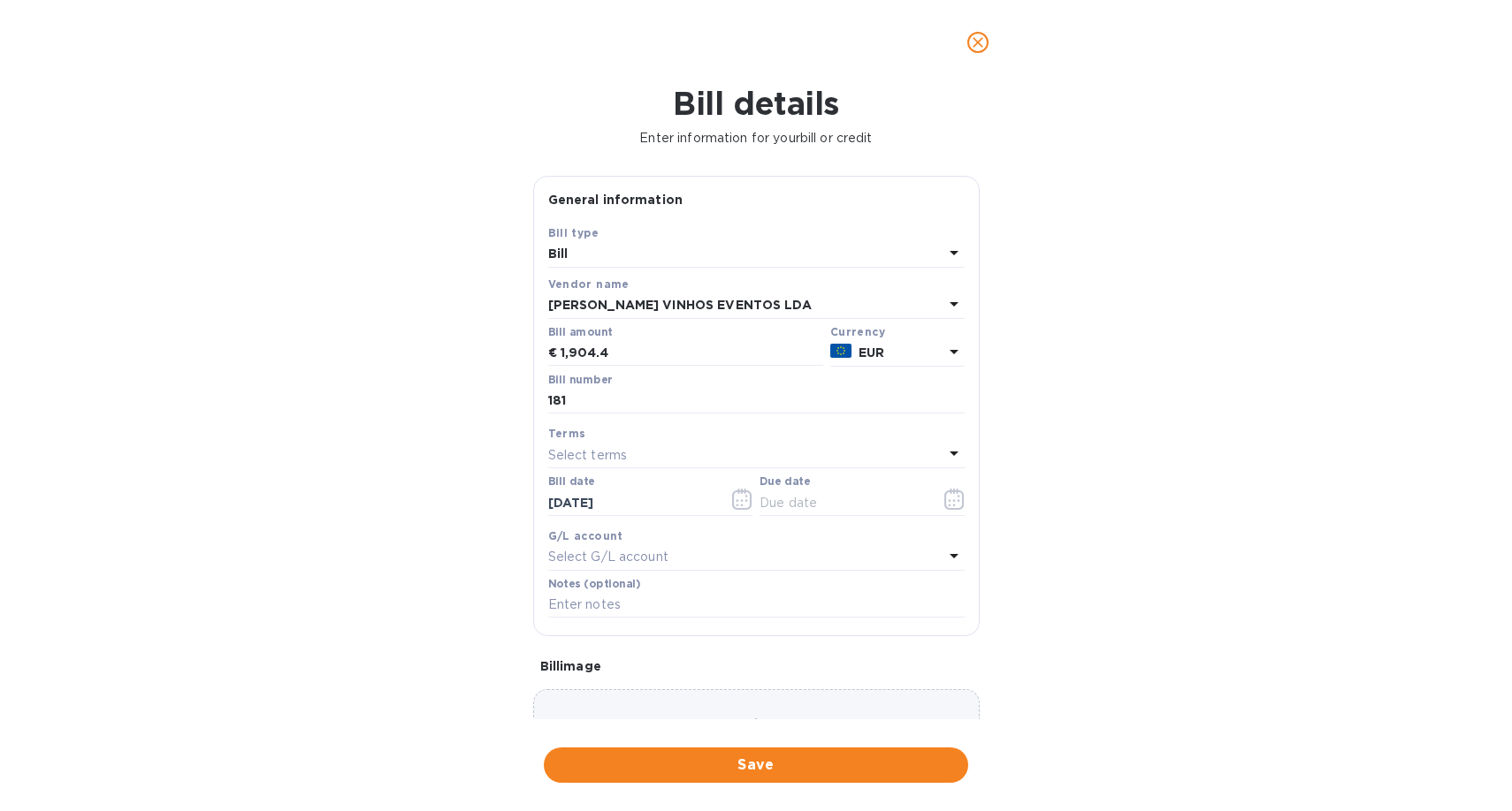
click at [1042, 488] on div "Bill details Enter information for your bill or credit General information Save…" at bounding box center [756, 447] width 1512 height 726
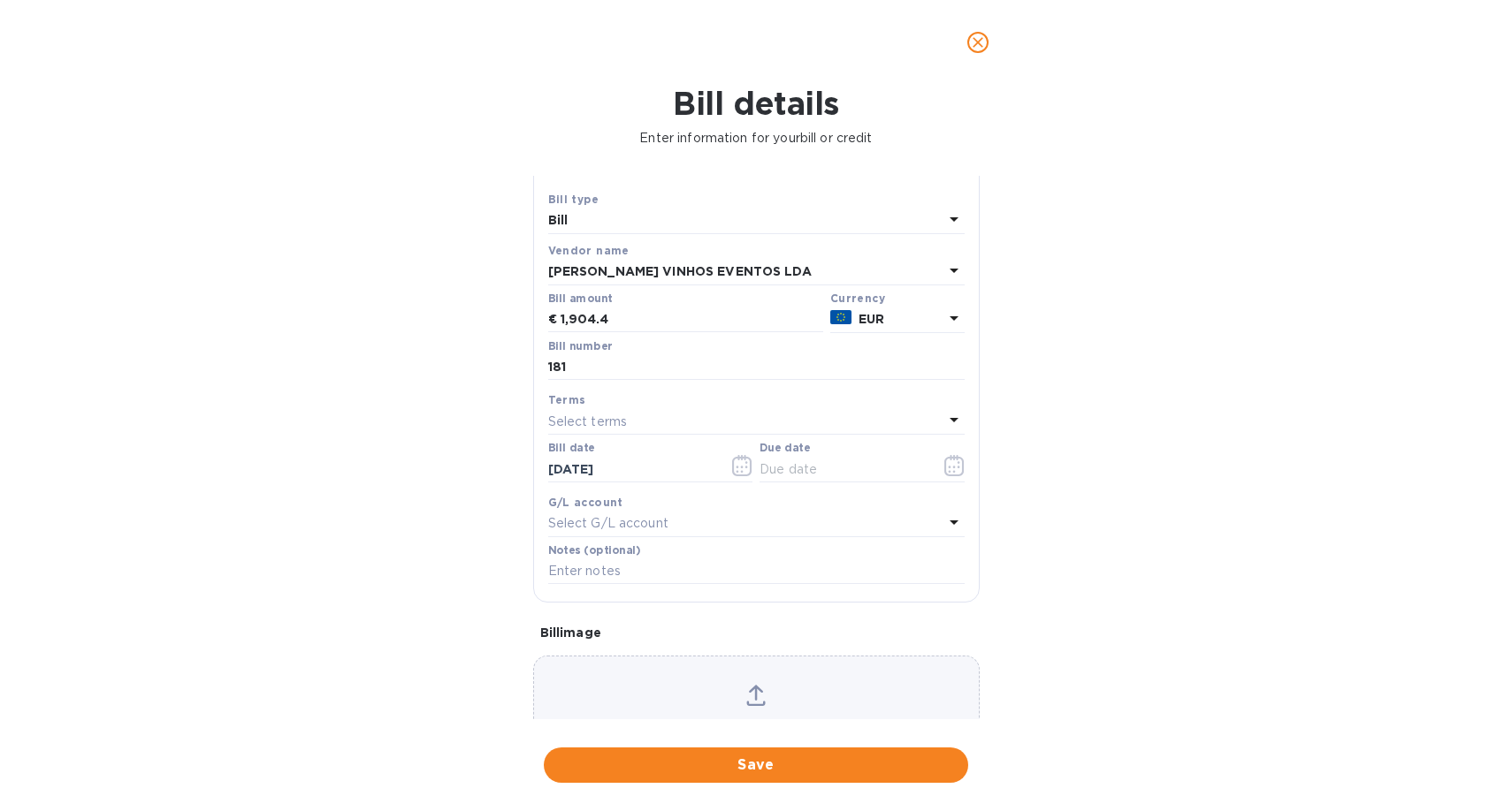
scroll to position [40, 0]
click at [745, 458] on icon "button" at bounding box center [746, 456] width 3 height 3
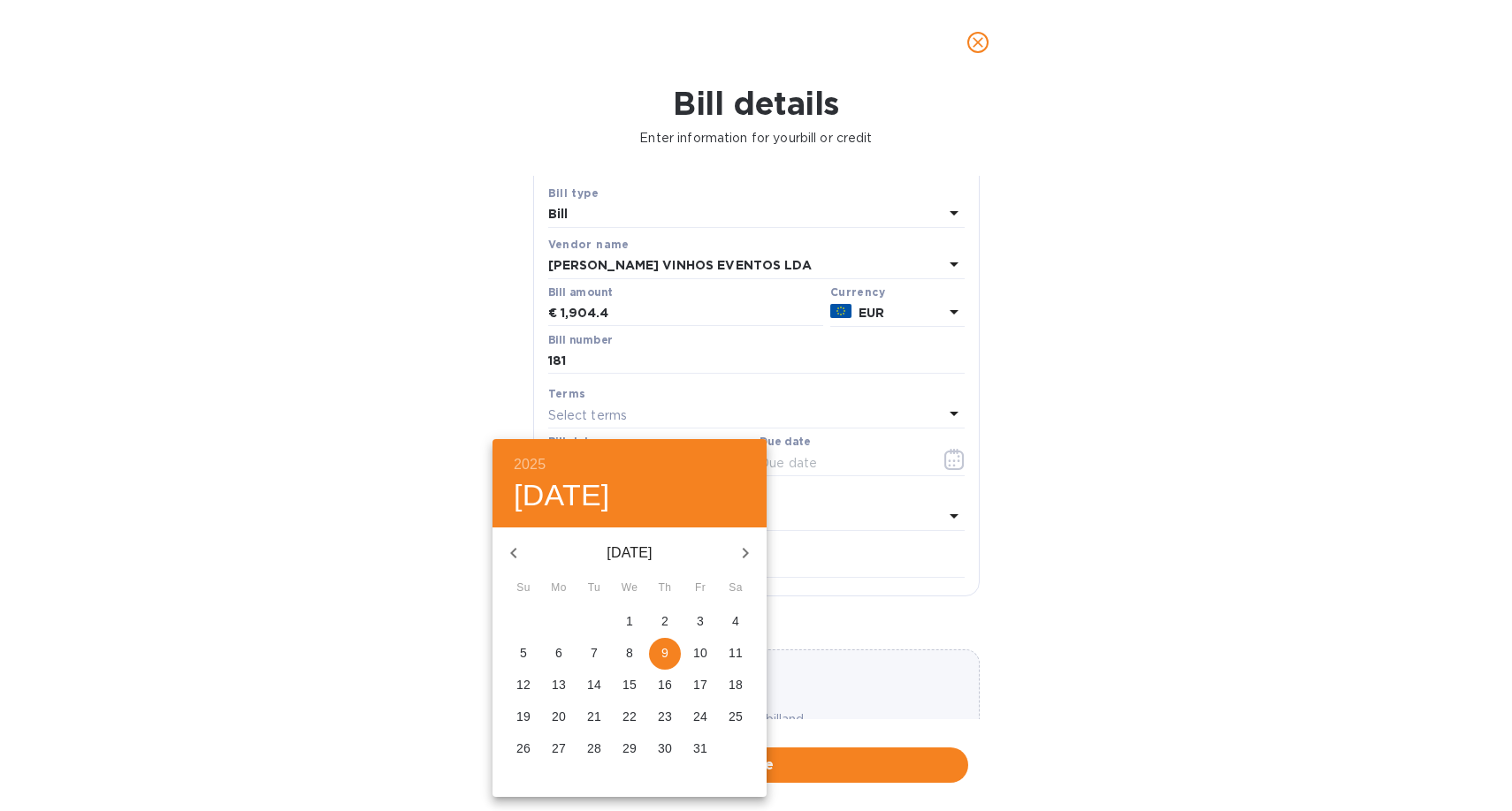
click at [515, 546] on icon "button" at bounding box center [514, 553] width 21 height 21
click at [594, 618] on p "3" at bounding box center [594, 621] width 7 height 18
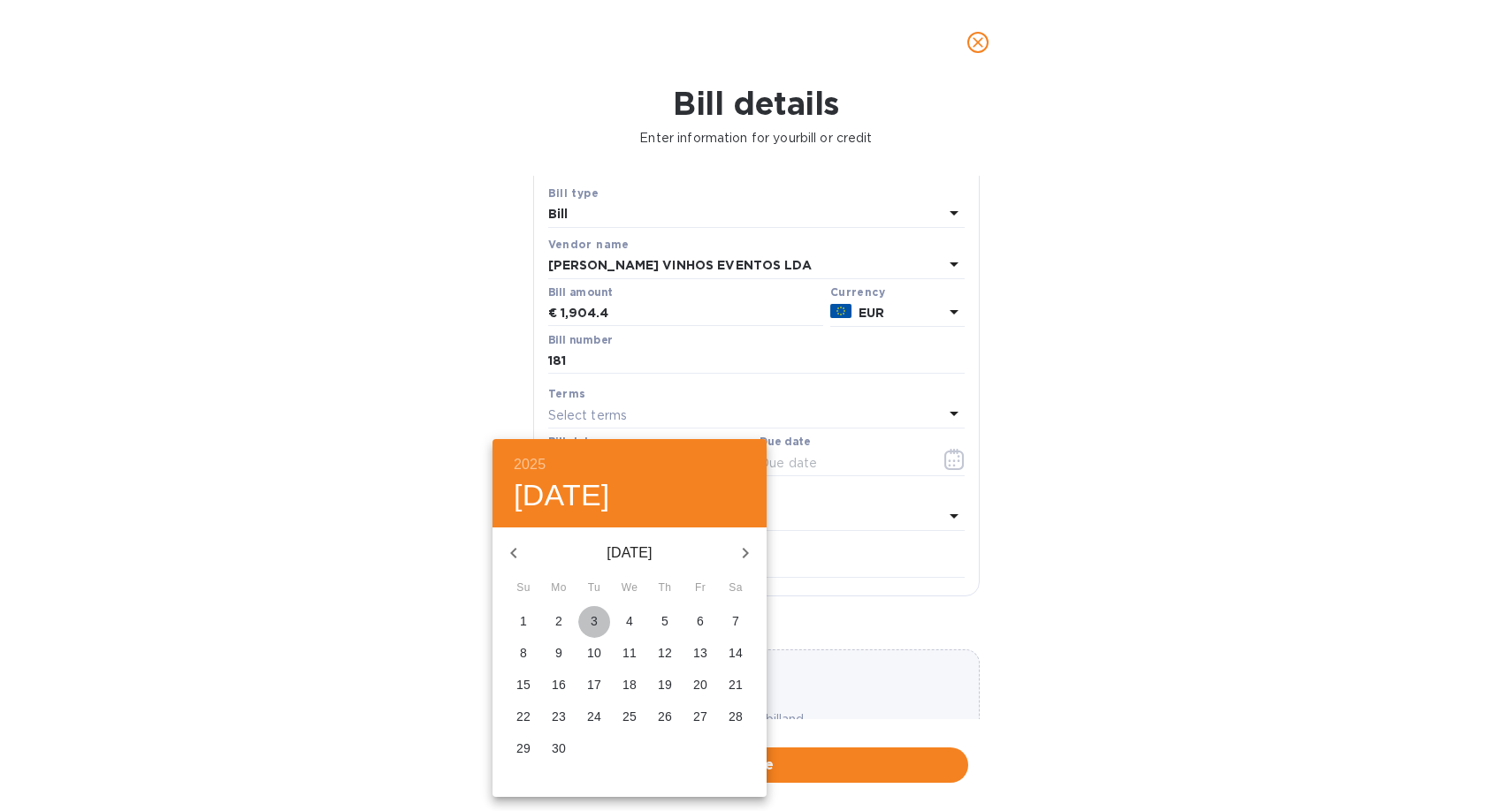
type input "[DATE]"
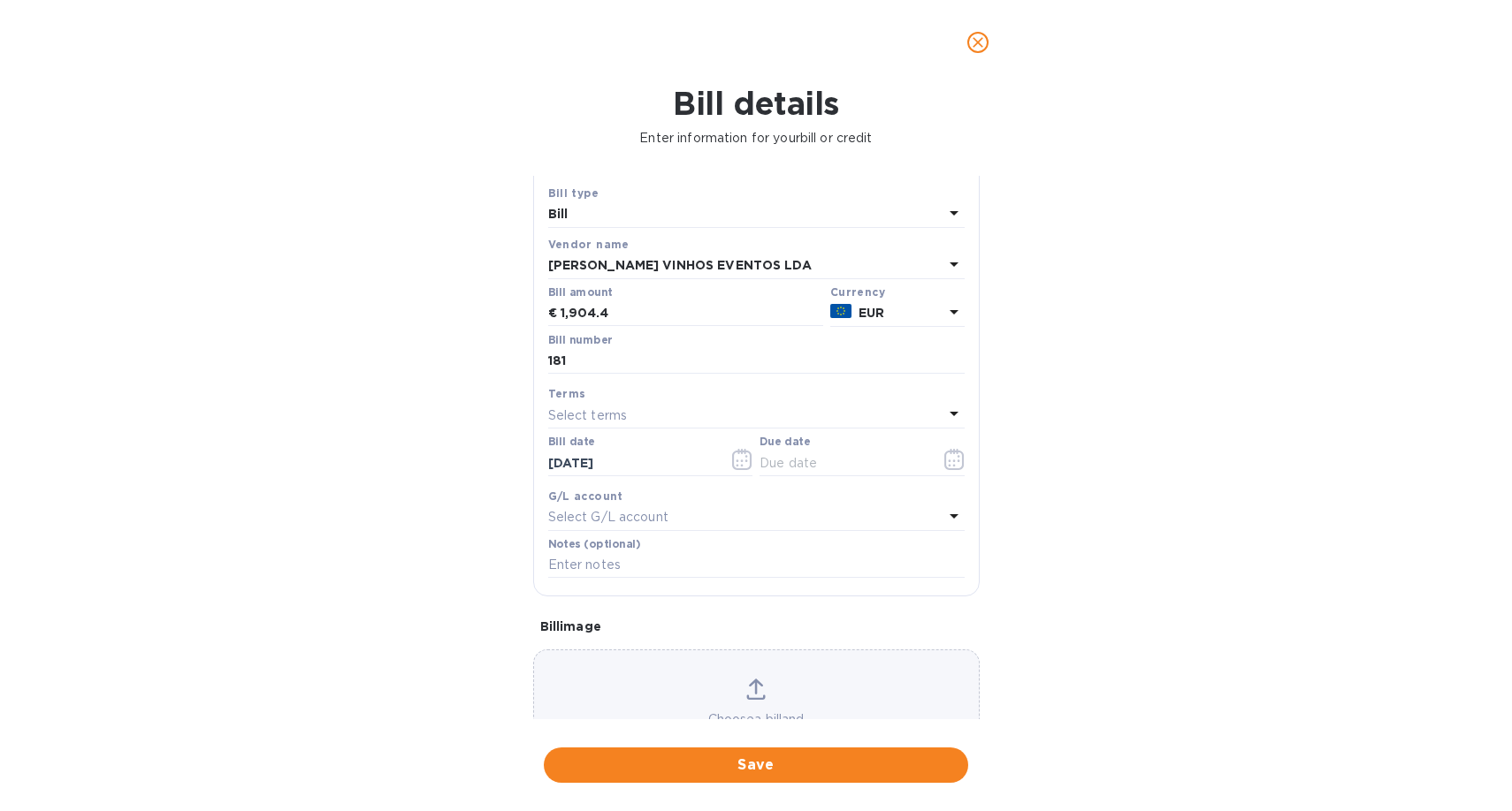
click at [749, 417] on div "Select terms" at bounding box center [745, 414] width 395 height 24
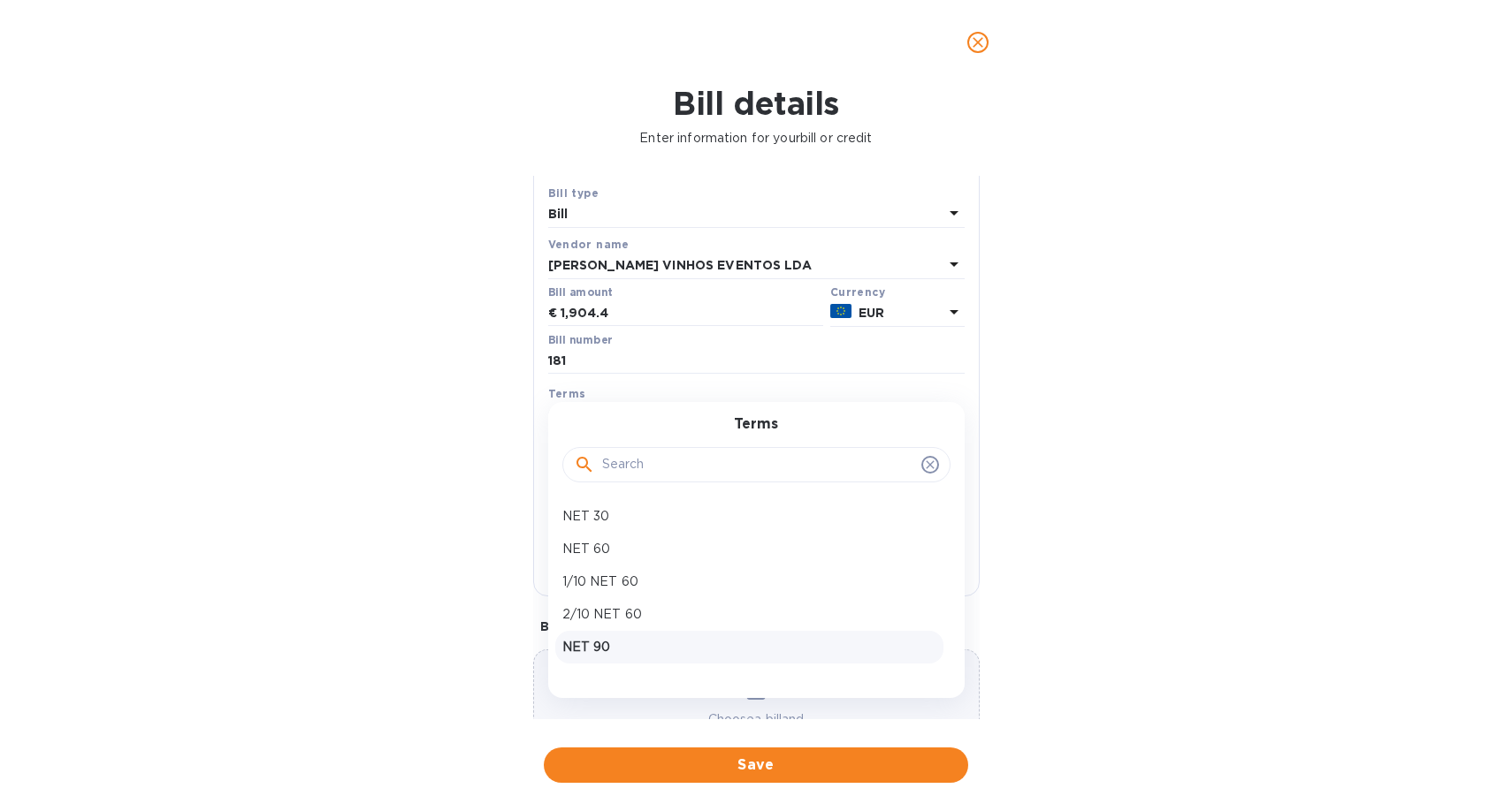
click at [627, 644] on p "NET 90" at bounding box center [749, 647] width 374 height 18
type input "[DATE]"
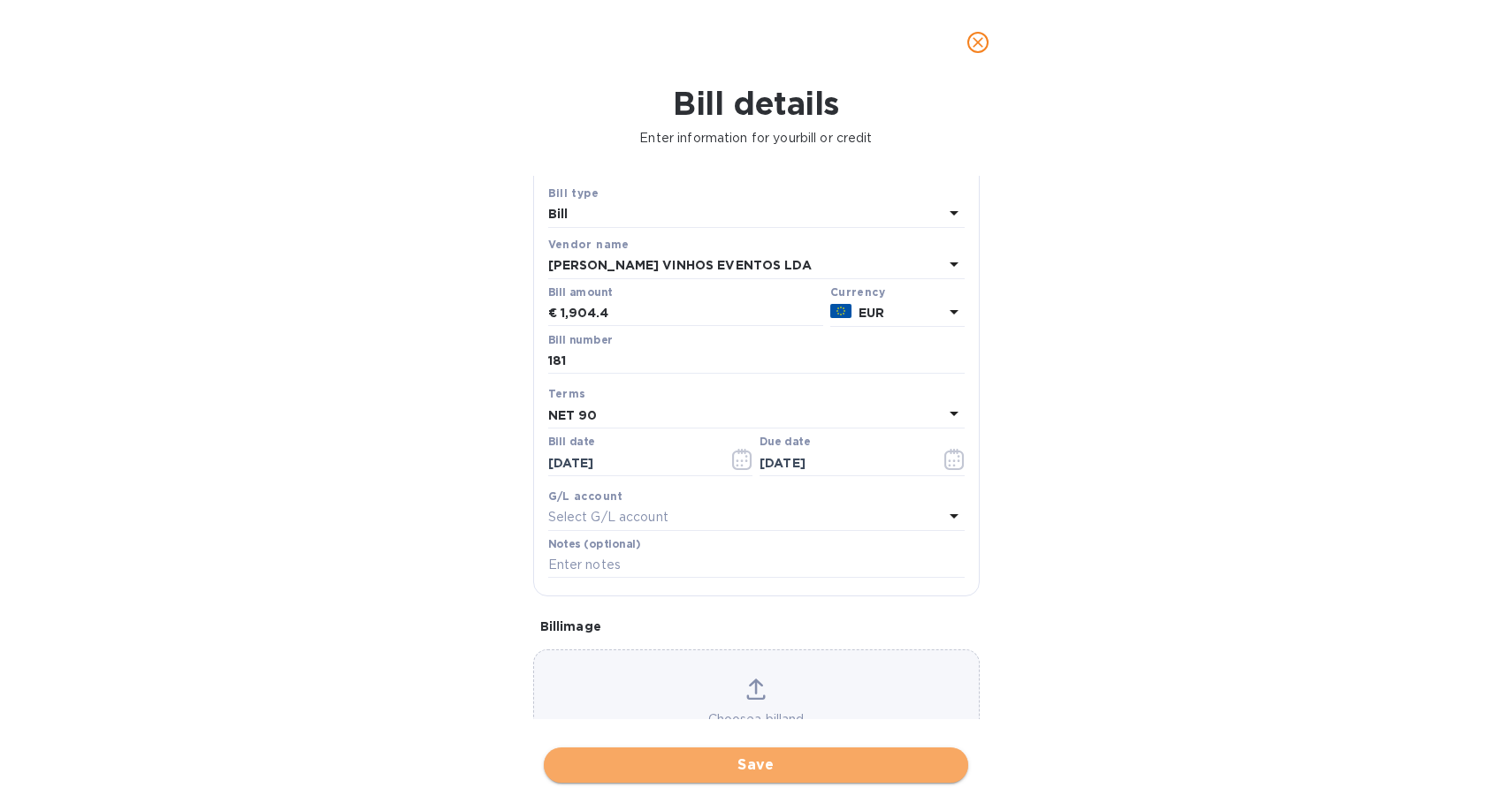
click at [762, 769] on span "Save" at bounding box center [755, 765] width 396 height 21
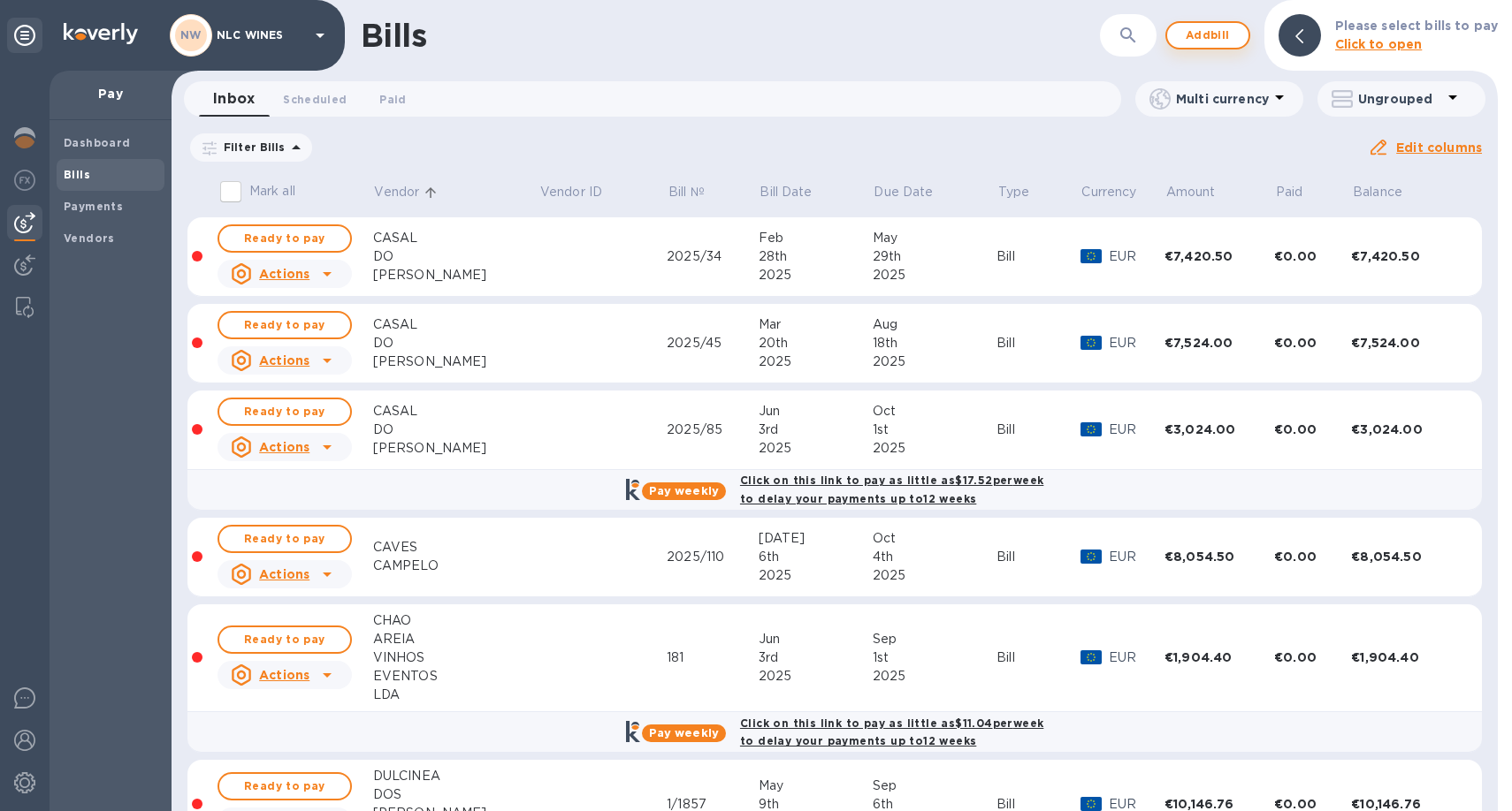
click at [1223, 34] on span "Add bill" at bounding box center [1207, 35] width 54 height 21
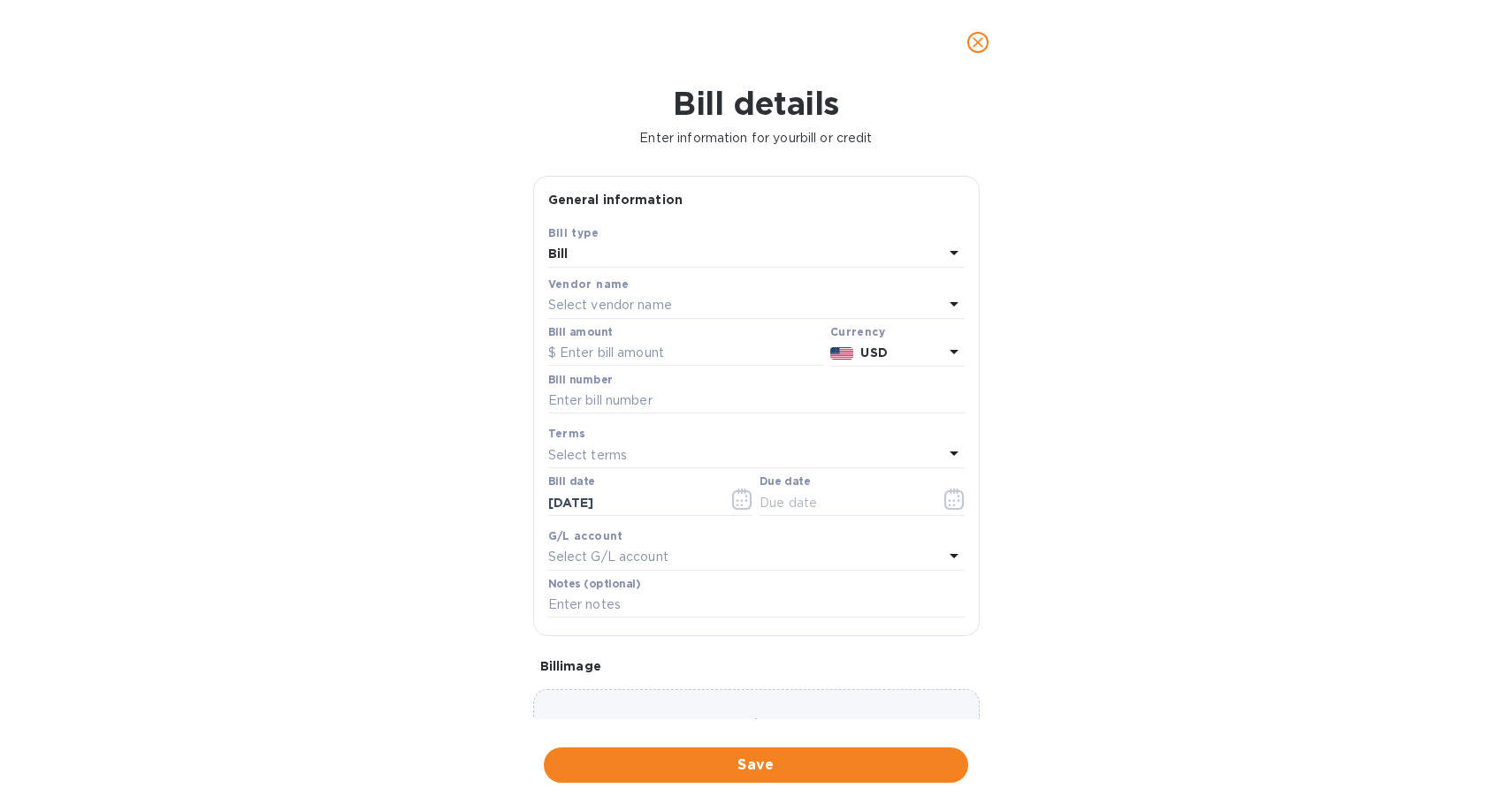
click at [607, 305] on p "Select vendor name" at bounding box center [609, 304] width 124 height 18
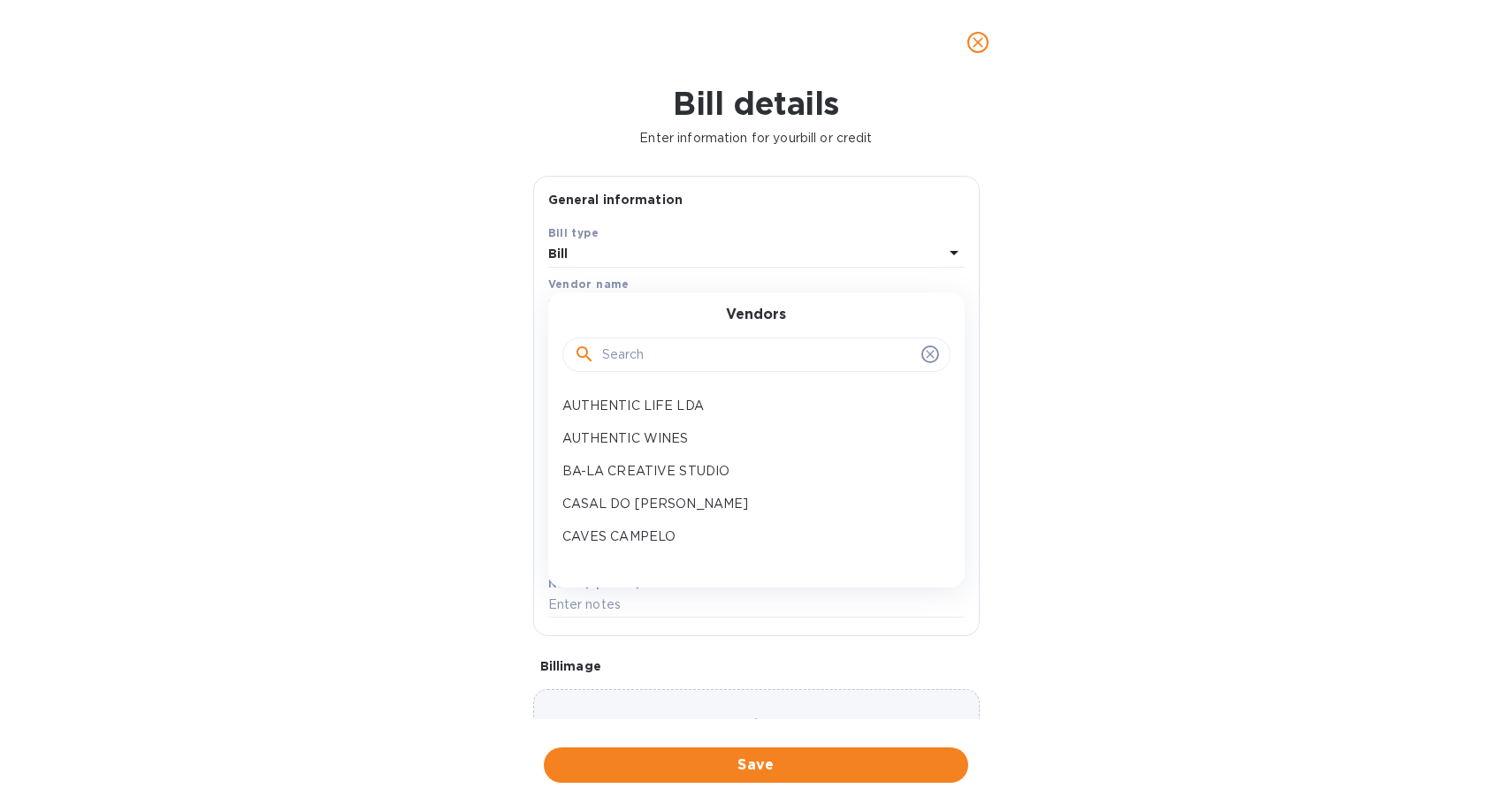
click at [631, 364] on input "text" at bounding box center [758, 355] width 312 height 26
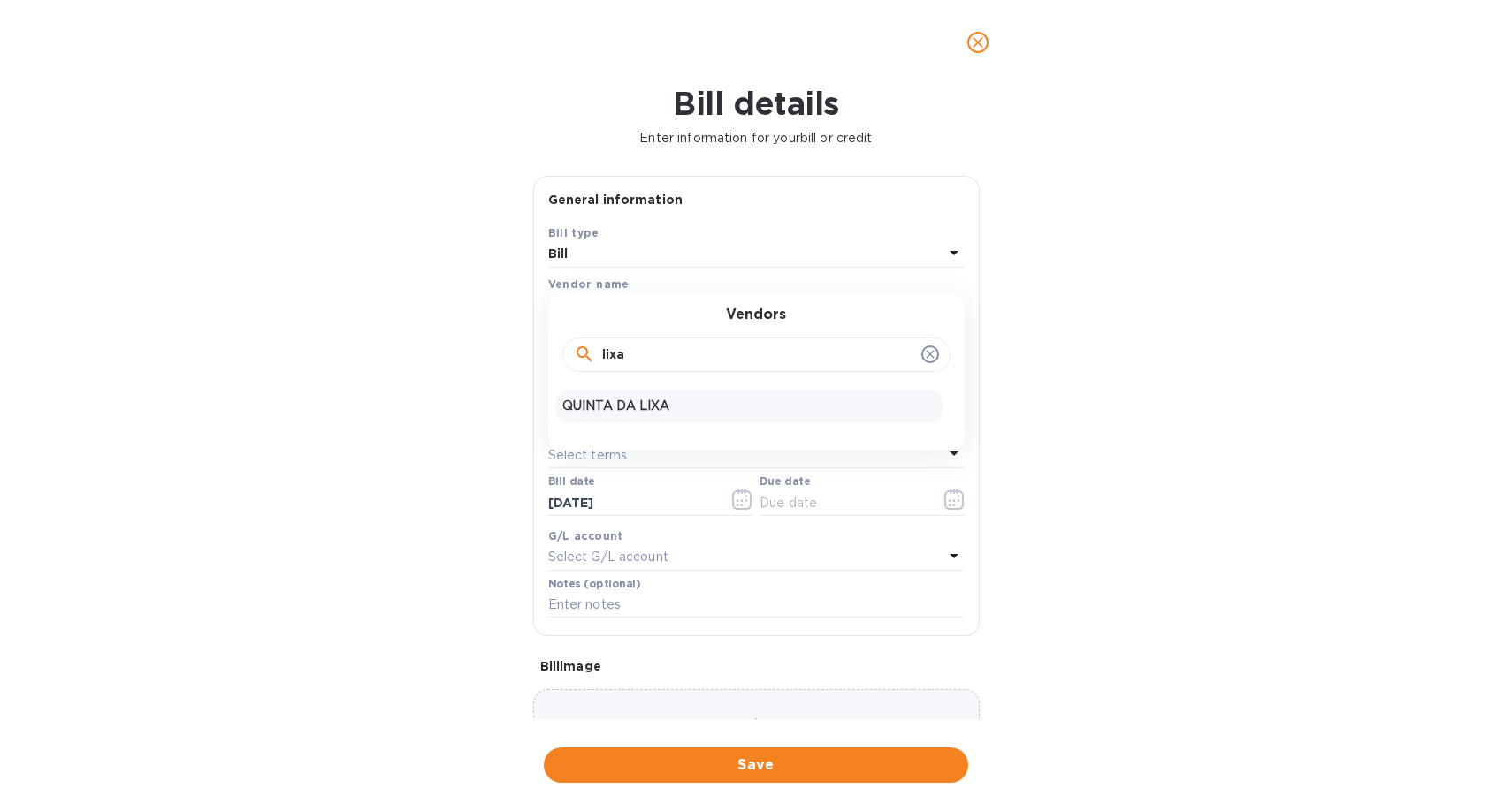
type input "lixa"
click at [610, 402] on p "QUINTA DA LIXA" at bounding box center [749, 406] width 374 height 18
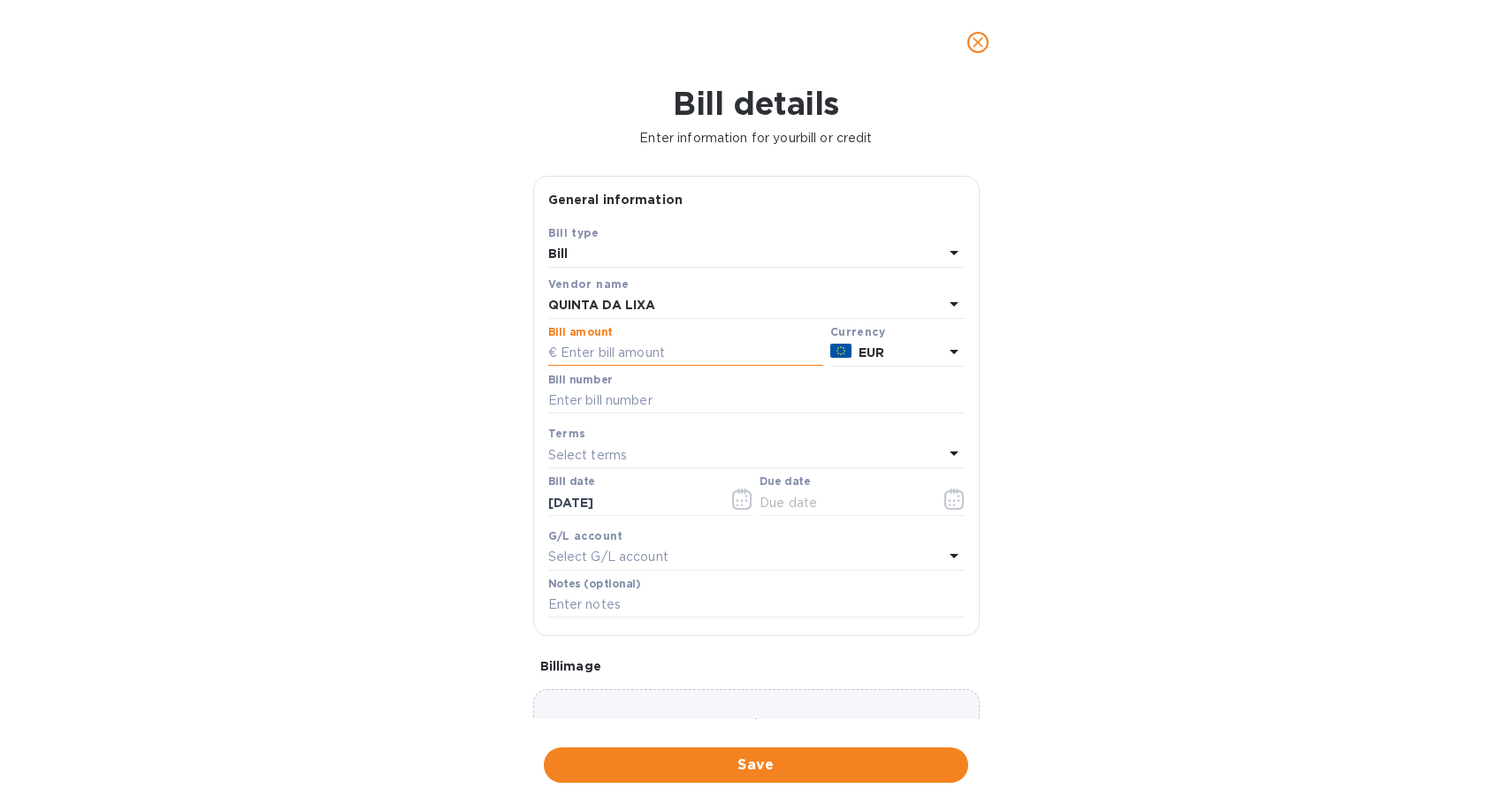
click at [702, 351] on input "text" at bounding box center [685, 353] width 275 height 26
type input "9,664.56"
click at [639, 405] on input "text" at bounding box center [756, 401] width 416 height 26
type input "25/242"
click at [496, 476] on div "Bill details Enter information for your bill or credit General information Save…" at bounding box center [756, 447] width 1512 height 726
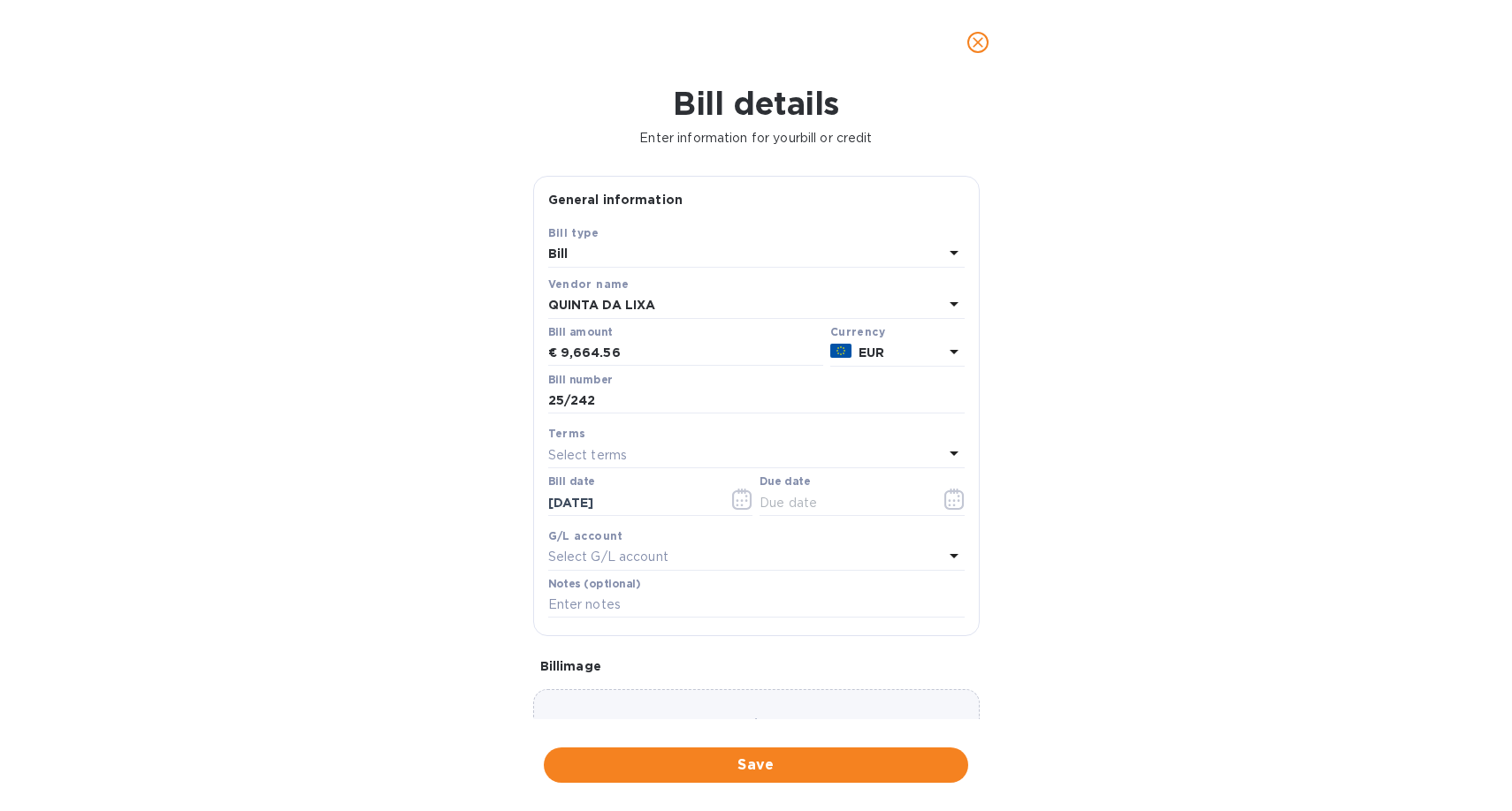
click at [652, 450] on div "Select terms" at bounding box center [745, 454] width 395 height 24
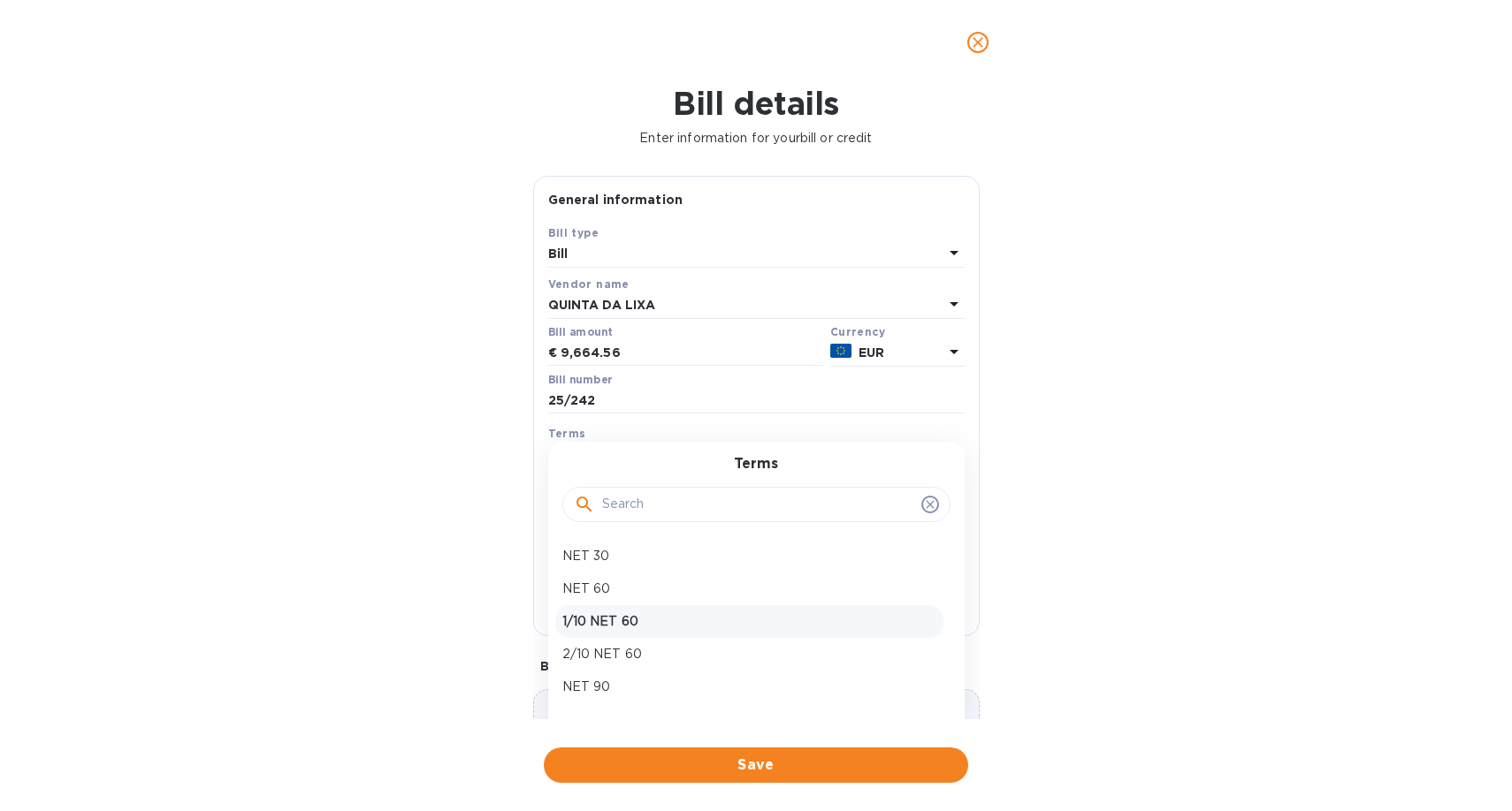
scroll to position [59, 0]
click at [611, 661] on p "NET 120" at bounding box center [749, 660] width 374 height 18
type input "[DATE]"
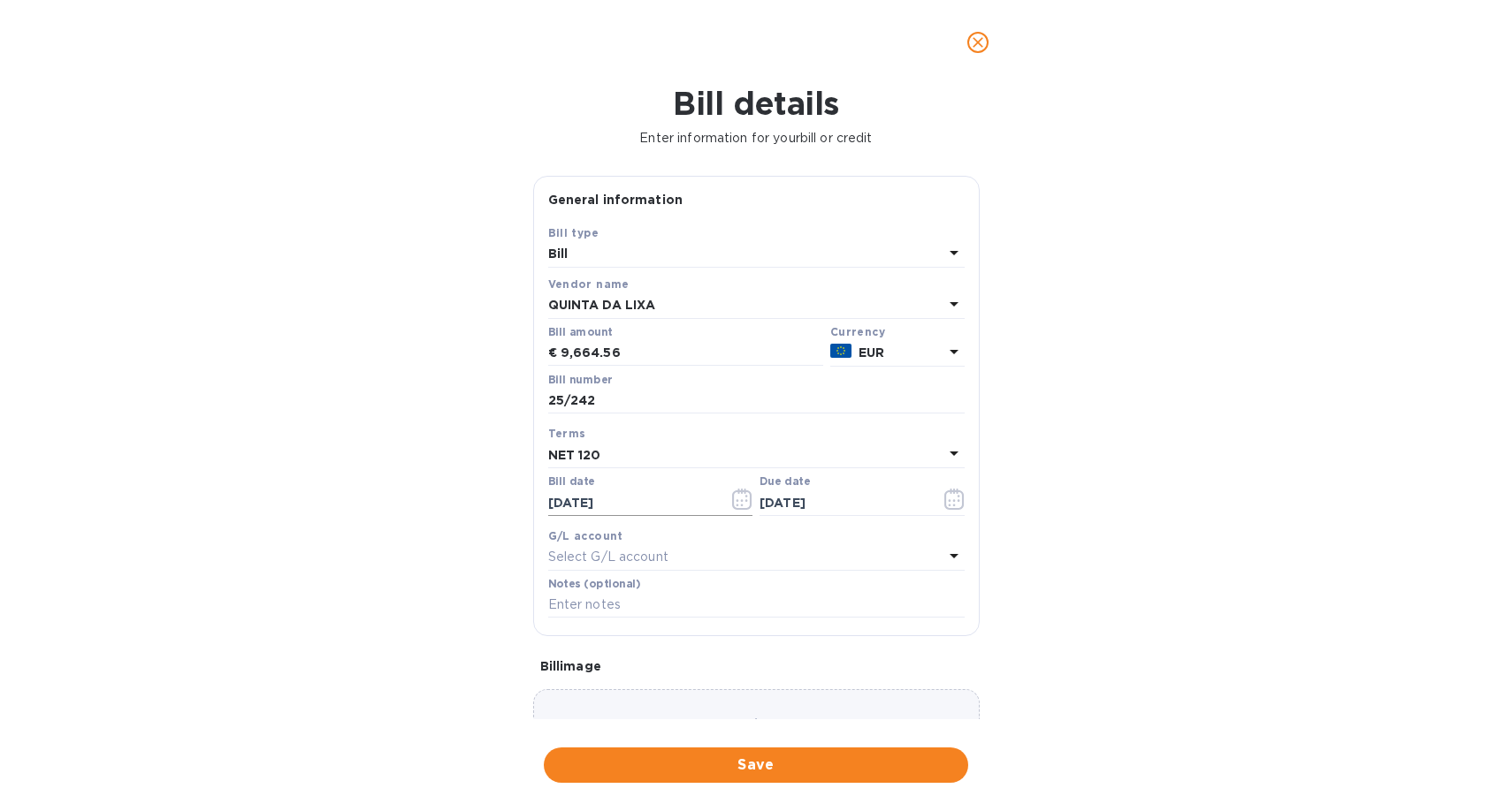
click at [740, 500] on icon "button" at bounding box center [741, 499] width 20 height 21
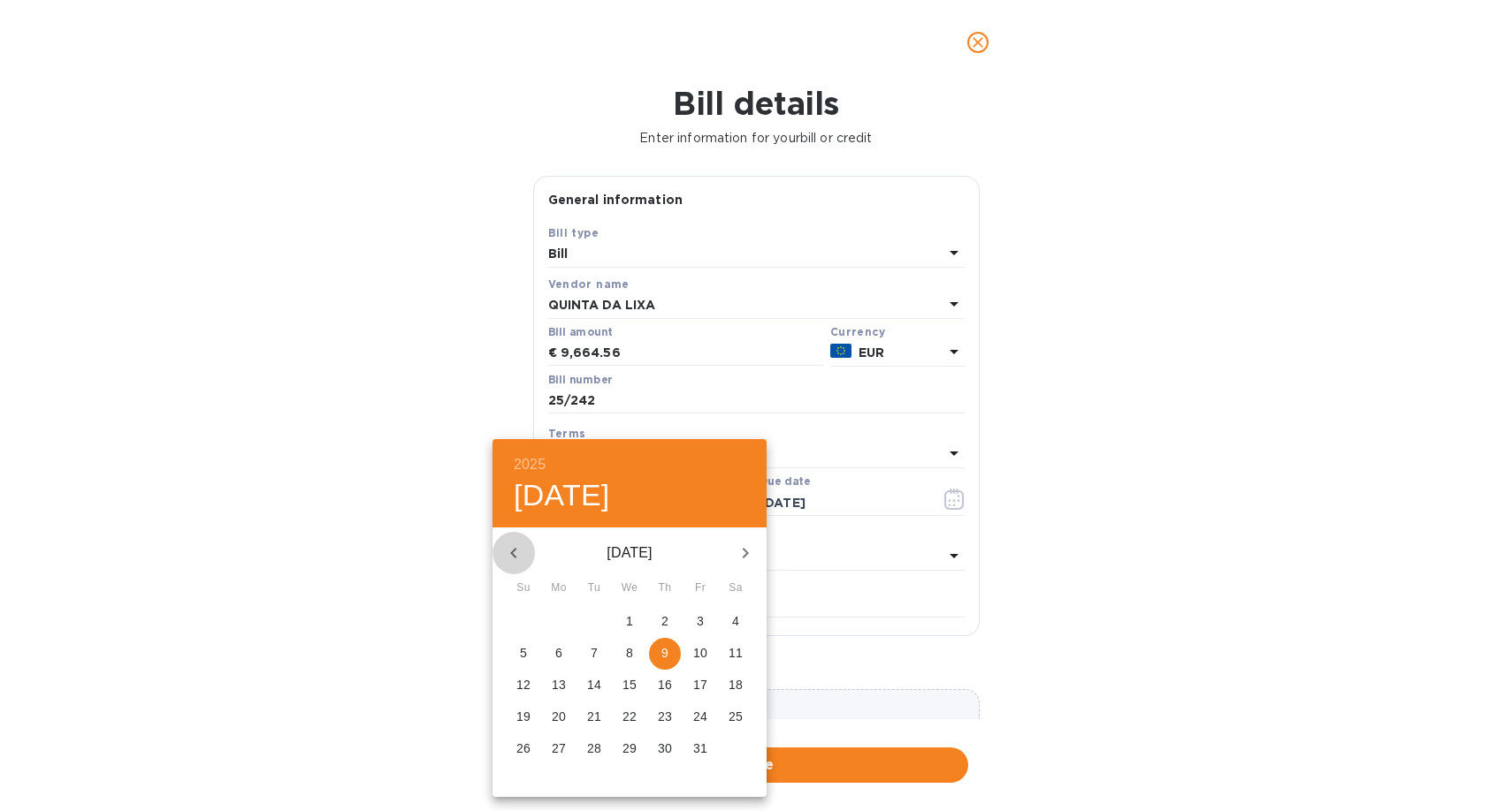
click at [522, 554] on icon "button" at bounding box center [514, 553] width 21 height 21
click at [635, 623] on span "4" at bounding box center [630, 621] width 32 height 18
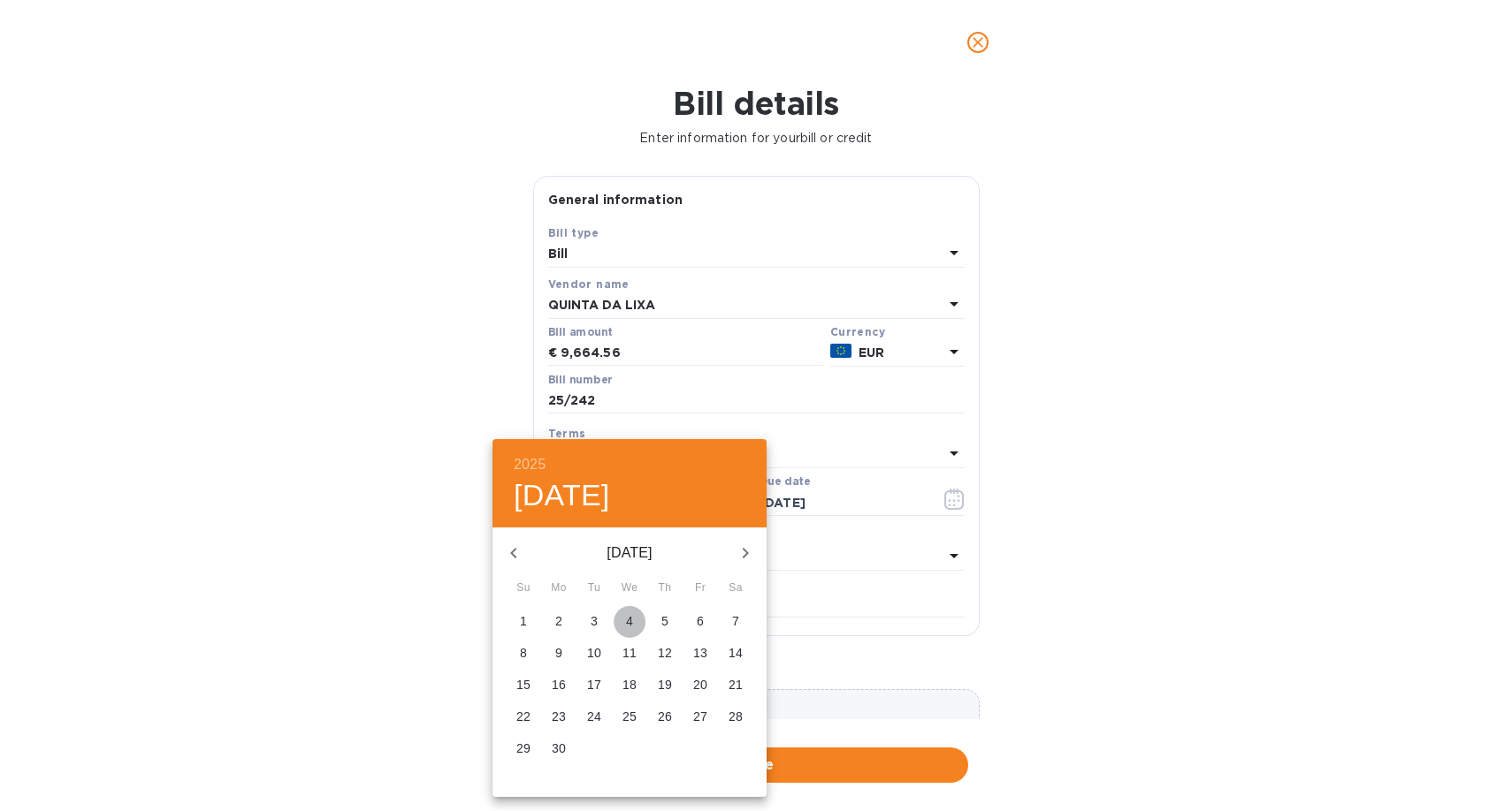
type input "[DATE]"
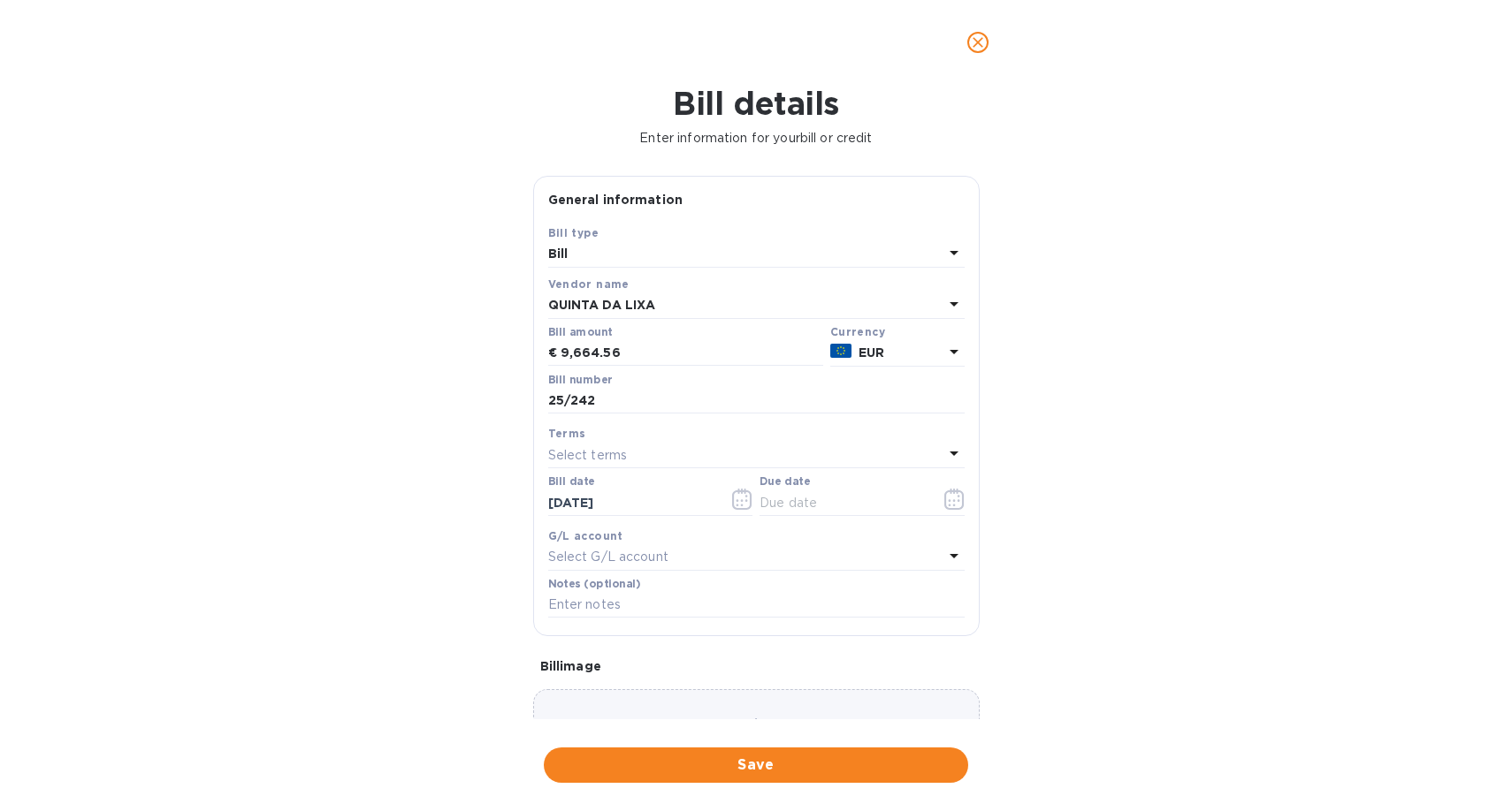
click at [677, 450] on div "Select terms" at bounding box center [745, 454] width 395 height 24
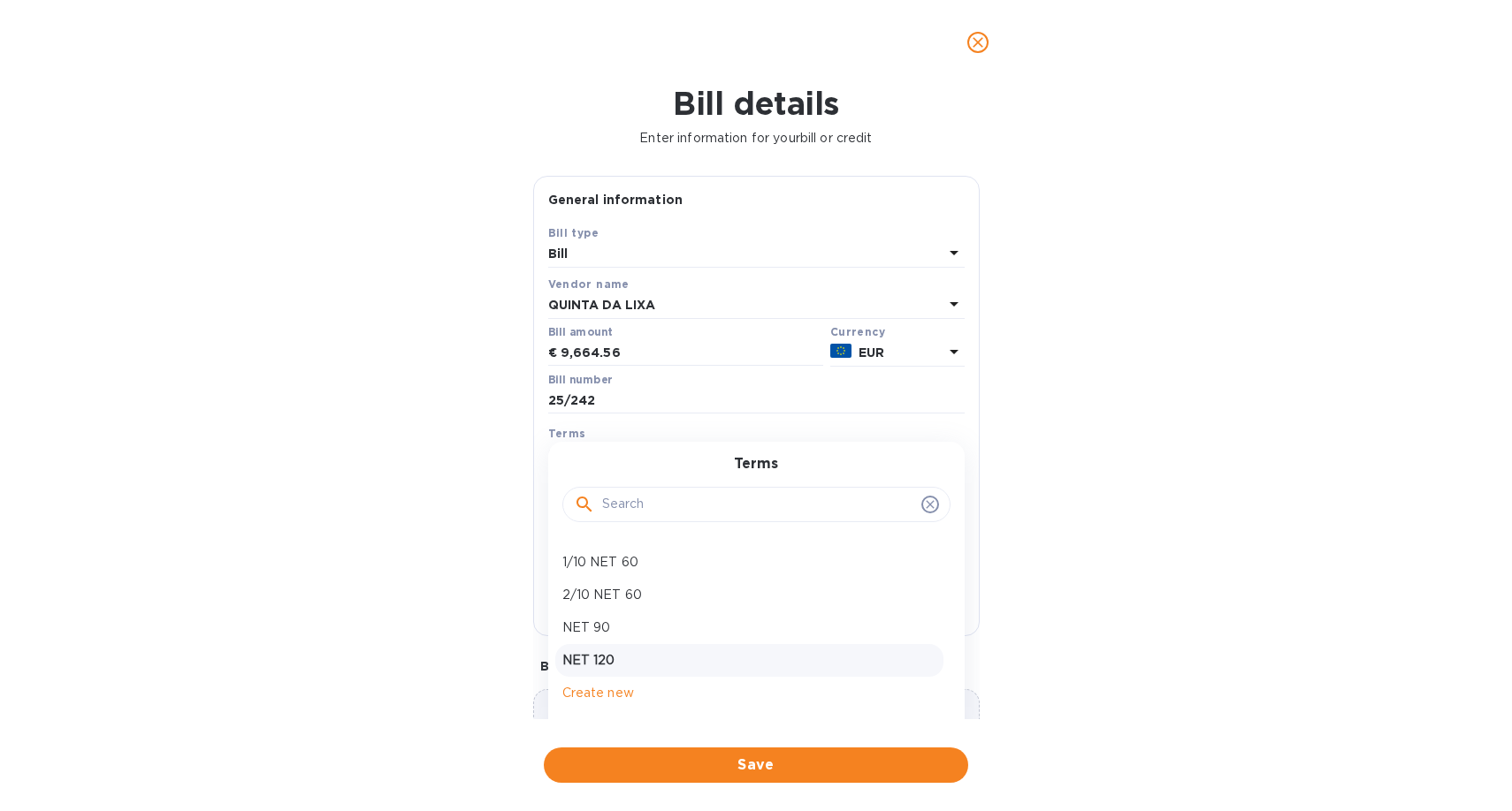
click at [618, 670] on p "NET 120" at bounding box center [749, 660] width 374 height 18
type input "[DATE]"
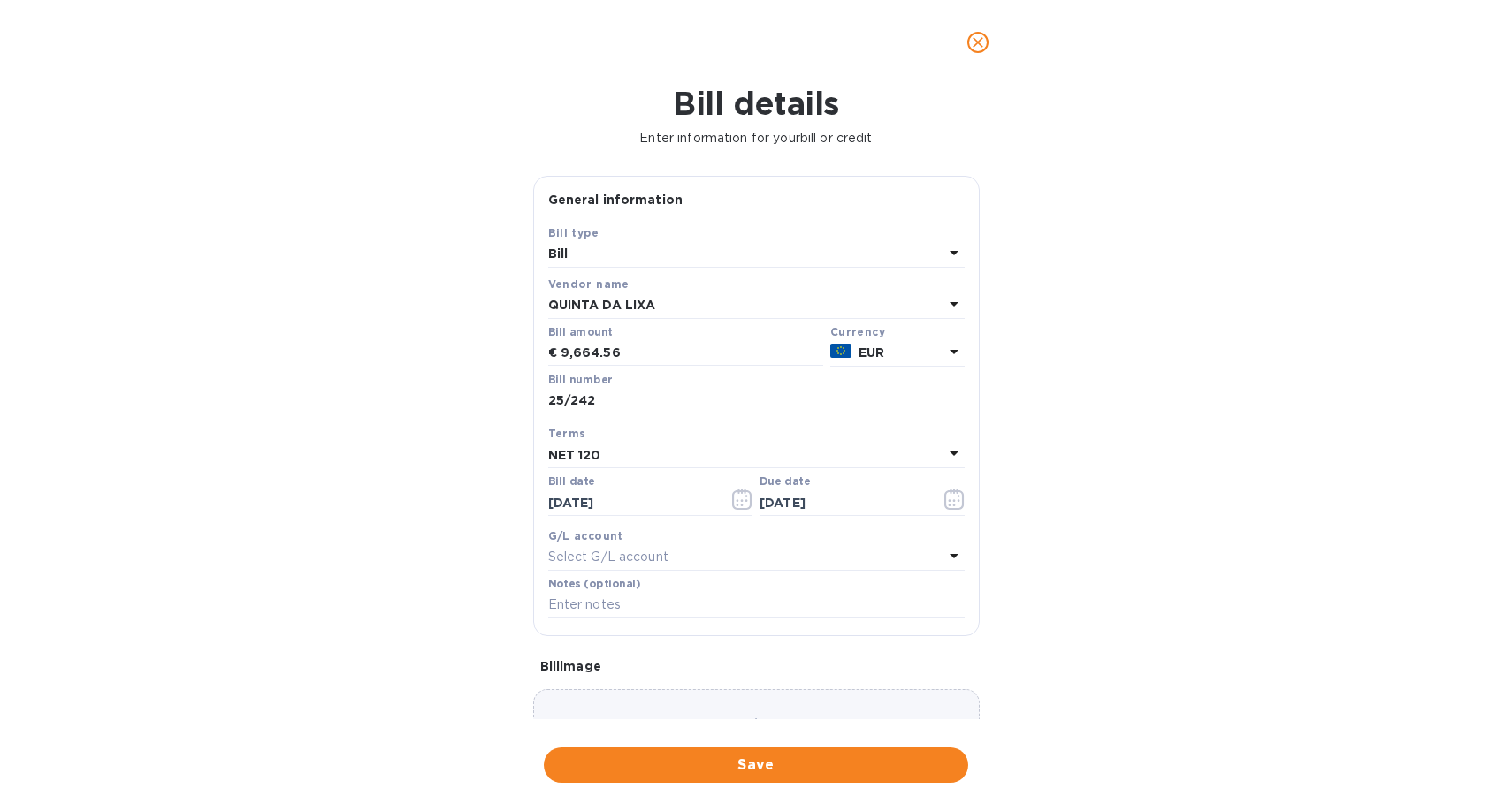
scroll to position [121, 0]
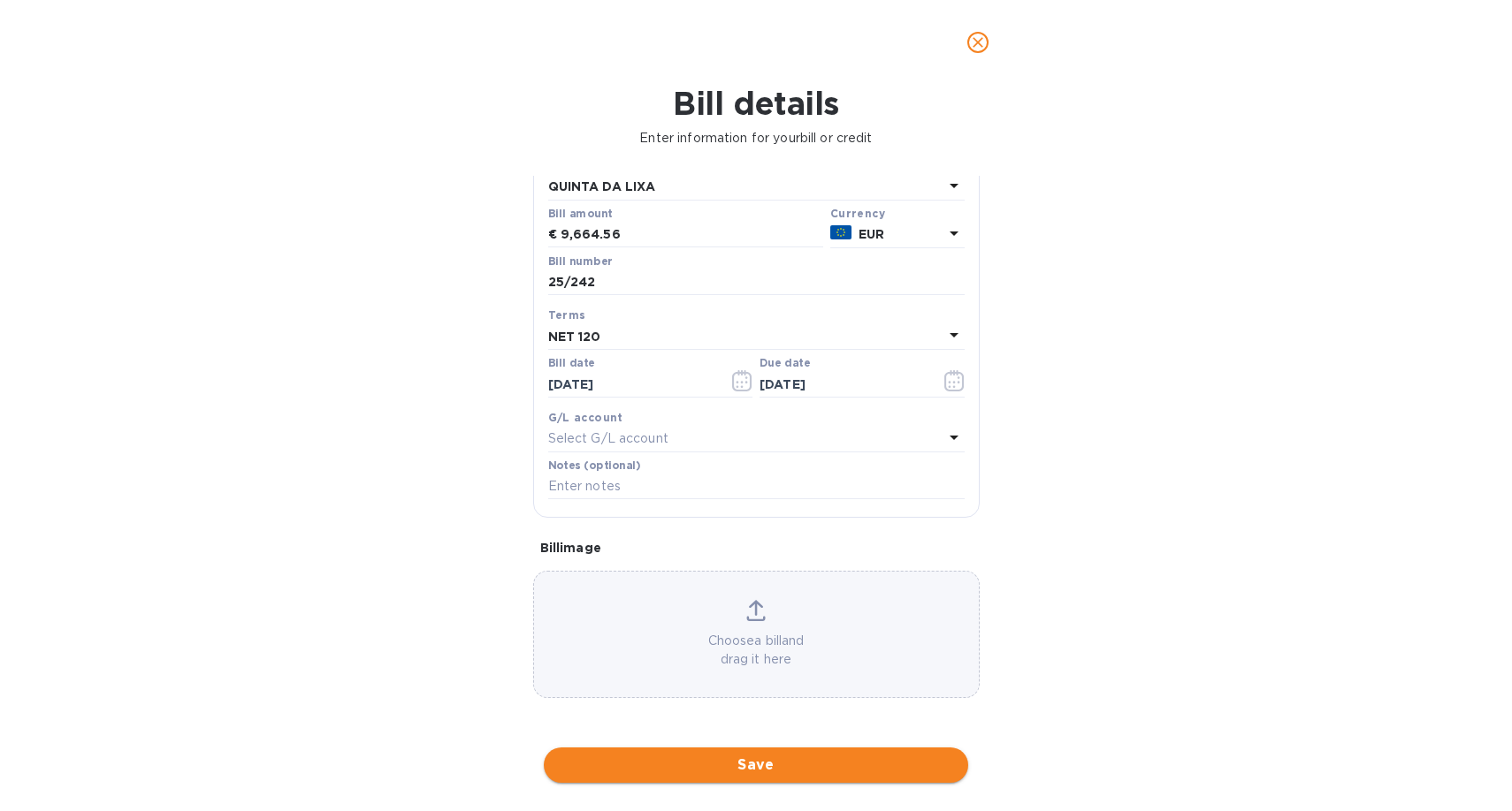
click at [752, 764] on span "Save" at bounding box center [755, 765] width 396 height 21
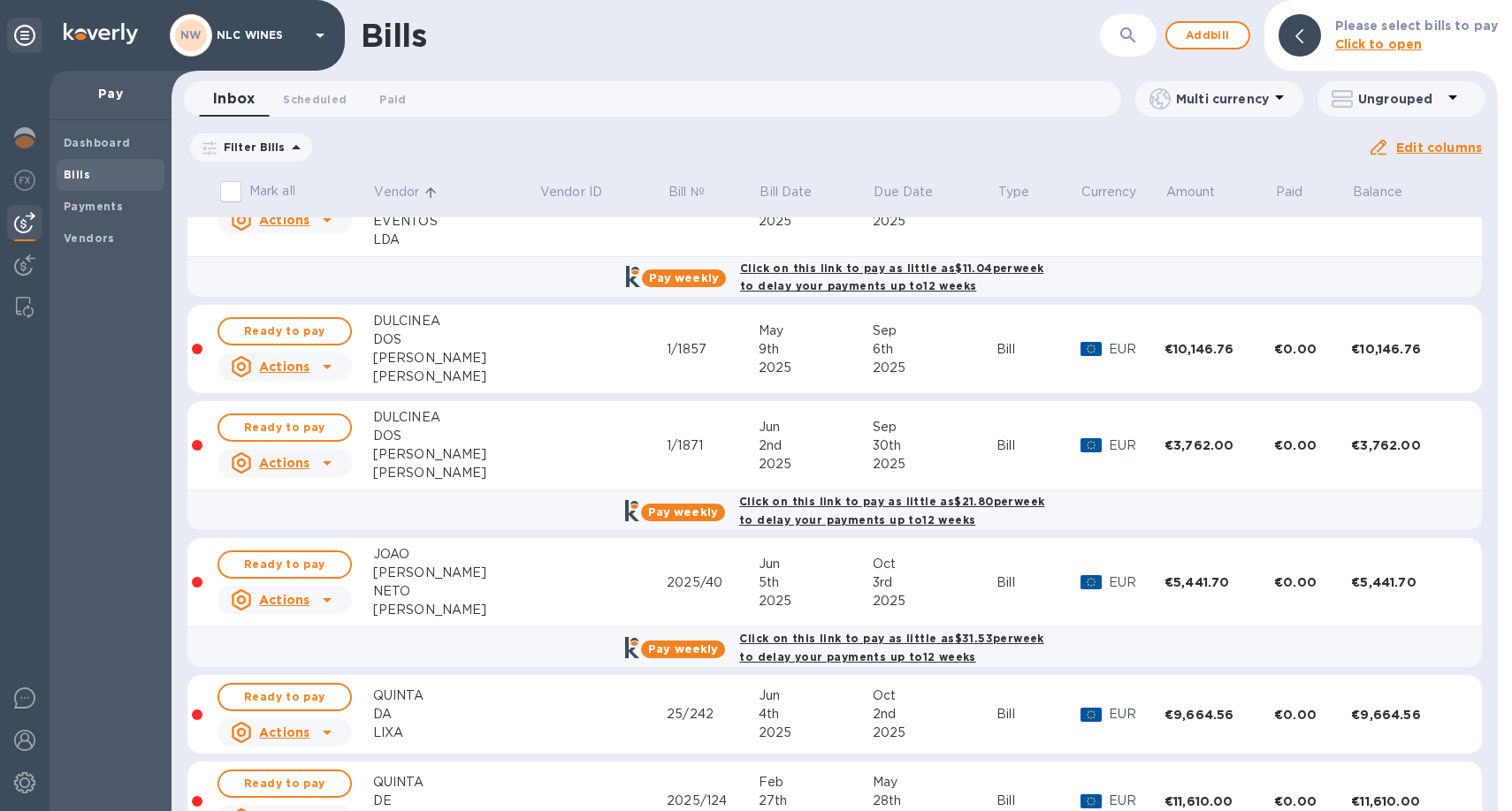
scroll to position [636, 0]
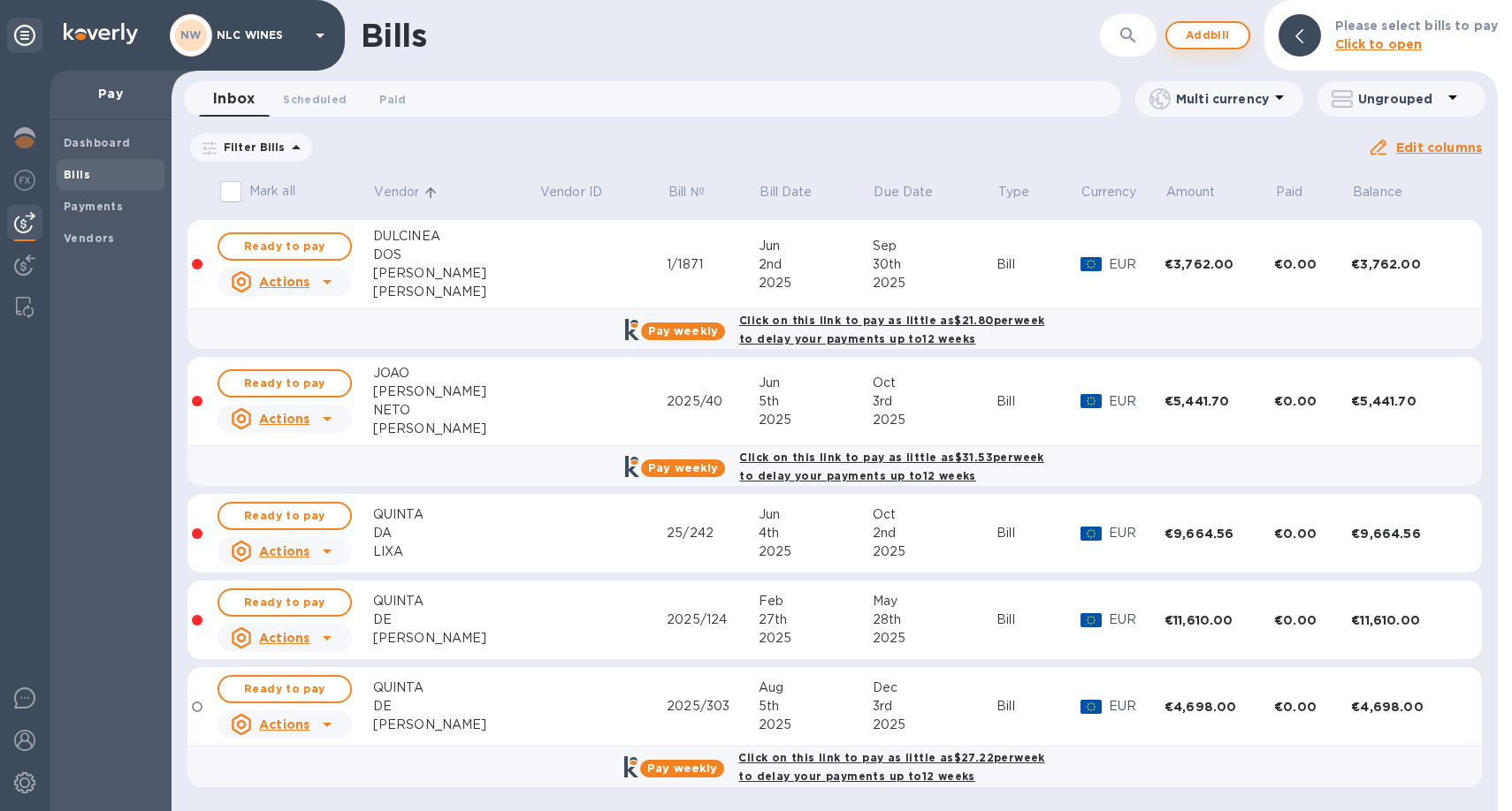
click at [1211, 35] on span "Add bill" at bounding box center [1207, 35] width 54 height 21
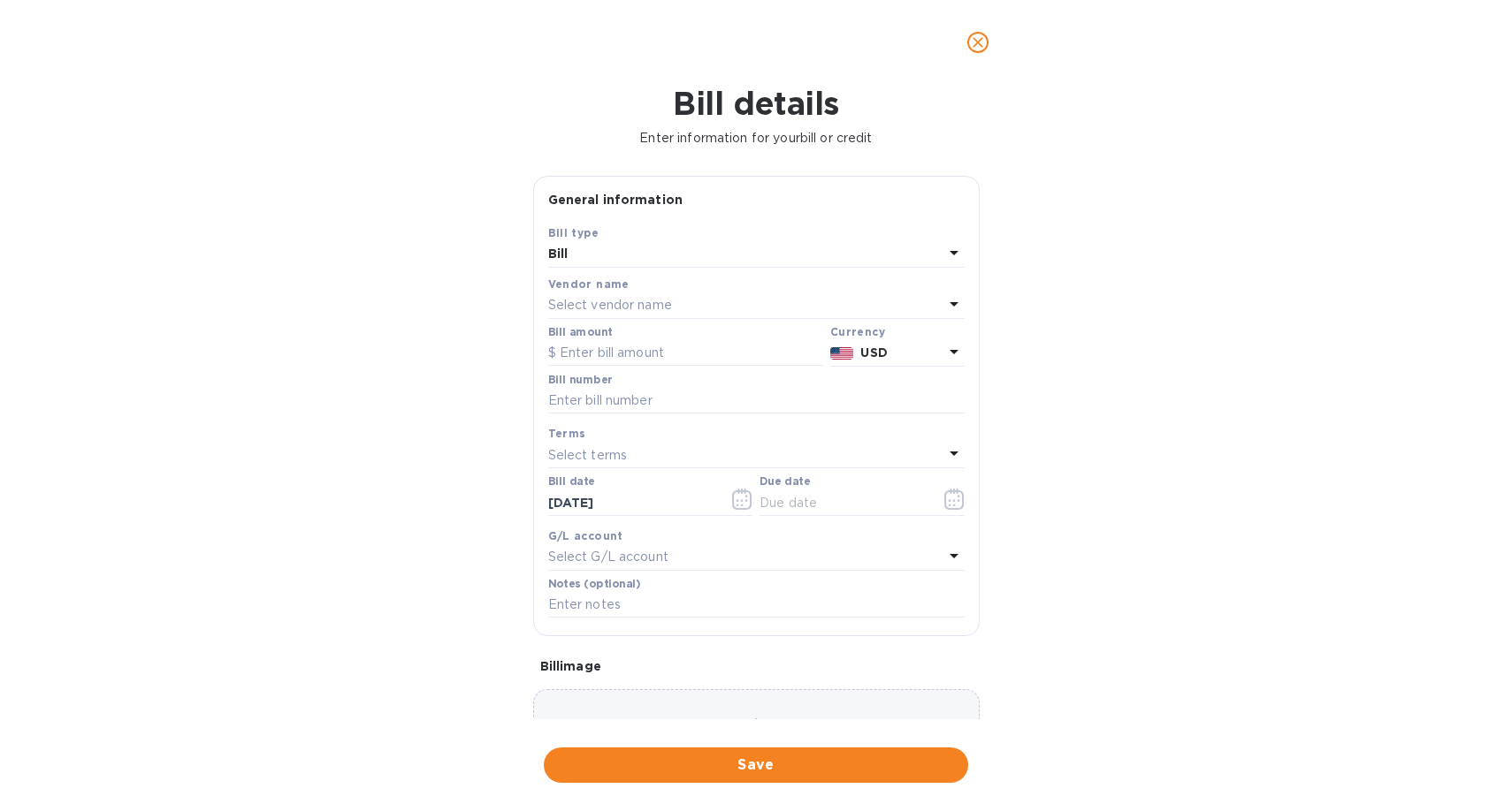
click at [637, 313] on p "Select vendor name" at bounding box center [609, 304] width 124 height 18
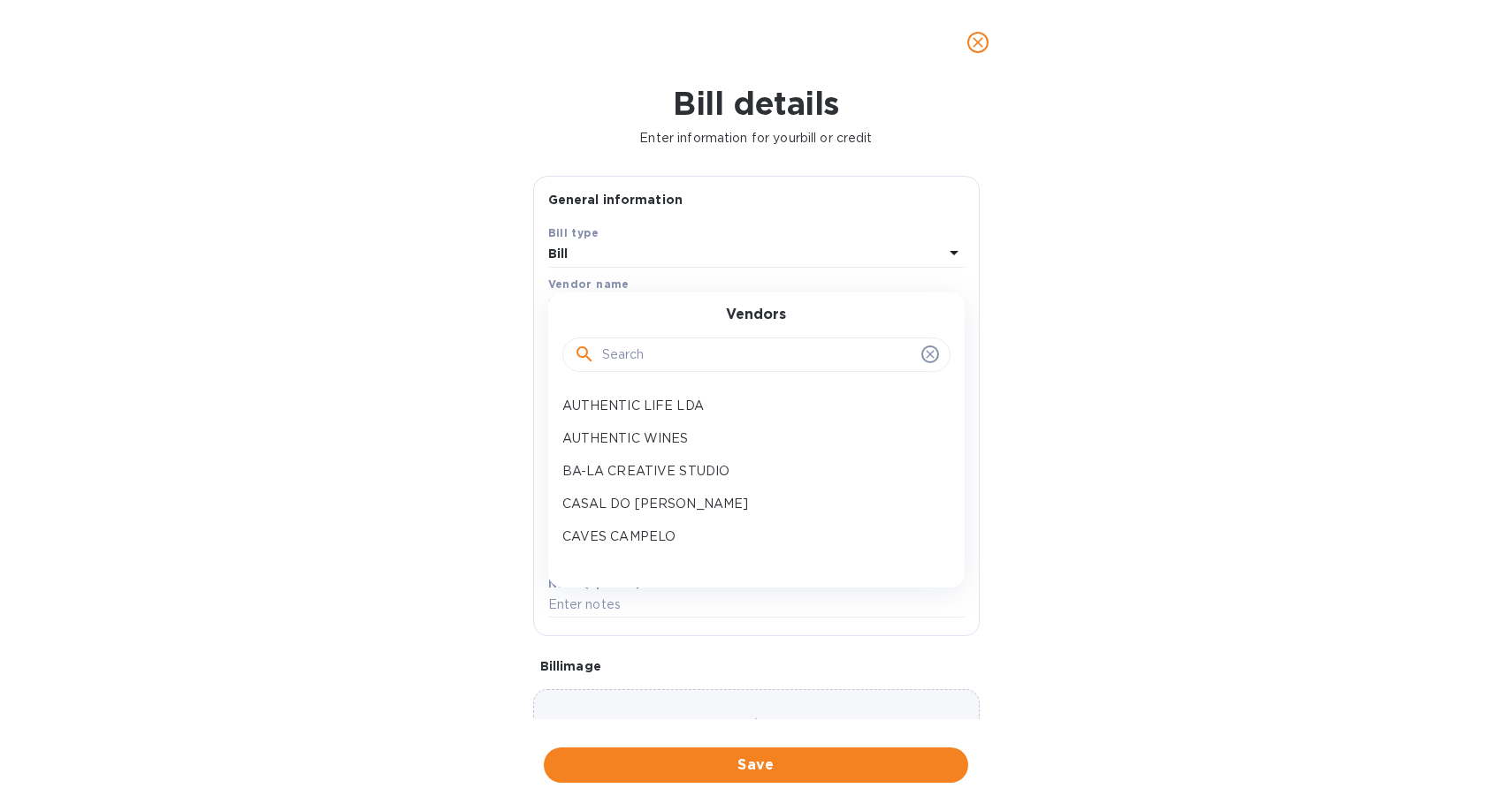
click at [638, 355] on input "text" at bounding box center [758, 355] width 312 height 26
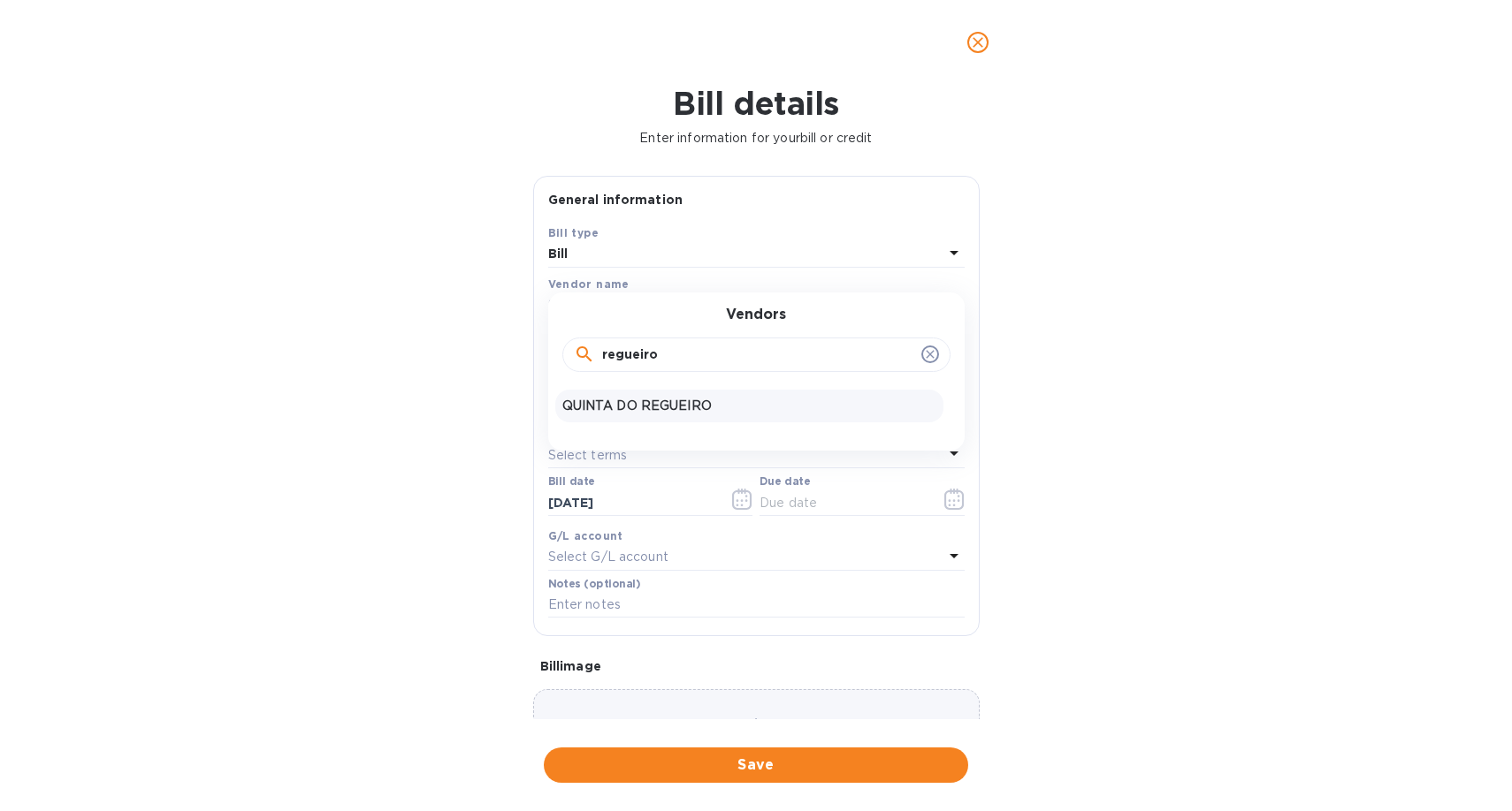
type input "regueiro"
click at [663, 420] on div "QUINTA DO REGUEIRO" at bounding box center [749, 406] width 388 height 33
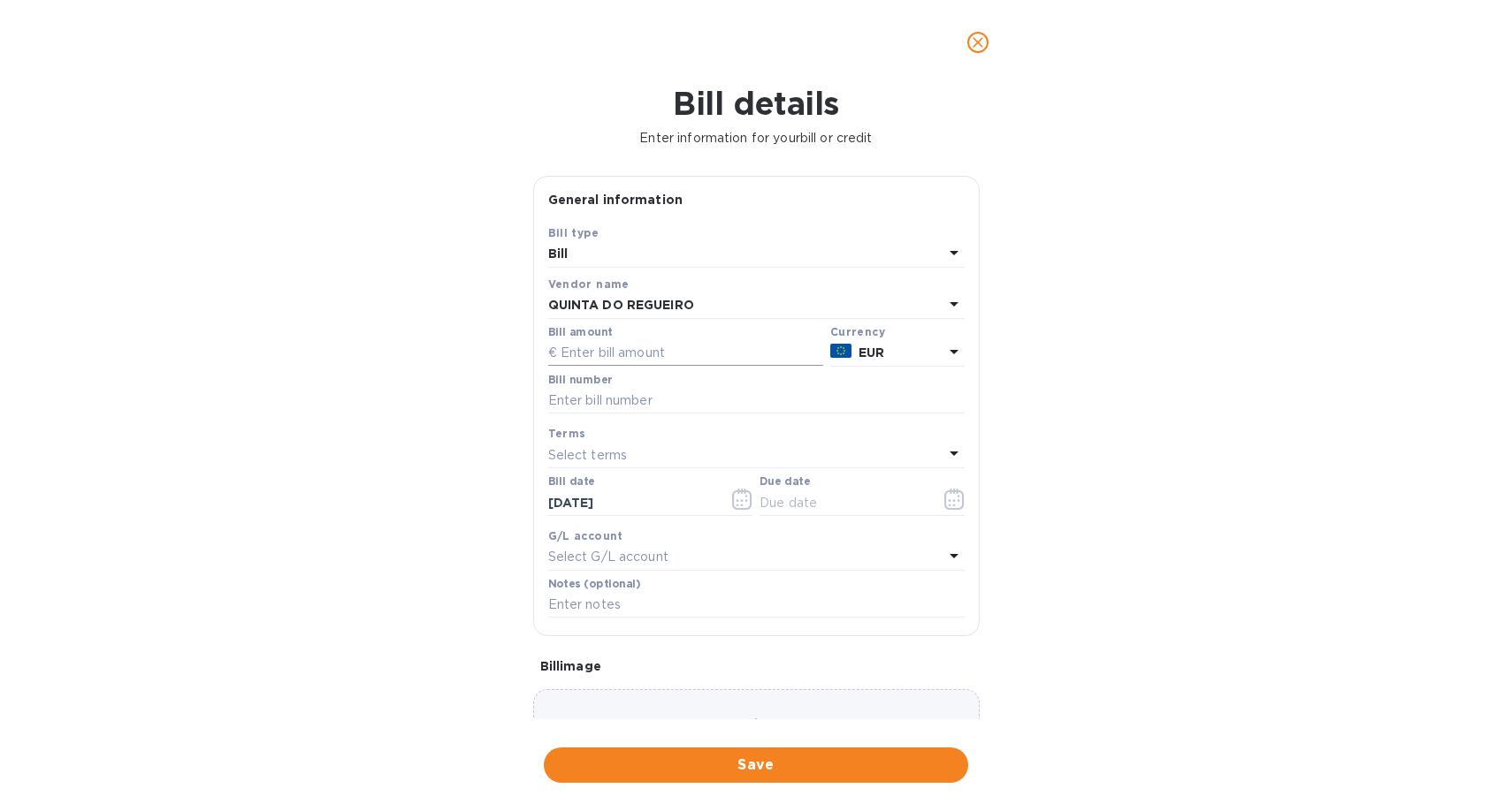
click at [636, 348] on input "text" at bounding box center [685, 353] width 275 height 26
type input "6,703.2"
click at [1117, 363] on div "Bill details Enter information for your bill or credit General information Save…" at bounding box center [756, 447] width 1512 height 726
click at [601, 406] on input "text" at bounding box center [756, 401] width 416 height 26
type input "2025/153"
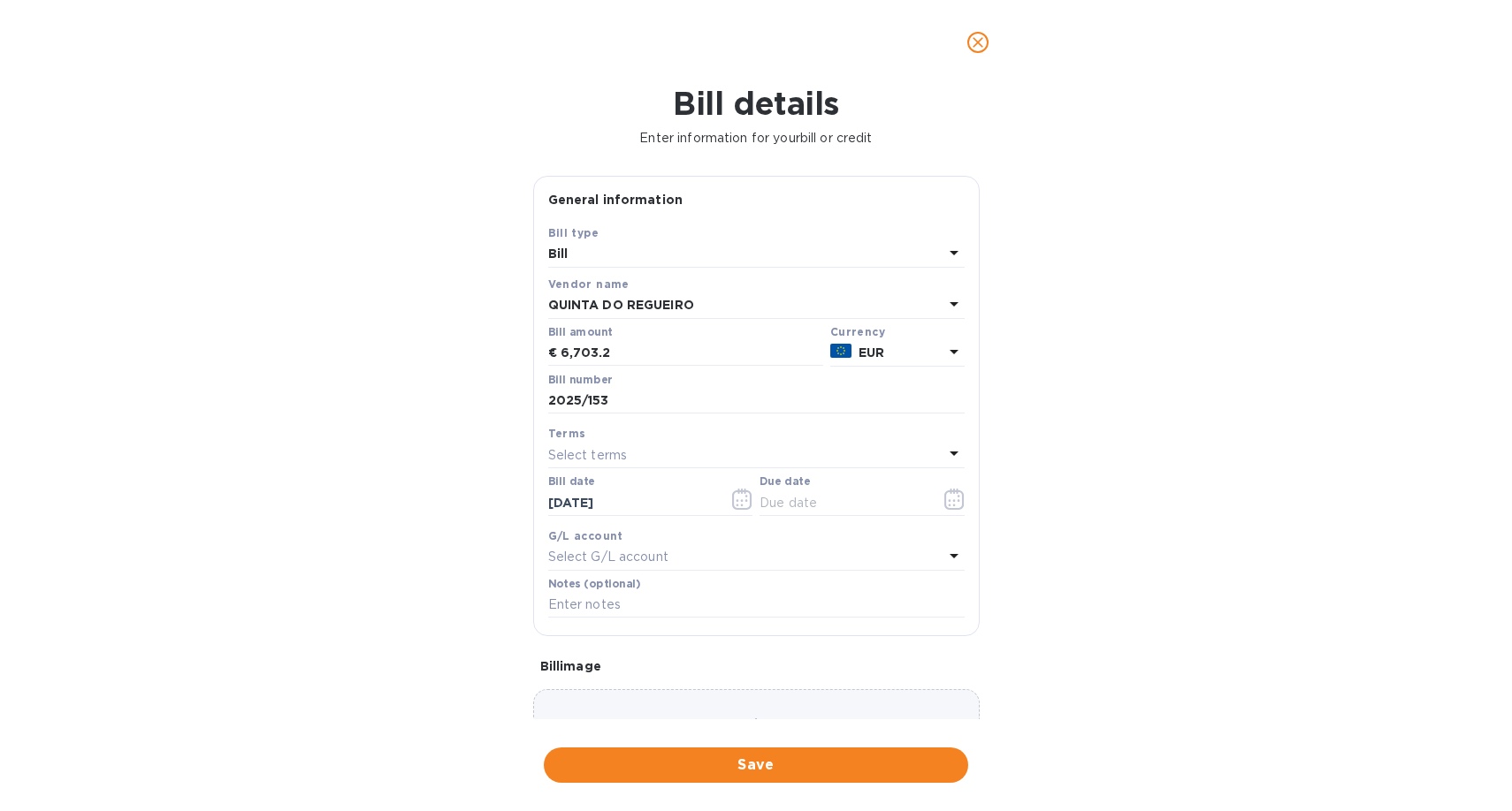
click at [1100, 448] on div "Bill details Enter information for your bill or credit General information Save…" at bounding box center [756, 447] width 1512 height 726
click at [740, 506] on icon "button" at bounding box center [741, 499] width 20 height 21
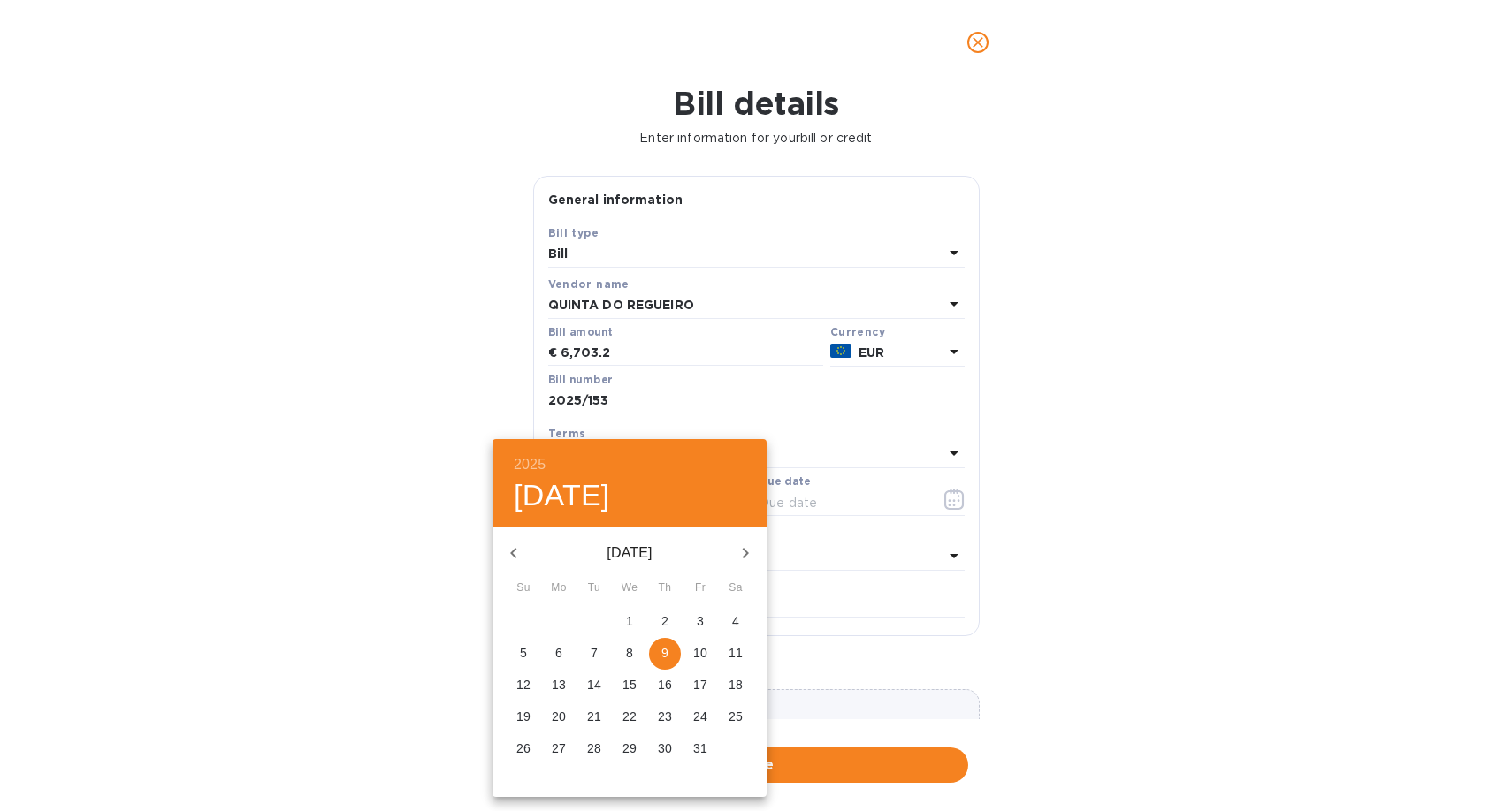
click at [515, 550] on icon "button" at bounding box center [514, 553] width 21 height 21
click at [668, 623] on span "5" at bounding box center [665, 621] width 32 height 18
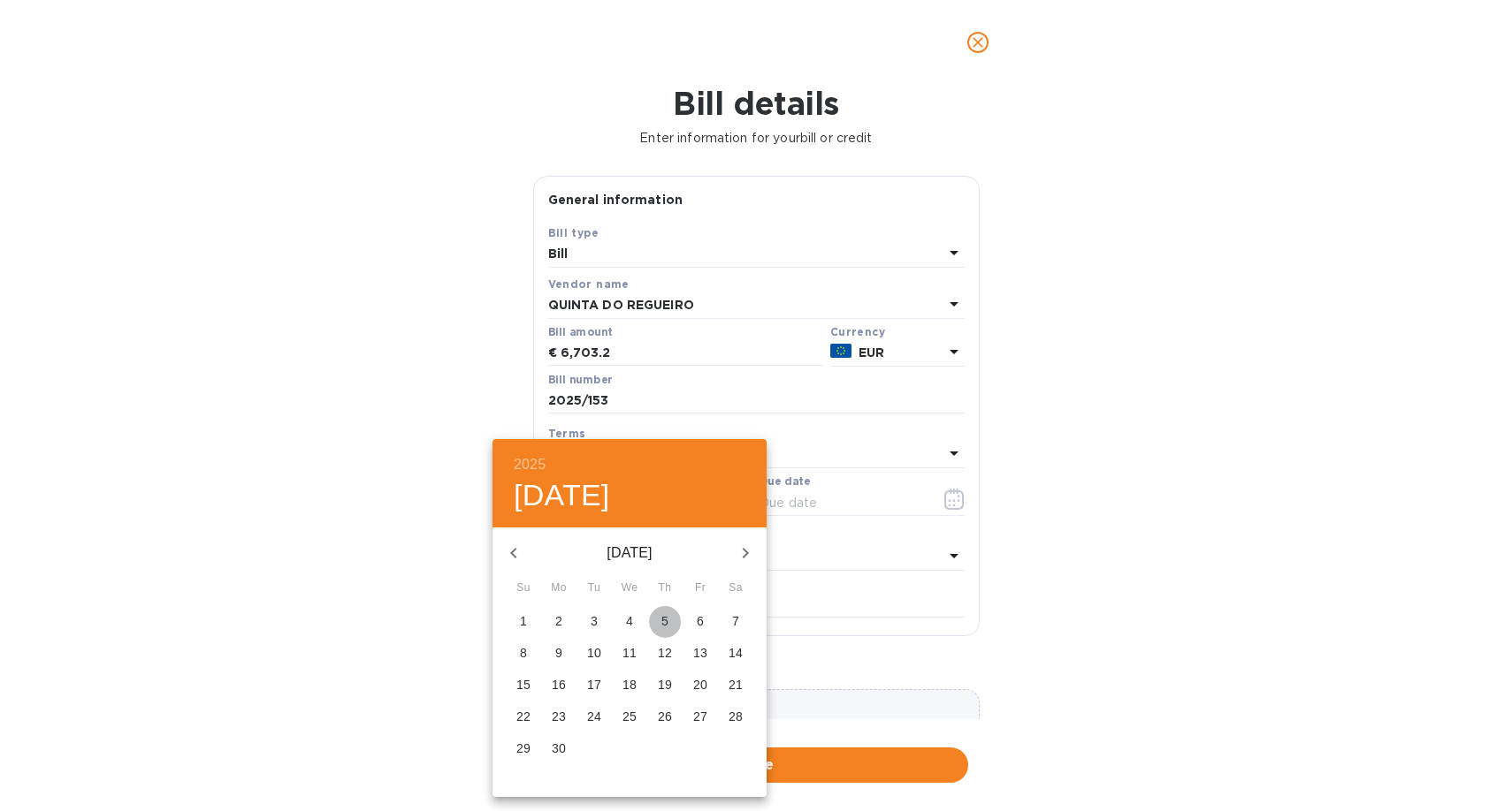
type input "[DATE]"
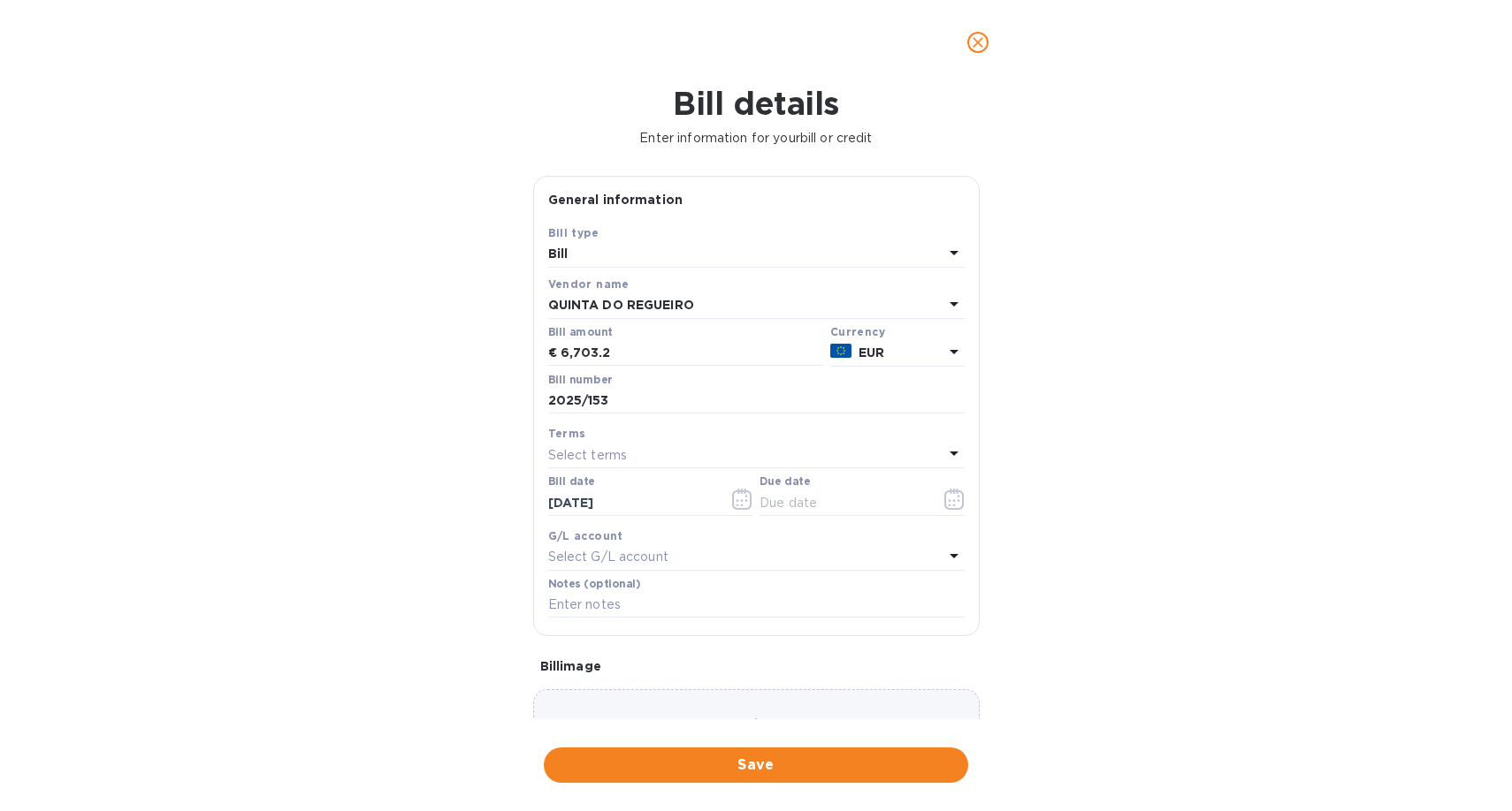
click at [731, 450] on div "Select terms" at bounding box center [745, 454] width 395 height 24
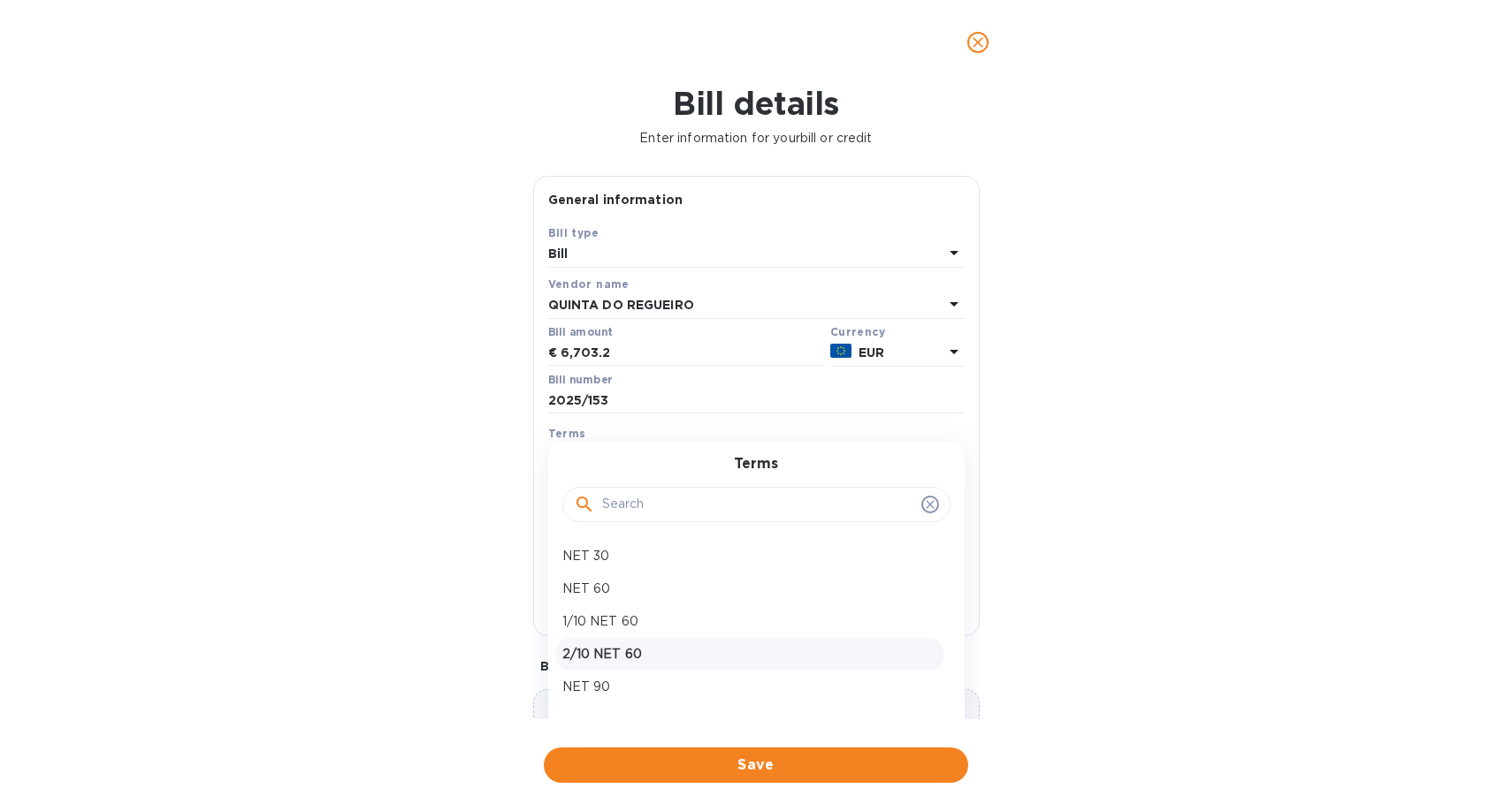
scroll to position [59, 0]
click at [633, 669] on p "NET 120" at bounding box center [749, 660] width 374 height 18
type input "[DATE]"
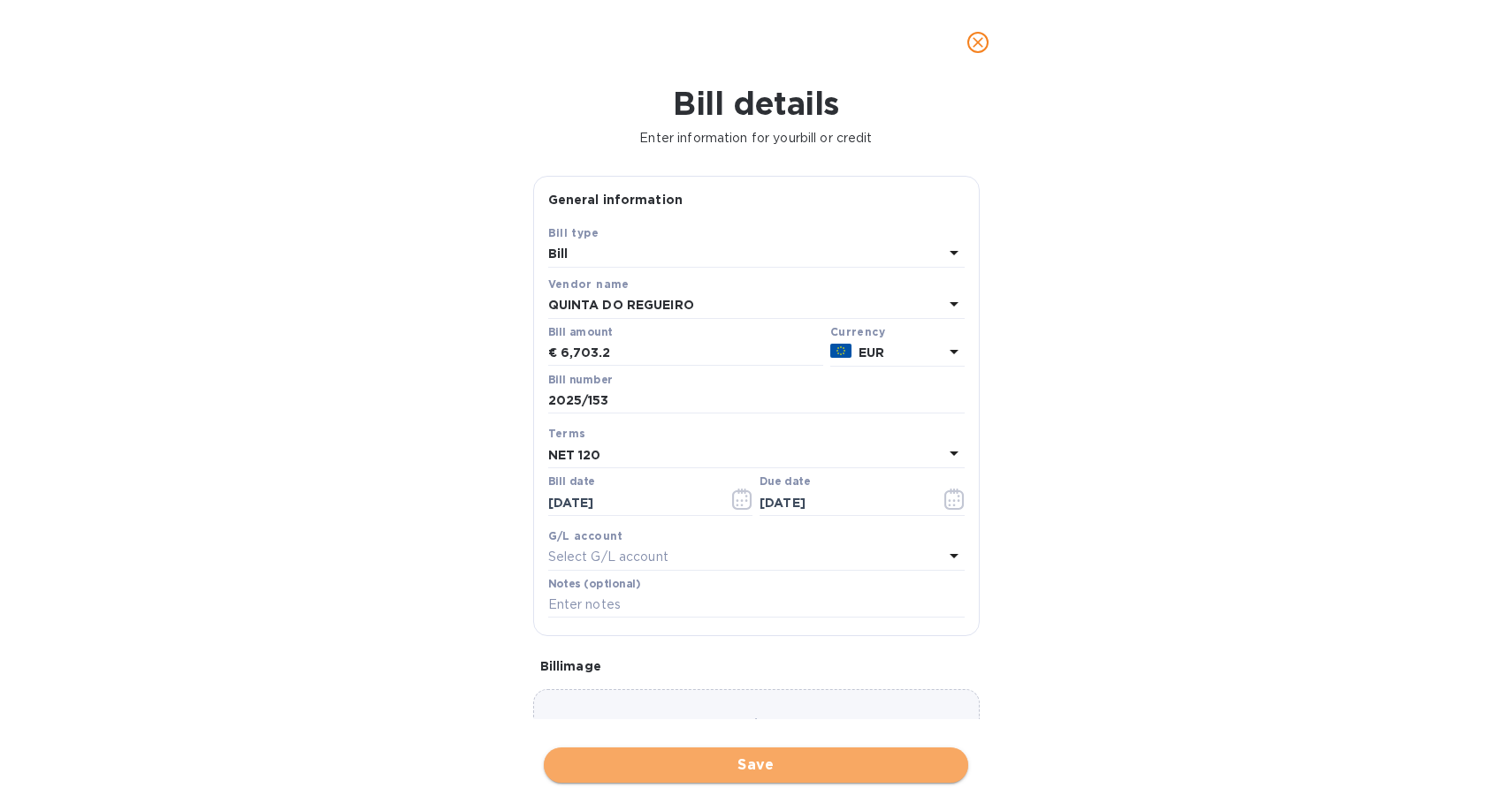
click at [766, 768] on span "Save" at bounding box center [755, 765] width 396 height 21
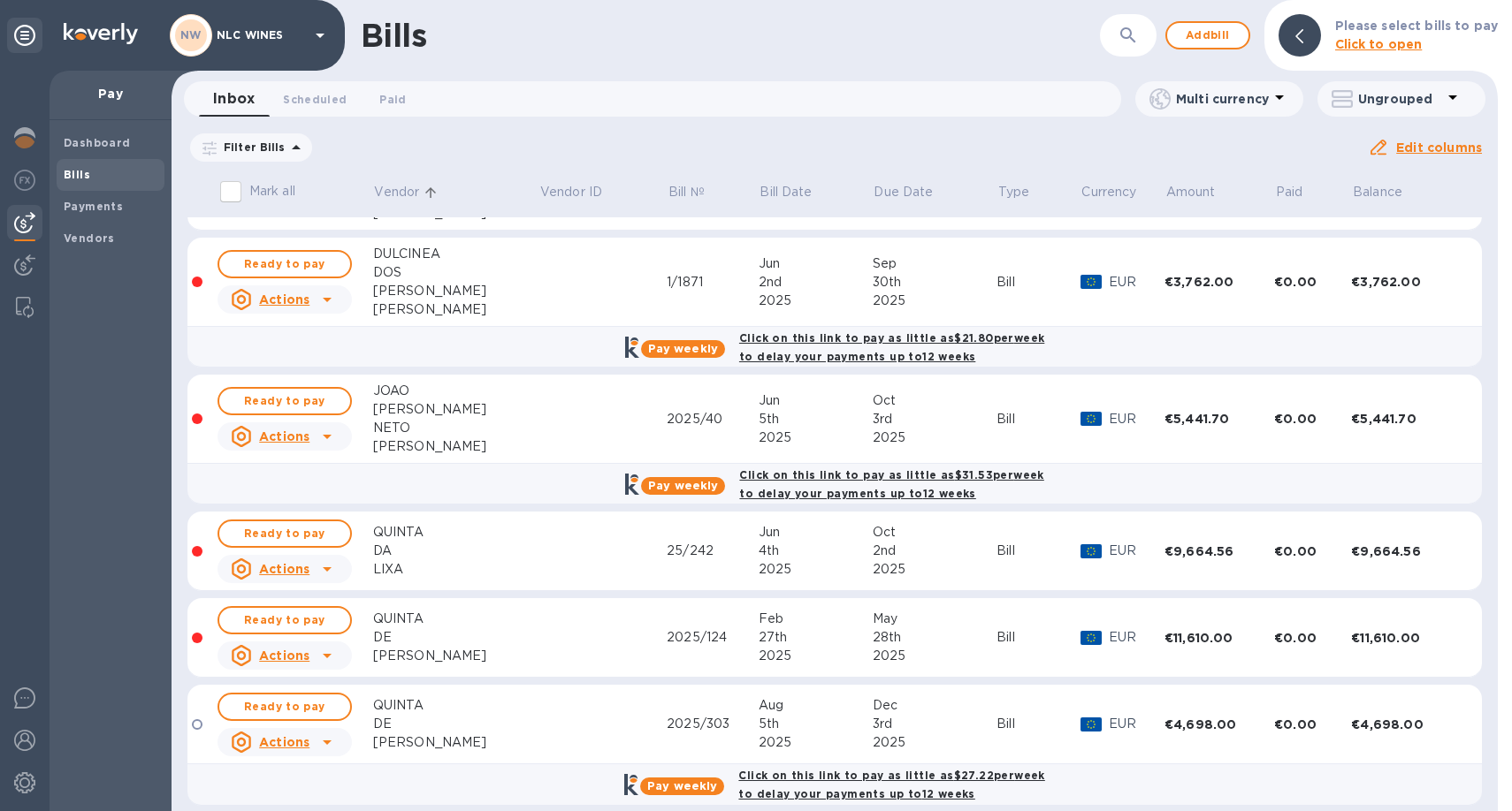
scroll to position [723, 0]
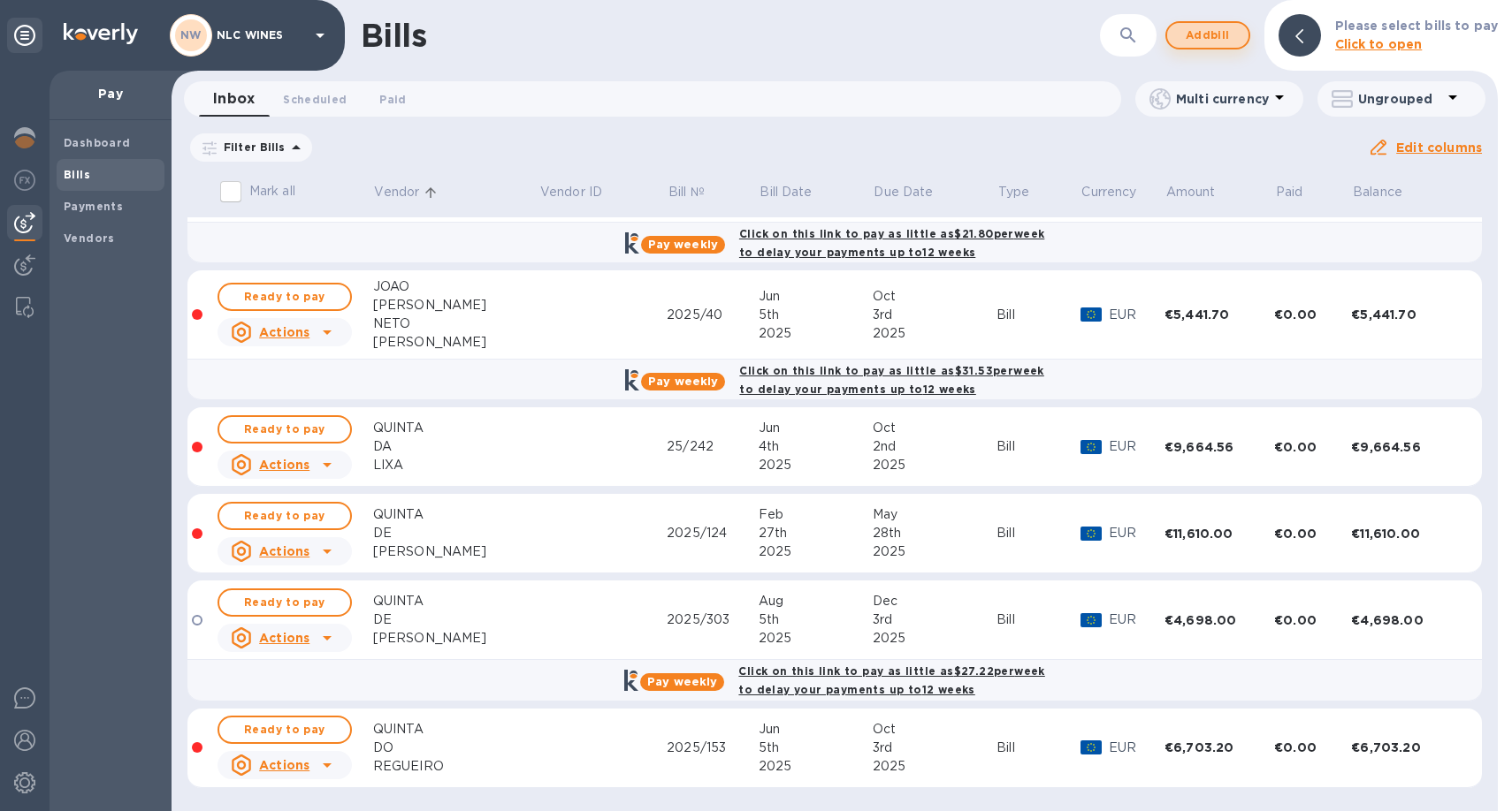
click at [1226, 39] on span "Add bill" at bounding box center [1207, 35] width 54 height 21
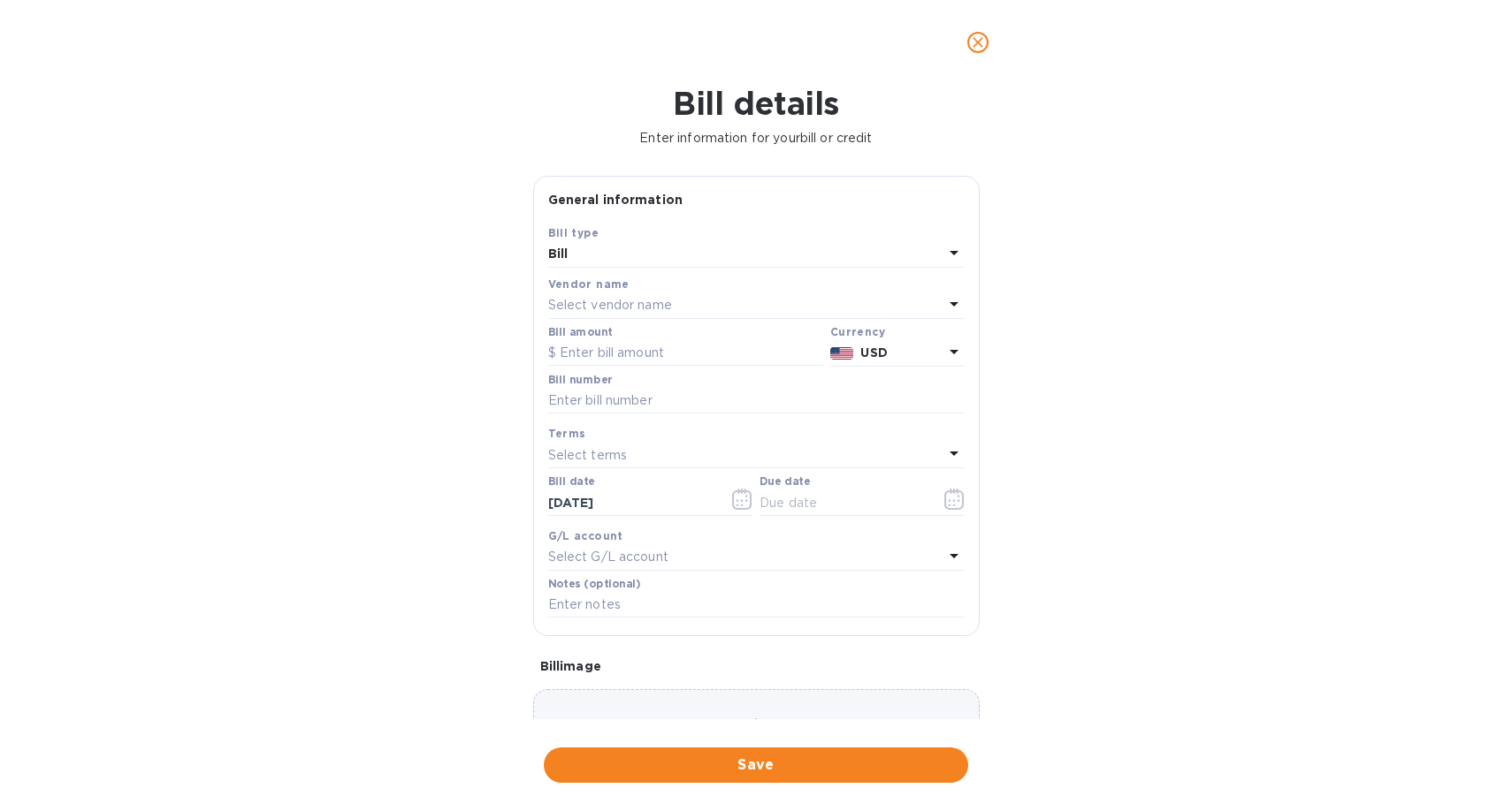
click at [606, 307] on p "Select vendor name" at bounding box center [609, 304] width 124 height 18
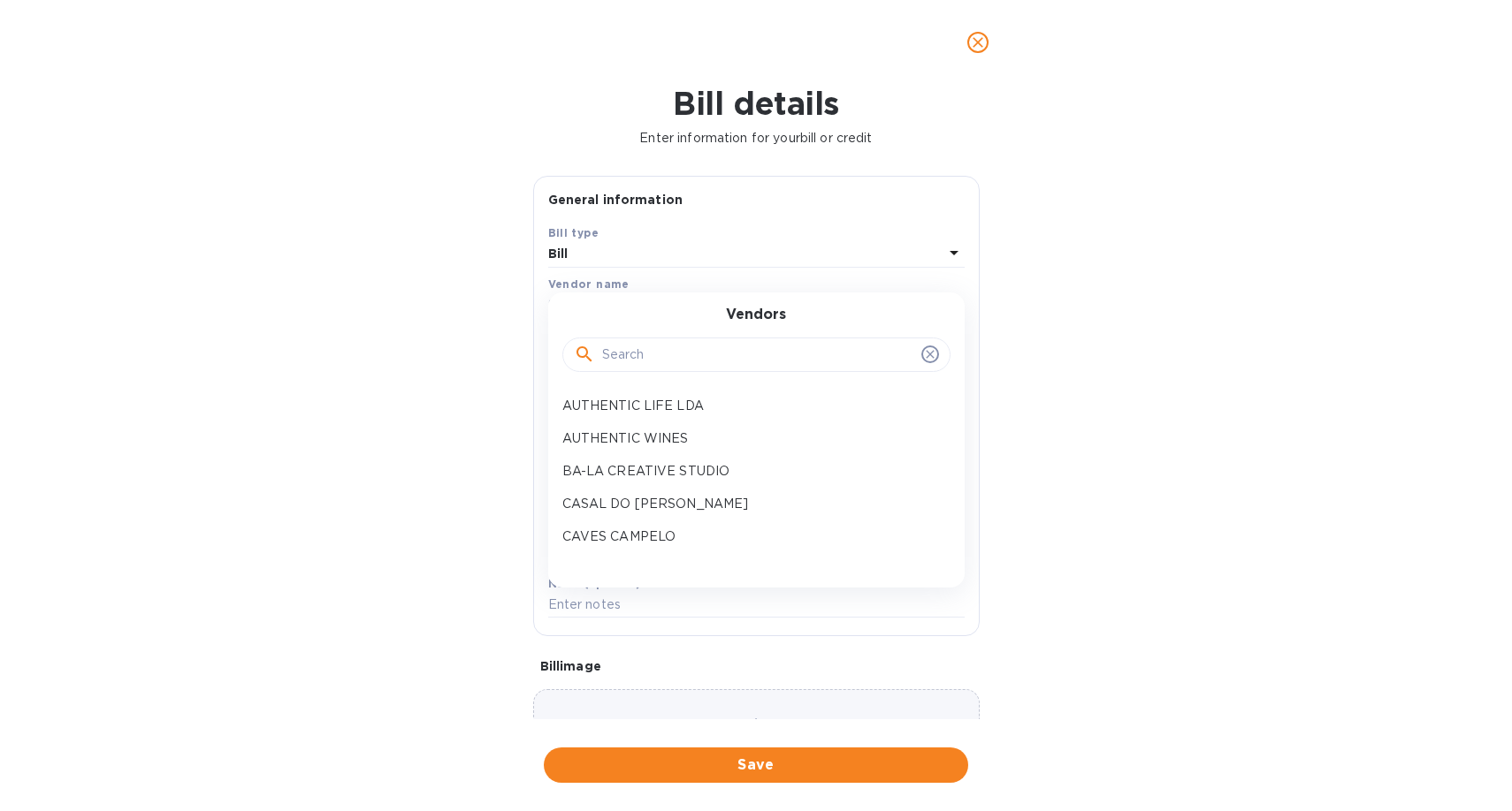
click at [672, 355] on input "text" at bounding box center [758, 355] width 312 height 26
click at [637, 440] on p "AUTHENTIC WINES" at bounding box center [749, 439] width 374 height 18
type input "[DATE]"
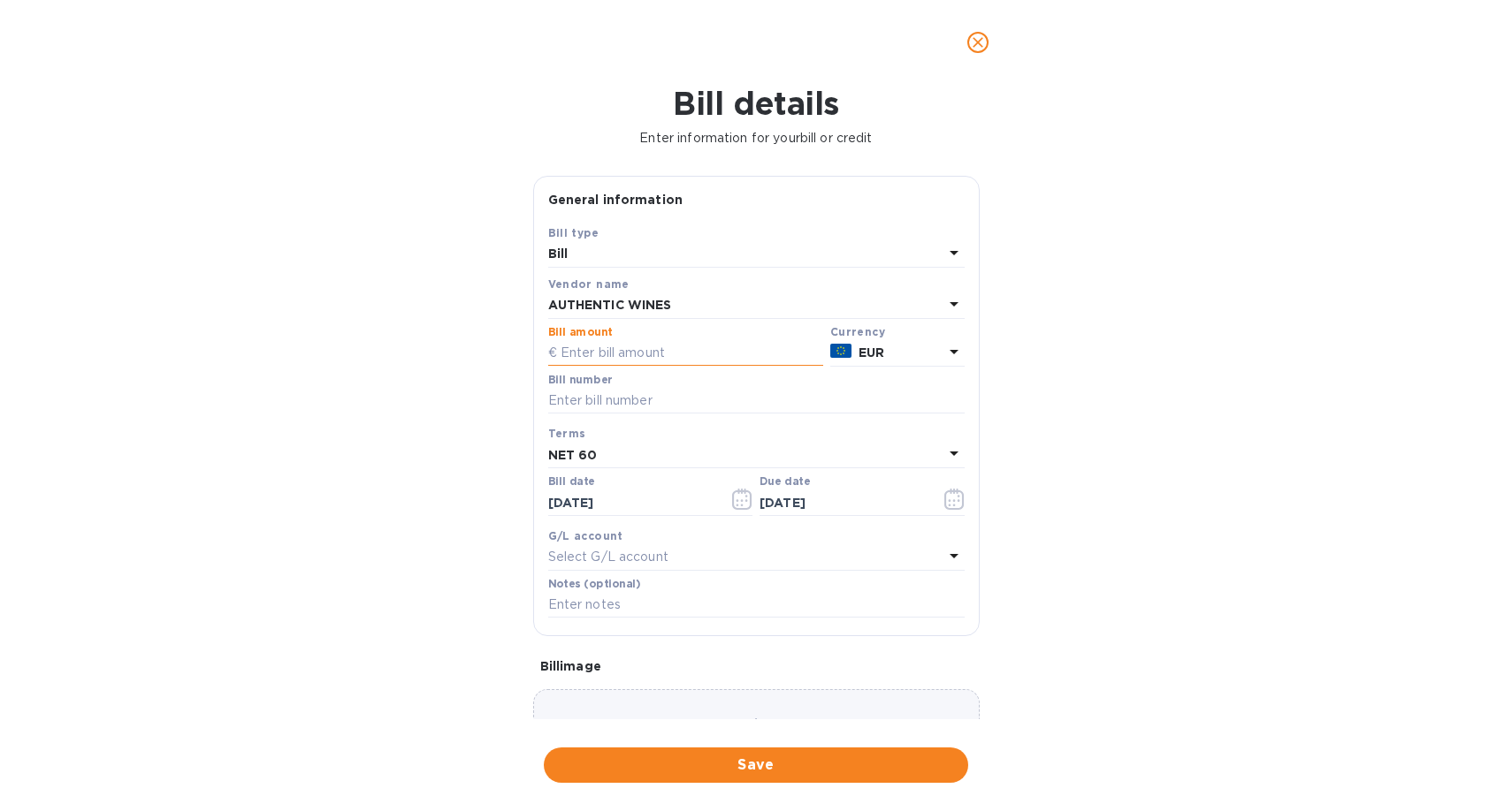
click at [680, 347] on input "text" at bounding box center [685, 353] width 275 height 26
type input "5,437.8"
click at [577, 399] on input "text" at bounding box center [756, 401] width 416 height 26
type input "59"
click at [1015, 440] on div "Bill details Enter information for your bill or credit General information Save…" at bounding box center [756, 447] width 1512 height 726
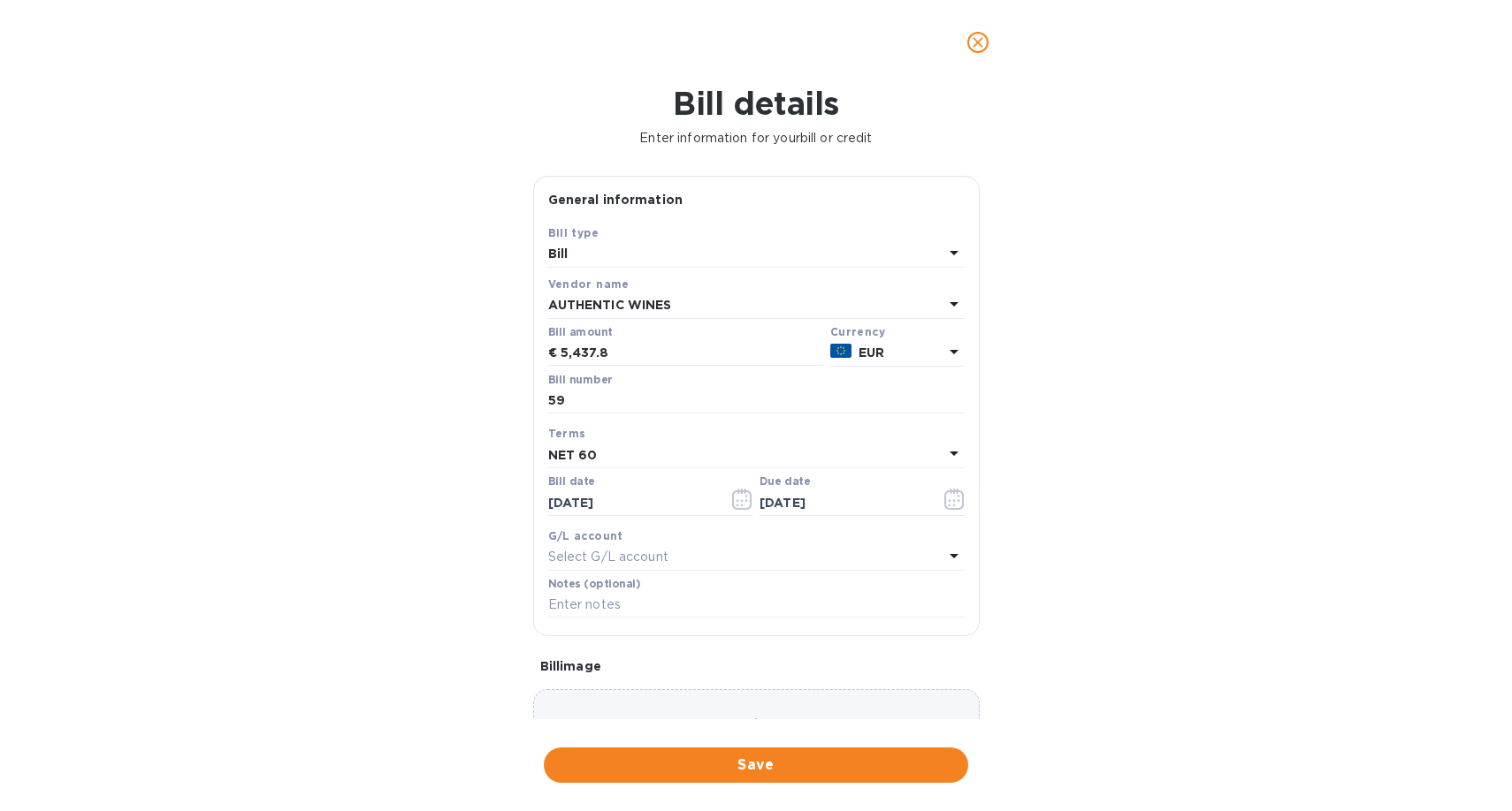
click at [950, 453] on icon at bounding box center [954, 453] width 9 height 5
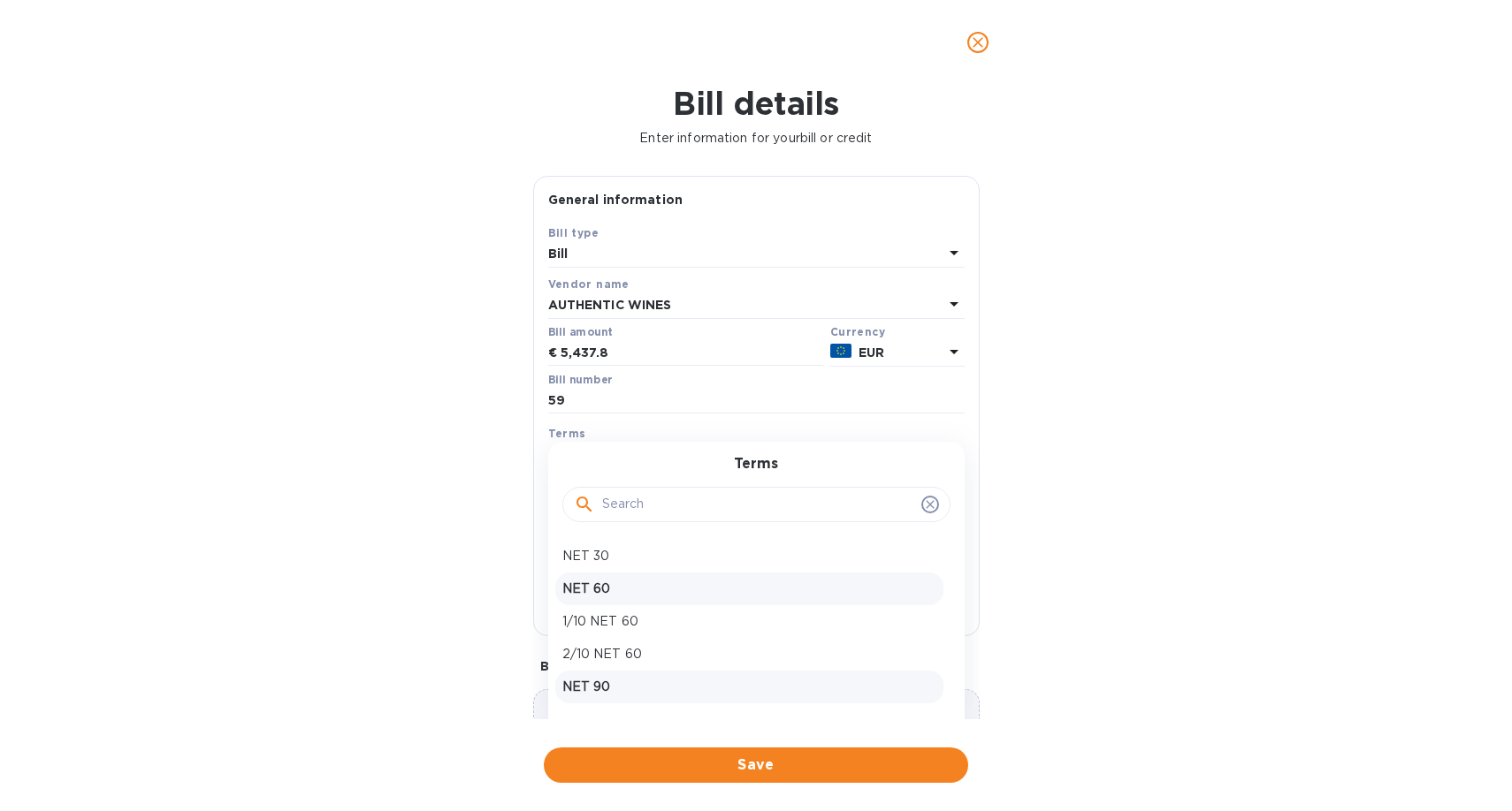
scroll to position [59, 0]
click at [620, 668] on p "NET 120" at bounding box center [749, 660] width 374 height 18
type input "[DATE]"
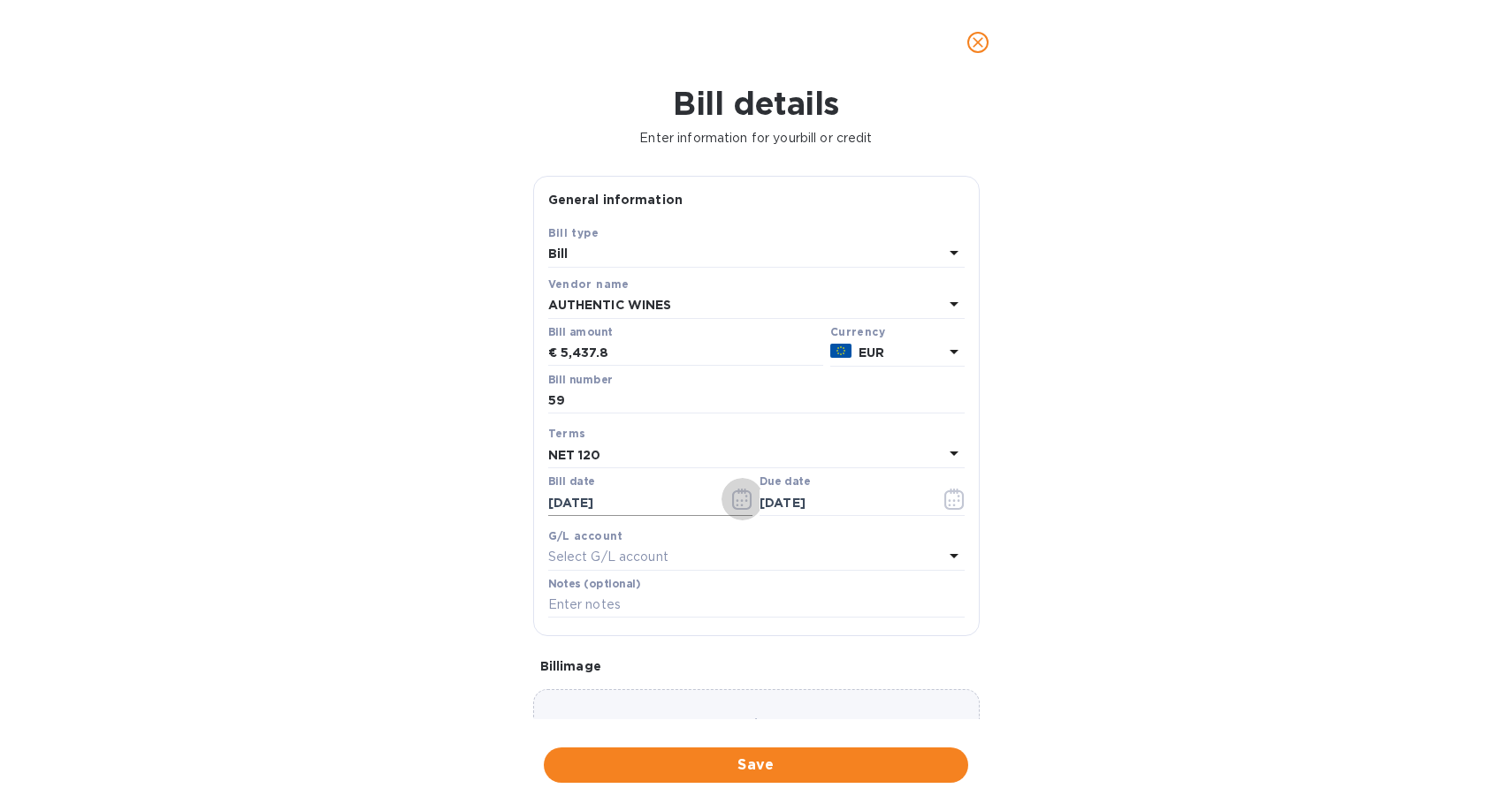
click at [740, 496] on icon "button" at bounding box center [741, 499] width 20 height 21
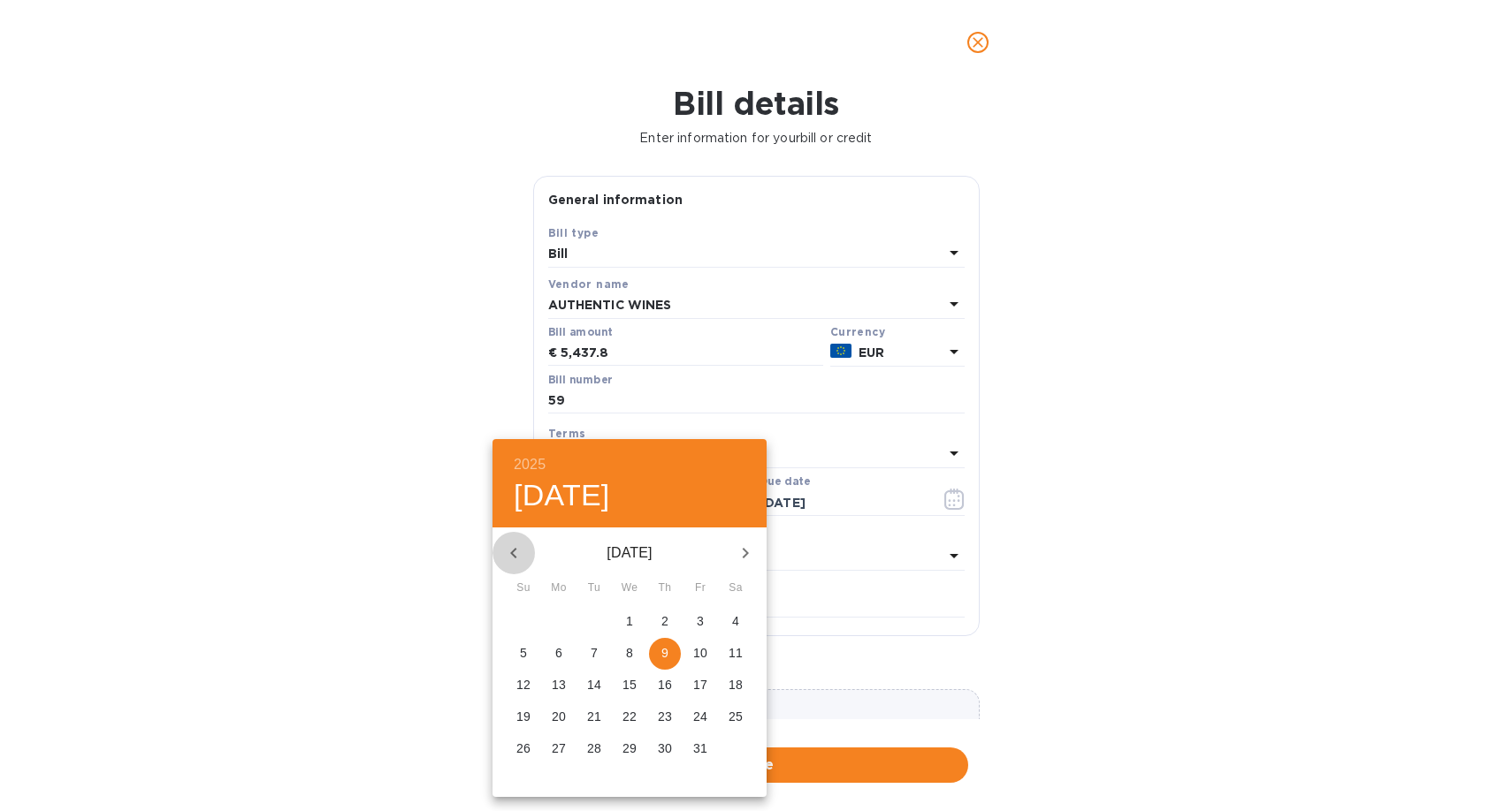
click at [514, 552] on icon "button" at bounding box center [514, 553] width 21 height 21
click at [747, 548] on icon "button" at bounding box center [745, 553] width 21 height 21
click at [428, 498] on div at bounding box center [756, 406] width 1512 height 811
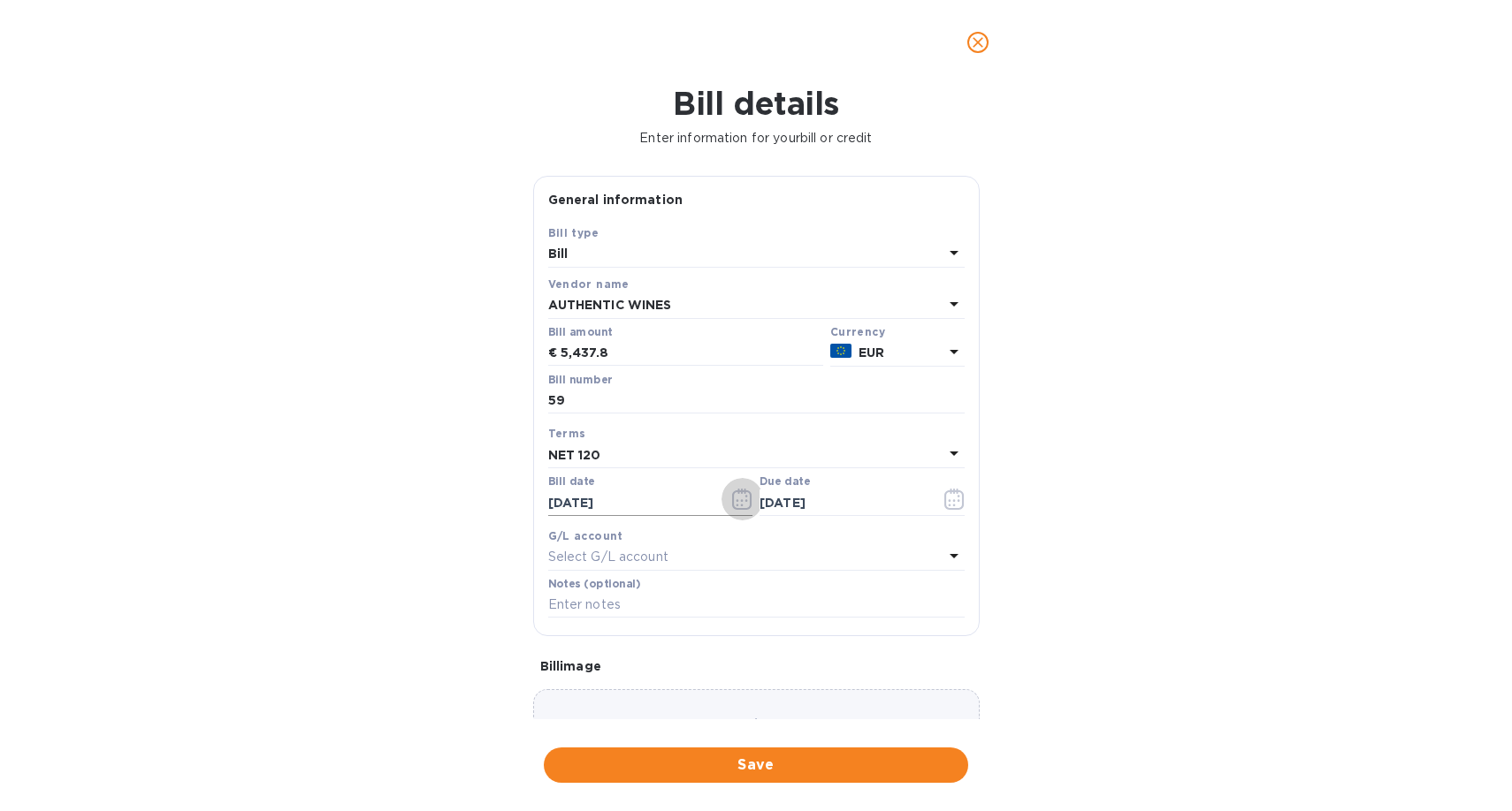
click at [736, 508] on icon "button" at bounding box center [741, 499] width 20 height 21
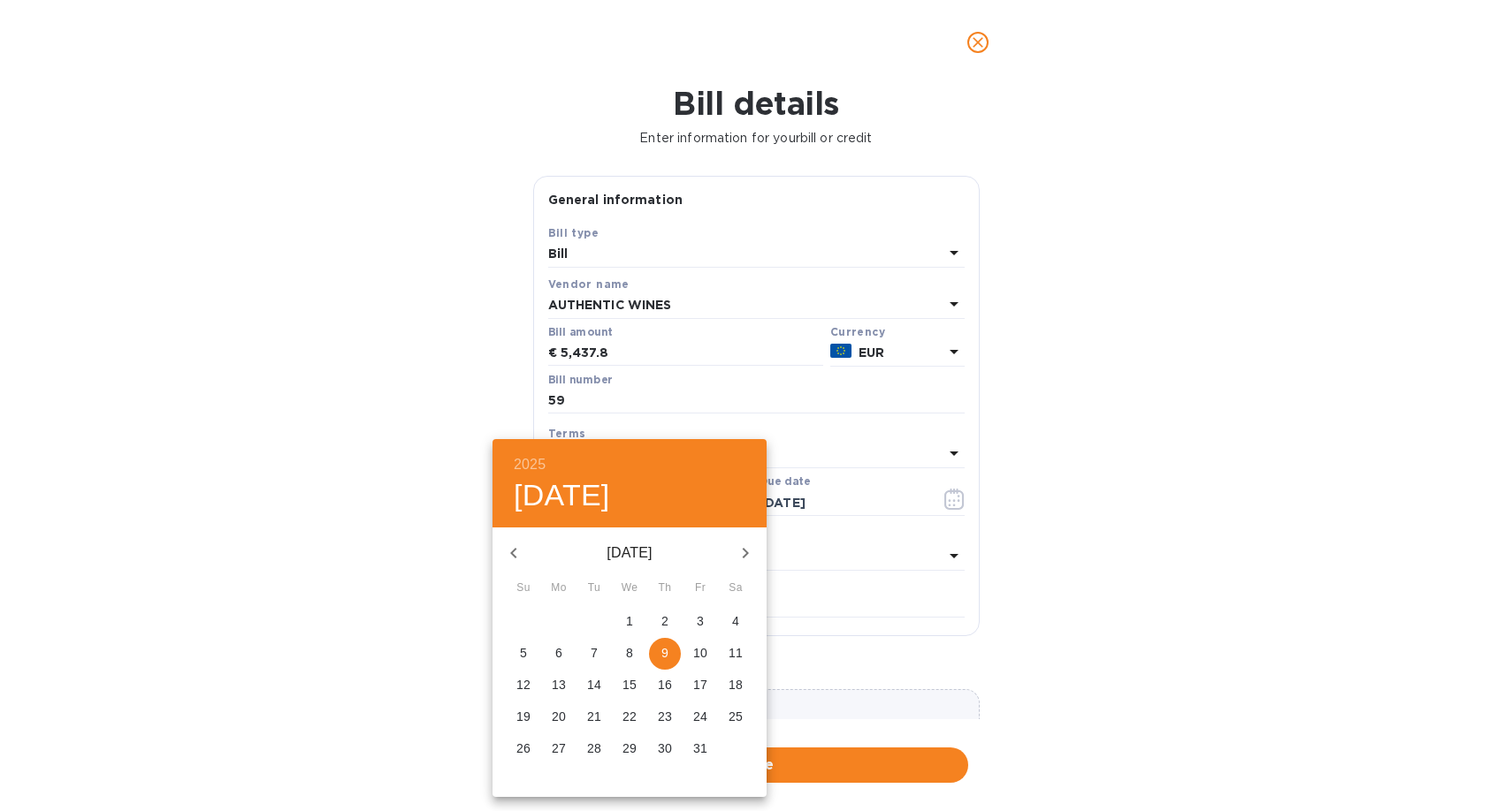
click at [512, 555] on icon "button" at bounding box center [514, 553] width 21 height 21
click at [512, 554] on icon "button" at bounding box center [513, 552] width 6 height 11
click at [512, 553] on icon "button" at bounding box center [513, 552] width 6 height 11
click at [666, 618] on p "5" at bounding box center [665, 621] width 7 height 18
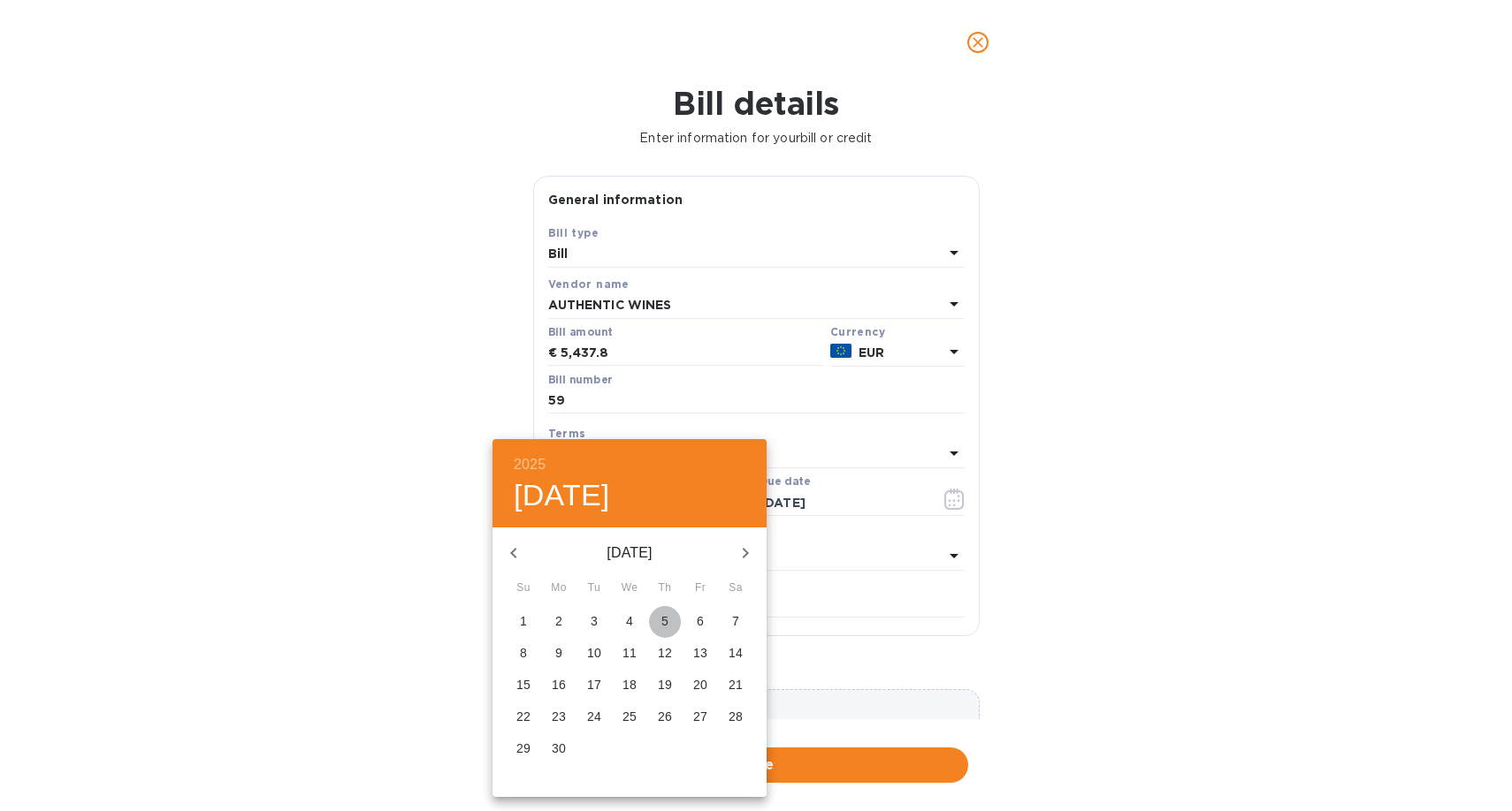
type input "[DATE]"
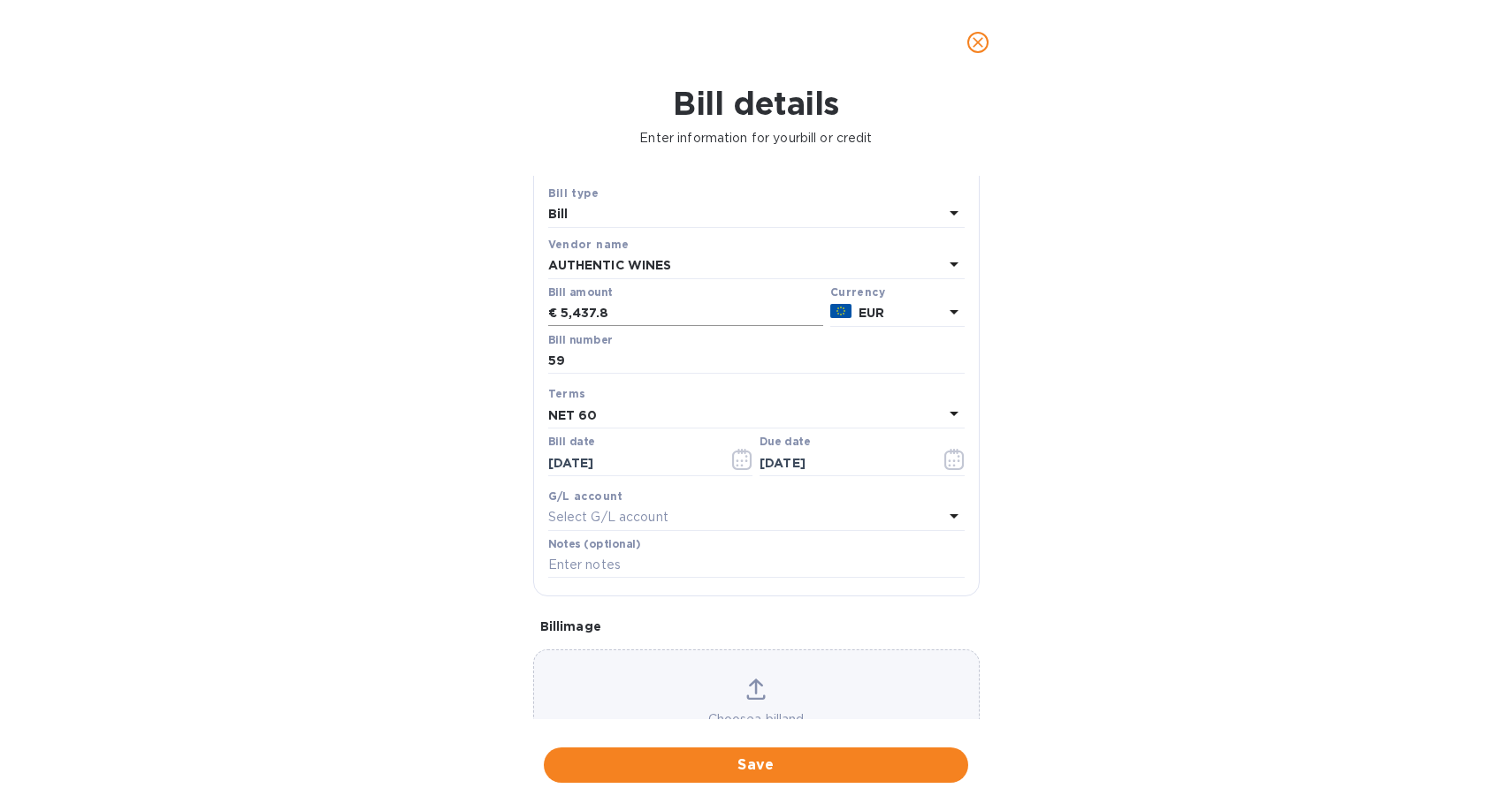
scroll to position [53, 0]
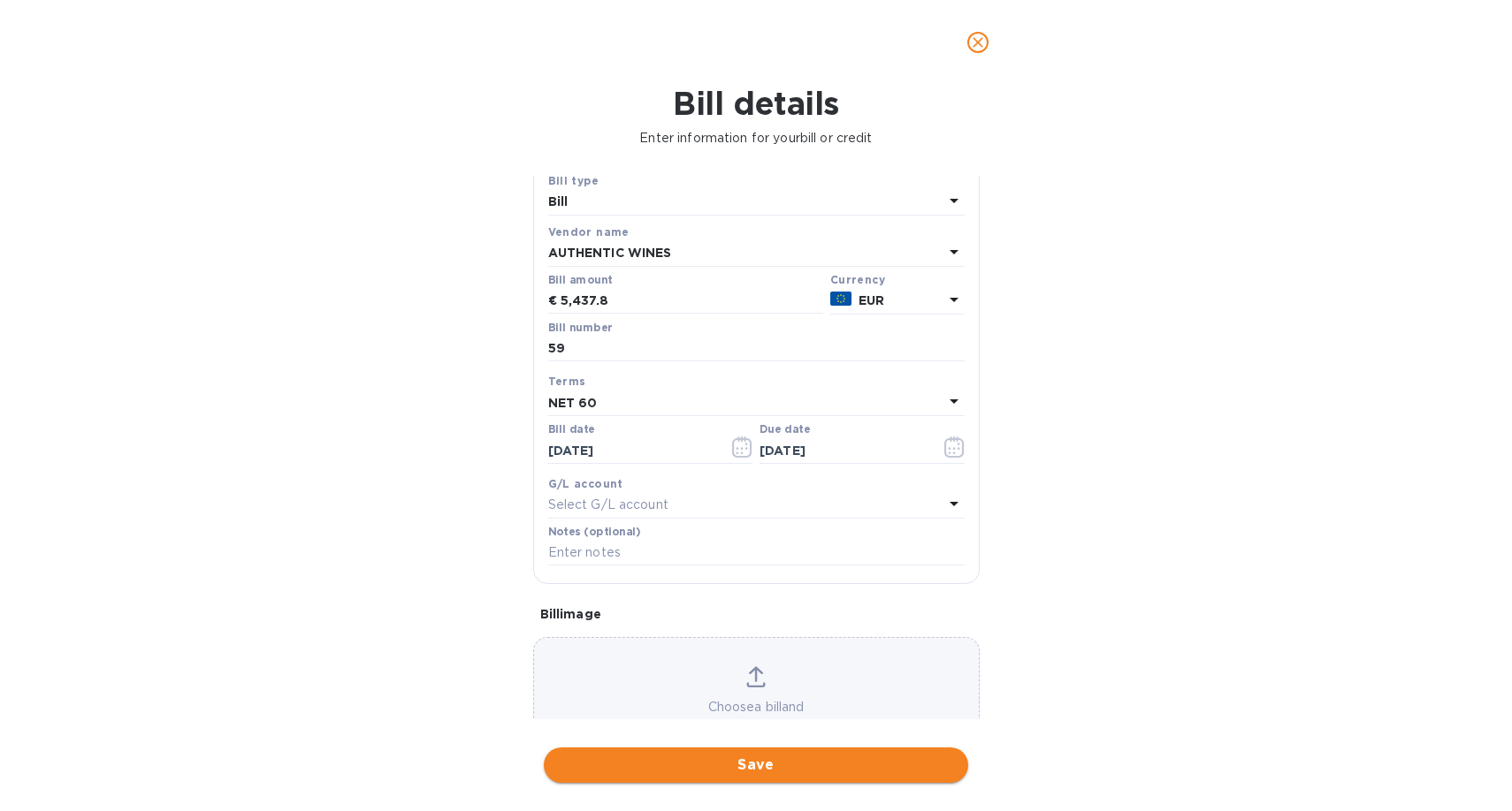
click at [742, 769] on span "Save" at bounding box center [755, 765] width 396 height 21
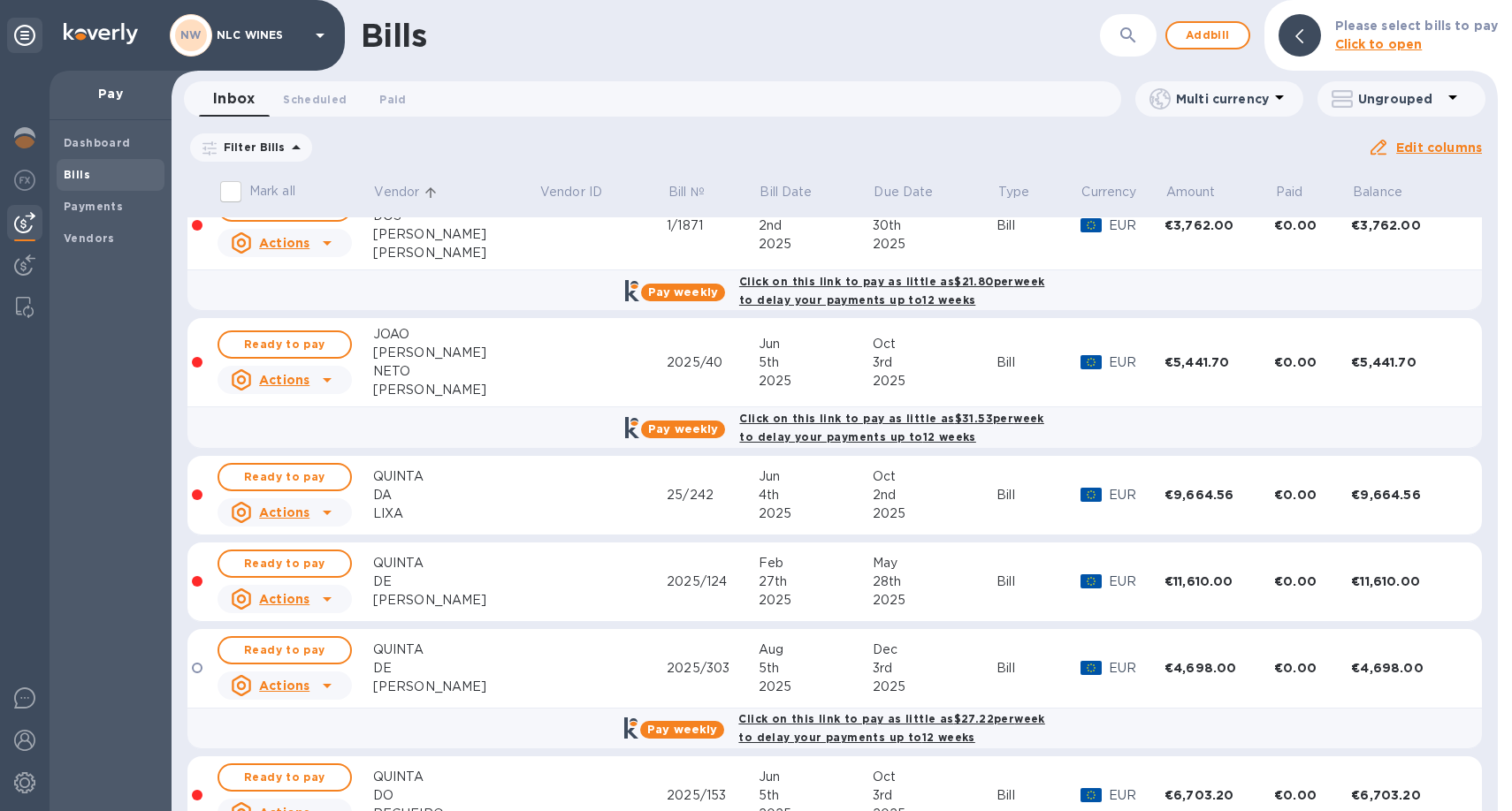
scroll to position [850, 0]
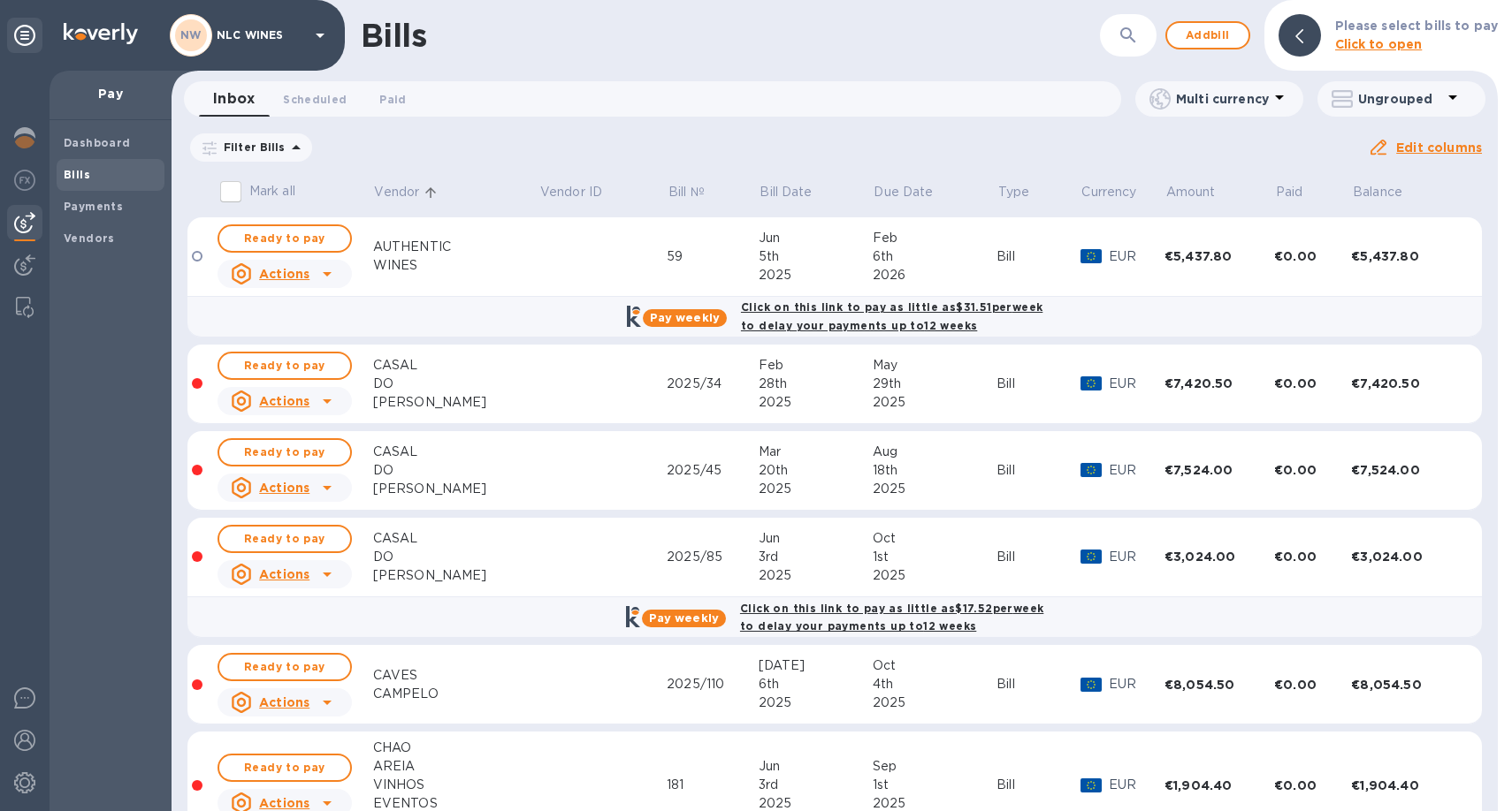
scroll to position [15, 0]
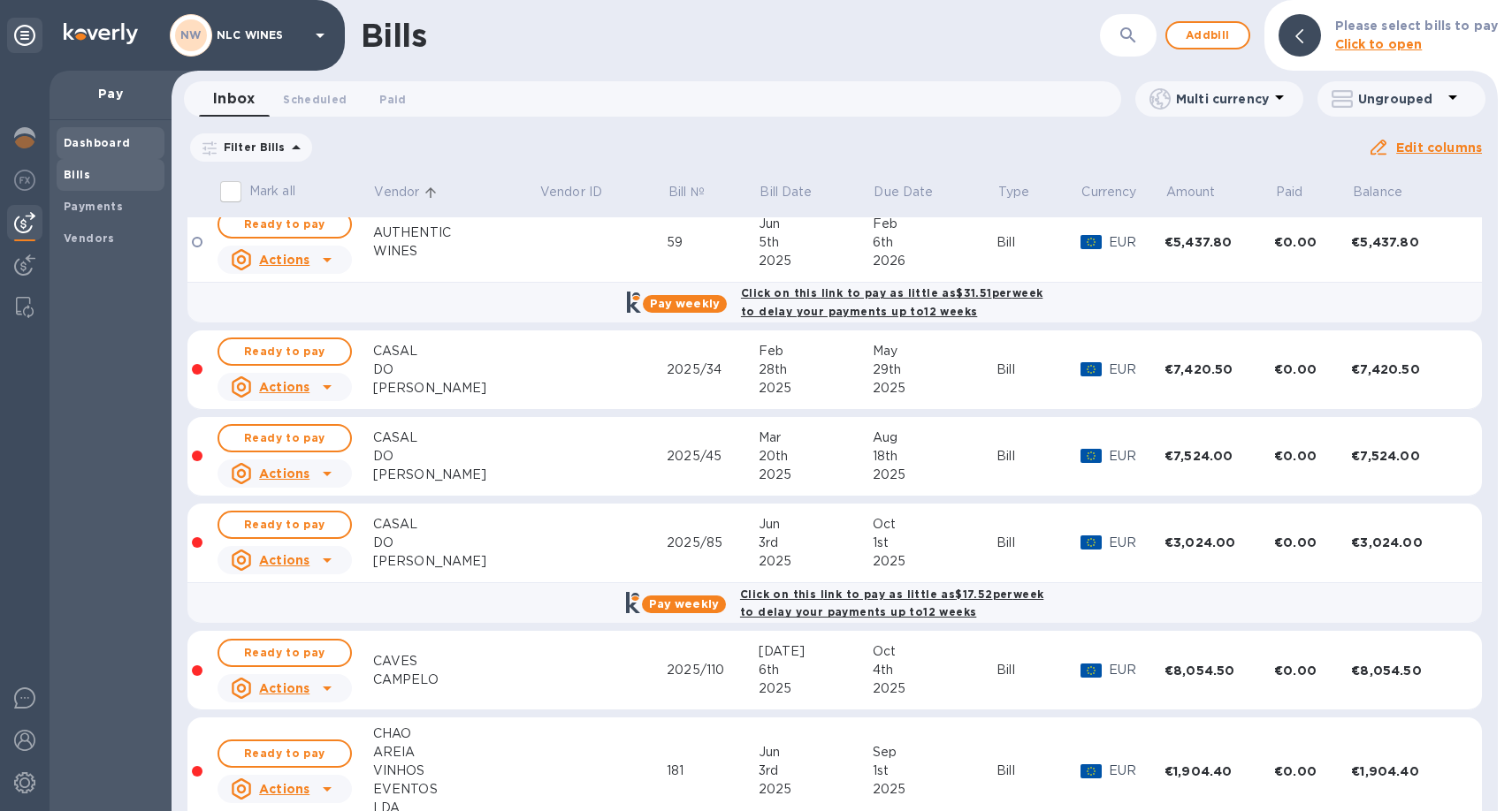
click at [91, 138] on b "Dashboard" at bounding box center [96, 143] width 67 height 14
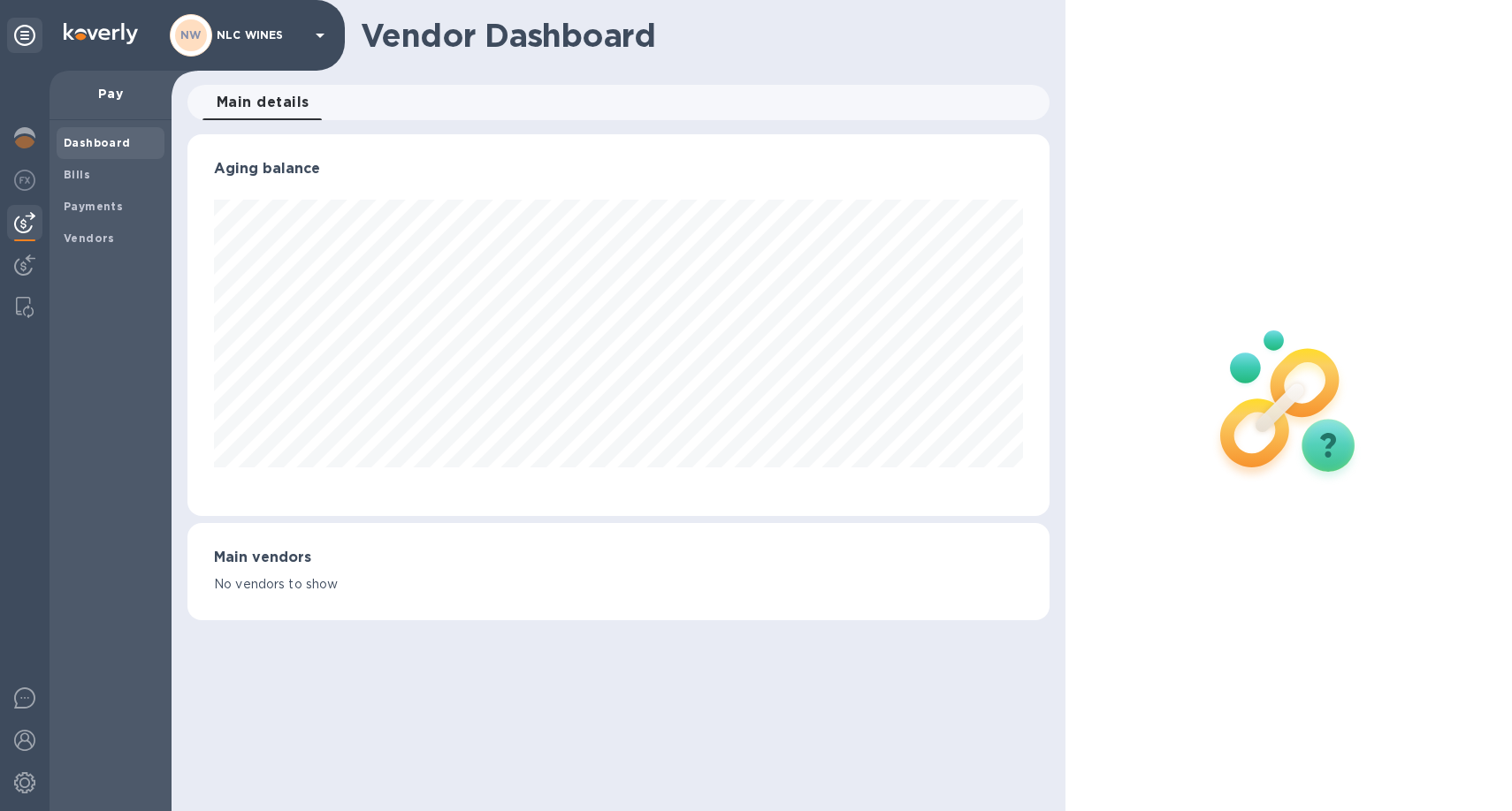
scroll to position [883163, 883191]
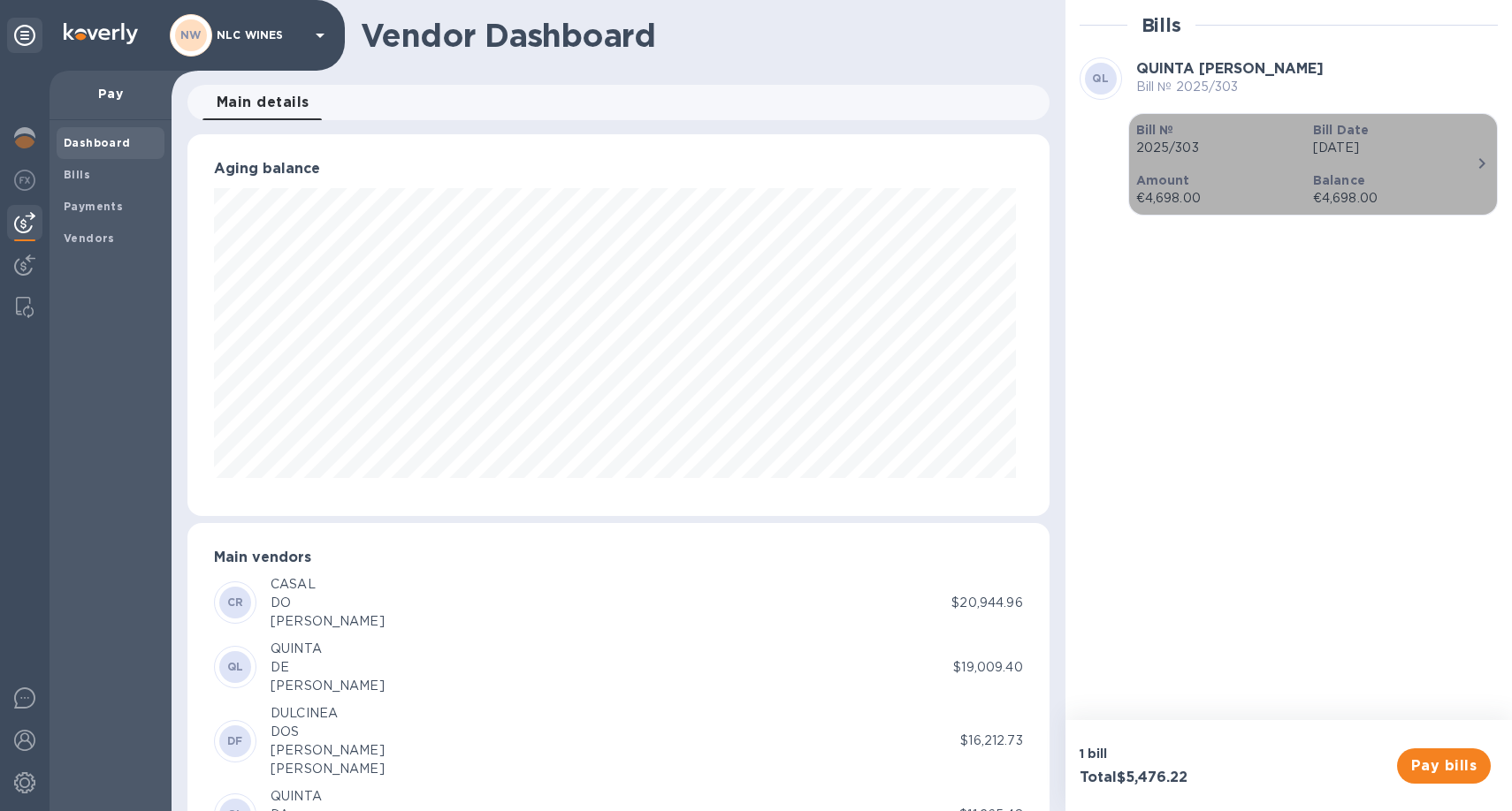
click at [1370, 140] on p "Aug 5th 2025" at bounding box center [1393, 148] width 162 height 18
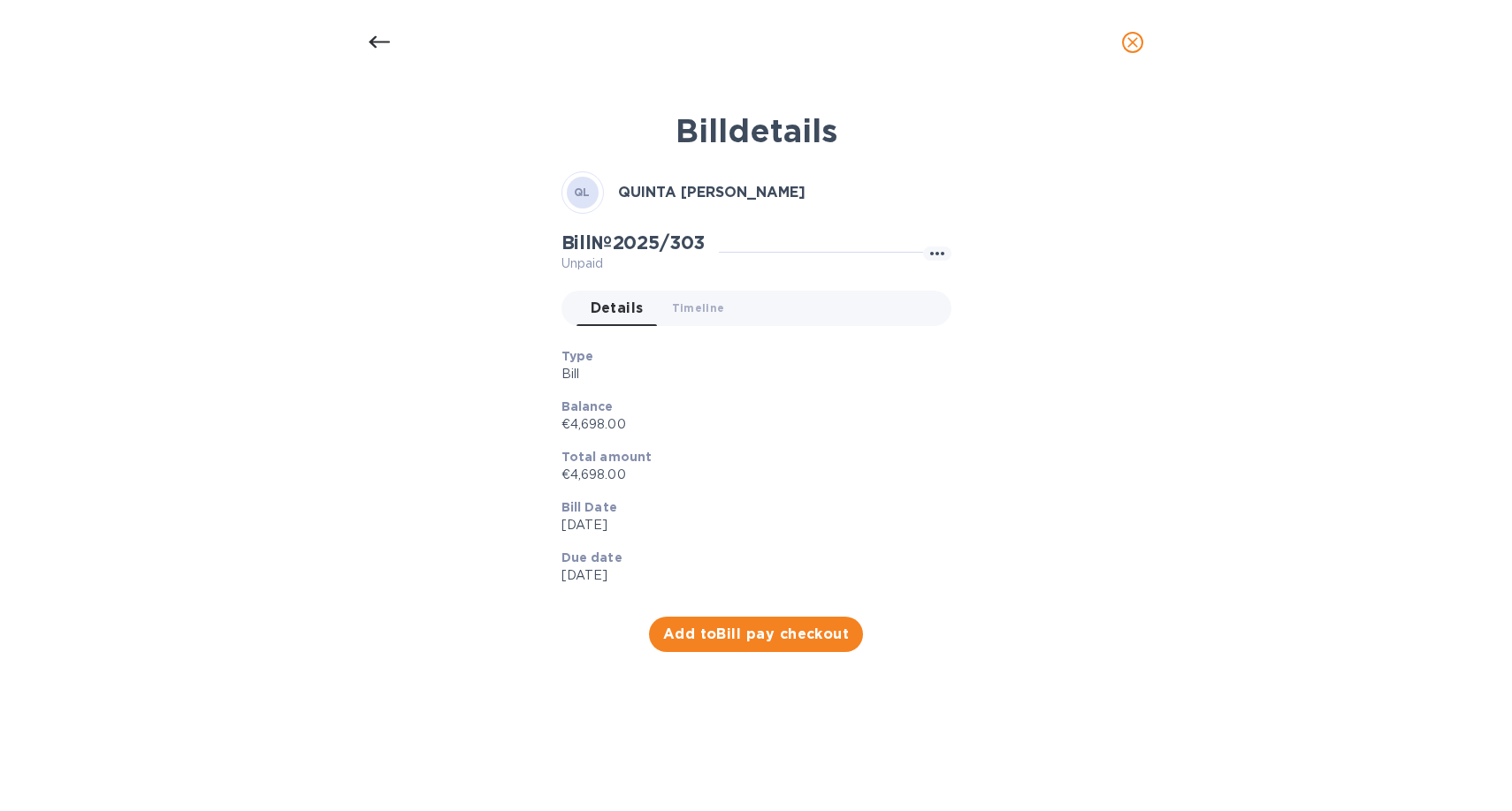
click at [380, 43] on icon at bounding box center [379, 42] width 21 height 13
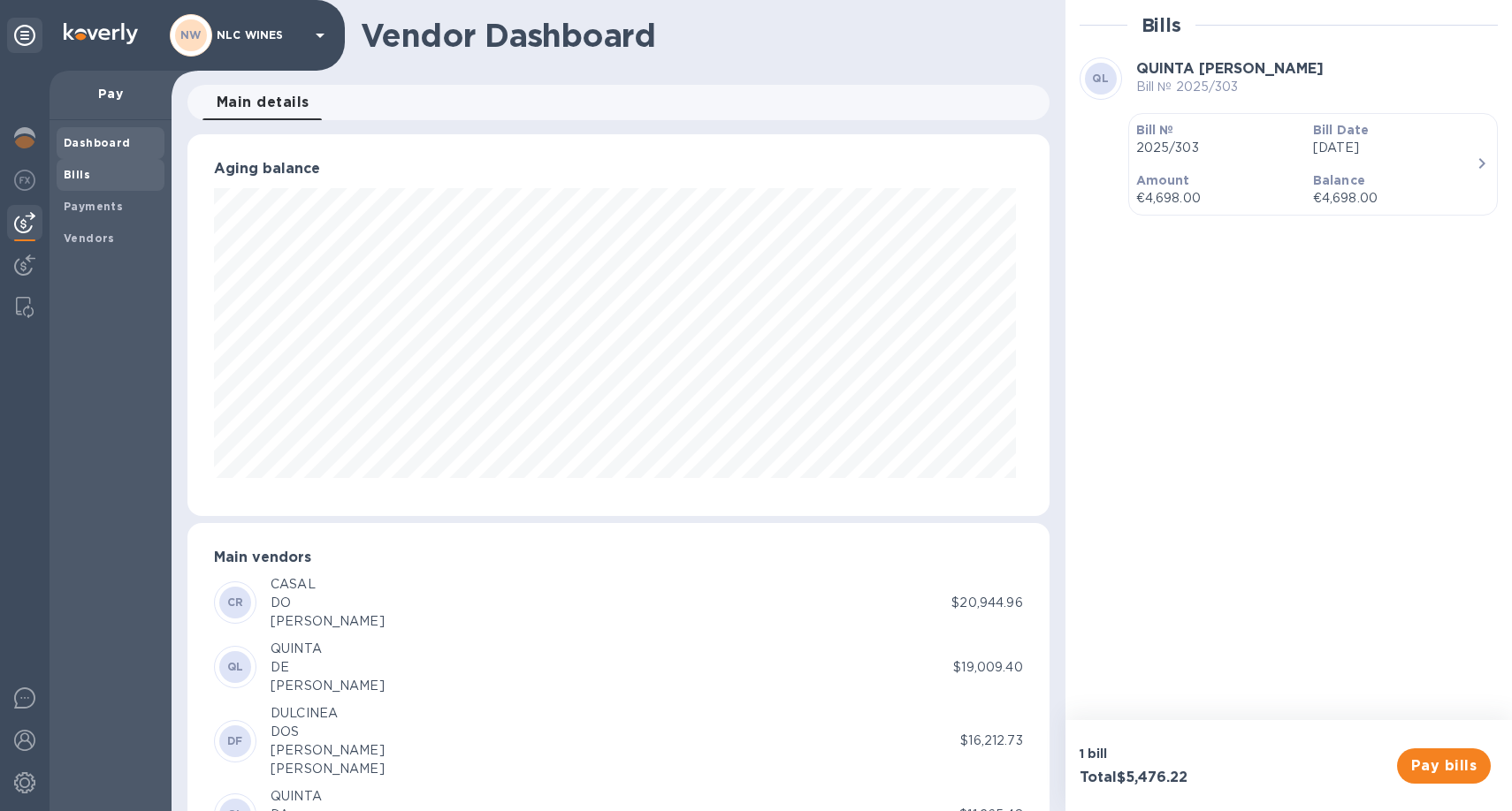
click at [106, 182] on span "Bills" at bounding box center [110, 175] width 93 height 18
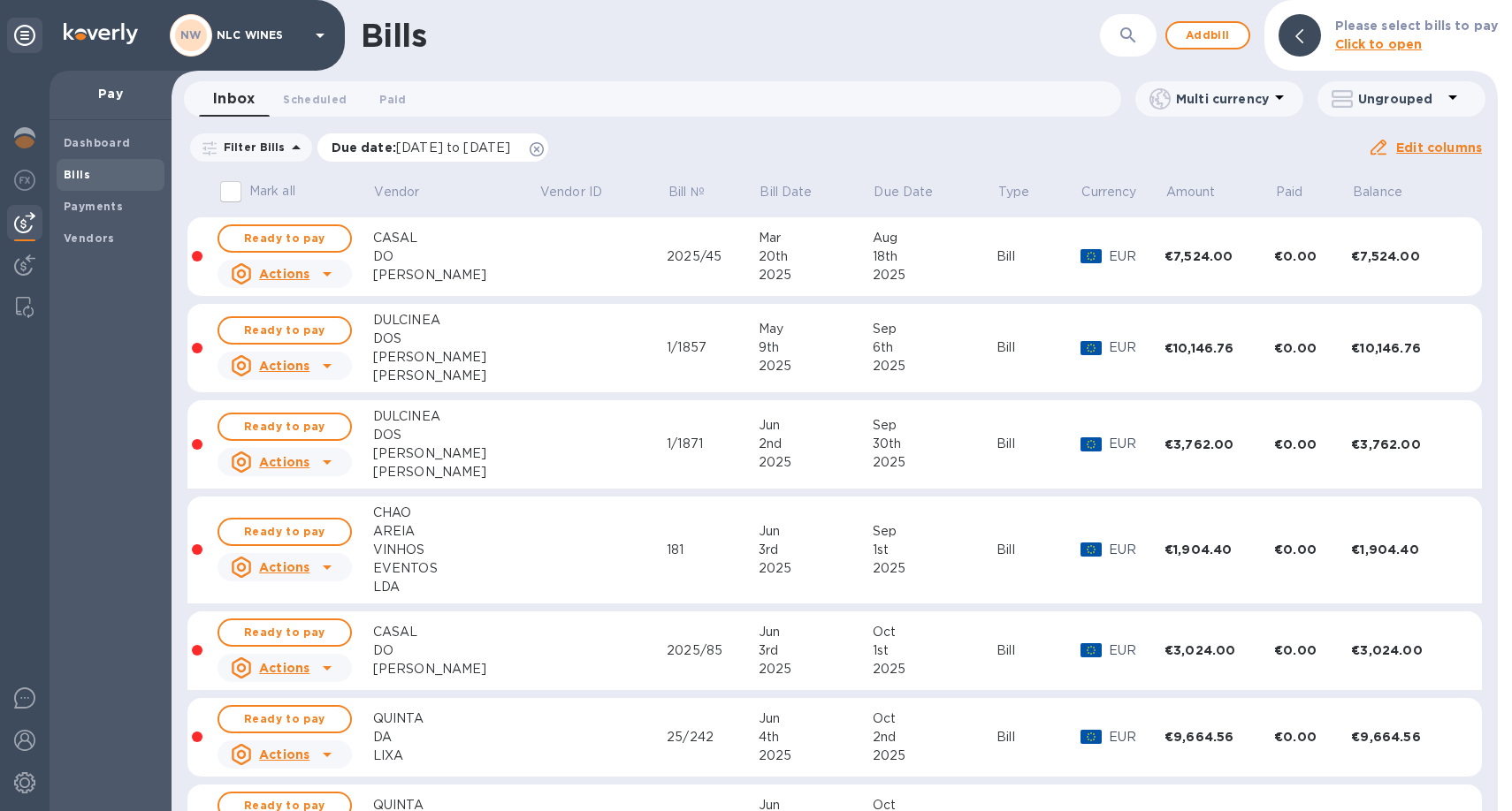
click at [544, 150] on icon at bounding box center [536, 149] width 15 height 15
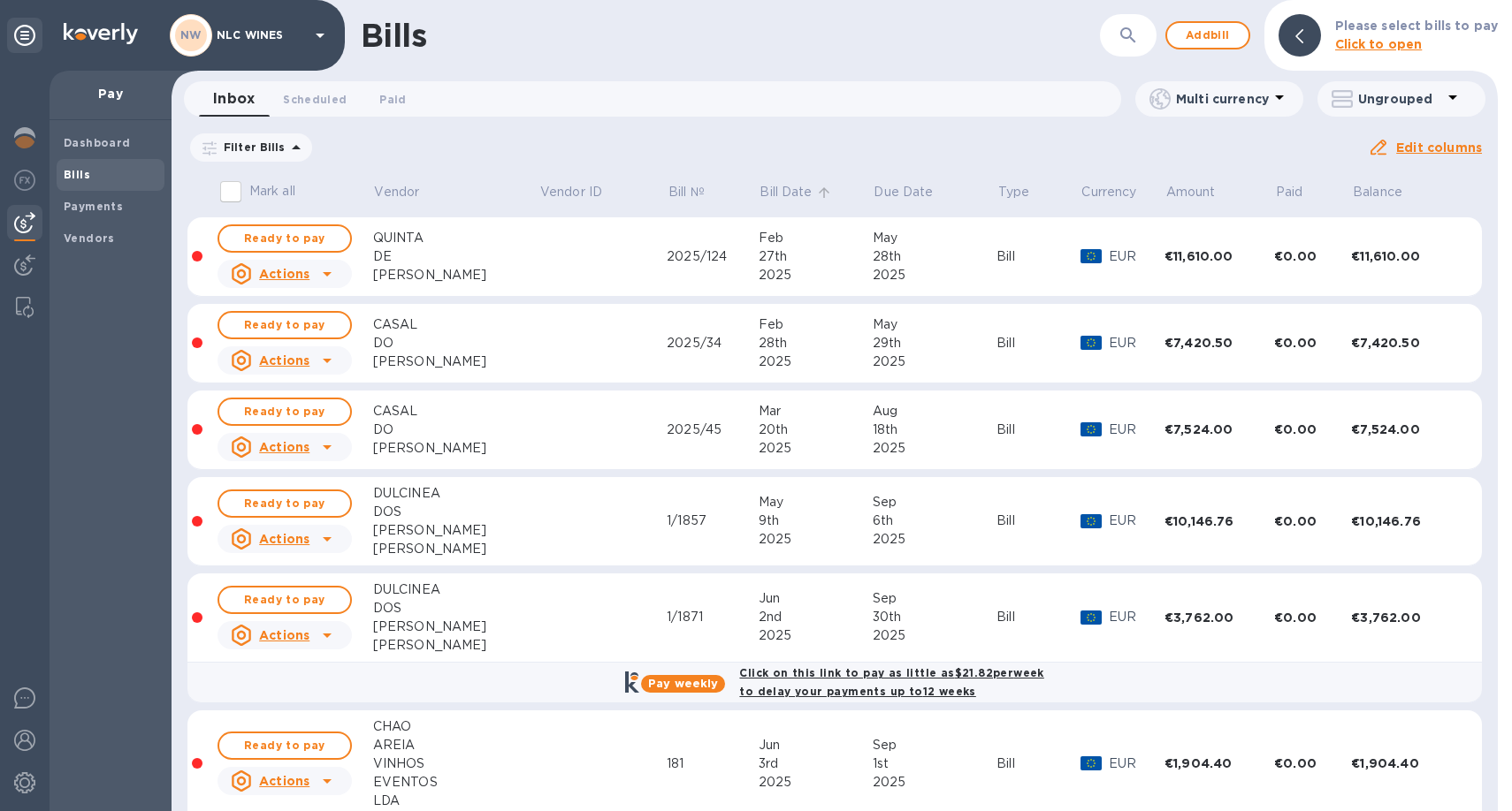
click at [759, 197] on p "Bill Date" at bounding box center [785, 192] width 53 height 18
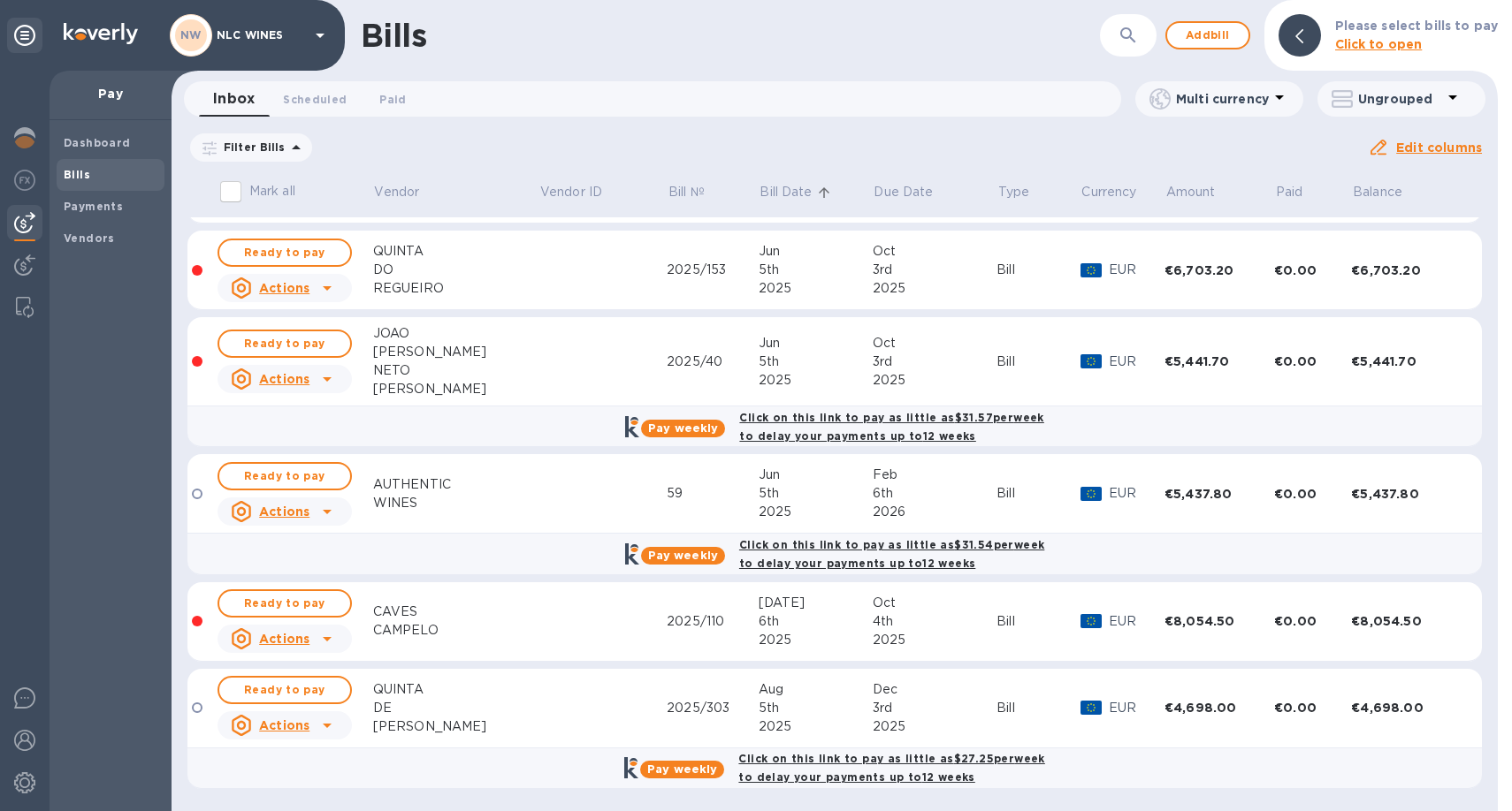
scroll to position [850, 0]
click at [704, 709] on div "2025/303" at bounding box center [712, 707] width 91 height 18
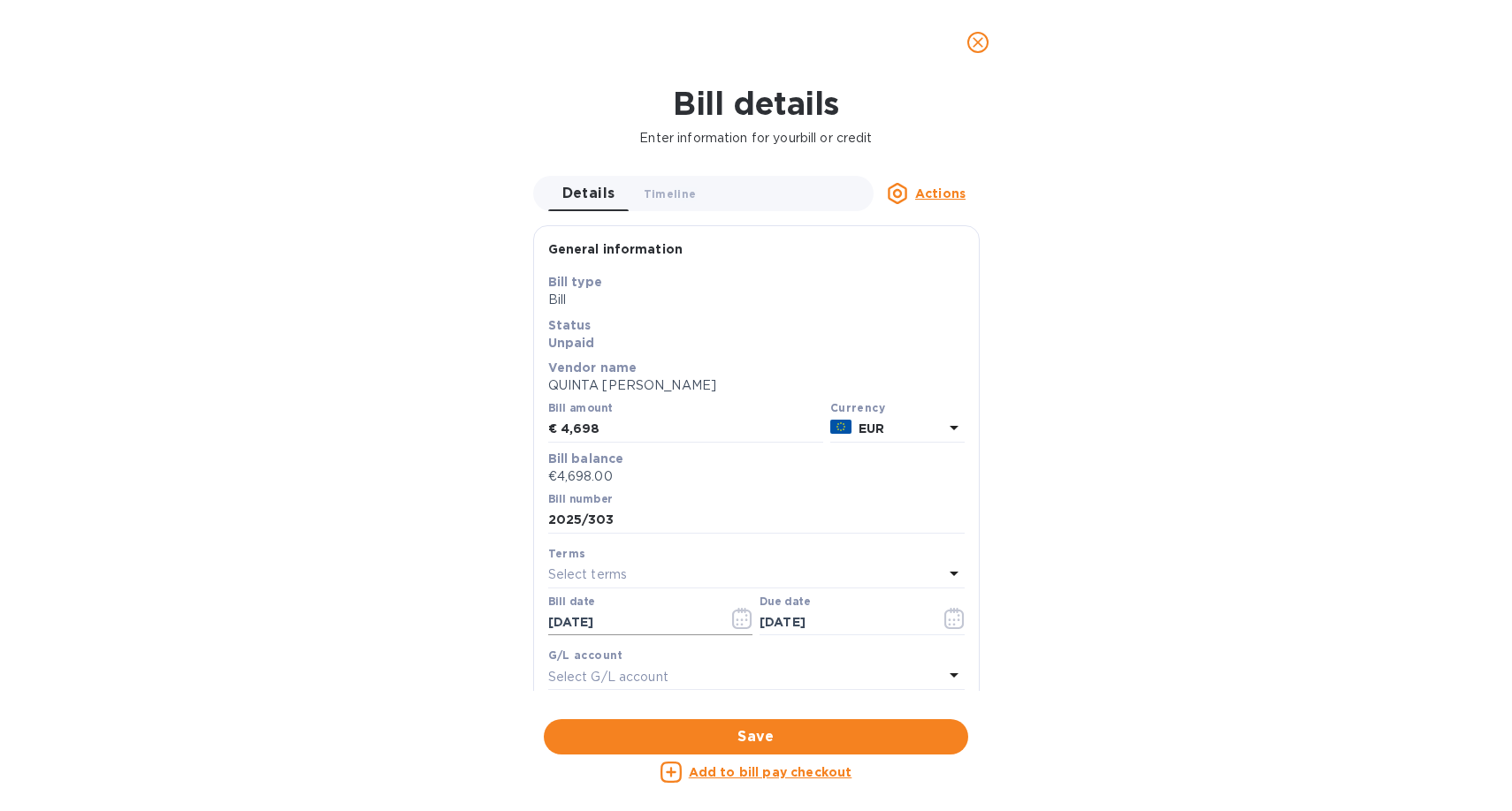
click at [745, 621] on icon "button" at bounding box center [746, 620] width 3 height 3
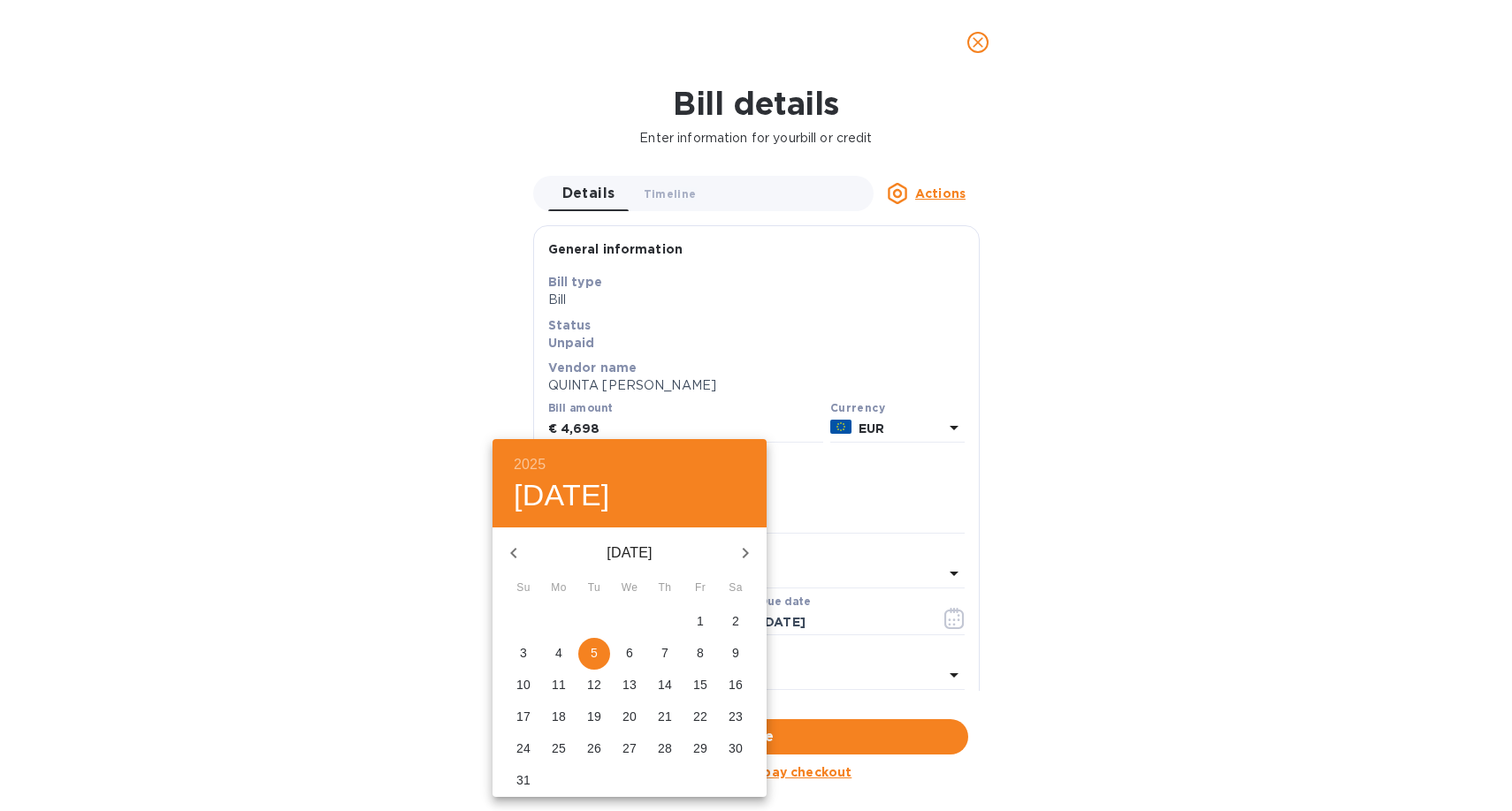
click at [514, 555] on icon "button" at bounding box center [513, 552] width 6 height 11
click at [744, 557] on icon "button" at bounding box center [745, 553] width 21 height 21
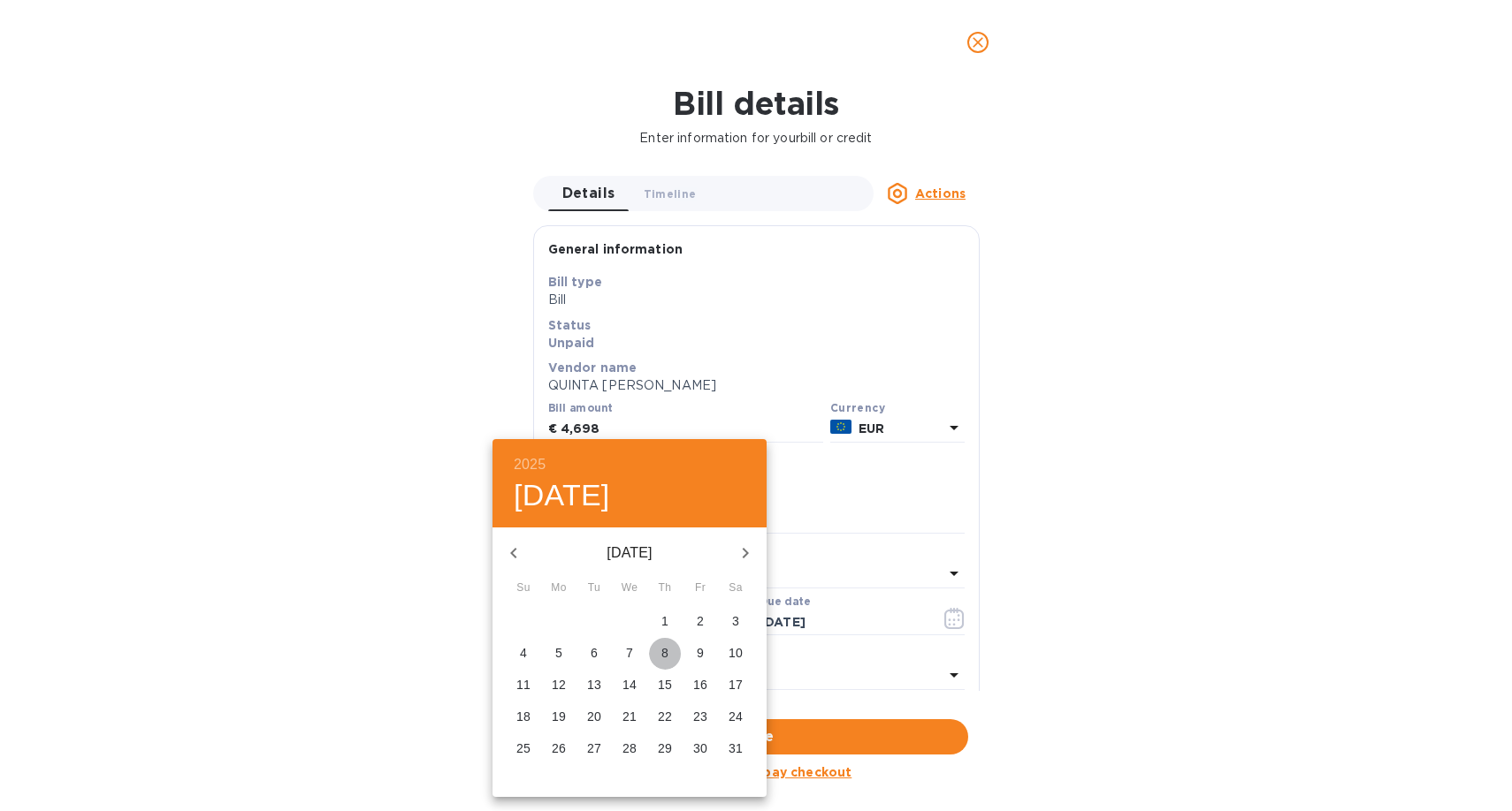
click at [667, 652] on p "8" at bounding box center [665, 652] width 7 height 18
type input "05/08/2025"
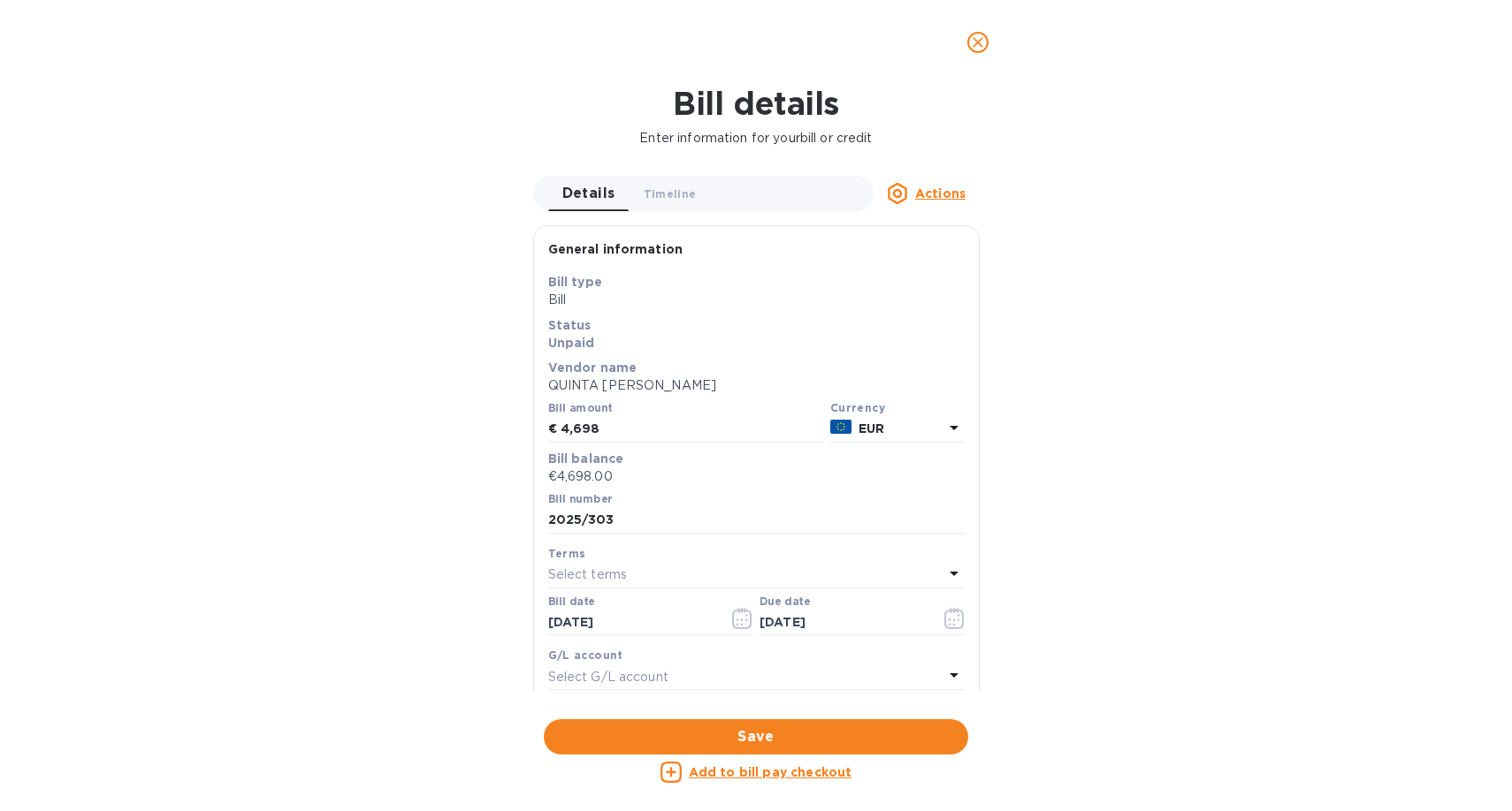
click at [655, 568] on div "Select terms" at bounding box center [745, 575] width 395 height 24
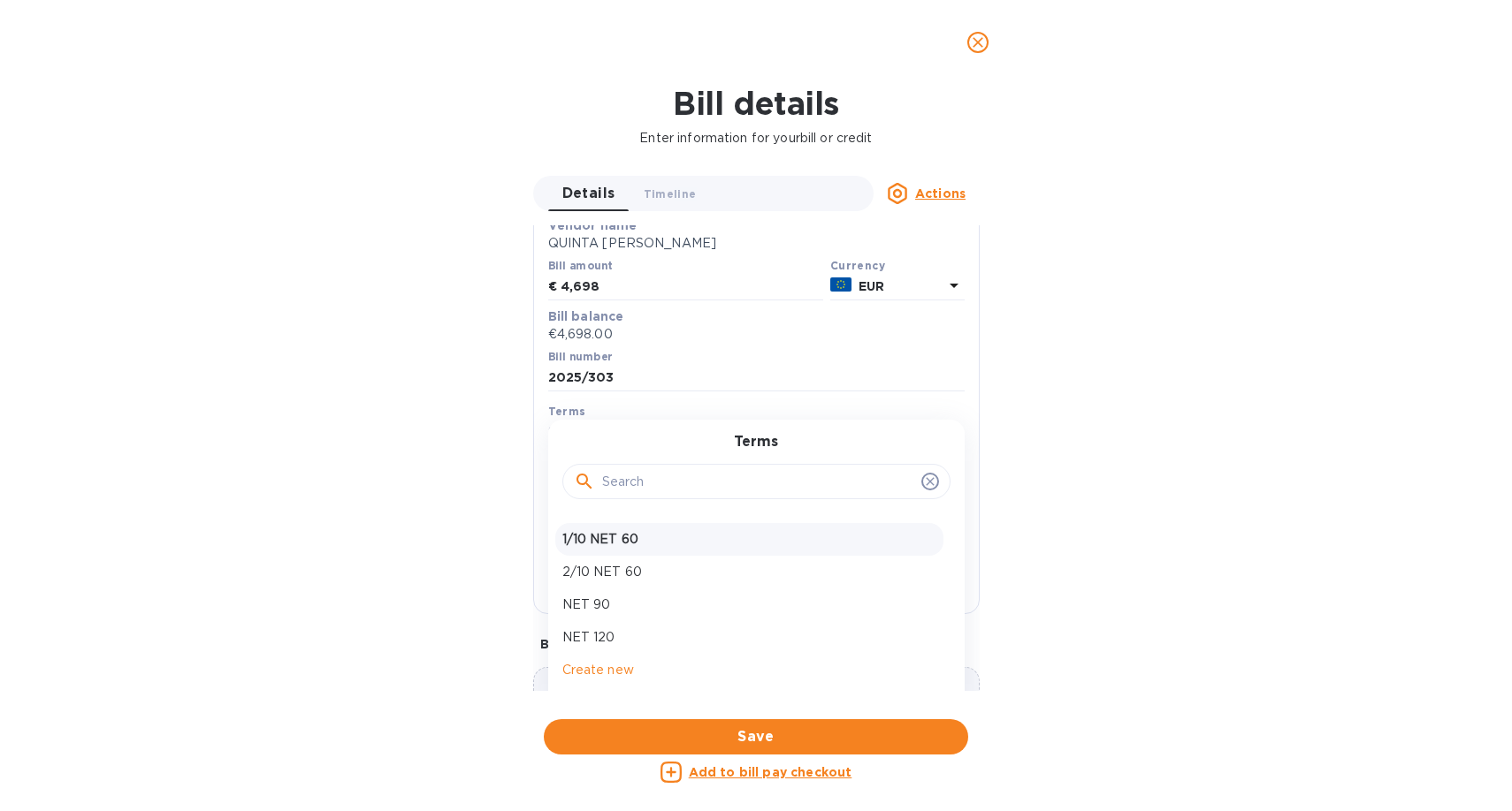
scroll to position [146, 0]
click at [613, 631] on p "NET 120" at bounding box center [749, 633] width 374 height 18
type input "09/05/2025"
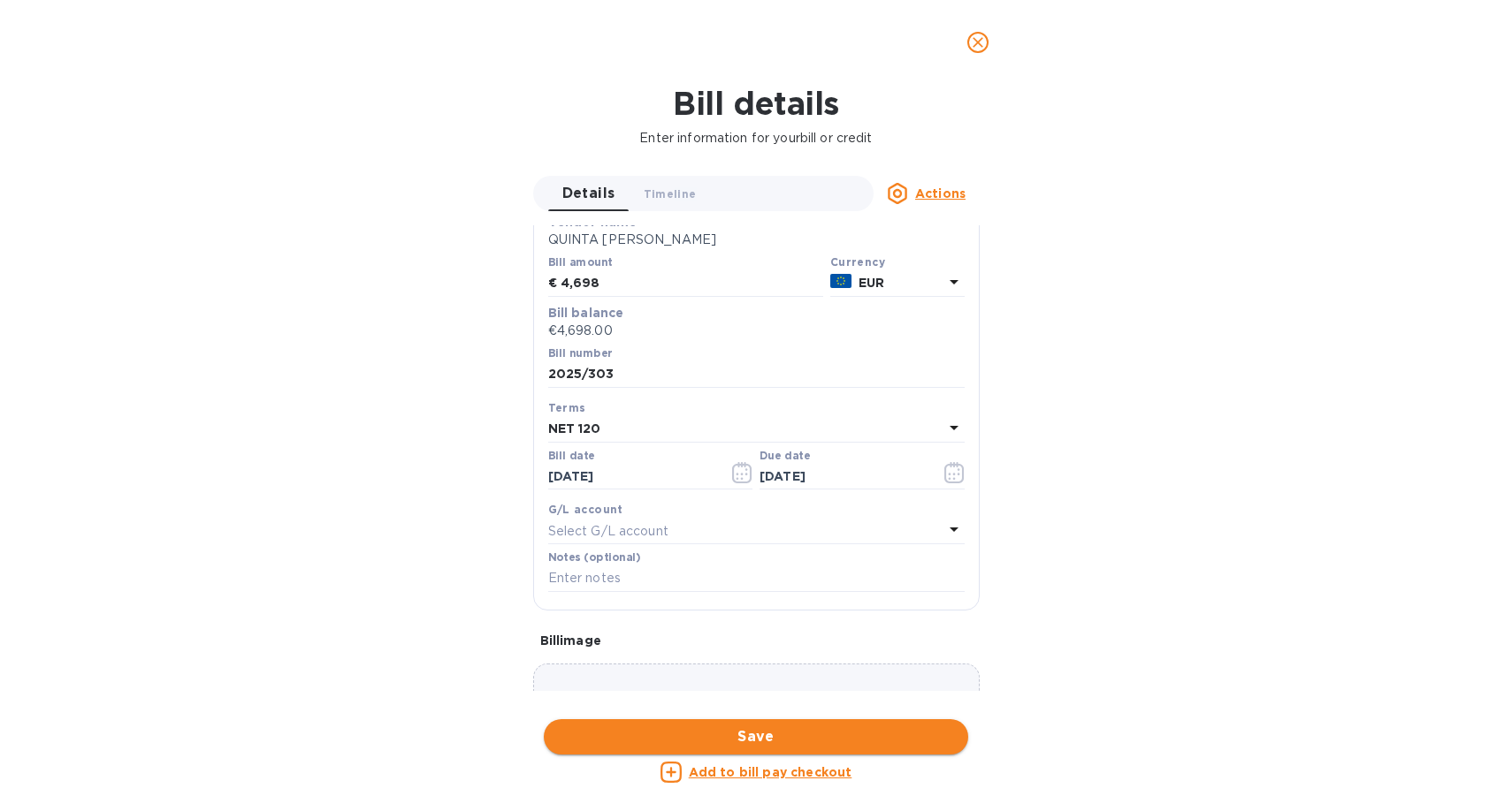
click at [749, 740] on span "Save" at bounding box center [755, 737] width 396 height 21
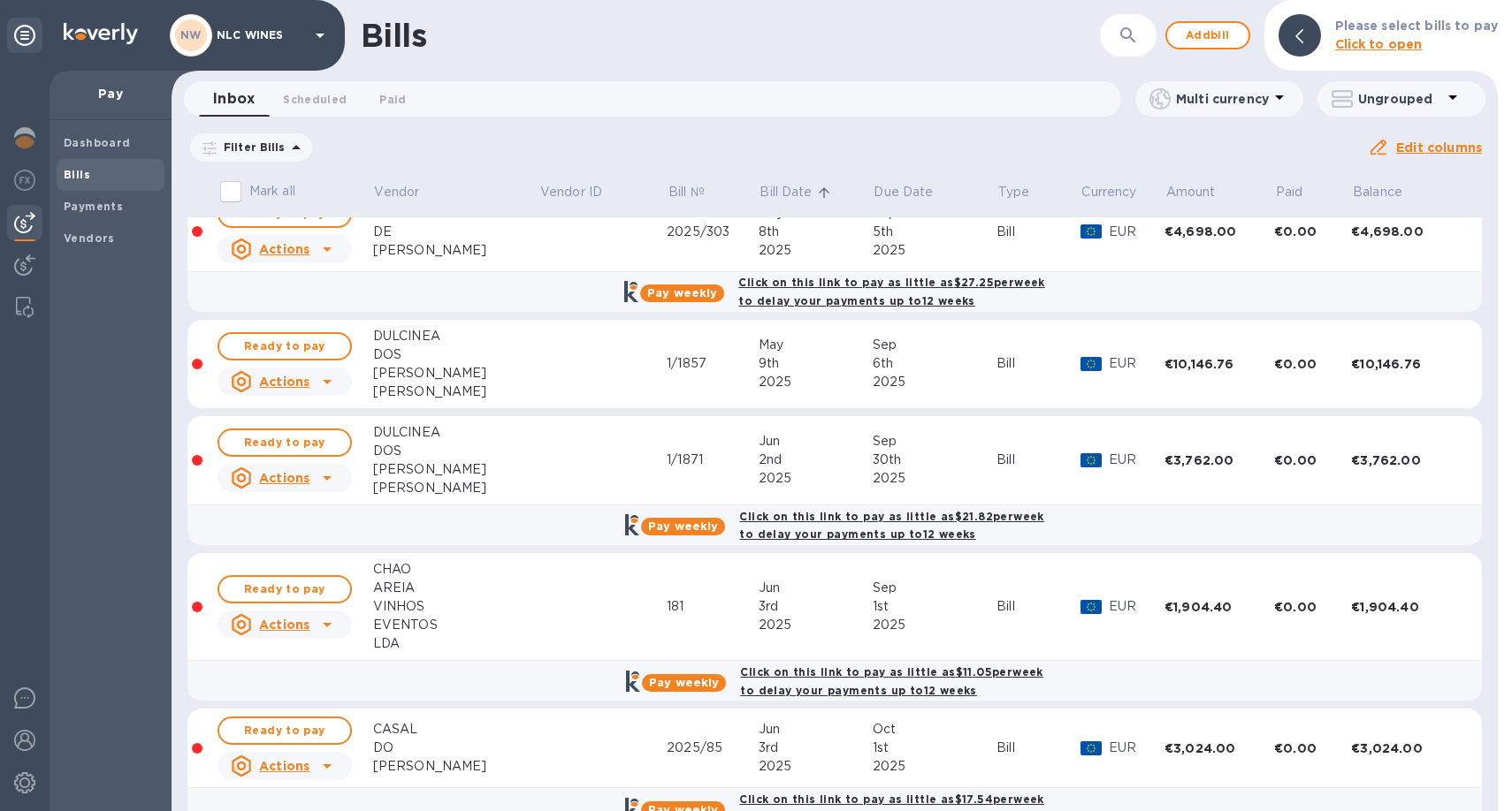
scroll to position [0, 0]
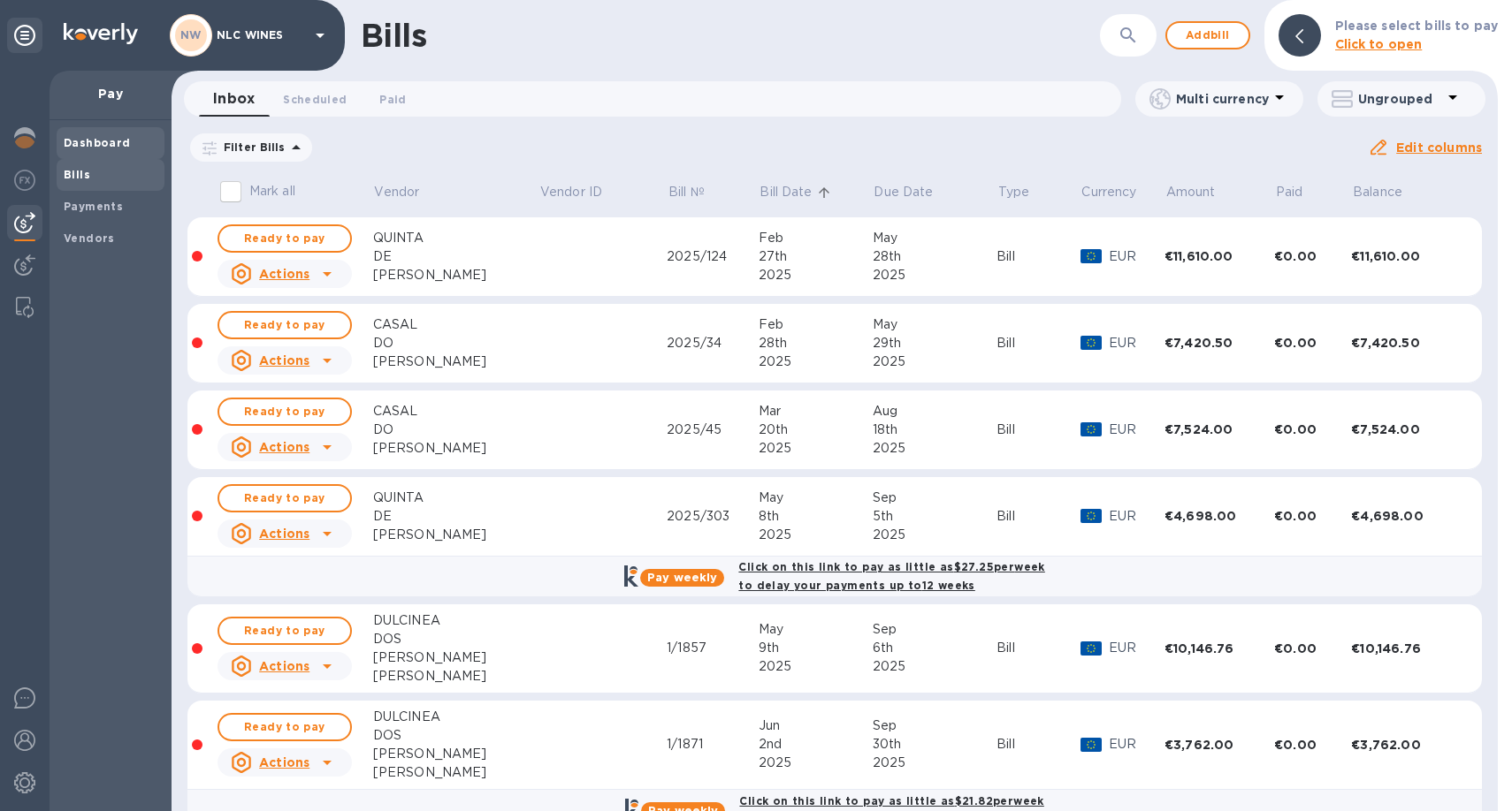
click at [93, 136] on b "Dashboard" at bounding box center [96, 143] width 67 height 14
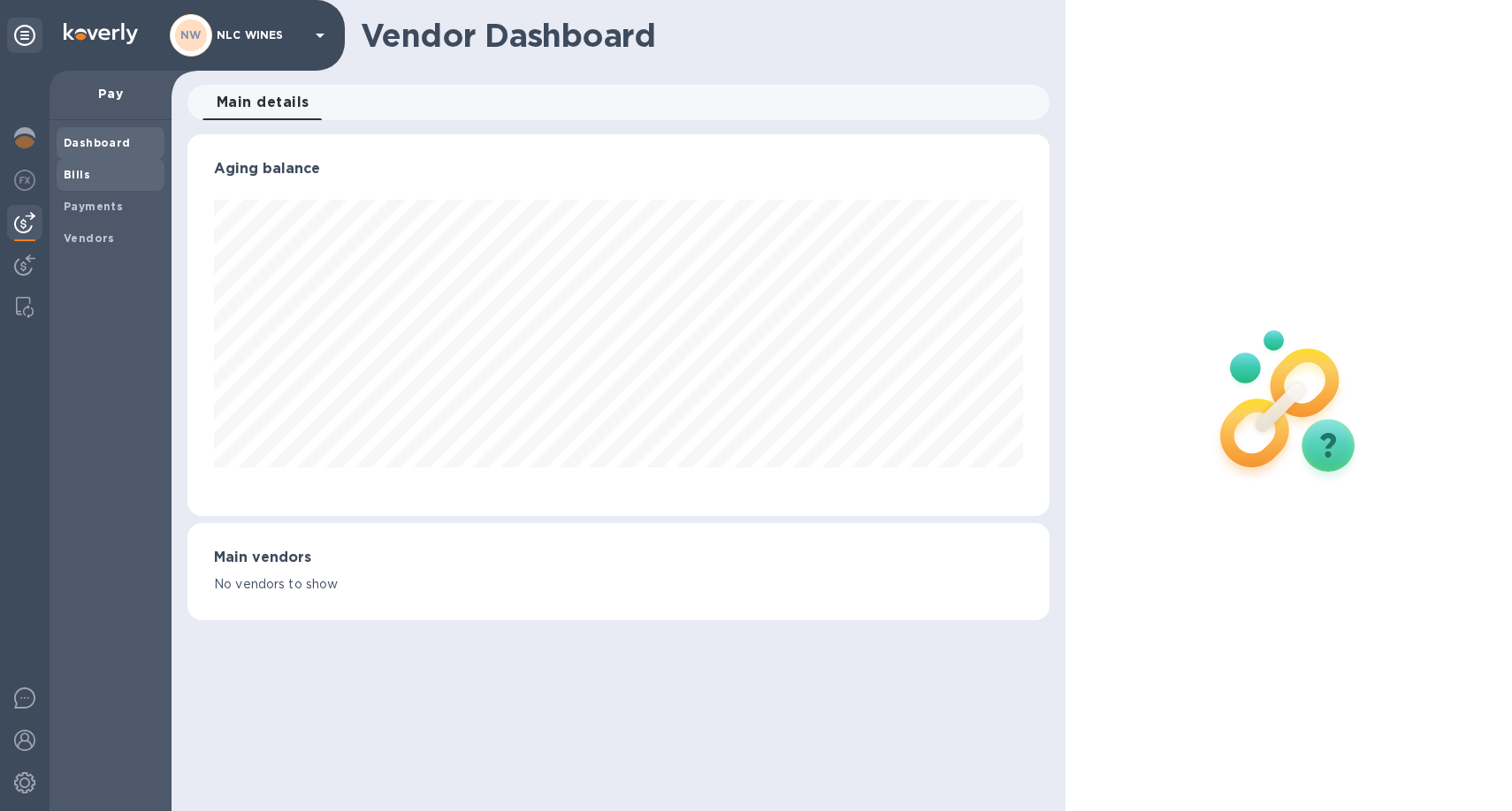
scroll to position [883163, 883191]
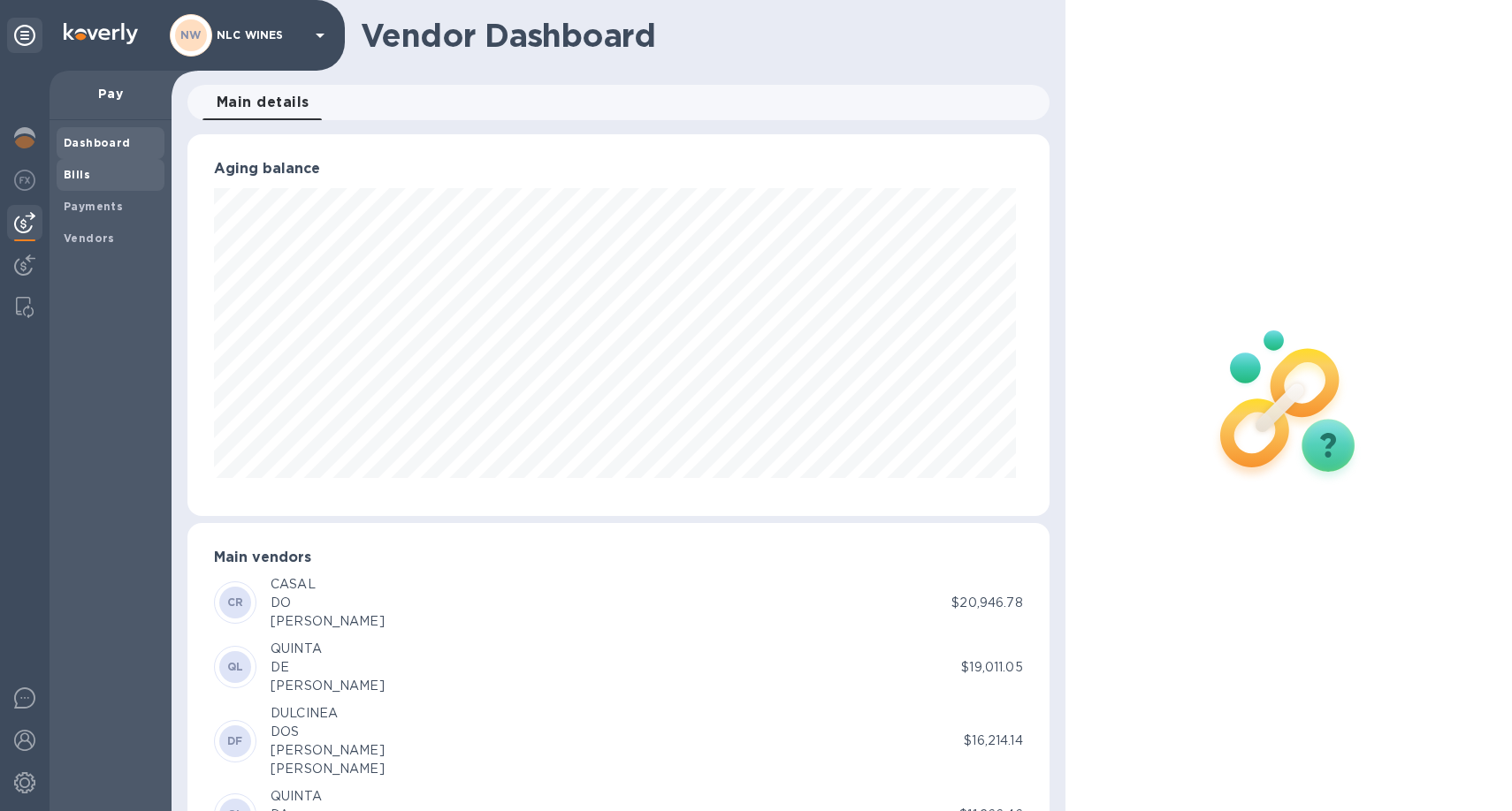
click at [92, 174] on span "Bills" at bounding box center [110, 175] width 93 height 18
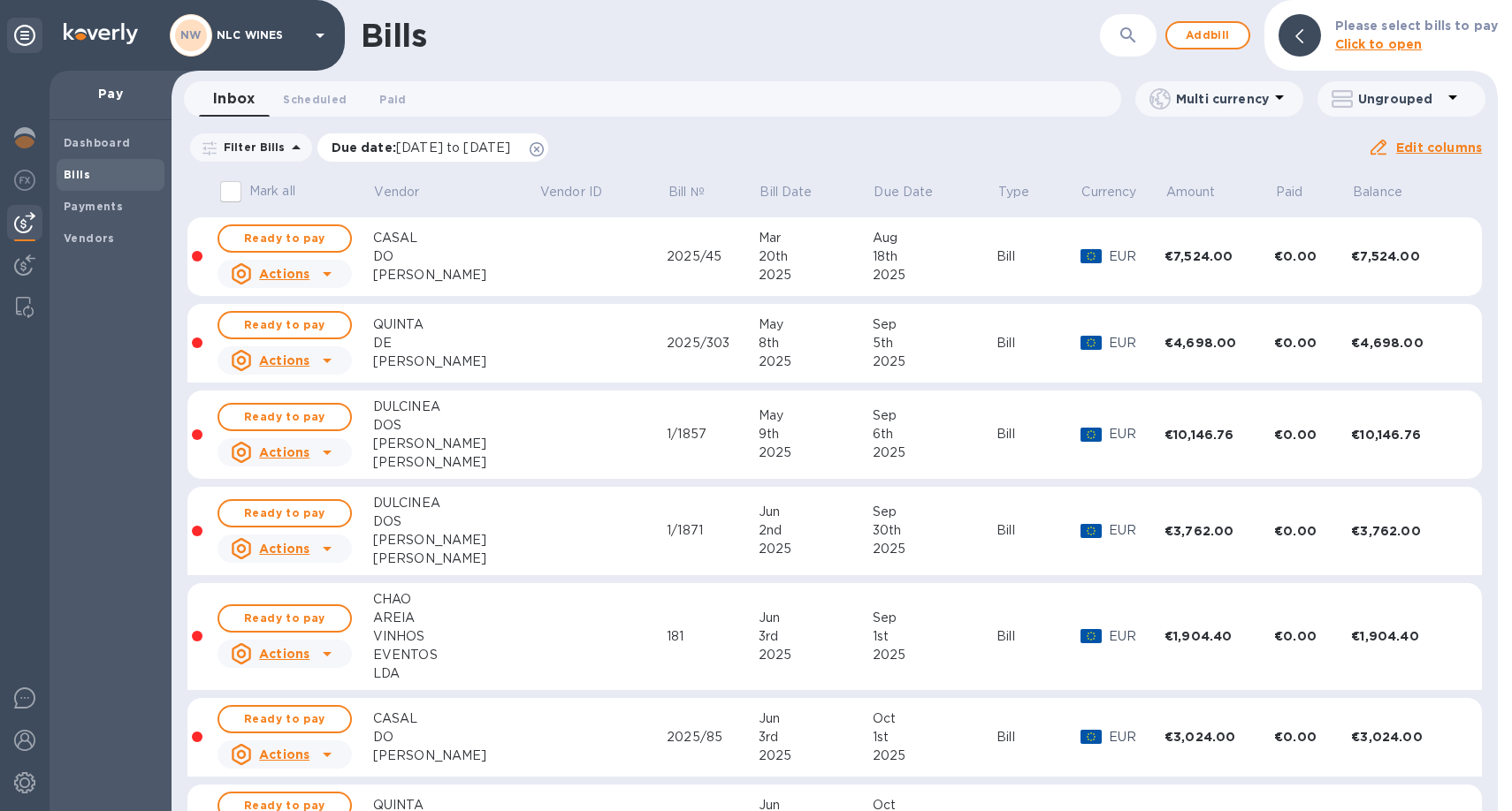
click at [544, 152] on icon at bounding box center [536, 149] width 15 height 15
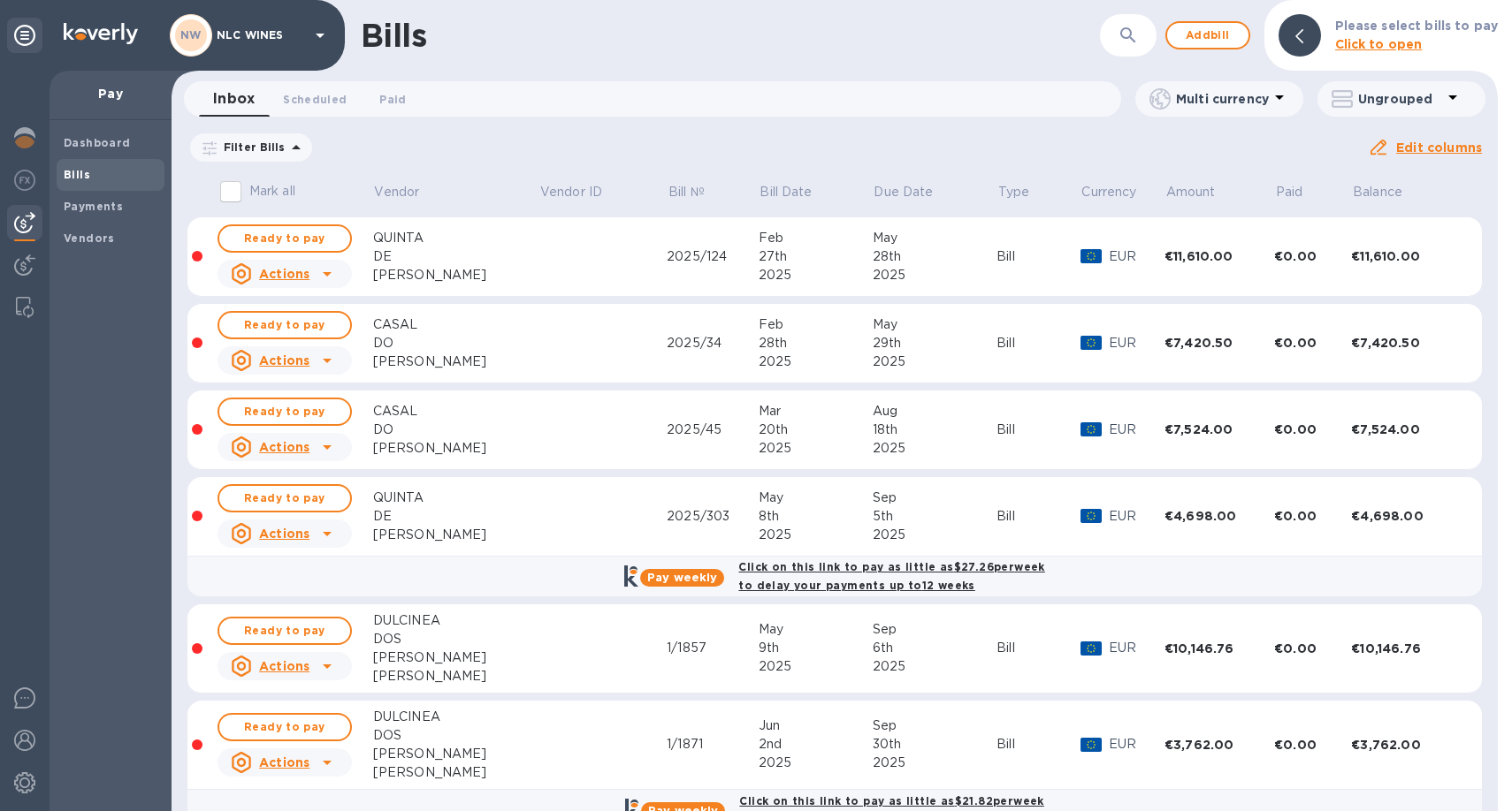
scroll to position [850, 0]
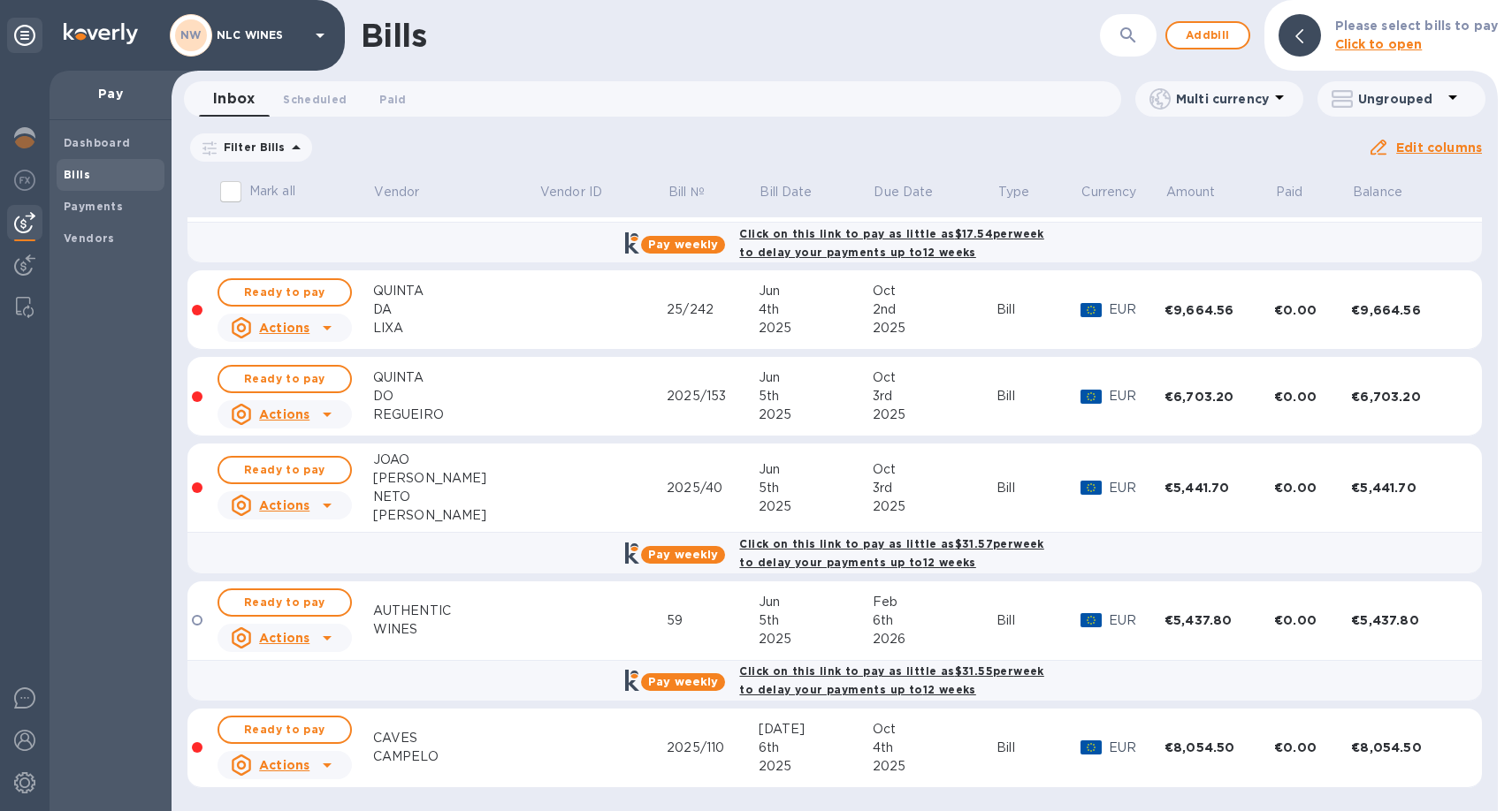
click at [783, 742] on div "6th" at bounding box center [815, 748] width 114 height 18
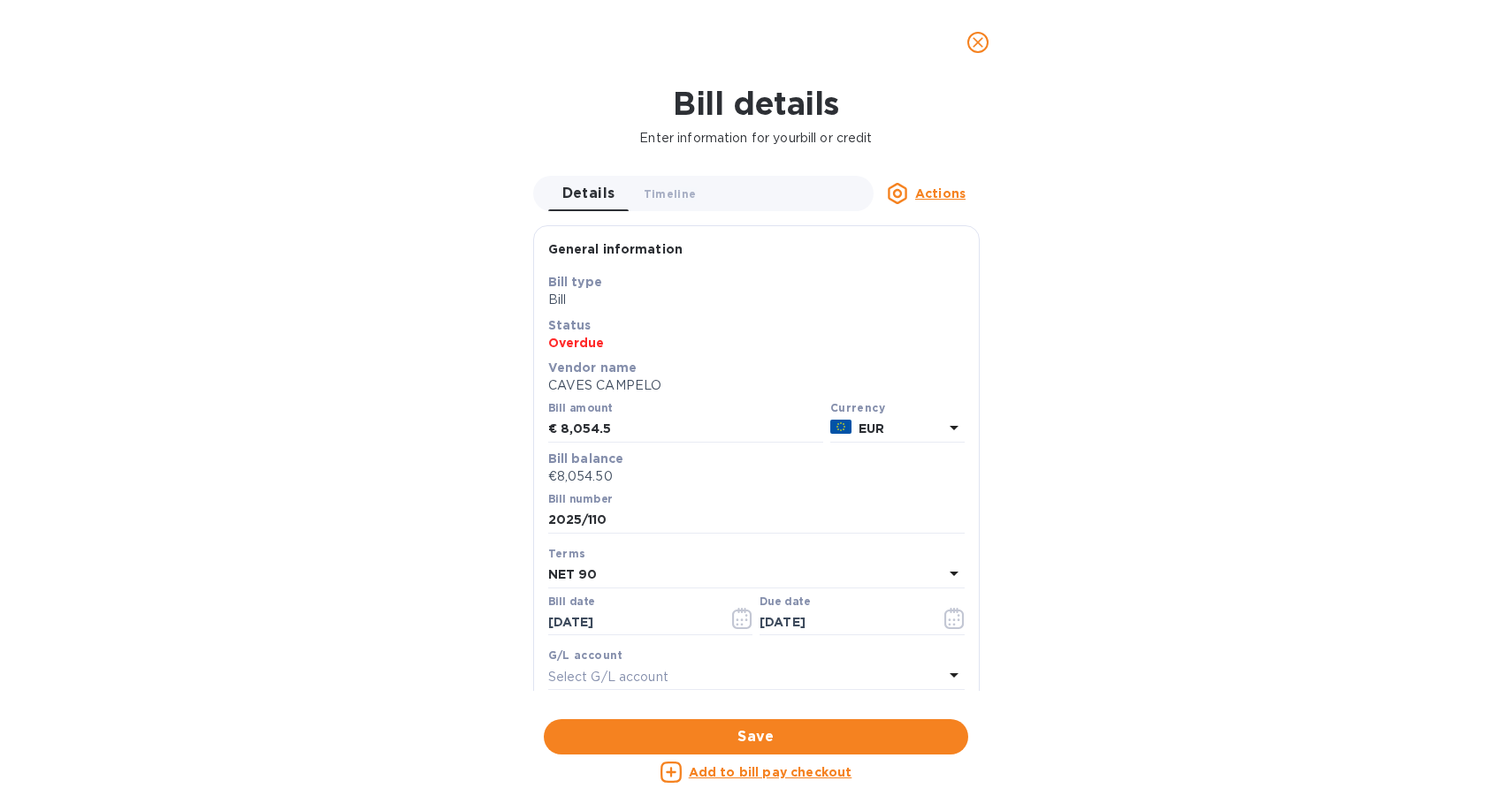
click at [696, 574] on div "NET 90" at bounding box center [745, 575] width 395 height 24
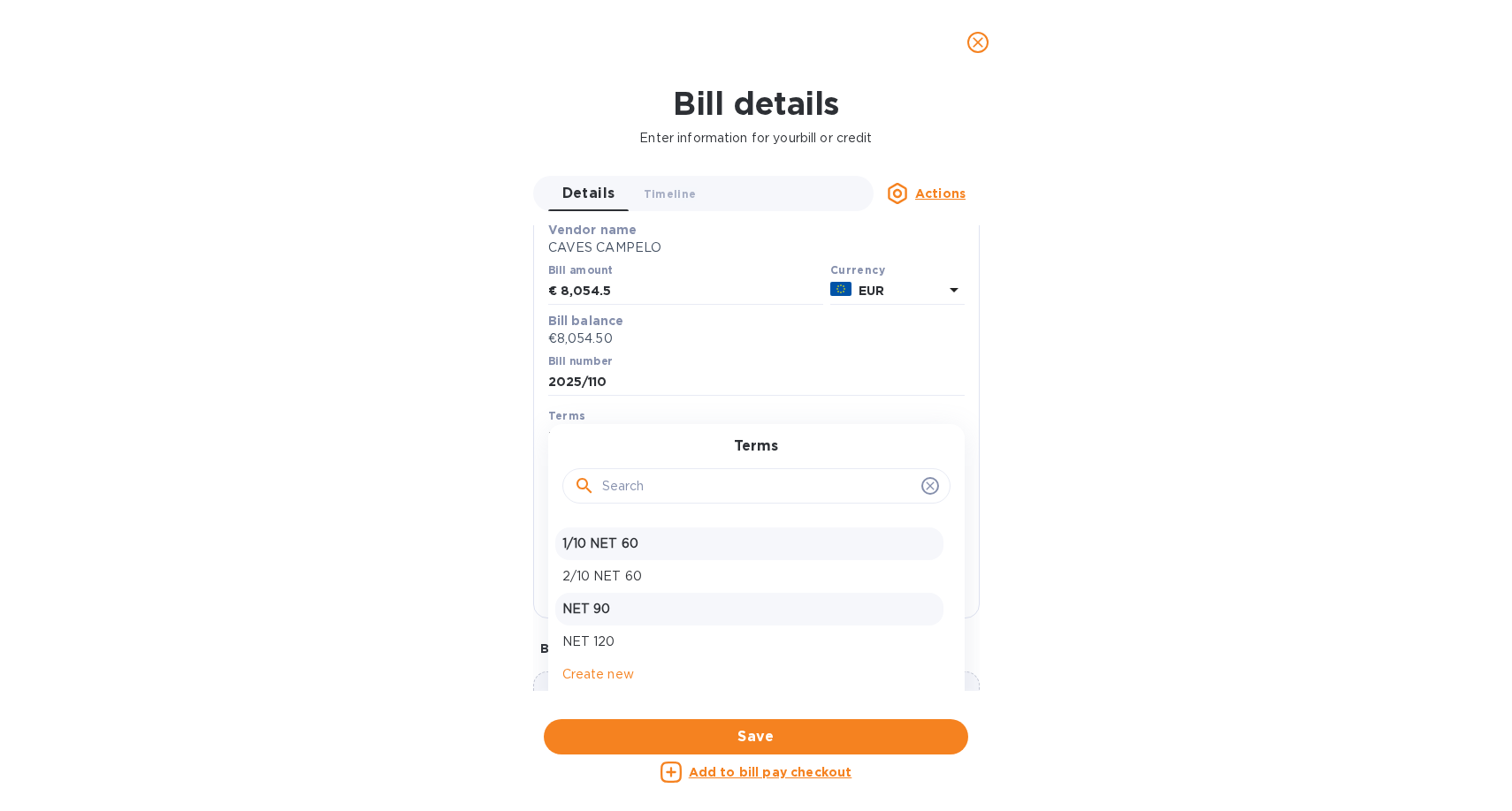
scroll to position [140, 0]
click at [630, 644] on p "NET 120" at bounding box center [749, 640] width 374 height 18
type input "[DATE]"
click at [767, 731] on span "Save" at bounding box center [755, 737] width 396 height 21
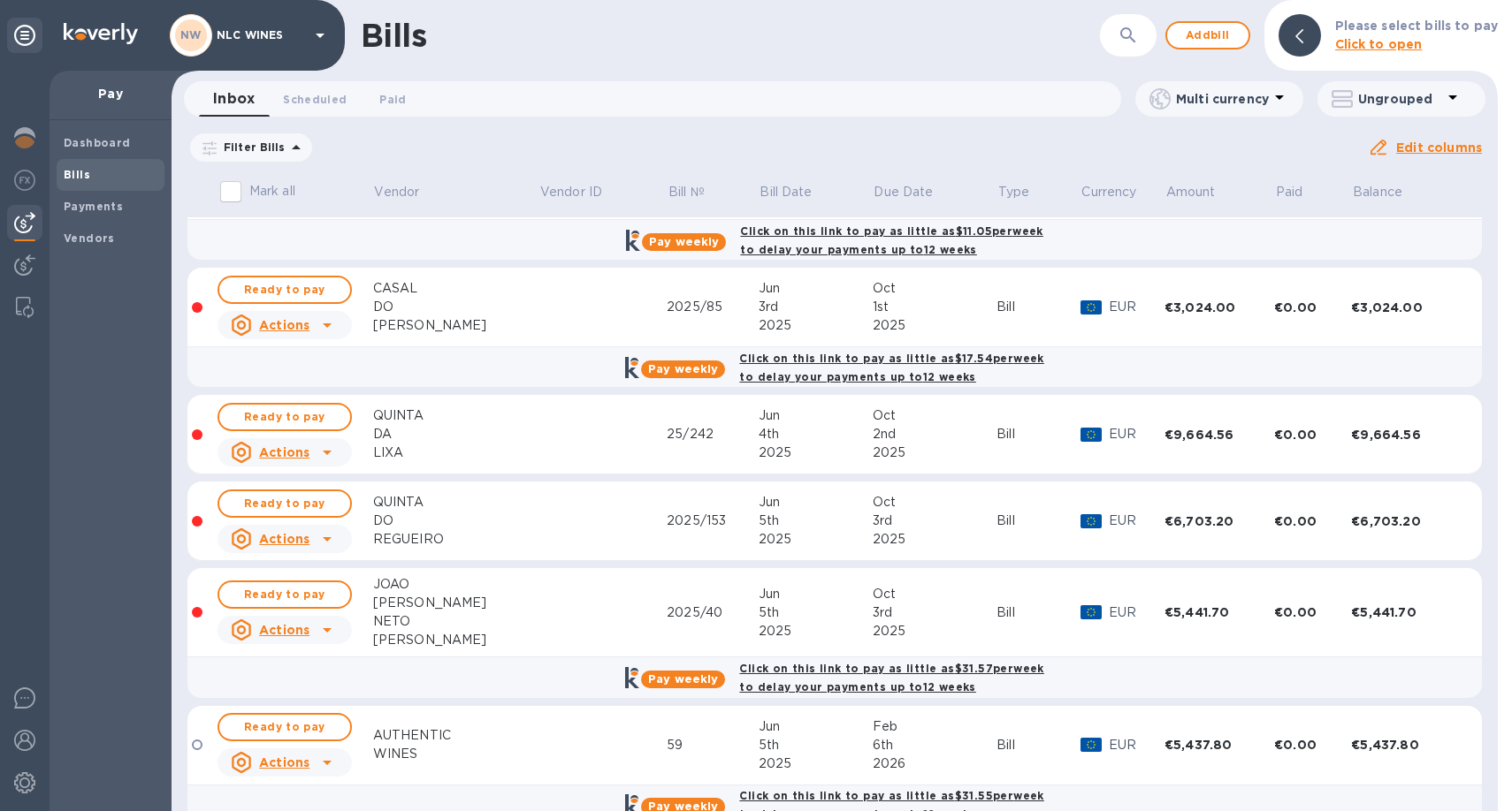
scroll to position [850, 0]
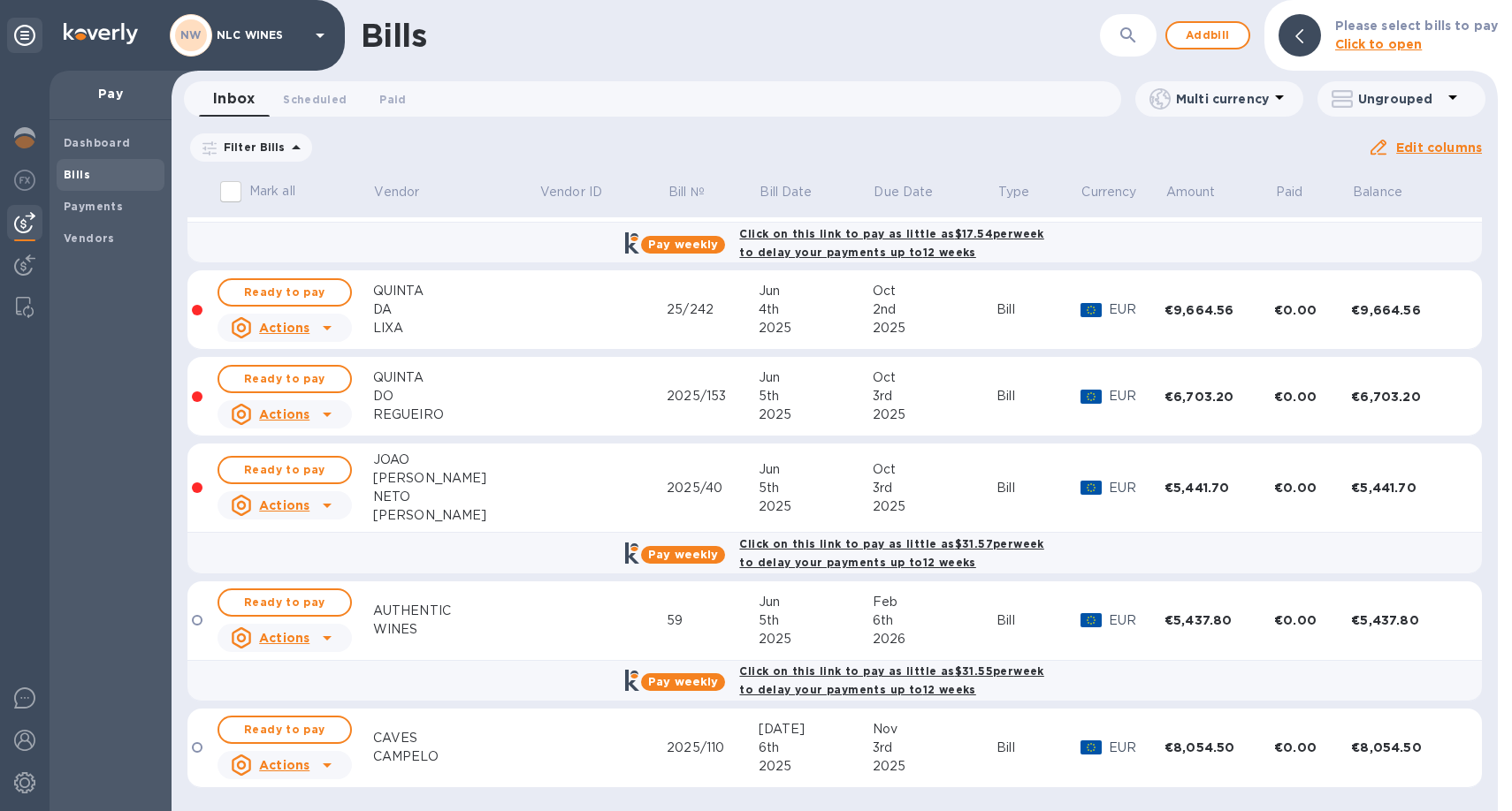
click at [666, 758] on td "2025/110" at bounding box center [712, 749] width 91 height 80
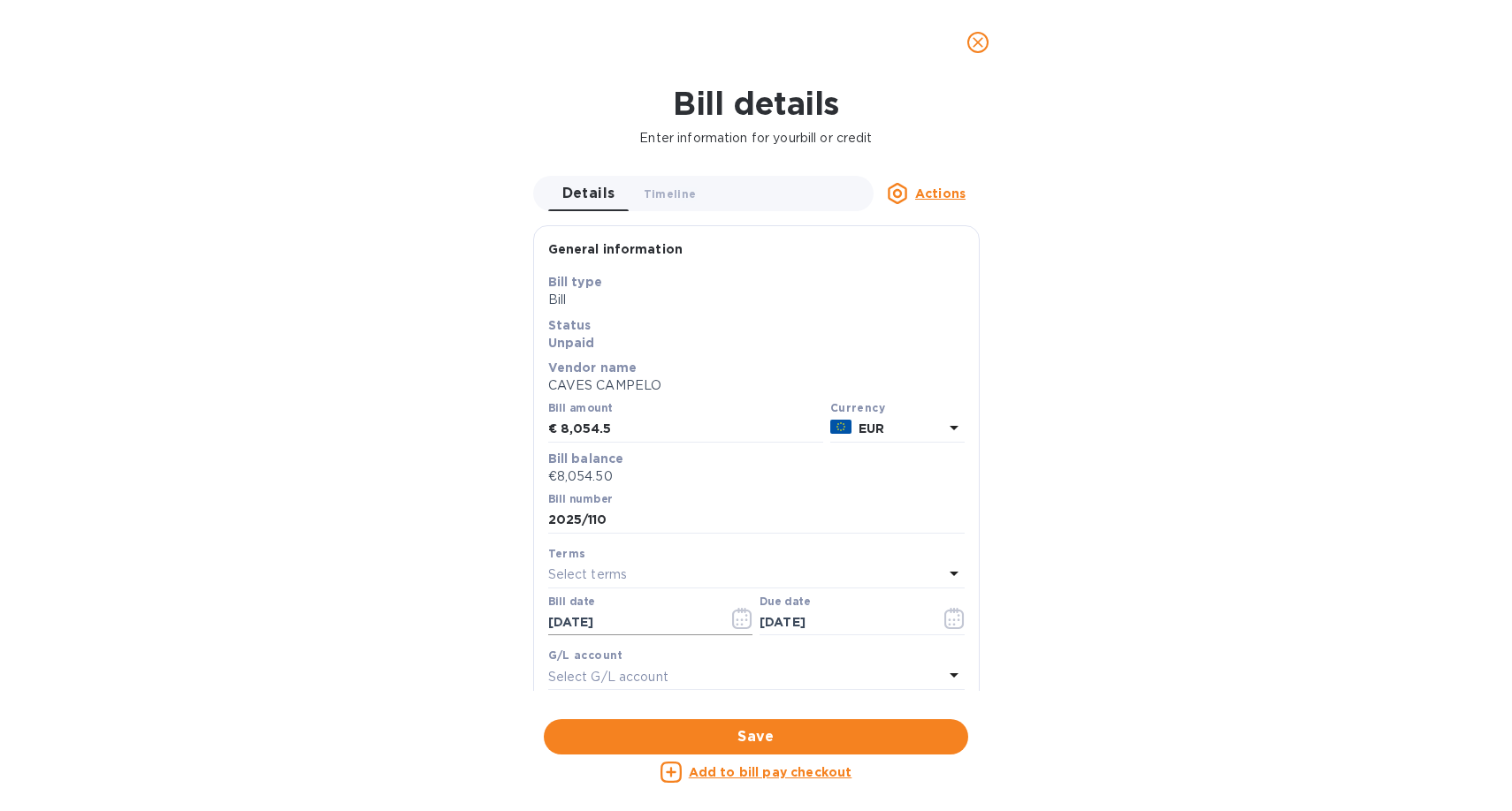
click at [744, 630] on button "button" at bounding box center [741, 618] width 42 height 43
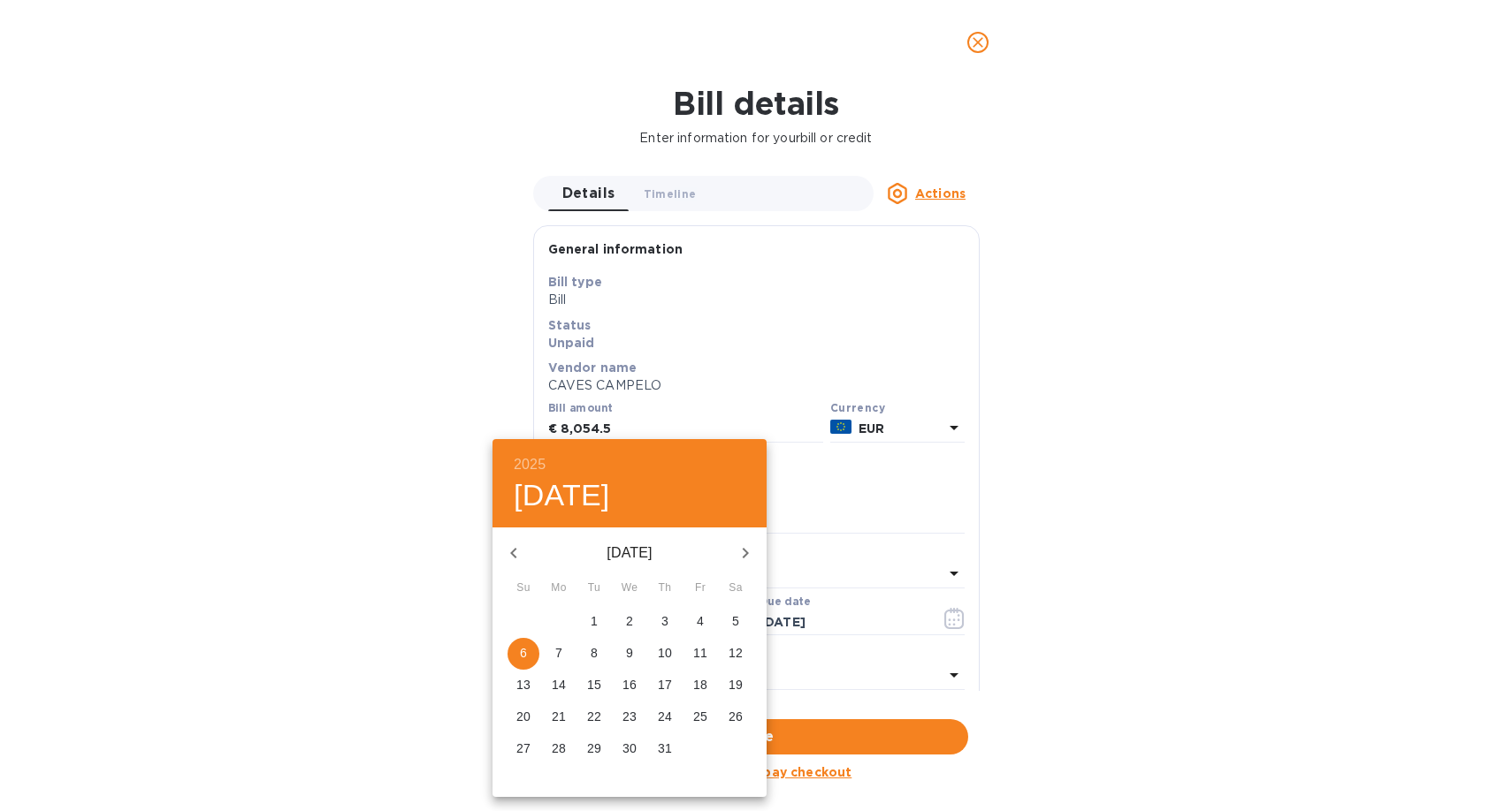
click at [511, 552] on icon "button" at bounding box center [513, 552] width 6 height 11
click at [702, 627] on p "6" at bounding box center [700, 621] width 7 height 18
type input "06/06/2025"
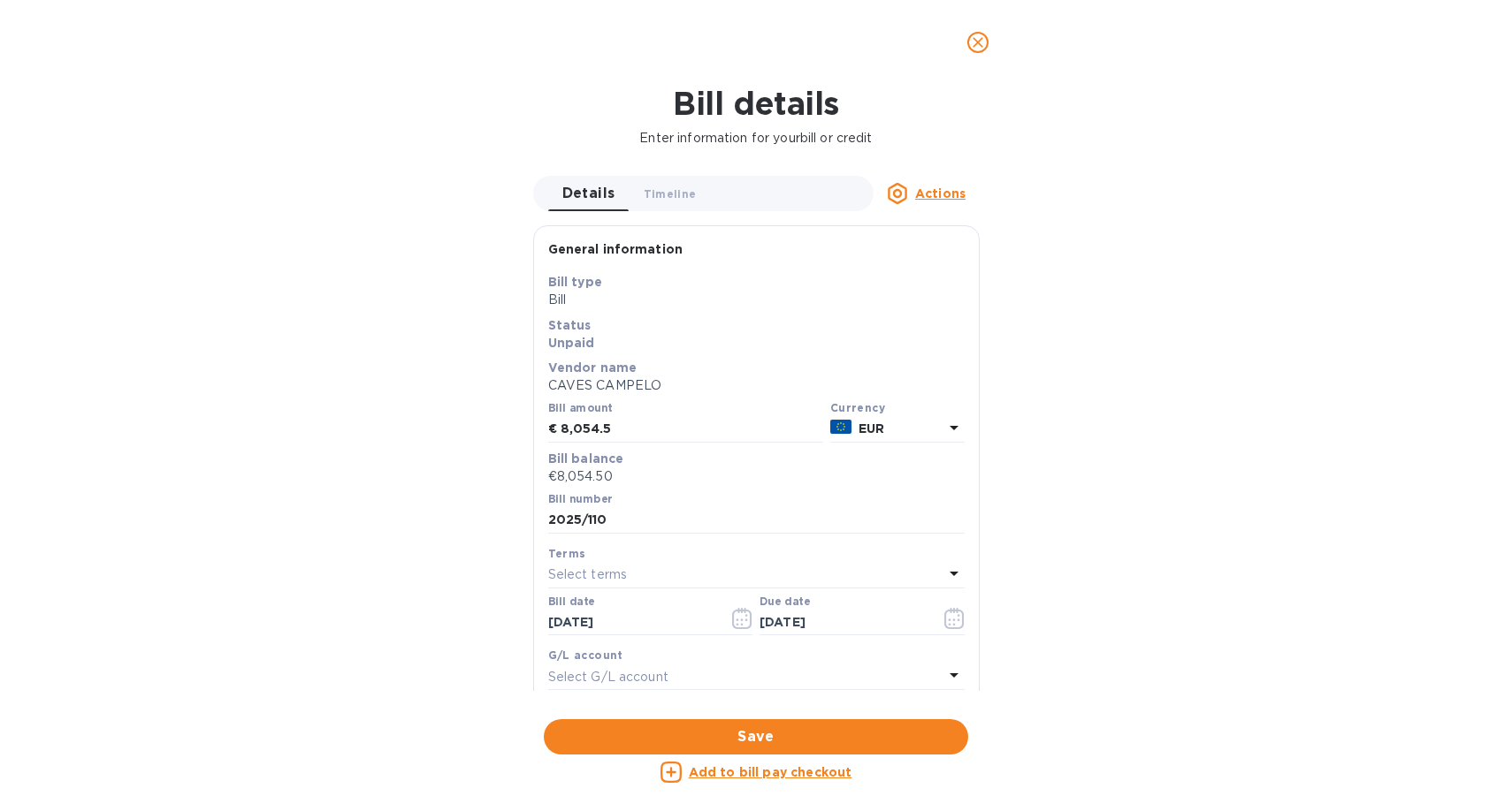
click at [715, 575] on div "Select terms" at bounding box center [745, 575] width 395 height 24
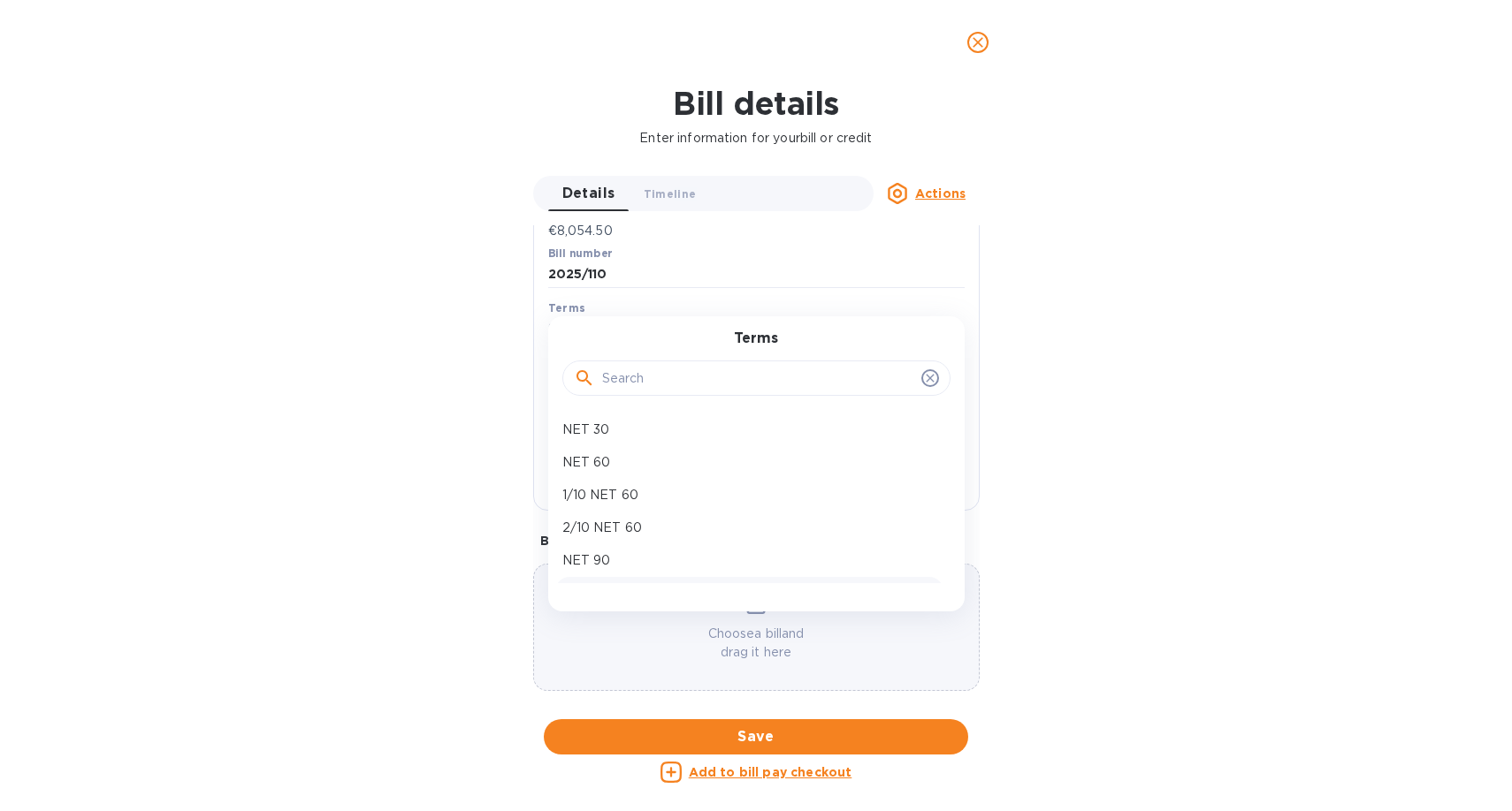
scroll to position [11, 0]
click at [659, 575] on div "NET 120" at bounding box center [749, 582] width 388 height 33
type input "[DATE]"
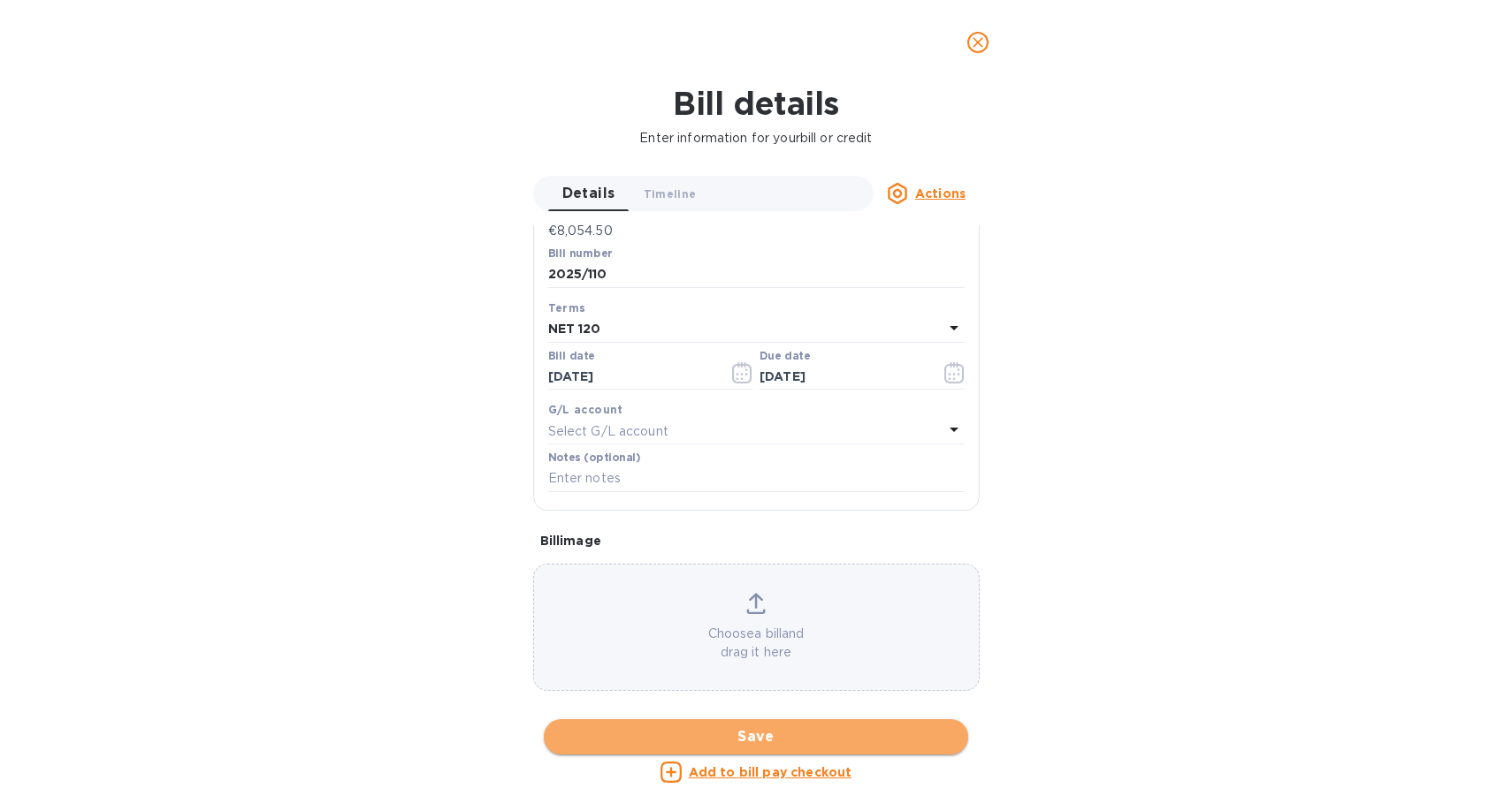
click at [777, 731] on span "Save" at bounding box center [755, 737] width 396 height 21
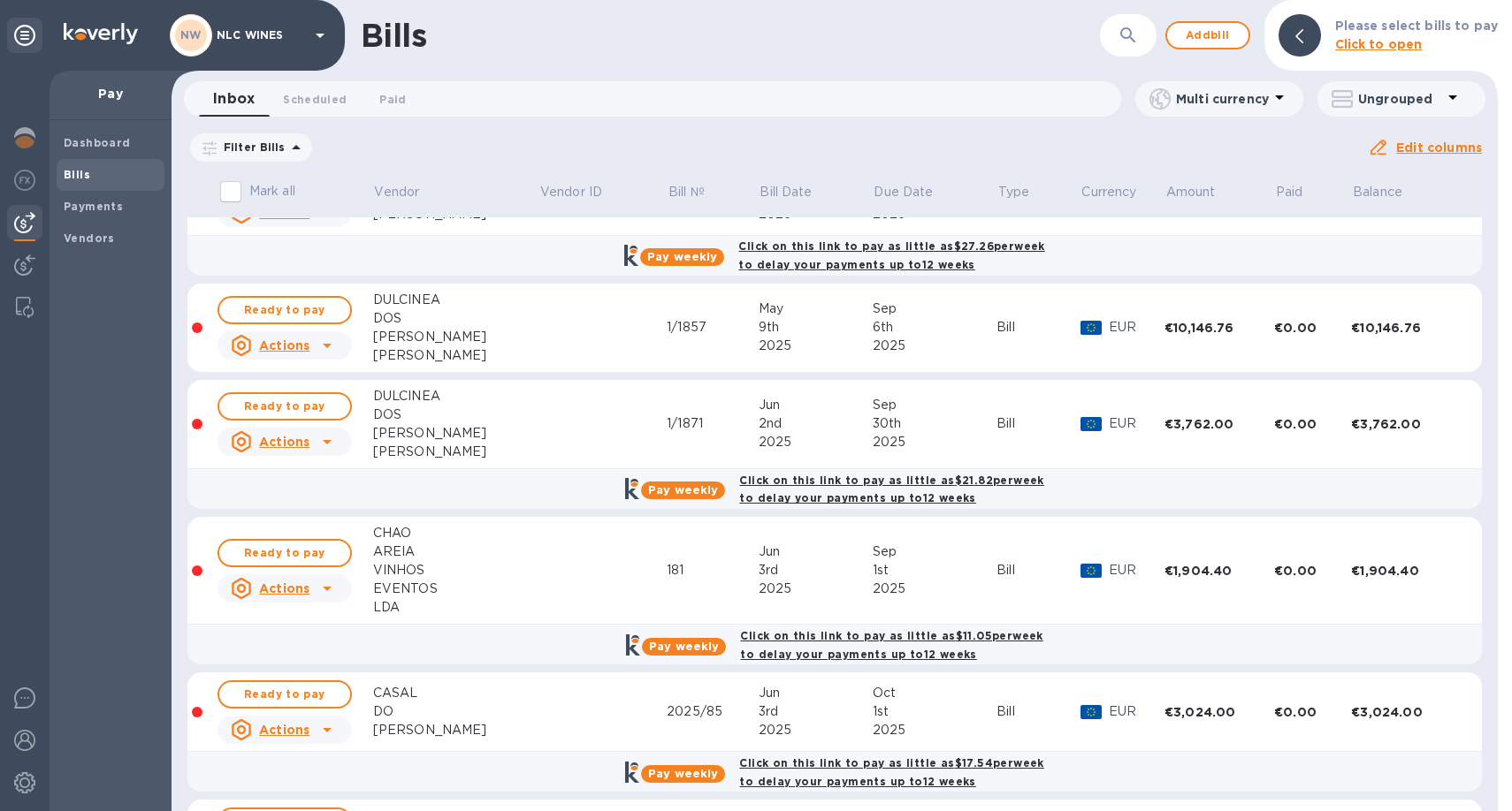
scroll to position [850, 0]
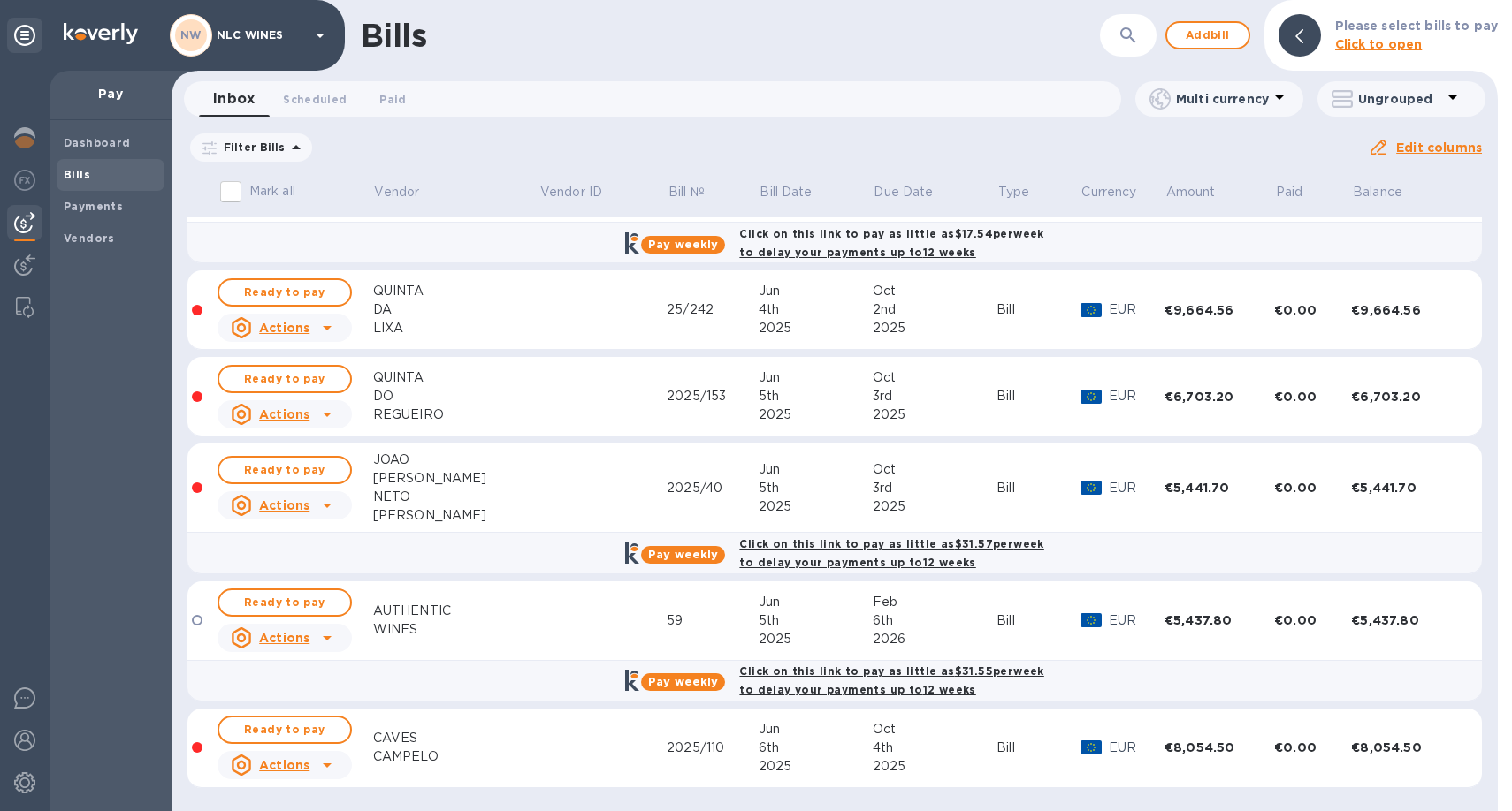
click at [759, 641] on div "2025" at bounding box center [815, 639] width 114 height 18
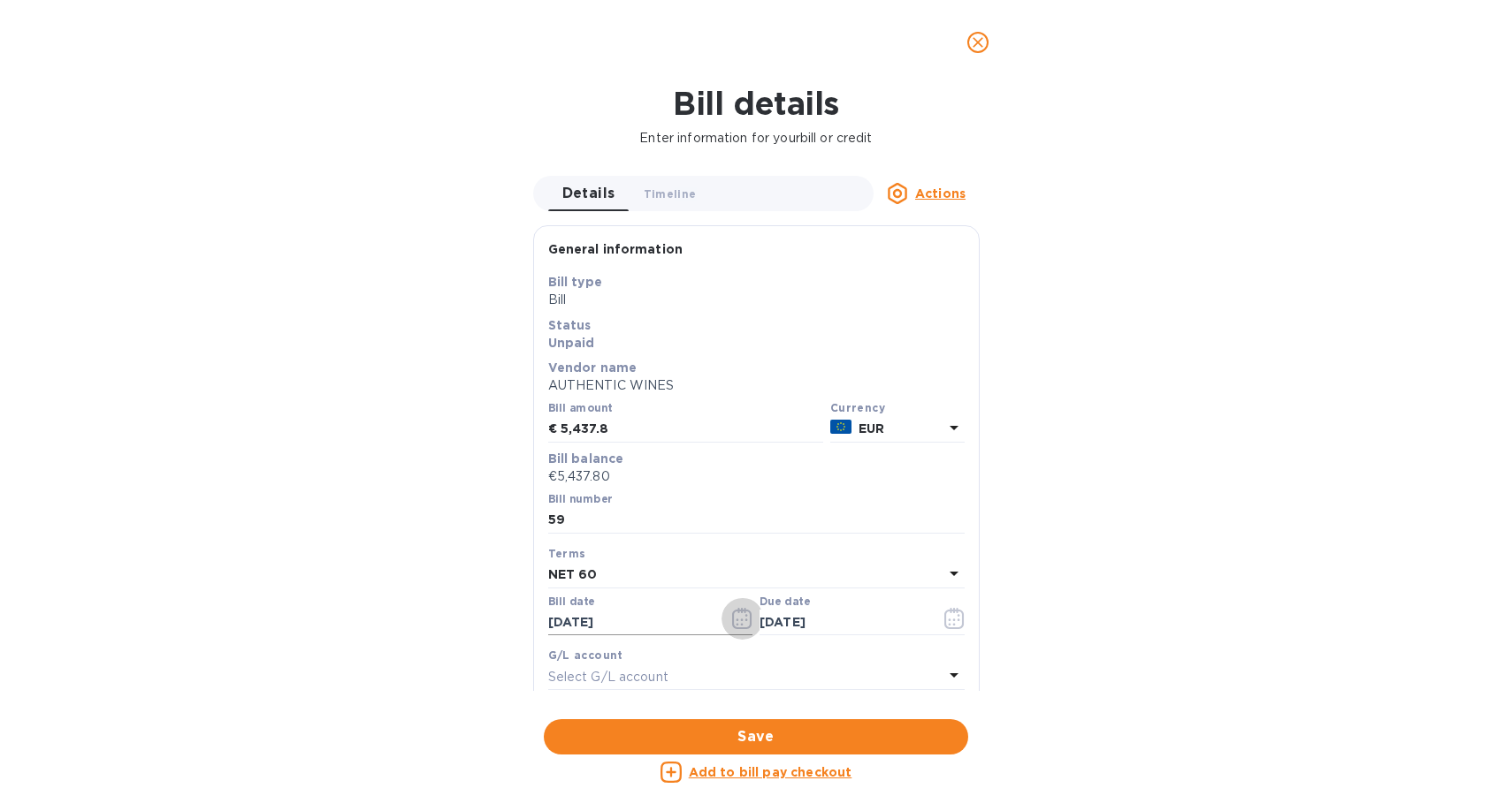
click at [742, 631] on button "button" at bounding box center [741, 618] width 42 height 43
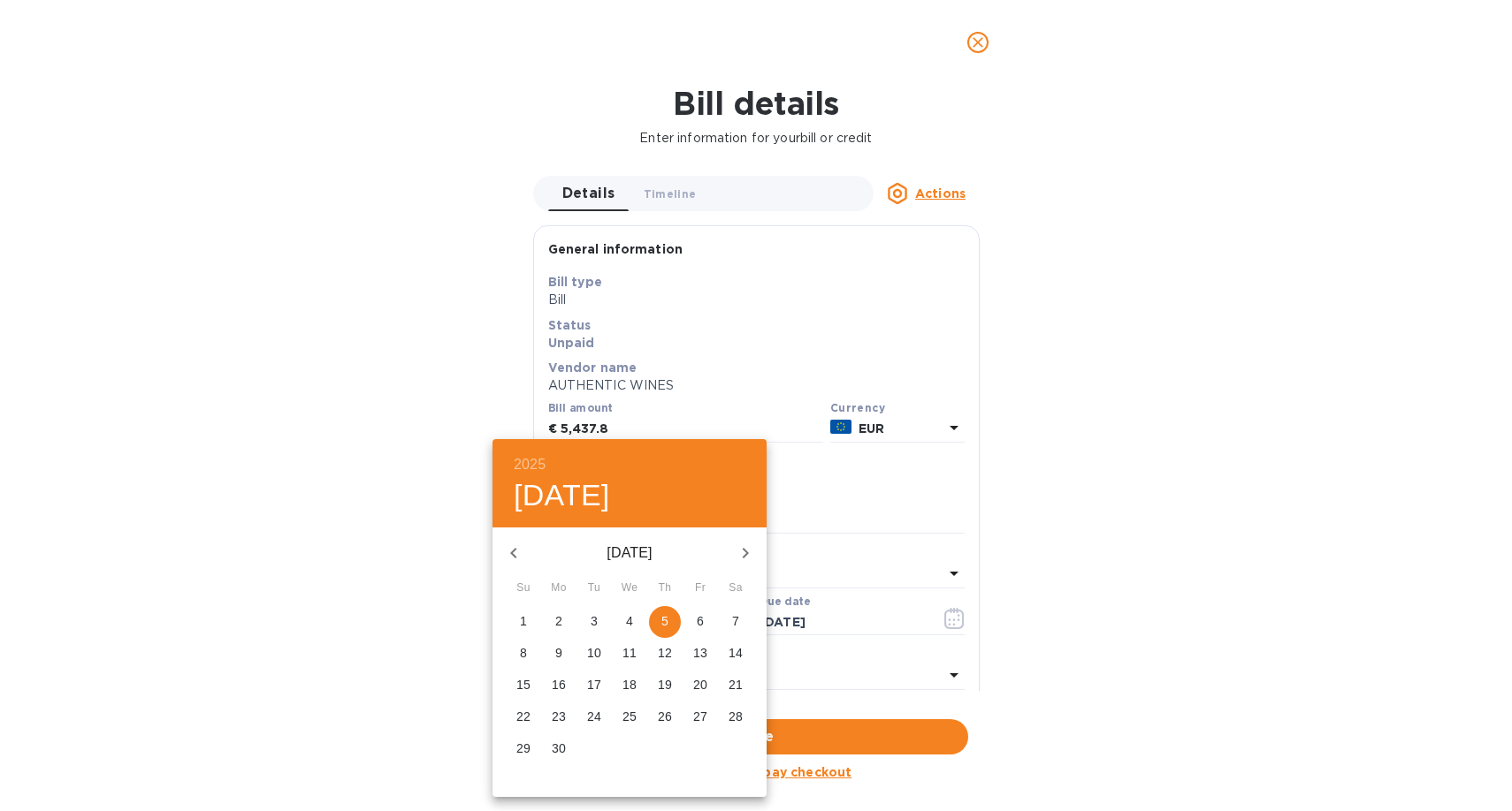
click at [663, 617] on p "5" at bounding box center [665, 621] width 7 height 18
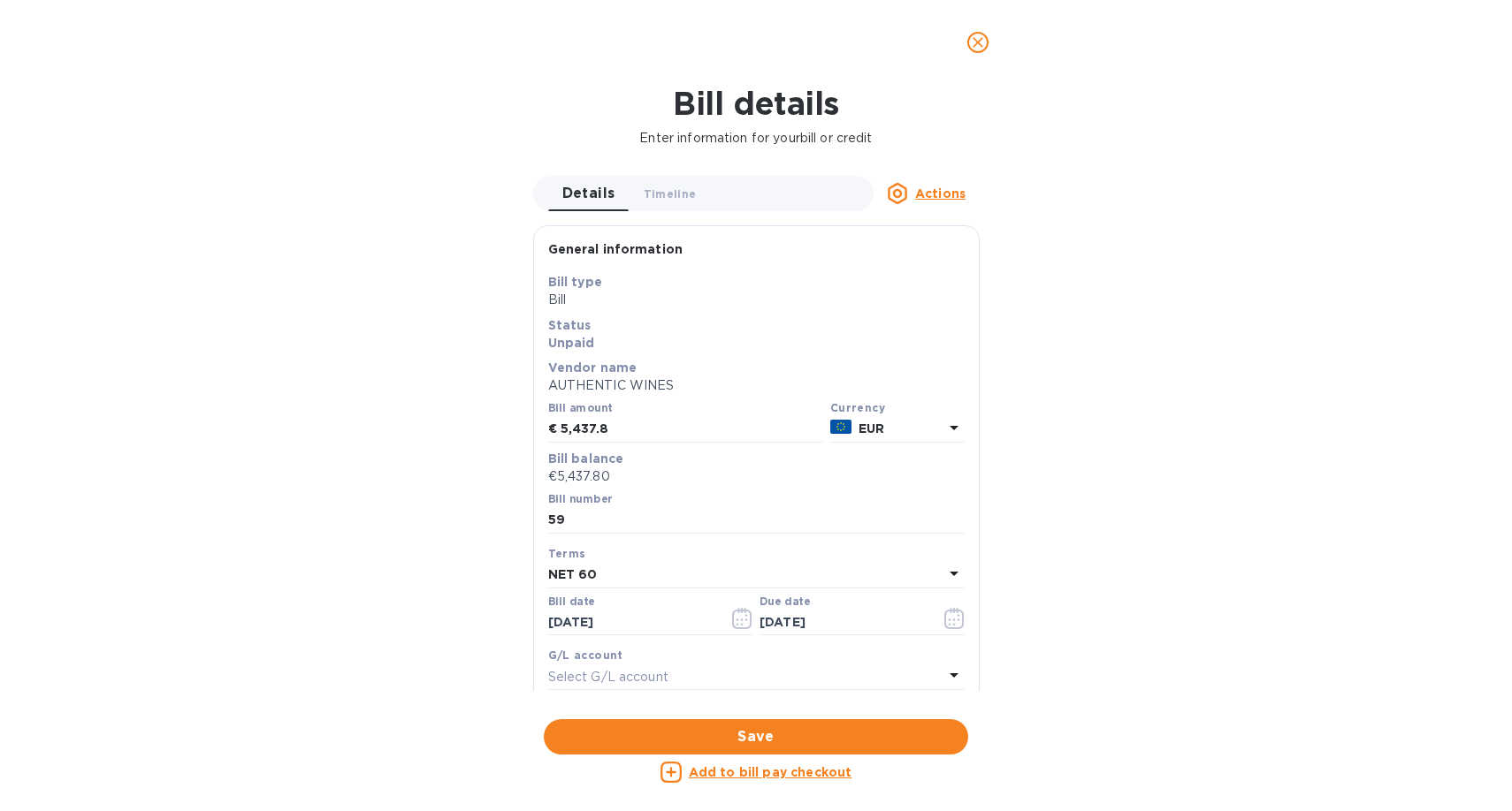
click at [757, 580] on div "NET 60" at bounding box center [745, 575] width 395 height 24
click at [1062, 556] on div "Bill details Enter information for your bill or credit Details 0 Timeline 0 Act…" at bounding box center [756, 447] width 1512 height 726
click at [699, 575] on div "NET 60" at bounding box center [745, 575] width 395 height 24
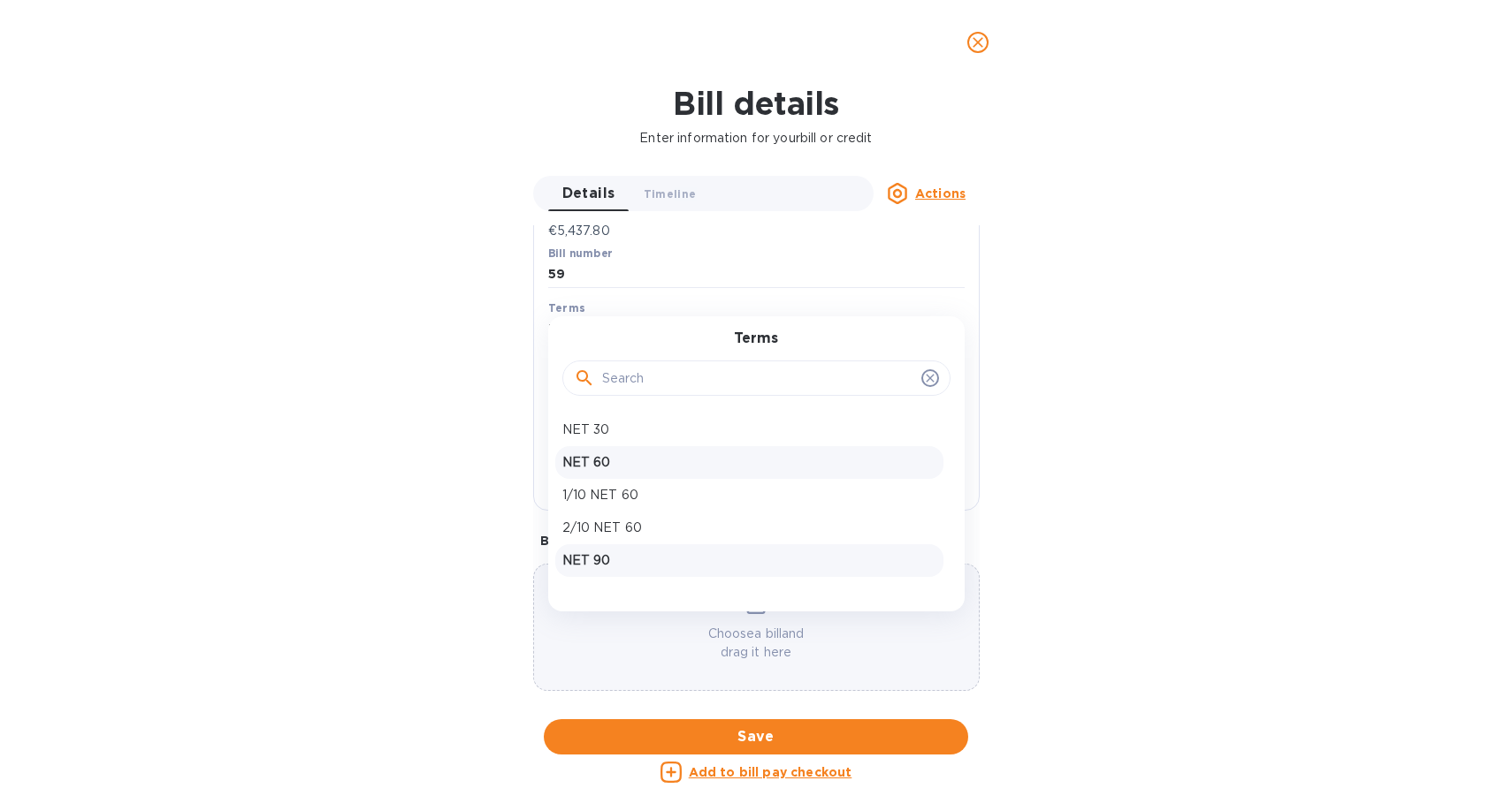
scroll to position [59, 0]
click at [621, 531] on p "NET 120" at bounding box center [749, 534] width 374 height 18
type input "[DATE]"
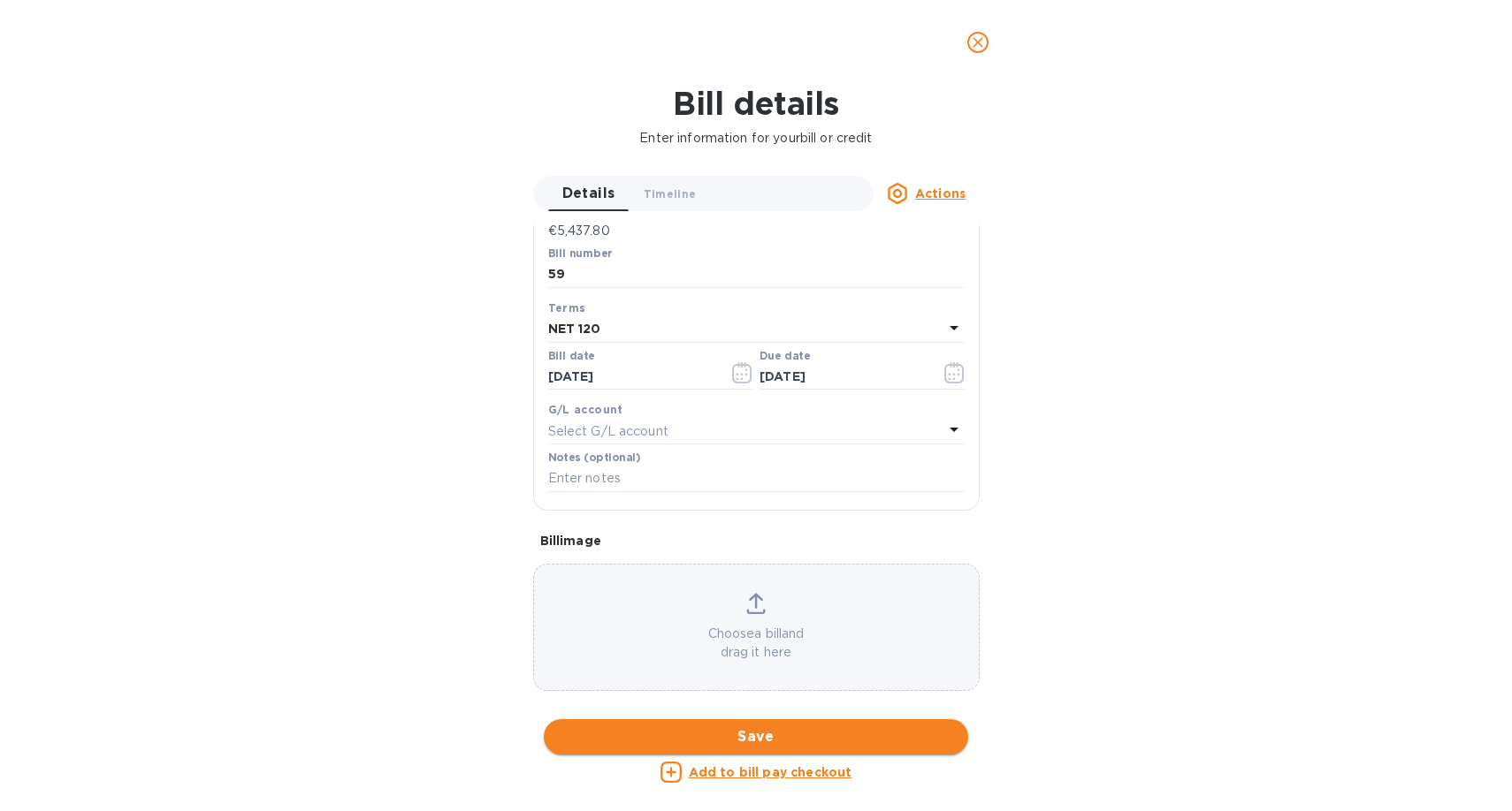
click at [737, 728] on span "Save" at bounding box center [755, 737] width 396 height 21
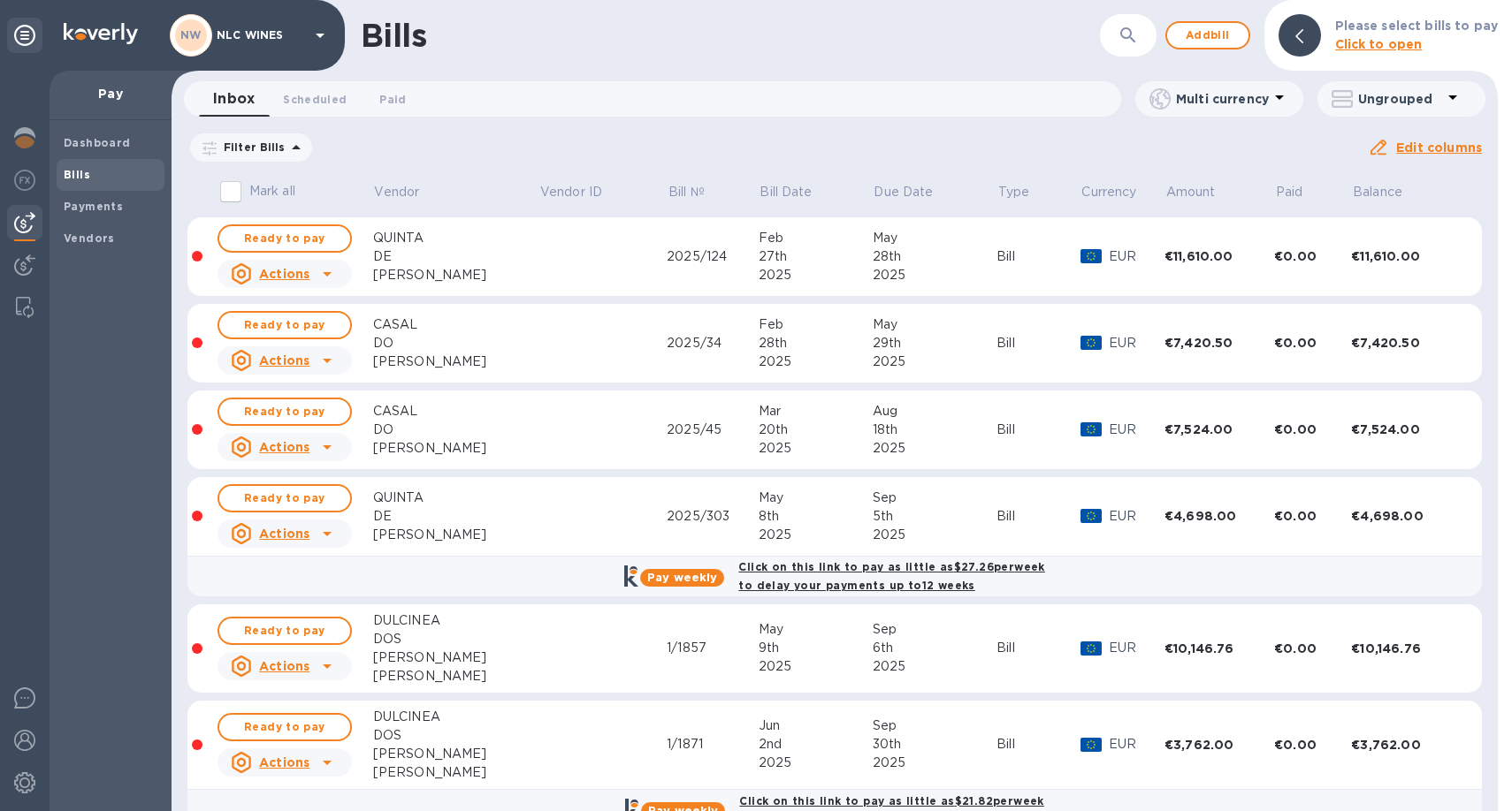
scroll to position [850, 0]
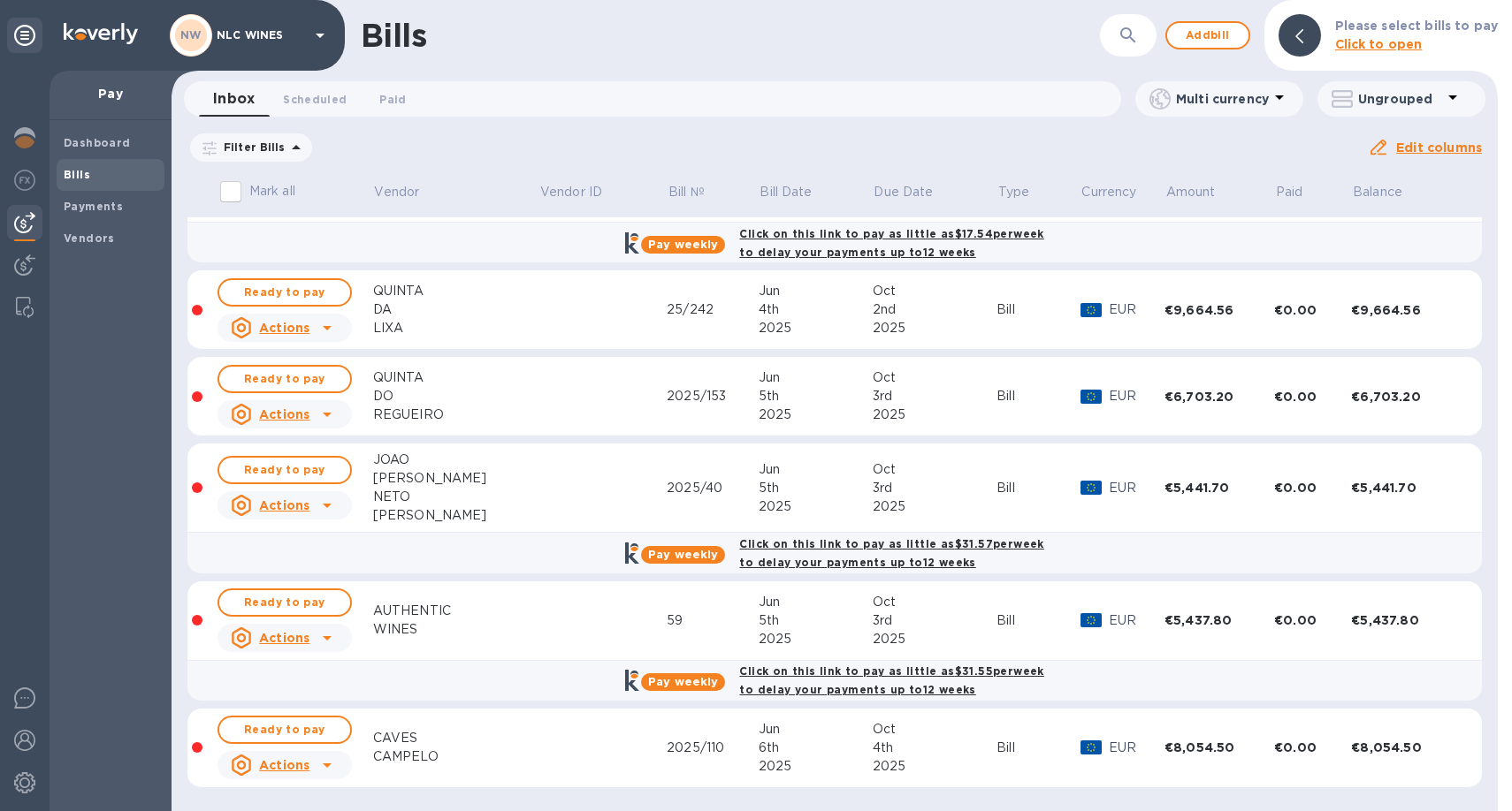
click at [759, 499] on div "2025" at bounding box center [815, 507] width 114 height 18
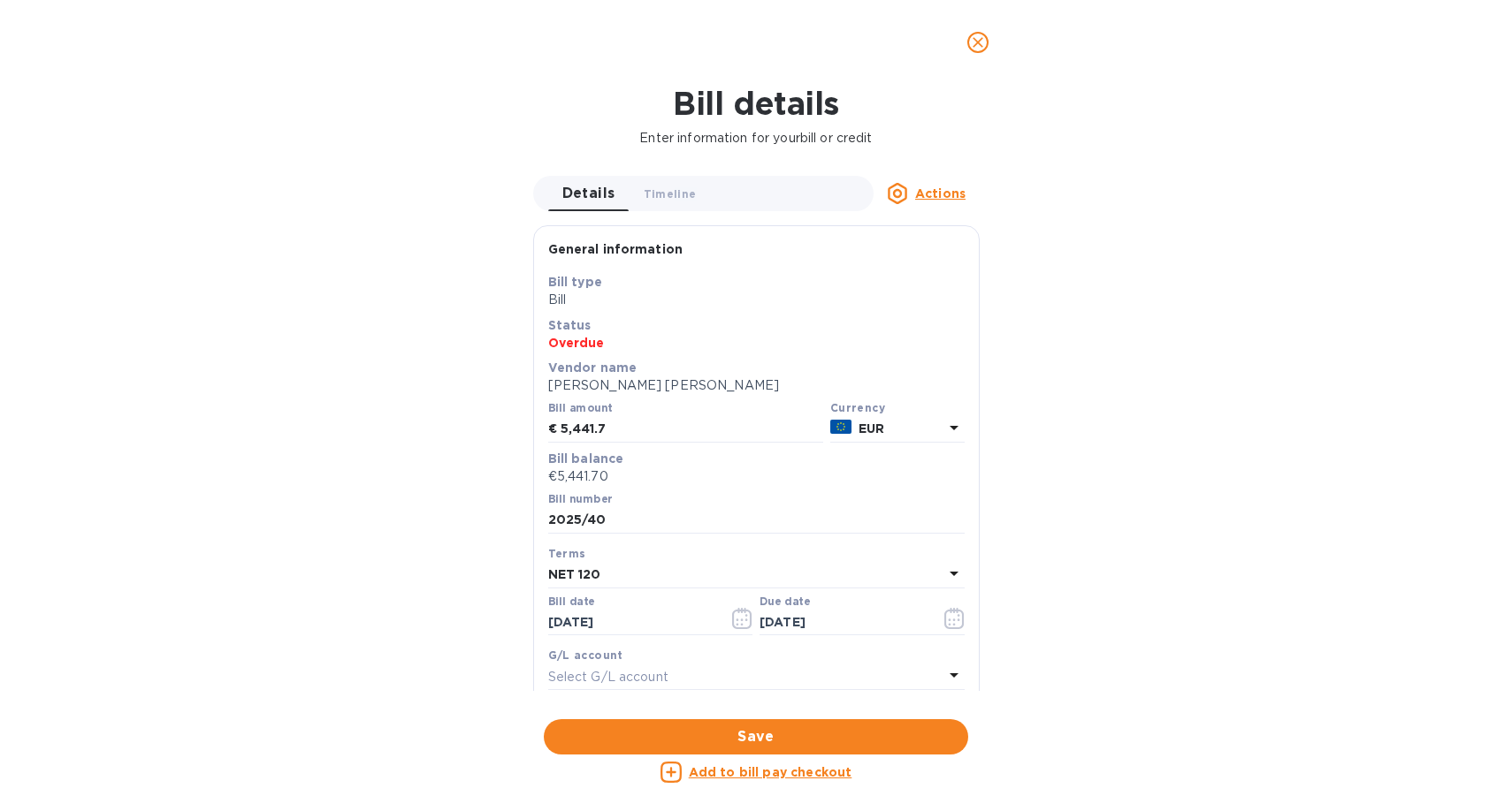
click at [393, 545] on div "Bill details Enter information for your bill or credit Details 0 Timeline 0 Act…" at bounding box center [756, 447] width 1512 height 726
click at [982, 42] on icon "close" at bounding box center [978, 43] width 18 height 18
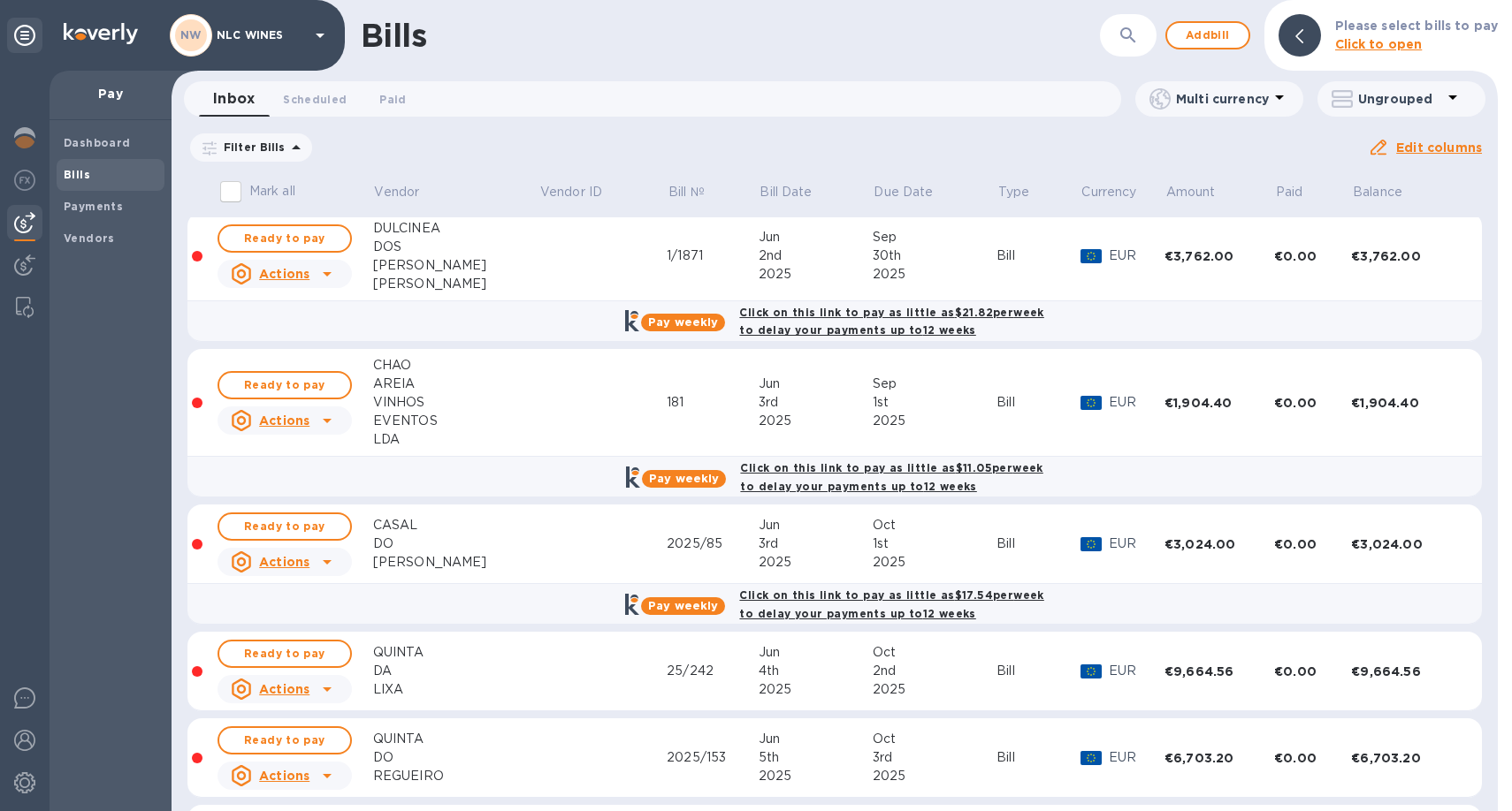
scroll to position [477, 0]
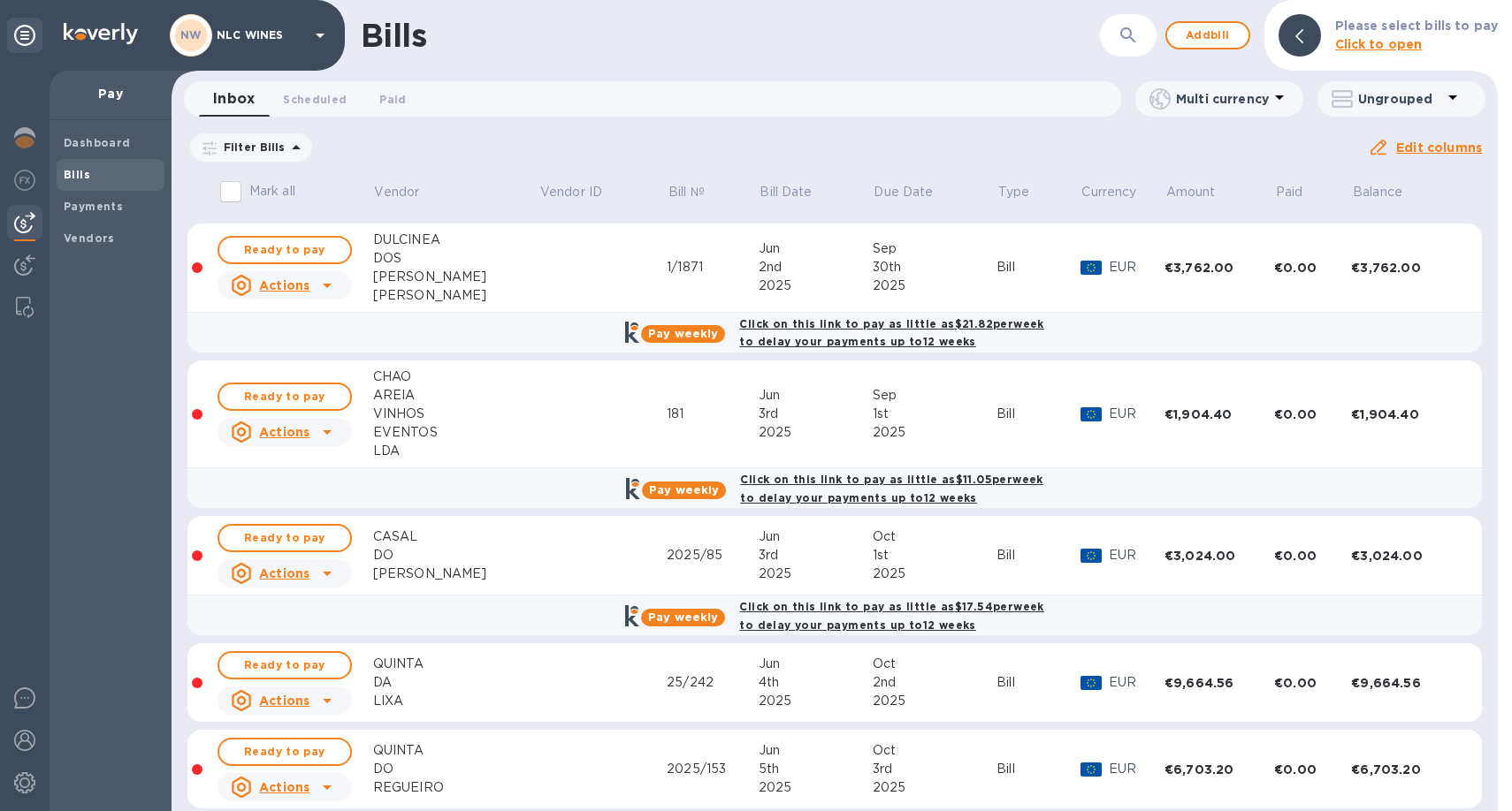
click at [759, 417] on div "3rd" at bounding box center [815, 413] width 114 height 18
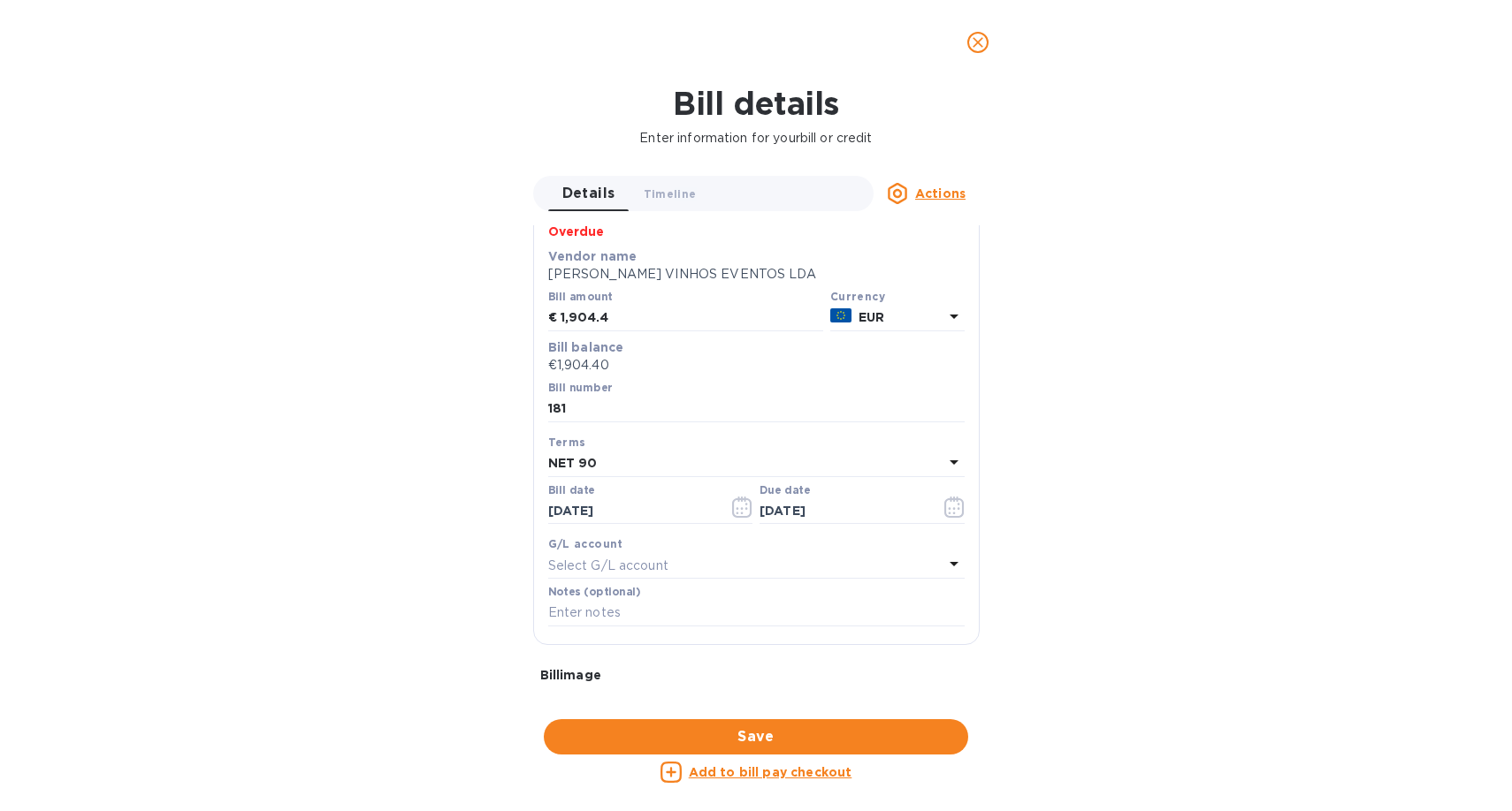
scroll to position [113, 0]
click at [657, 454] on div "NET 90" at bounding box center [745, 461] width 395 height 24
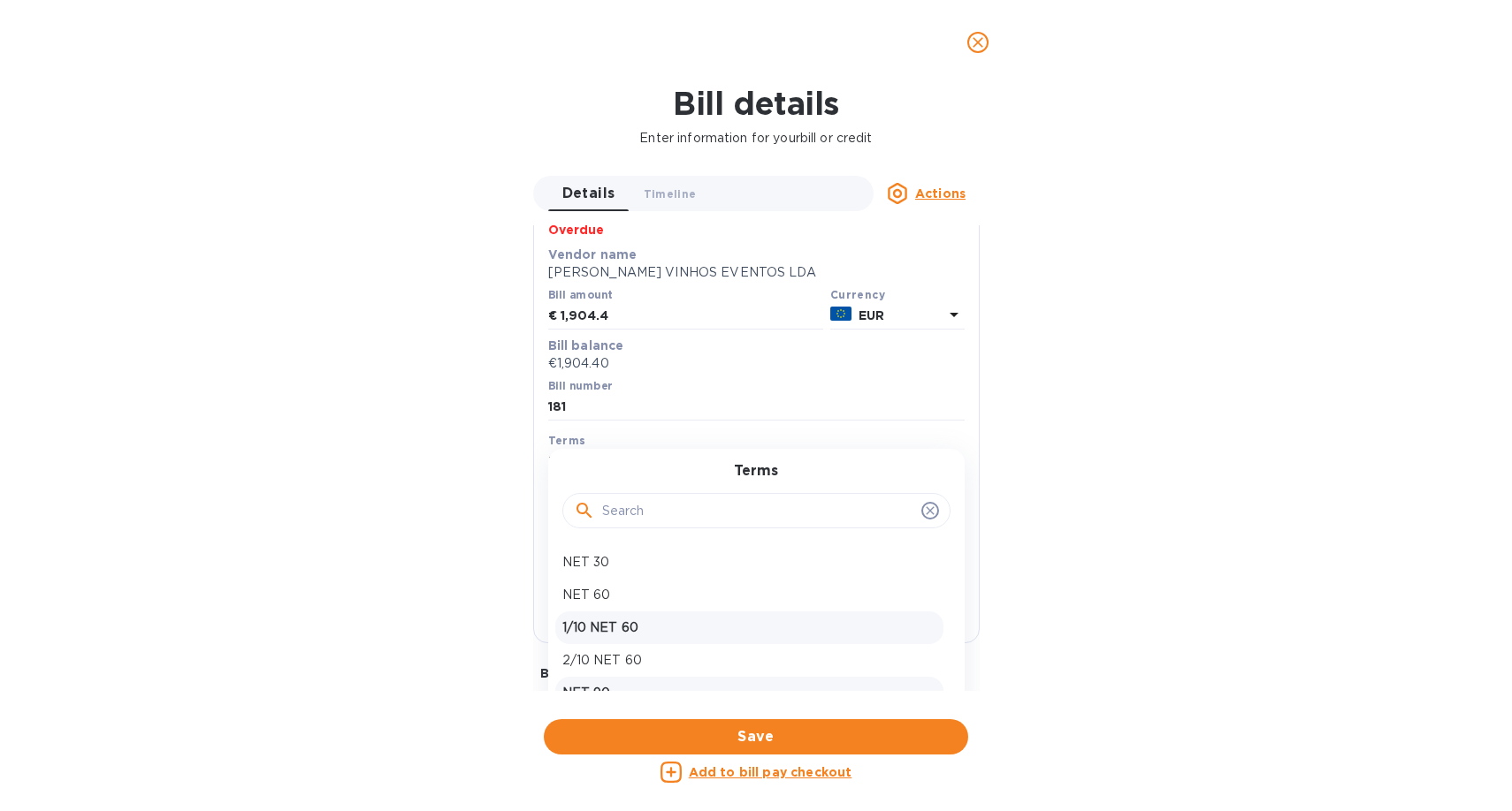
scroll to position [59, 0]
click at [613, 666] on p "NET 120" at bounding box center [749, 666] width 374 height 18
type input "[DATE]"
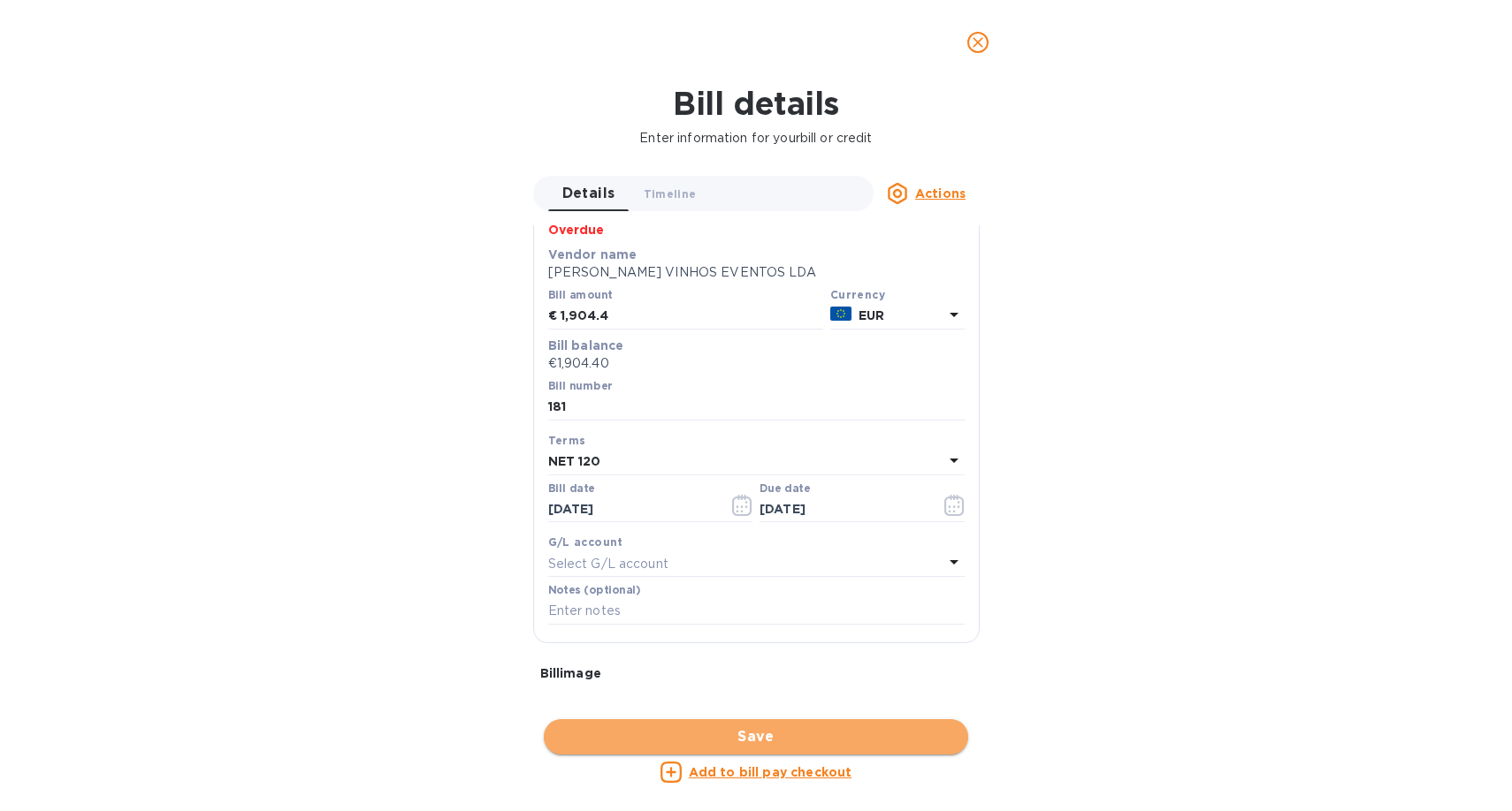
click at [759, 736] on span "Save" at bounding box center [755, 737] width 396 height 21
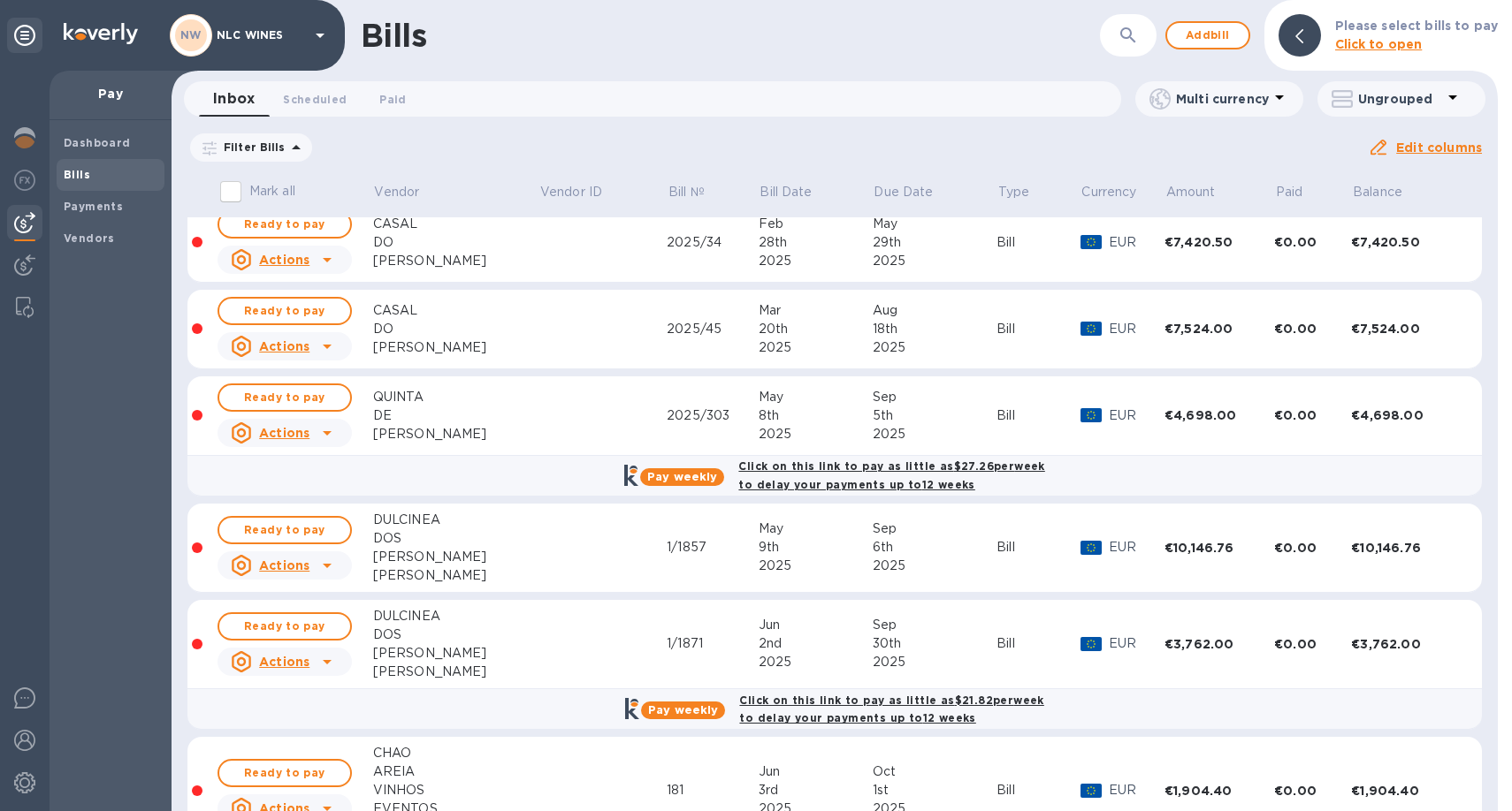
scroll to position [0, 0]
